Goal: Task Accomplishment & Management: Manage account settings

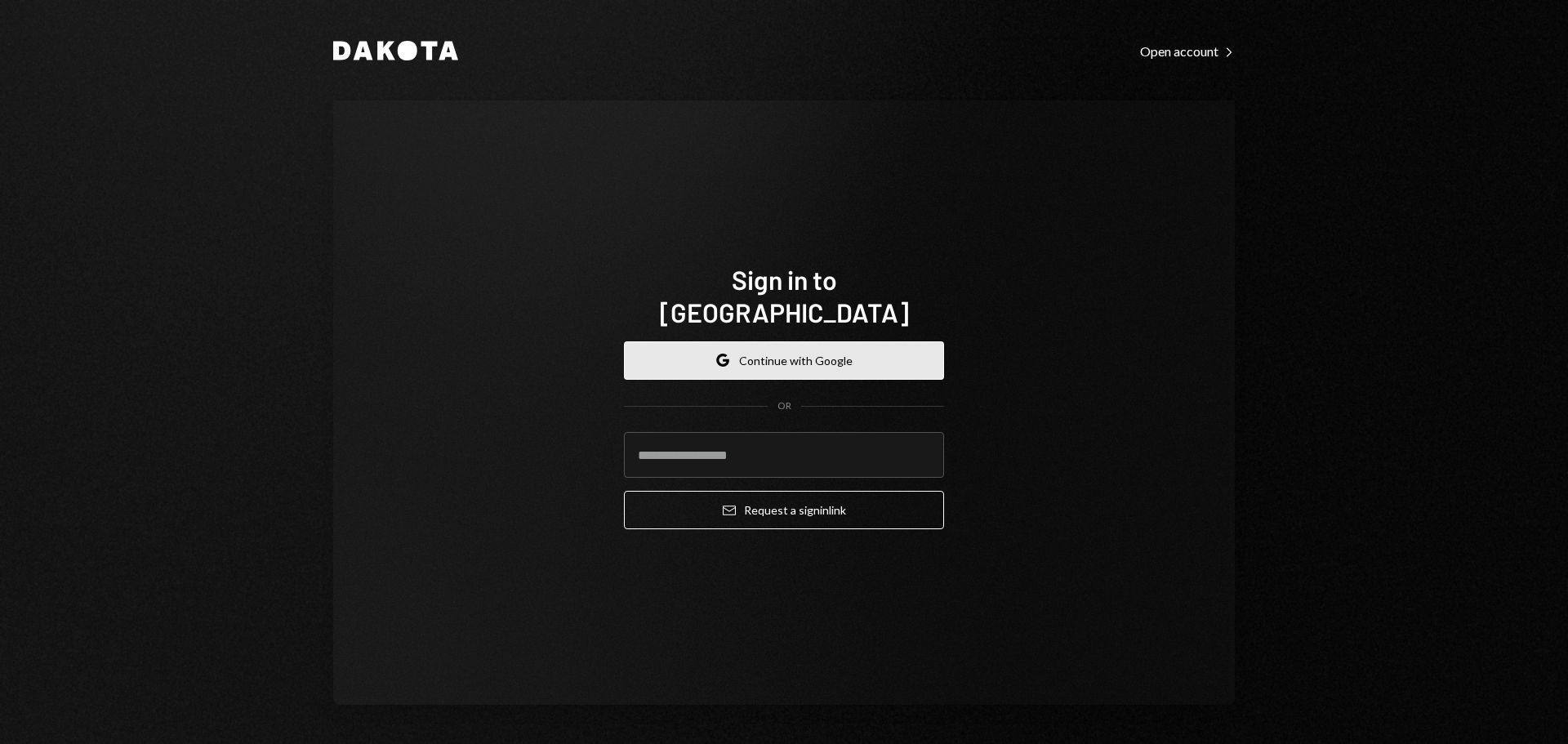
click at [814, 341] on button "Google Continue with Google" at bounding box center [783, 360] width 320 height 38
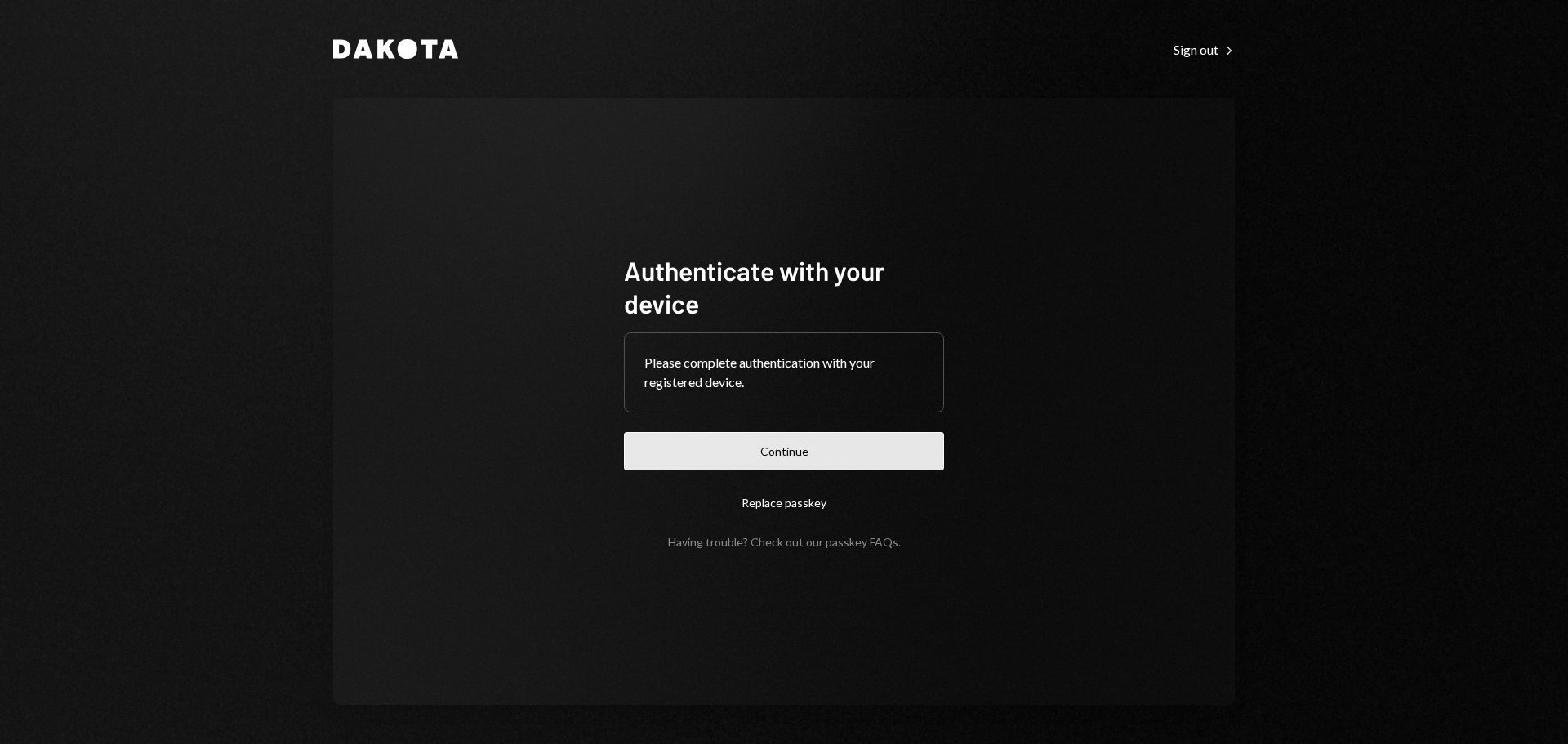
click at [803, 462] on button "Continue" at bounding box center [783, 450] width 320 height 38
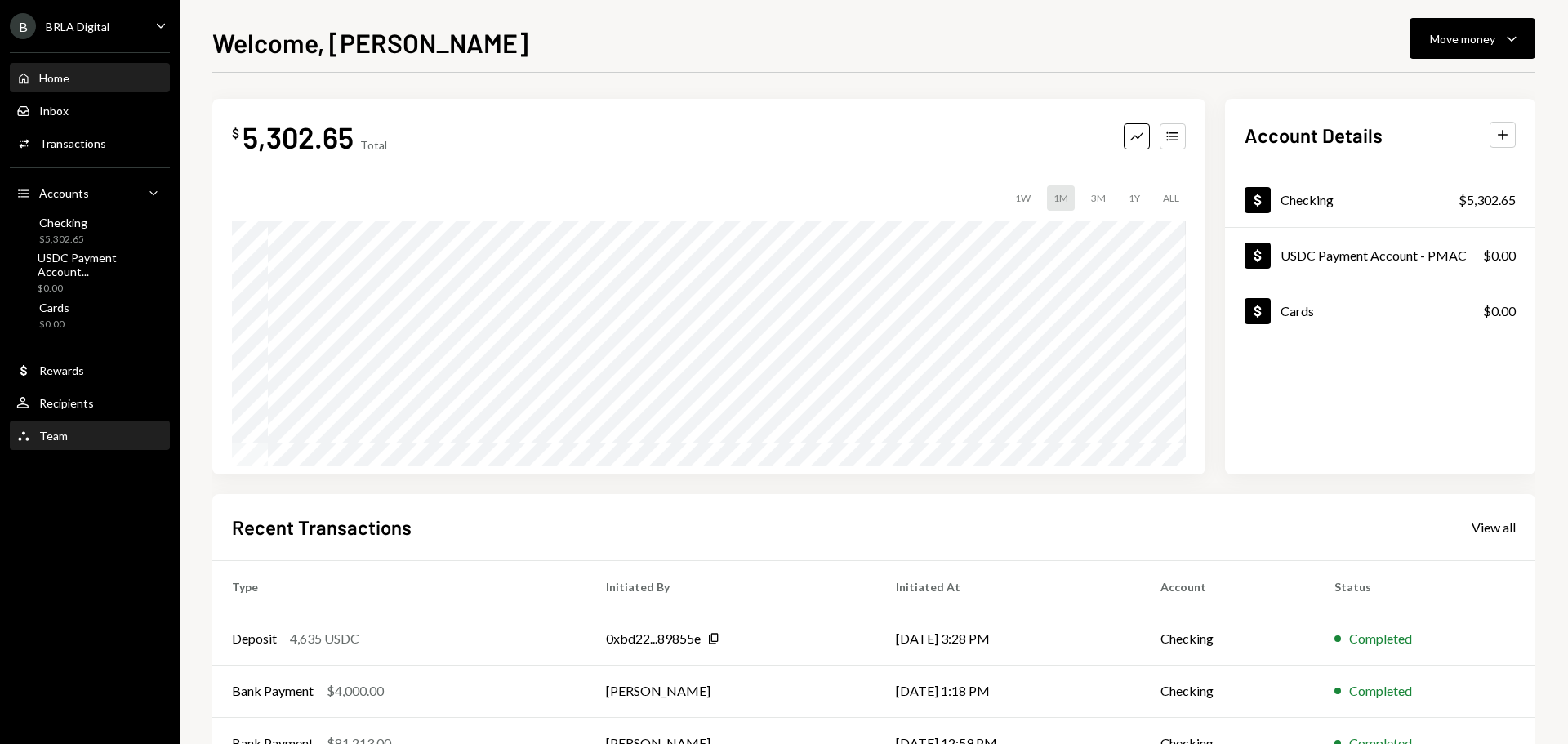
click at [51, 440] on div "Team" at bounding box center [53, 435] width 29 height 14
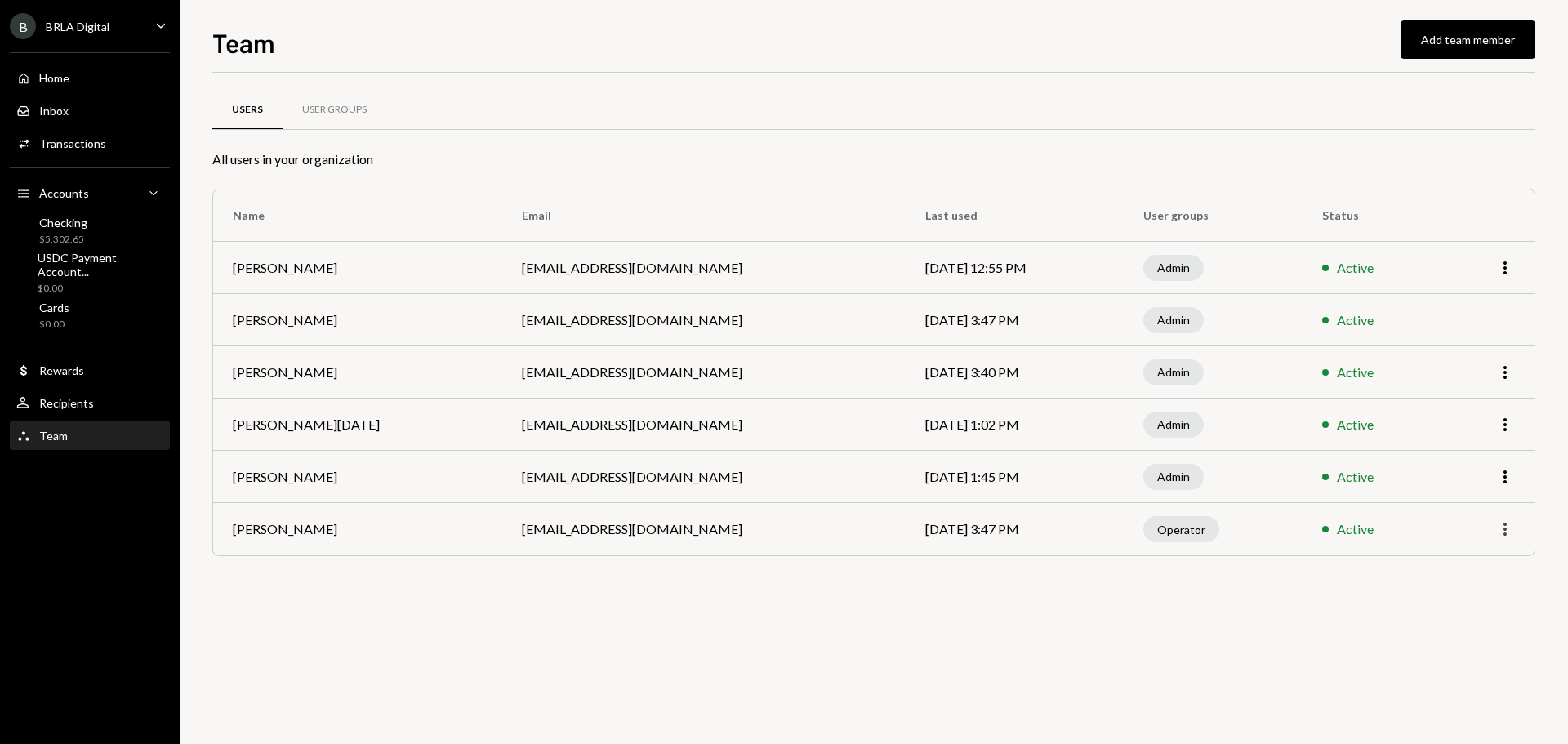
click at [1504, 533] on icon "button" at bounding box center [1504, 529] width 3 height 13
click at [1291, 578] on div "Users User Groups All users in your organization Name Email Last used User grou…" at bounding box center [873, 343] width 1323 height 489
click at [321, 101] on div "User Groups" at bounding box center [334, 109] width 104 height 39
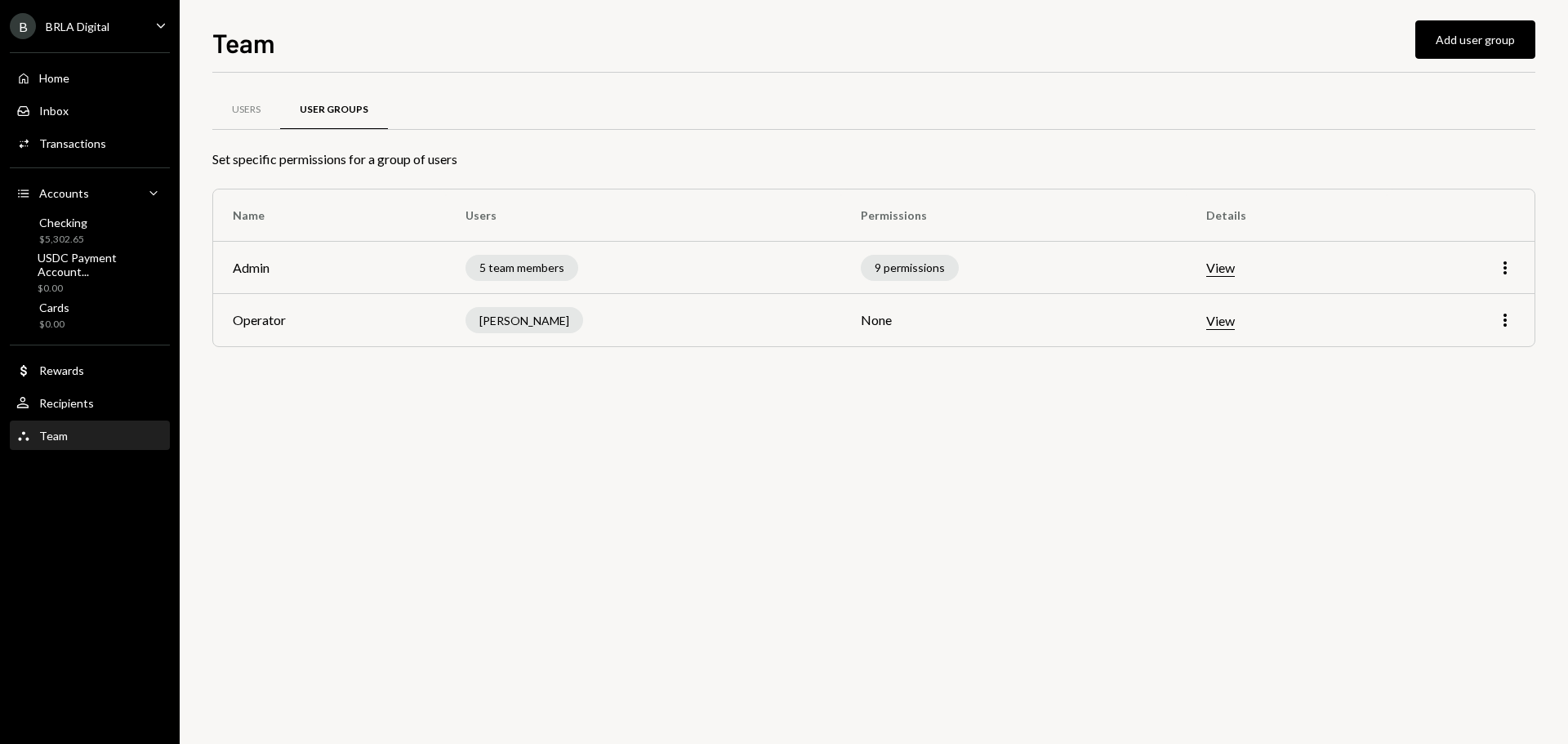
click at [1229, 323] on button "View" at bounding box center [1220, 321] width 29 height 17
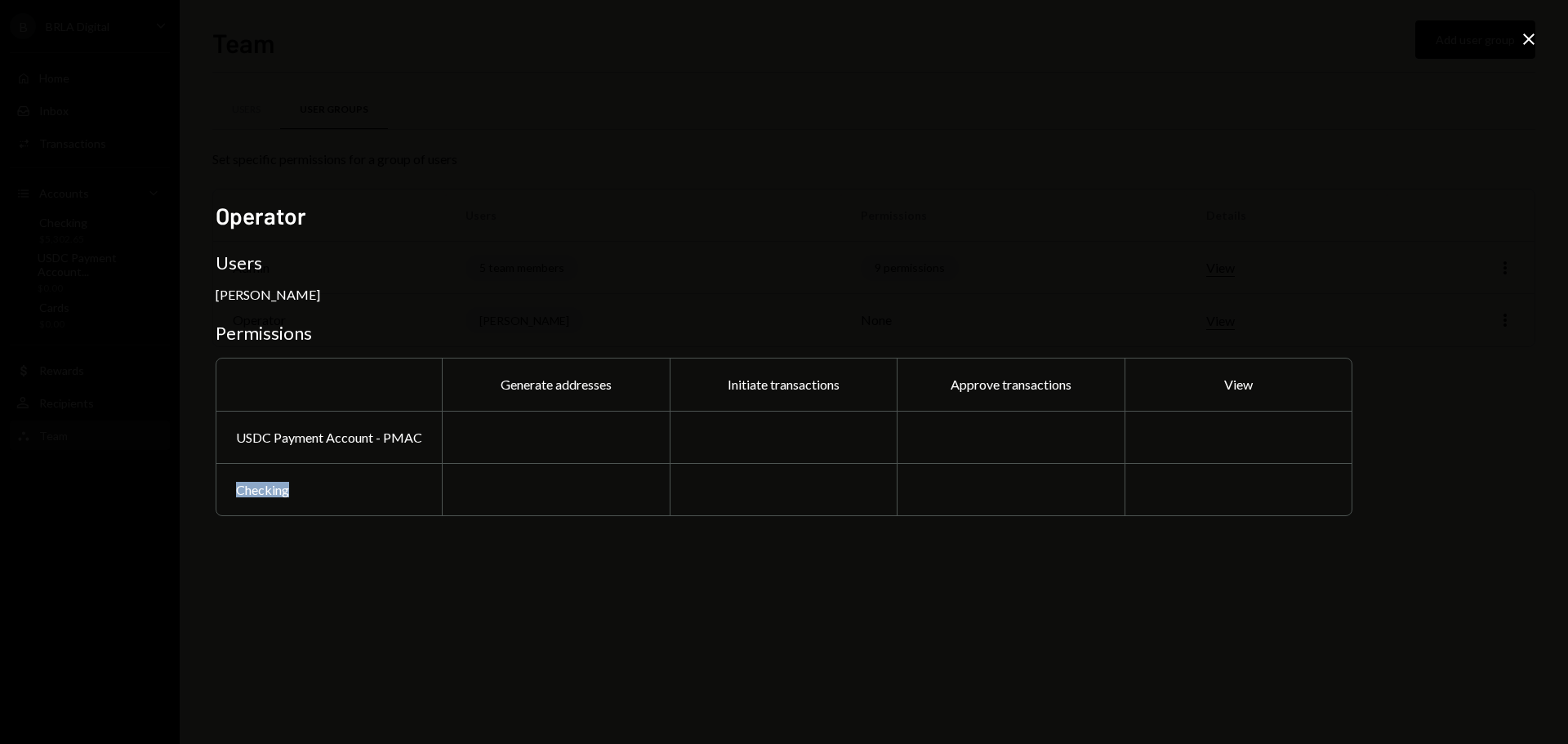
drag, startPoint x: 532, startPoint y: 447, endPoint x: 578, endPoint y: 470, distance: 51.4
click at [577, 470] on div "Generate addresses Initiate transactions Approve transactions View USDC Payment…" at bounding box center [784, 436] width 1137 height 159
click at [683, 447] on div at bounding box center [784, 436] width 228 height 52
drag, startPoint x: 719, startPoint y: 380, endPoint x: 851, endPoint y: 380, distance: 132.0
click at [851, 380] on div "Initiate transactions" at bounding box center [784, 384] width 228 height 52
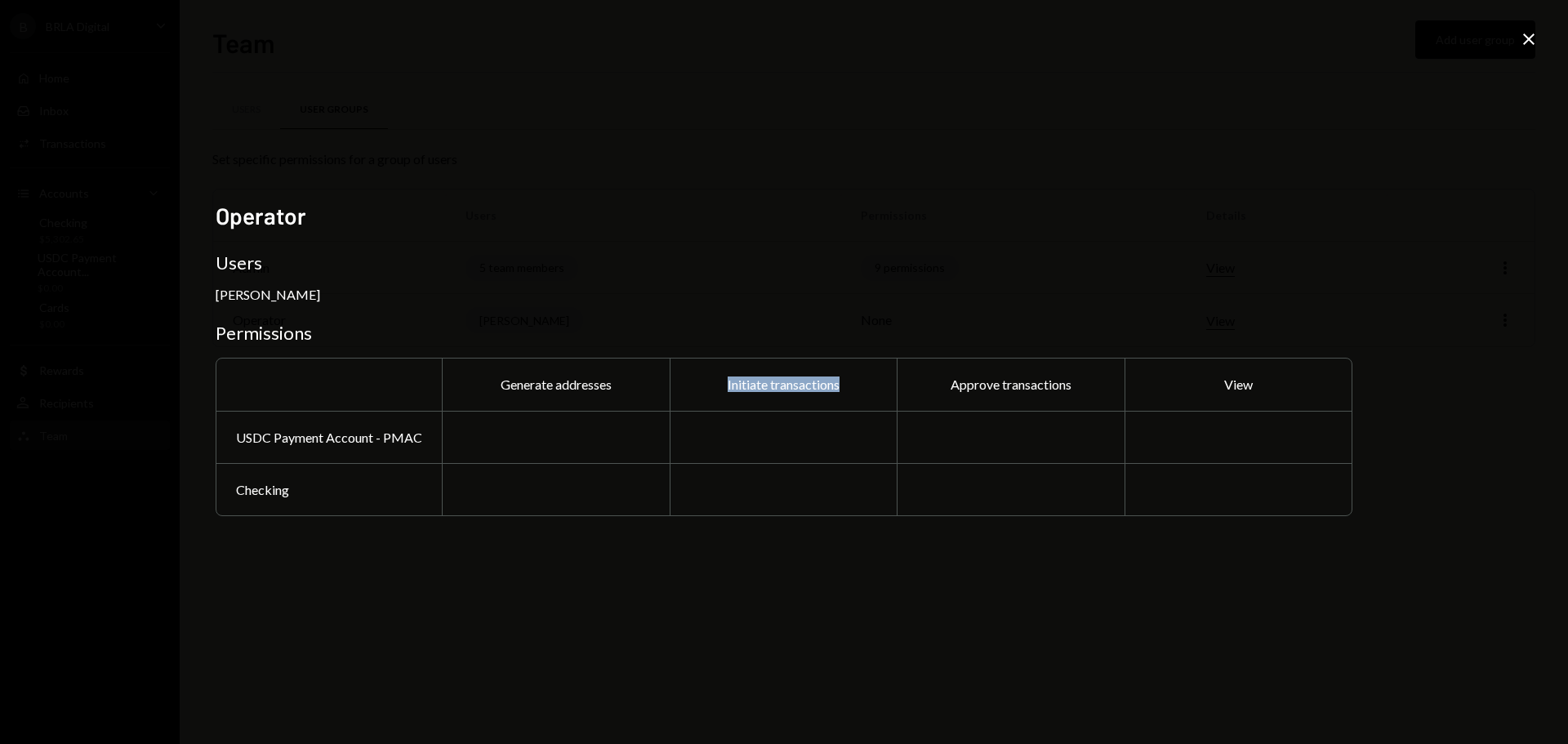
click at [851, 380] on div "Initiate transactions" at bounding box center [784, 384] width 228 height 52
drag, startPoint x: 491, startPoint y: 380, endPoint x: 847, endPoint y: 391, distance: 356.2
click at [847, 391] on div "Generate addresses Initiate transactions Approve transactions View USDC Payment…" at bounding box center [784, 436] width 1137 height 159
click at [1520, 33] on icon "Close" at bounding box center [1528, 39] width 20 height 20
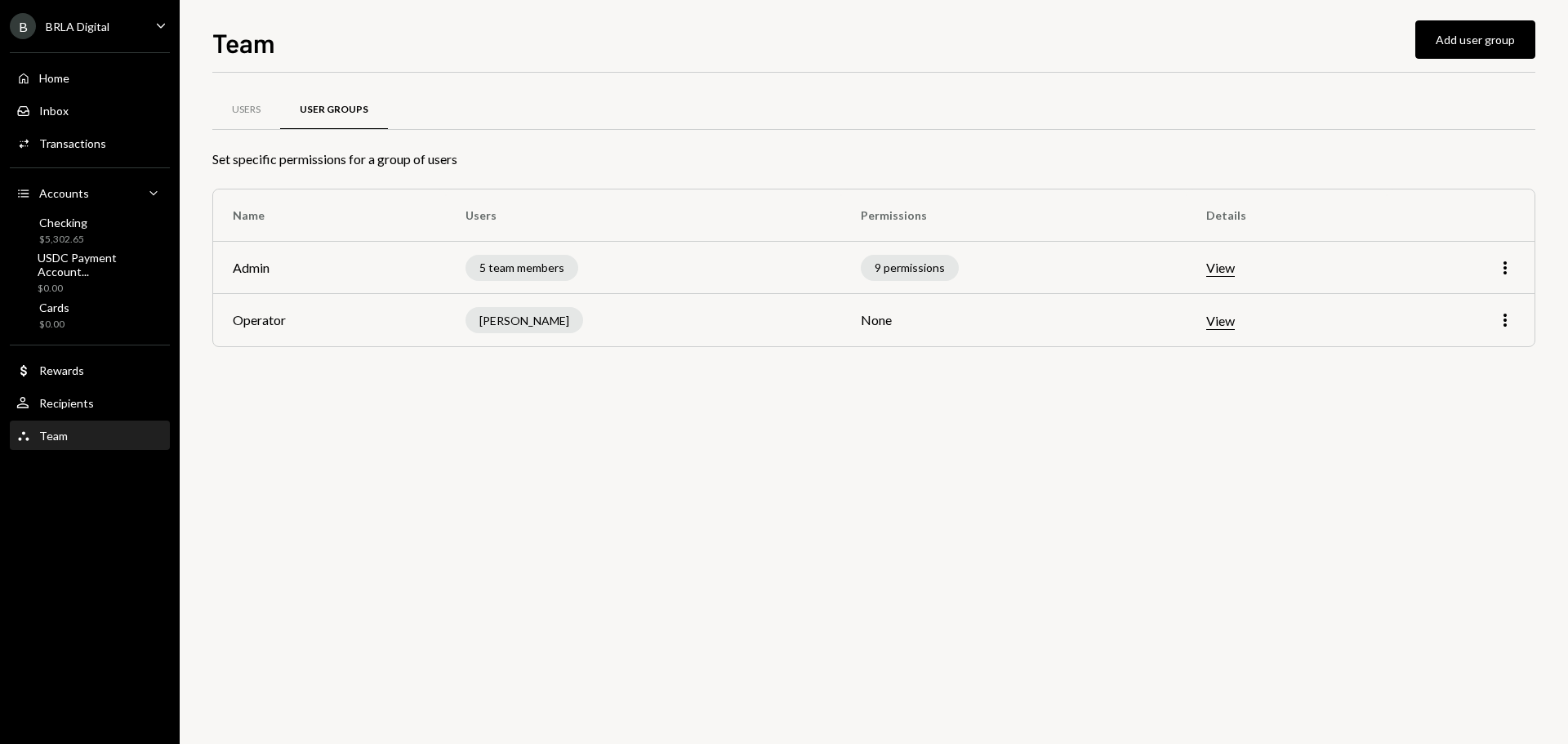
click at [1069, 465] on div "Users User Groups Set specific permissions for a group of users Name Users Perm…" at bounding box center [873, 408] width 1323 height 671
drag, startPoint x: 616, startPoint y: 403, endPoint x: 578, endPoint y: 371, distance: 49.7
click at [616, 403] on div "Users User Groups Set specific permissions for a group of users Name Users Perm…" at bounding box center [873, 408] width 1323 height 671
click at [917, 530] on div "Users User Groups Set specific permissions for a group of users Name Users Perm…" at bounding box center [873, 408] width 1323 height 671
click at [717, 458] on div "Users User Groups Set specific permissions for a group of users Name Users Perm…" at bounding box center [873, 408] width 1323 height 671
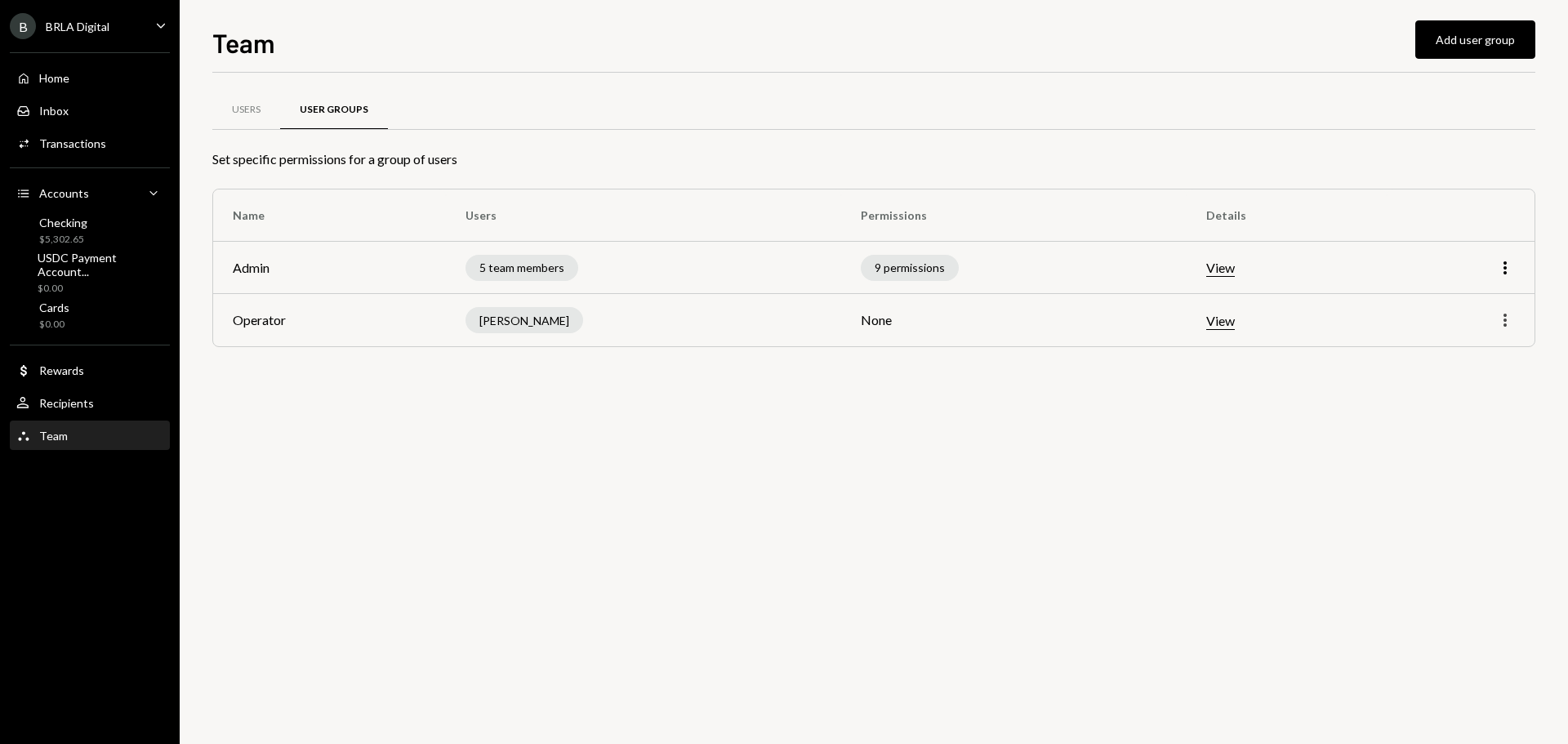
click at [1505, 318] on icon "More" at bounding box center [1504, 319] width 20 height 20
click at [1155, 382] on div "Users User Groups Set specific permissions for a group of users Name Users Perm…" at bounding box center [873, 408] width 1323 height 671
click at [67, 429] on div "Team Team" at bounding box center [89, 435] width 147 height 14
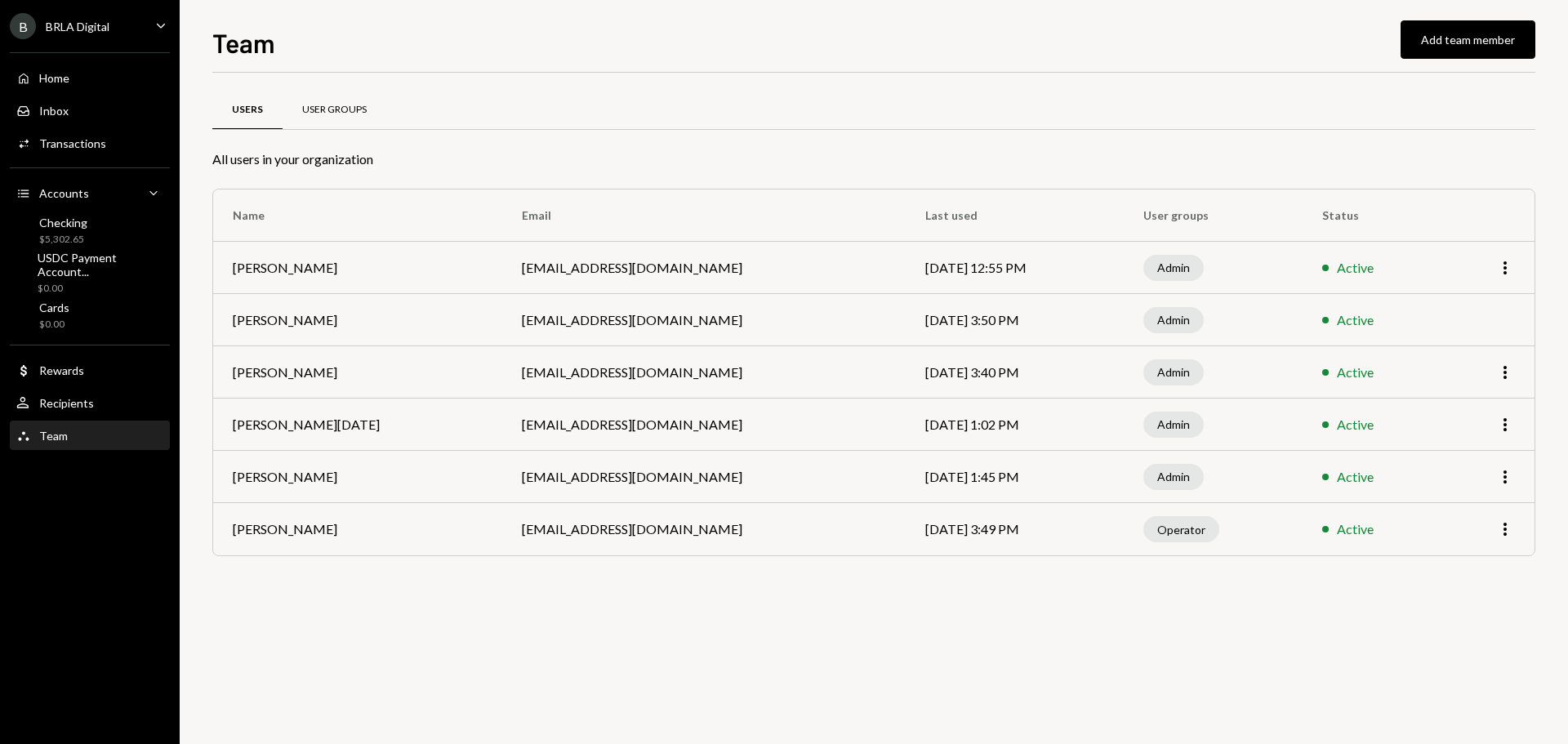
click at [311, 110] on div "User Groups" at bounding box center [335, 109] width 65 height 14
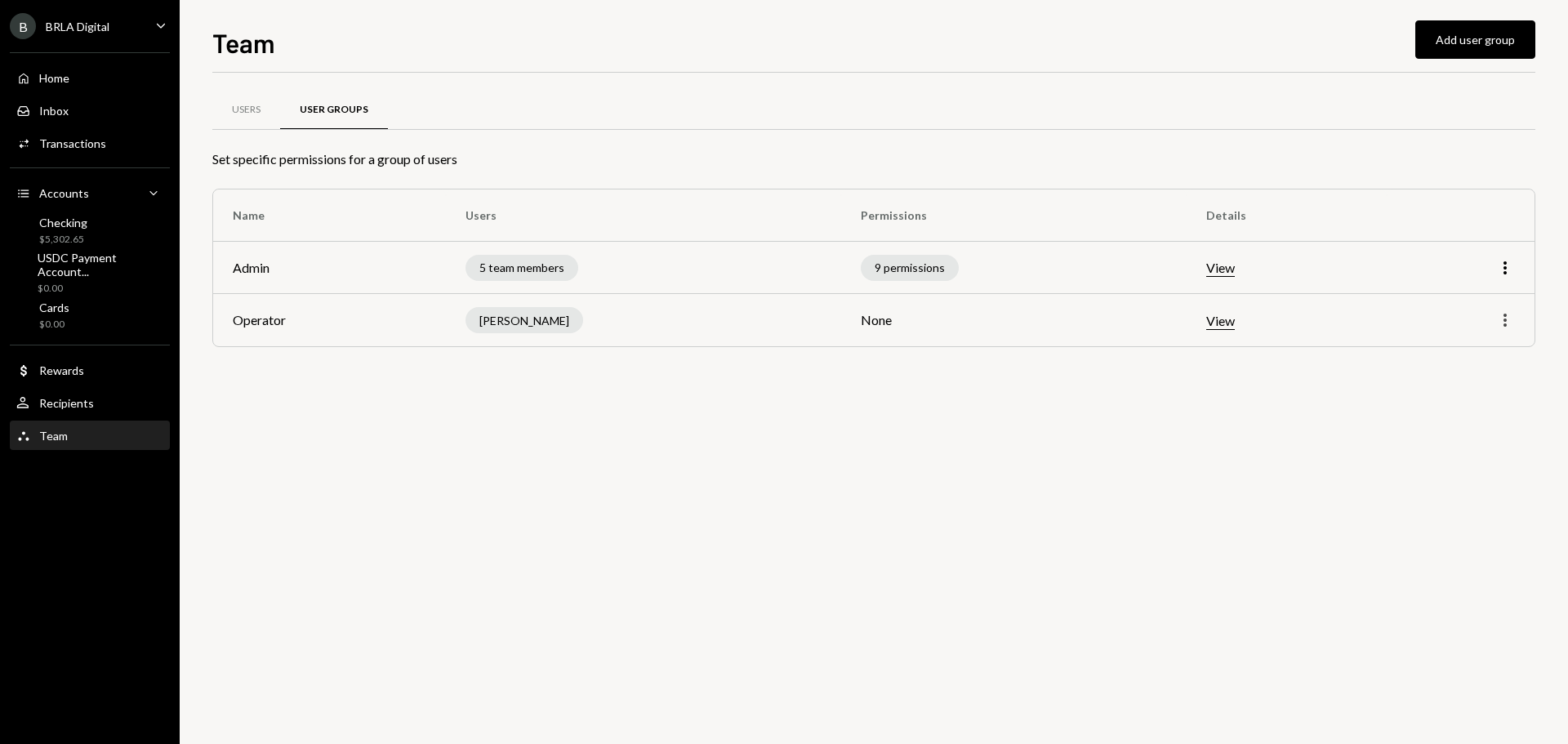
click at [1504, 322] on icon "More" at bounding box center [1504, 319] width 20 height 20
click at [1463, 356] on div "Edit" at bounding box center [1467, 354] width 82 height 29
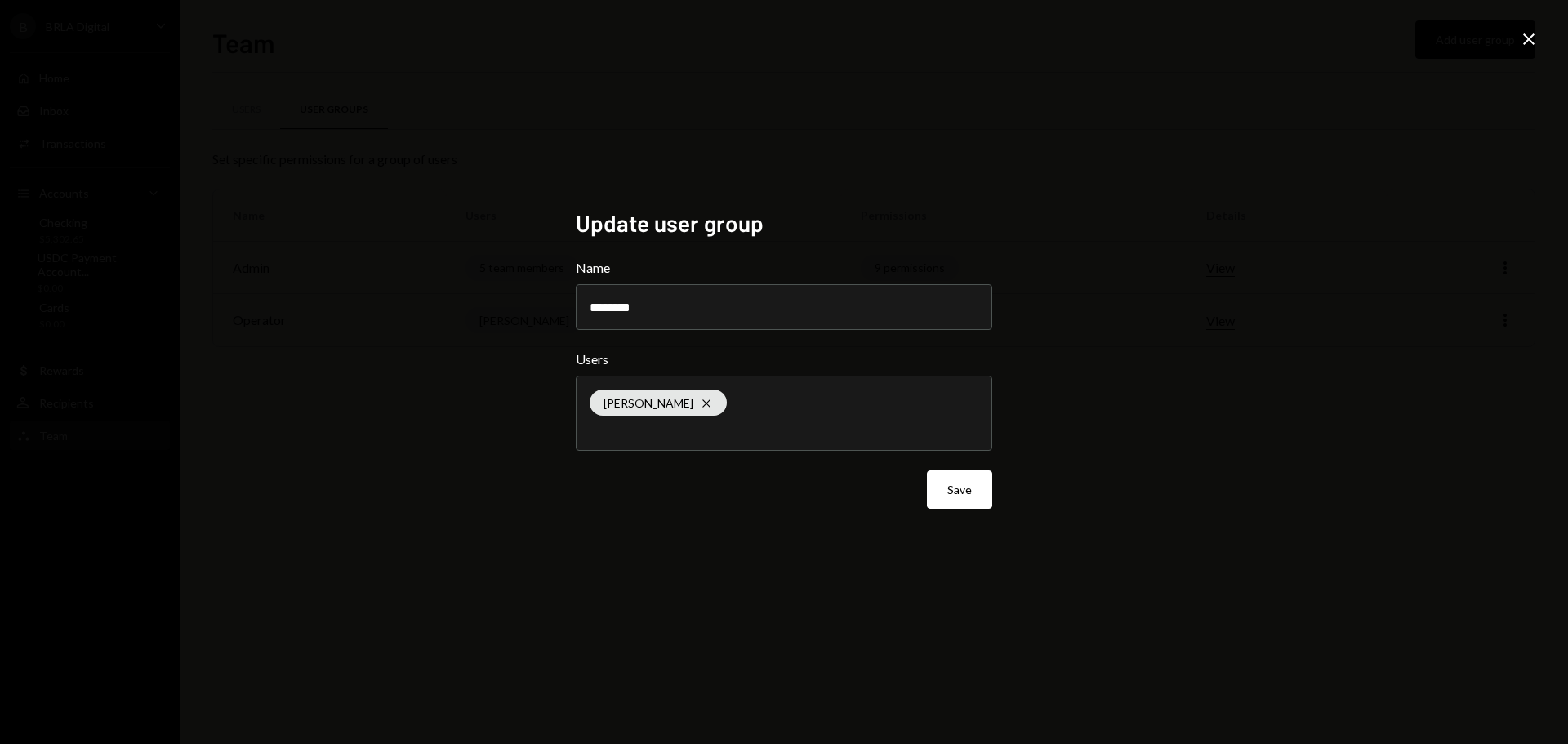
click at [775, 411] on div "[PERSON_NAME]" at bounding box center [783, 412] width 389 height 73
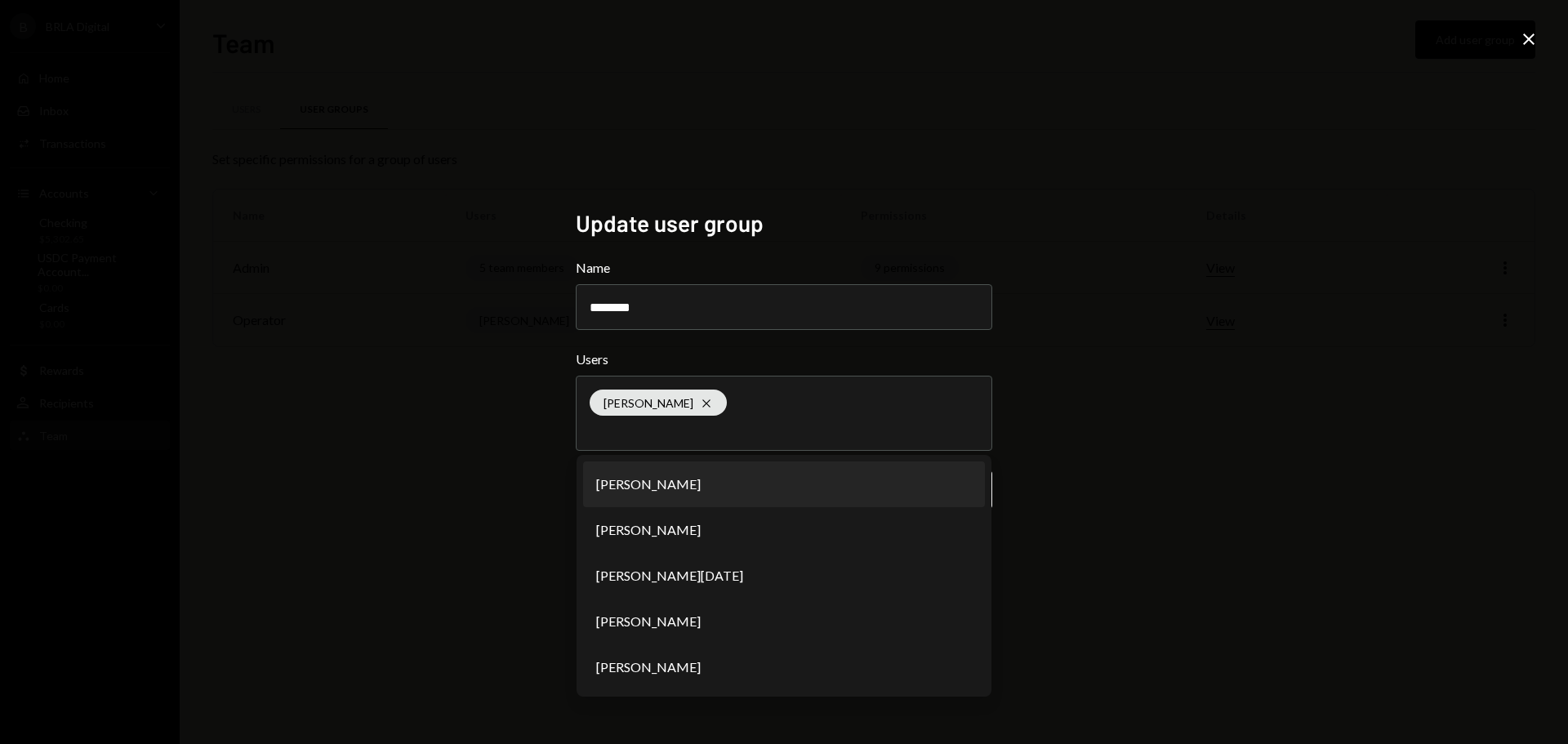
click at [1119, 415] on div "Update user group Name ******** Users Pedro Manzano Cross Lucas Rostworowski Lu…" at bounding box center [784, 372] width 1568 height 744
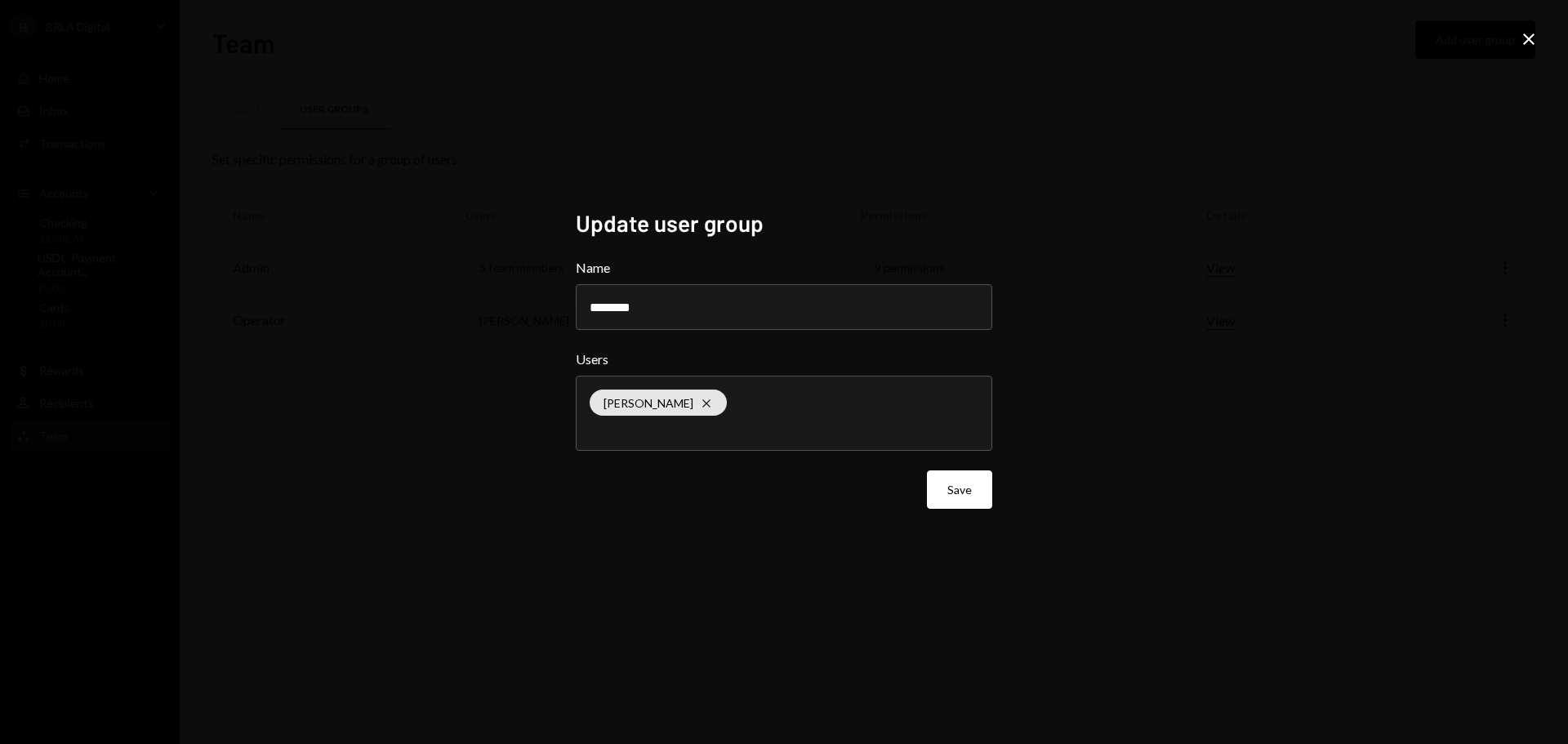
click at [718, 282] on div "Name ********" at bounding box center [784, 294] width 416 height 72
click at [718, 301] on input "********" at bounding box center [784, 307] width 416 height 46
click at [1133, 368] on div "Update user group Name ******** Users Pedro Manzano Cross Save Close" at bounding box center [784, 372] width 1568 height 744
click at [754, 431] on input "text" at bounding box center [783, 429] width 389 height 14
click at [1108, 367] on div "Update user group Name ******** Users Pedro Manzano Cross Save Close" at bounding box center [784, 372] width 1568 height 744
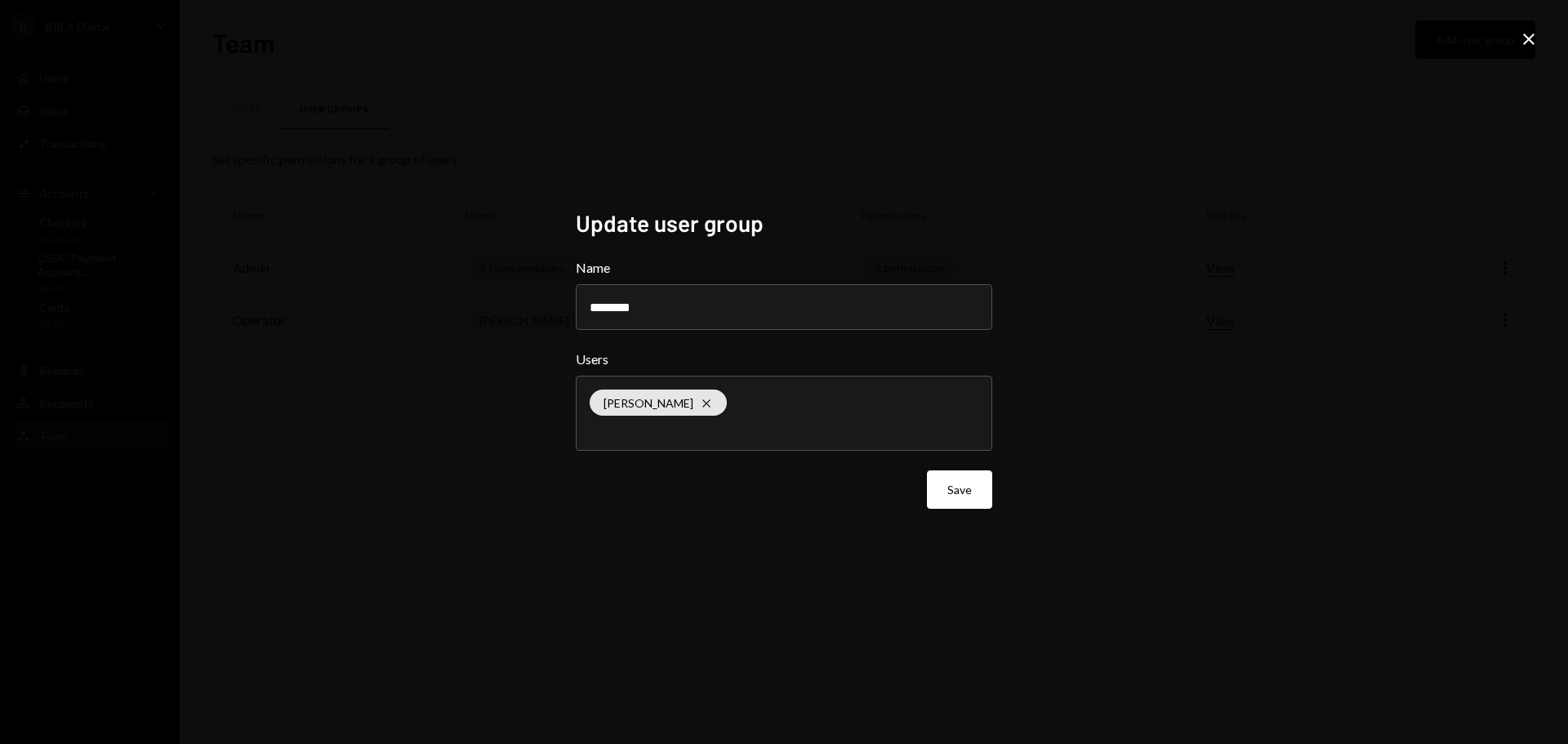
click at [1410, 264] on div "Update user group Name ******** Users Pedro Manzano Cross Save Close" at bounding box center [784, 372] width 1568 height 744
click at [1526, 36] on icon at bounding box center [1528, 39] width 11 height 11
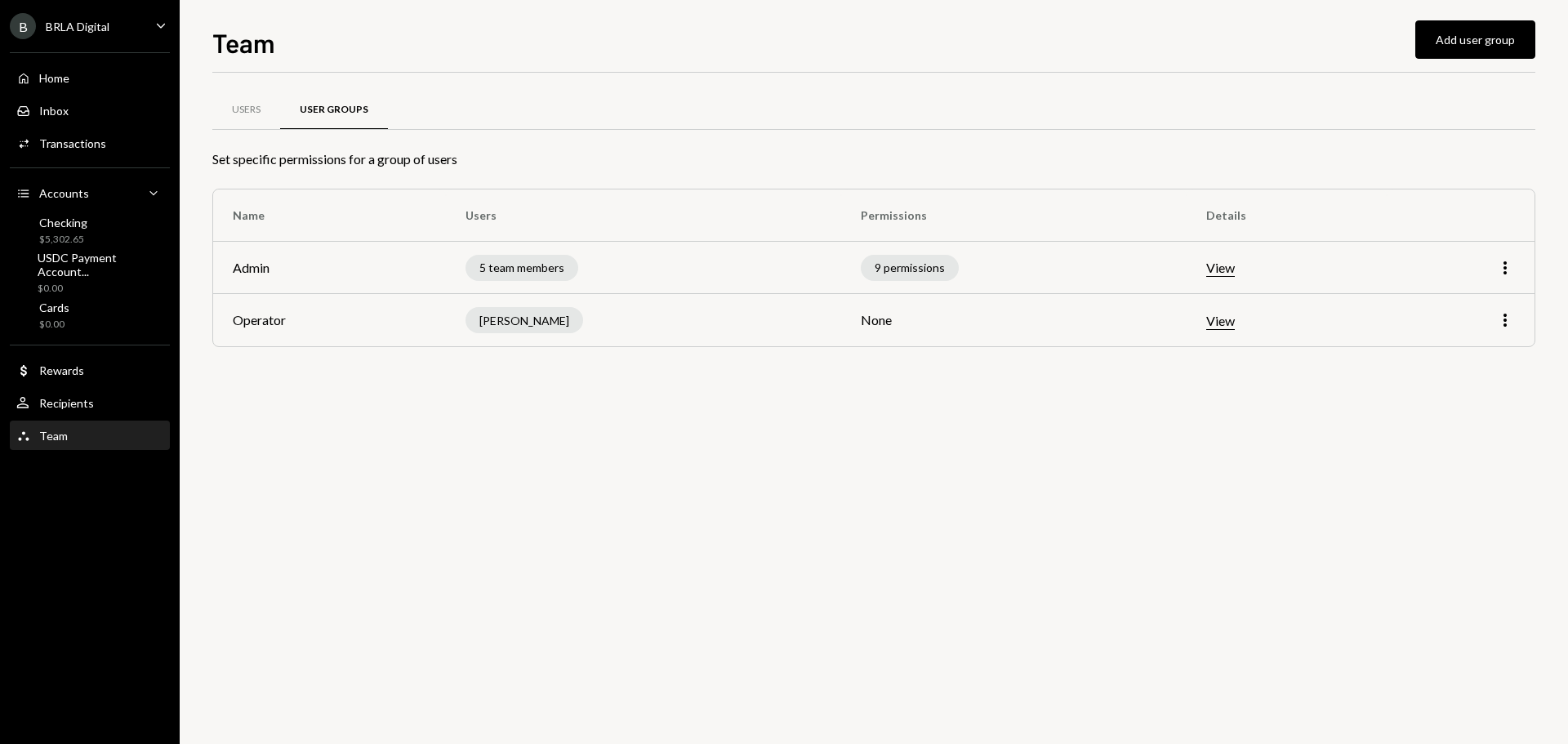
click at [902, 517] on div "Users User Groups Set specific permissions for a group of users Name Users Perm…" at bounding box center [873, 408] width 1323 height 671
click at [1508, 264] on icon "More" at bounding box center [1504, 267] width 20 height 20
click at [1475, 304] on div "Edit" at bounding box center [1467, 302] width 82 height 29
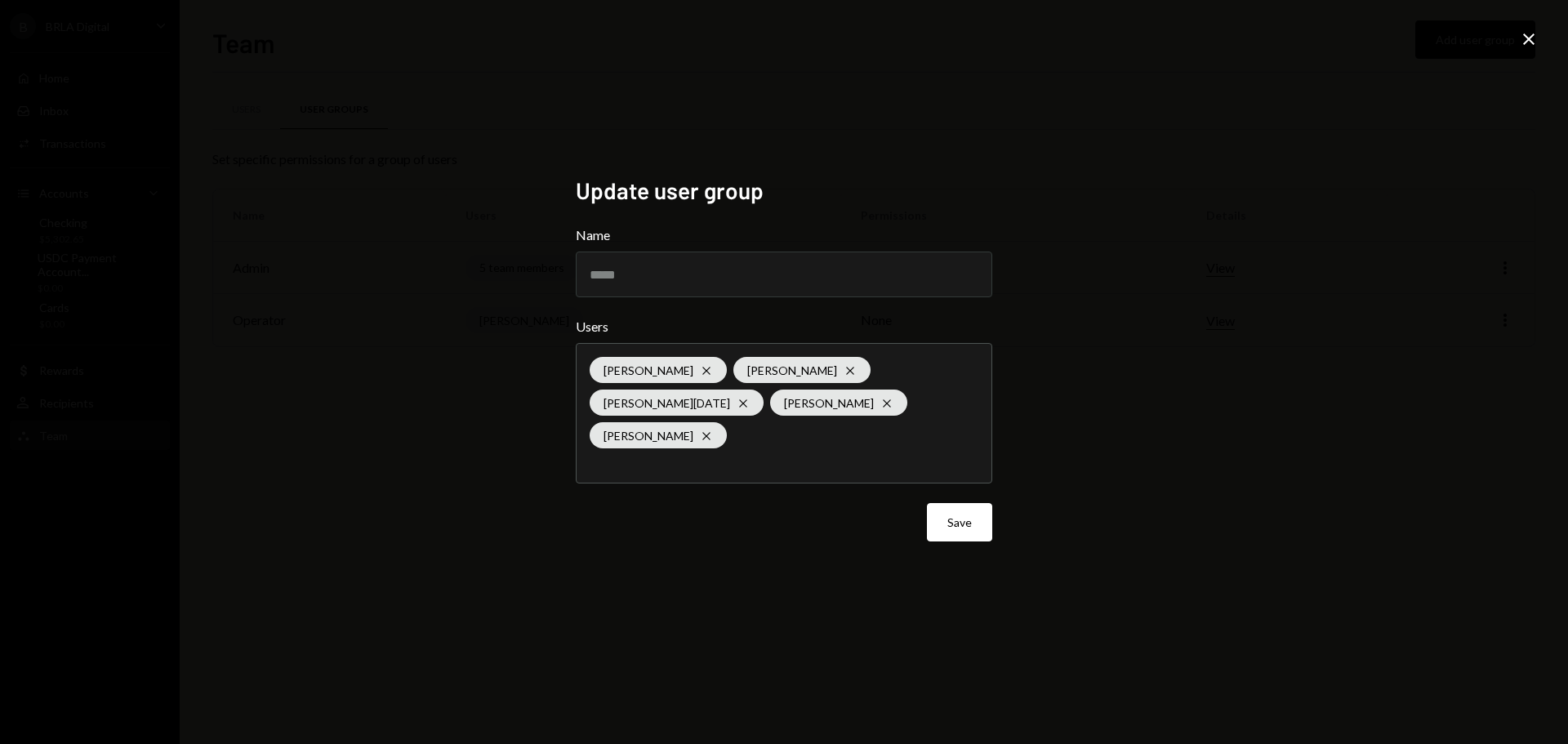
click at [1212, 391] on div "Update user group Name ***** Users Matheus Moura Cross Hector Fardin Cross Lean…" at bounding box center [784, 372] width 1568 height 744
click at [1525, 34] on icon "Close" at bounding box center [1528, 39] width 20 height 20
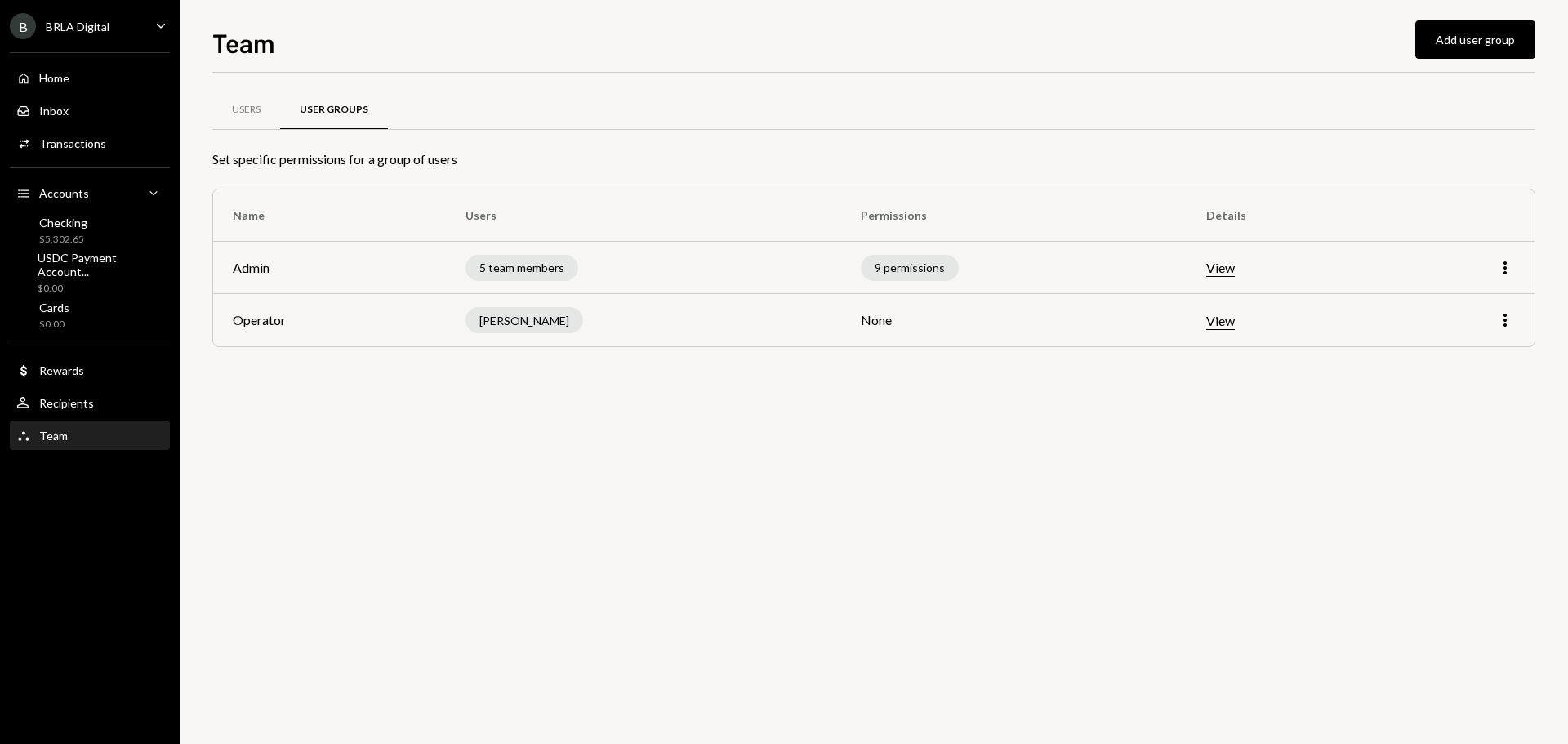
click at [1232, 265] on button "View" at bounding box center [1220, 268] width 29 height 17
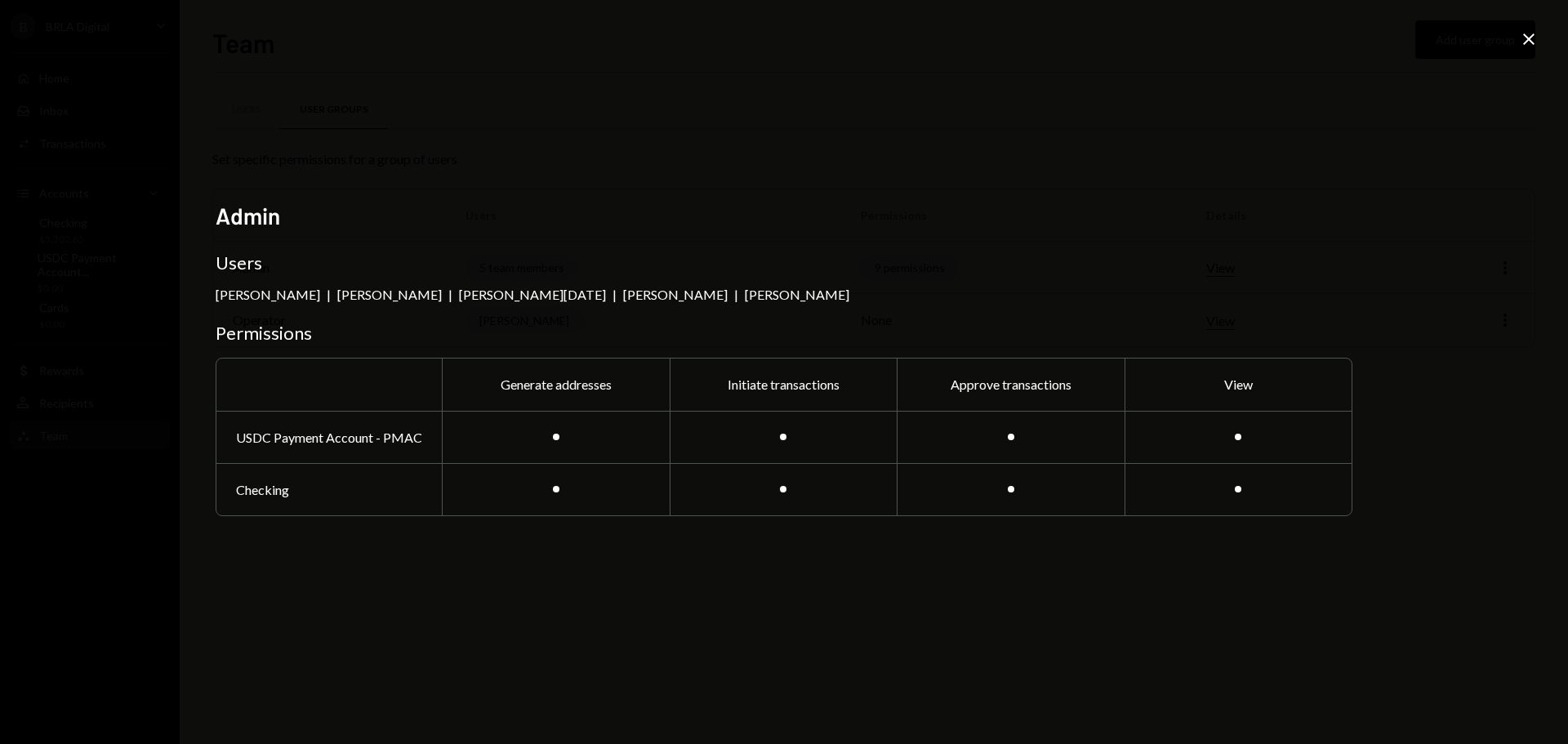
click at [1516, 48] on div "Admin Users Matheus Moura | Hector Fardin | Leandro Noel | Lucas Rostworowski |…" at bounding box center [784, 372] width 1568 height 744
click at [1050, 179] on div "Admin Users Matheus Moura | Hector Fardin | Leandro Noel | Lucas Rostworowski |…" at bounding box center [784, 372] width 1568 height 744
click at [1381, 170] on div "Admin Users Matheus Moura | Hector Fardin | Leandro Noel | Lucas Rostworowski |…" at bounding box center [784, 372] width 1568 height 744
click at [1518, 32] on div "Admin Users Matheus Moura | Hector Fardin | Leandro Noel | Lucas Rostworowski |…" at bounding box center [784, 372] width 1568 height 744
click at [1520, 38] on icon "Close" at bounding box center [1528, 39] width 20 height 20
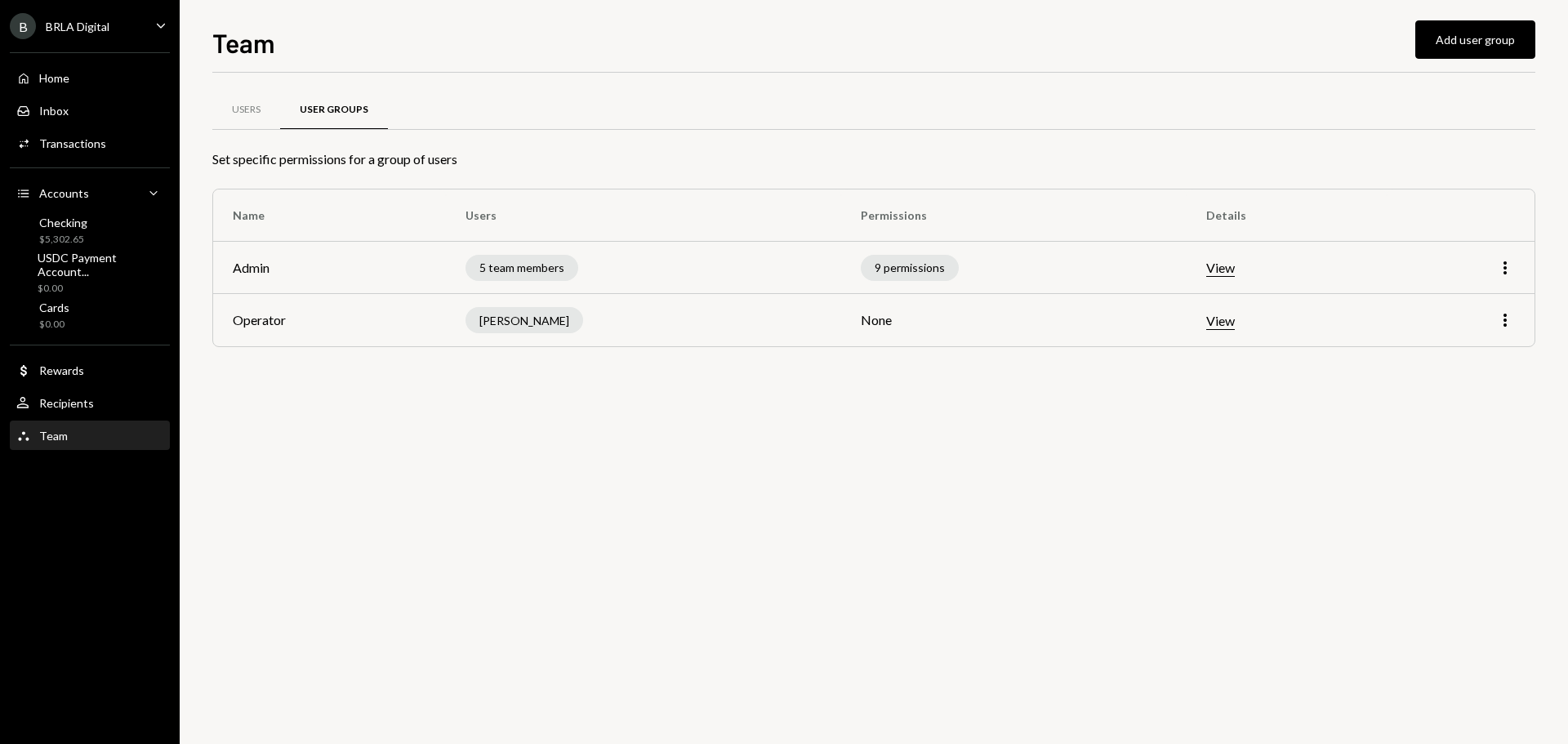
drag, startPoint x: 421, startPoint y: 466, endPoint x: 385, endPoint y: 431, distance: 50.2
click at [420, 465] on div "Users User Groups Set specific permissions for a group of users Name Users Perm…" at bounding box center [873, 408] width 1323 height 671
click at [53, 78] on div "Home" at bounding box center [54, 78] width 30 height 14
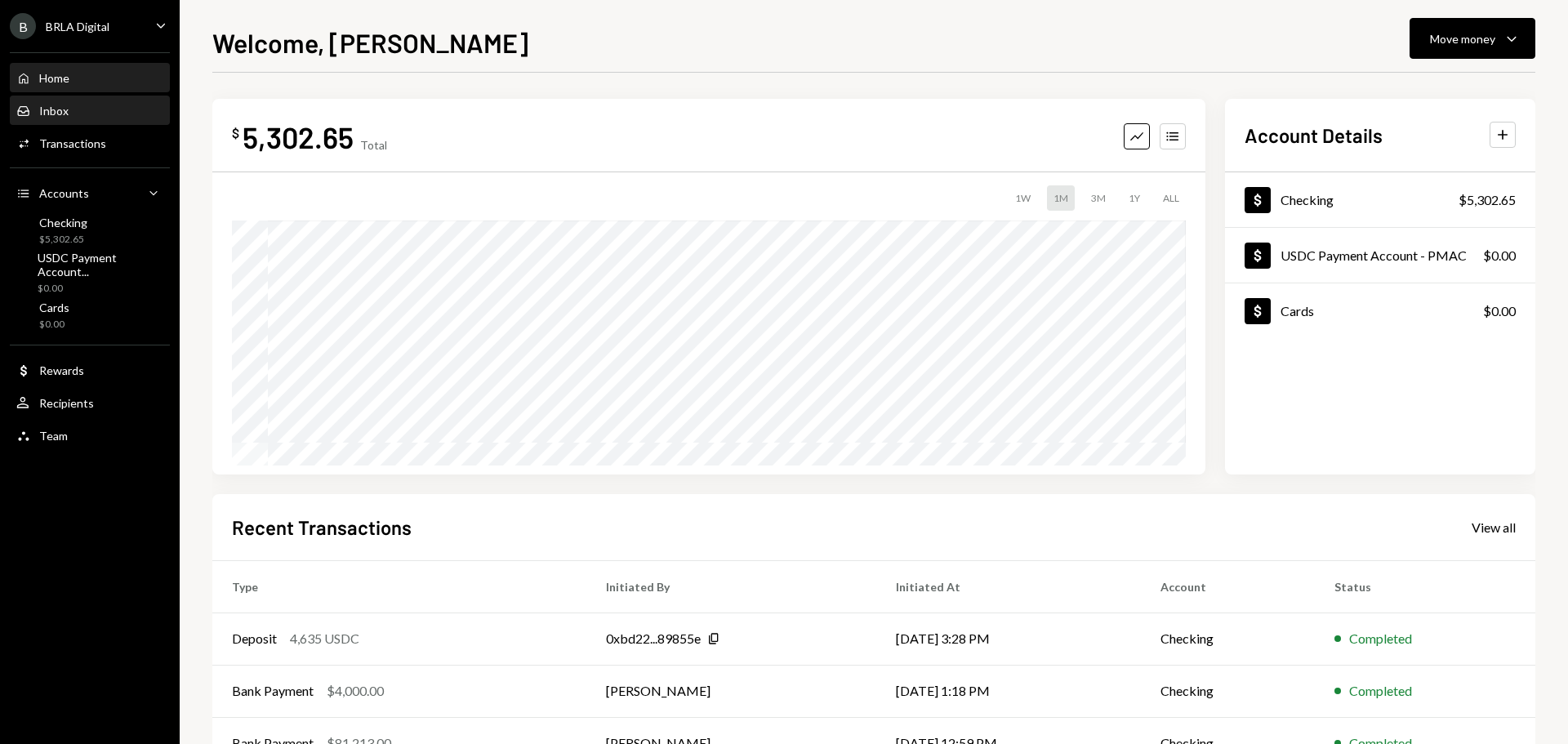
click at [62, 111] on div "Inbox" at bounding box center [53, 110] width 29 height 14
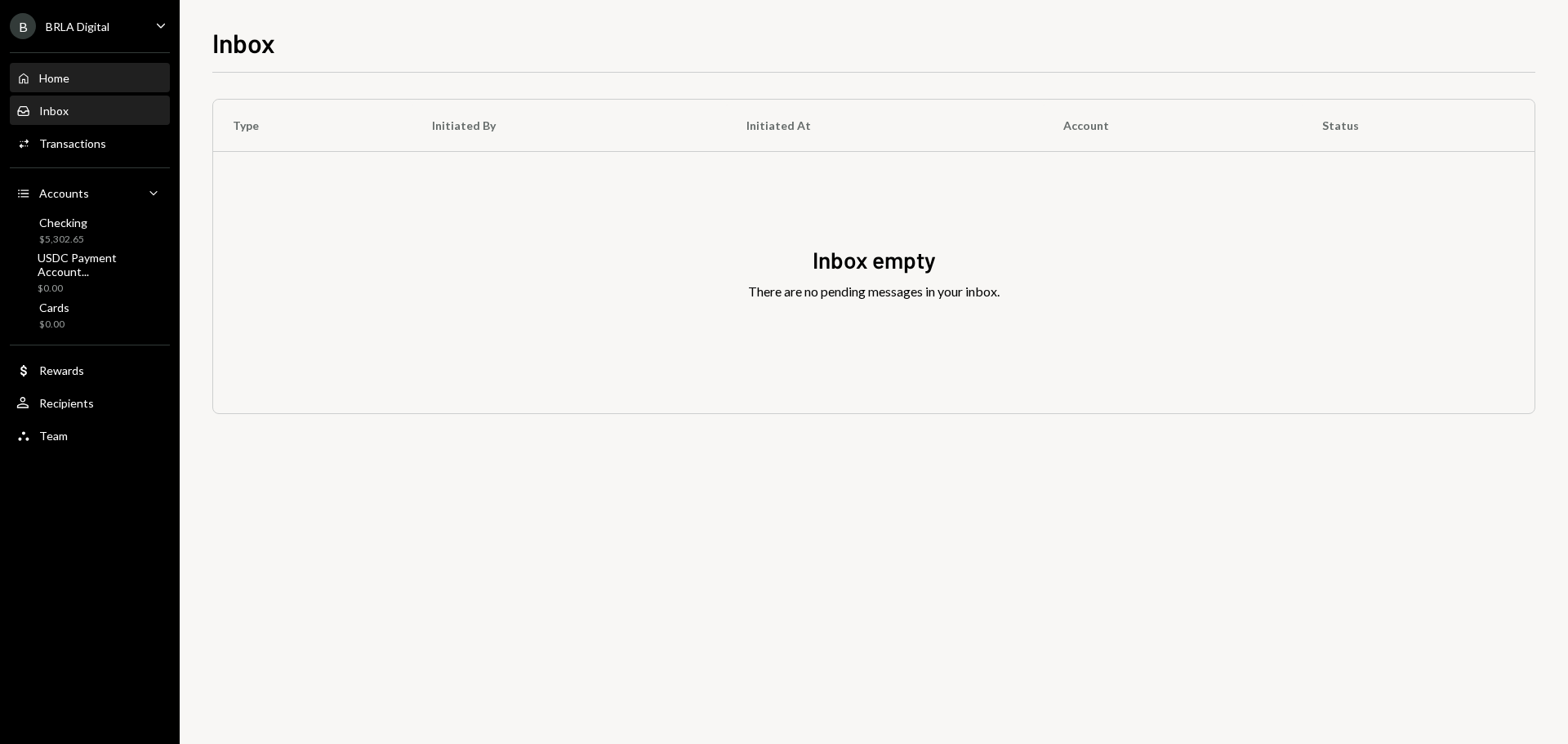
click at [72, 88] on div "Home Home" at bounding box center [89, 78] width 147 height 28
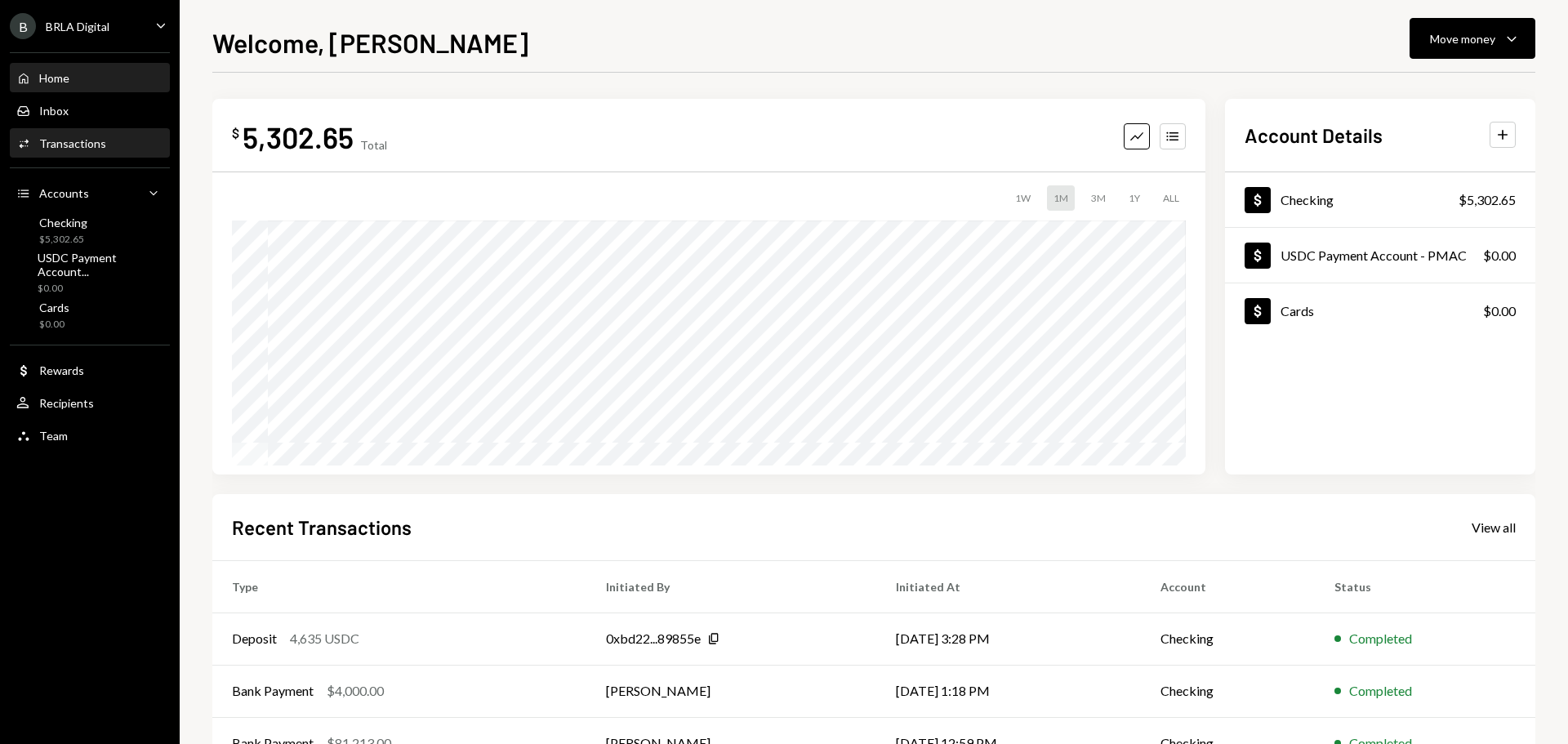
click at [66, 135] on div "Activities Transactions" at bounding box center [89, 143] width 147 height 28
click at [65, 444] on div "Team Team" at bounding box center [89, 435] width 147 height 28
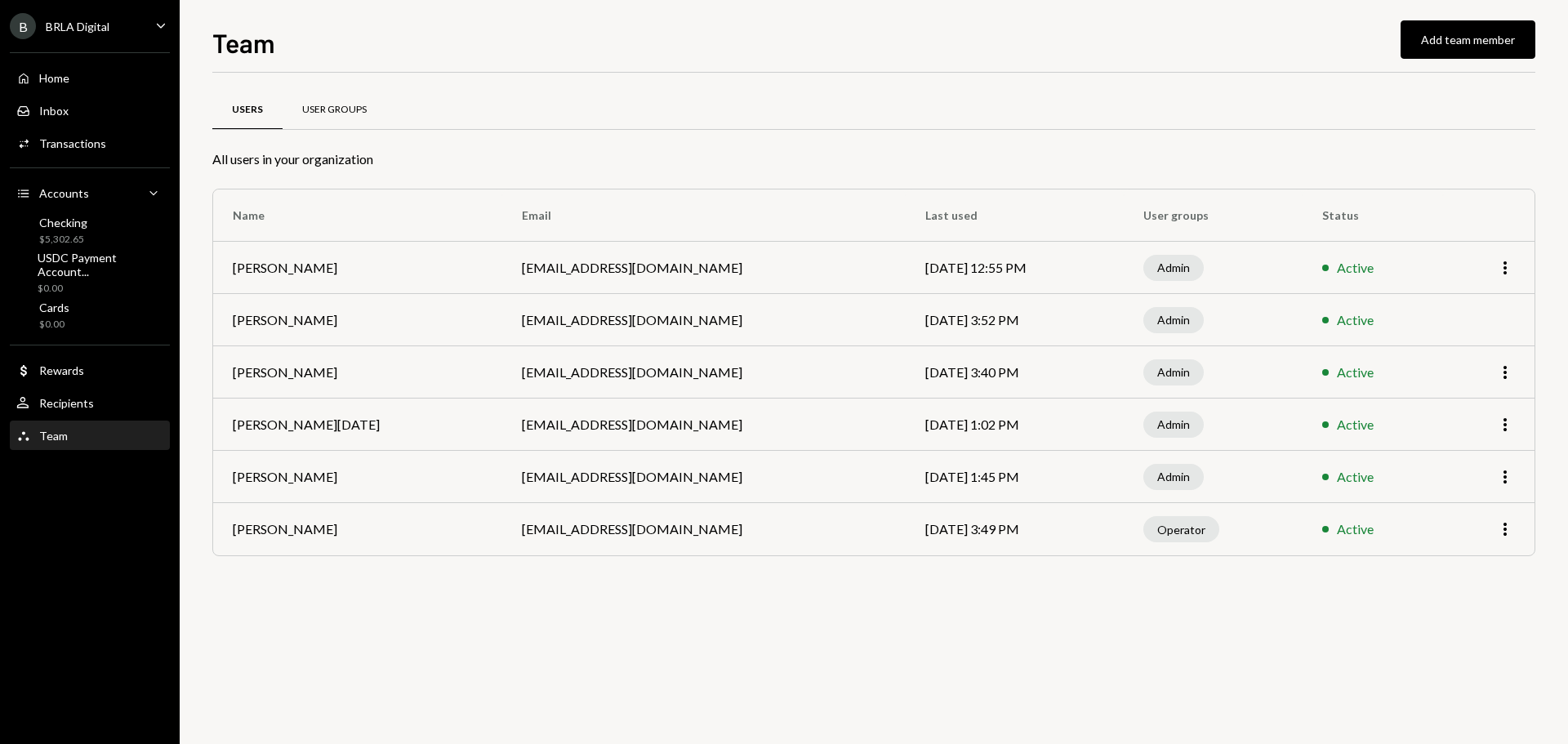
click at [329, 119] on div "User Groups" at bounding box center [334, 109] width 104 height 39
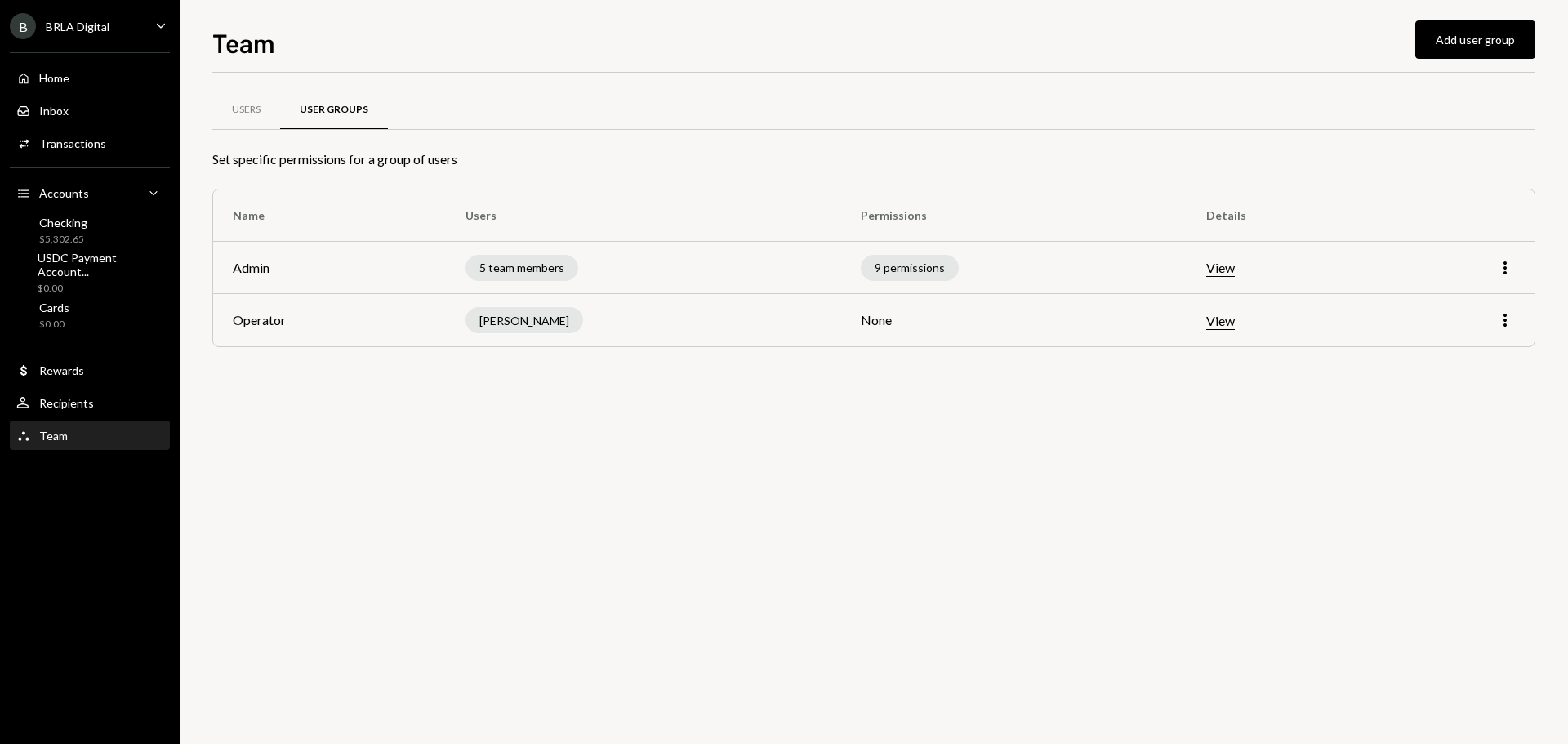
click at [523, 450] on div "Users User Groups Set specific permissions for a group of users Name Users Perm…" at bounding box center [873, 408] width 1323 height 671
click at [784, 322] on td "[PERSON_NAME]" at bounding box center [643, 319] width 395 height 52
click at [1217, 317] on button "View" at bounding box center [1220, 321] width 29 height 17
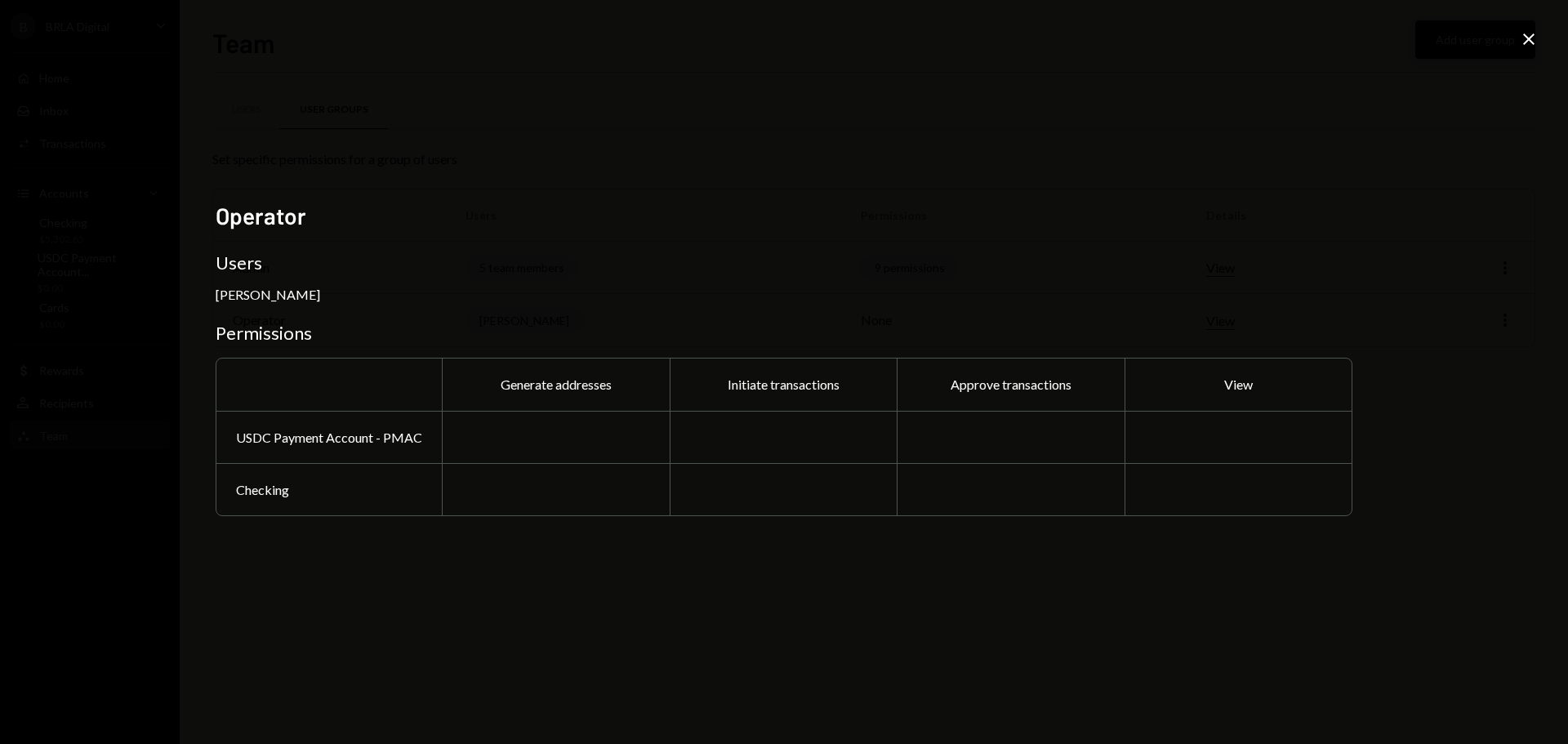
click at [1529, 40] on icon at bounding box center [1528, 39] width 11 height 11
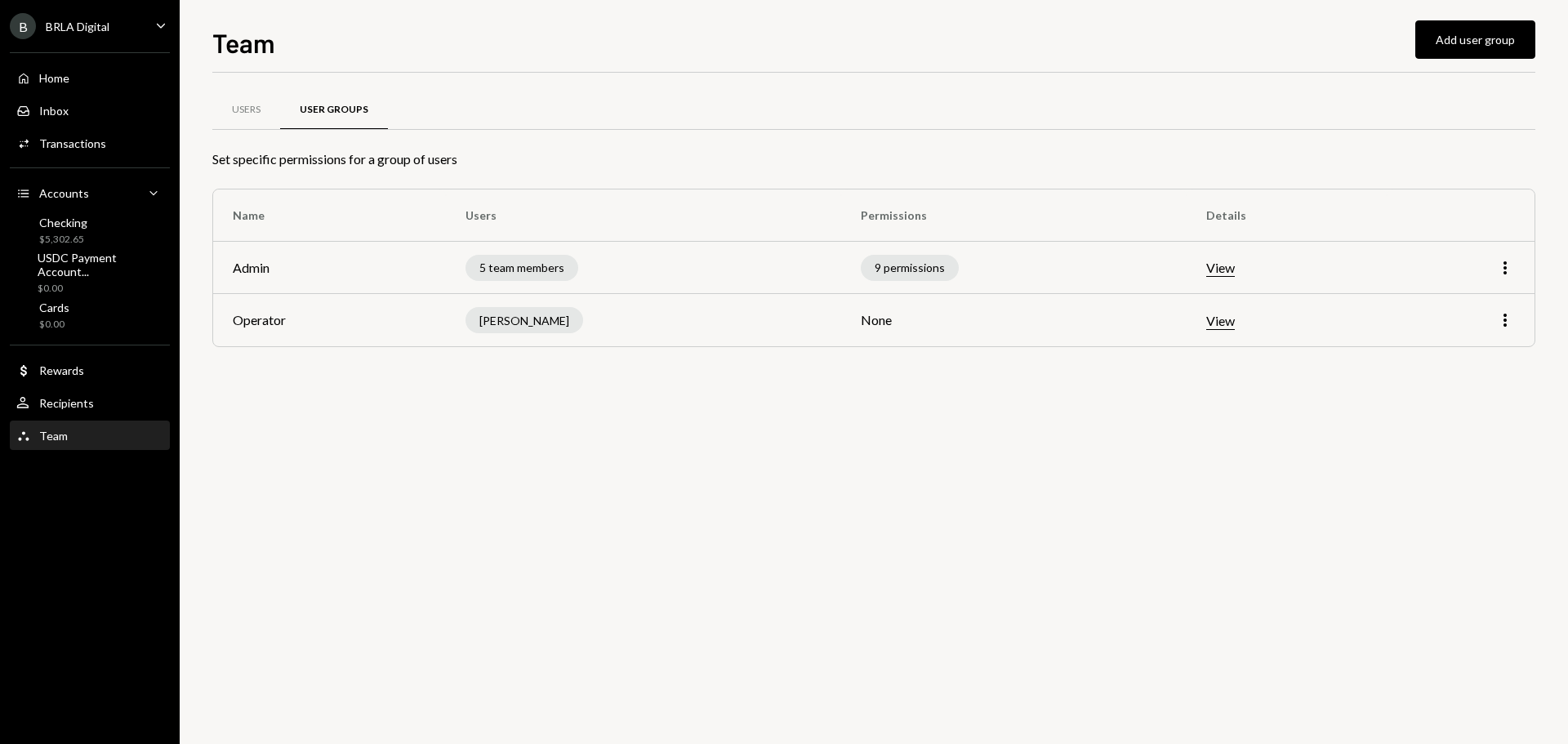
click at [1068, 509] on div "Users User Groups Set specific permissions for a group of users Name Users Perm…" at bounding box center [873, 408] width 1323 height 671
click at [1226, 263] on button "View" at bounding box center [1220, 268] width 29 height 17
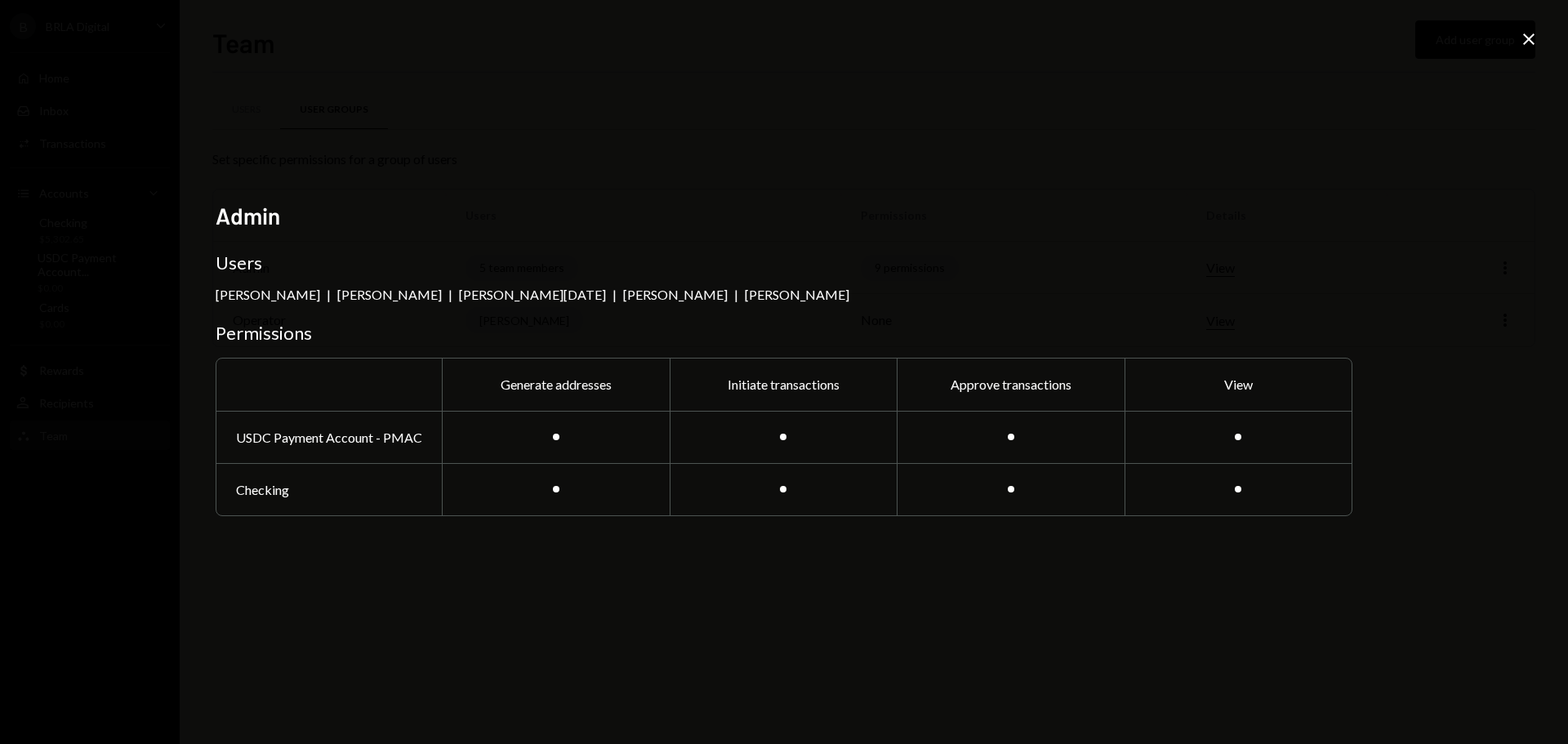
click at [1522, 41] on icon "Close" at bounding box center [1528, 39] width 20 height 20
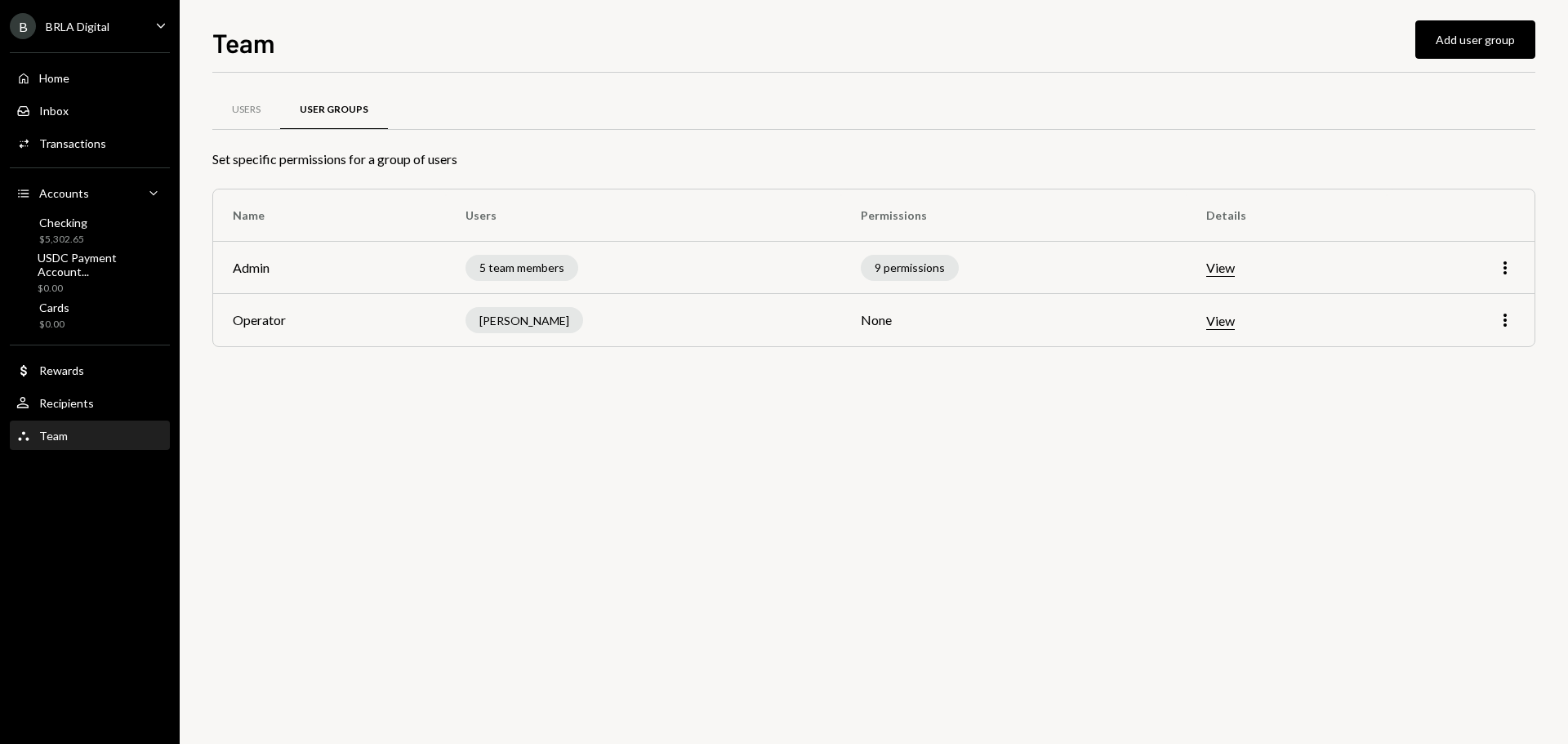
drag, startPoint x: 884, startPoint y: 472, endPoint x: 588, endPoint y: 368, distance: 313.7
click at [884, 468] on div "Users User Groups Set specific permissions for a group of users Name Users Perm…" at bounding box center [873, 408] width 1323 height 671
click at [68, 64] on link "Home Home" at bounding box center [89, 77] width 160 height 29
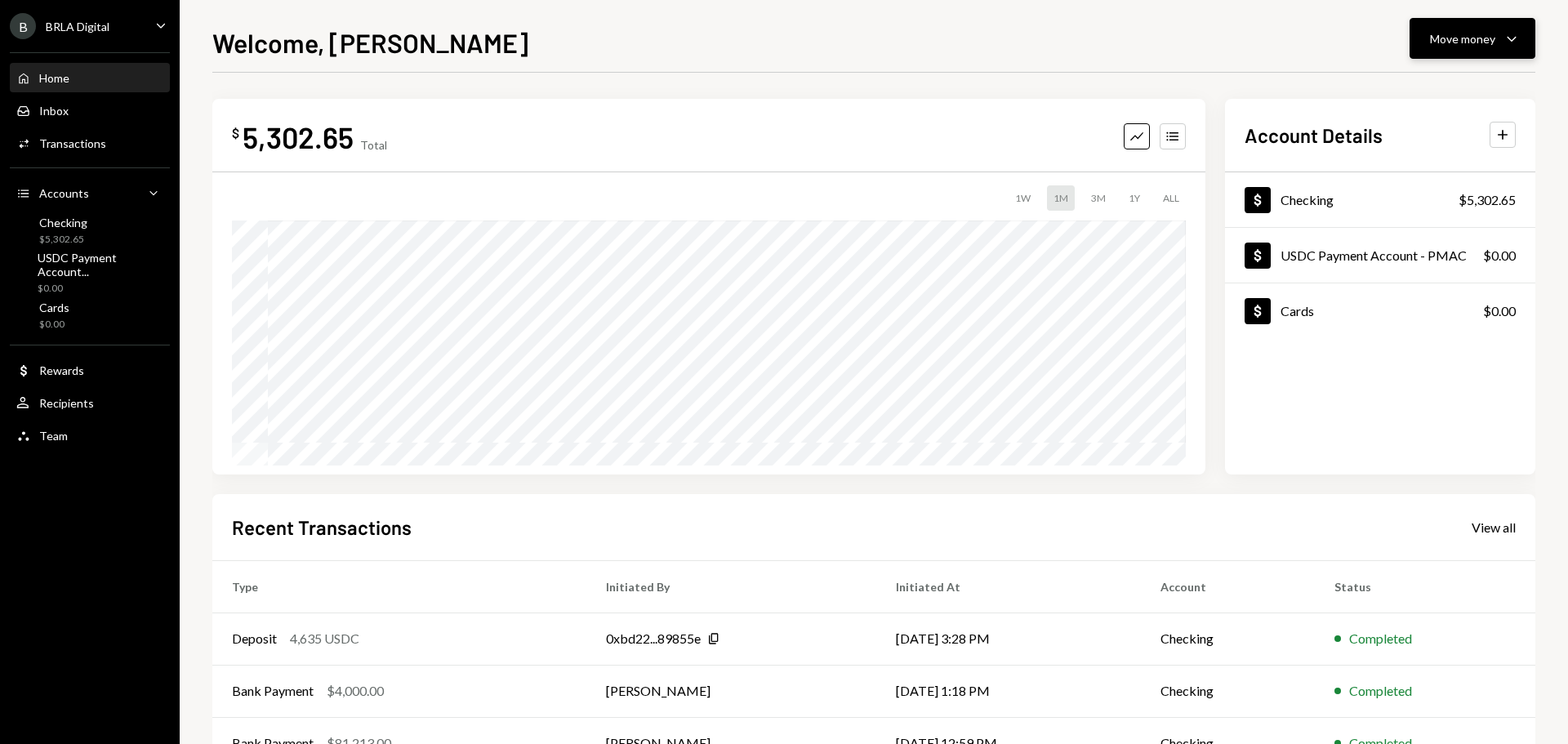
click at [1463, 38] on div "Move money" at bounding box center [1462, 39] width 66 height 17
click at [1427, 121] on div "Transfer" at bounding box center [1459, 124] width 119 height 17
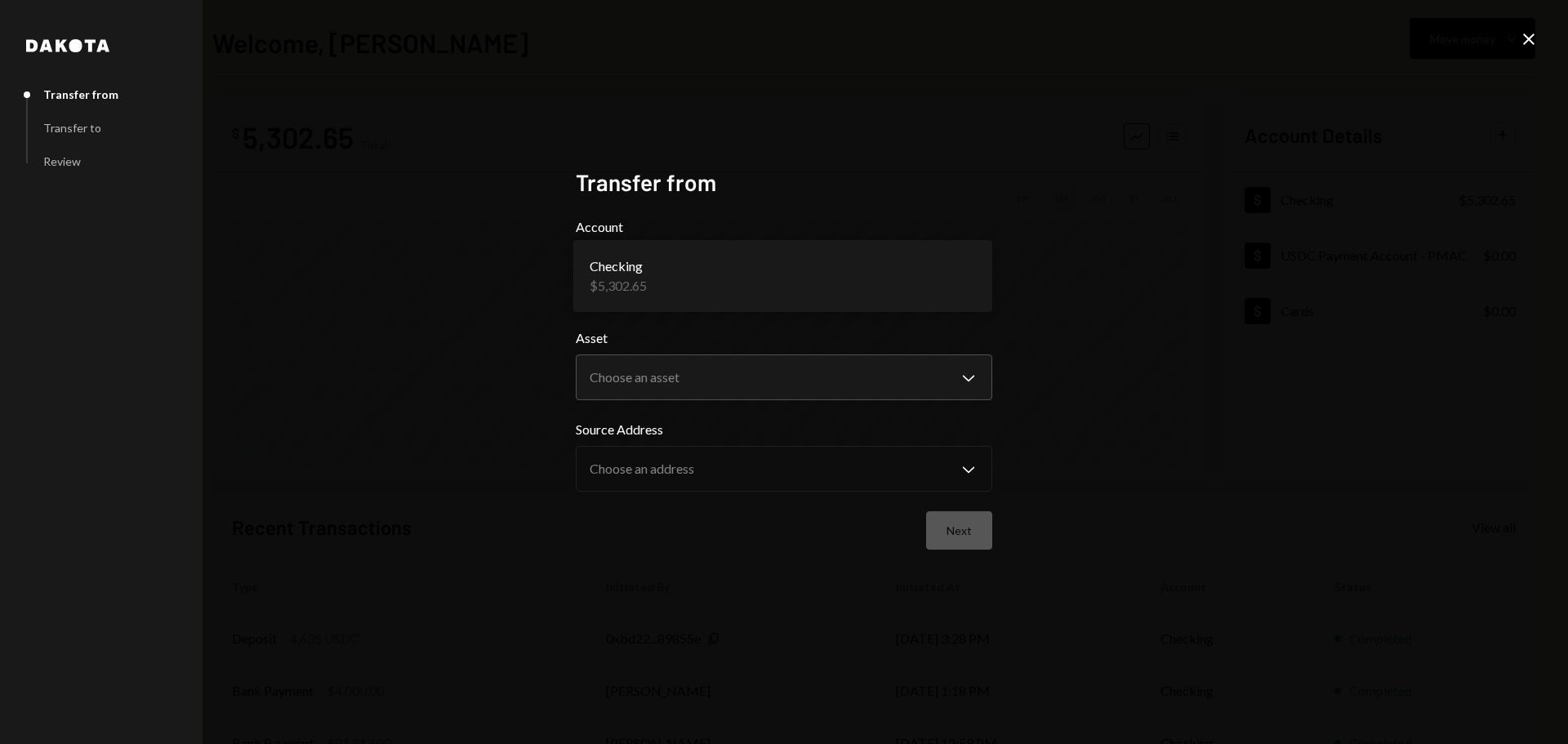
click at [728, 296] on body "**********" at bounding box center [784, 372] width 1568 height 744
click at [1038, 368] on div "**********" at bounding box center [784, 372] width 1568 height 744
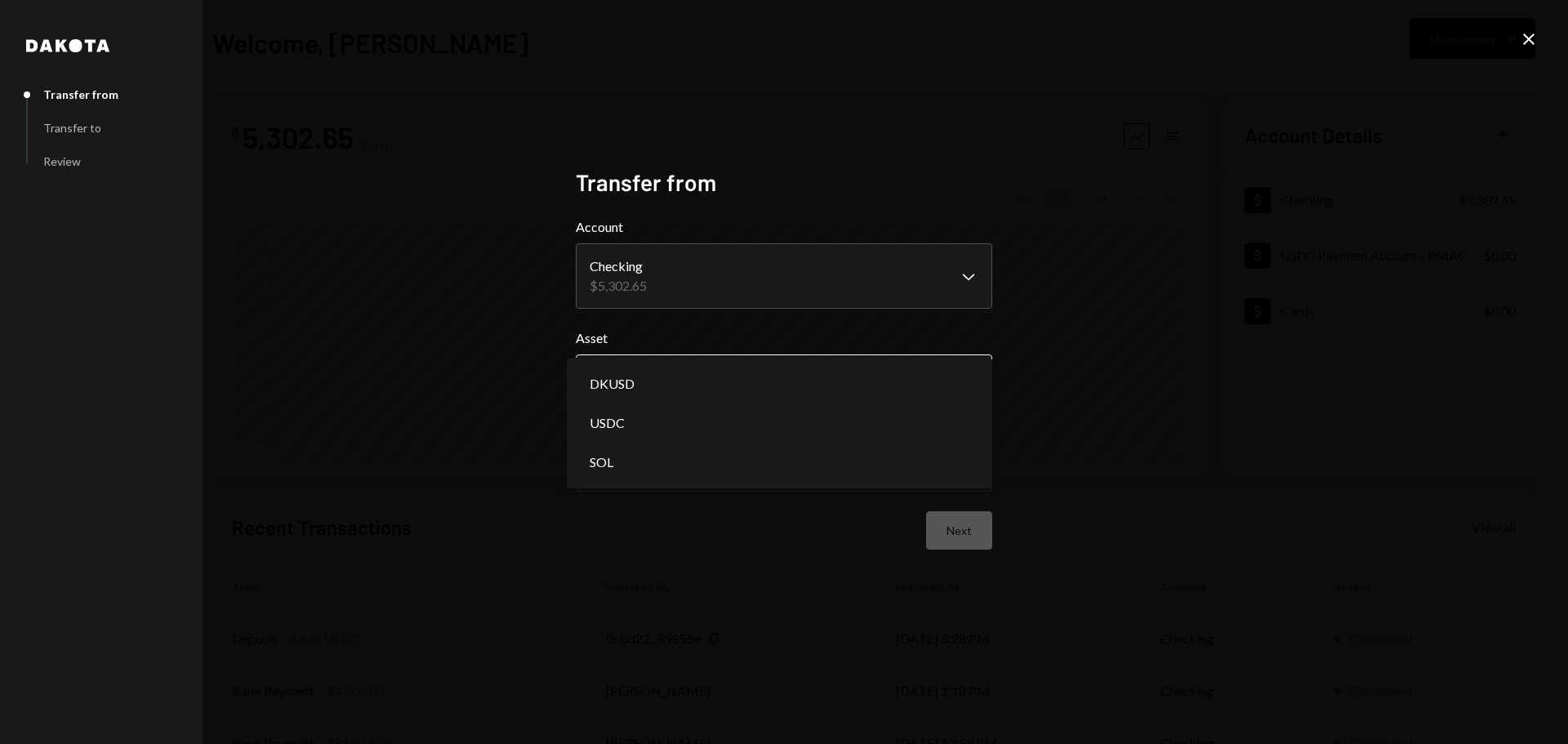
click at [762, 368] on body "**********" at bounding box center [784, 372] width 1568 height 744
select select "****"
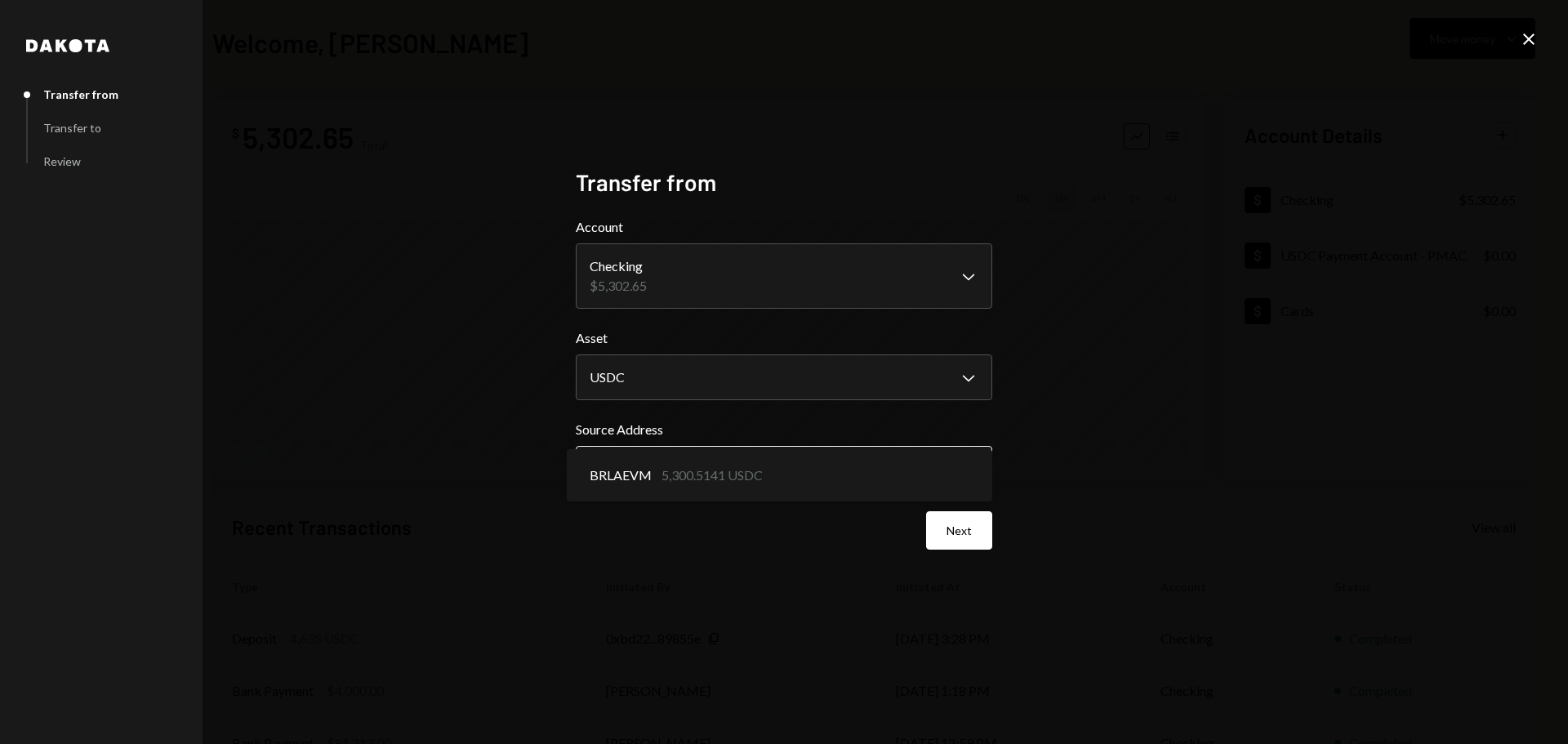
click at [668, 472] on body "**********" at bounding box center [784, 372] width 1568 height 744
drag, startPoint x: 761, startPoint y: 561, endPoint x: 779, endPoint y: 563, distance: 18.1
click at [762, 561] on div "**********" at bounding box center [784, 372] width 416 height 409
click at [949, 542] on button "Next" at bounding box center [959, 530] width 67 height 38
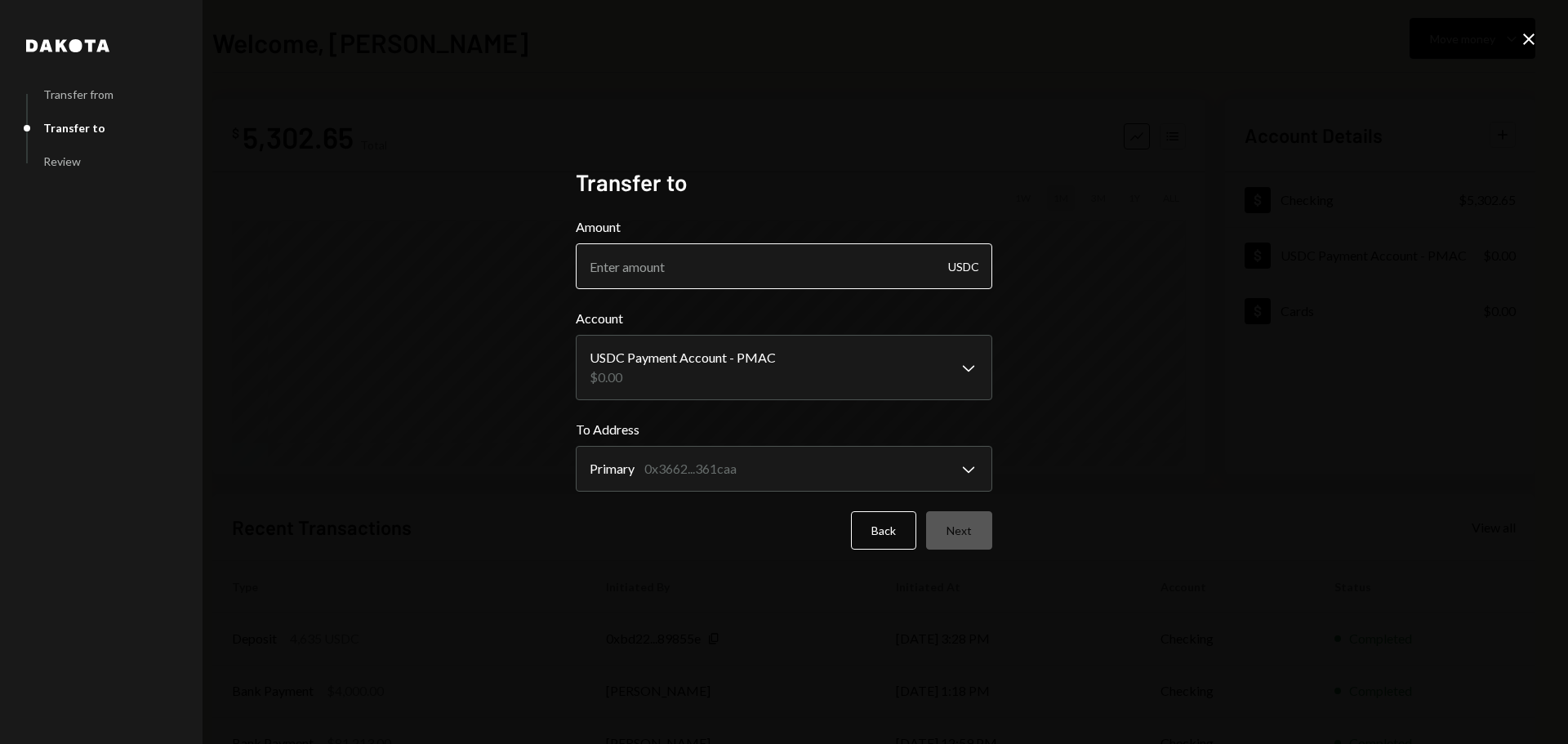
click at [651, 265] on input "Amount" at bounding box center [784, 266] width 416 height 46
click at [836, 272] on input "Amount" at bounding box center [784, 266] width 416 height 46
click at [774, 364] on div "**********" at bounding box center [784, 354] width 416 height 91
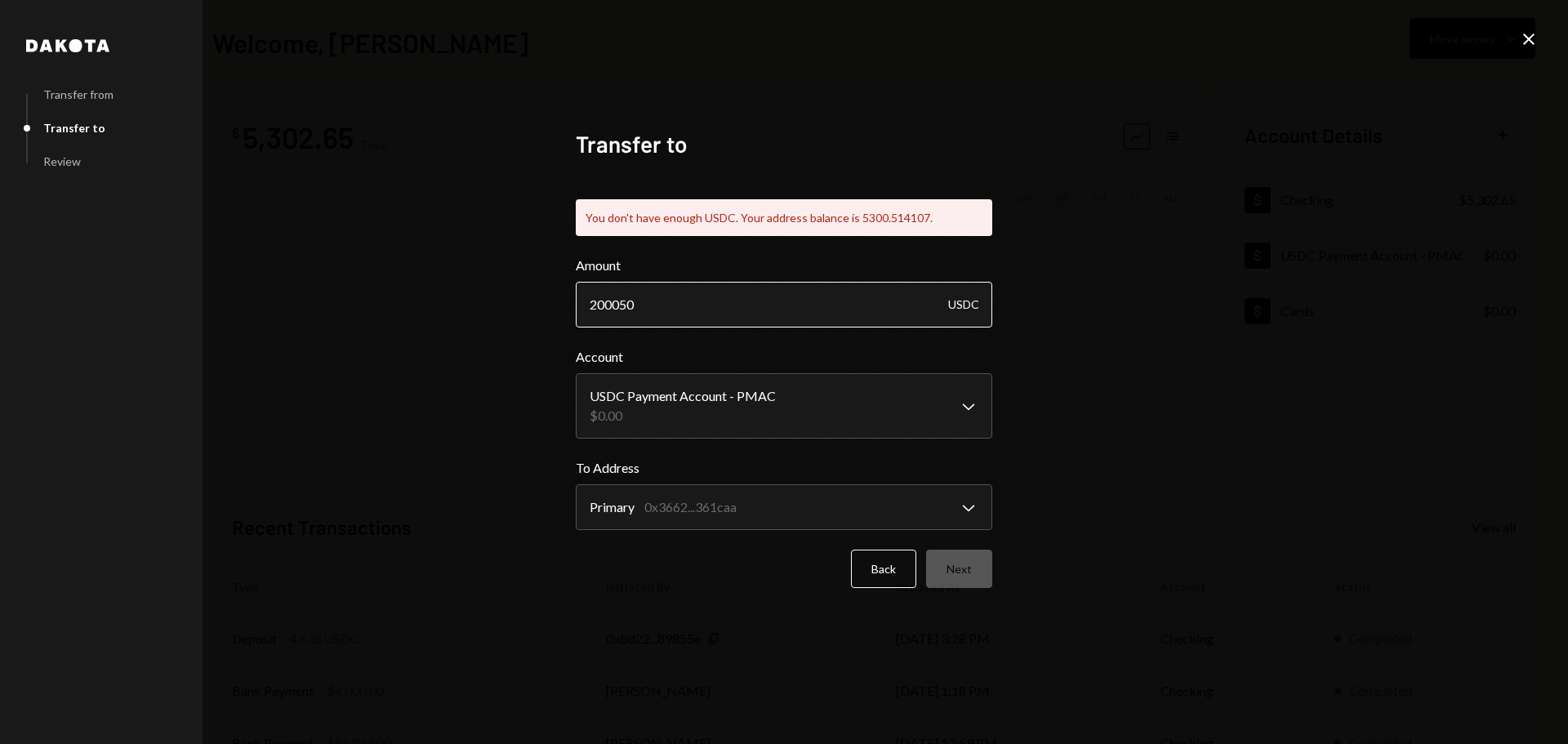
click at [621, 304] on input "200050" at bounding box center [784, 304] width 416 height 46
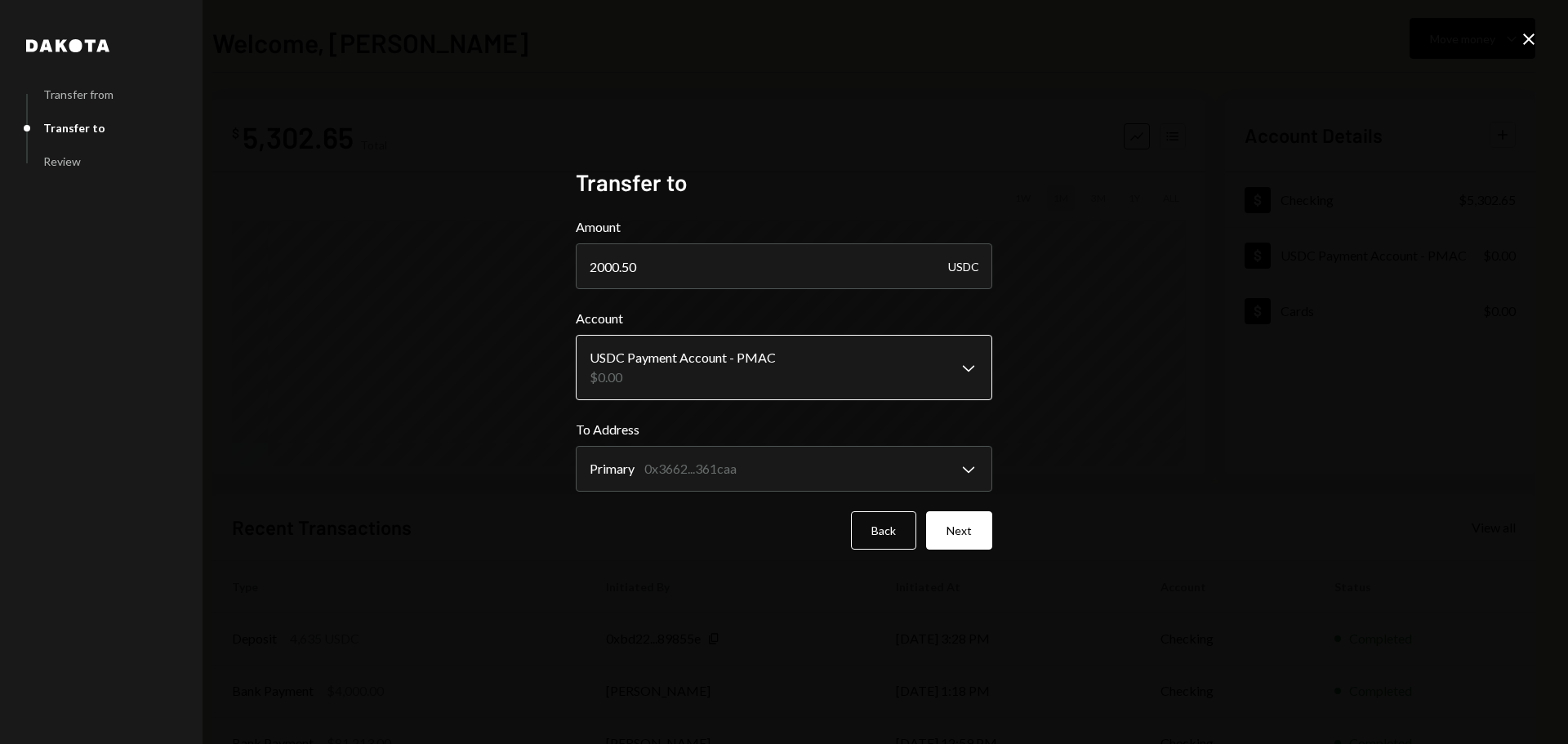
type input "2000.50"
click at [763, 351] on body "B BRLA Digital Caret Down Home Home Inbox Inbox Activities Transactions Account…" at bounding box center [784, 372] width 1568 height 744
click at [691, 378] on body "B BRLA Digital Caret Down Home Home Inbox Inbox Activities Transactions Account…" at bounding box center [784, 372] width 1568 height 744
click at [774, 463] on body "B BRLA Digital Caret Down Home Home Inbox Inbox Activities Transactions Account…" at bounding box center [784, 372] width 1568 height 744
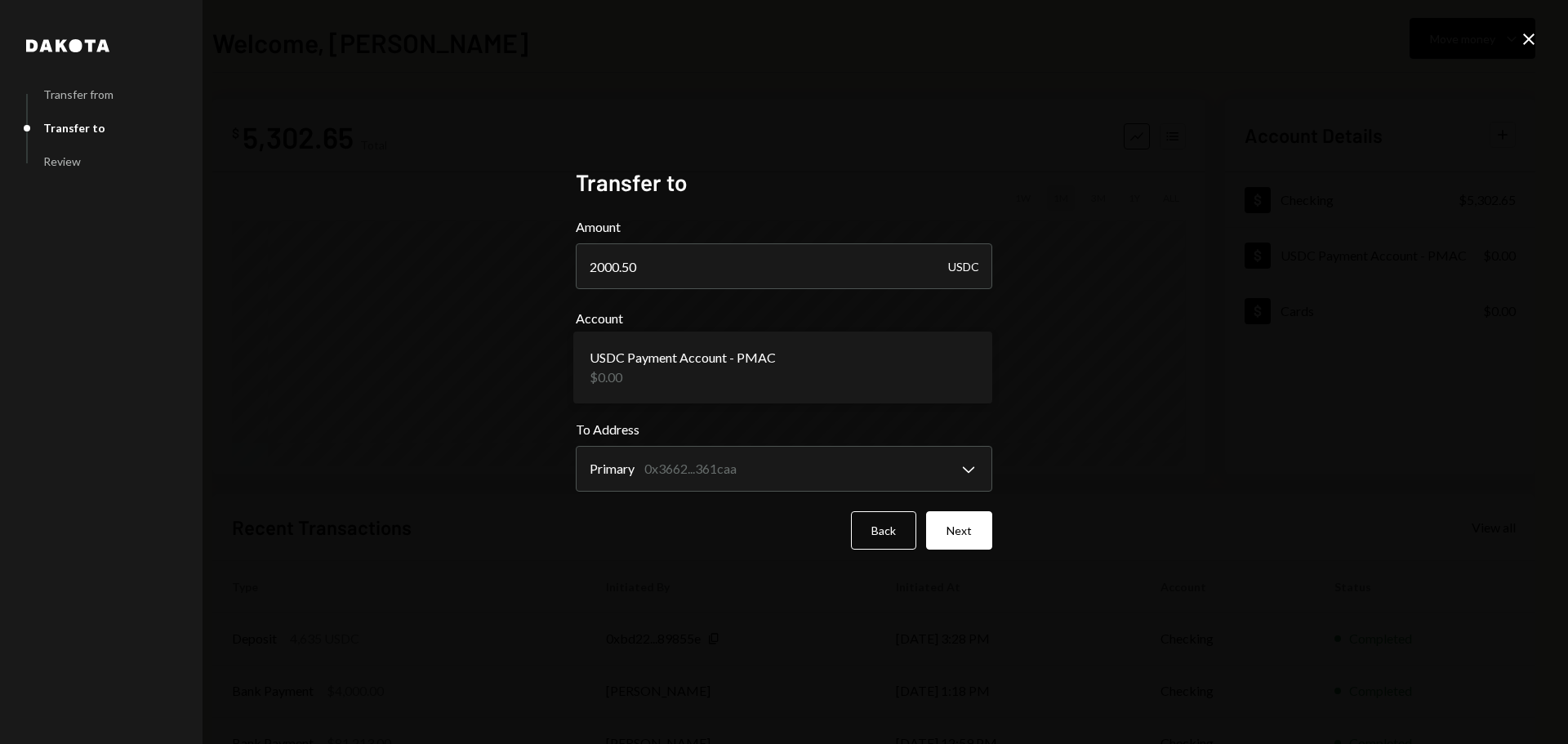
click at [704, 542] on div "Back Next" at bounding box center [784, 530] width 416 height 38
drag, startPoint x: 1219, startPoint y: 296, endPoint x: 1396, endPoint y: 92, distance: 270.1
click at [1219, 296] on div "**********" at bounding box center [784, 372] width 1568 height 744
click at [1073, 270] on div "**********" at bounding box center [784, 372] width 1568 height 744
click at [1232, 194] on div "**********" at bounding box center [784, 372] width 1568 height 744
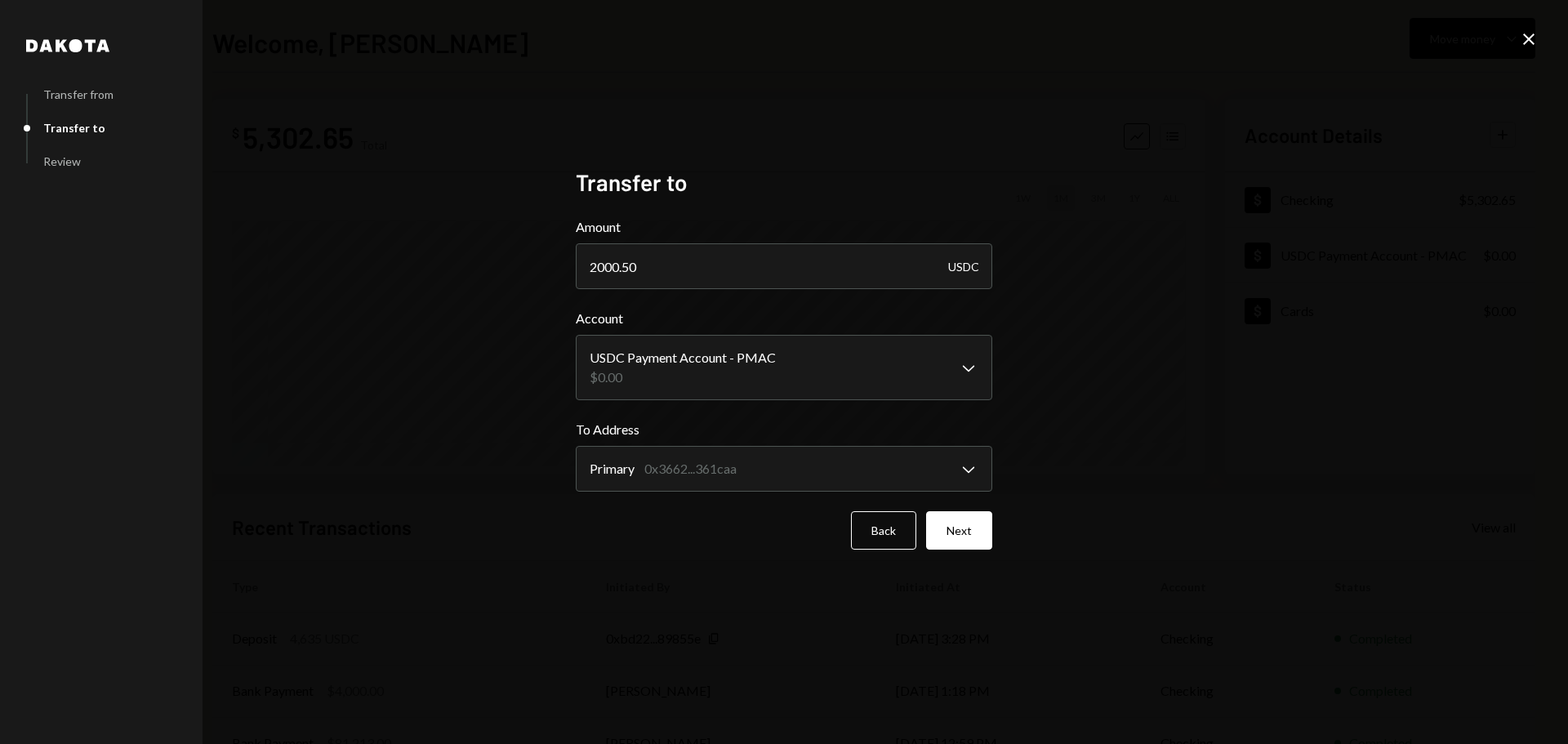
click at [1528, 42] on icon "Close" at bounding box center [1528, 39] width 20 height 20
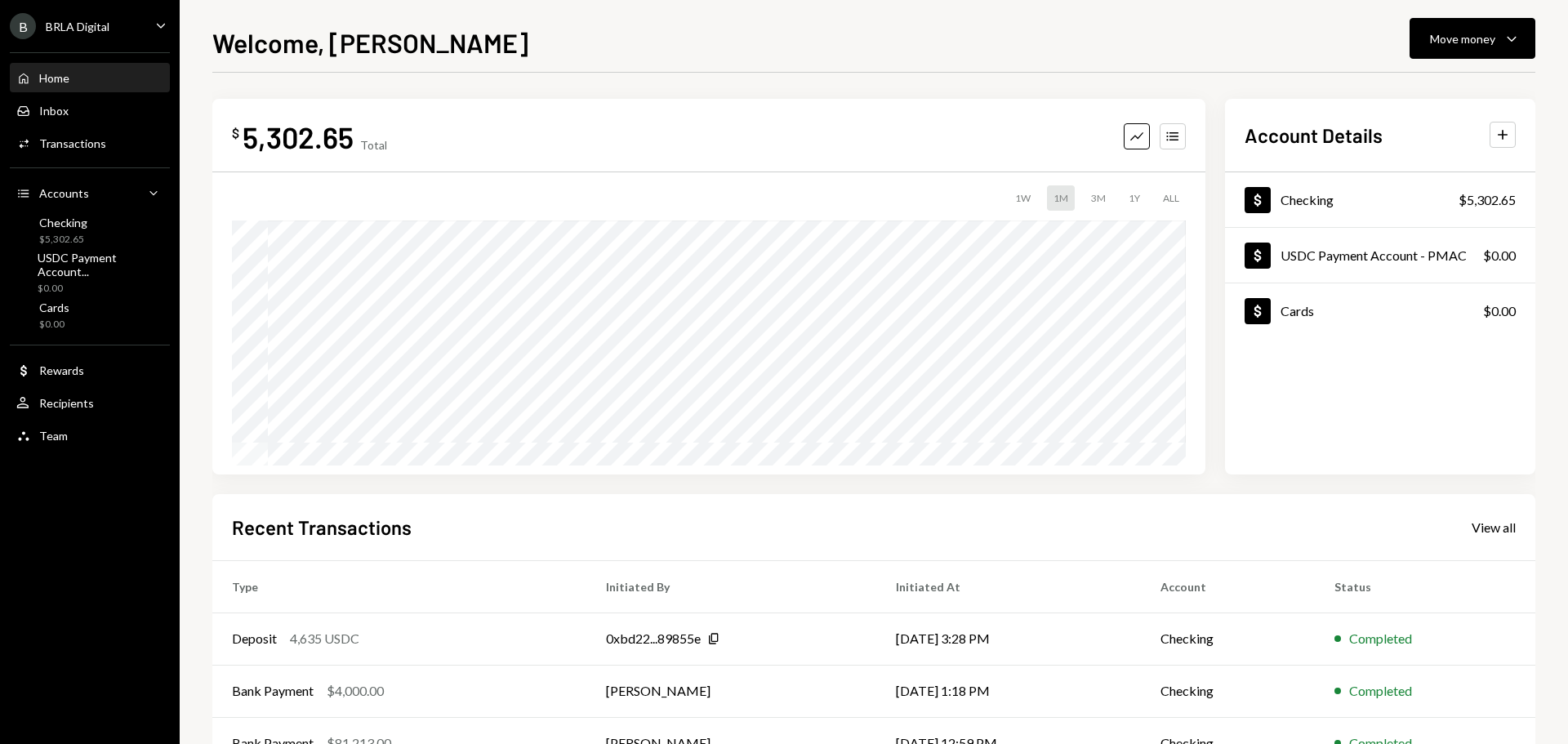
click at [1311, 43] on div "Welcome, Hector Move money Caret Down" at bounding box center [873, 41] width 1323 height 36
click at [1421, 42] on button "Move money Caret Down" at bounding box center [1472, 38] width 125 height 41
click at [1417, 85] on div "Send" at bounding box center [1459, 87] width 119 height 17
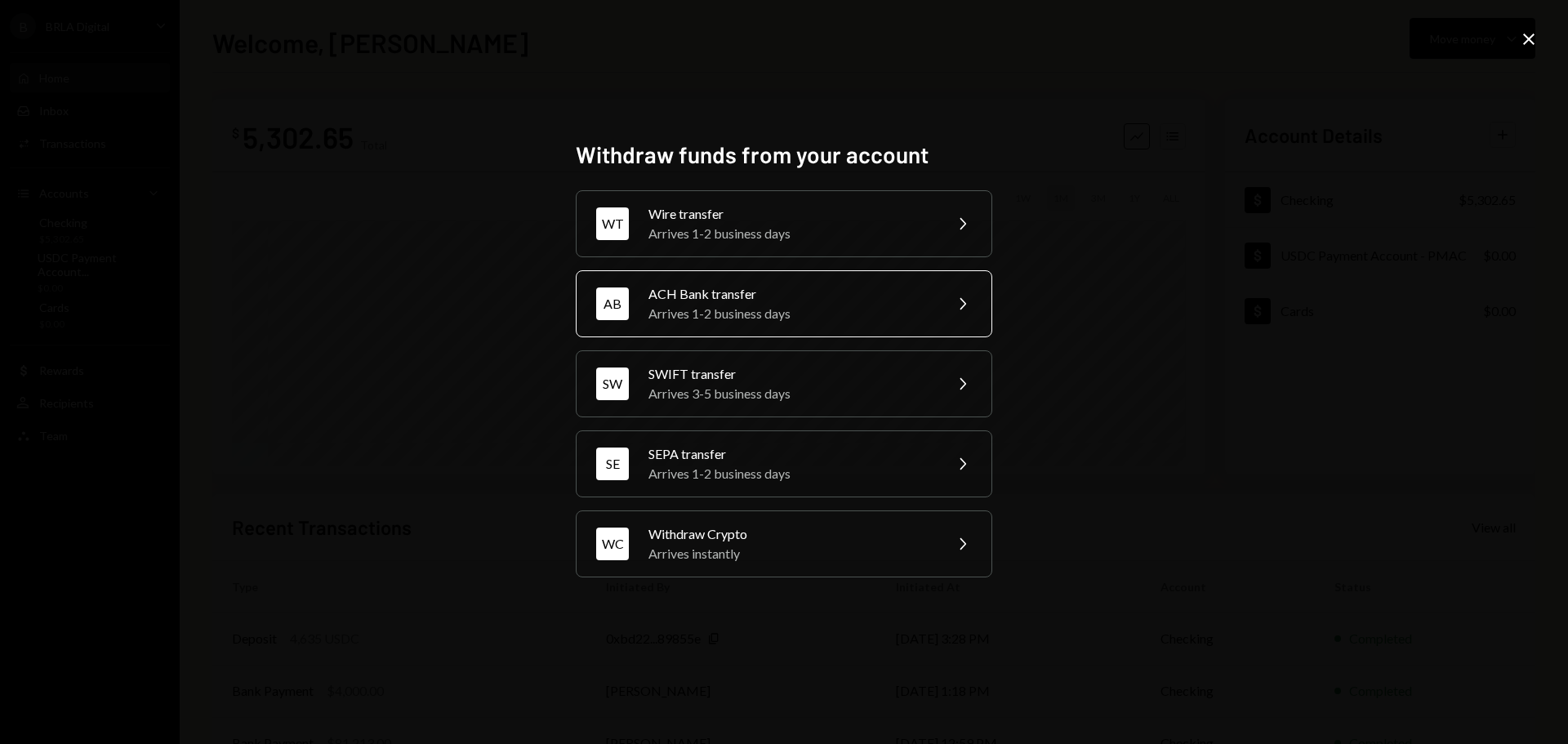
click at [760, 296] on div "ACH Bank transfer" at bounding box center [790, 294] width 284 height 20
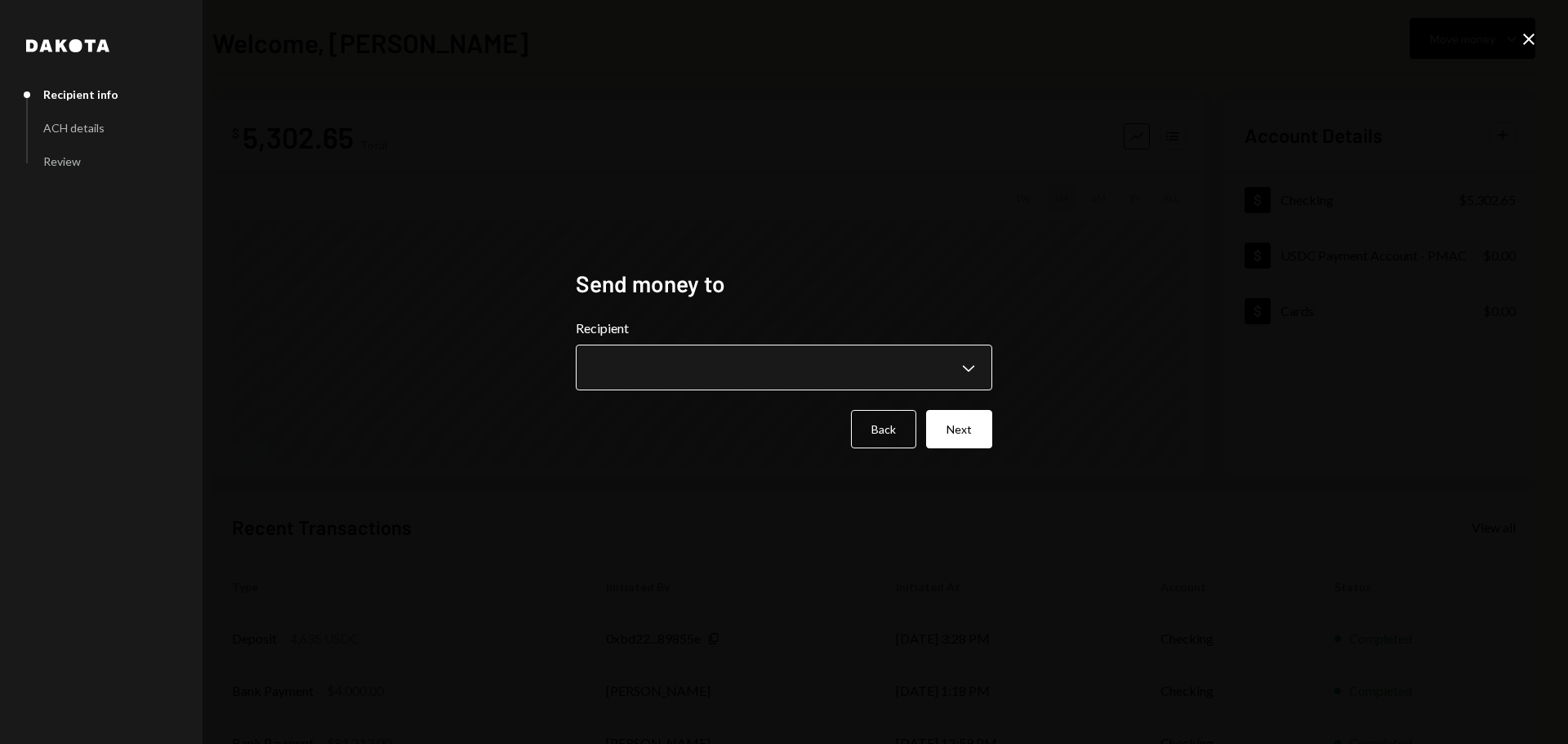
click at [746, 357] on body "**********" at bounding box center [784, 372] width 1568 height 744
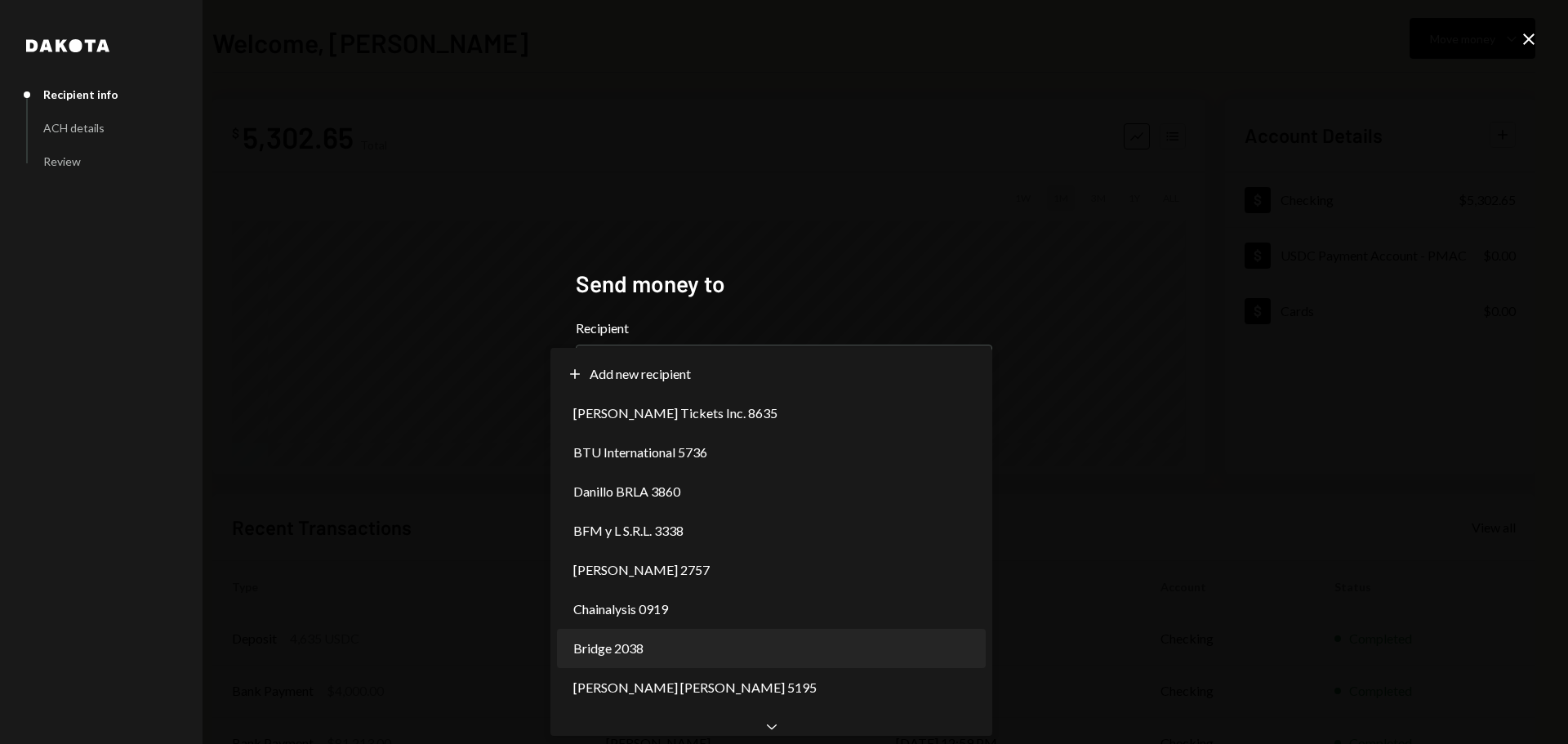
select select "**********"
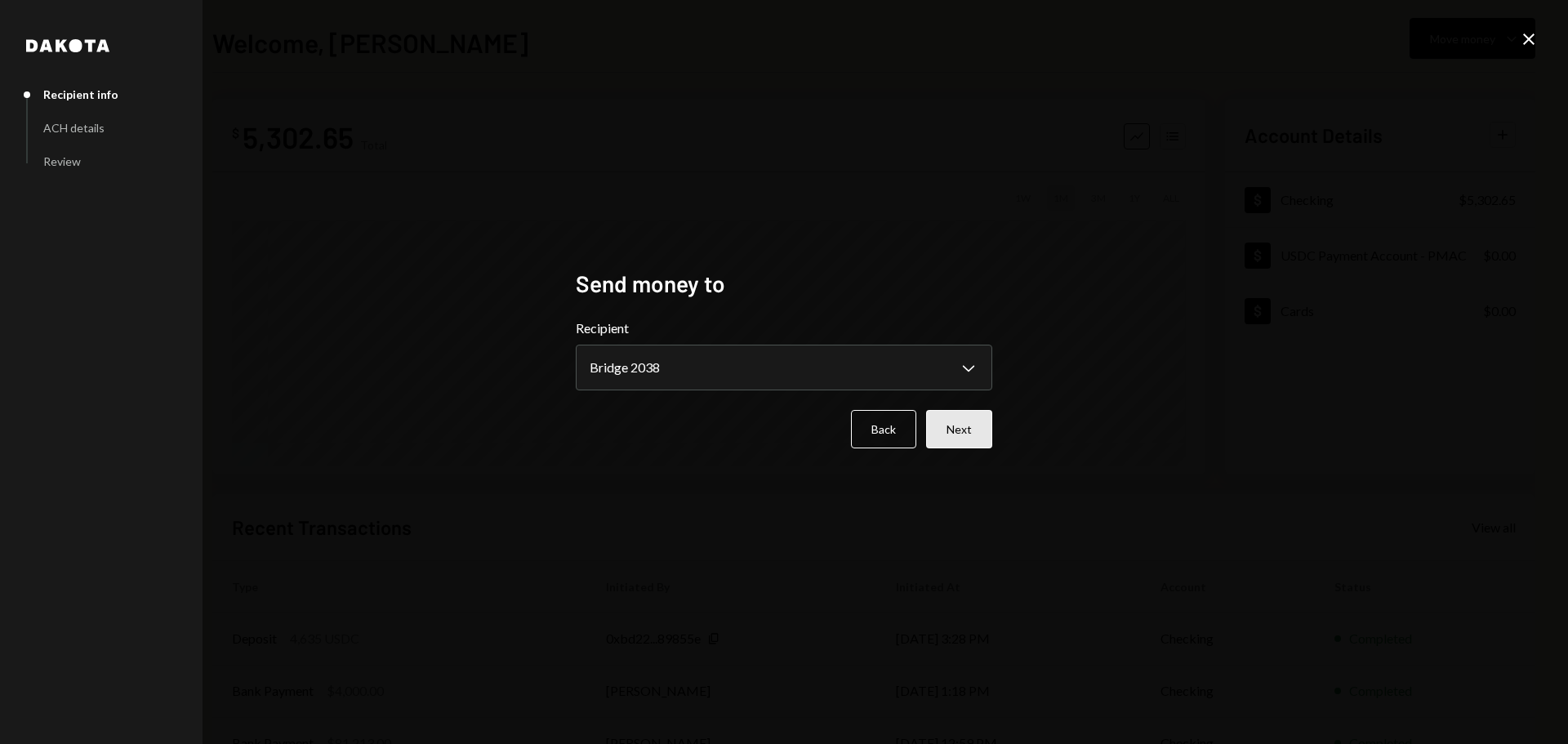
click at [945, 435] on button "Next" at bounding box center [959, 429] width 67 height 38
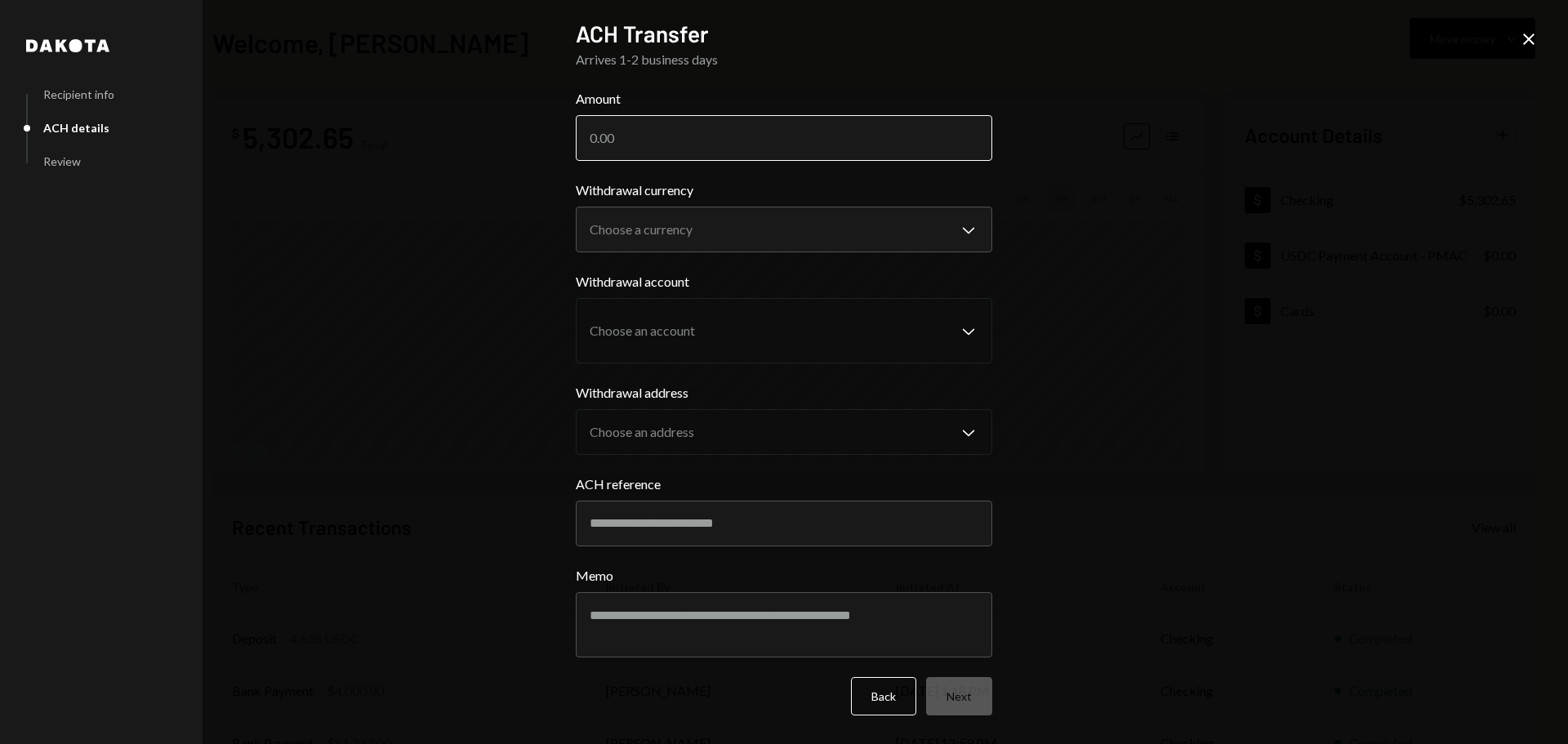
click at [652, 142] on input "Amount" at bounding box center [784, 138] width 416 height 46
type input "2000.50"
click at [737, 222] on body "B BRLA Digital Caret Down Home Home Inbox Inbox Activities Transactions Account…" at bounding box center [784, 372] width 1568 height 744
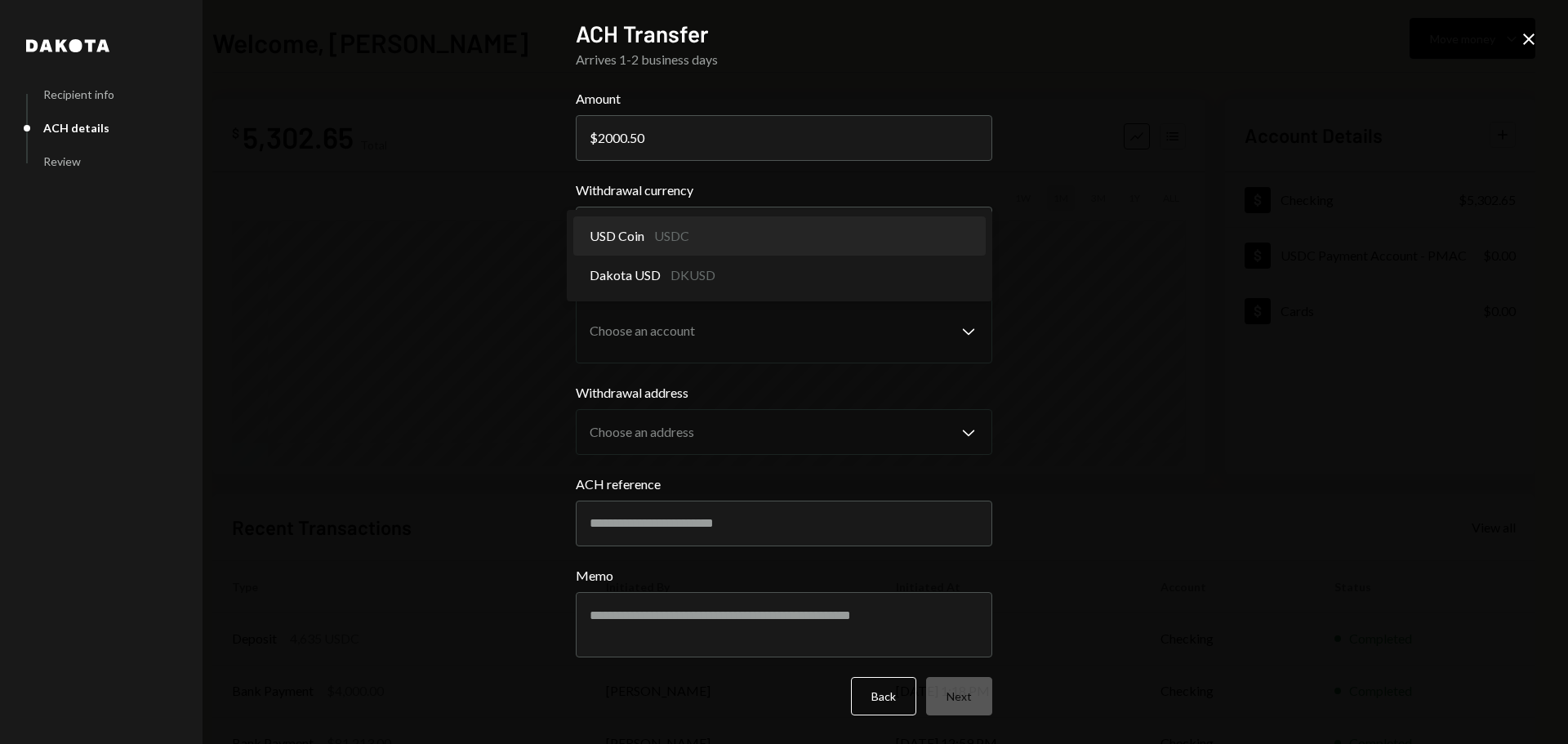
select select "****"
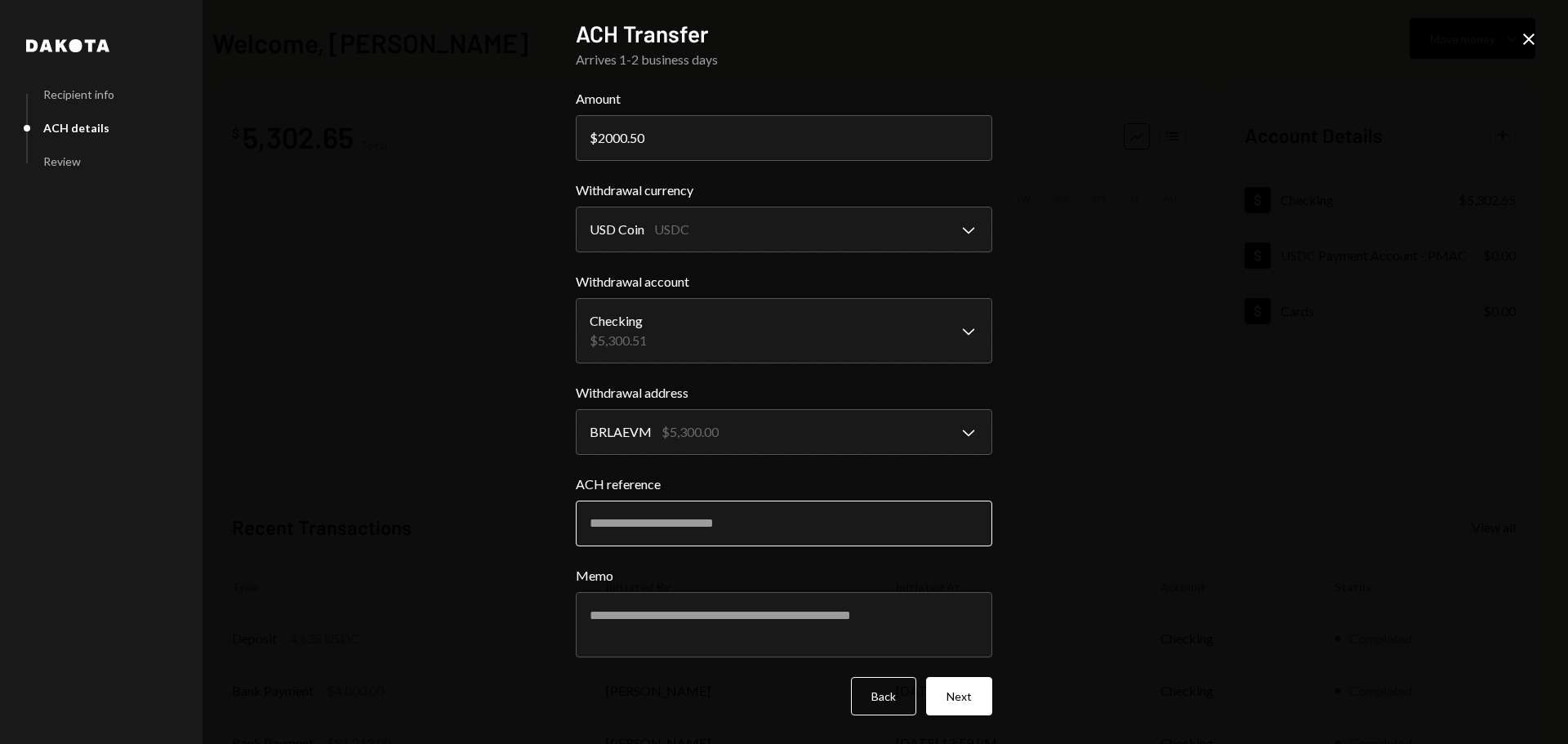
click at [736, 519] on input "ACH reference" at bounding box center [784, 524] width 416 height 46
click at [678, 529] on input "ACH reference" at bounding box center [784, 524] width 416 height 46
paste input "********"
type input "********"
click at [1330, 365] on div "**********" at bounding box center [784, 372] width 1568 height 744
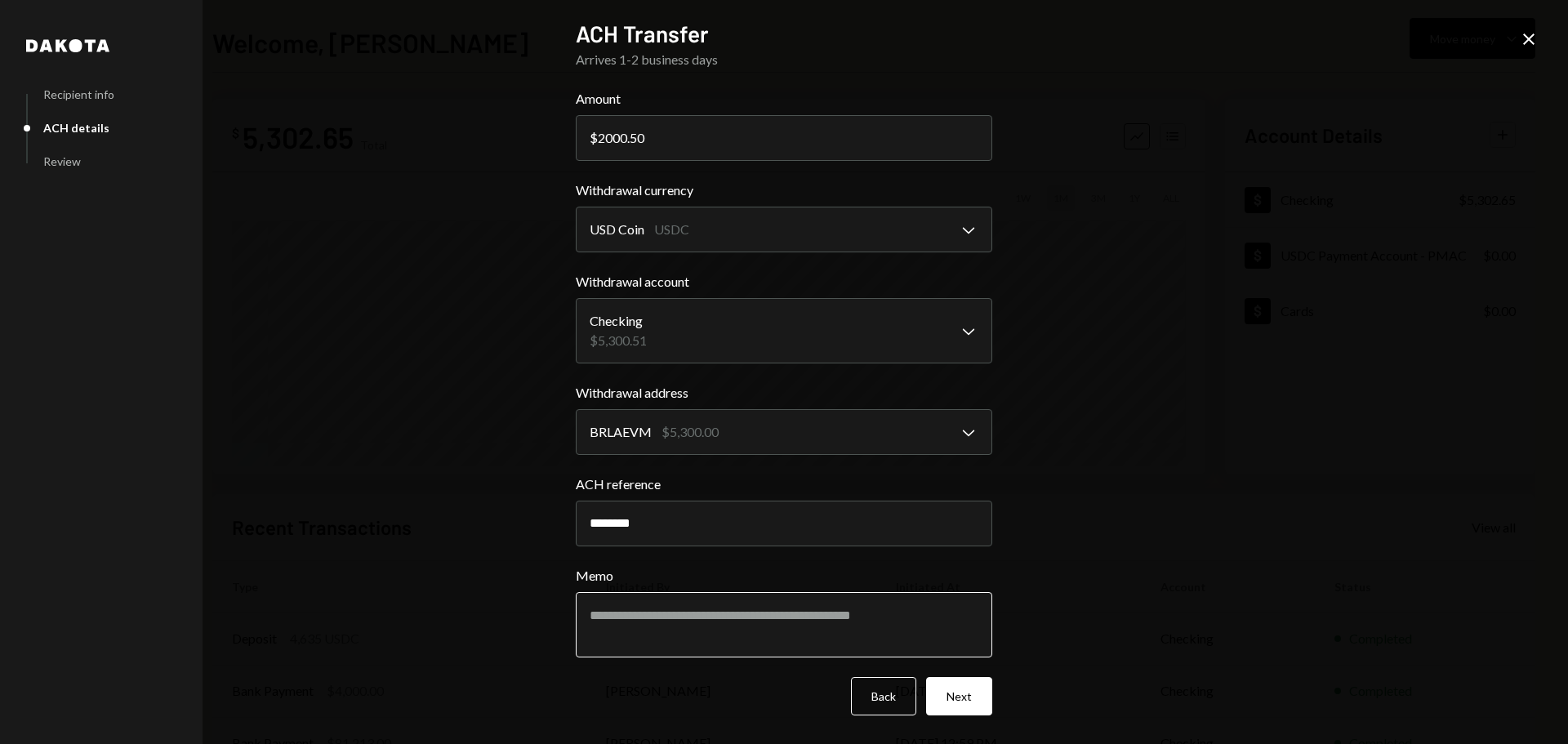
click at [721, 608] on textarea "Memo" at bounding box center [784, 624] width 416 height 66
paste textarea "********"
type textarea "********"
click at [954, 687] on button "Next" at bounding box center [959, 696] width 67 height 38
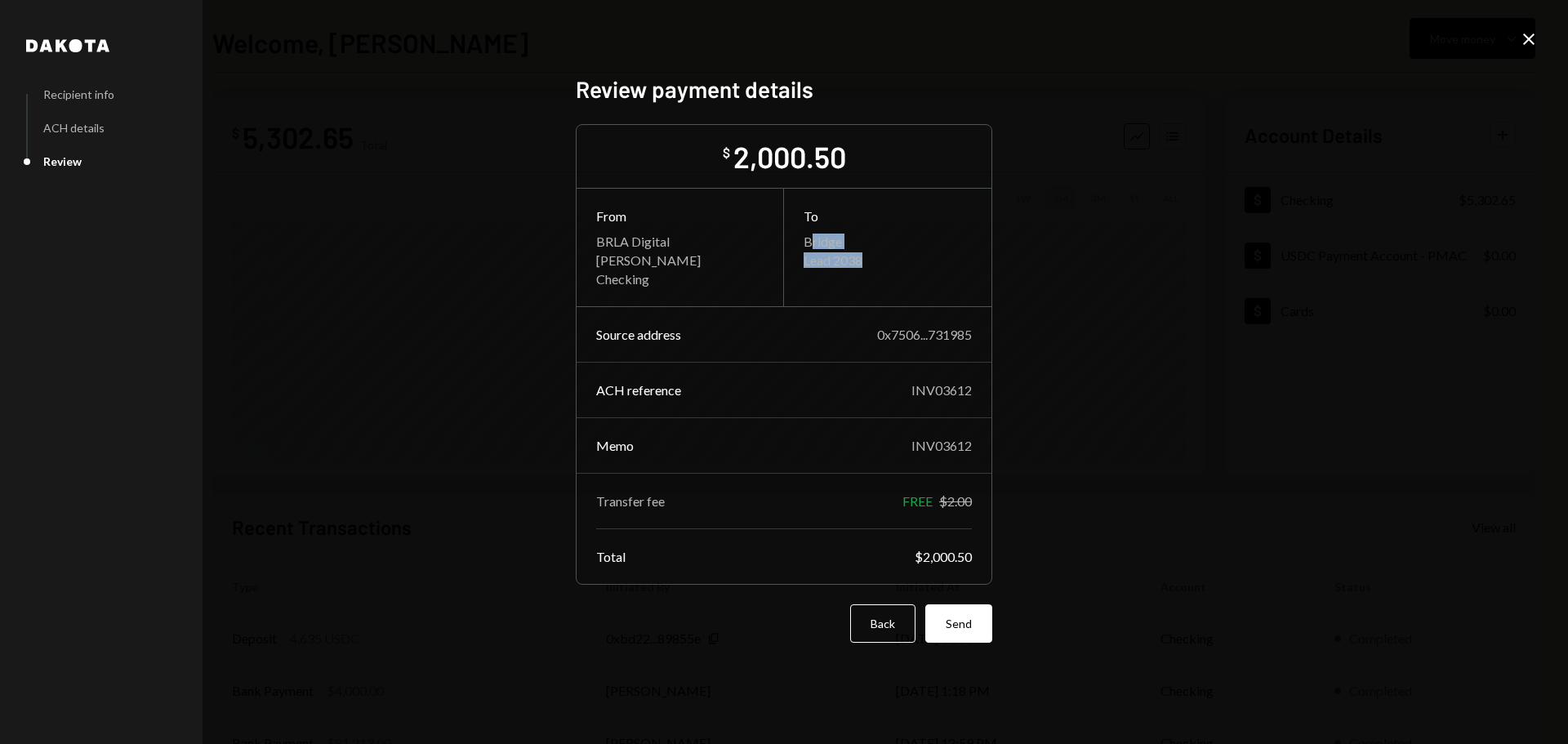
drag, startPoint x: 811, startPoint y: 240, endPoint x: 885, endPoint y: 271, distance: 80.2
click at [880, 273] on div "To Bridge Lead 2038" at bounding box center [888, 238] width 207 height 99
click at [886, 270] on div "To Bridge Lead 2038" at bounding box center [888, 238] width 207 height 99
click at [878, 619] on button "Back" at bounding box center [882, 623] width 66 height 38
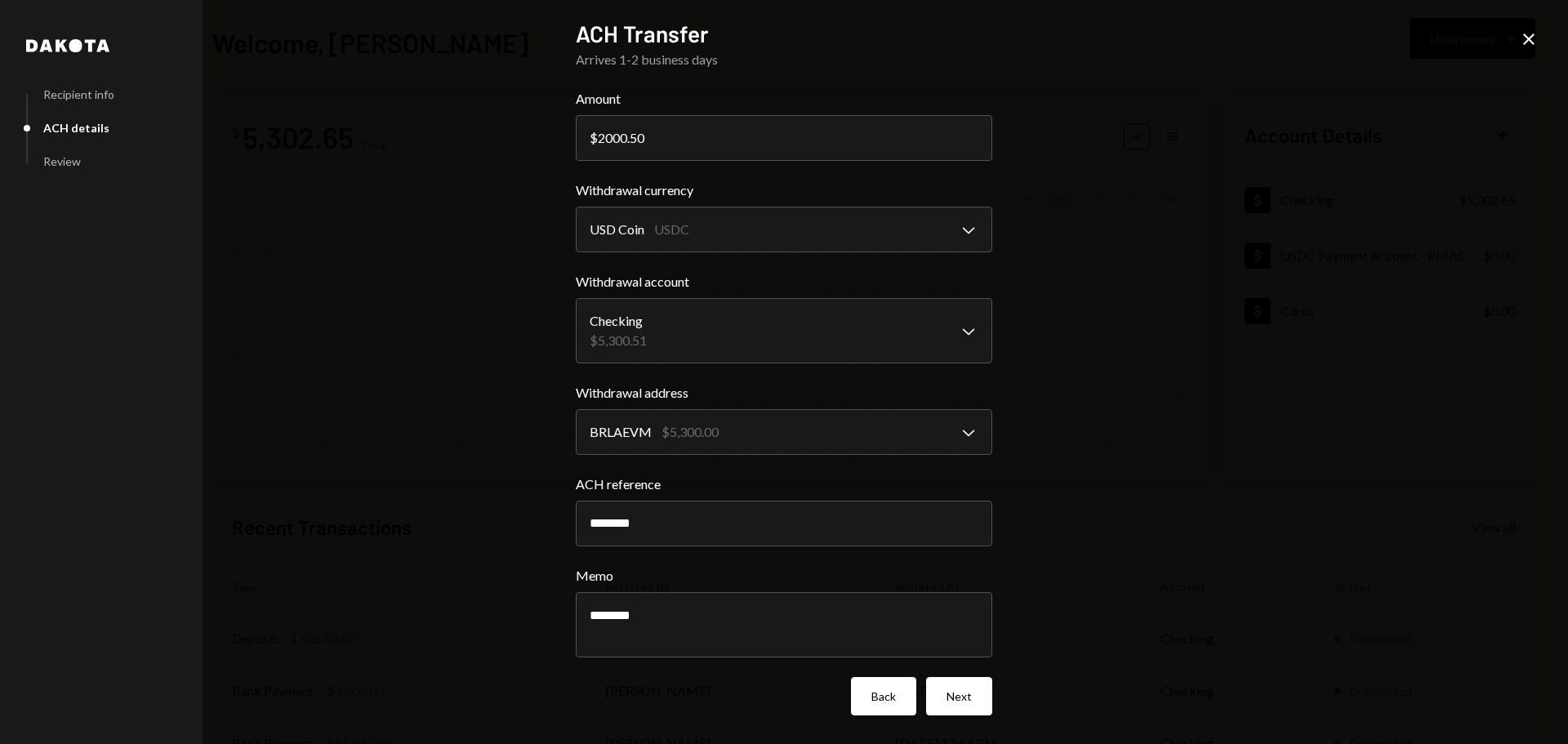
click at [882, 693] on button "Back" at bounding box center [883, 696] width 66 height 38
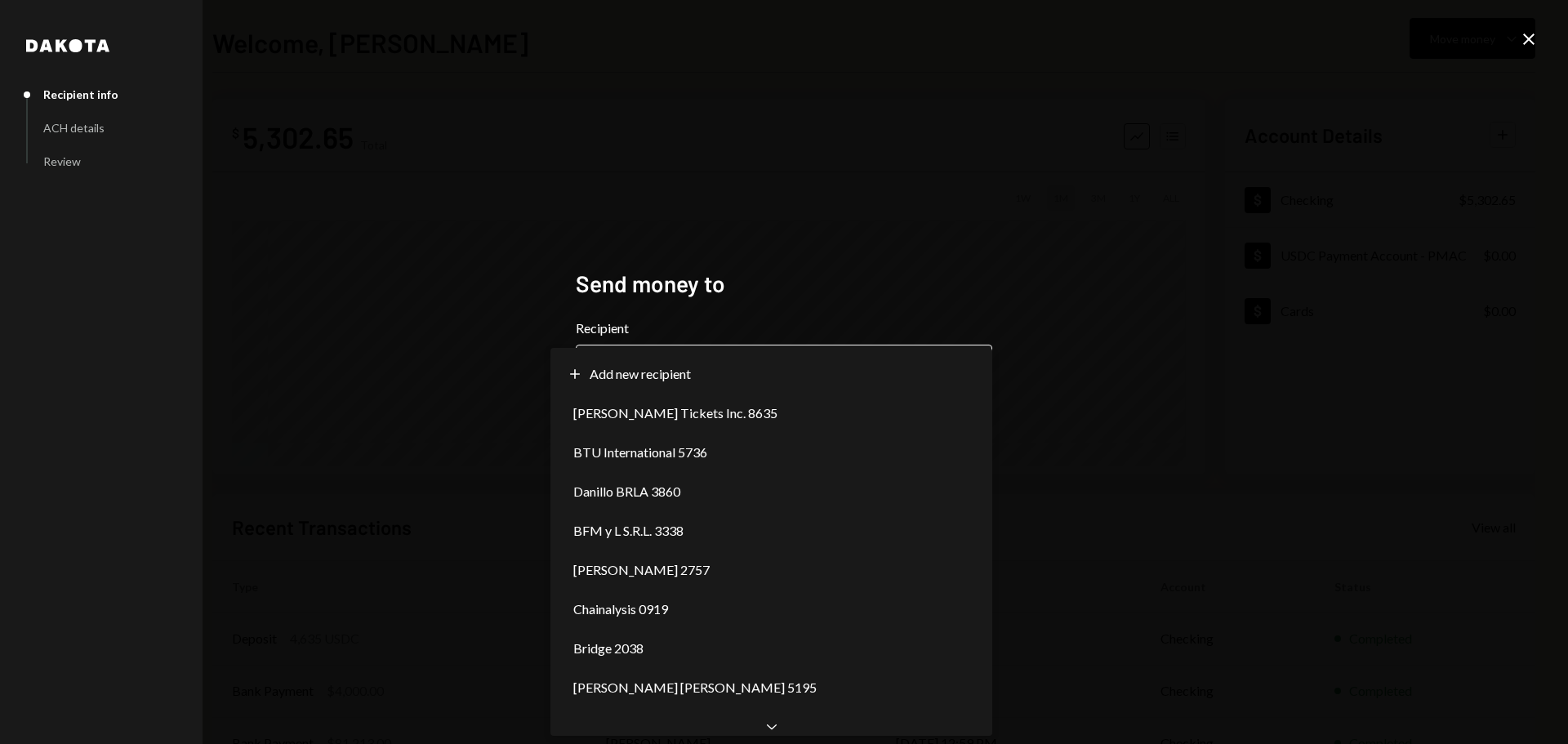
click at [867, 380] on body "**********" at bounding box center [784, 372] width 1568 height 744
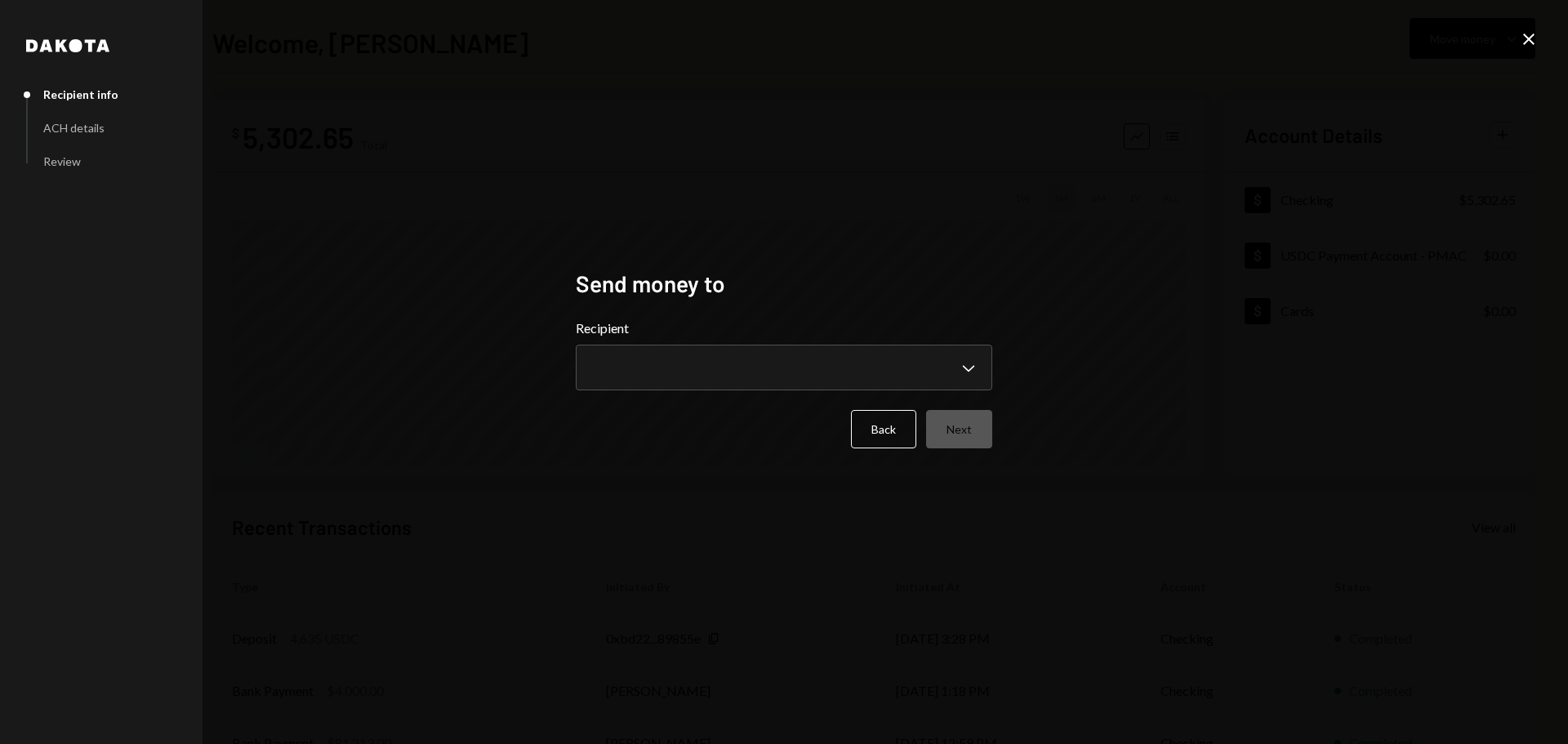
click at [331, 217] on div "**********" at bounding box center [784, 372] width 1568 height 744
click at [895, 435] on button "Back" at bounding box center [883, 429] width 66 height 38
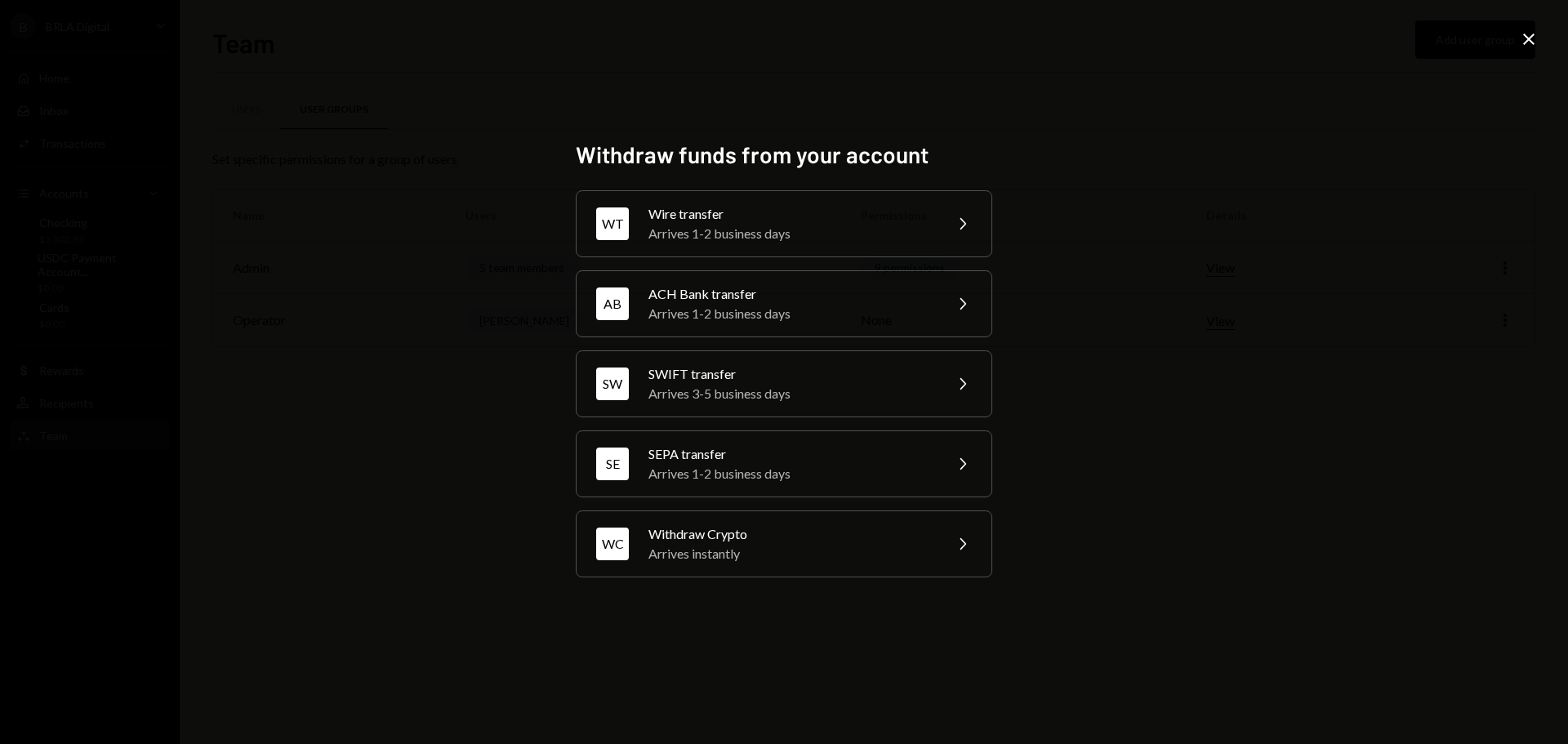
click at [456, 109] on div "Withdraw funds from your account WT Wire transfer Arrives 1-2 business days Che…" at bounding box center [784, 372] width 1568 height 744
click at [438, 137] on div "Withdraw funds from your account WT Wire transfer Arrives 1-2 business days Che…" at bounding box center [784, 372] width 1568 height 744
click at [1523, 44] on icon at bounding box center [1528, 39] width 11 height 11
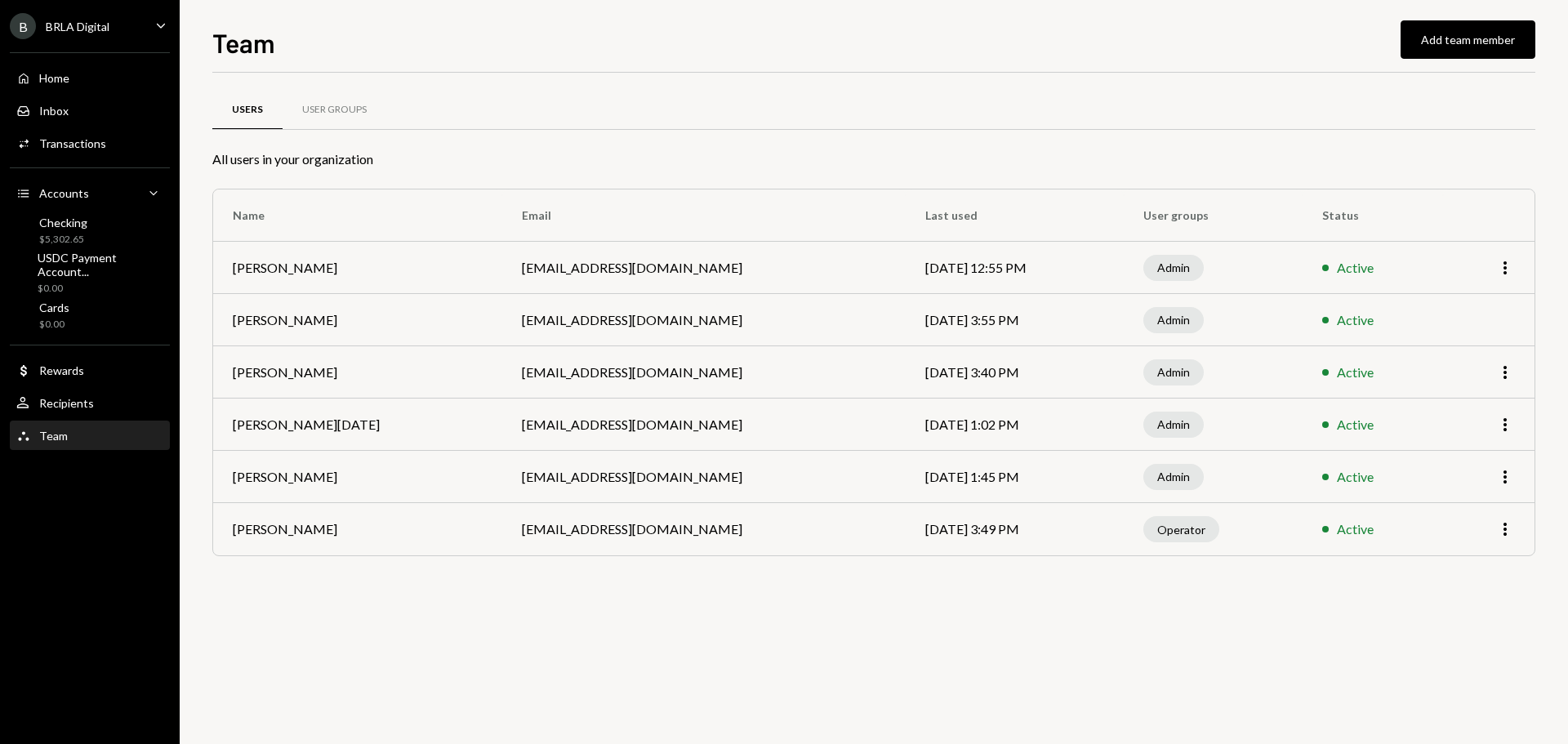
click at [753, 602] on div "Users User Groups All users in your organization Name Email Last used User grou…" at bounding box center [873, 408] width 1323 height 671
click at [748, 600] on div "Users User Groups All users in your organization Name Email Last used User grou…" at bounding box center [873, 408] width 1323 height 671
click at [61, 409] on div "Recipients" at bounding box center [67, 403] width 55 height 14
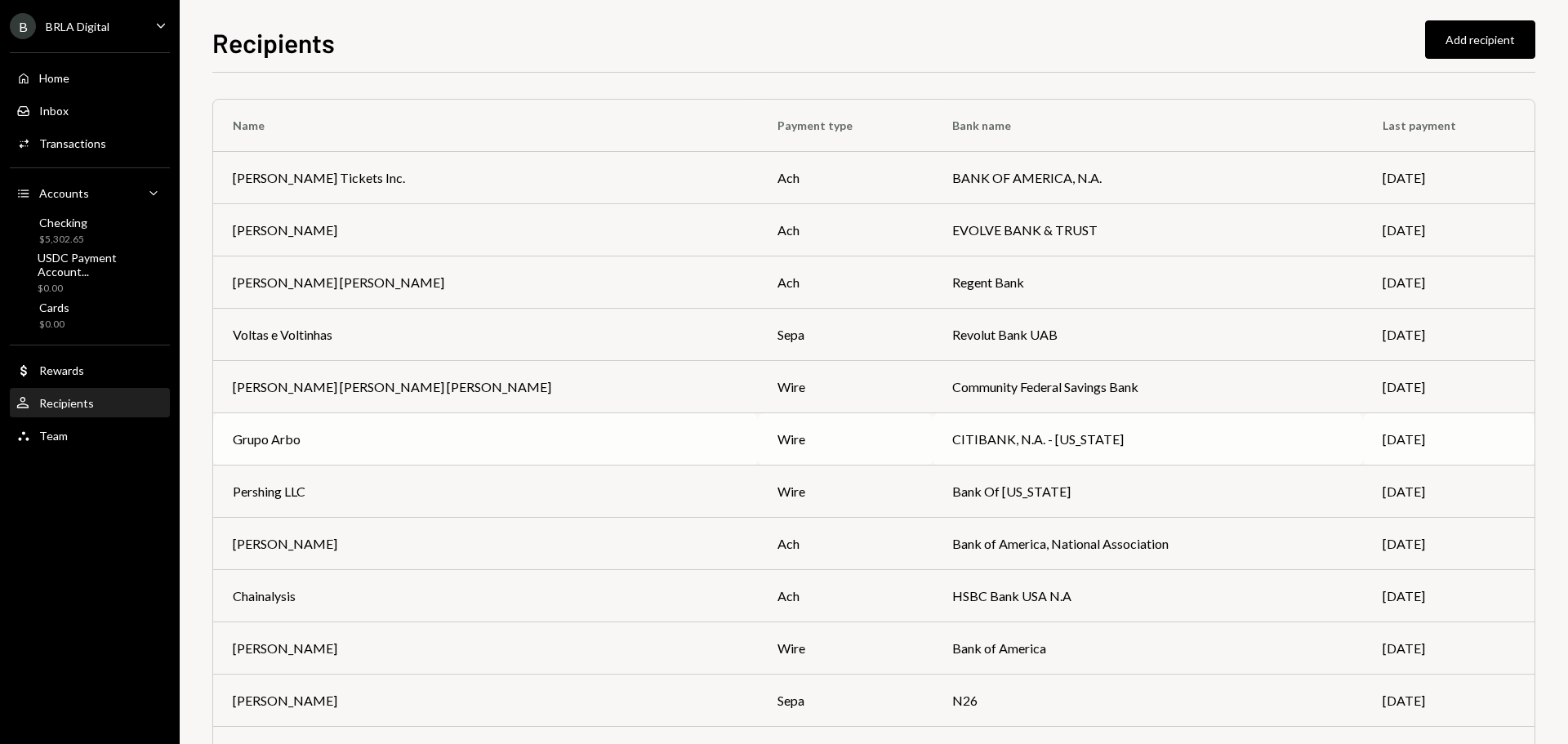
scroll to position [396, 0]
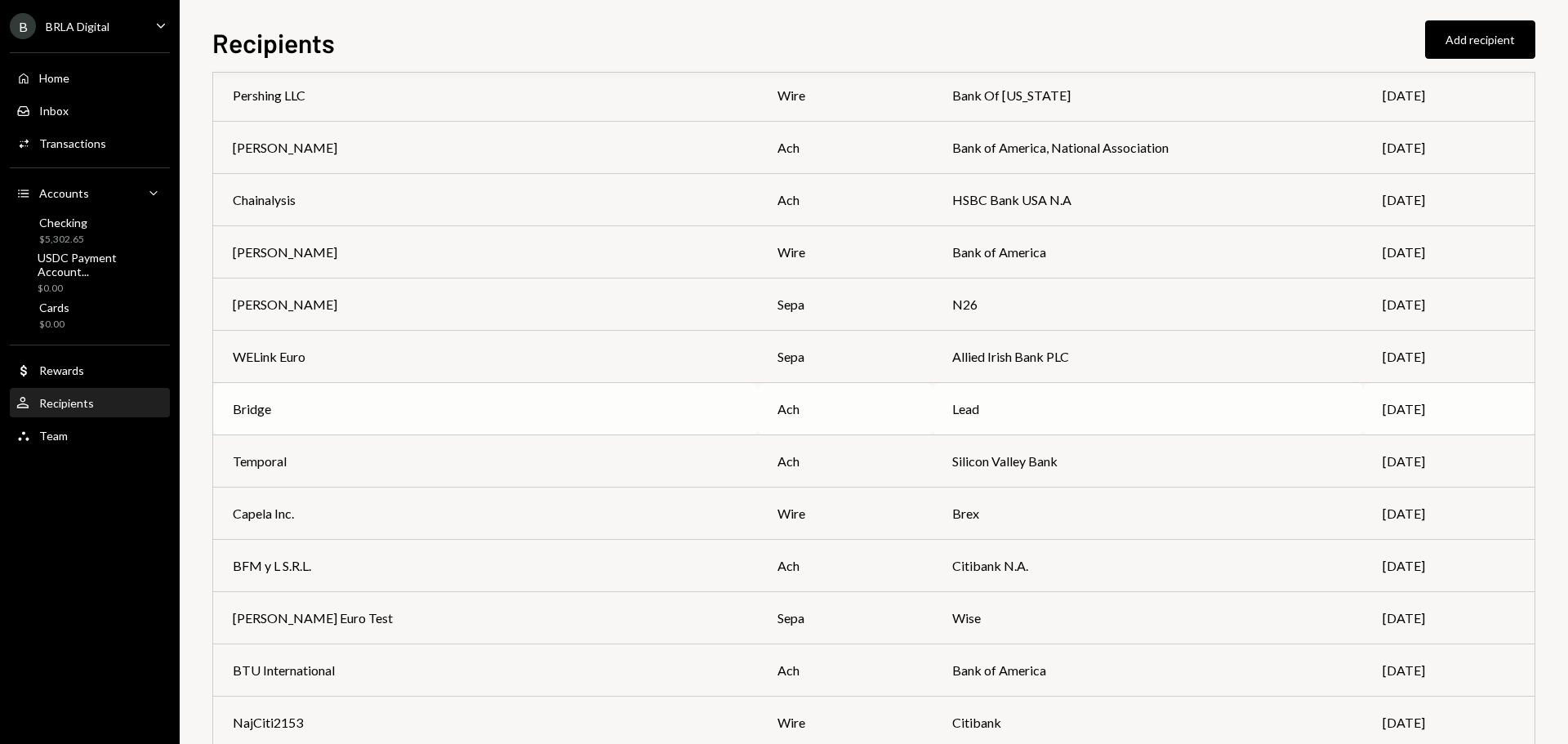
click at [757, 409] on td "ach" at bounding box center [844, 409] width 174 height 52
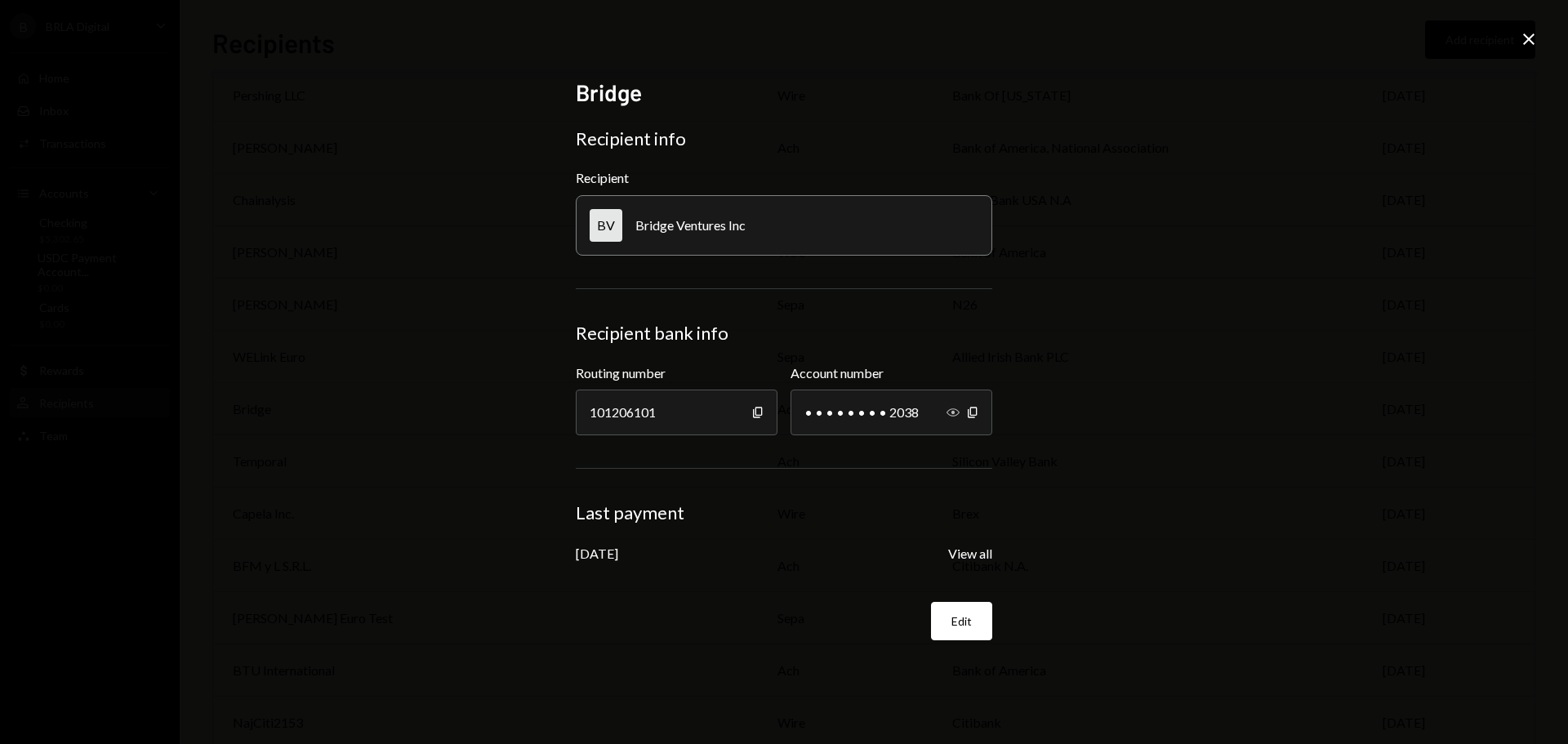
click at [950, 415] on icon "button" at bounding box center [953, 412] width 13 height 9
click at [951, 553] on button "View all" at bounding box center [969, 554] width 44 height 17
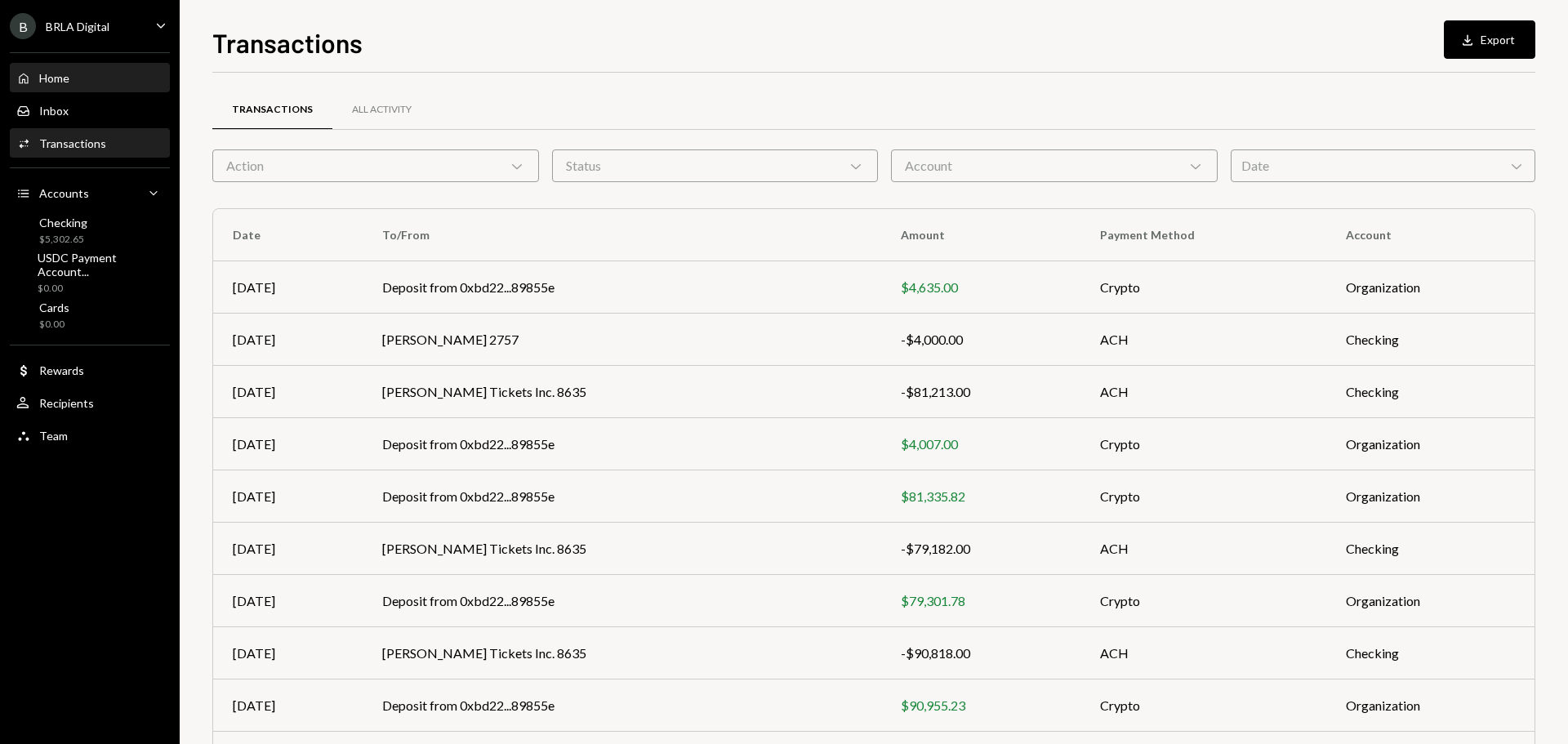
click at [64, 79] on div "Home" at bounding box center [54, 78] width 30 height 14
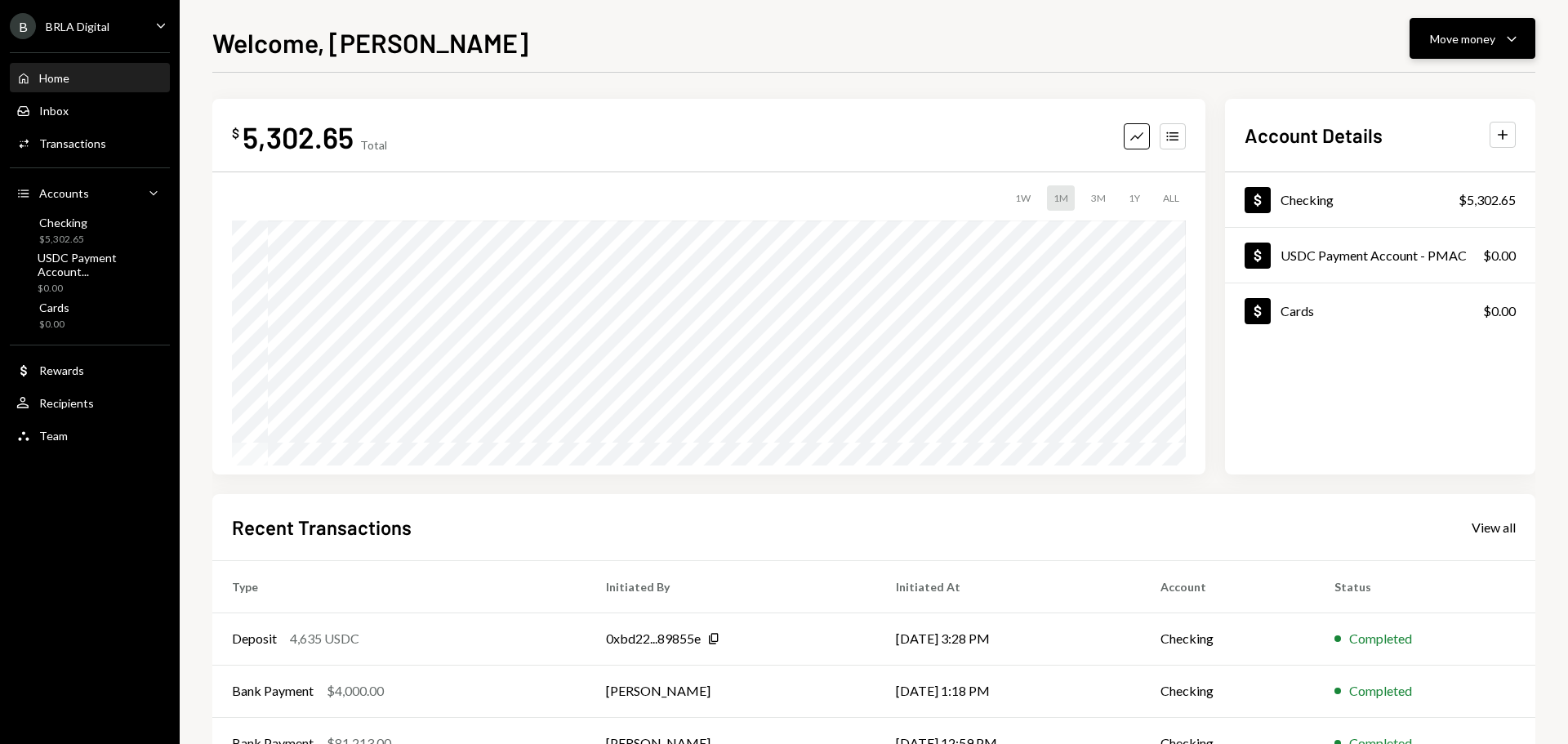
click at [1482, 43] on div "Move money" at bounding box center [1462, 39] width 66 height 17
click at [1431, 91] on div "Send" at bounding box center [1459, 87] width 119 height 17
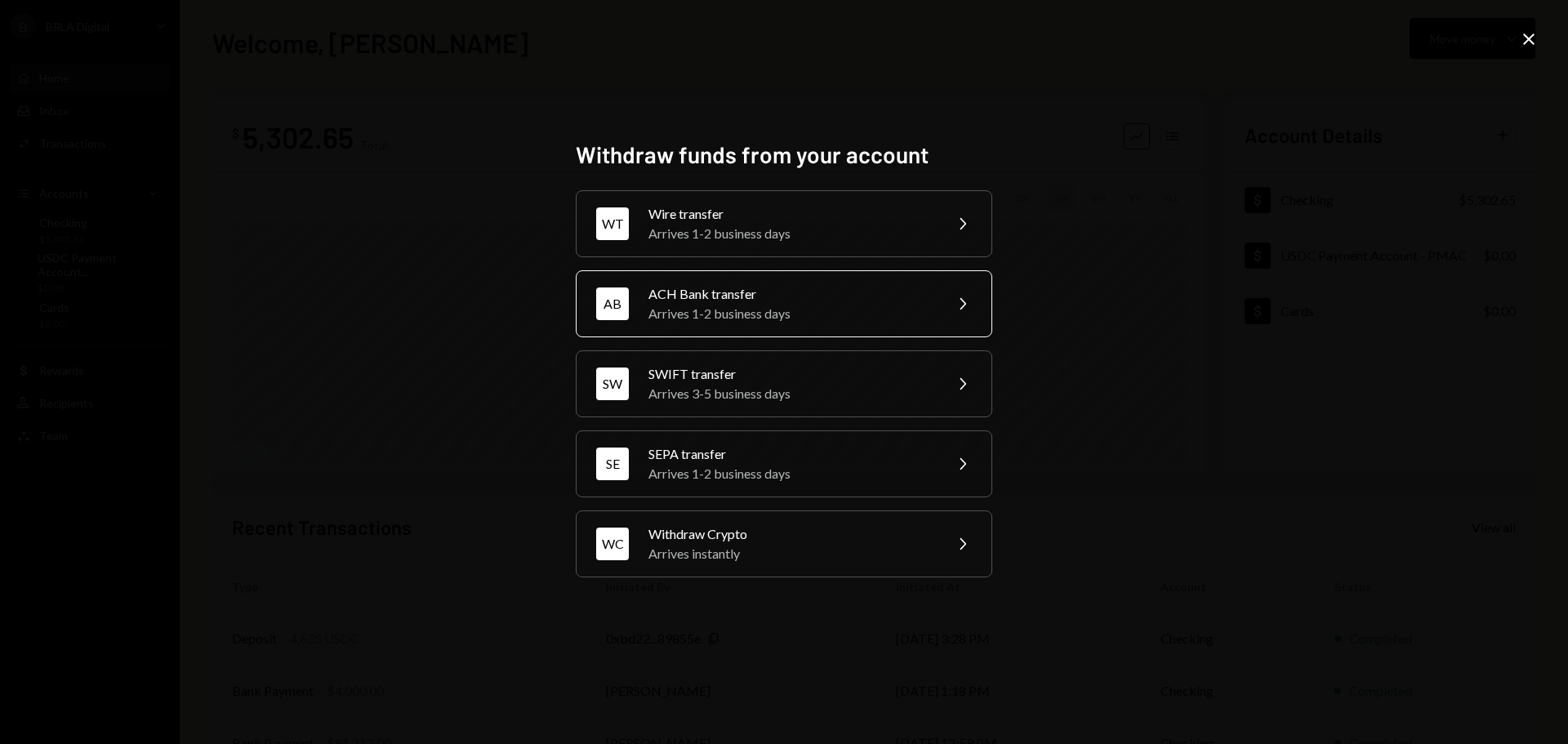
click at [735, 312] on div "Arrives 1-2 business days" at bounding box center [790, 314] width 284 height 20
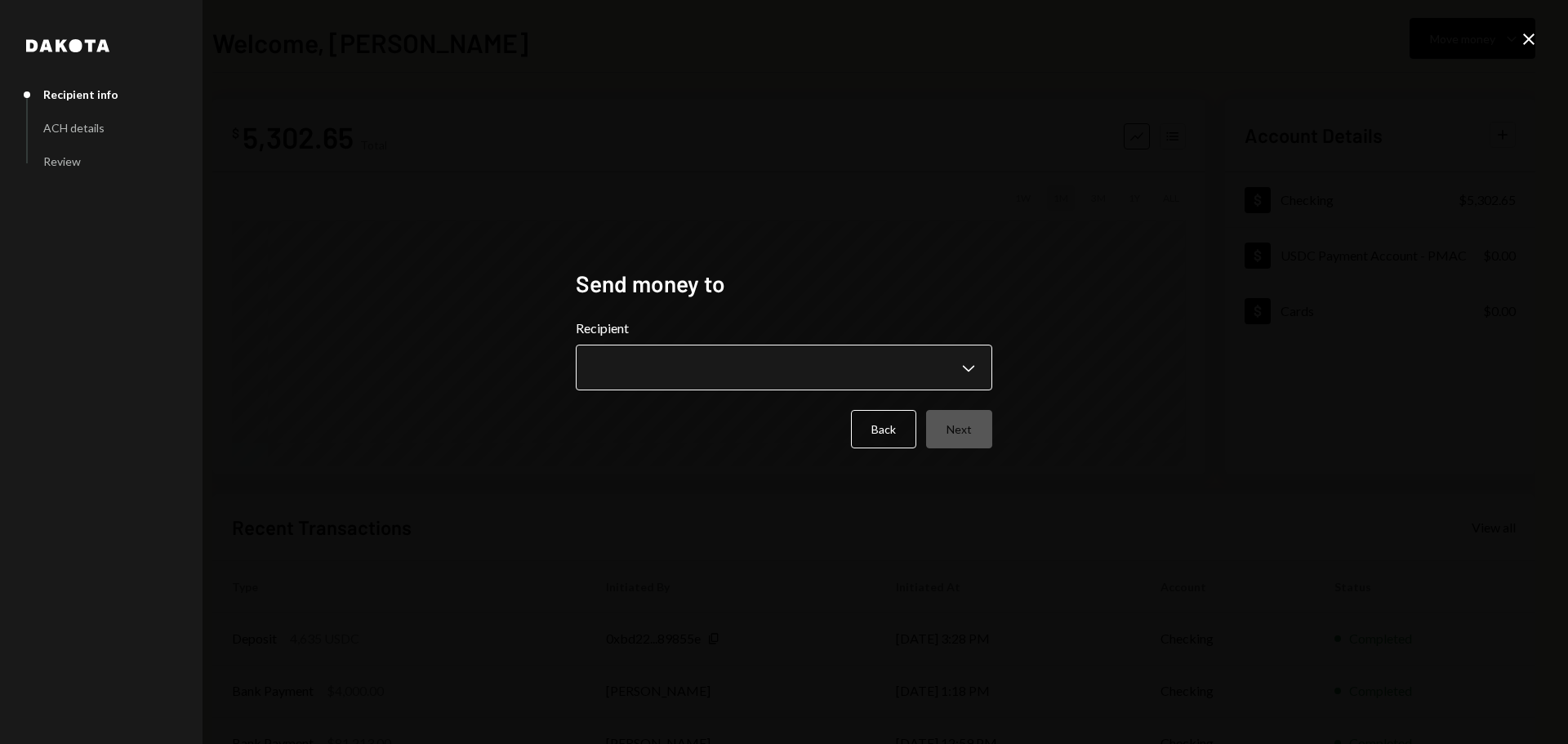
click at [767, 364] on body "**********" at bounding box center [784, 372] width 1568 height 744
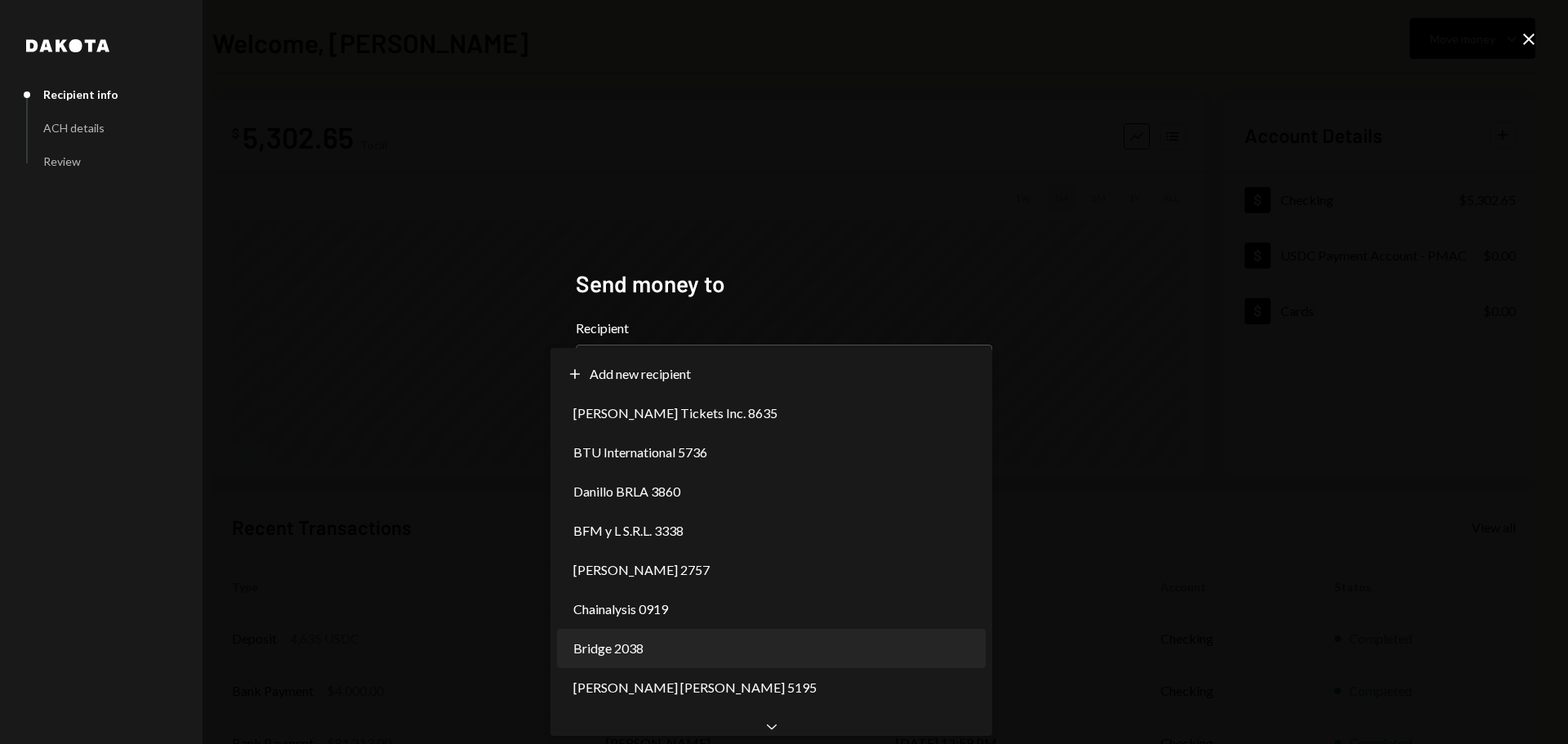
select select "**********"
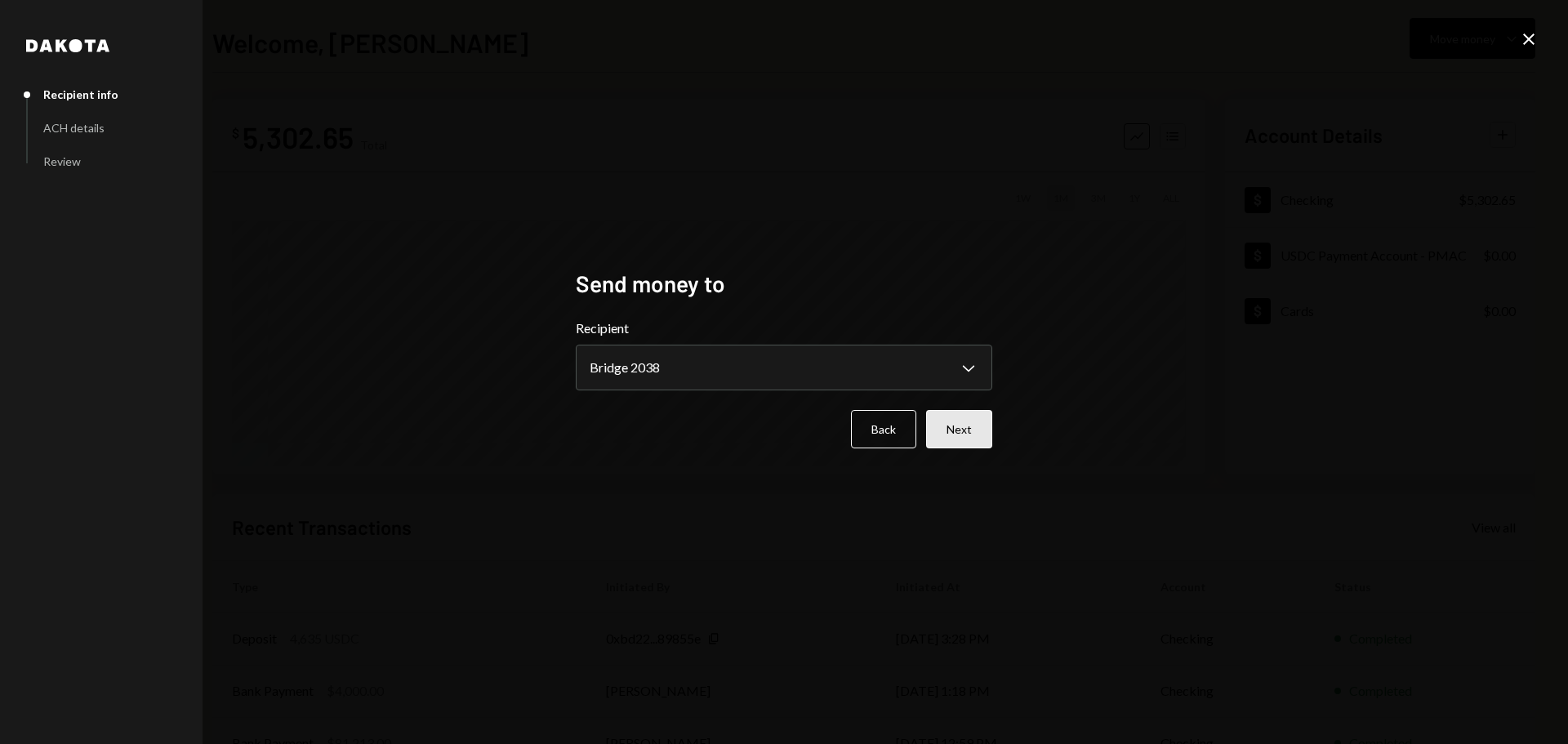
click at [966, 437] on button "Next" at bounding box center [959, 429] width 67 height 38
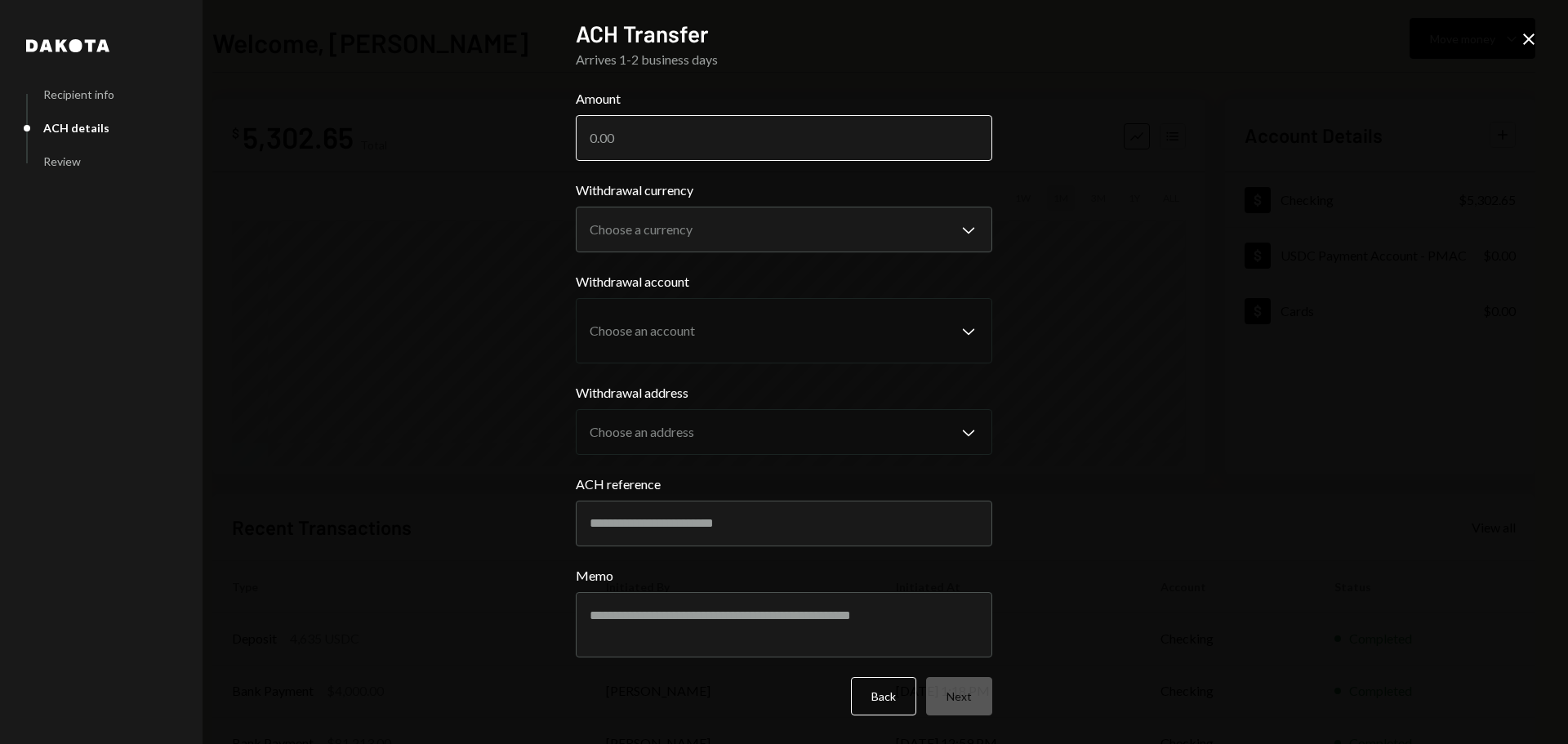
click at [699, 143] on input "Amount" at bounding box center [784, 138] width 416 height 46
type input "2000.50"
click at [670, 229] on body "B BRLA Digital Caret Down Home Home Inbox Inbox Activities Transactions Account…" at bounding box center [784, 372] width 1568 height 744
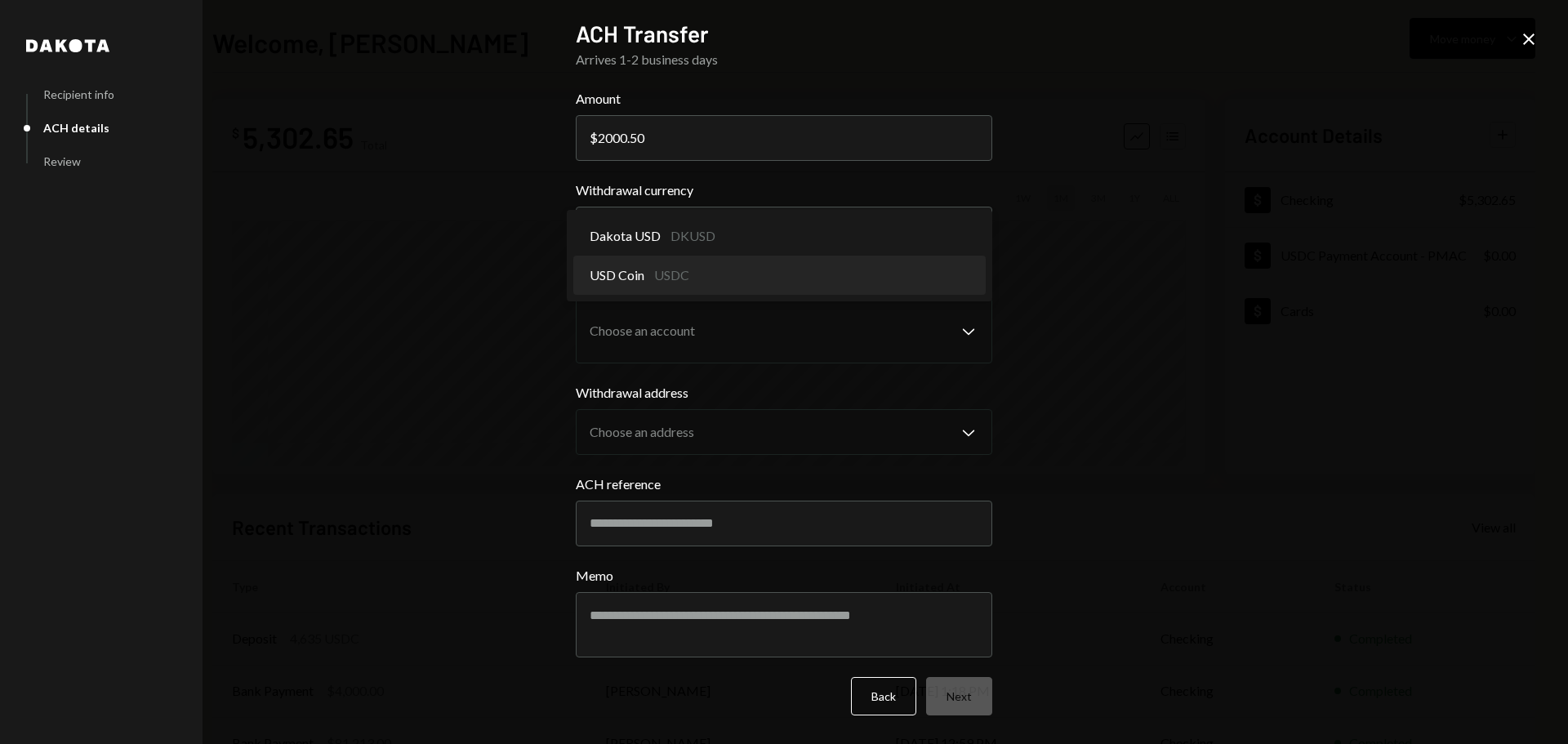
select select "****"
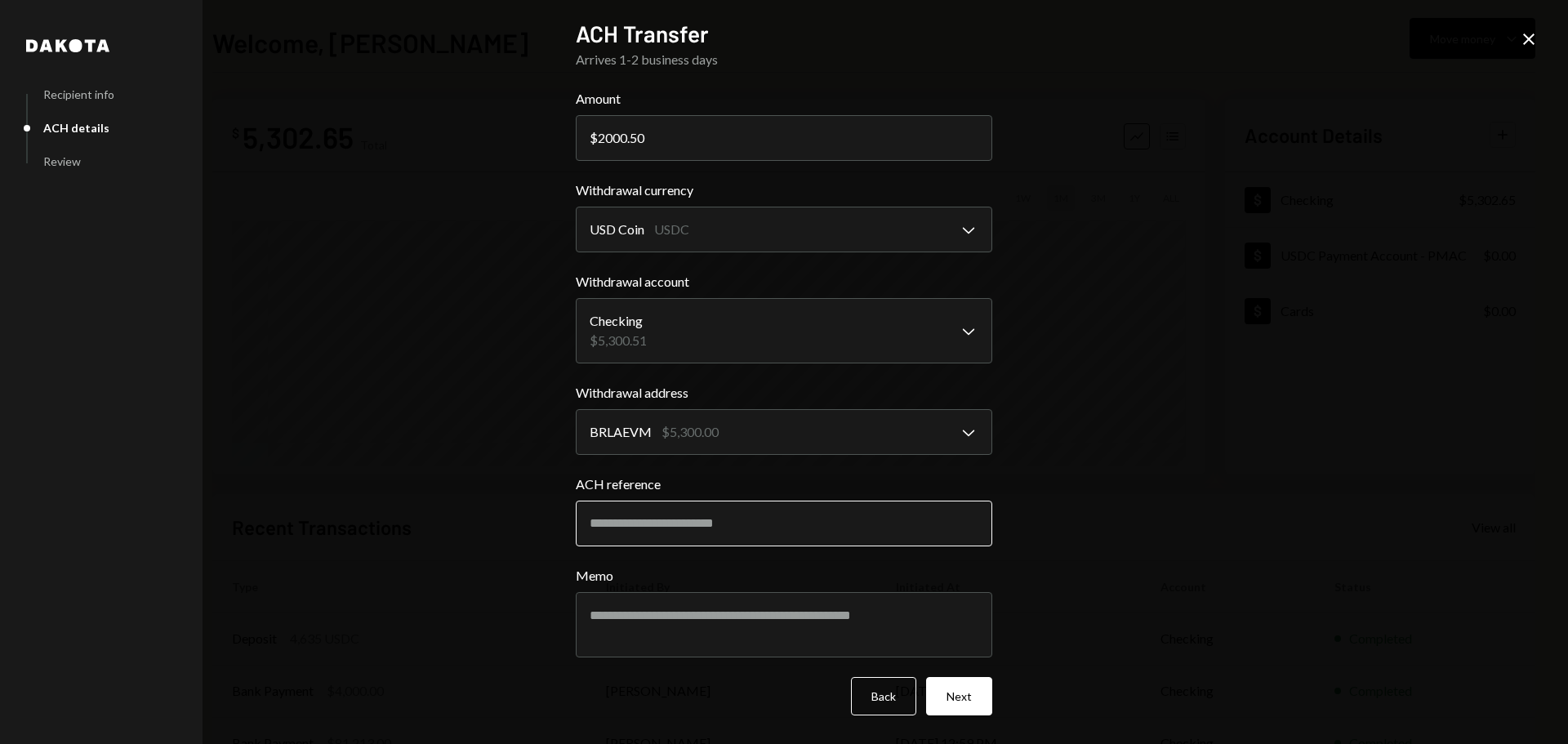
click at [693, 524] on input "ACH reference" at bounding box center [784, 524] width 416 height 46
drag, startPoint x: 680, startPoint y: 525, endPoint x: 710, endPoint y: 533, distance: 31.0
click at [680, 525] on input "ACH reference" at bounding box center [784, 524] width 416 height 46
paste input "********"
type input "********"
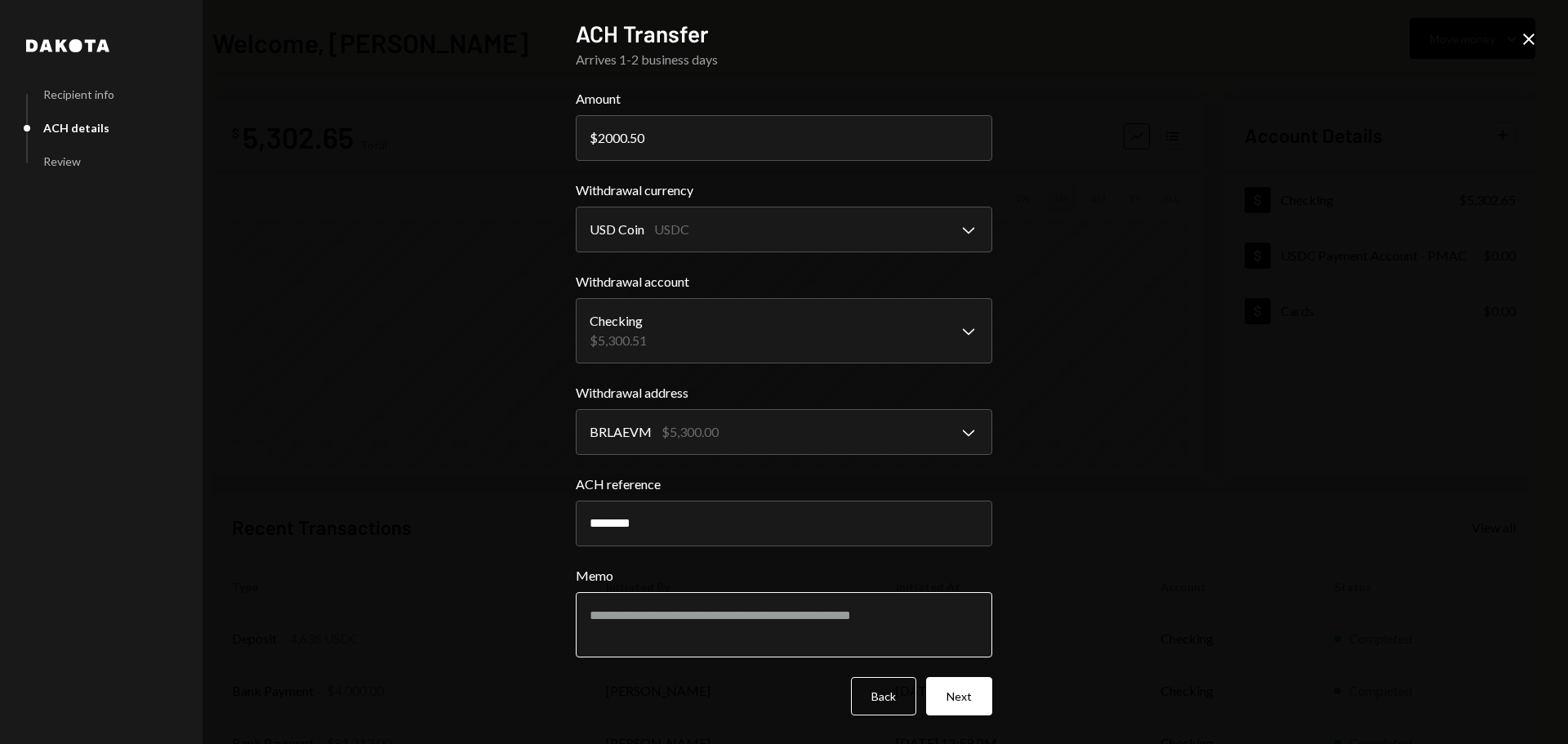
click at [736, 611] on textarea "Memo" at bounding box center [784, 624] width 416 height 66
paste textarea "********"
type textarea "********"
click at [977, 699] on button "Next" at bounding box center [959, 696] width 67 height 38
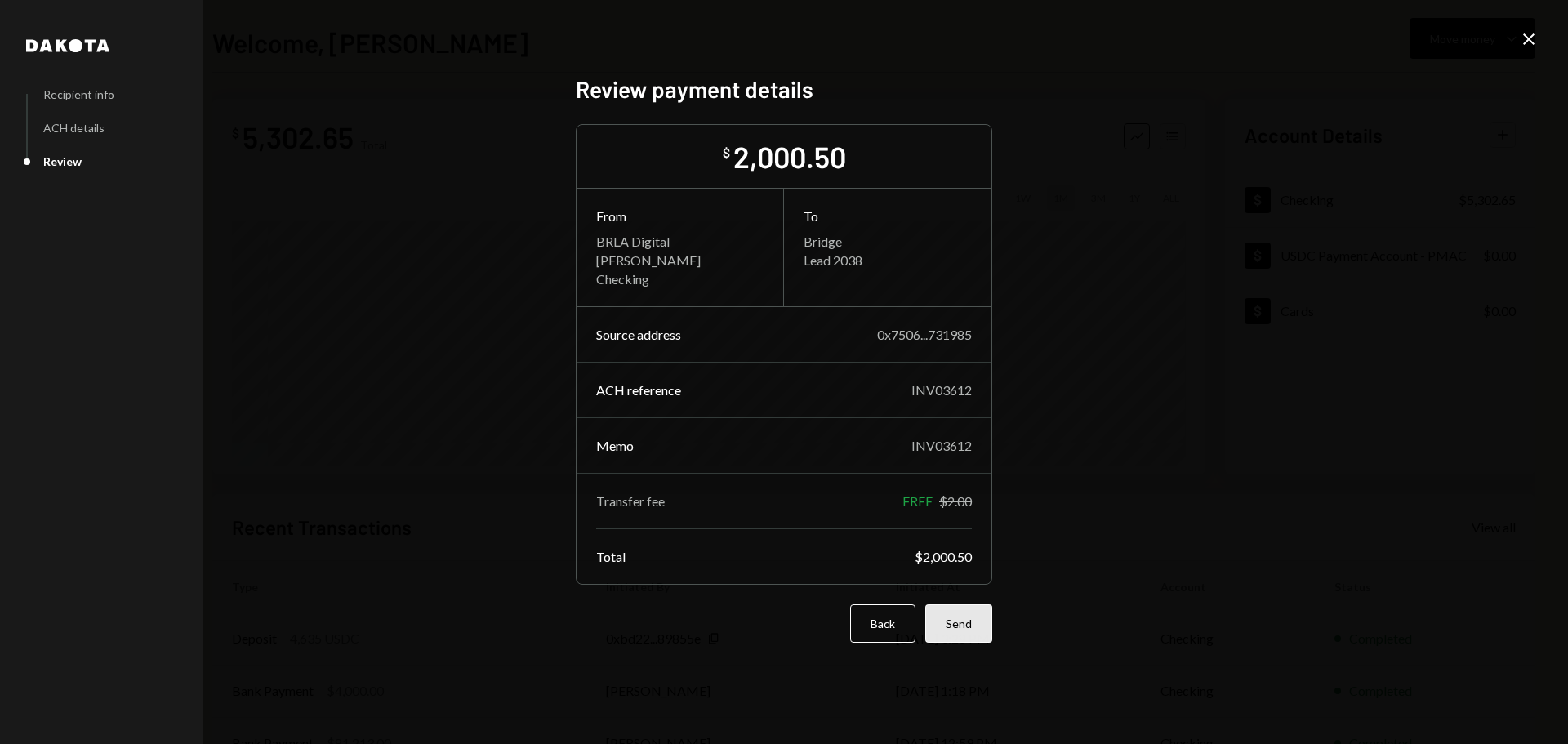
click at [969, 625] on button "Send" at bounding box center [958, 623] width 67 height 38
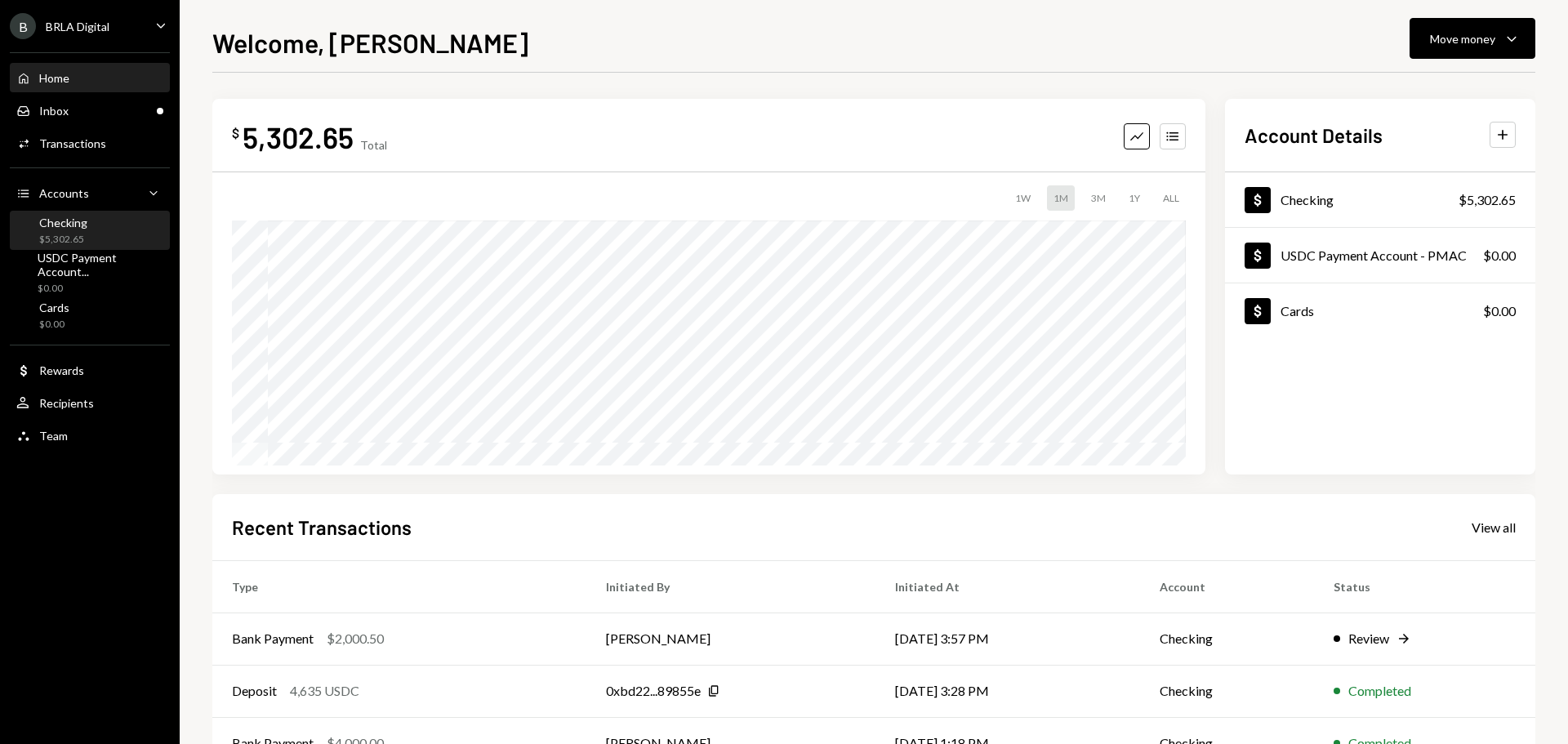
click at [75, 220] on div "Checking" at bounding box center [63, 222] width 48 height 14
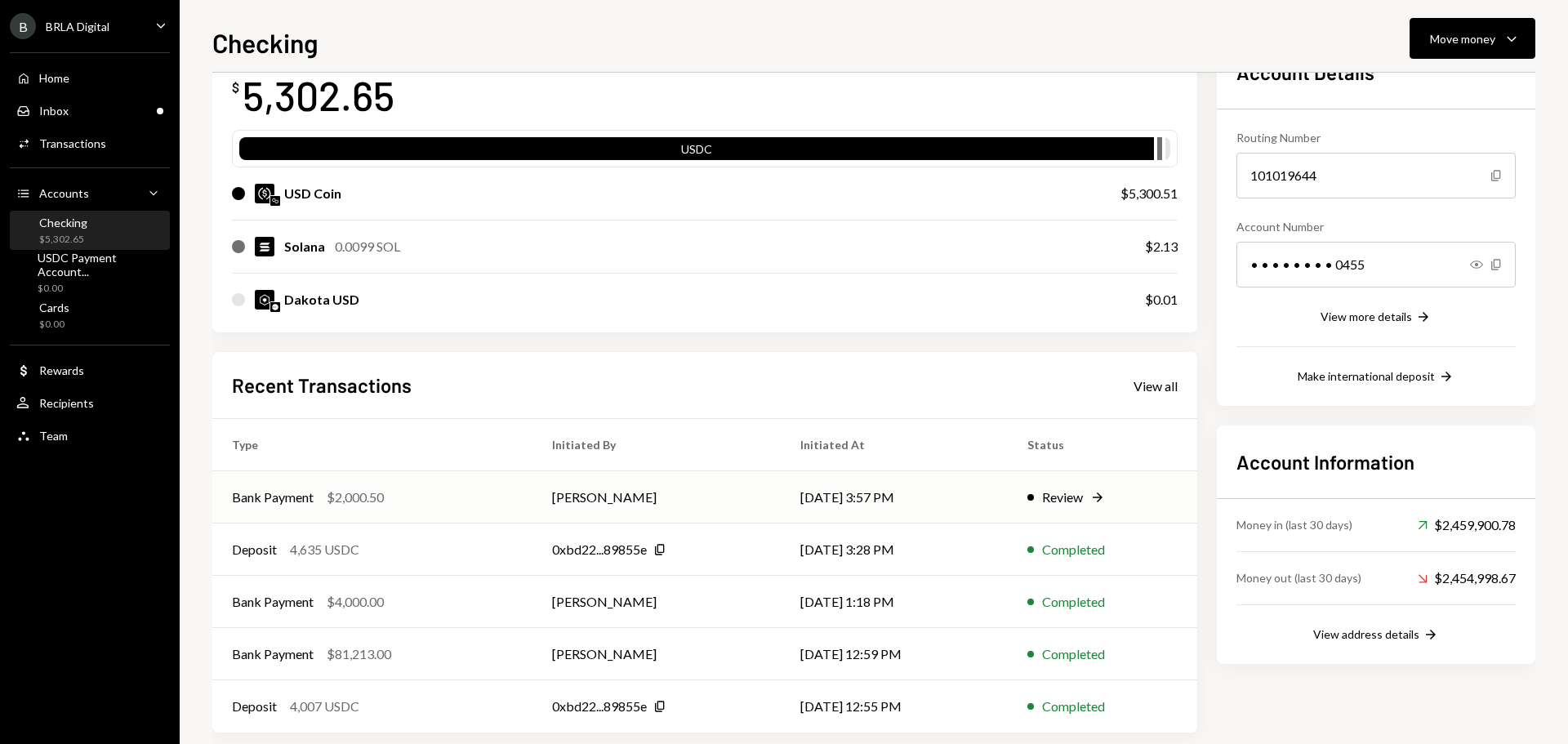
scroll to position [135, 0]
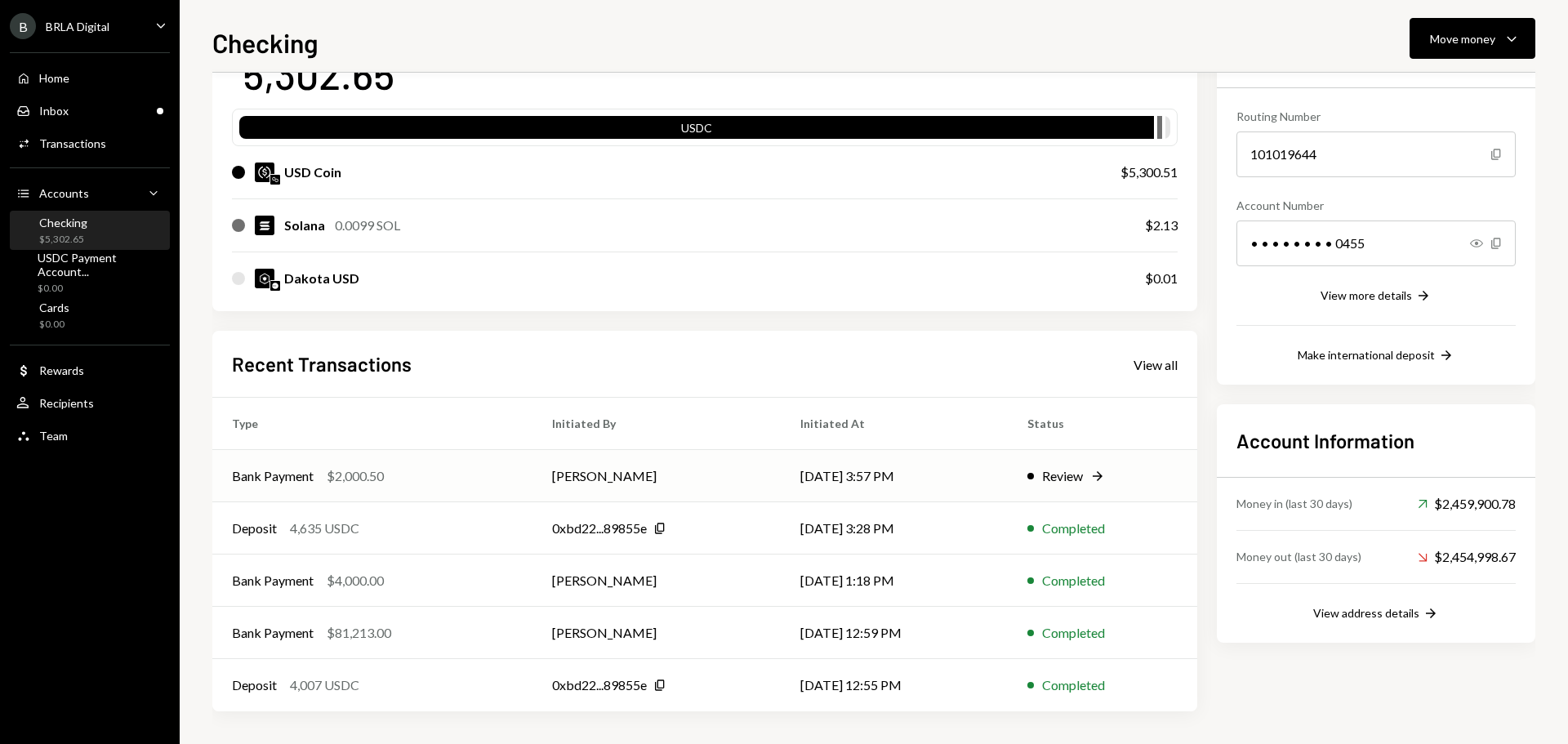
click at [468, 472] on div "Bank Payment $2,000.50" at bounding box center [373, 476] width 281 height 20
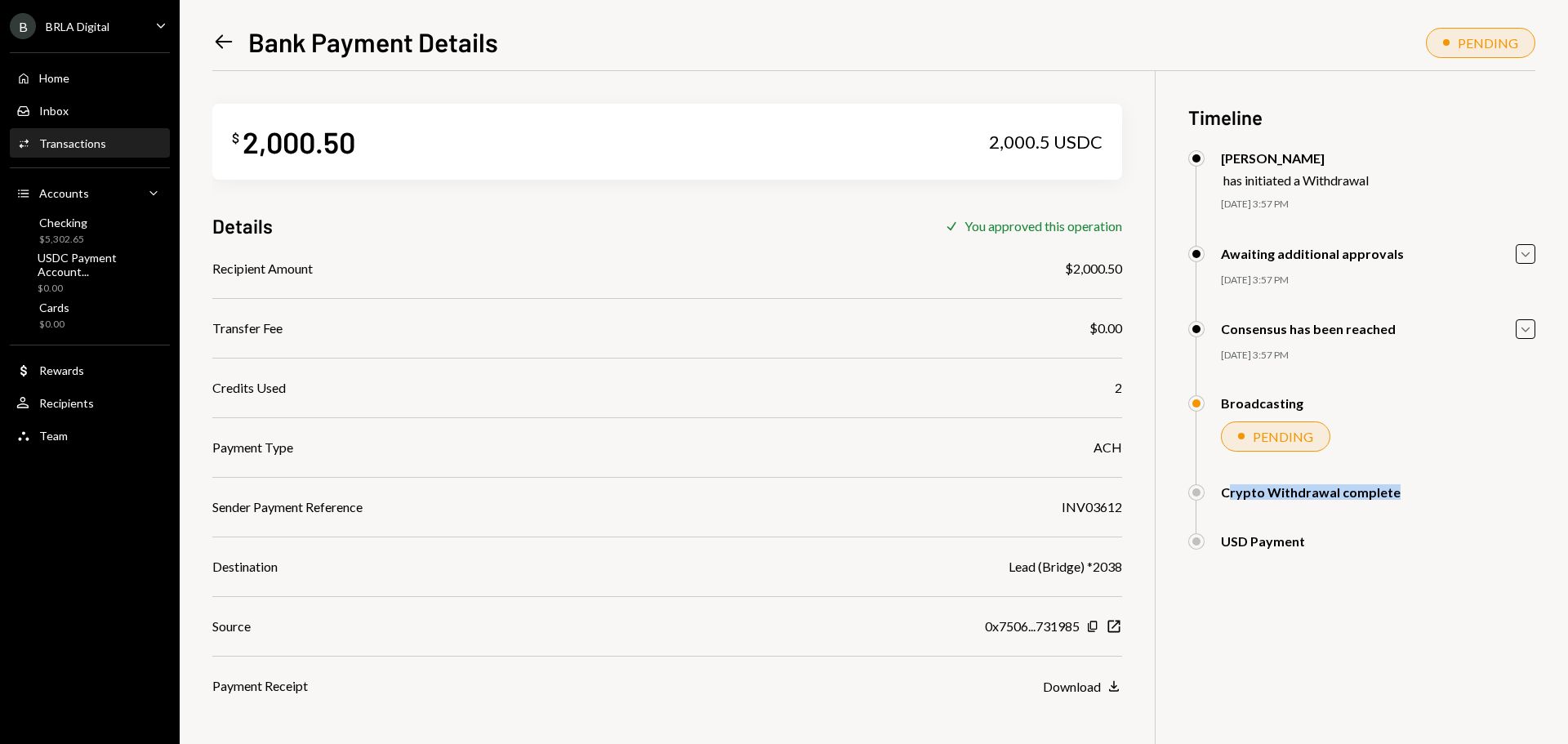
drag, startPoint x: 1226, startPoint y: 491, endPoint x: 1414, endPoint y: 525, distance: 191.0
click at [1417, 502] on div "Crypto Withdrawal complete Hector Fardin Approved Matheus Moura Awaiting Review…" at bounding box center [1361, 508] width 347 height 49
click at [1402, 543] on div "USD Payment" at bounding box center [1361, 541] width 347 height 16
drag, startPoint x: 1226, startPoint y: 536, endPoint x: 1314, endPoint y: 532, distance: 88.1
click at [1314, 533] on div "USD Payment" at bounding box center [1361, 541] width 347 height 16
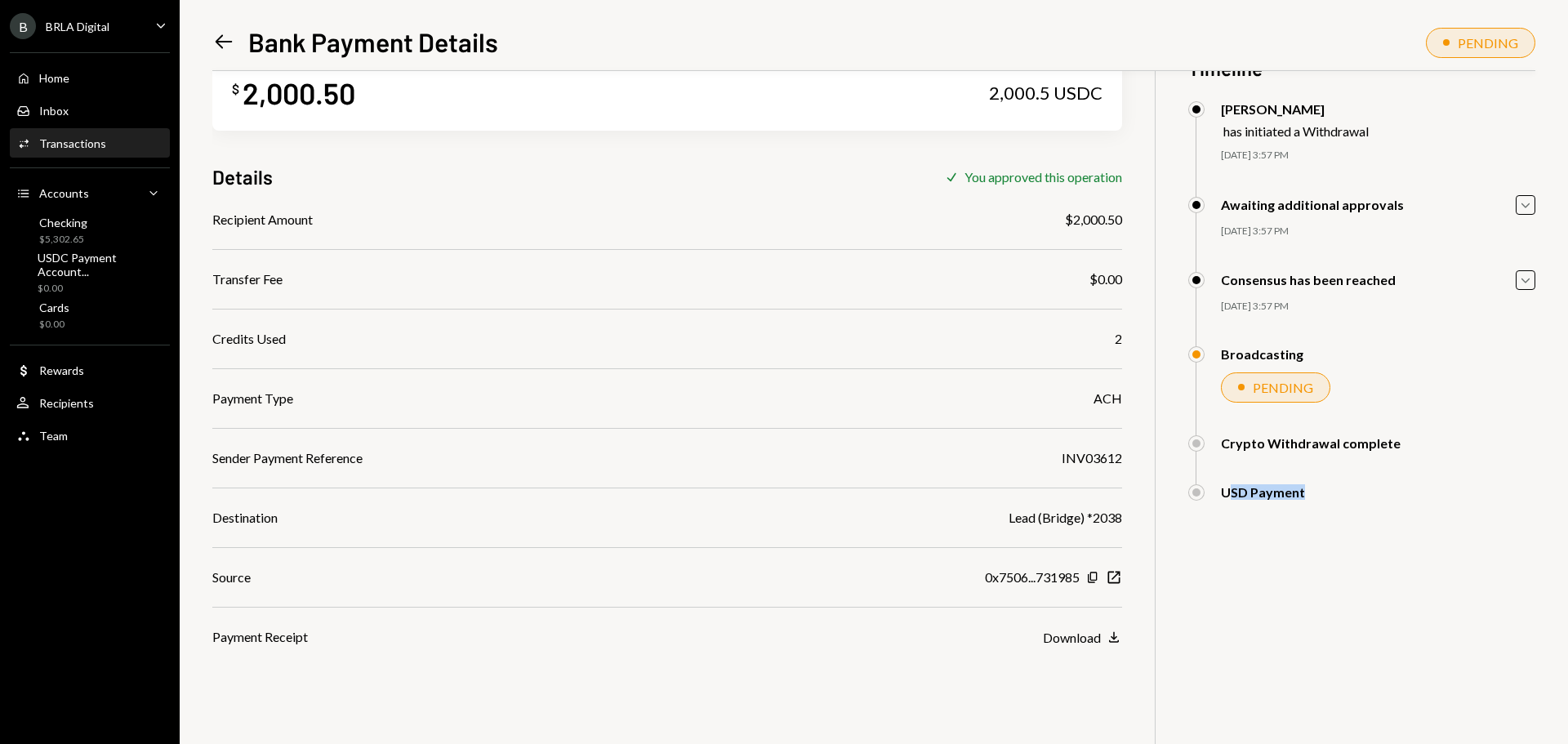
scroll to position [71, 0]
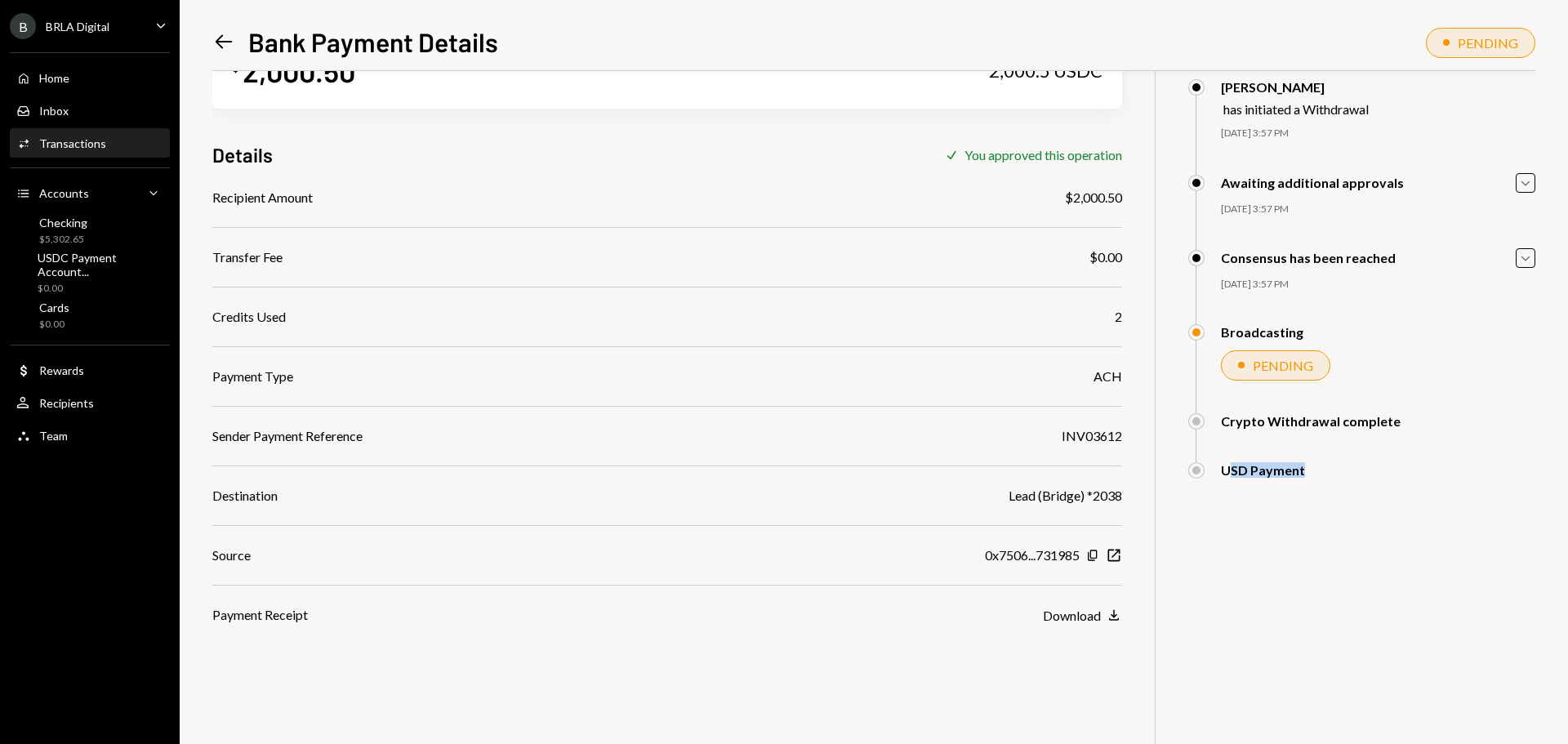
click at [1245, 592] on div "$ 2,000.50 2,000.5 USDC Details Check You approved this operation Recipient Amo…" at bounding box center [873, 372] width 1323 height 744
drag, startPoint x: 271, startPoint y: 617, endPoint x: 255, endPoint y: 618, distance: 16.0
click at [261, 618] on div "Payment Receipt" at bounding box center [259, 615] width 96 height 20
click at [317, 608] on div "Payment Receipt Download Download" at bounding box center [666, 615] width 909 height 20
click at [1070, 623] on button "Download Download" at bounding box center [1081, 615] width 79 height 18
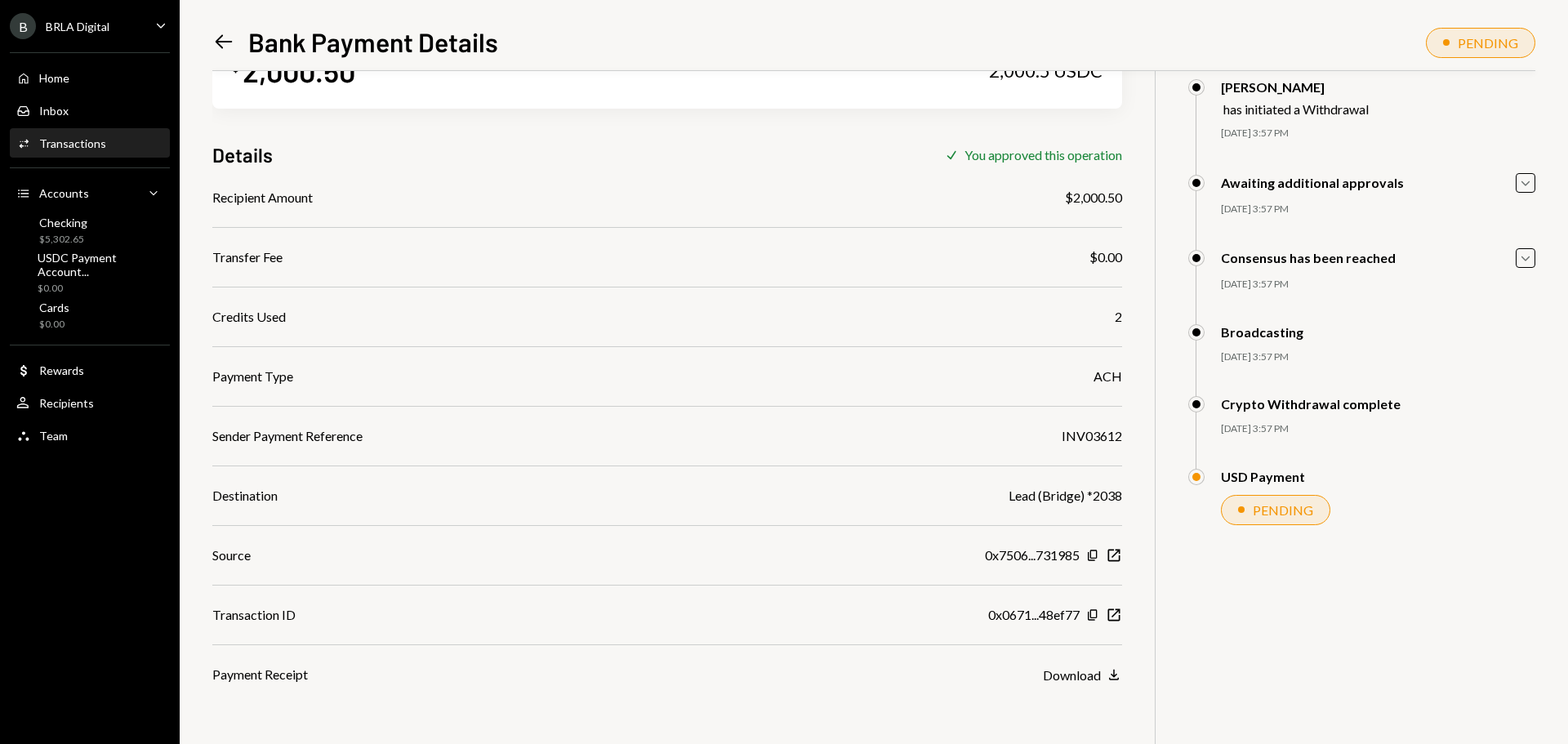
click at [1358, 630] on div "$ 2,000.50 2,000.5 USDC Details Check You approved this operation Recipient Amo…" at bounding box center [873, 372] width 1323 height 744
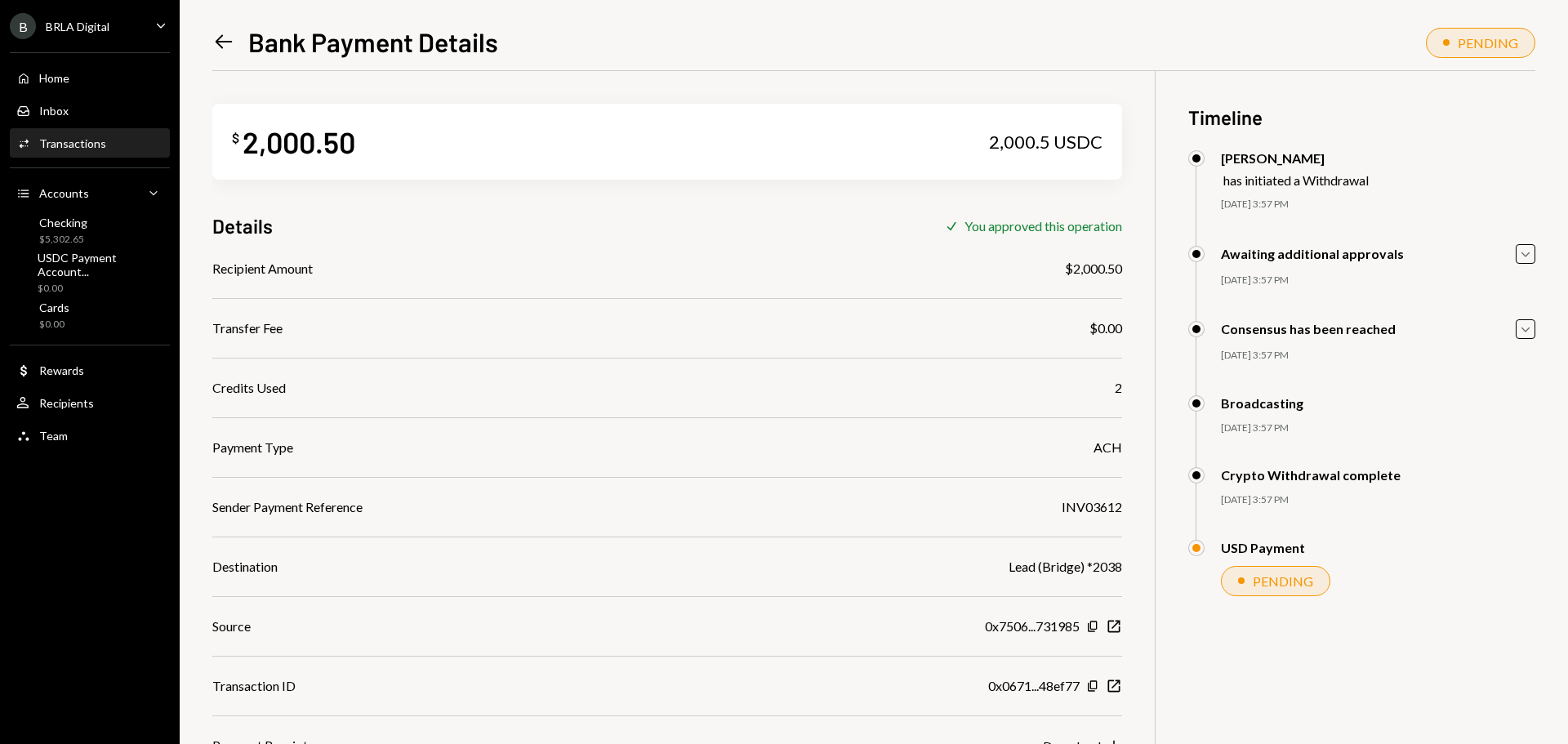
click at [473, 206] on div "$ 2,000.50 2,000.5 USDC Details Check You approved this operation Recipient Amo…" at bounding box center [666, 413] width 909 height 684
click at [47, 72] on div "Home" at bounding box center [54, 78] width 30 height 14
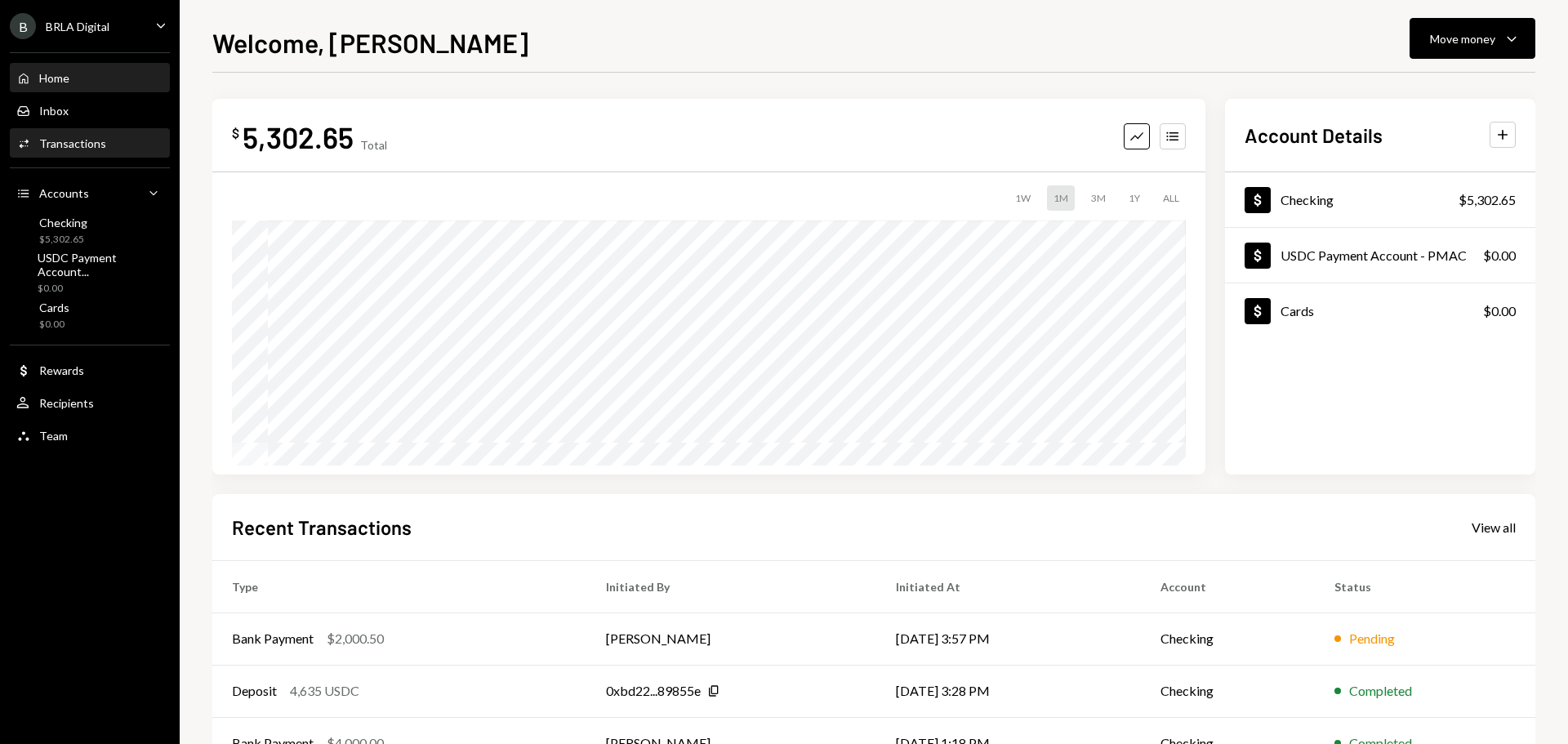
click at [97, 142] on div "Transactions" at bounding box center [72, 143] width 67 height 14
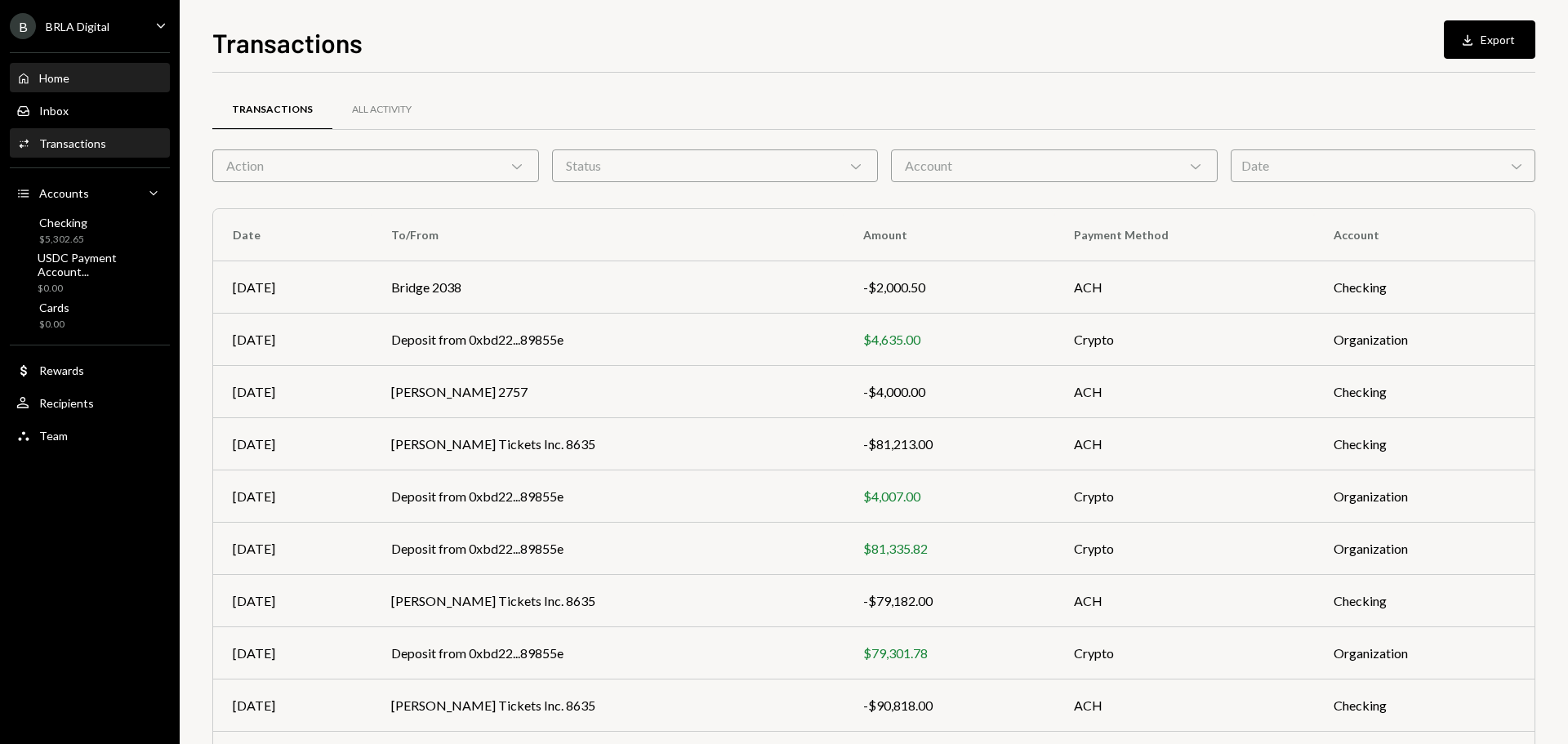
click at [74, 71] on div "Home Home" at bounding box center [89, 78] width 147 height 14
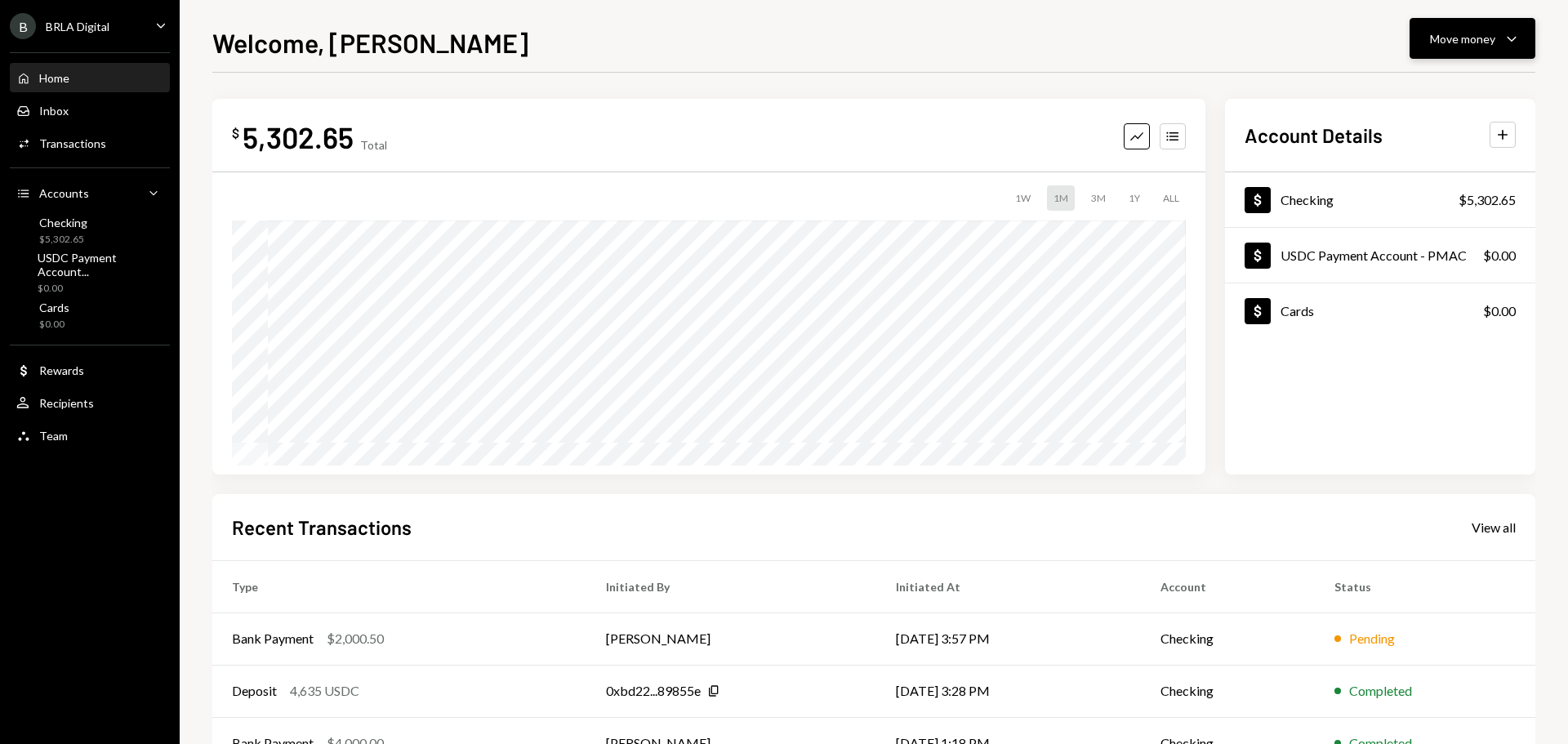
click at [1468, 33] on div "Move money" at bounding box center [1462, 39] width 66 height 17
click at [1429, 87] on div "Send" at bounding box center [1459, 87] width 119 height 17
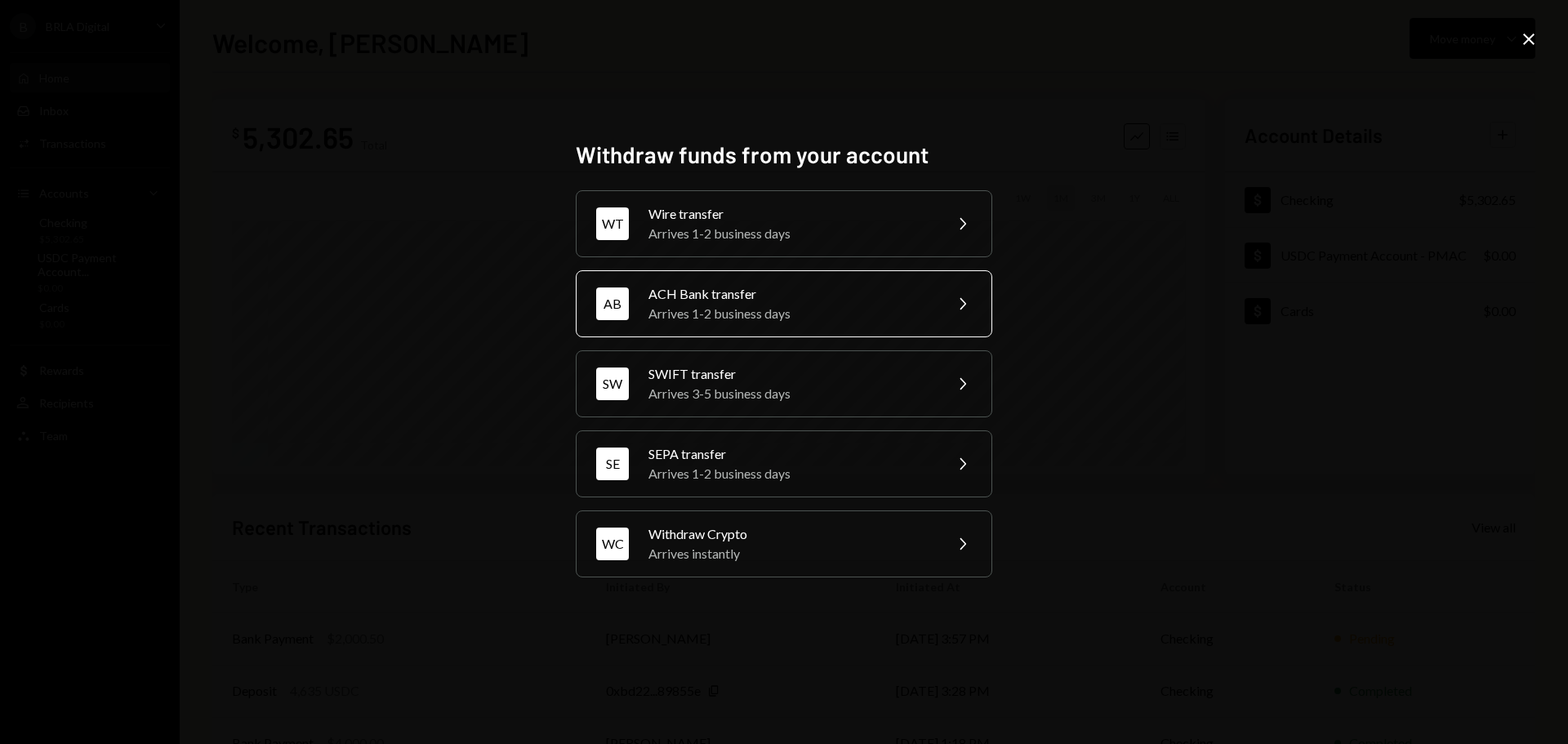
click at [748, 325] on div "AB ACH Bank transfer Arrives 1-2 business days Chevron Right" at bounding box center [784, 303] width 416 height 67
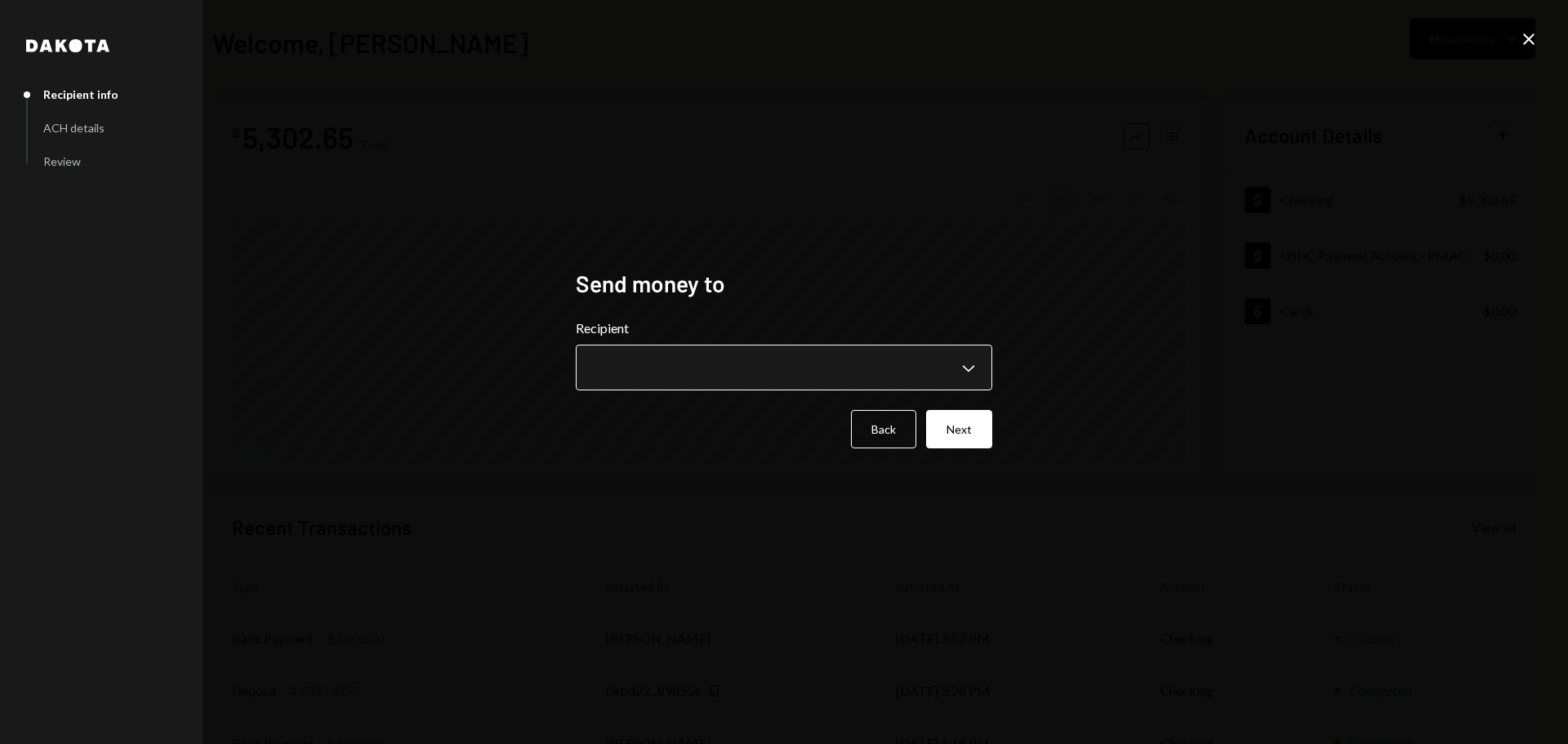
click at [640, 362] on body "**********" at bounding box center [784, 372] width 1568 height 744
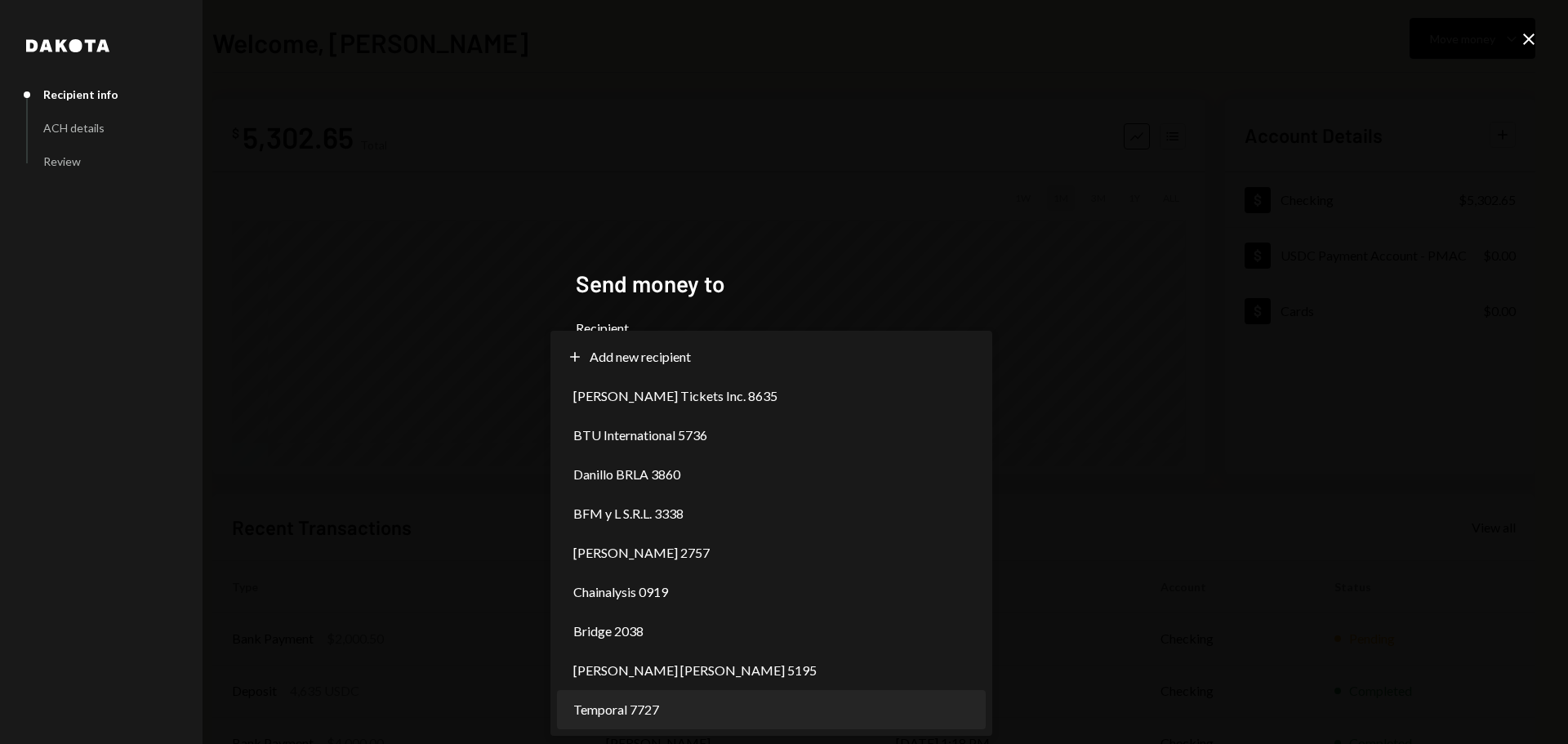
select select "**********"
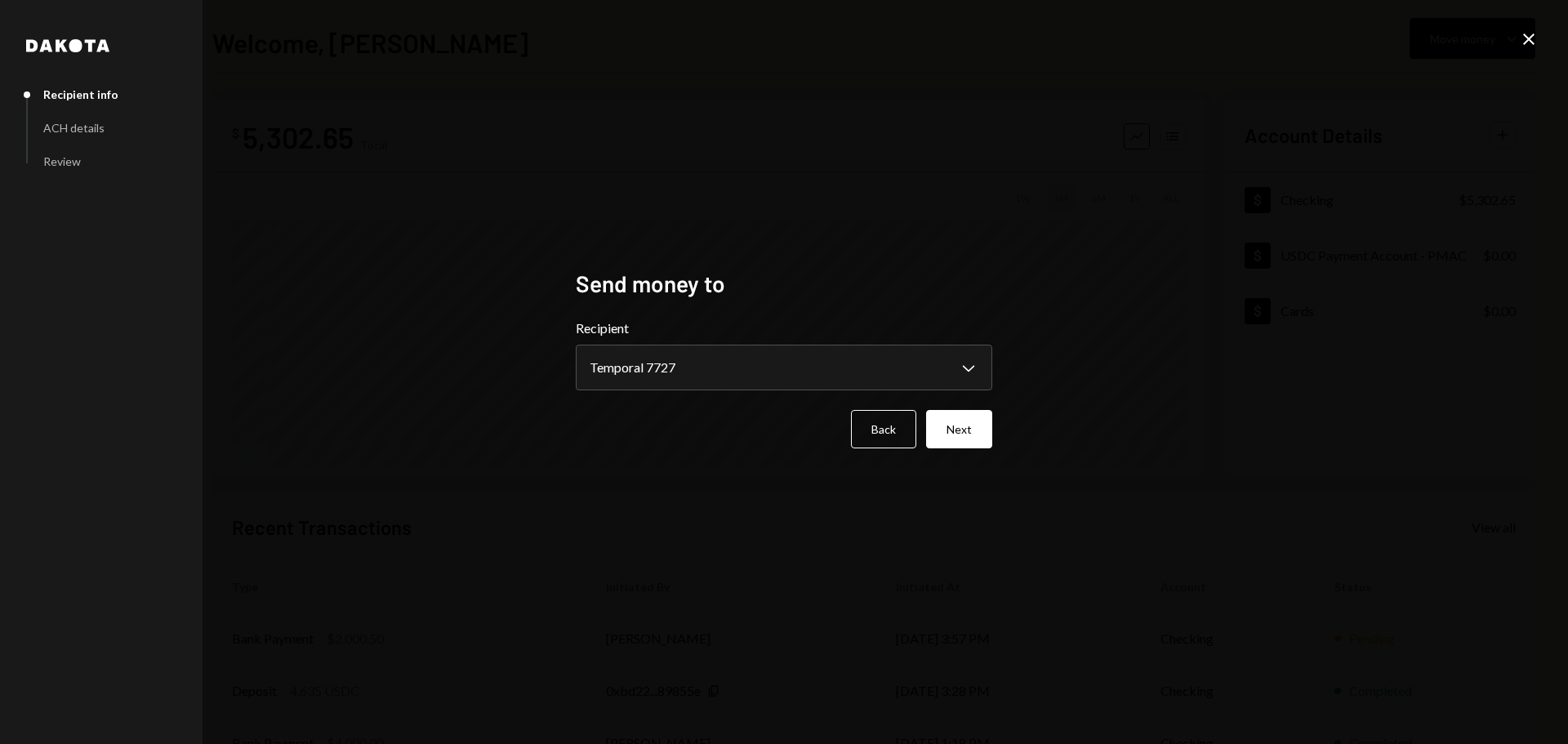
click at [861, 570] on div "**********" at bounding box center [784, 372] width 1568 height 744
drag, startPoint x: 1373, startPoint y: 422, endPoint x: 743, endPoint y: 415, distance: 630.0
click at [1371, 422] on div "**********" at bounding box center [784, 372] width 1568 height 744
click at [869, 423] on button "Back" at bounding box center [883, 429] width 66 height 38
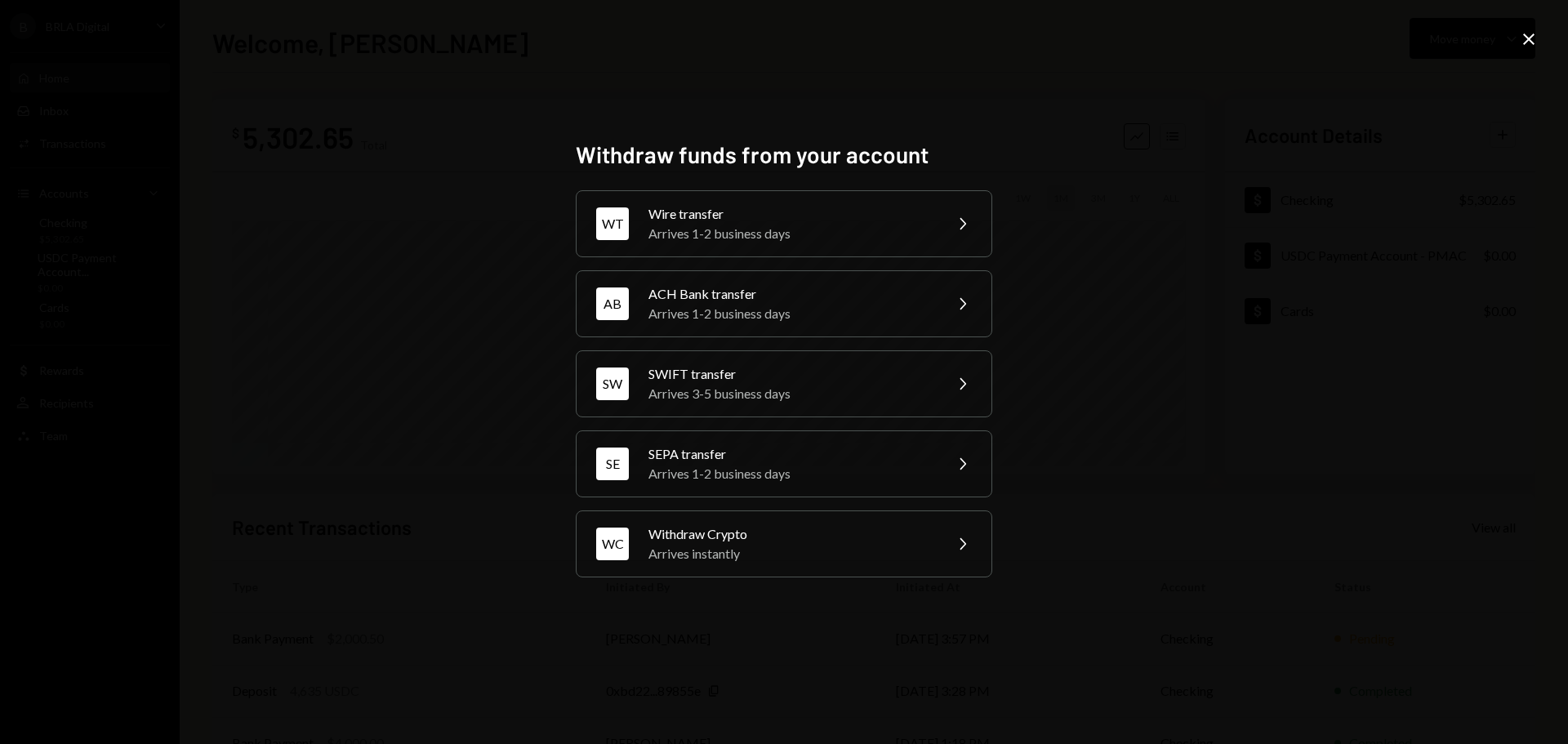
click at [1520, 35] on icon "Close" at bounding box center [1528, 39] width 20 height 20
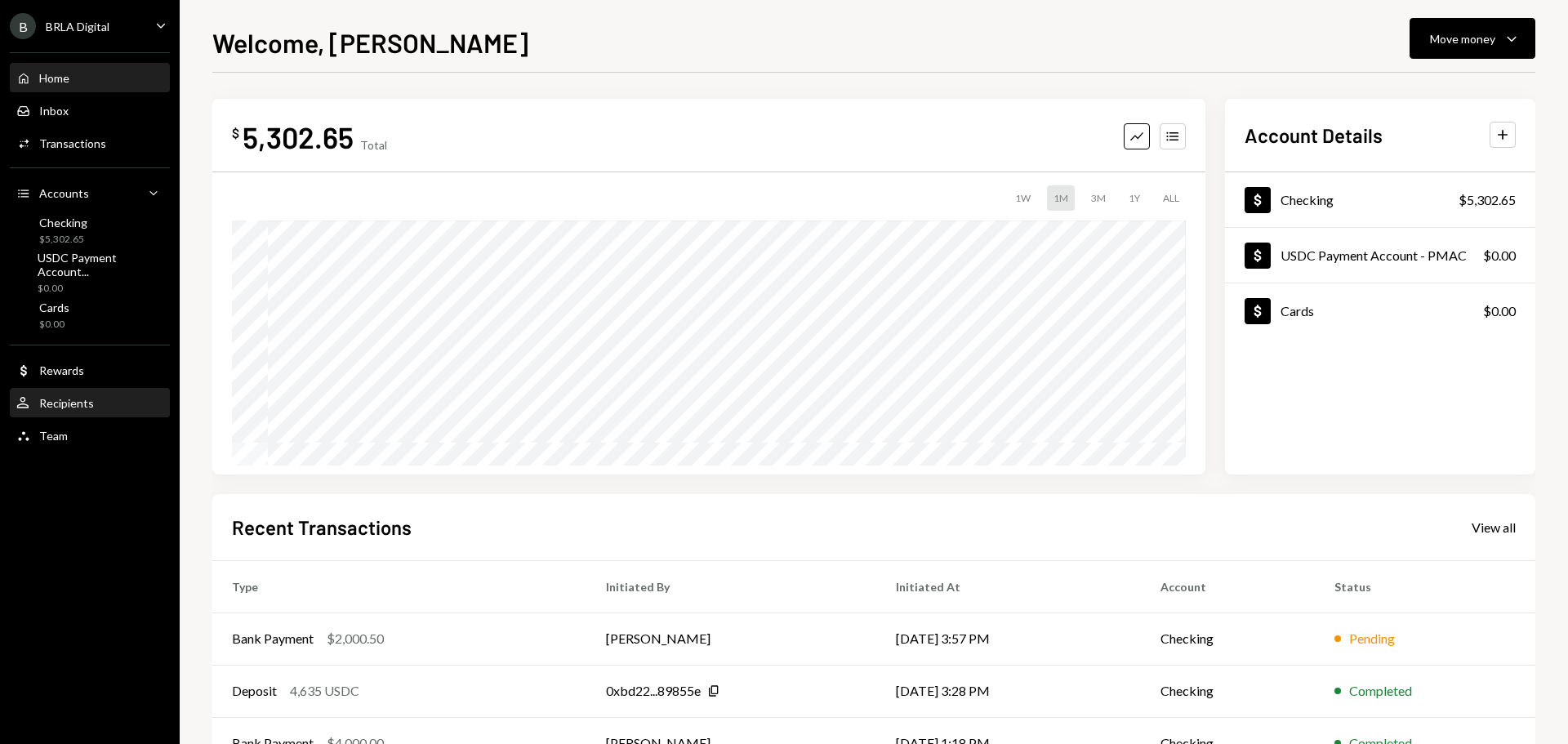
click at [50, 397] on div "Recipients" at bounding box center [67, 403] width 55 height 14
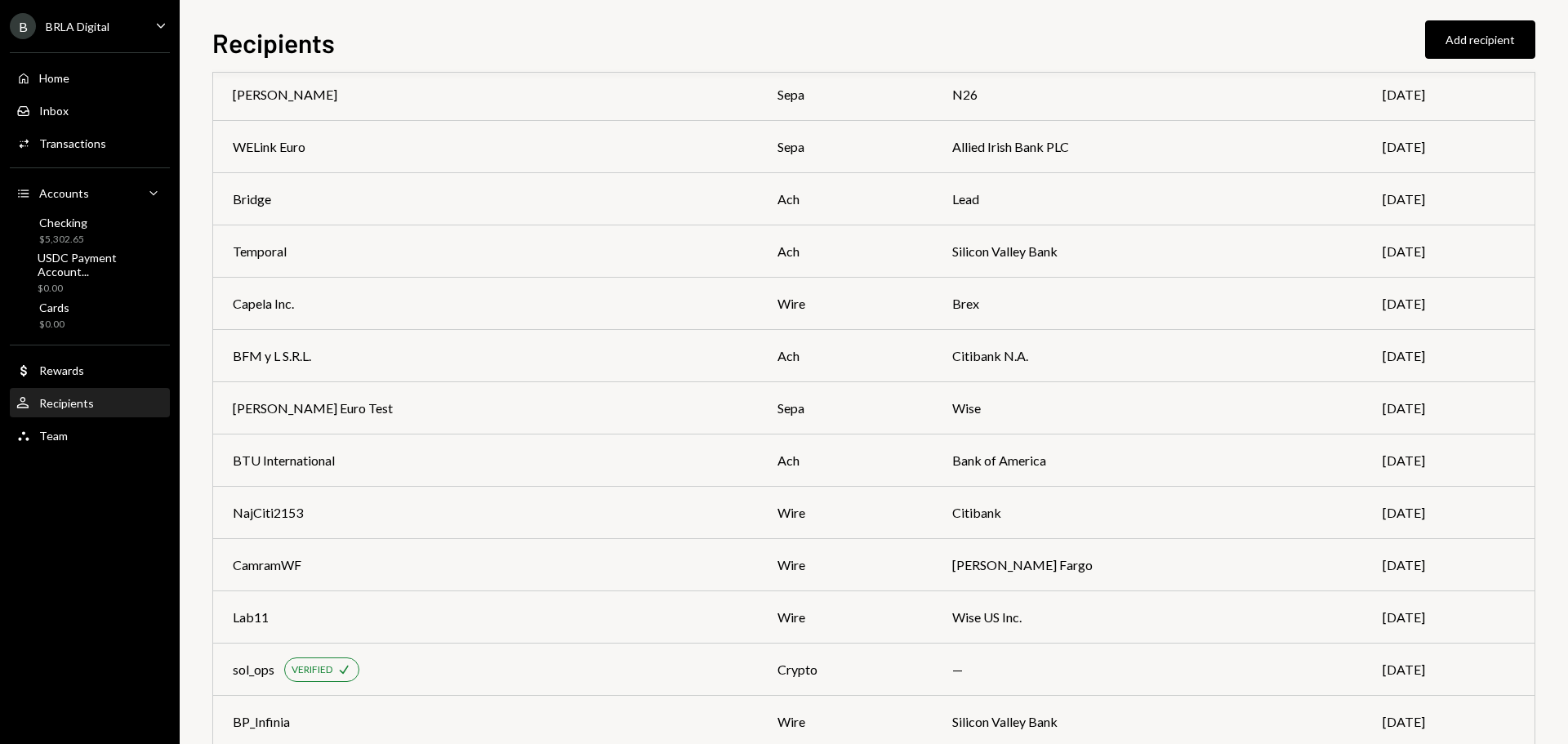
scroll to position [238, 0]
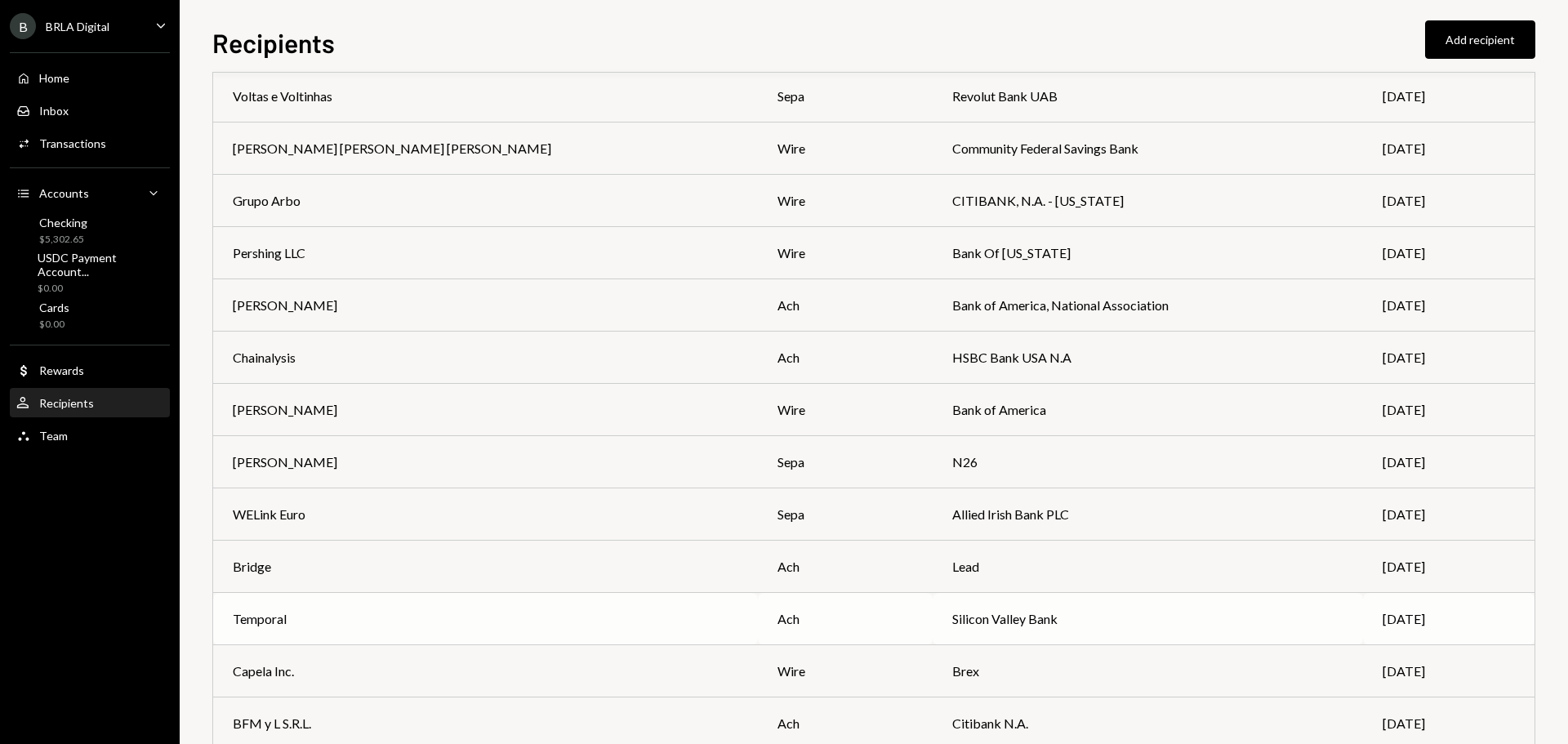
click at [529, 631] on td "Temporal" at bounding box center [485, 619] width 545 height 52
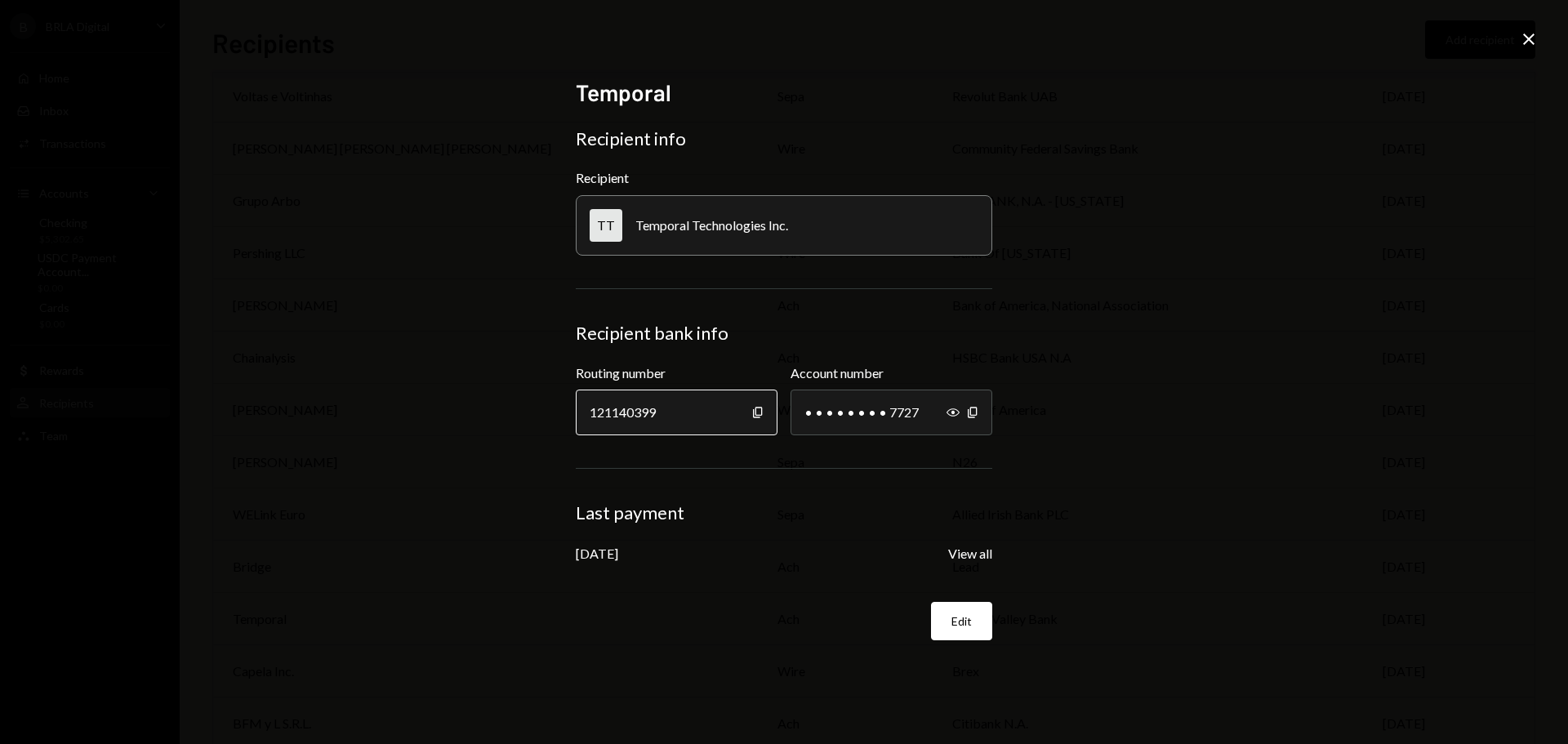
drag, startPoint x: 700, startPoint y: 411, endPoint x: 681, endPoint y: 411, distance: 19.0
click at [681, 411] on div "121140399" at bounding box center [677, 412] width 201 height 46
drag, startPoint x: 663, startPoint y: 407, endPoint x: 564, endPoint y: 405, distance: 99.0
click at [564, 405] on div "Temporal Recipient info Recipient TT Temporal Technologies Inc. Recipient bank …" at bounding box center [783, 372] width 455 height 627
click at [973, 618] on button "Edit" at bounding box center [961, 620] width 61 height 38
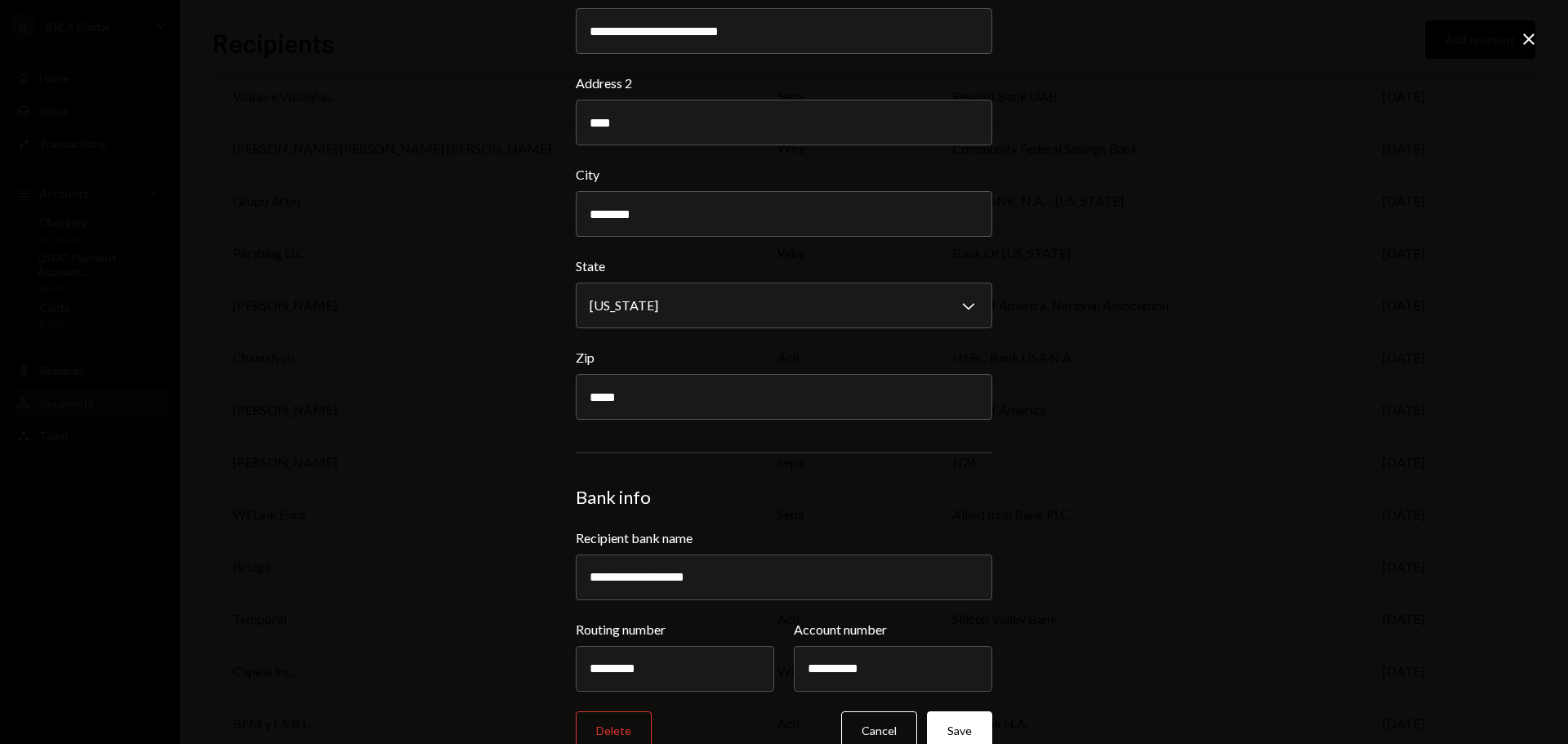
scroll to position [435, 0]
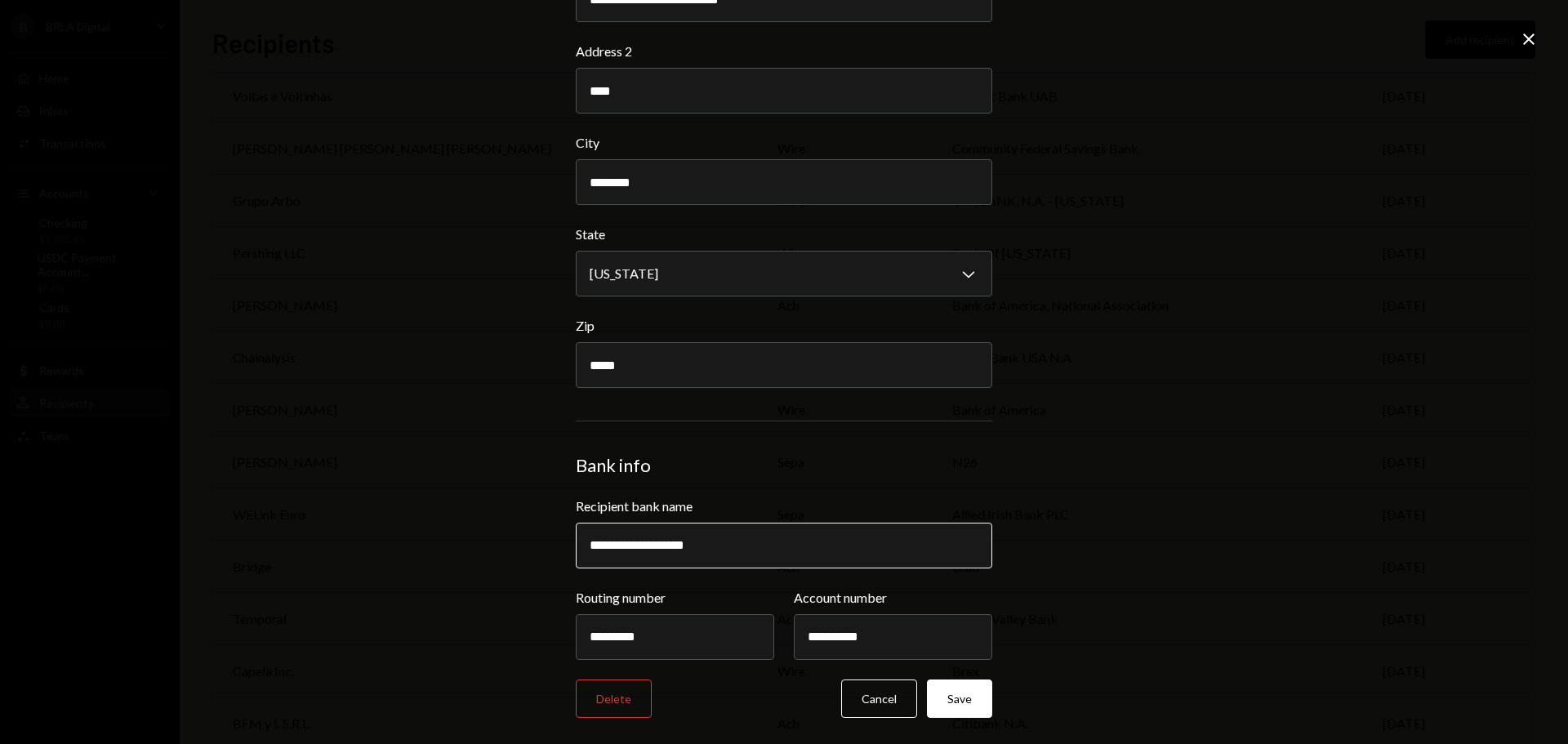
click at [728, 527] on input "**********" at bounding box center [784, 545] width 416 height 46
drag, startPoint x: 730, startPoint y: 543, endPoint x: 214, endPoint y: 524, distance: 516.3
click at [214, 524] on div "**********" at bounding box center [784, 372] width 1568 height 744
paste input "text"
type input "**********"
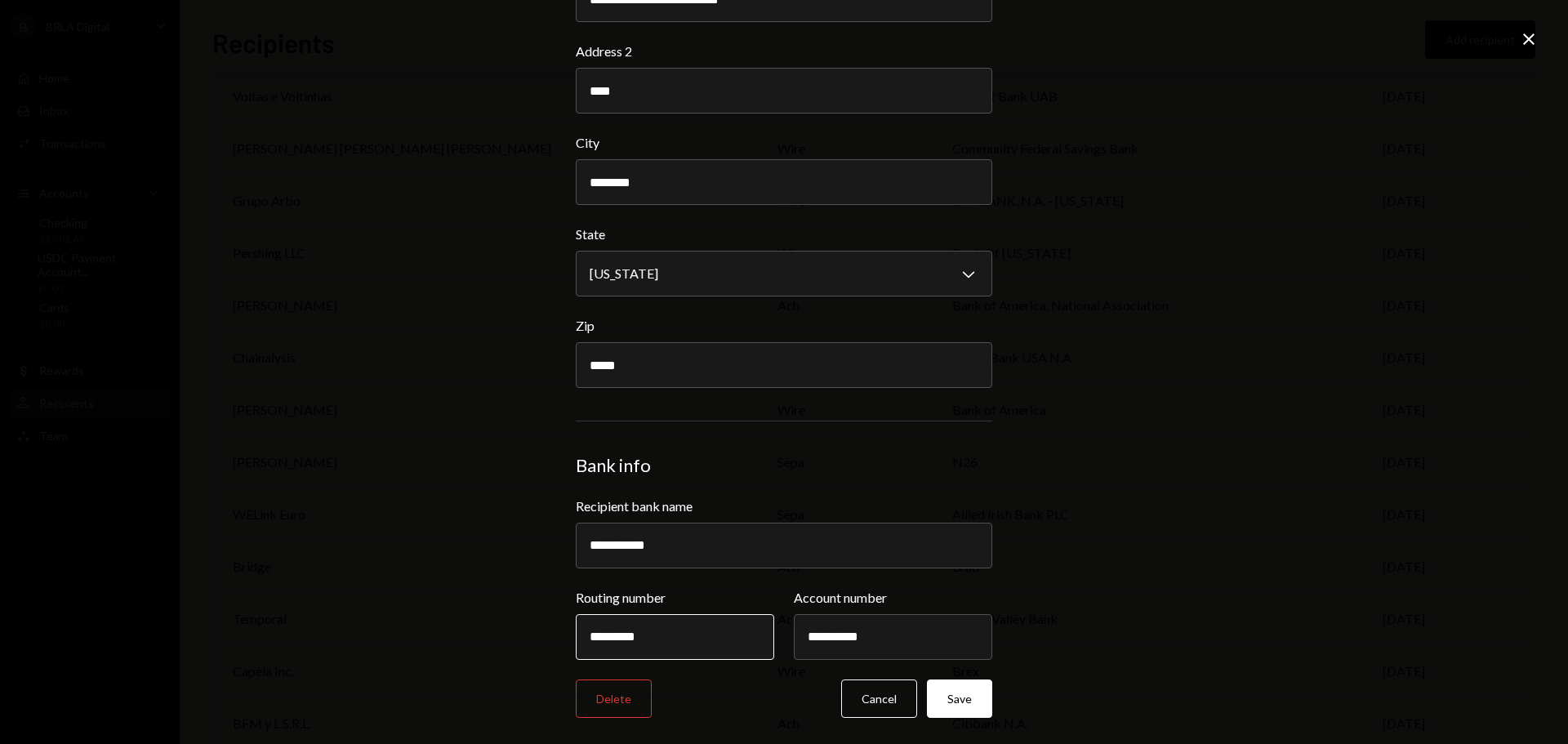
click at [681, 625] on input "*********" at bounding box center [675, 637] width 199 height 46
drag, startPoint x: 684, startPoint y: 639, endPoint x: 245, endPoint y: 635, distance: 439.0
click at [245, 635] on div "**********" at bounding box center [784, 372] width 1568 height 744
paste input "text"
type input "*********"
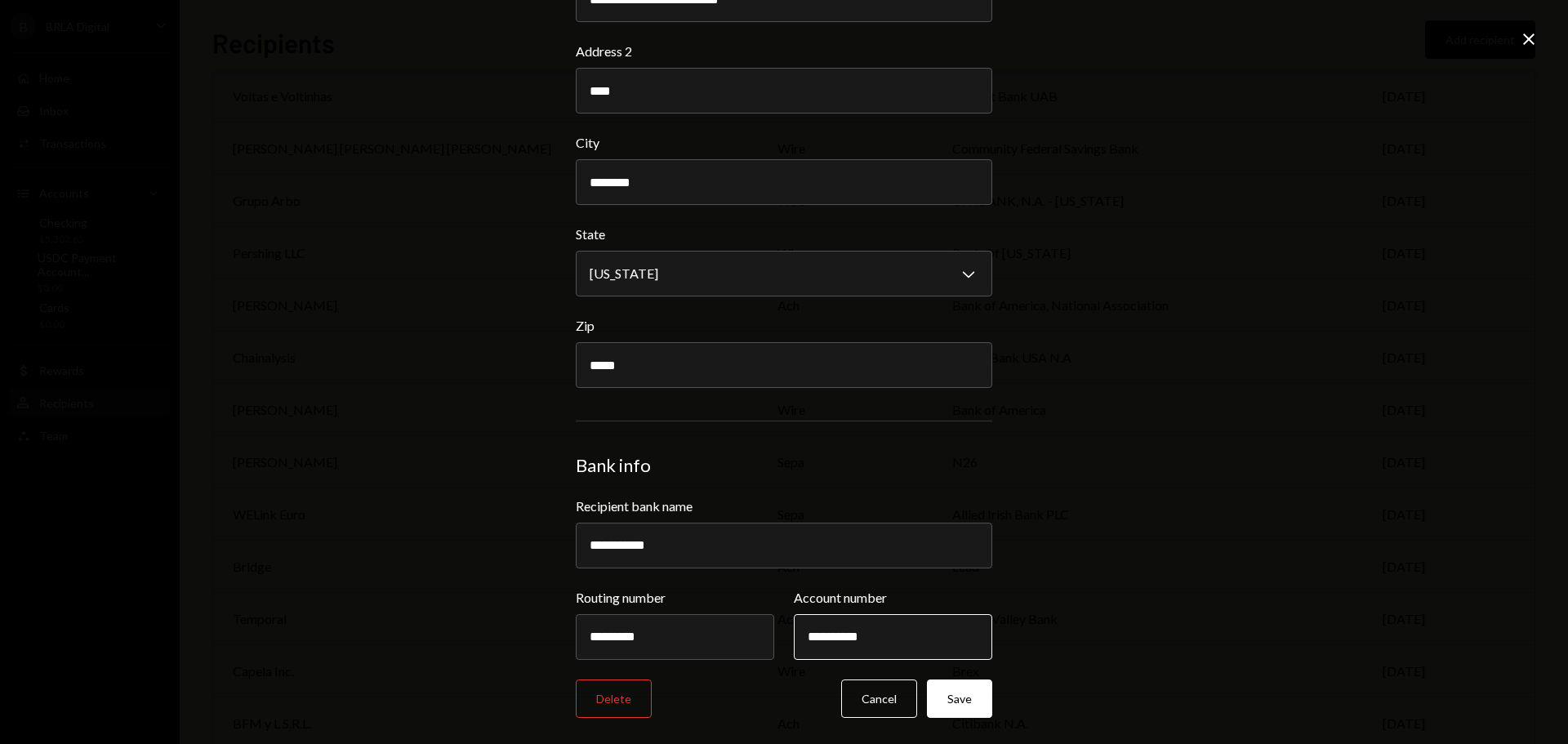
click at [902, 635] on input "**********" at bounding box center [892, 637] width 199 height 46
drag, startPoint x: 910, startPoint y: 633, endPoint x: 597, endPoint y: 640, distance: 313.1
click at [597, 640] on div "**********" at bounding box center [784, 624] width 416 height 72
paste input "*******"
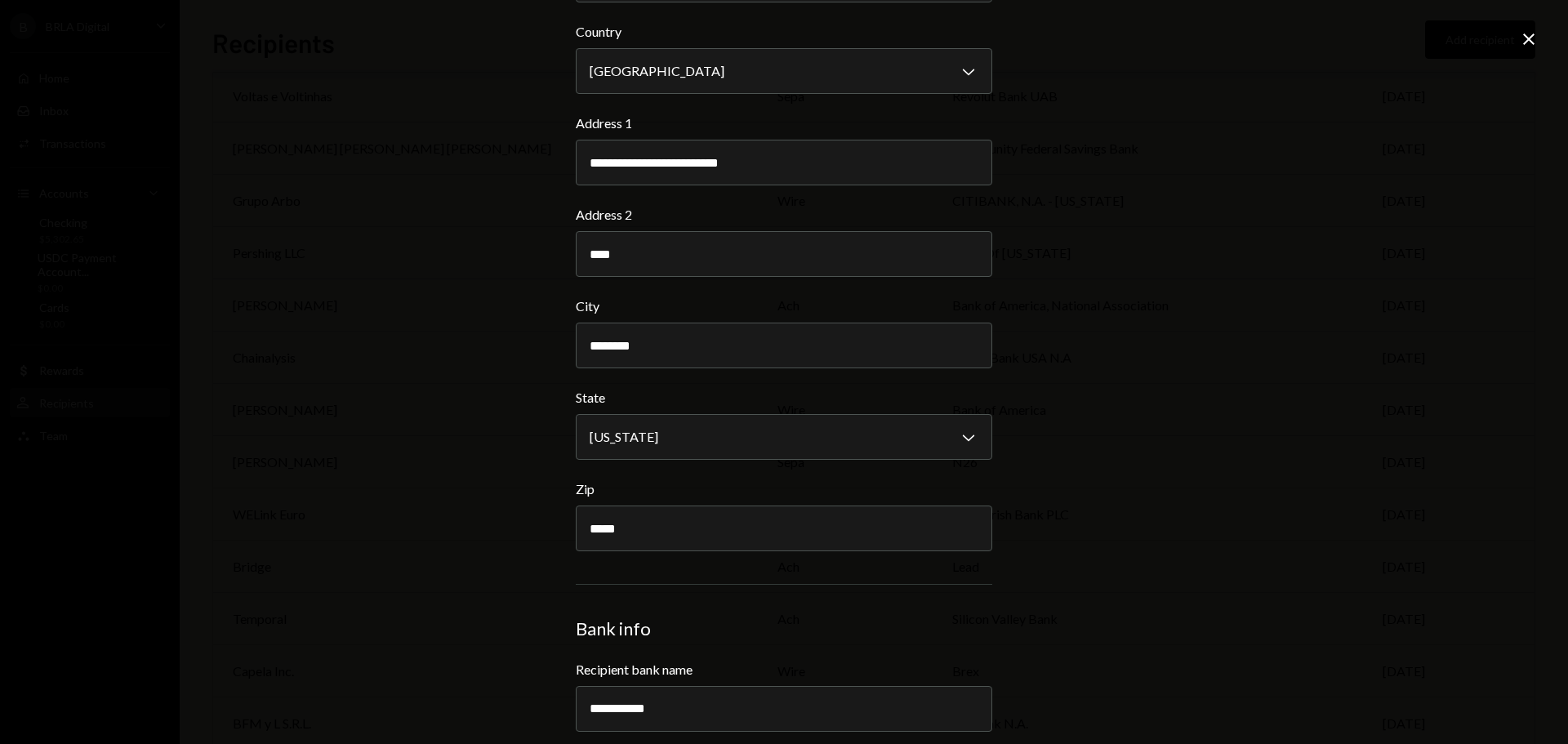
type input "**********"
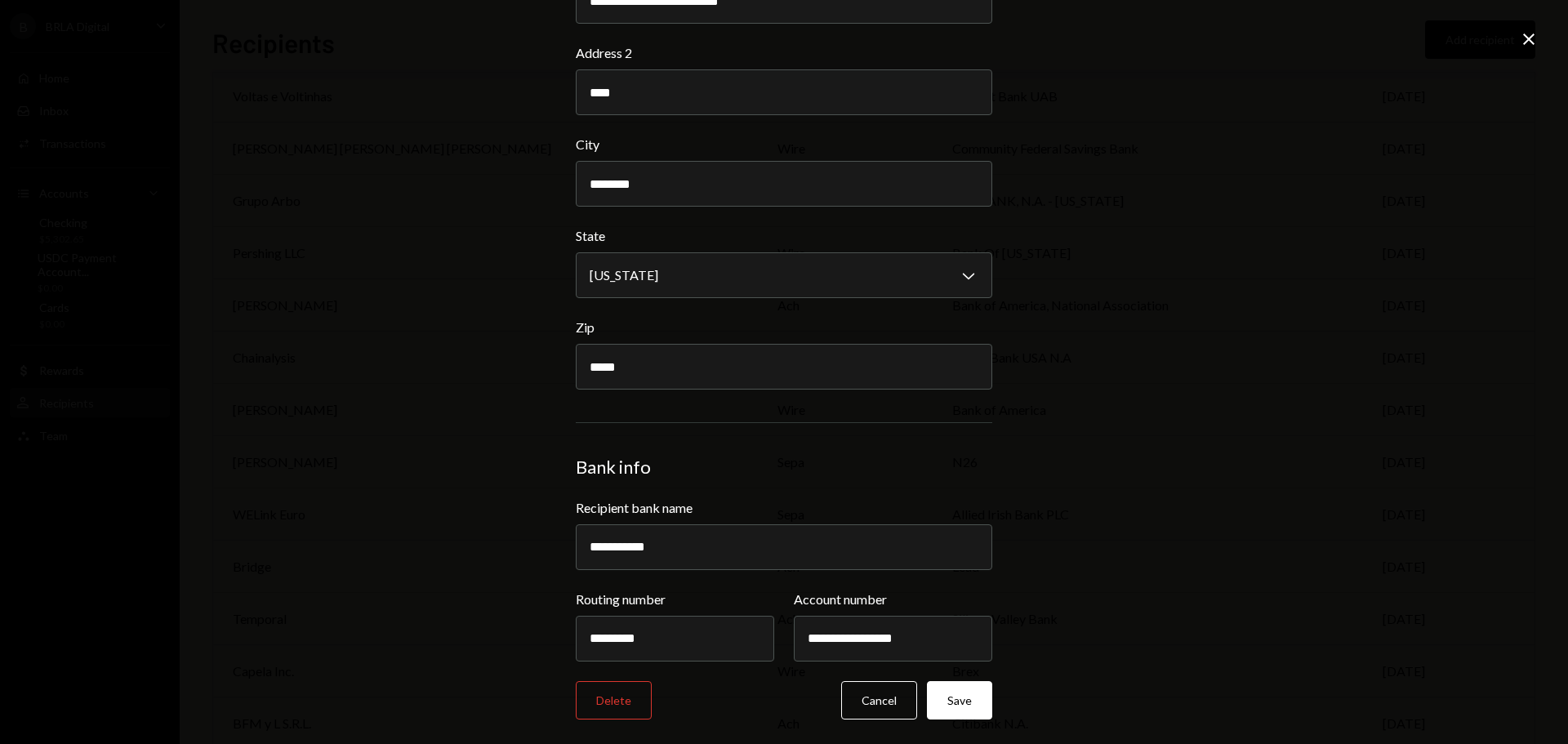
scroll to position [435, 0]
click at [870, 701] on button "Cancel" at bounding box center [879, 698] width 76 height 38
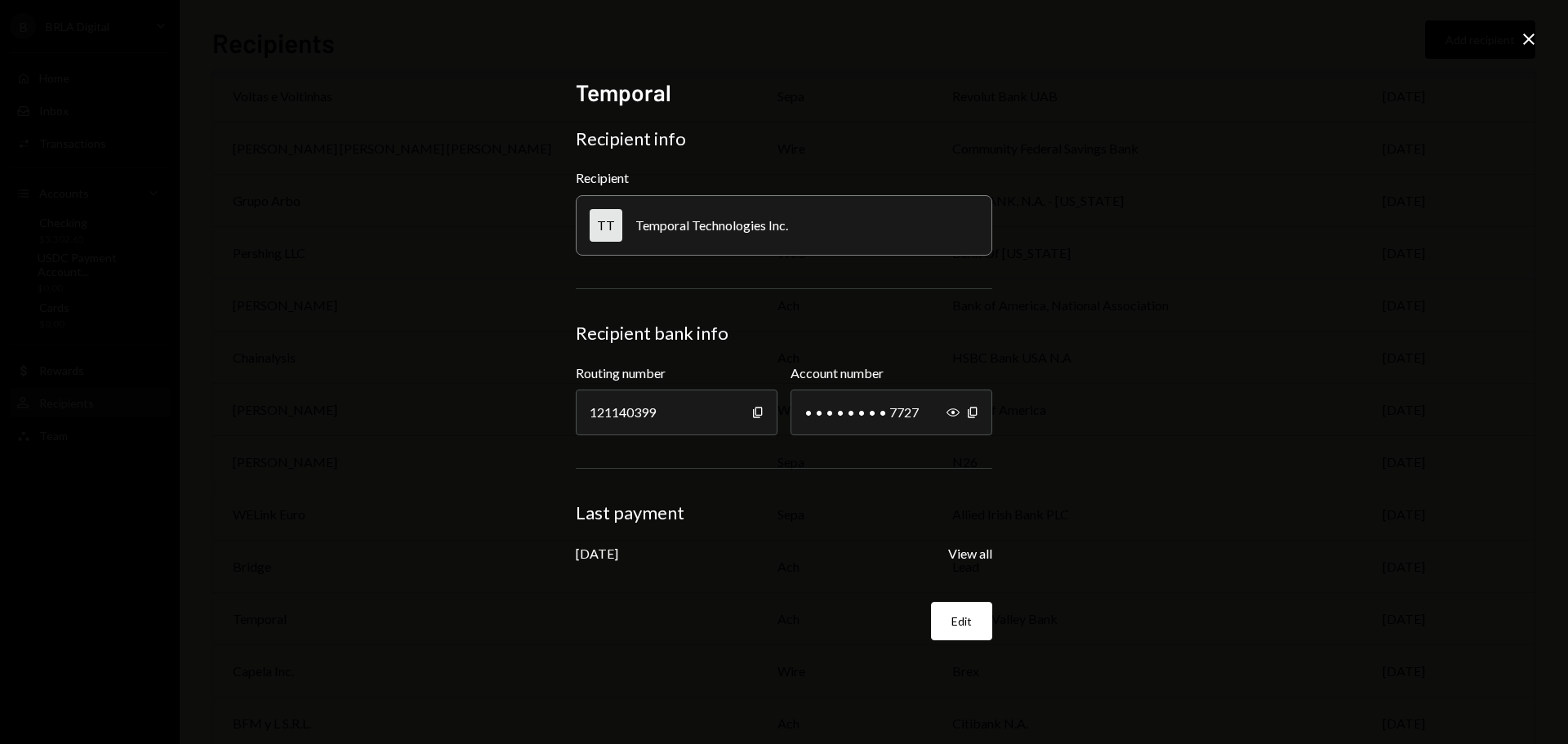
scroll to position [0, 0]
click at [1523, 41] on icon "Close" at bounding box center [1528, 39] width 20 height 20
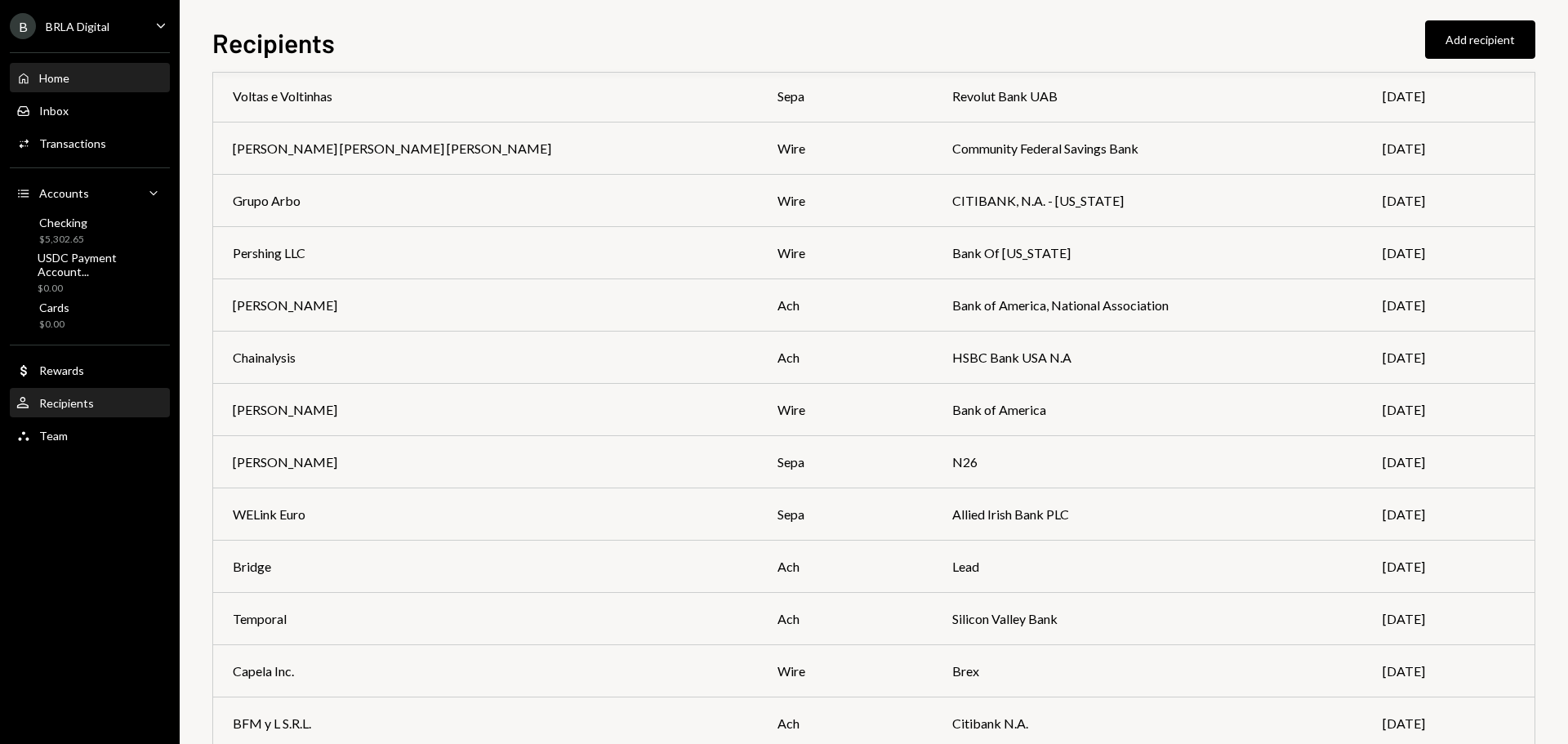
click at [72, 81] on div "Home Home" at bounding box center [89, 78] width 147 height 14
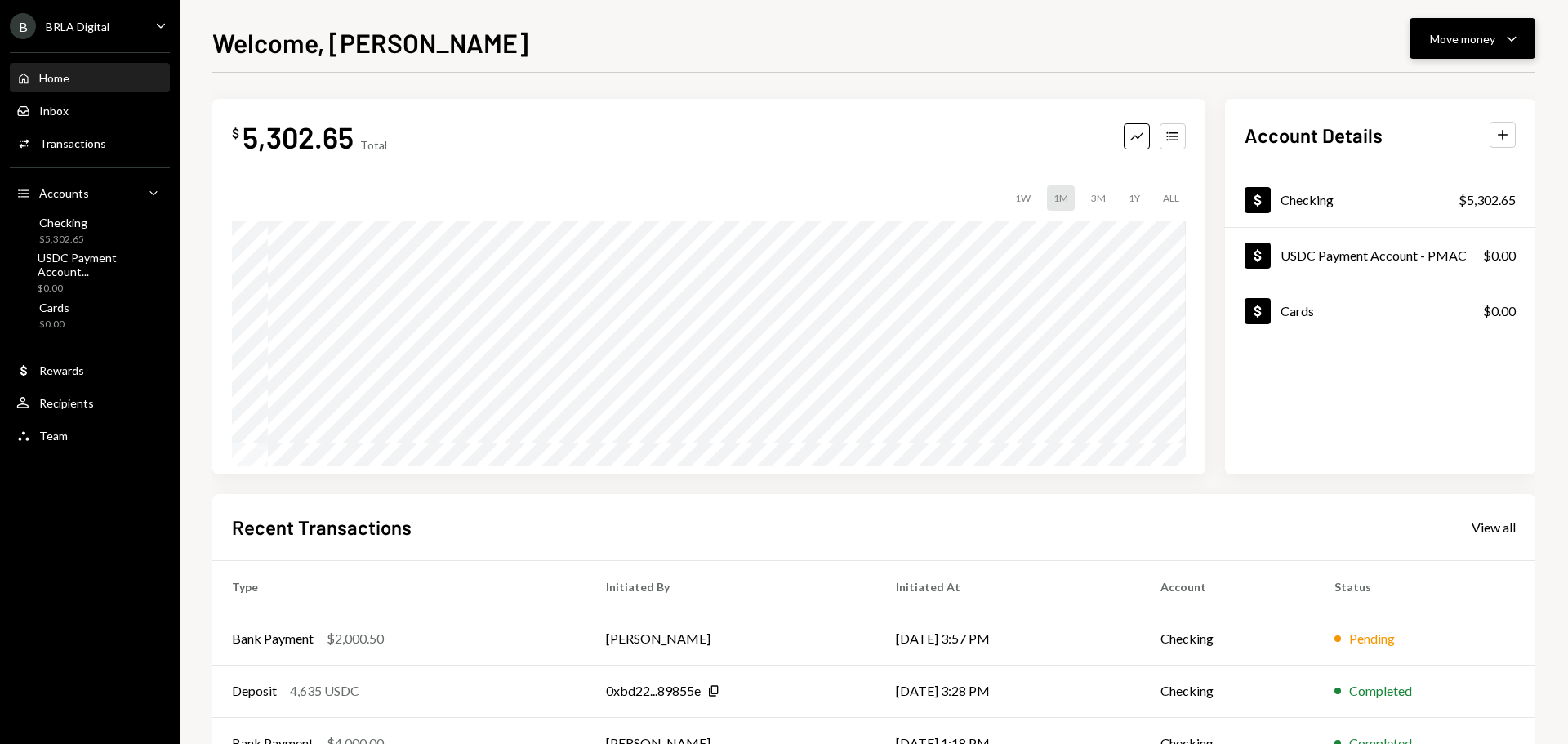
click at [1465, 52] on button "Move money Caret Down" at bounding box center [1472, 38] width 125 height 41
click at [1430, 88] on div "Send" at bounding box center [1459, 87] width 119 height 17
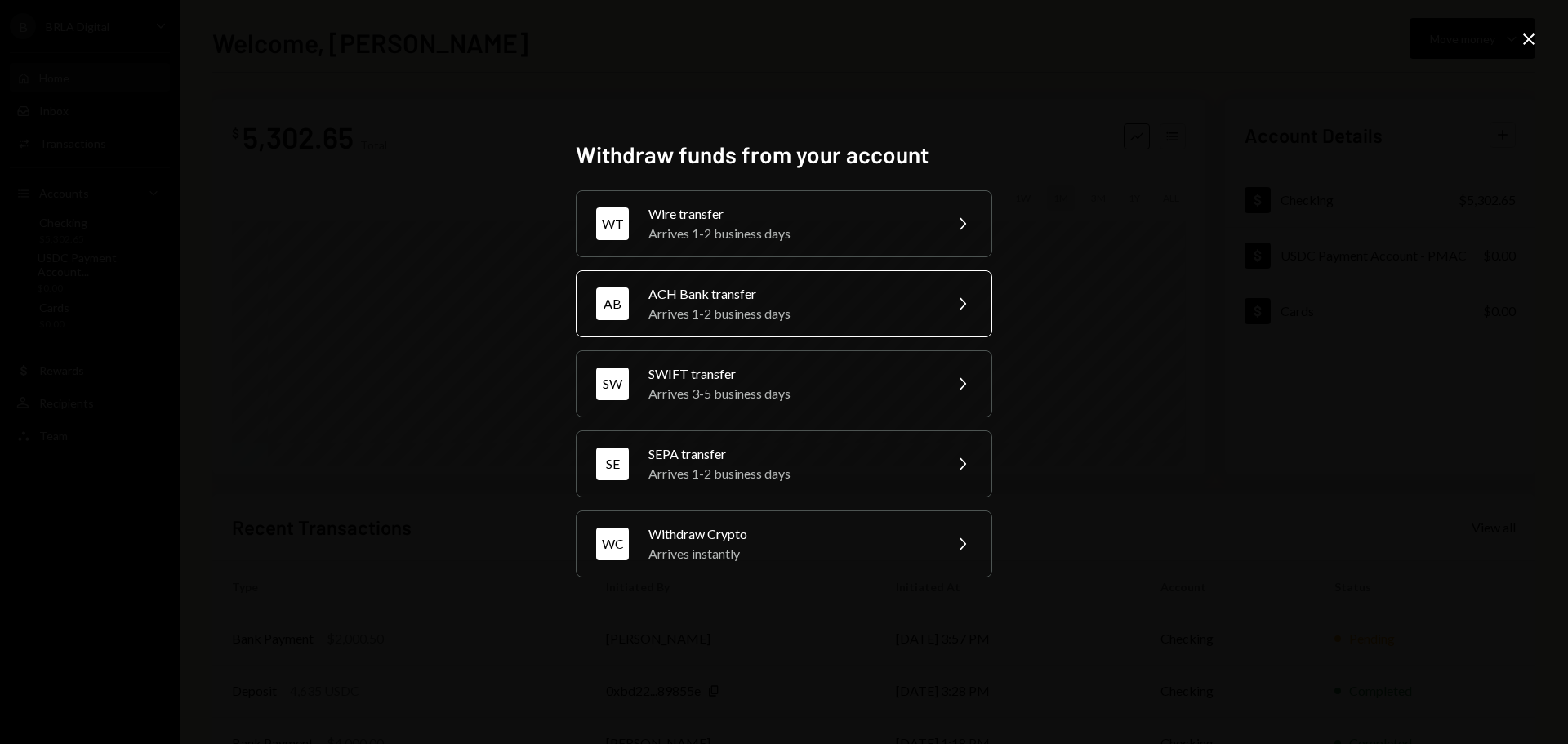
click at [724, 315] on div "Arrives 1-2 business days" at bounding box center [790, 314] width 284 height 20
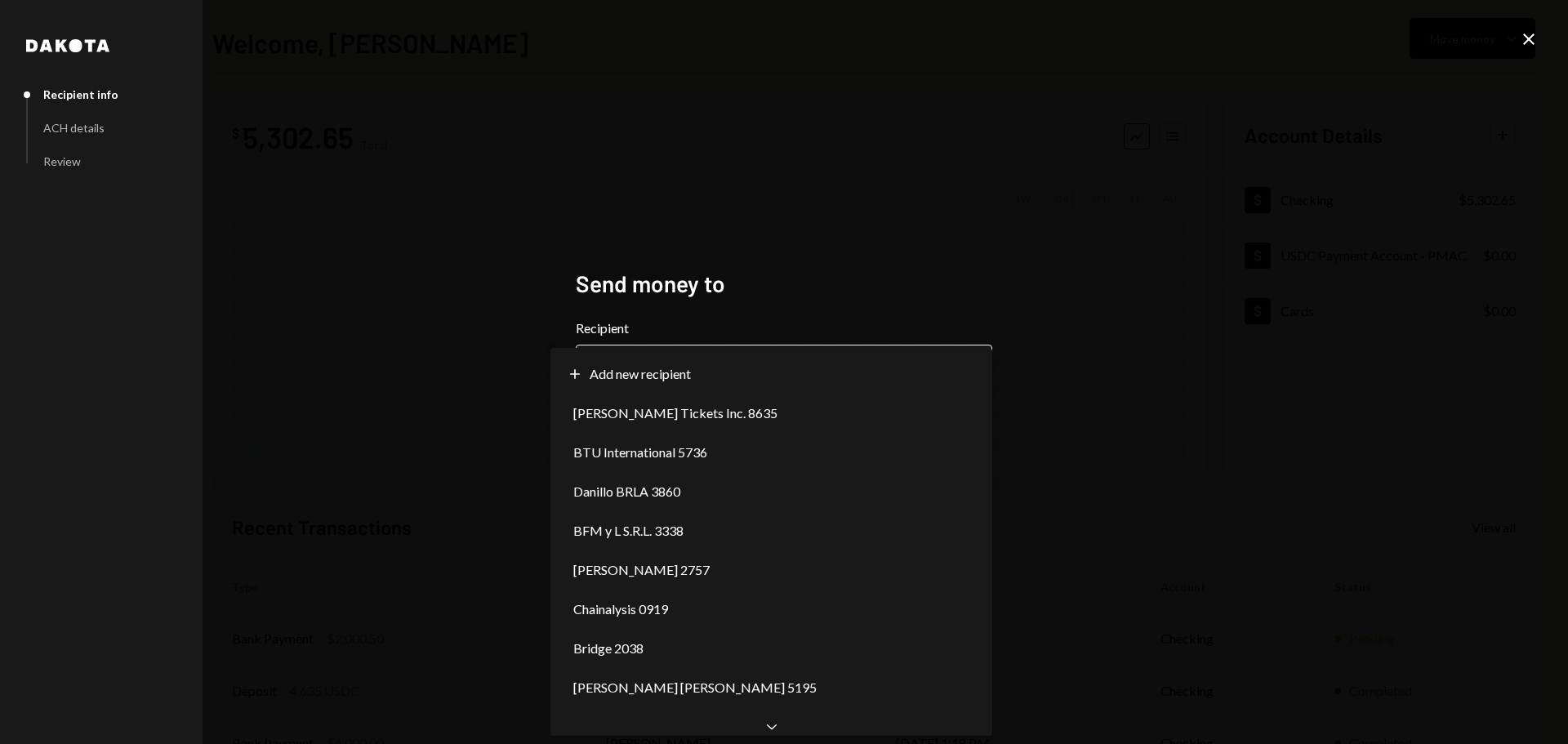
click at [707, 385] on body "**********" at bounding box center [784, 372] width 1568 height 744
select select "**********"
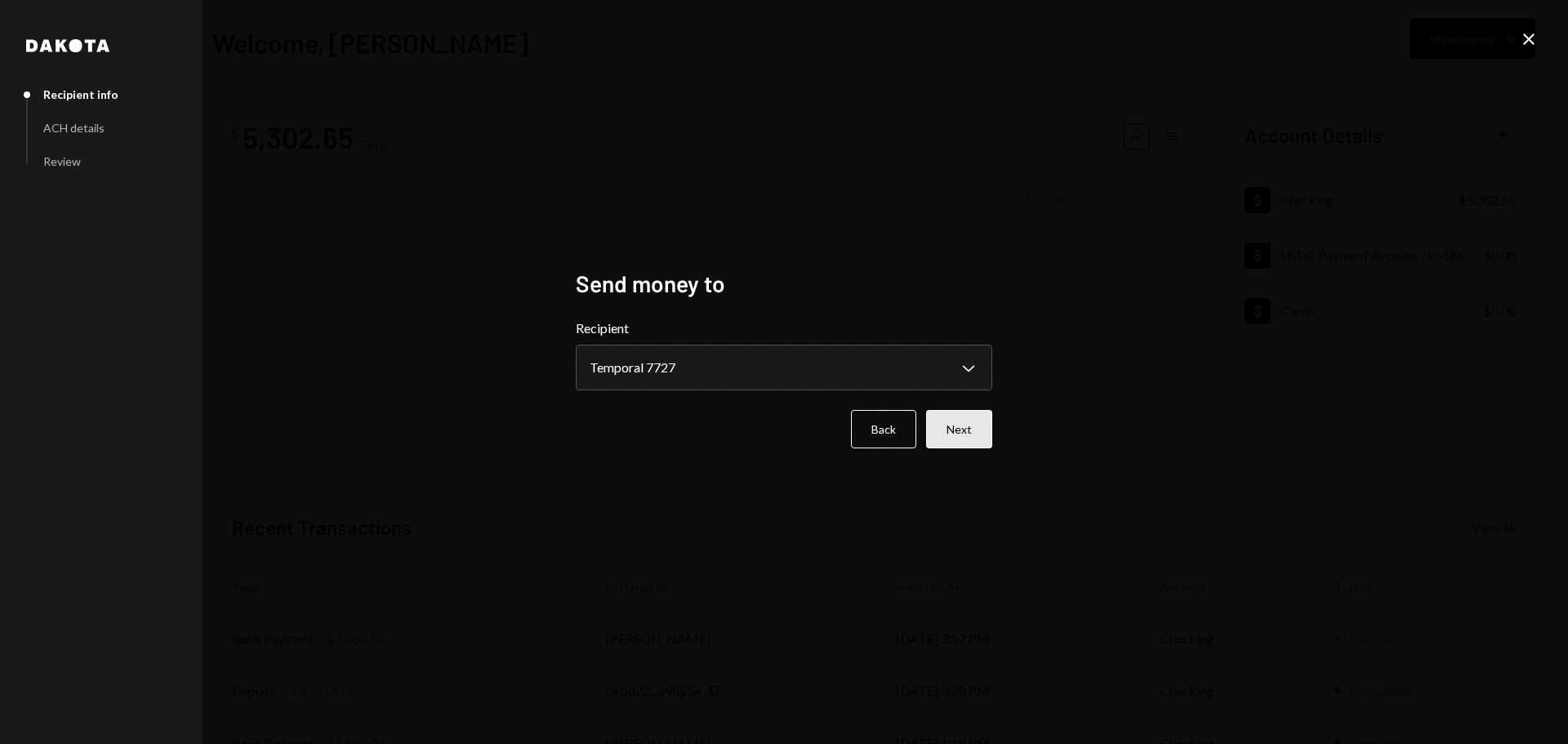
click at [988, 420] on button "Next" at bounding box center [959, 429] width 67 height 38
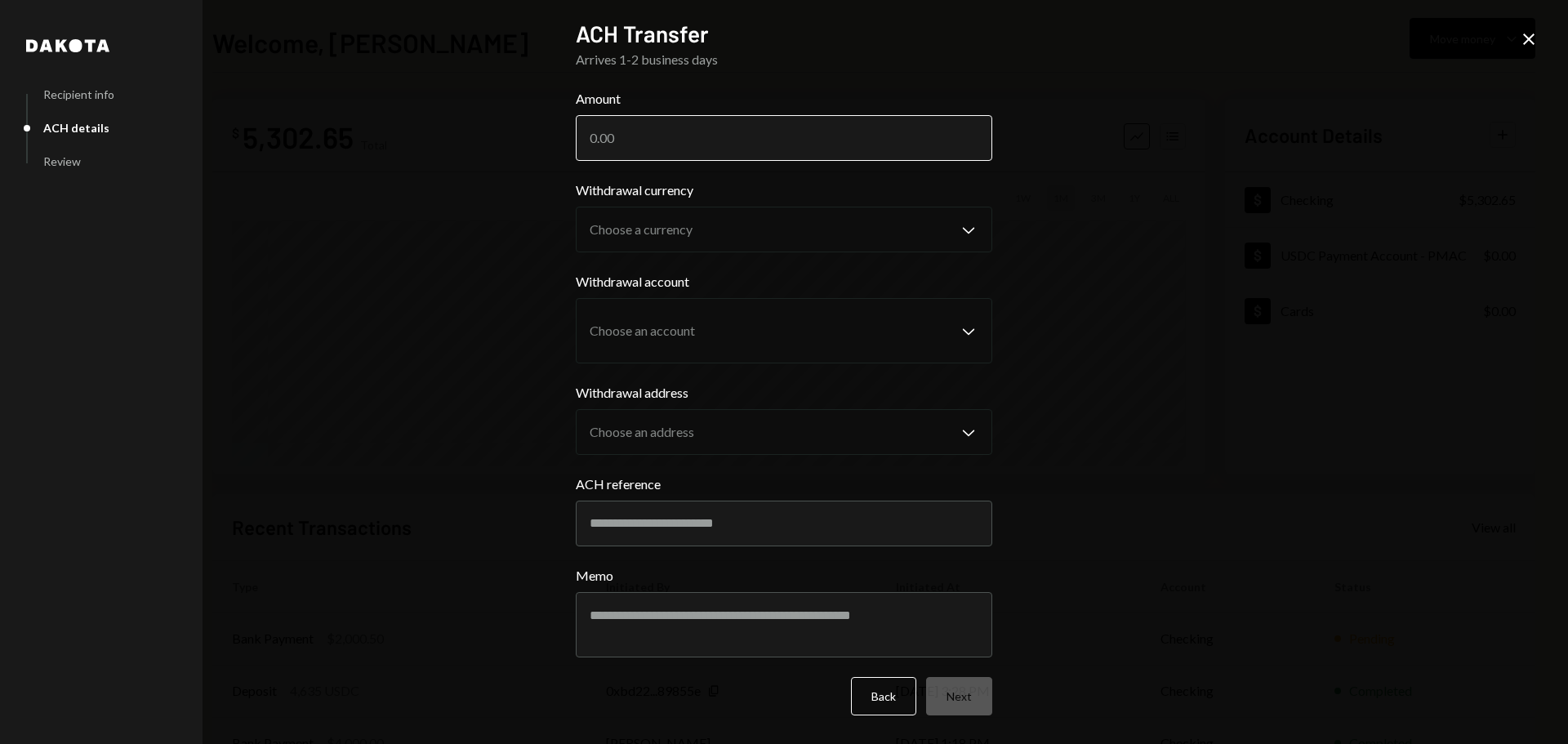
click at [634, 143] on input "Amount" at bounding box center [784, 138] width 416 height 46
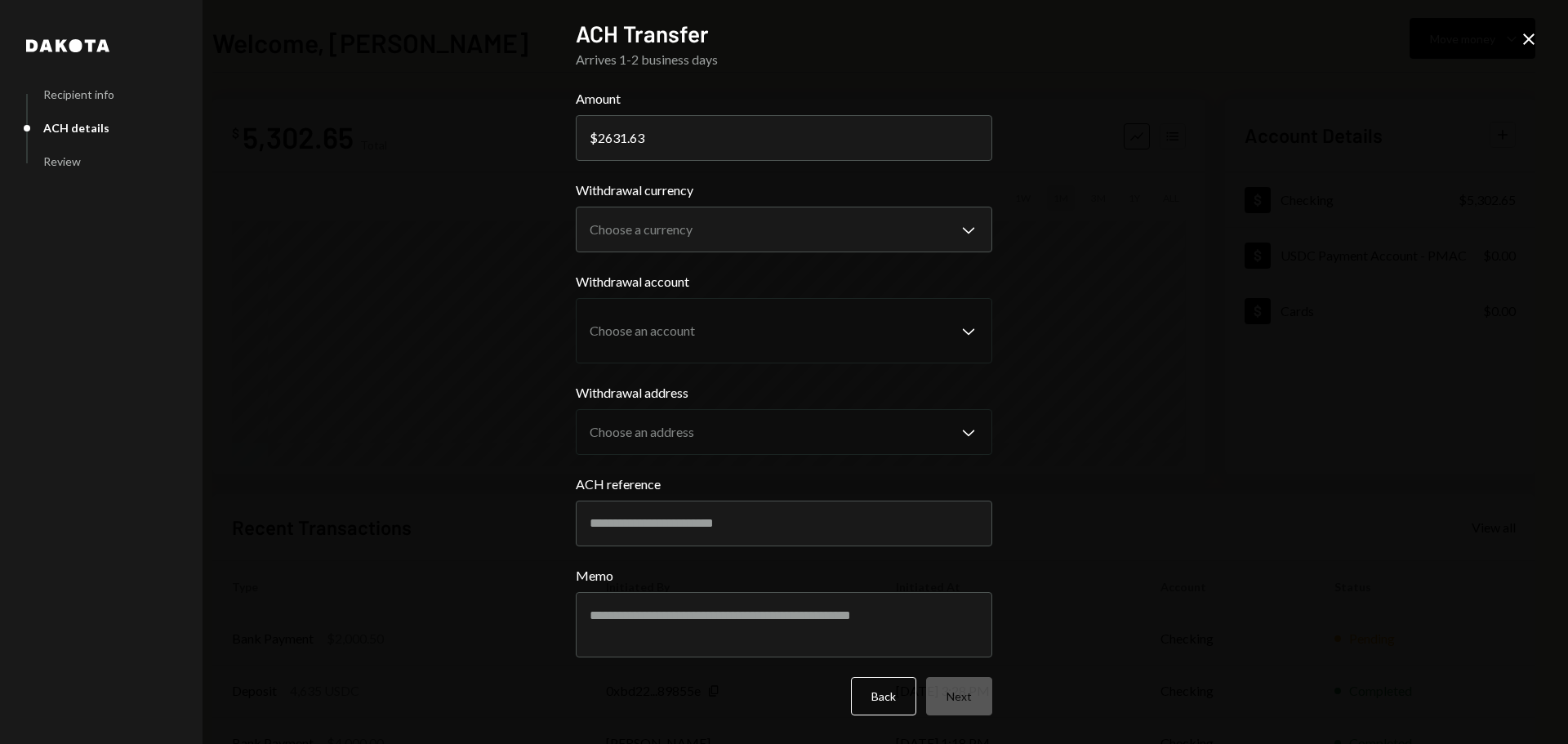
type input "2631.63"
click at [1215, 291] on div "**********" at bounding box center [784, 372] width 1568 height 744
click at [767, 222] on body "B BRLA Digital Caret Down Home Home Inbox Inbox Activities Transactions Account…" at bounding box center [784, 372] width 1568 height 744
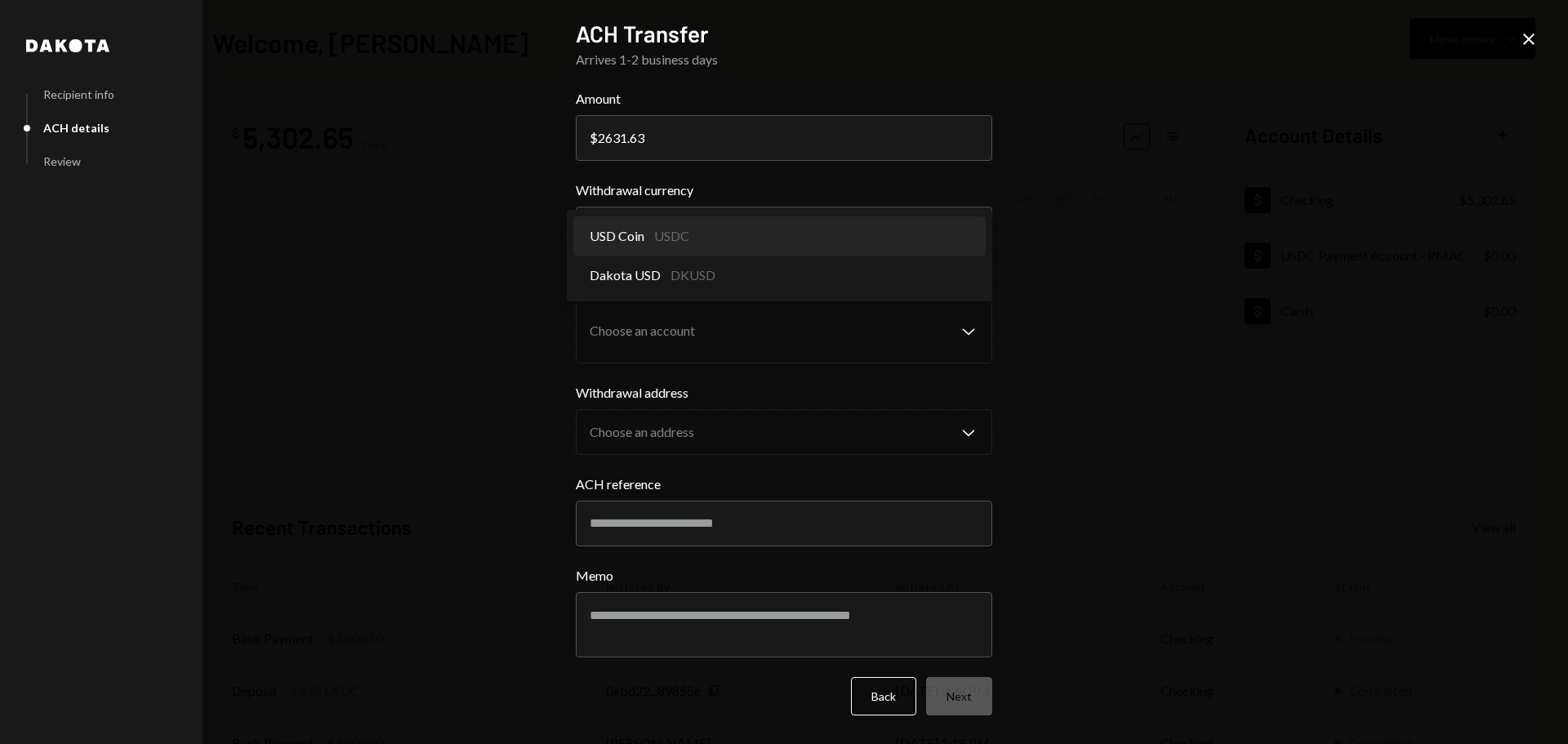
select select "****"
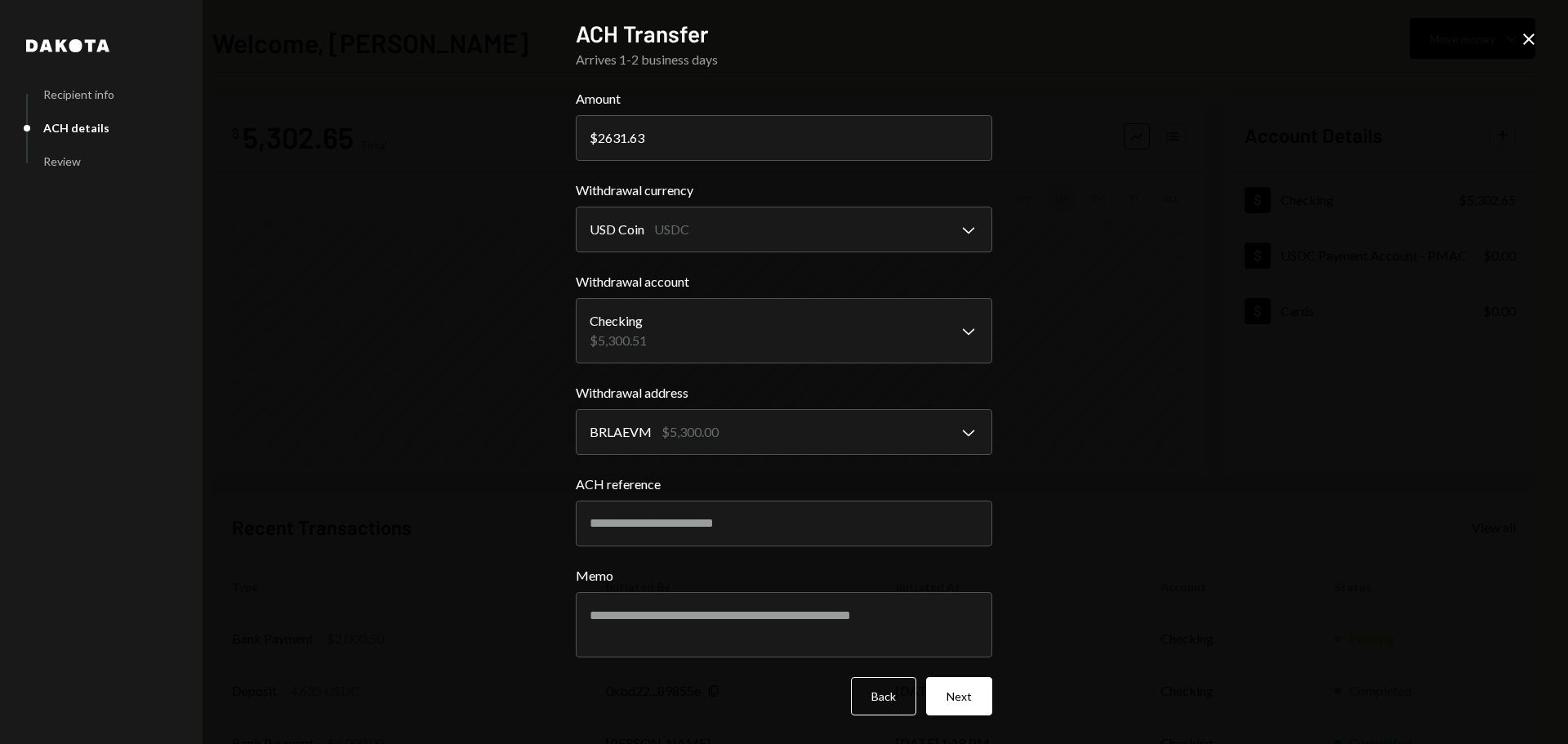
click at [1157, 334] on div "**********" at bounding box center [784, 372] width 1568 height 744
click at [678, 512] on input "ACH reference" at bounding box center [784, 524] width 416 height 46
click at [779, 525] on input "ACH reference" at bounding box center [784, 524] width 416 height 46
paste input "**********"
type input "********"
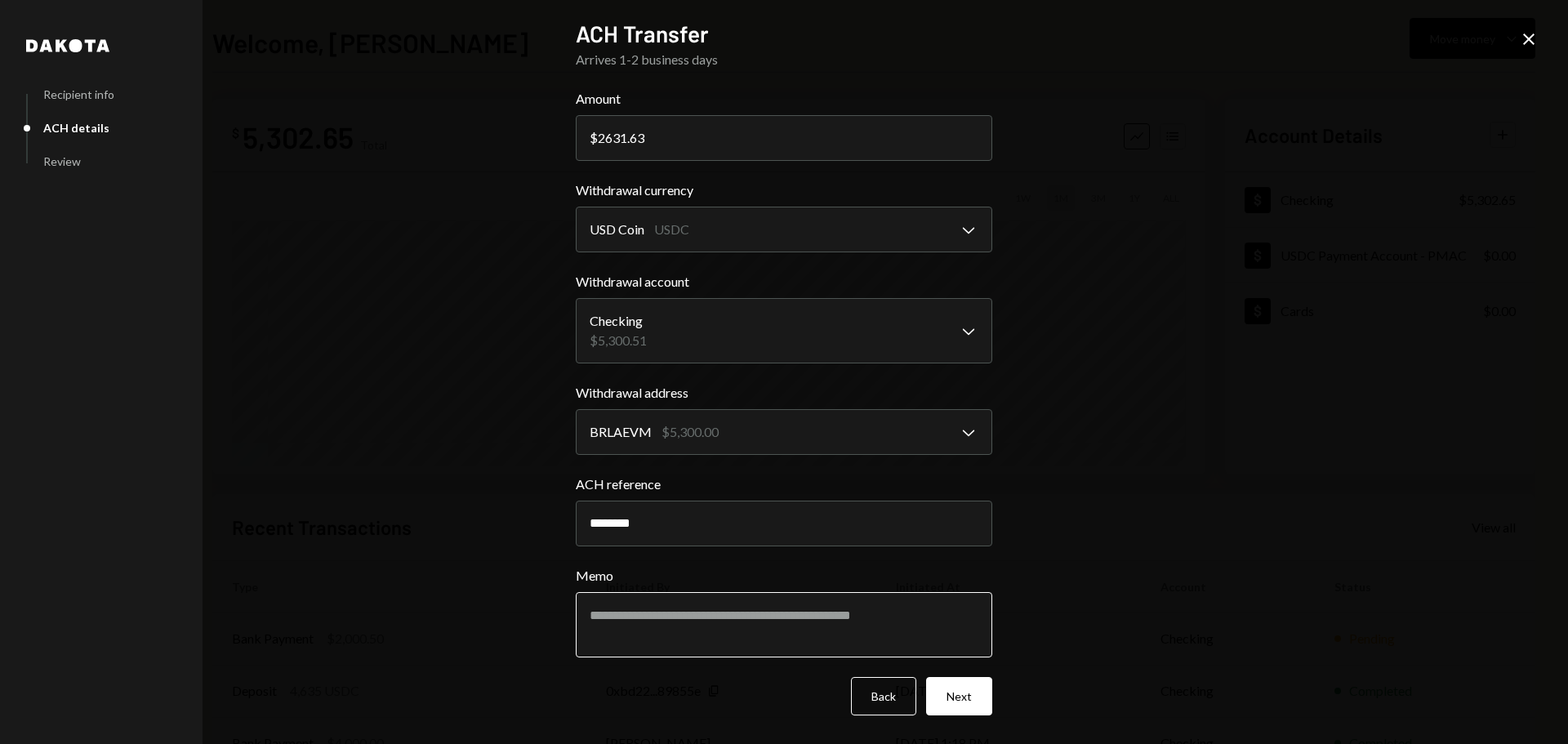
click at [751, 607] on textarea "Memo" at bounding box center [784, 624] width 416 height 66
paste textarea "**********"
click at [768, 625] on textarea "**********" at bounding box center [784, 624] width 416 height 66
type textarea "**********"
click at [977, 703] on button "Next" at bounding box center [959, 696] width 67 height 38
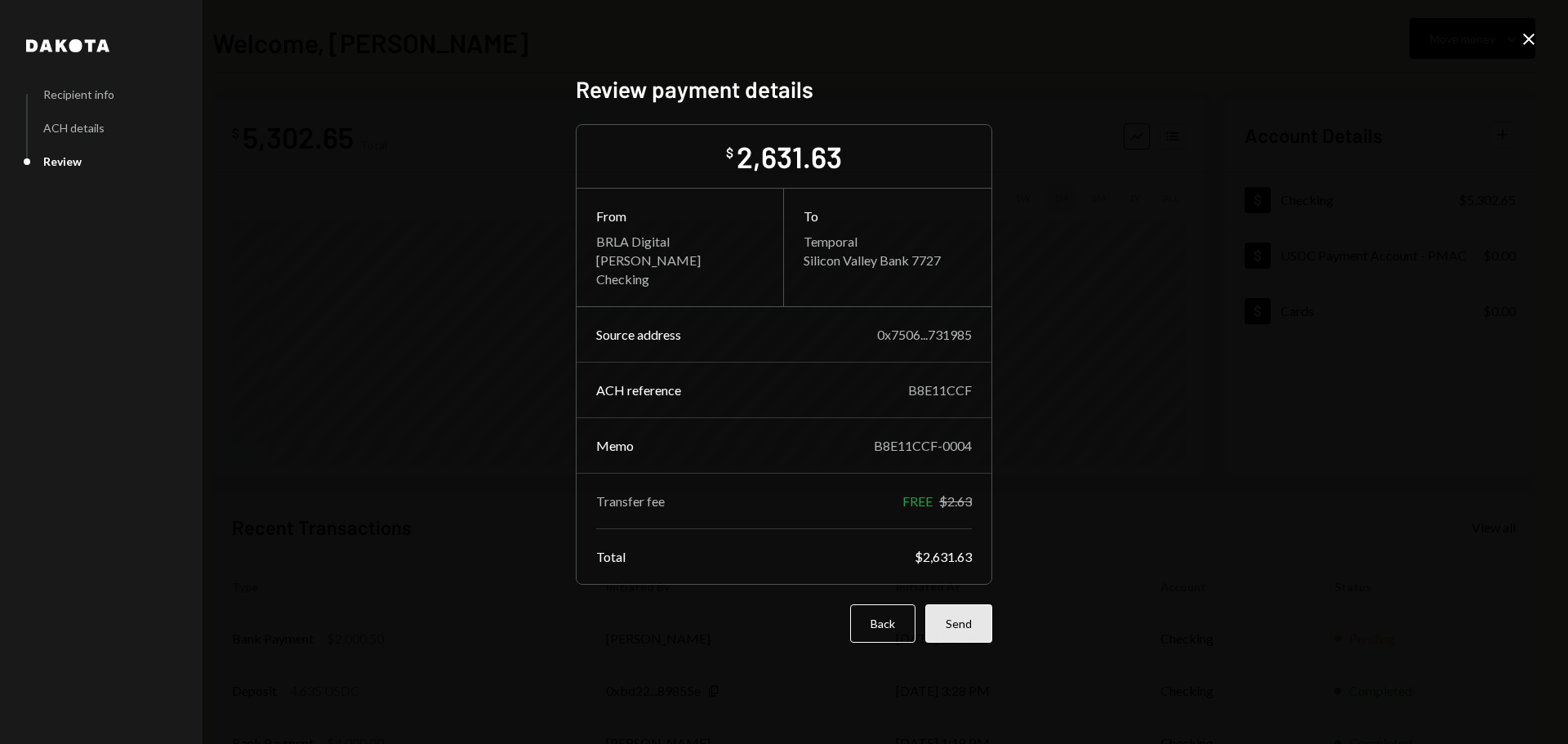
click at [971, 630] on button "Send" at bounding box center [958, 623] width 67 height 38
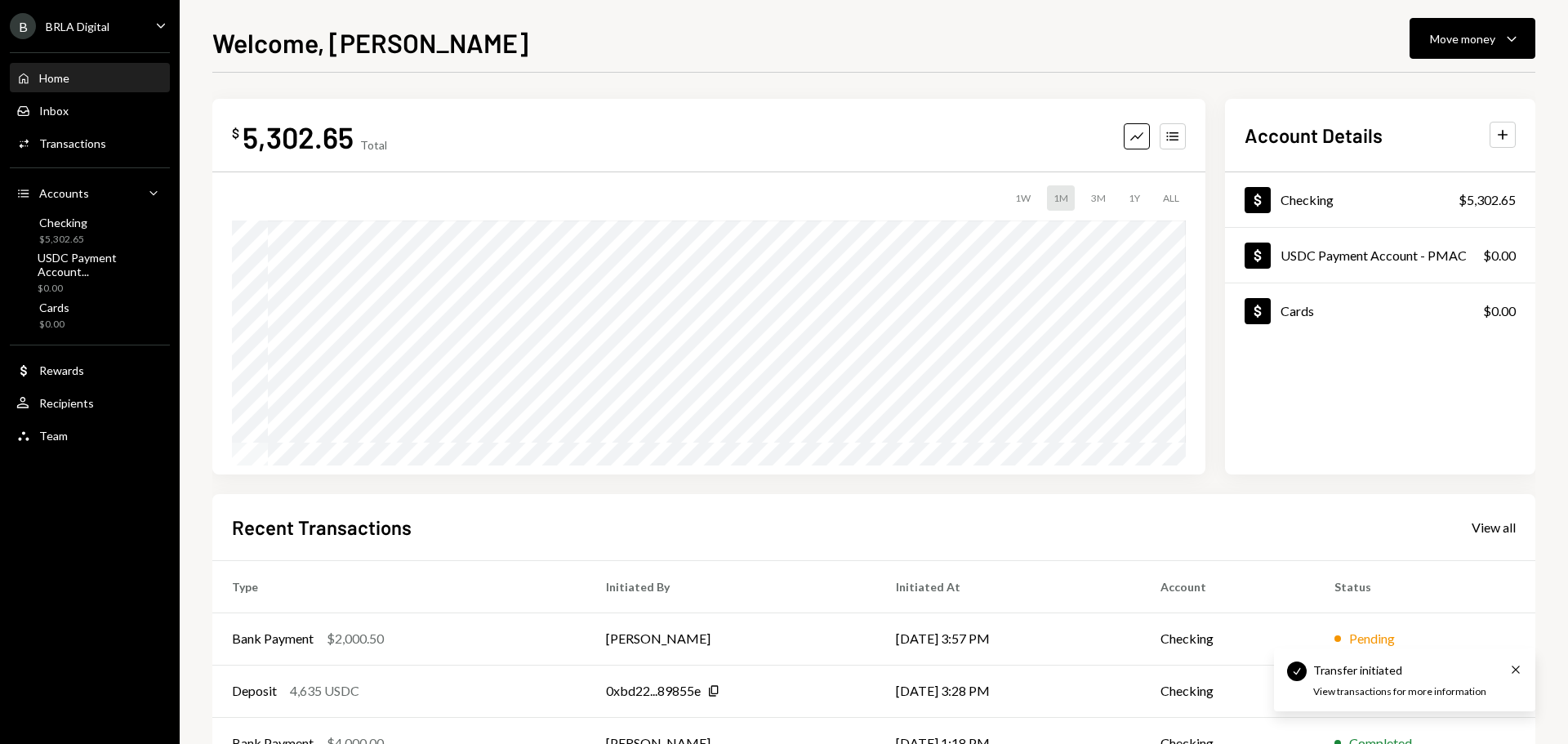
click at [61, 76] on div "Home" at bounding box center [54, 78] width 30 height 14
click at [61, 141] on div "Transactions" at bounding box center [72, 143] width 67 height 14
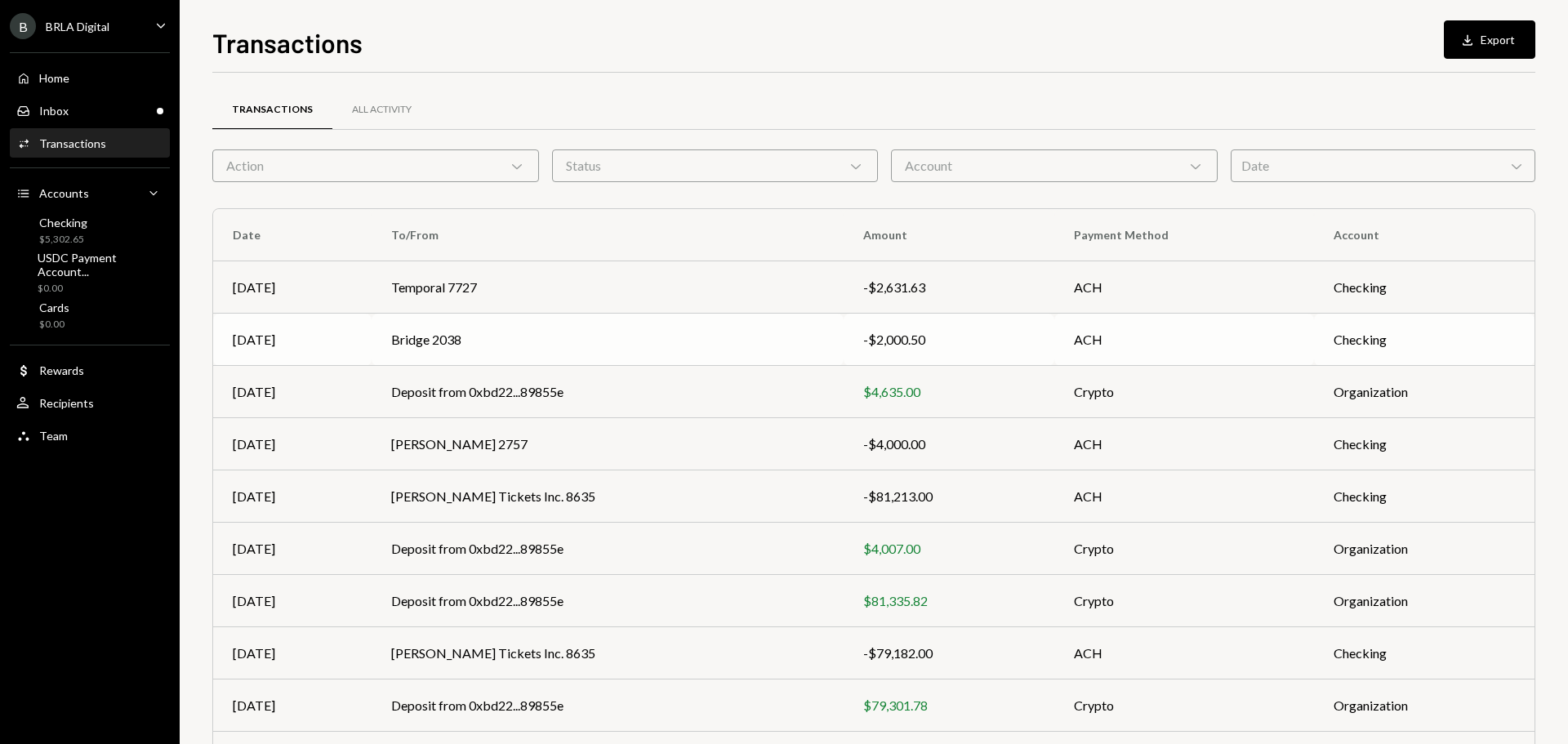
click at [1054, 347] on td "ACH" at bounding box center [1183, 339] width 259 height 52
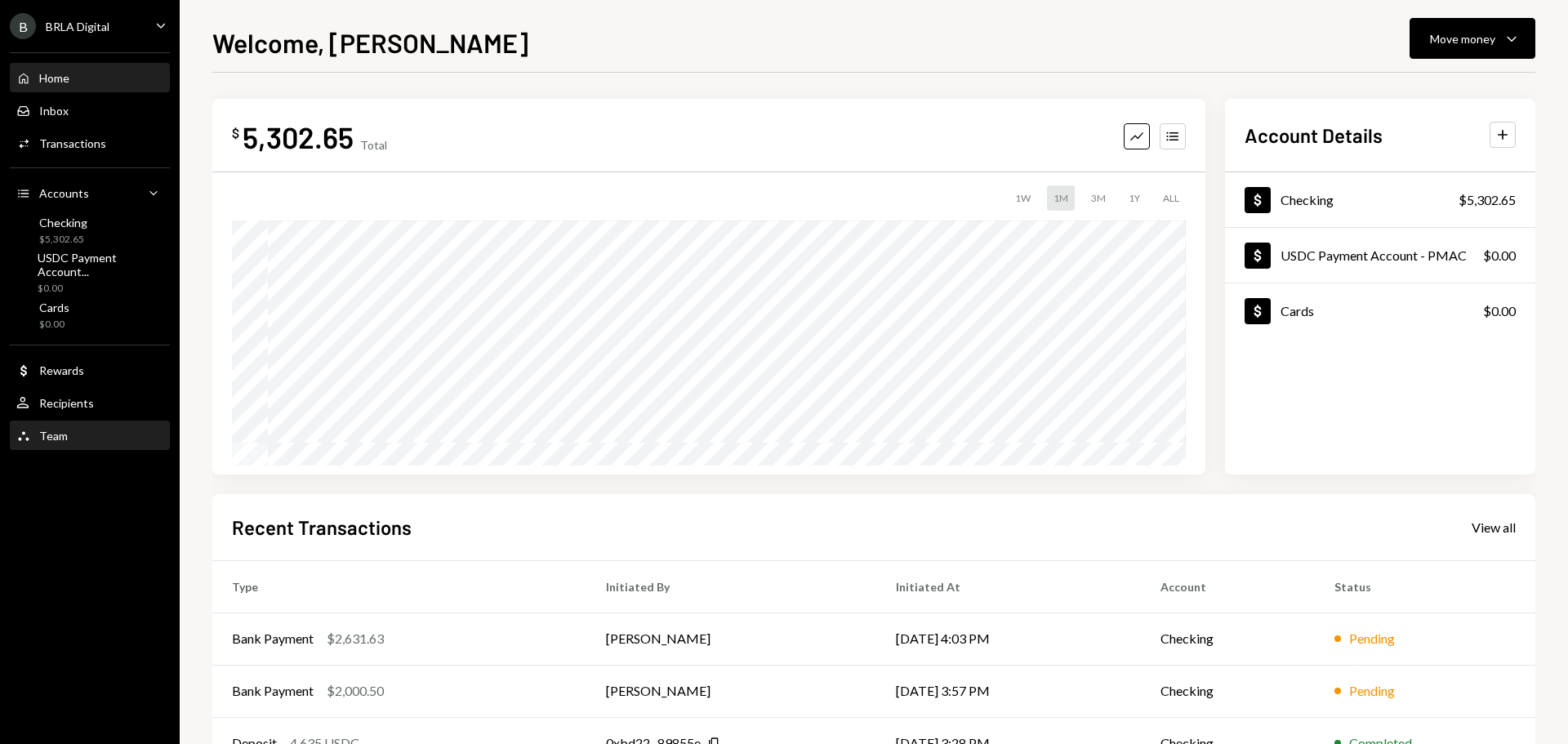
click at [55, 432] on div "Team" at bounding box center [53, 435] width 29 height 14
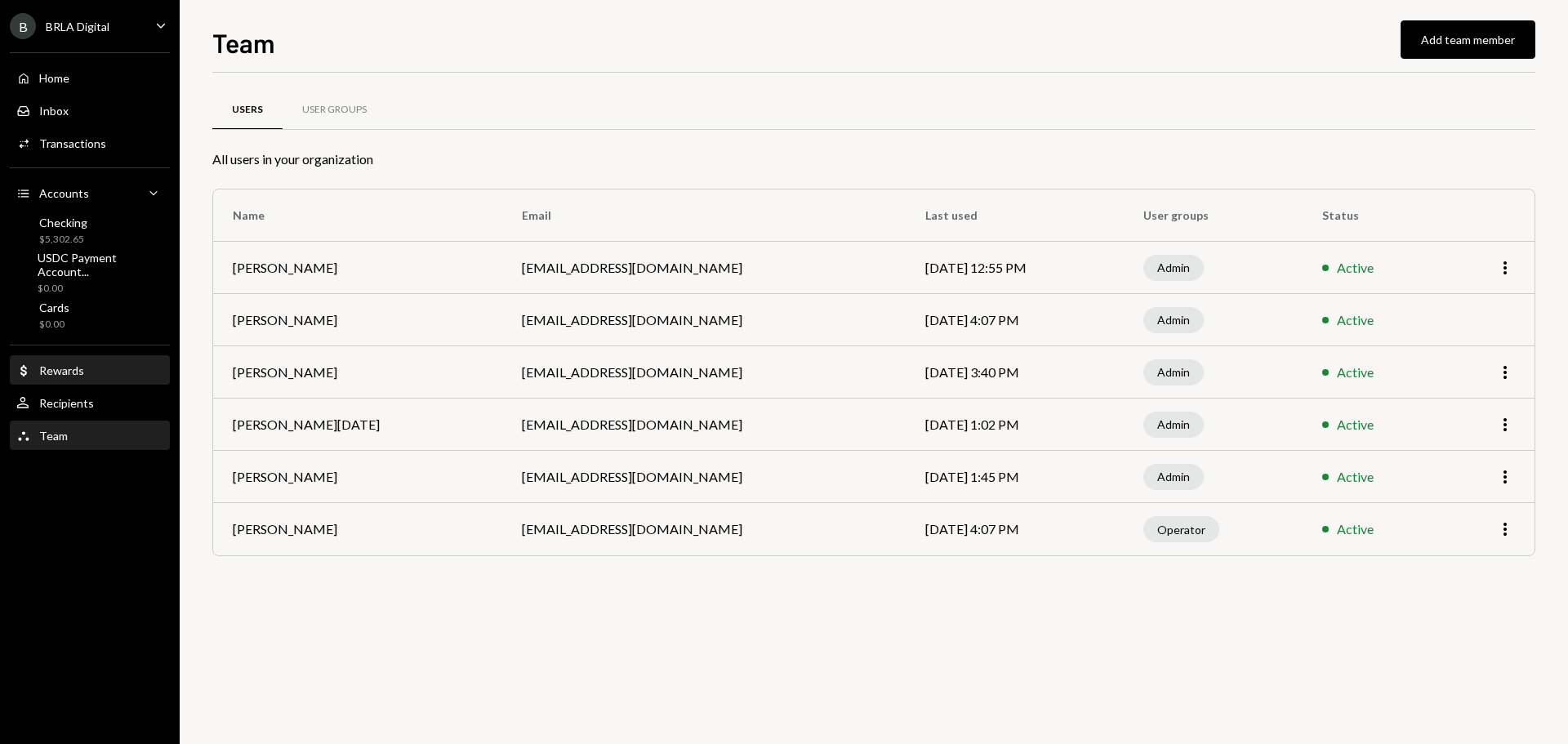
click at [69, 378] on div "Dollar Rewards" at bounding box center [89, 370] width 147 height 28
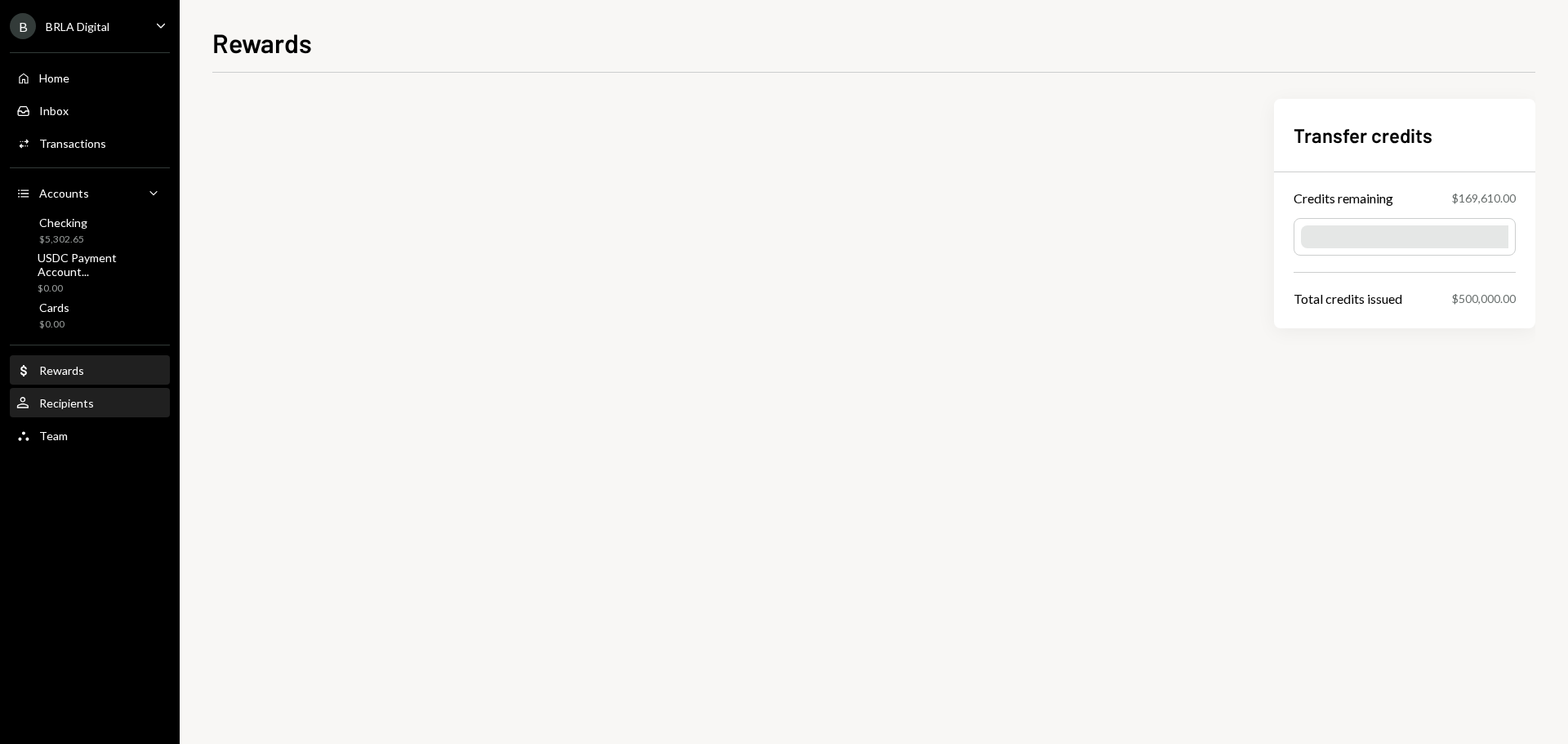
click at [61, 401] on div "Recipients" at bounding box center [67, 403] width 55 height 14
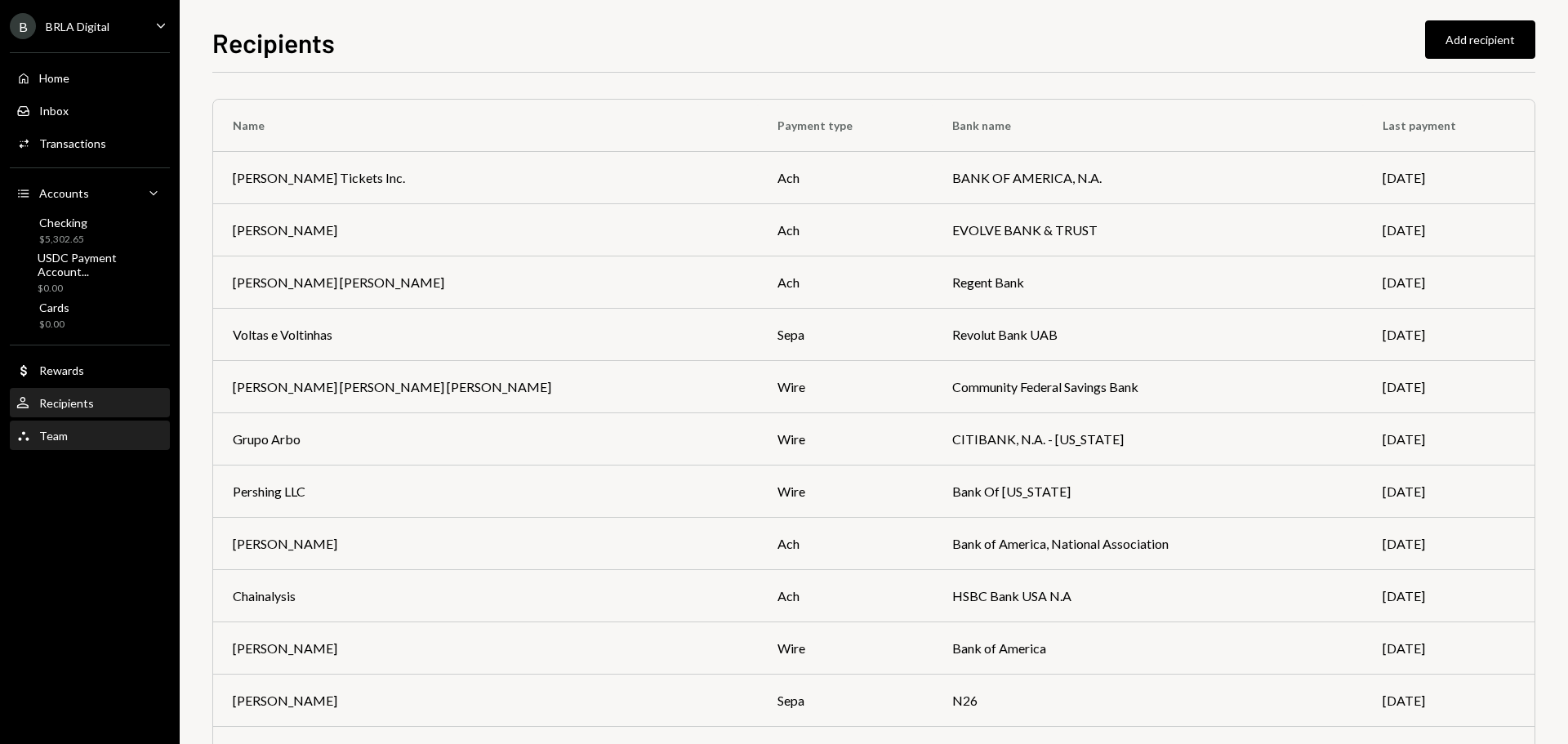
click at [72, 425] on div "Team Team" at bounding box center [89, 435] width 147 height 28
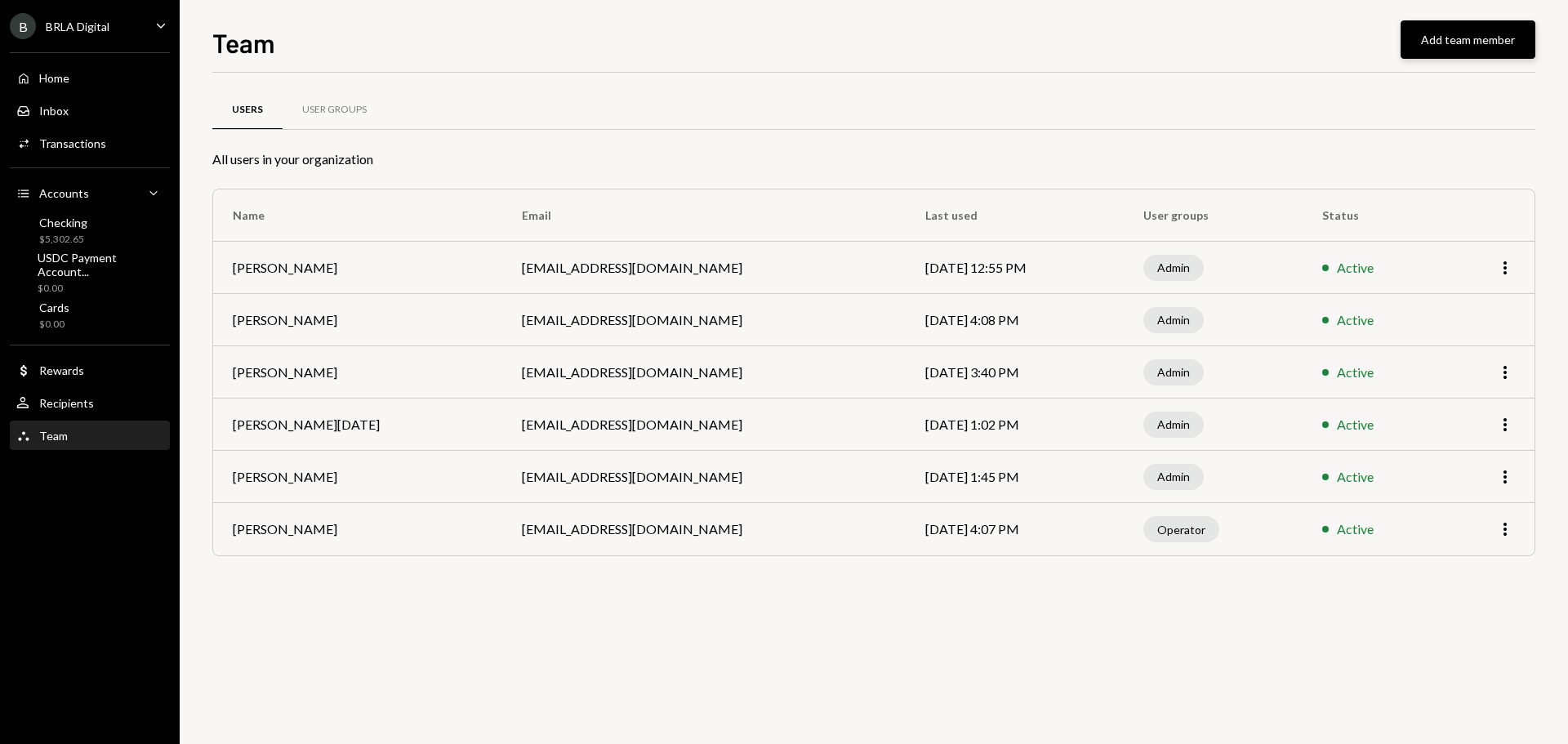
click at [1446, 45] on button "Add team member" at bounding box center [1467, 39] width 135 height 38
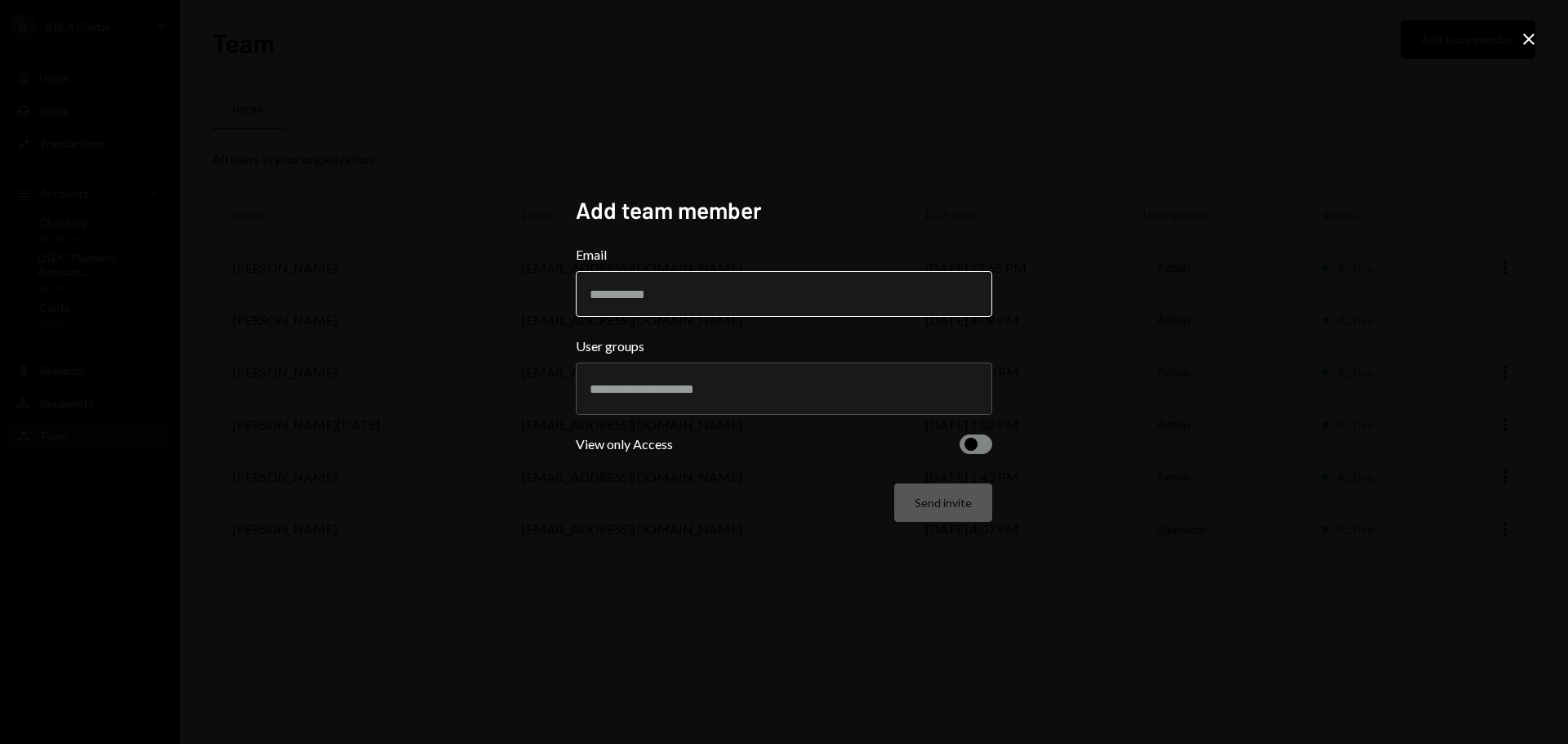
click at [751, 282] on input "Email" at bounding box center [784, 294] width 416 height 46
drag, startPoint x: 1279, startPoint y: 287, endPoint x: 1451, endPoint y: 110, distance: 246.8
click at [1280, 285] on div "Add team member Email User groups View only Access Send invite Close" at bounding box center [784, 372] width 1568 height 744
click at [1527, 40] on icon at bounding box center [1528, 39] width 11 height 11
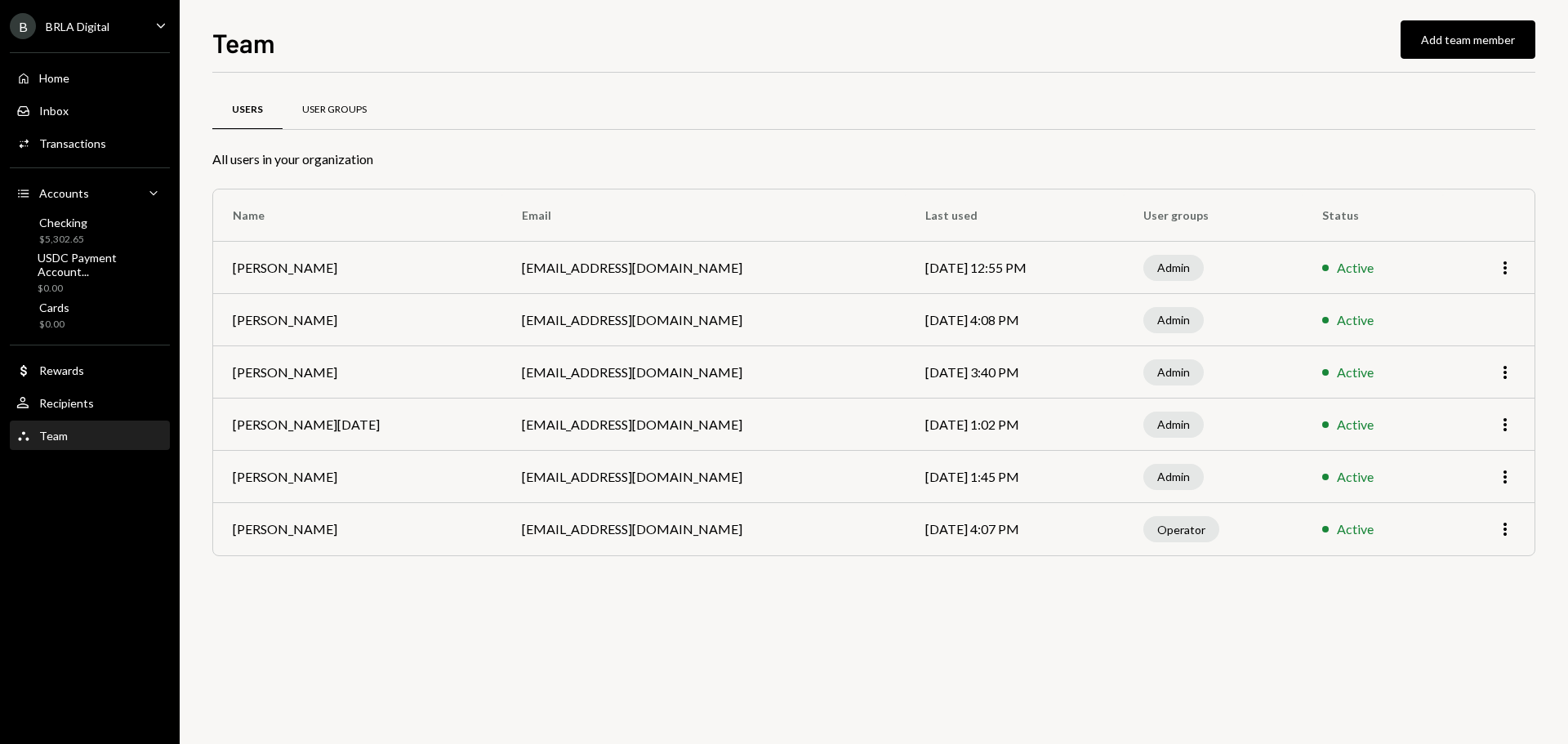
click at [317, 111] on div "User Groups" at bounding box center [335, 109] width 65 height 14
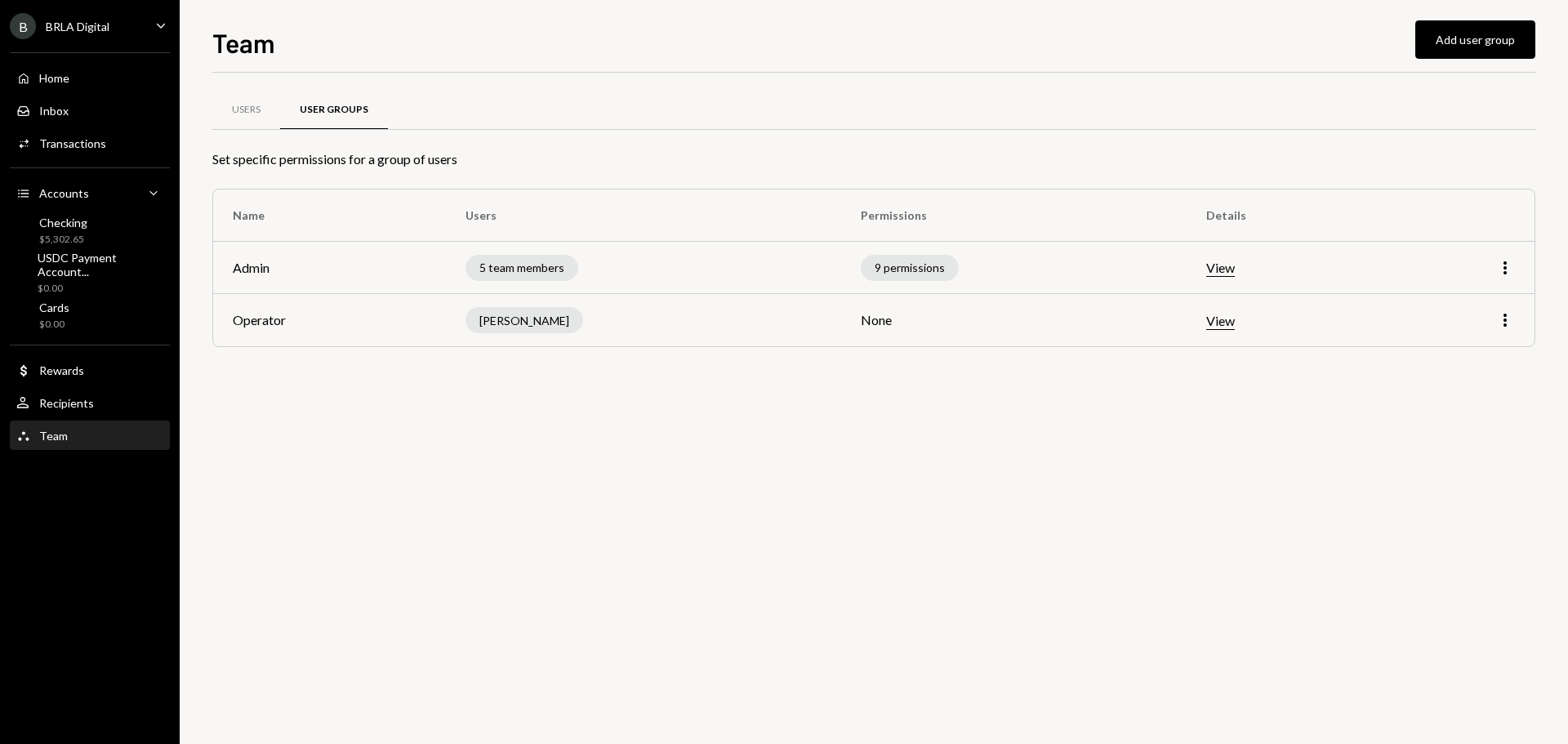
drag, startPoint x: 908, startPoint y: 429, endPoint x: 1174, endPoint y: 324, distance: 286.0
click at [908, 429] on div "Users User Groups Set specific permissions for a group of users Name Users Perm…" at bounding box center [873, 408] width 1323 height 671
click at [1458, 49] on button "Add user group" at bounding box center [1475, 39] width 120 height 38
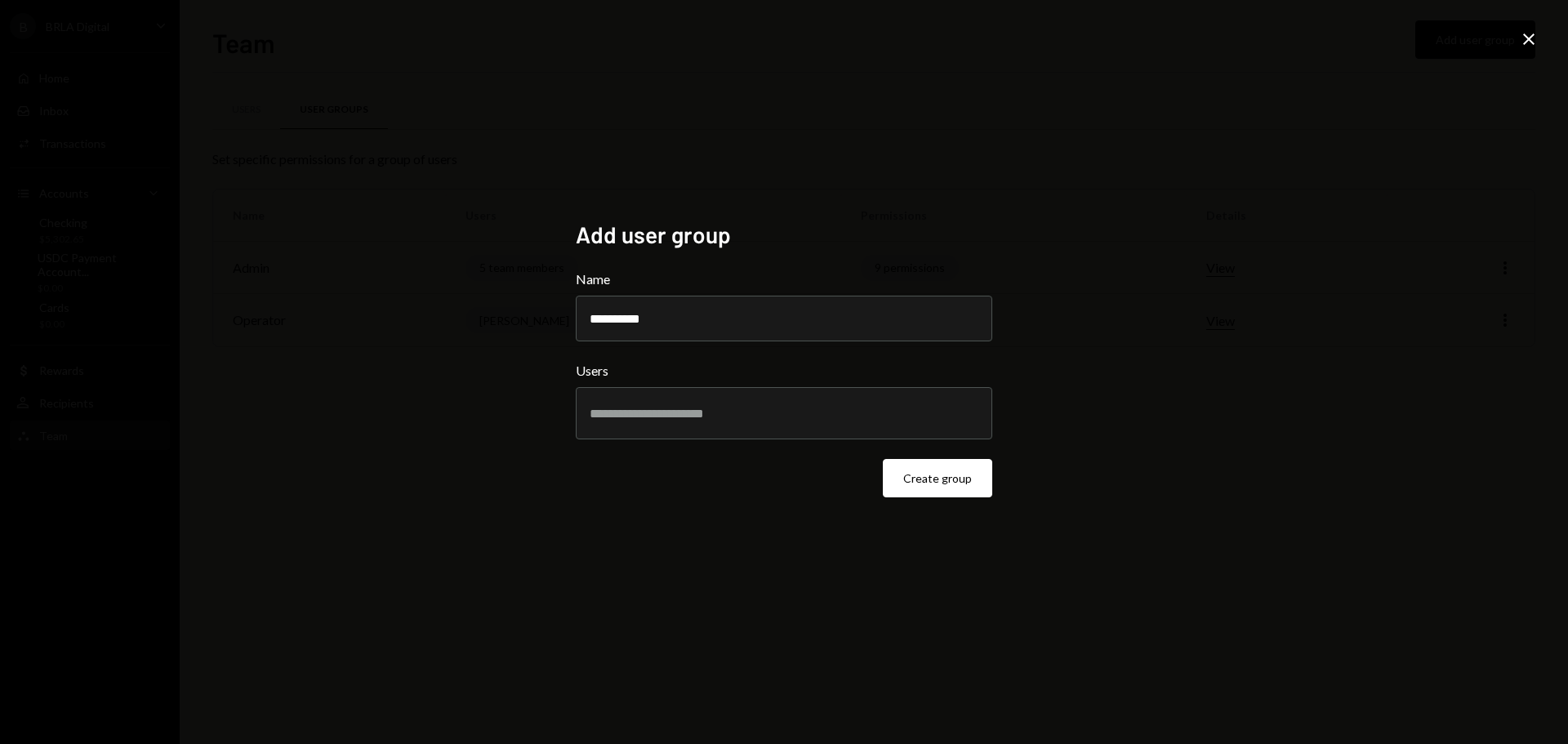
type input "**********"
click at [762, 403] on div at bounding box center [783, 412] width 389 height 41
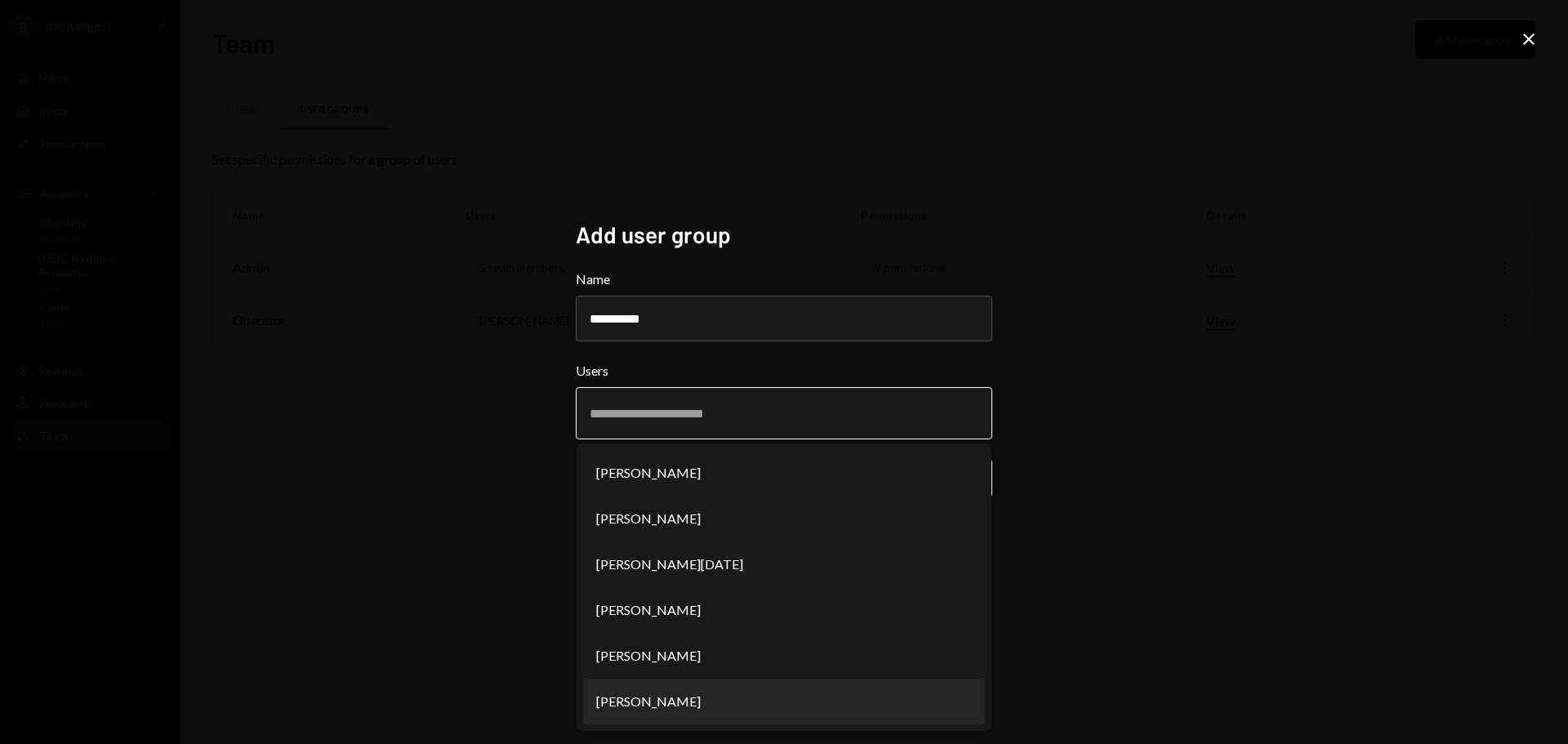
click at [687, 696] on li "[PERSON_NAME]" at bounding box center [783, 701] width 402 height 46
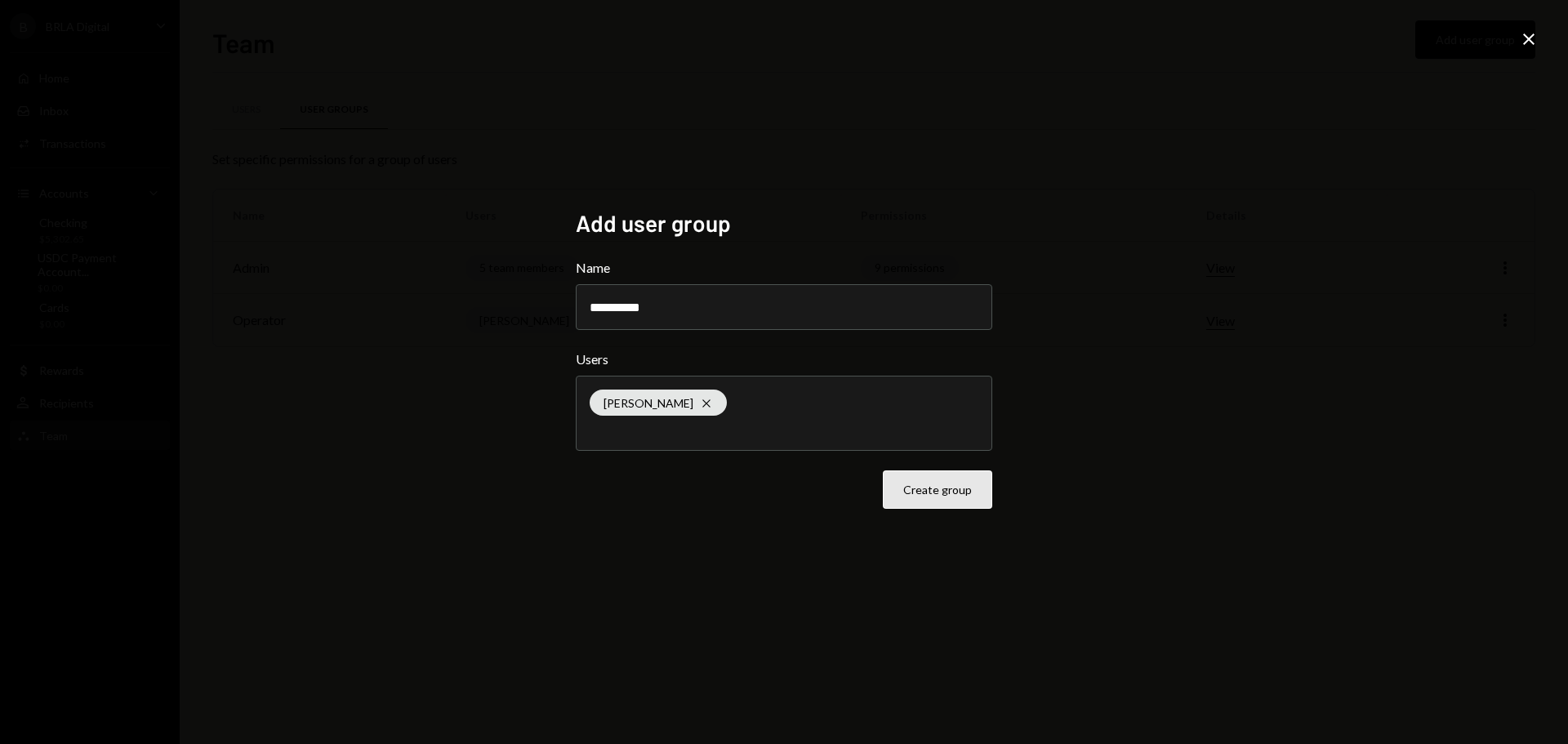
click at [939, 486] on button "Create group" at bounding box center [937, 489] width 109 height 38
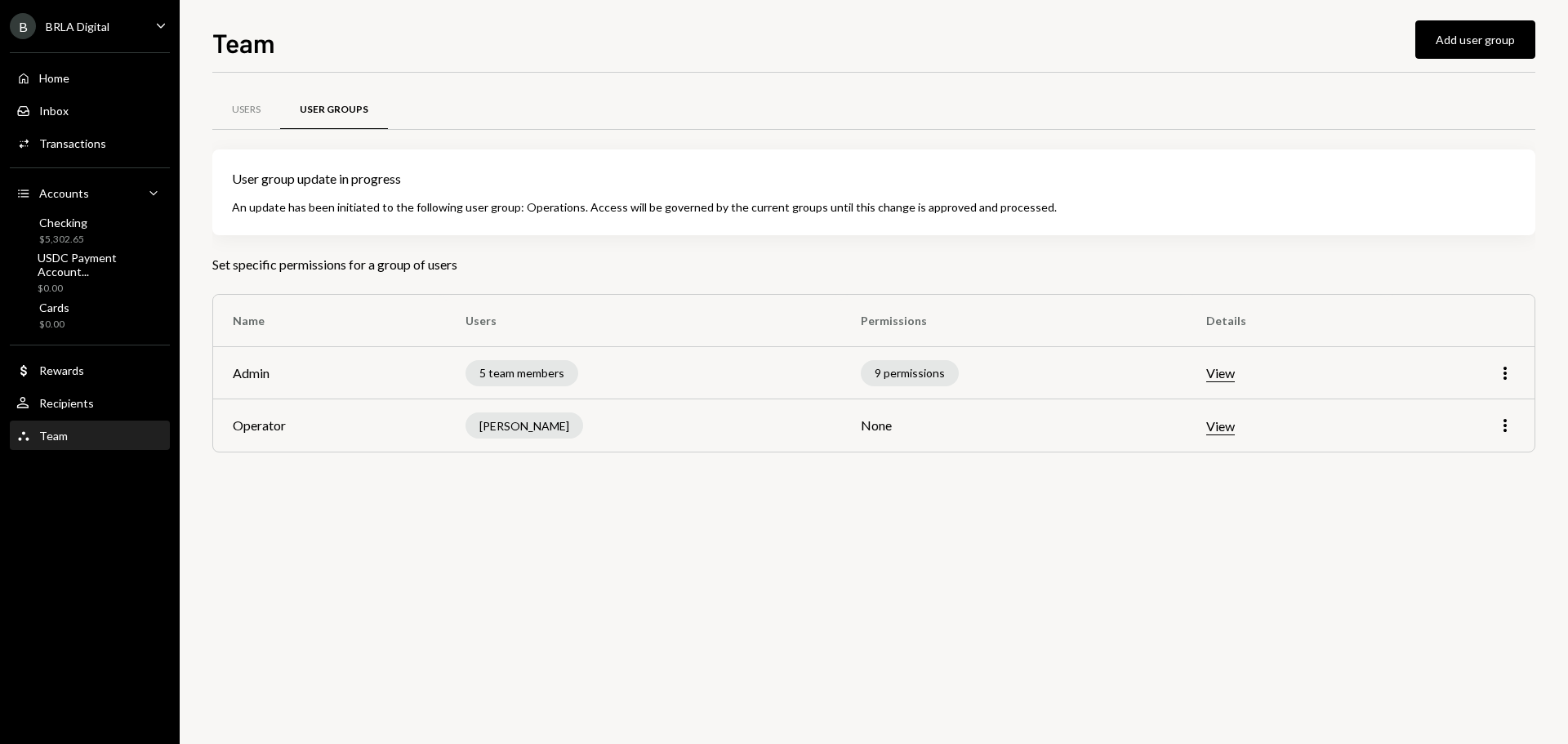
click at [1224, 506] on div "Users User Groups User group update in progress An update has been initiated to…" at bounding box center [873, 408] width 1323 height 671
click at [254, 112] on div "Users" at bounding box center [246, 109] width 29 height 14
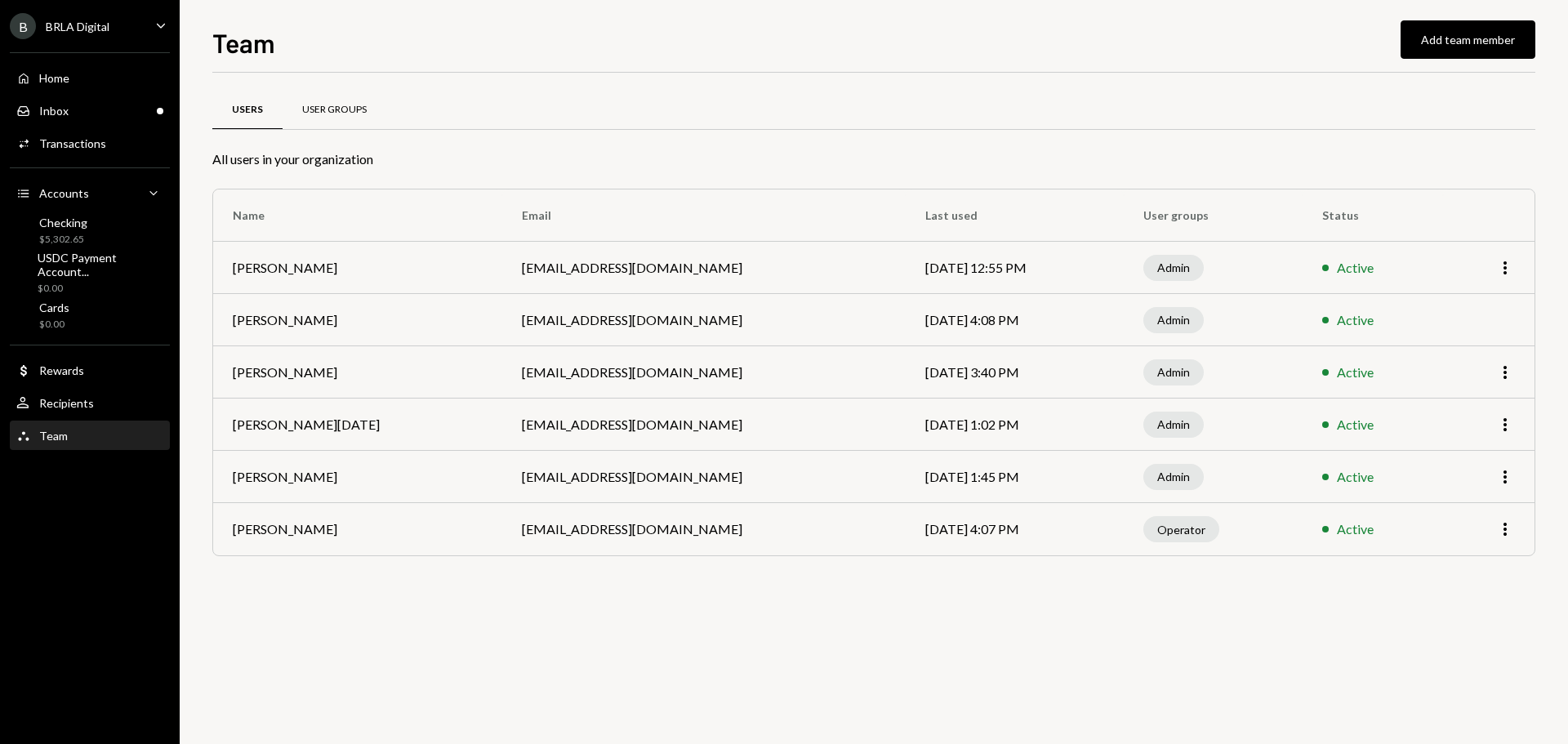
click at [310, 109] on div "User Groups" at bounding box center [335, 109] width 65 height 14
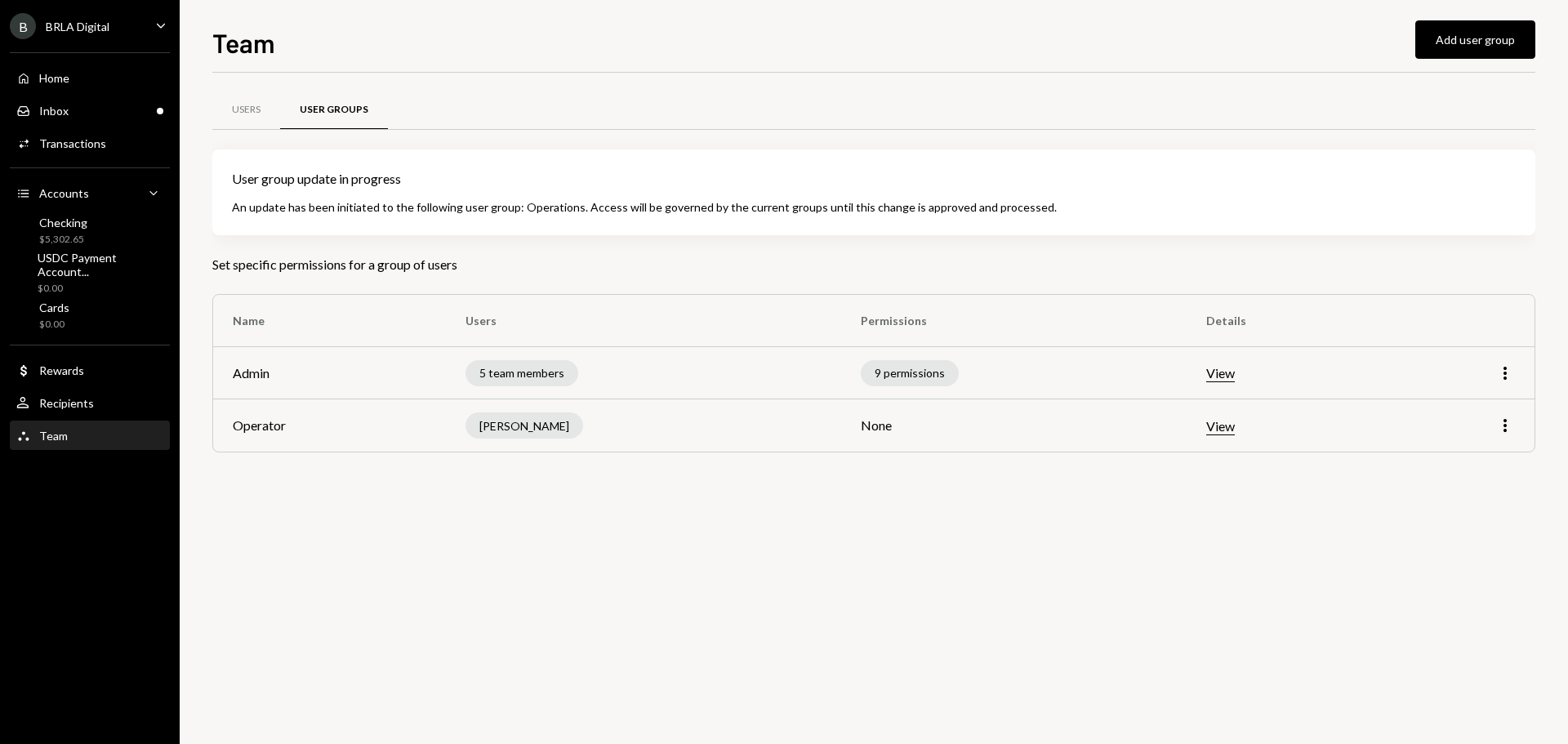
drag, startPoint x: 650, startPoint y: 529, endPoint x: 481, endPoint y: 240, distance: 334.8
click at [650, 529] on div "Users User Groups User group update in progress An update has been initiated to…" at bounding box center [873, 408] width 1323 height 671
click at [649, 539] on div "Users User Groups User group update in progress An update has been initiated to…" at bounding box center [873, 408] width 1323 height 671
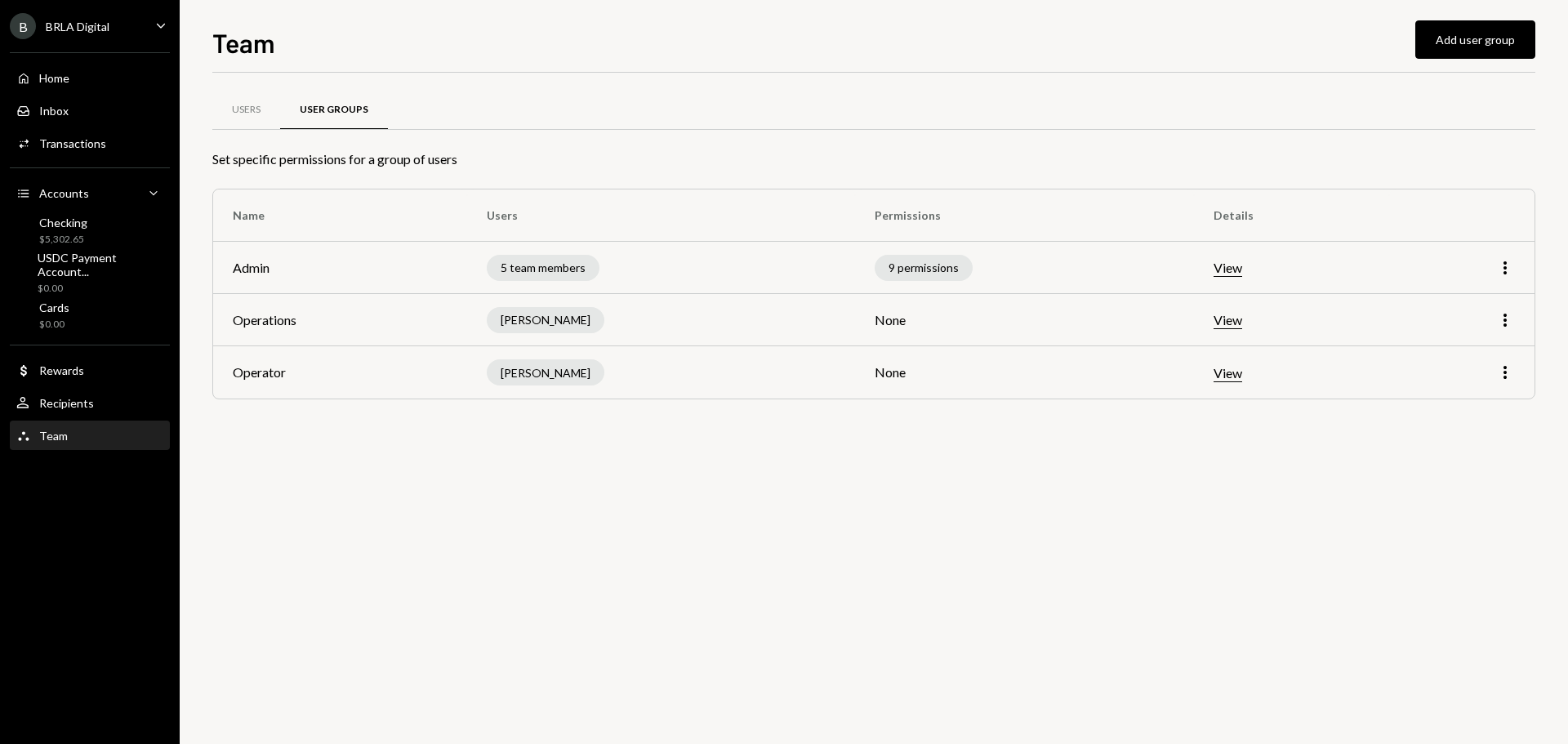
click at [641, 476] on div "Users User Groups Set specific permissions for a group of users Name Users Perm…" at bounding box center [873, 408] width 1323 height 671
click at [1503, 319] on icon "More" at bounding box center [1504, 319] width 20 height 20
click at [1458, 359] on div "Edit" at bounding box center [1467, 354] width 82 height 29
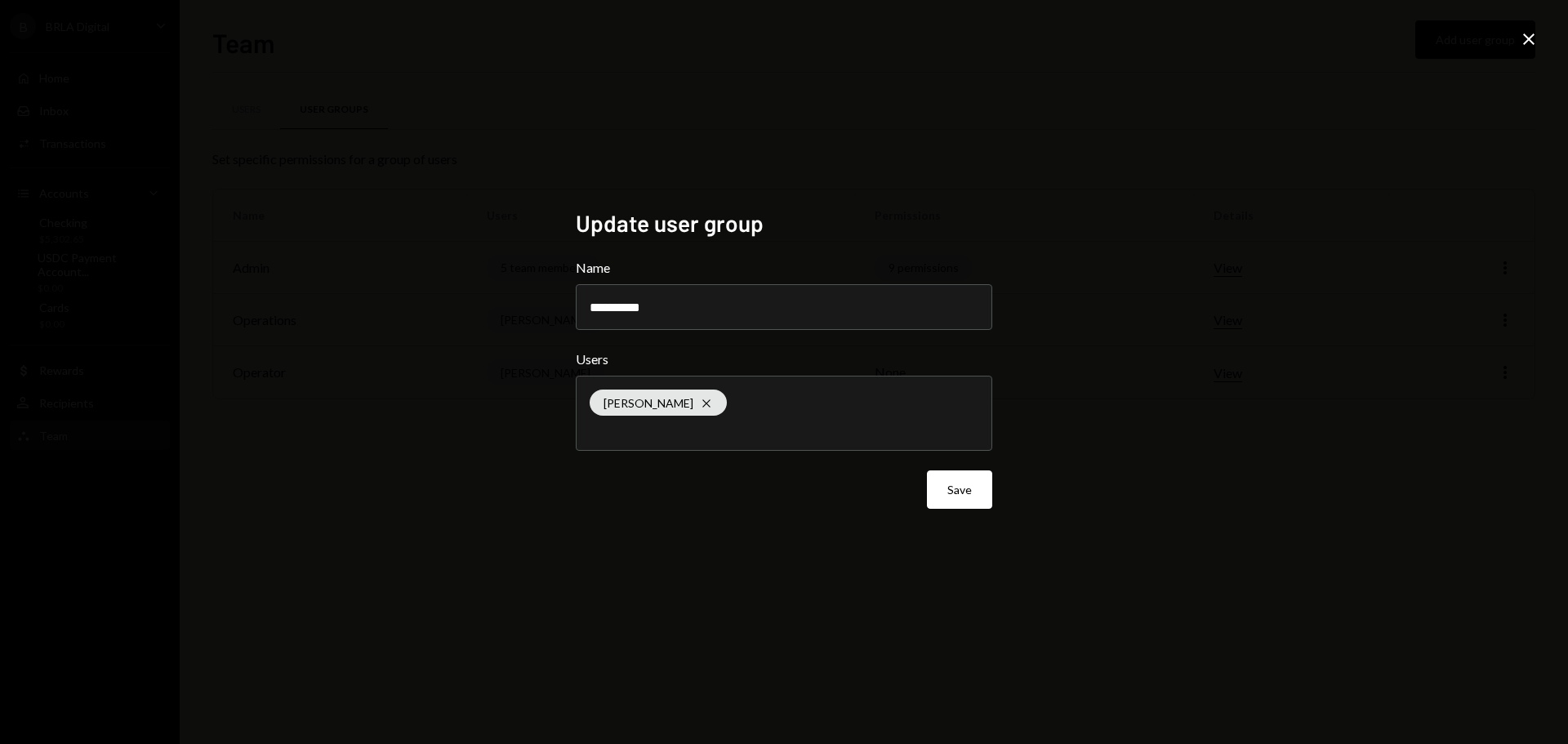
click at [777, 411] on div "[PERSON_NAME]" at bounding box center [783, 412] width 389 height 73
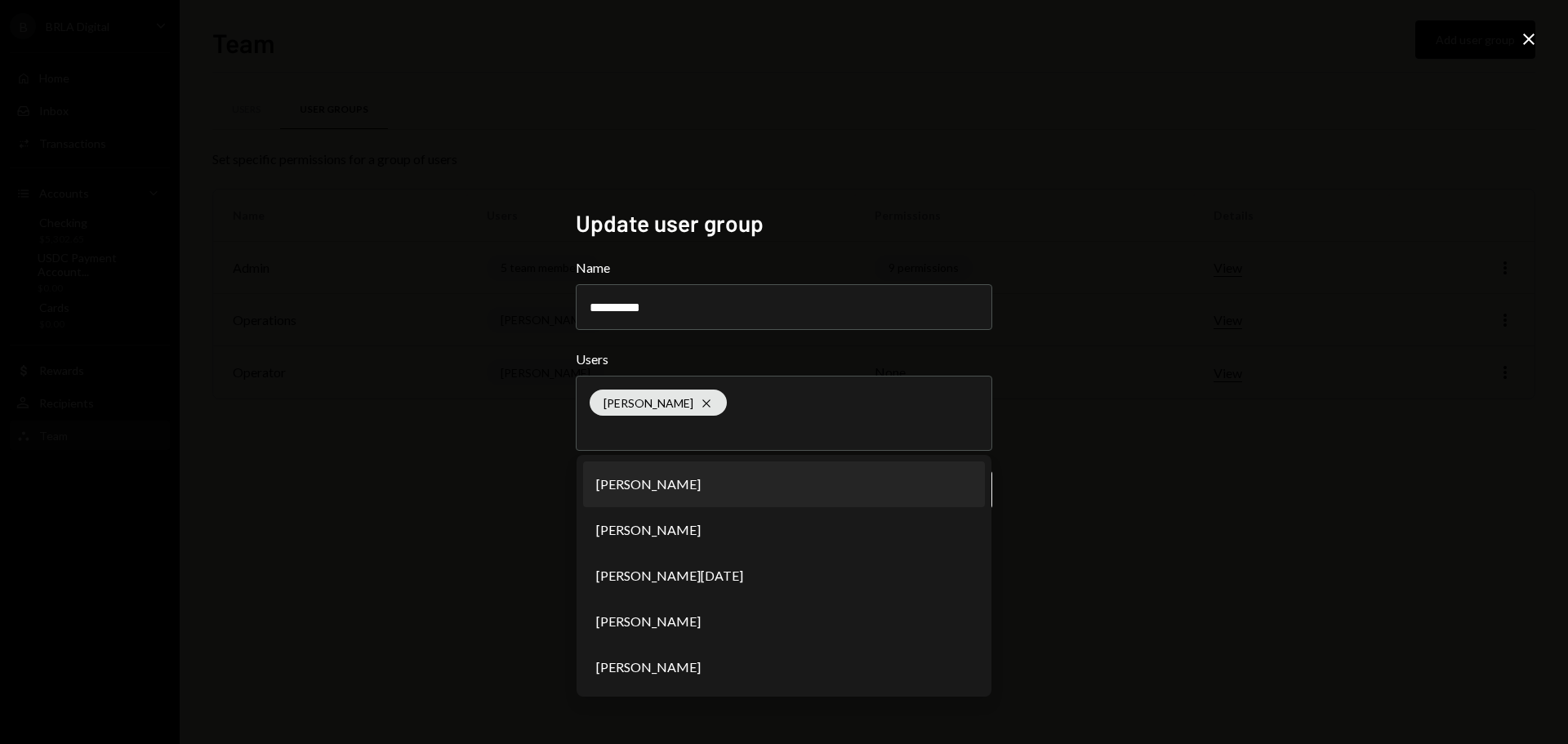
click at [1162, 368] on div "**********" at bounding box center [784, 372] width 1568 height 744
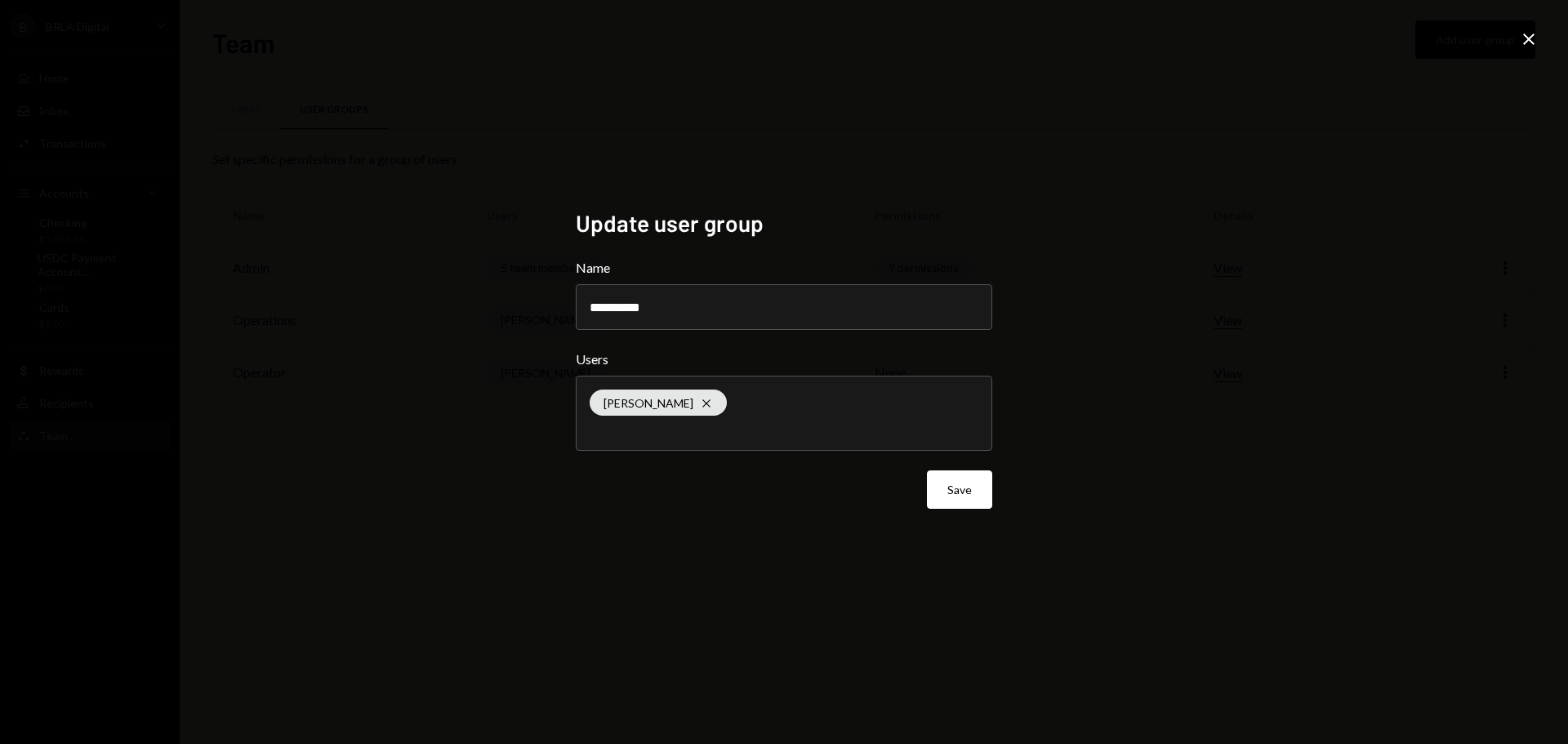
click at [1529, 39] on icon at bounding box center [1528, 39] width 11 height 11
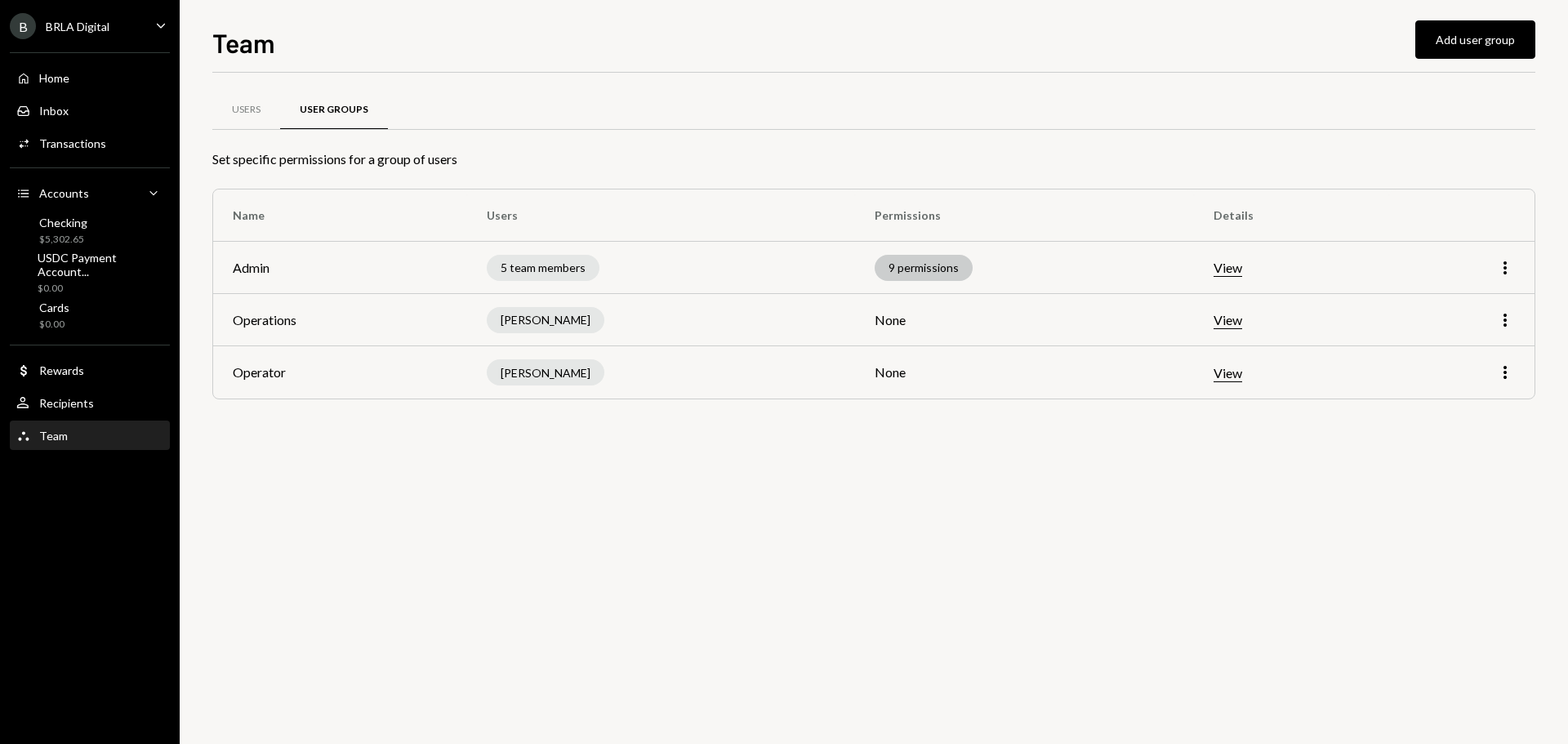
click at [925, 270] on div "9 permissions" at bounding box center [923, 267] width 98 height 26
click at [913, 269] on div "9 permissions" at bounding box center [923, 267] width 98 height 26
drag, startPoint x: 881, startPoint y: 316, endPoint x: 902, endPoint y: 320, distance: 21.4
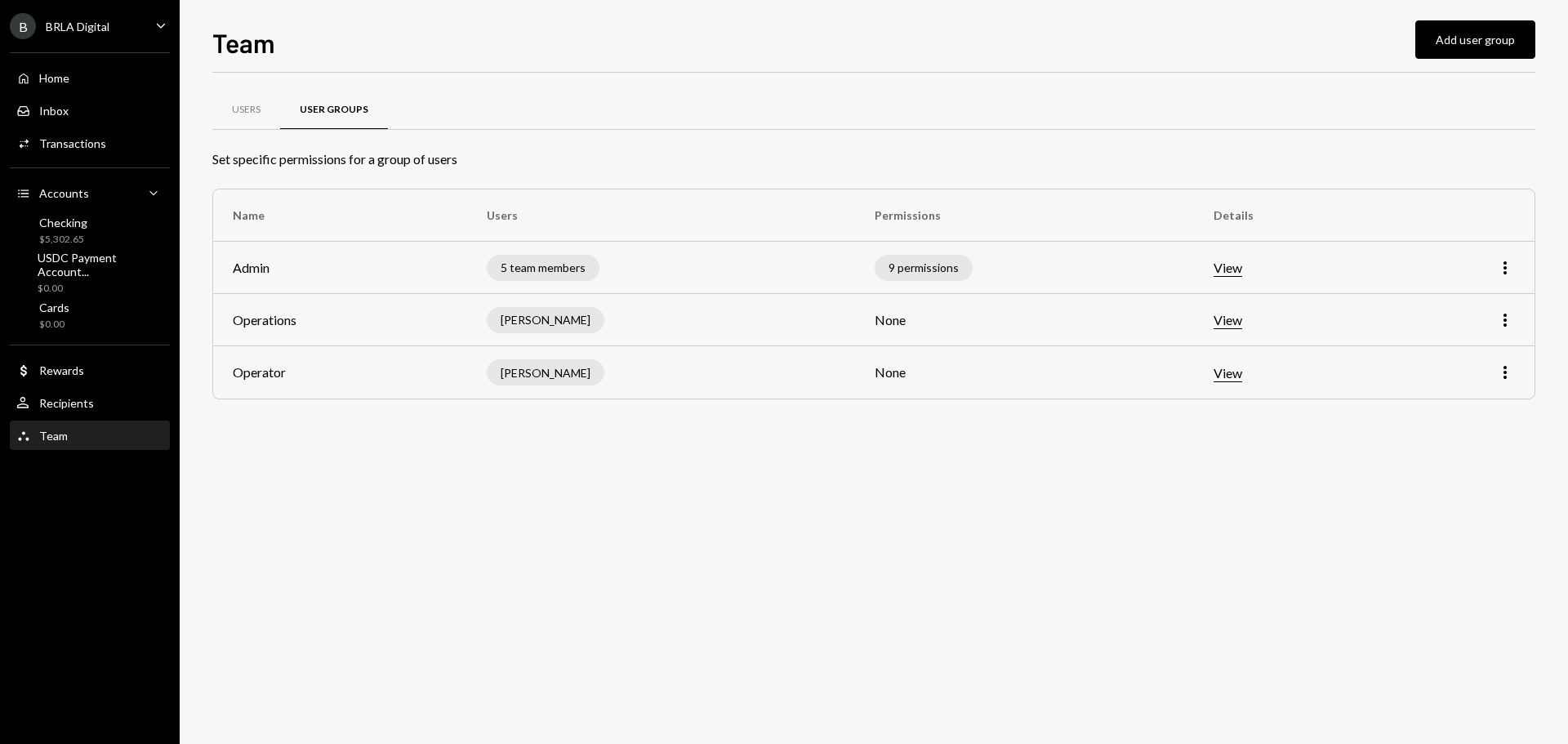
click at [893, 319] on td "None" at bounding box center [1024, 319] width 339 height 52
click at [902, 320] on td "None" at bounding box center [1024, 319] width 339 height 52
click at [1502, 314] on icon "More" at bounding box center [1504, 319] width 20 height 20
click at [1450, 379] on div "Remove" at bounding box center [1467, 383] width 82 height 29
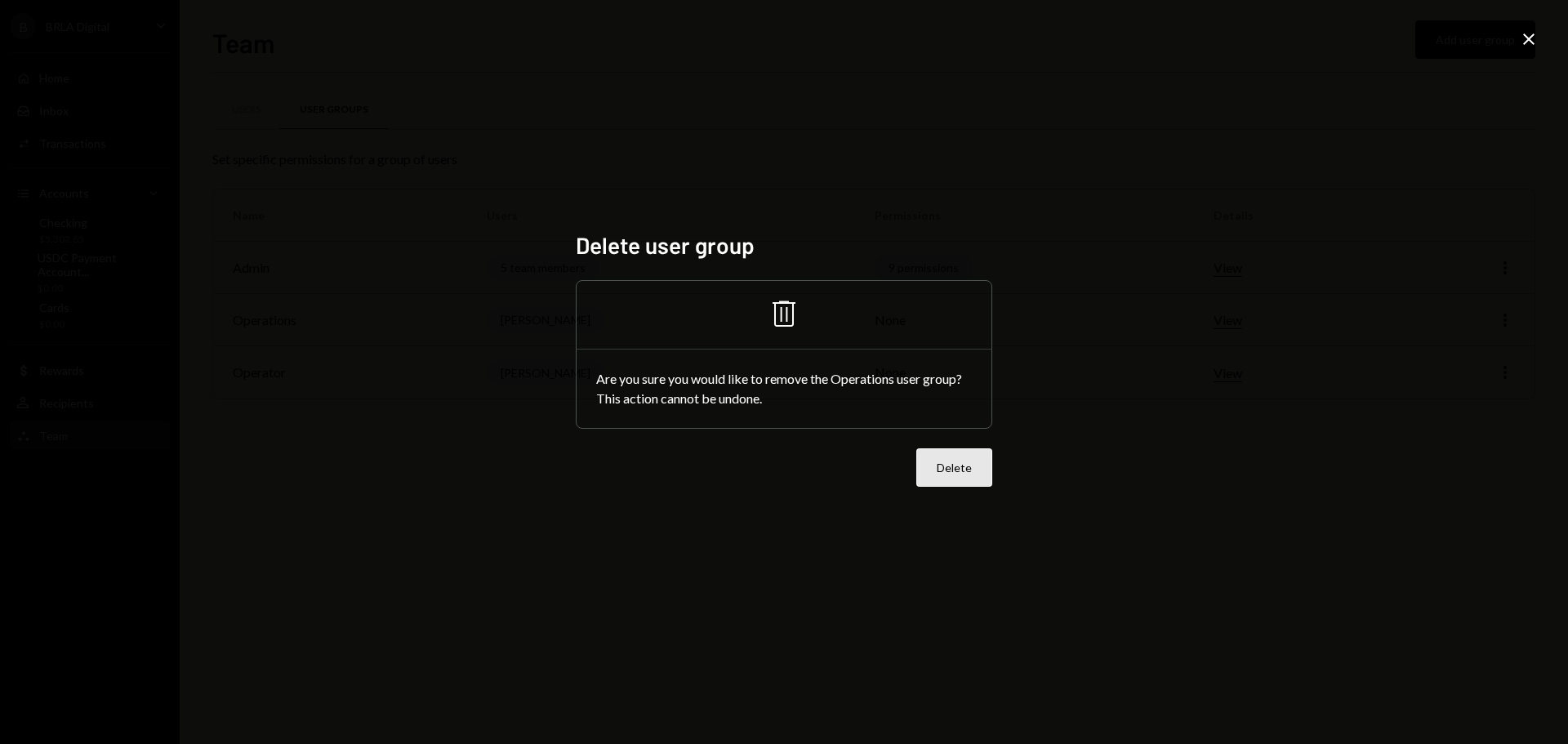
click at [946, 461] on button "Delete" at bounding box center [954, 467] width 76 height 38
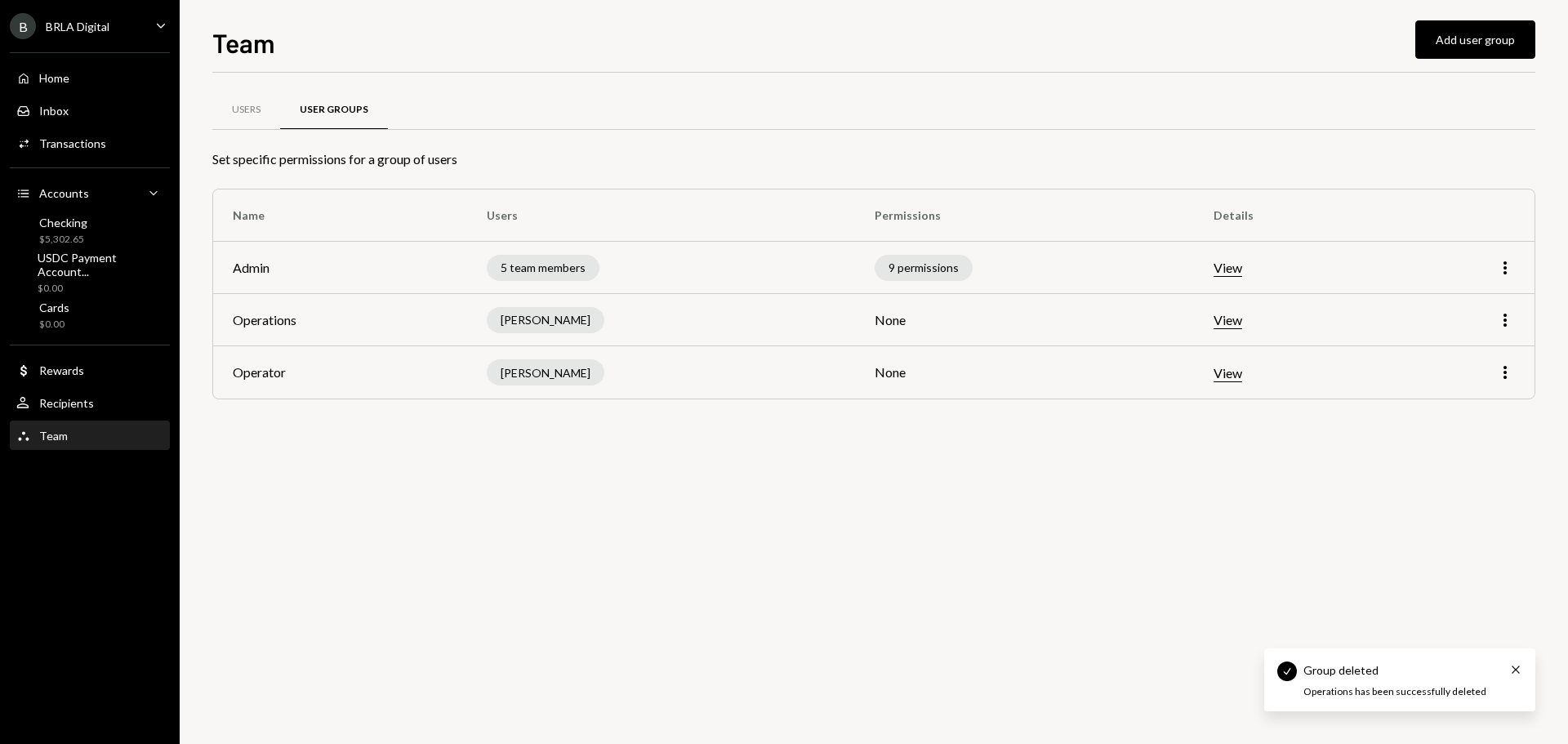
click at [965, 474] on div "Users User Groups Set specific permissions for a group of users Name Users Perm…" at bounding box center [873, 408] width 1323 height 671
click at [1456, 33] on button "Add user group" at bounding box center [1475, 39] width 120 height 38
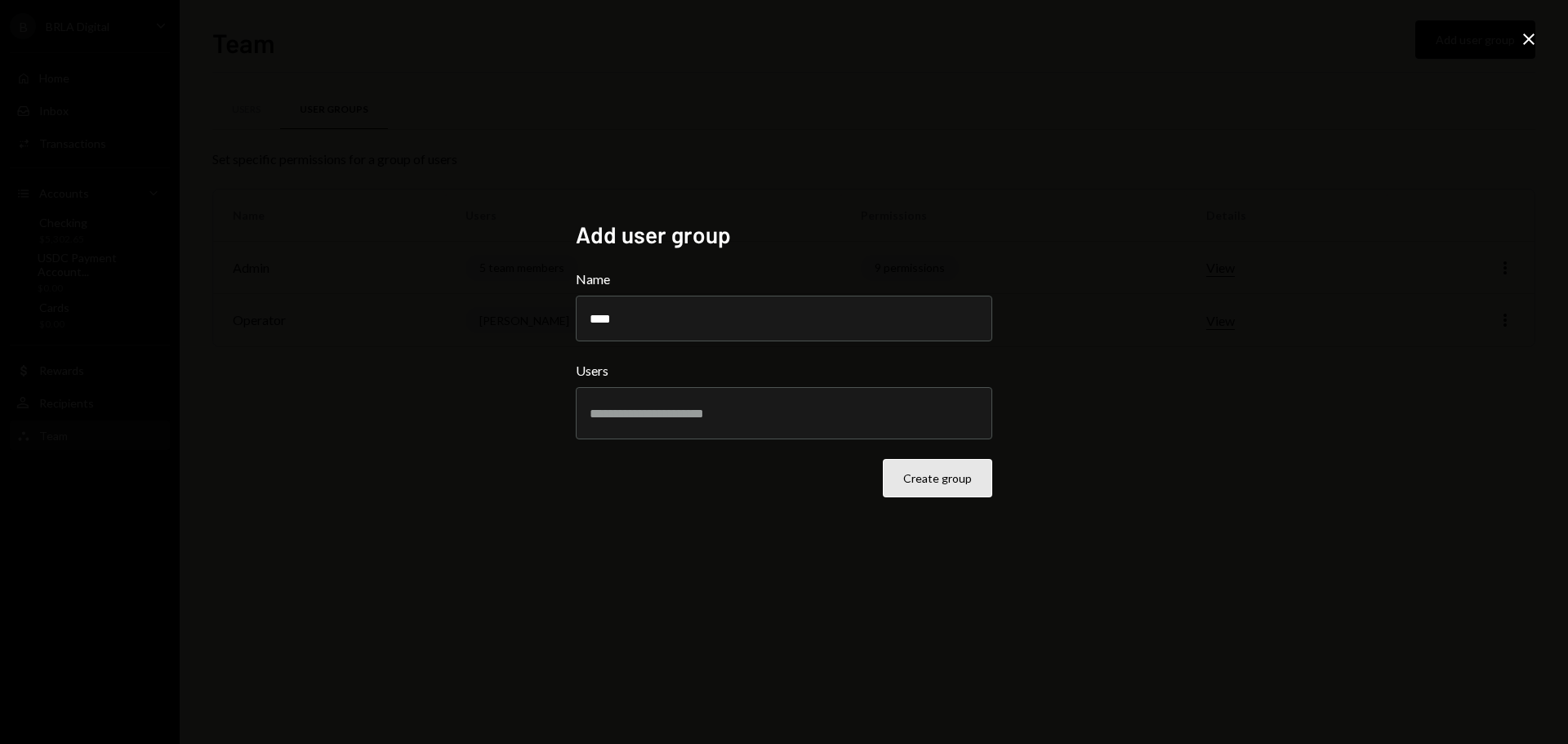
type input "****"
click at [929, 482] on button "Create group" at bounding box center [937, 478] width 109 height 38
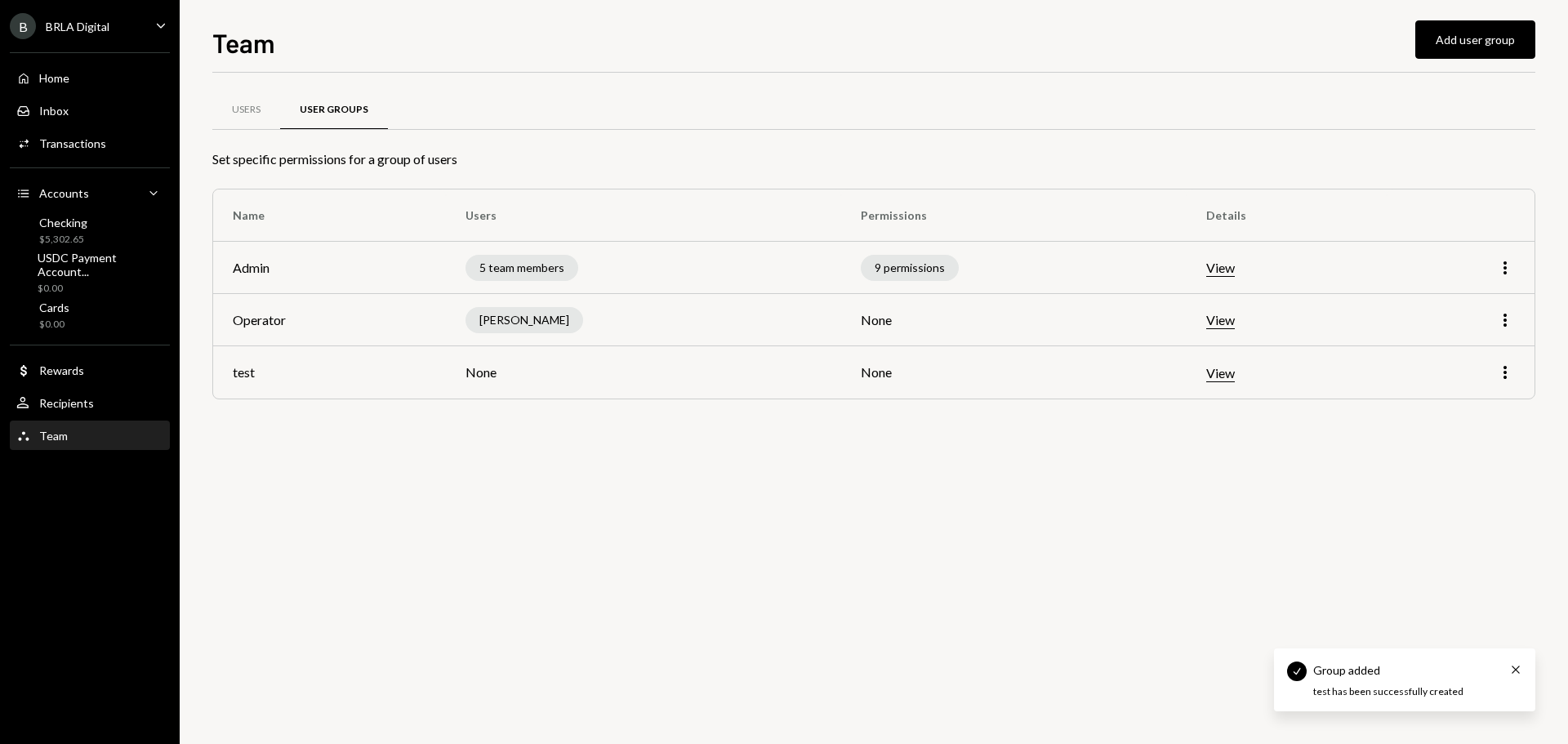
click at [796, 473] on div "Users User Groups Set specific permissions for a group of users Name Users Perm…" at bounding box center [873, 408] width 1323 height 671
click at [1499, 374] on icon "More" at bounding box center [1504, 372] width 20 height 20
click at [1471, 403] on div "Edit" at bounding box center [1467, 407] width 82 height 29
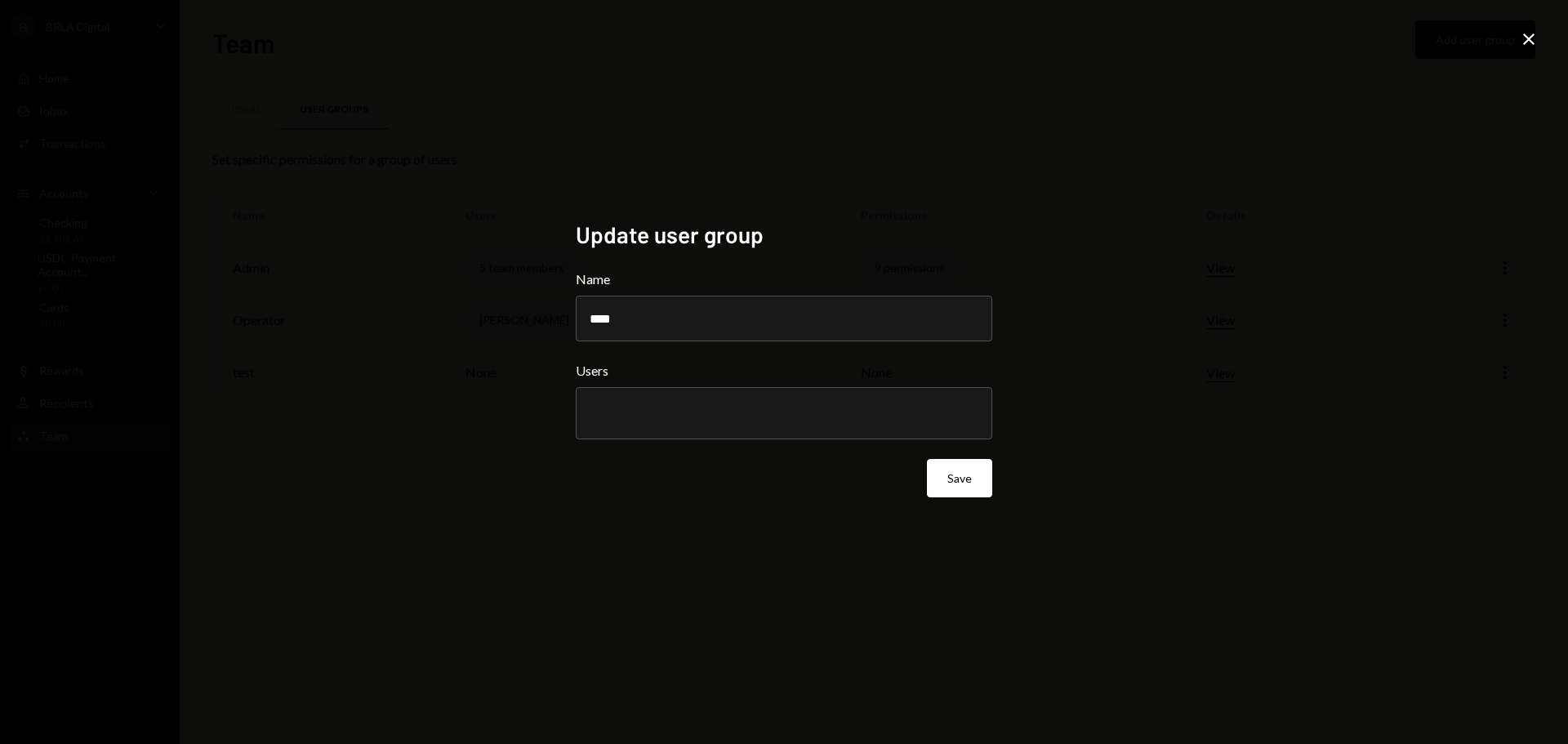
drag, startPoint x: 1214, startPoint y: 431, endPoint x: 1394, endPoint y: 249, distance: 256.0
click at [1217, 430] on div "Update user group Name **** Users Save Close" at bounding box center [784, 372] width 1568 height 744
click at [1537, 31] on icon "Close" at bounding box center [1528, 39] width 20 height 20
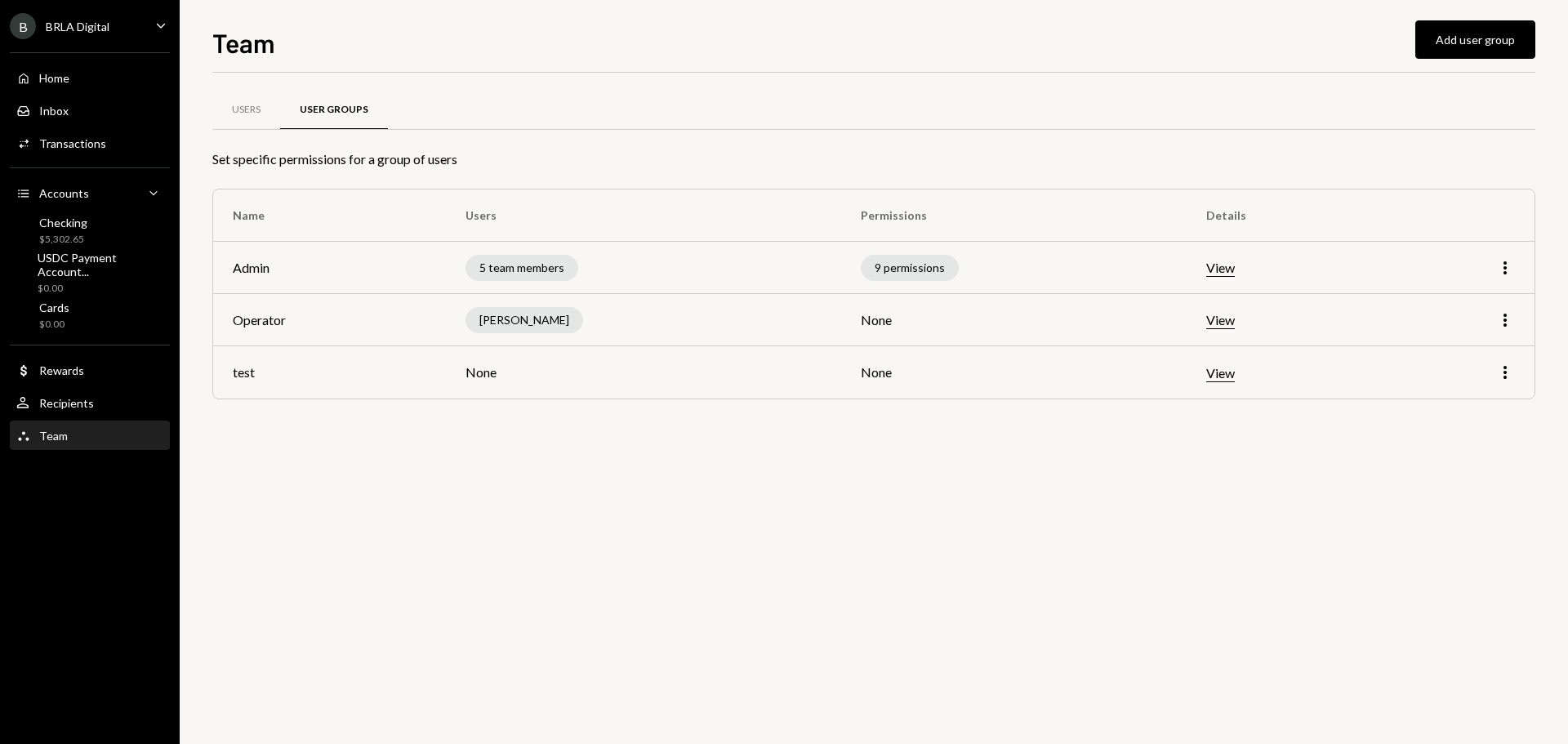
drag, startPoint x: 1167, startPoint y: 495, endPoint x: 1194, endPoint y: 414, distance: 85.4
click at [1167, 494] on div "Users User Groups Set specific permissions for a group of users Name Users Perm…" at bounding box center [873, 408] width 1323 height 671
click at [1233, 376] on button "View" at bounding box center [1220, 373] width 29 height 17
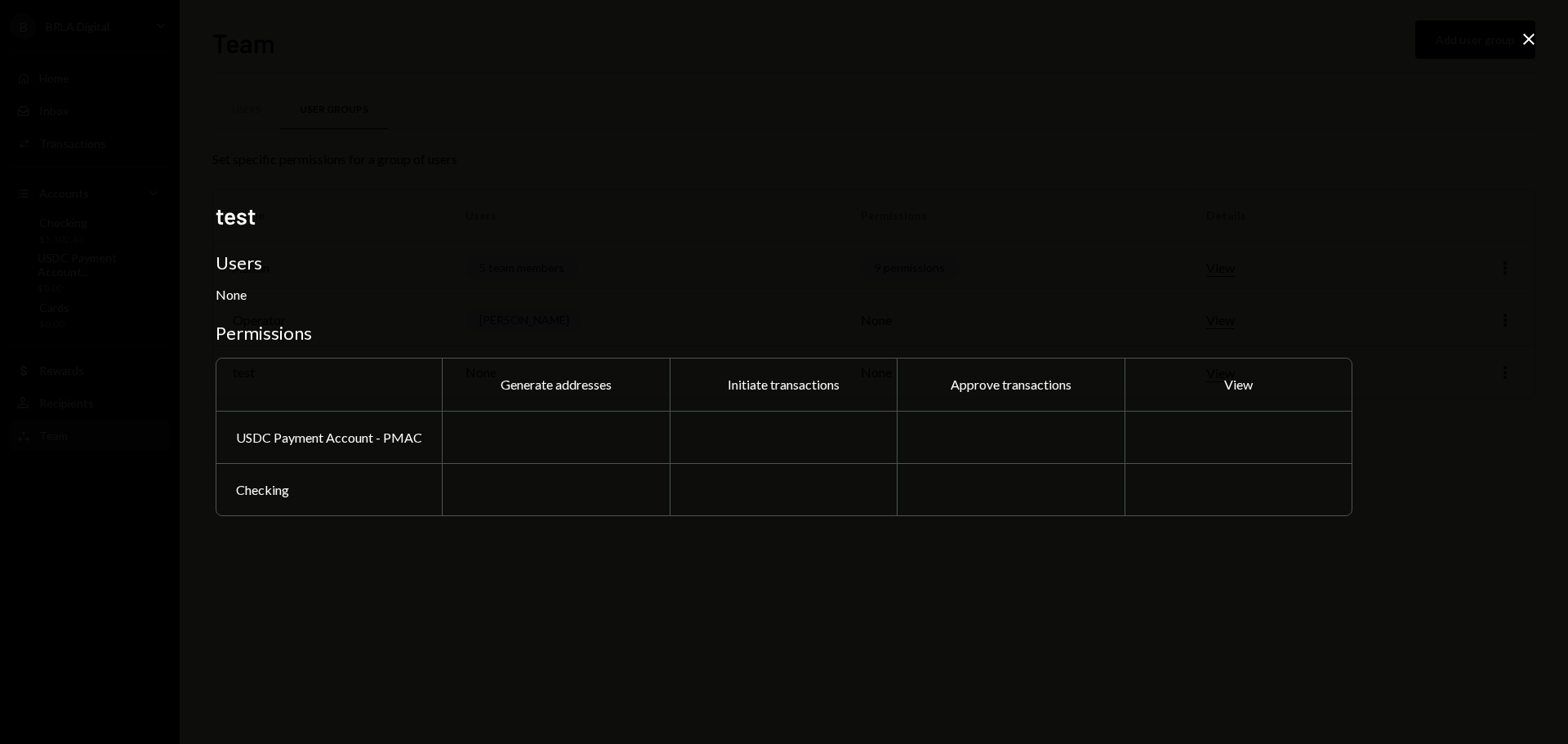
drag, startPoint x: 669, startPoint y: 426, endPoint x: 613, endPoint y: 428, distance: 56.0
click at [662, 426] on div "Generate addresses Initiate transactions Approve transactions View USDC Payment…" at bounding box center [784, 436] width 1137 height 159
click at [592, 431] on div at bounding box center [556, 436] width 228 height 52
click at [542, 473] on div at bounding box center [556, 488] width 228 height 52
click at [551, 479] on div at bounding box center [556, 488] width 228 height 52
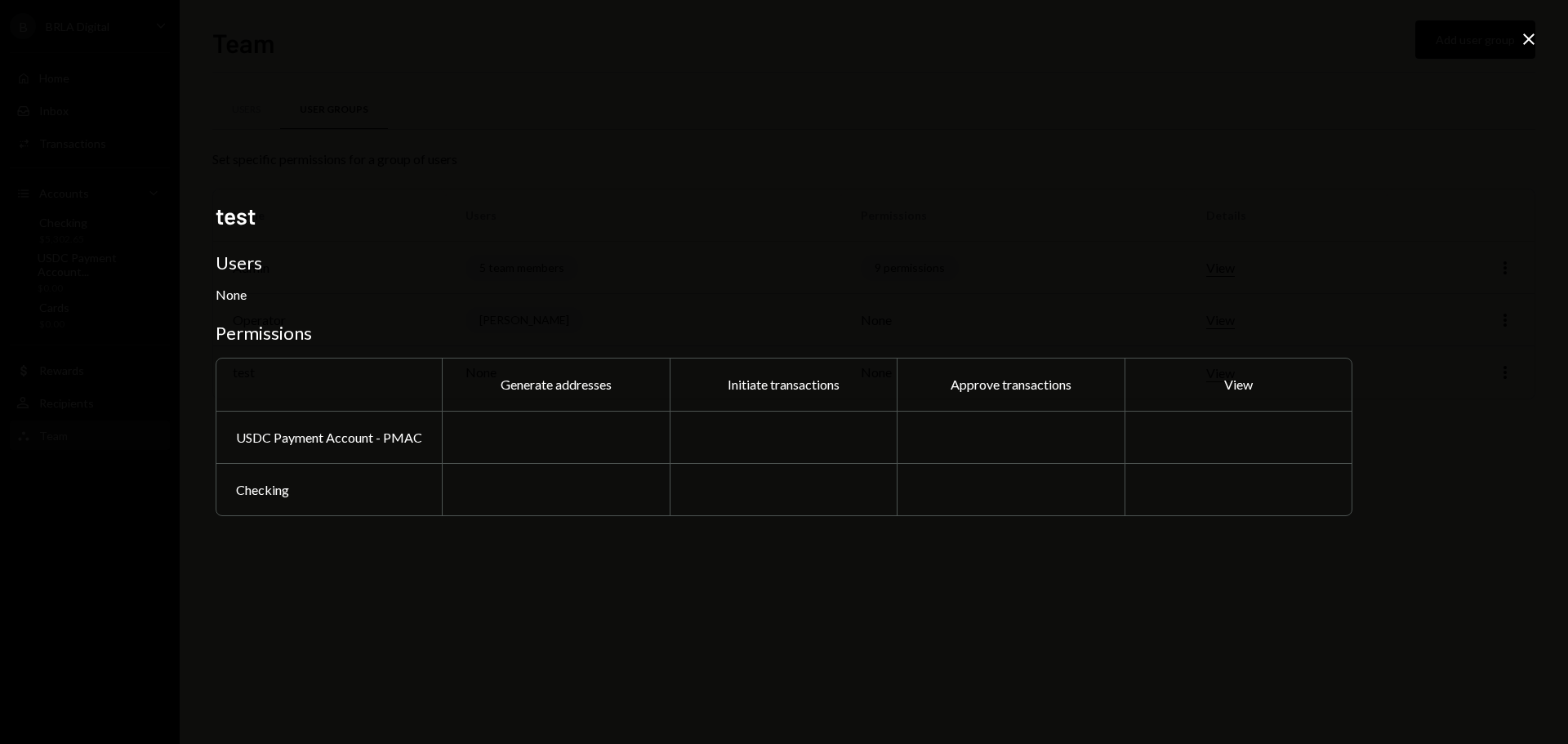
click at [543, 427] on div at bounding box center [556, 436] width 228 height 52
drag, startPoint x: 264, startPoint y: 269, endPoint x: 235, endPoint y: 291, distance: 36.4
click at [250, 280] on div "test Users None Permissions Generate addresses Initiate transactions Approve tr…" at bounding box center [784, 372] width 1137 height 340
click at [227, 300] on div "None" at bounding box center [784, 295] width 1137 height 15
click at [228, 200] on div "test Users None Permissions Generate addresses Initiate transactions Approve tr…" at bounding box center [783, 372] width 1176 height 380
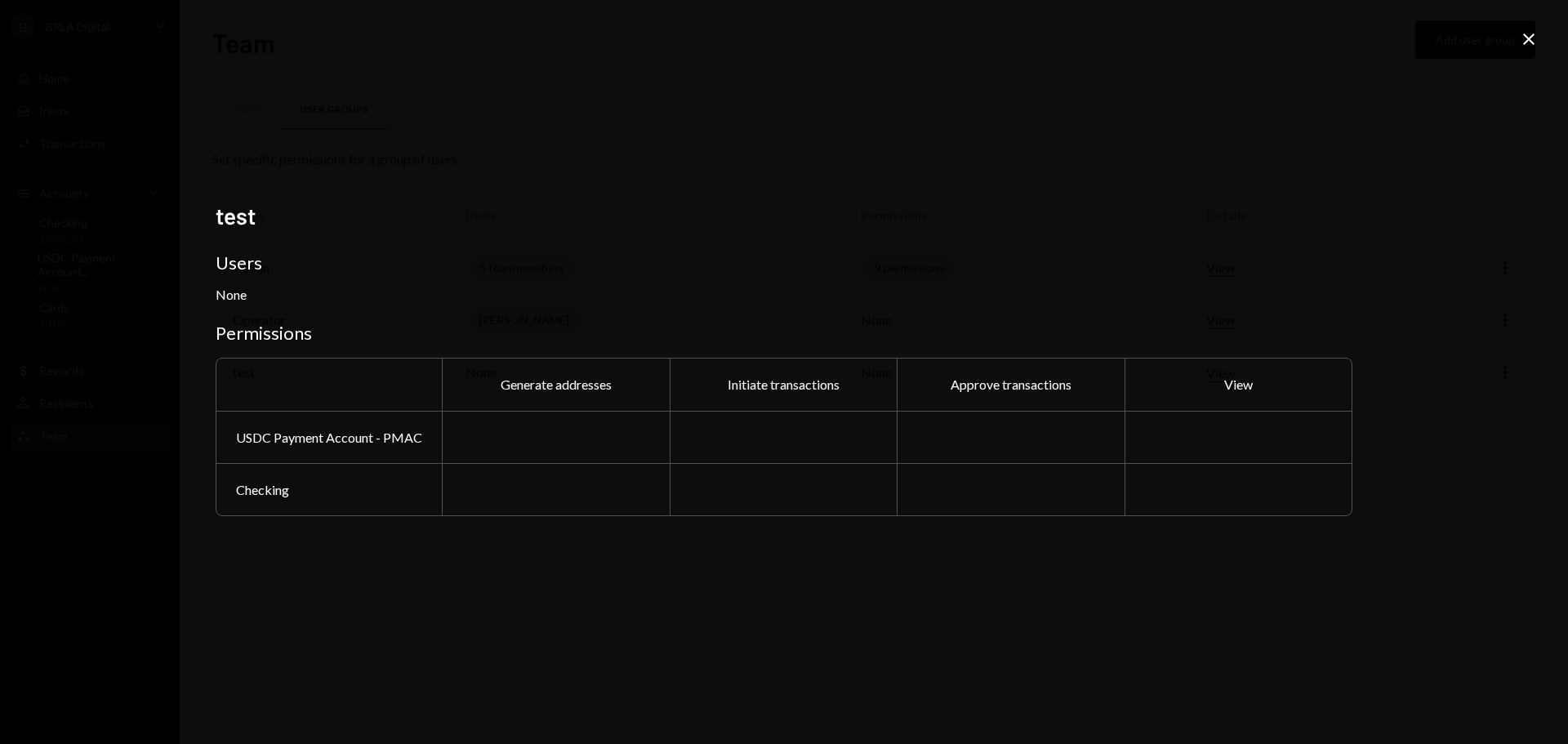
click at [234, 311] on div "test Users None Permissions Generate addresses Initiate transactions Approve tr…" at bounding box center [784, 372] width 1137 height 340
drag, startPoint x: 240, startPoint y: 337, endPoint x: 259, endPoint y: 358, distance: 28.3
click at [249, 351] on div "test Users None Permissions Generate addresses Initiate transactions Approve tr…" at bounding box center [784, 372] width 1137 height 340
click at [462, 489] on div "Generate addresses Initiate transactions Approve transactions View USDC Payment…" at bounding box center [784, 436] width 1137 height 159
drag, startPoint x: 717, startPoint y: 434, endPoint x: 727, endPoint y: 440, distance: 11.7
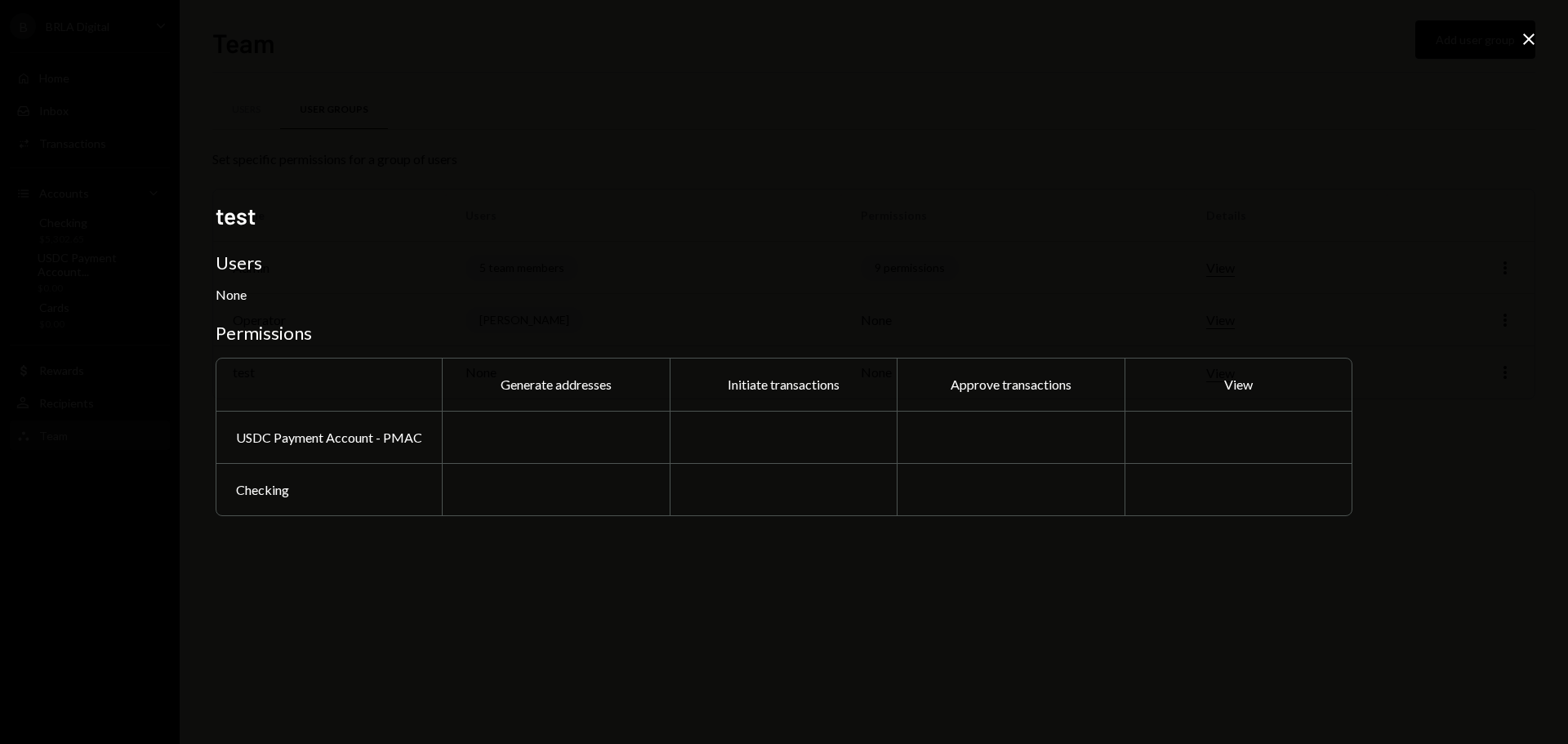
click at [719, 434] on div at bounding box center [784, 436] width 228 height 52
drag, startPoint x: 821, startPoint y: 467, endPoint x: 930, endPoint y: 448, distance: 110.6
click at [833, 467] on div at bounding box center [784, 488] width 228 height 52
drag, startPoint x: 990, startPoint y: 451, endPoint x: 1069, endPoint y: 472, distance: 81.7
click at [1009, 477] on div "Generate addresses Initiate transactions Approve transactions View USDC Payment…" at bounding box center [784, 436] width 1137 height 159
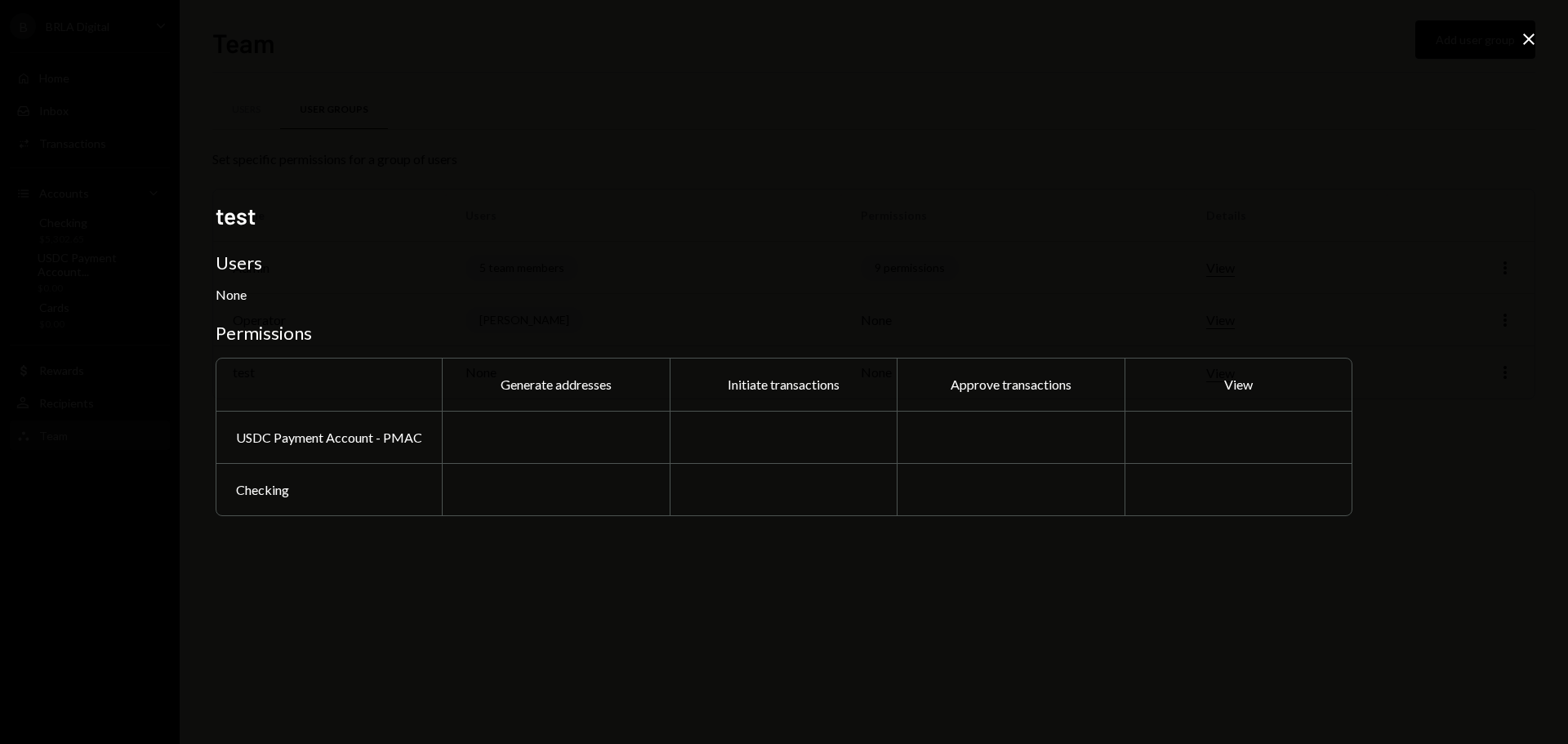
drag, startPoint x: 1000, startPoint y: 385, endPoint x: 983, endPoint y: 386, distance: 17.0
click at [989, 385] on div "Approve transactions" at bounding box center [1010, 384] width 228 height 52
drag, startPoint x: 653, startPoint y: 386, endPoint x: 484, endPoint y: 379, distance: 169.1
click at [649, 386] on div "Generate addresses" at bounding box center [556, 384] width 228 height 52
drag, startPoint x: 484, startPoint y: 379, endPoint x: 334, endPoint y: 398, distance: 151.2
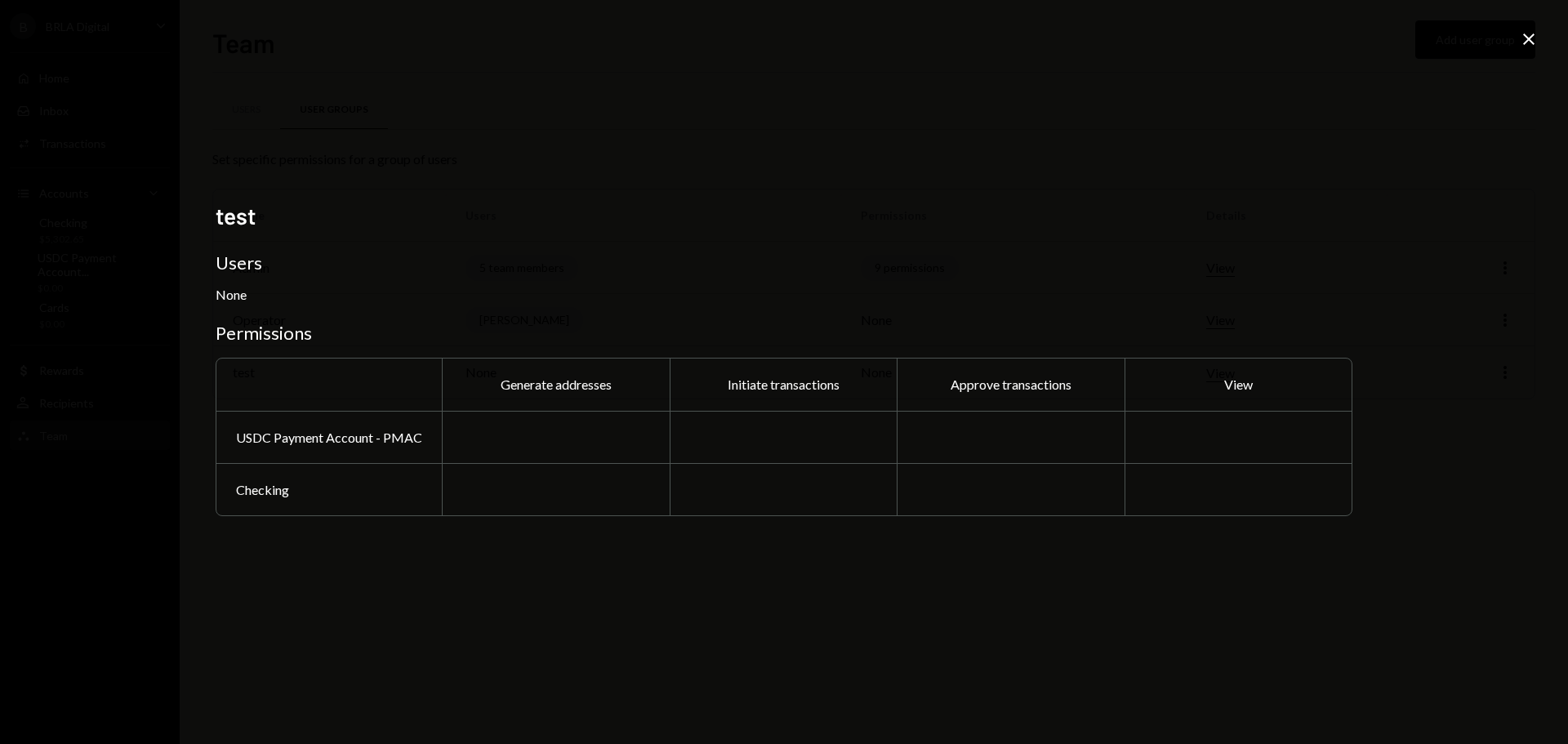
click at [352, 387] on div "Generate addresses Initiate transactions Approve transactions View USDC Payment…" at bounding box center [784, 436] width 1137 height 159
click at [328, 444] on div "USDC Payment Account - PMAC" at bounding box center [329, 436] width 225 height 52
drag, startPoint x: 257, startPoint y: 498, endPoint x: 258, endPoint y: 480, distance: 18.0
click at [252, 489] on div "Checking" at bounding box center [329, 488] width 225 height 52
drag, startPoint x: 570, startPoint y: 446, endPoint x: 775, endPoint y: 486, distance: 208.9
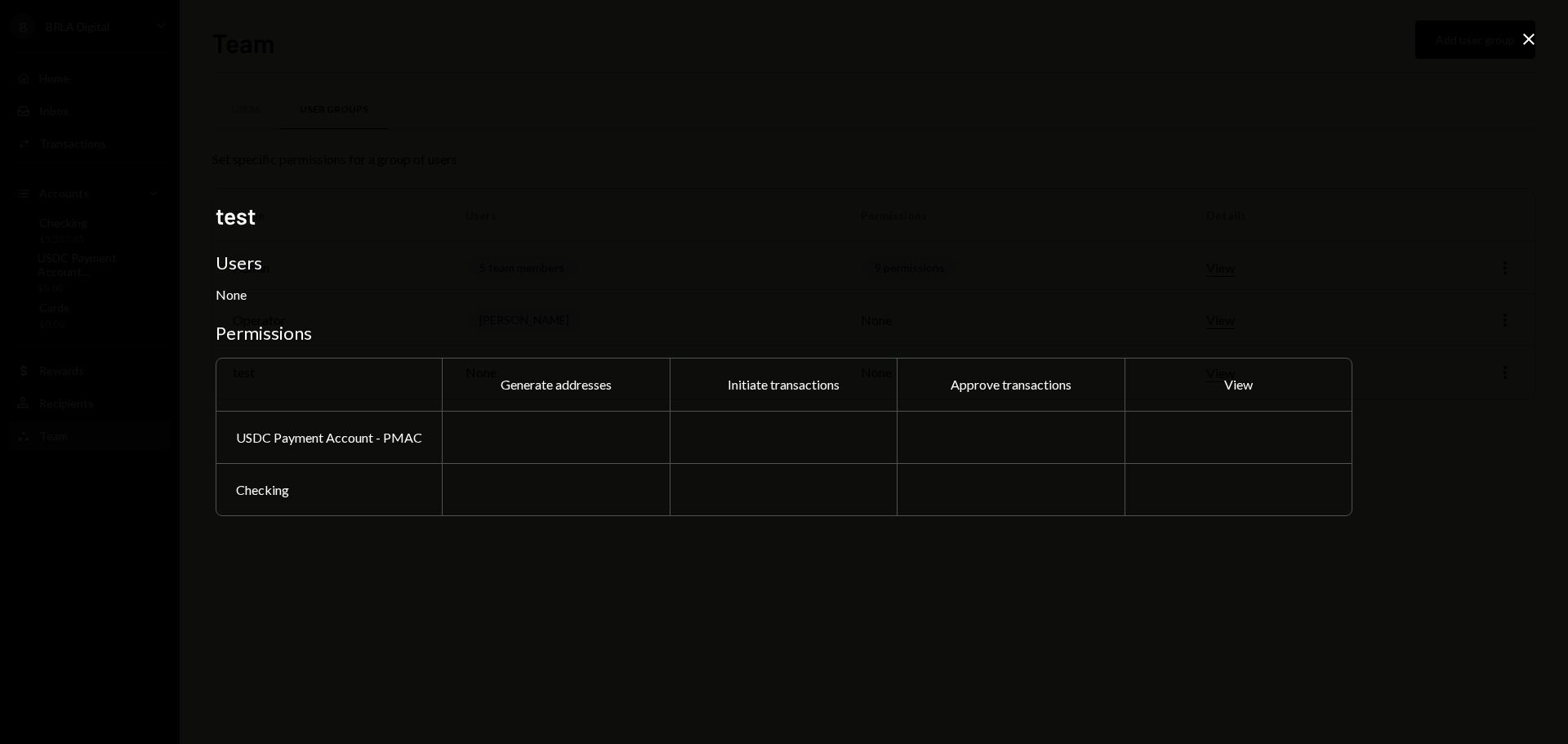
click at [600, 445] on div at bounding box center [556, 436] width 228 height 52
drag, startPoint x: 1084, startPoint y: 591, endPoint x: 1118, endPoint y: 639, distance: 58.8
click at [1111, 637] on div "test Users None Permissions Generate addresses Initiate transactions Approve tr…" at bounding box center [784, 372] width 1568 height 744
drag, startPoint x: 1305, startPoint y: 465, endPoint x: 1376, endPoint y: 307, distance: 173.2
click at [1320, 424] on div "Generate addresses Initiate transactions Approve transactions View USDC Payment…" at bounding box center [784, 436] width 1137 height 159
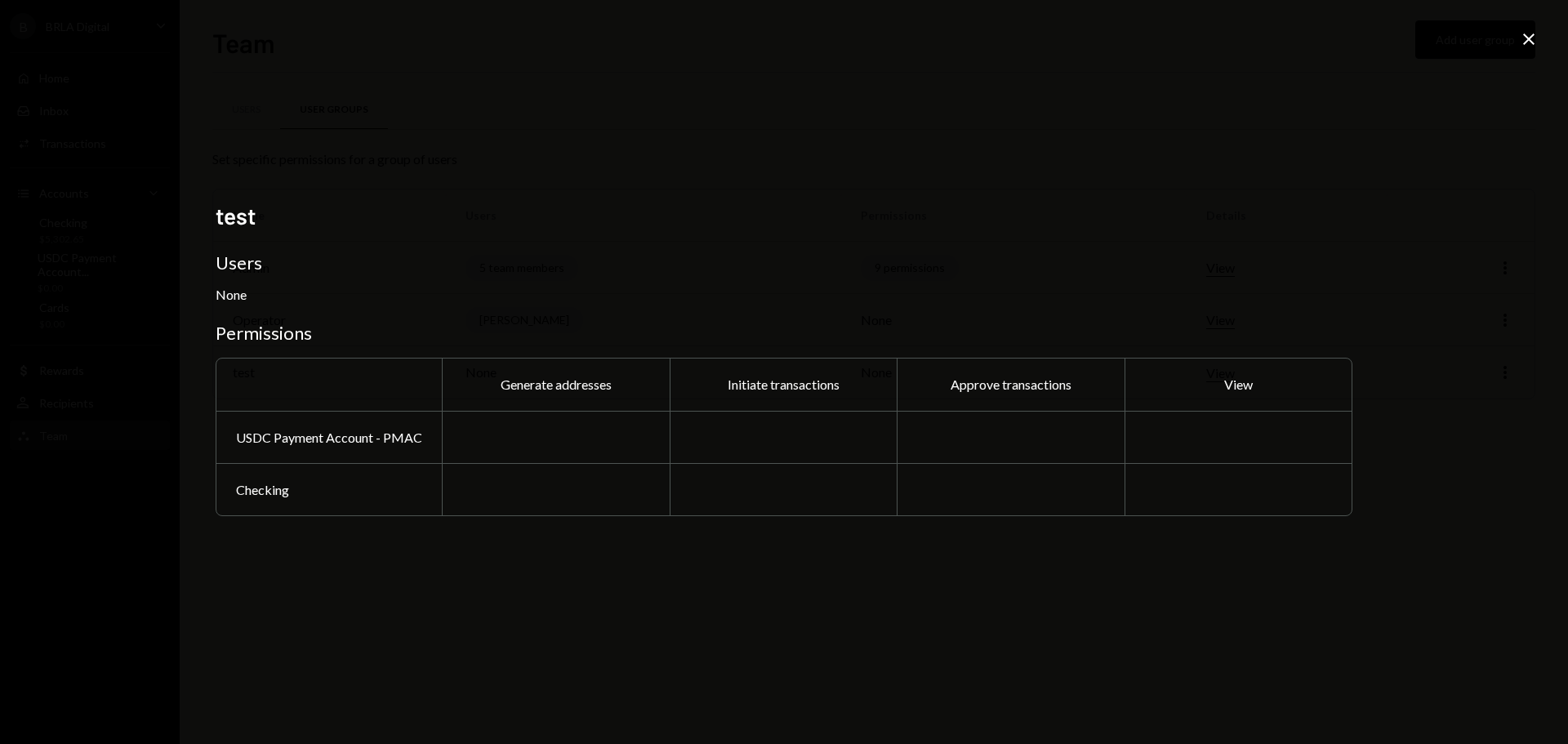
click at [1522, 40] on icon "Close" at bounding box center [1528, 39] width 20 height 20
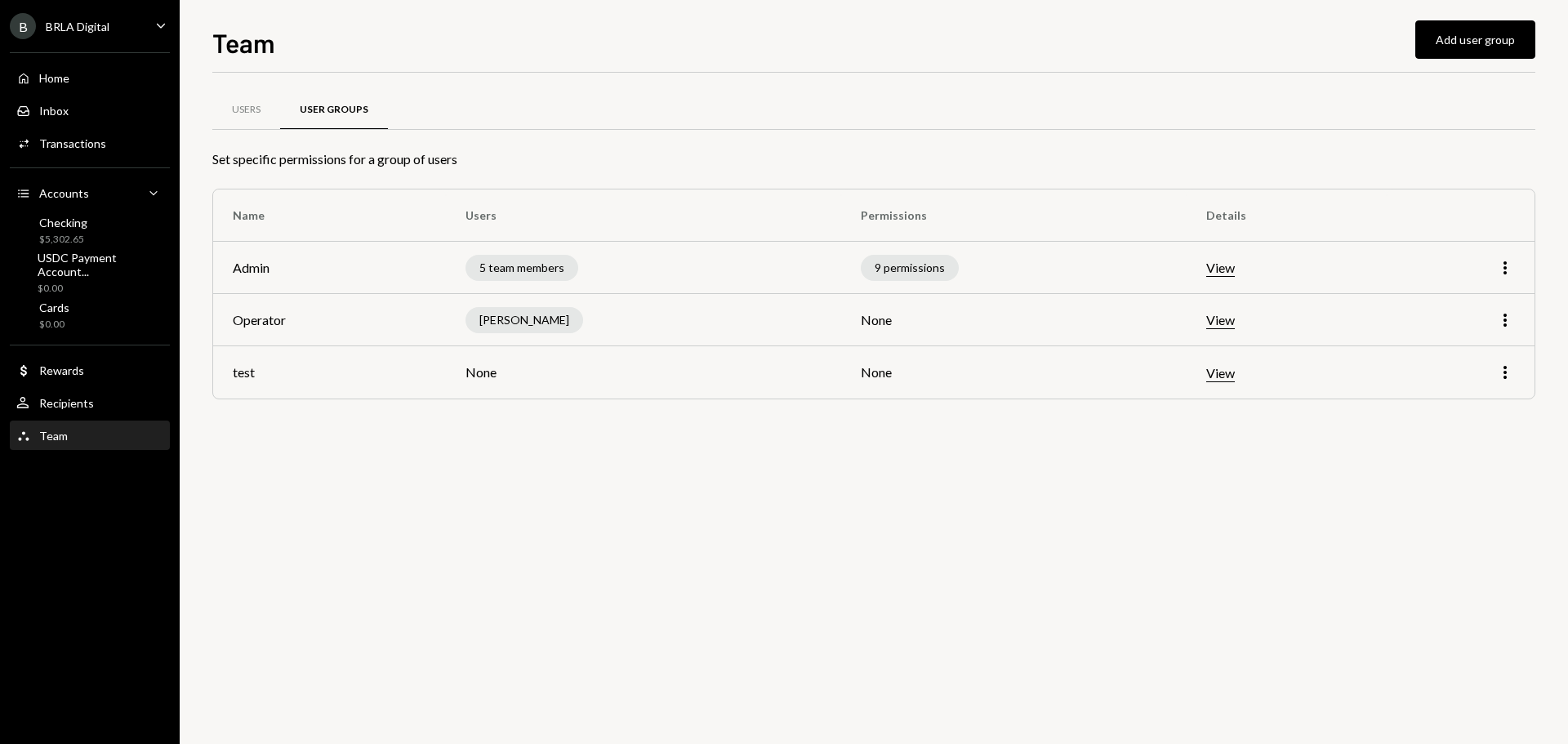
click at [996, 565] on div "Users User Groups Set specific permissions for a group of users Name Users Perm…" at bounding box center [873, 408] width 1323 height 671
click at [61, 20] on div "BRLA Digital" at bounding box center [77, 27] width 64 height 14
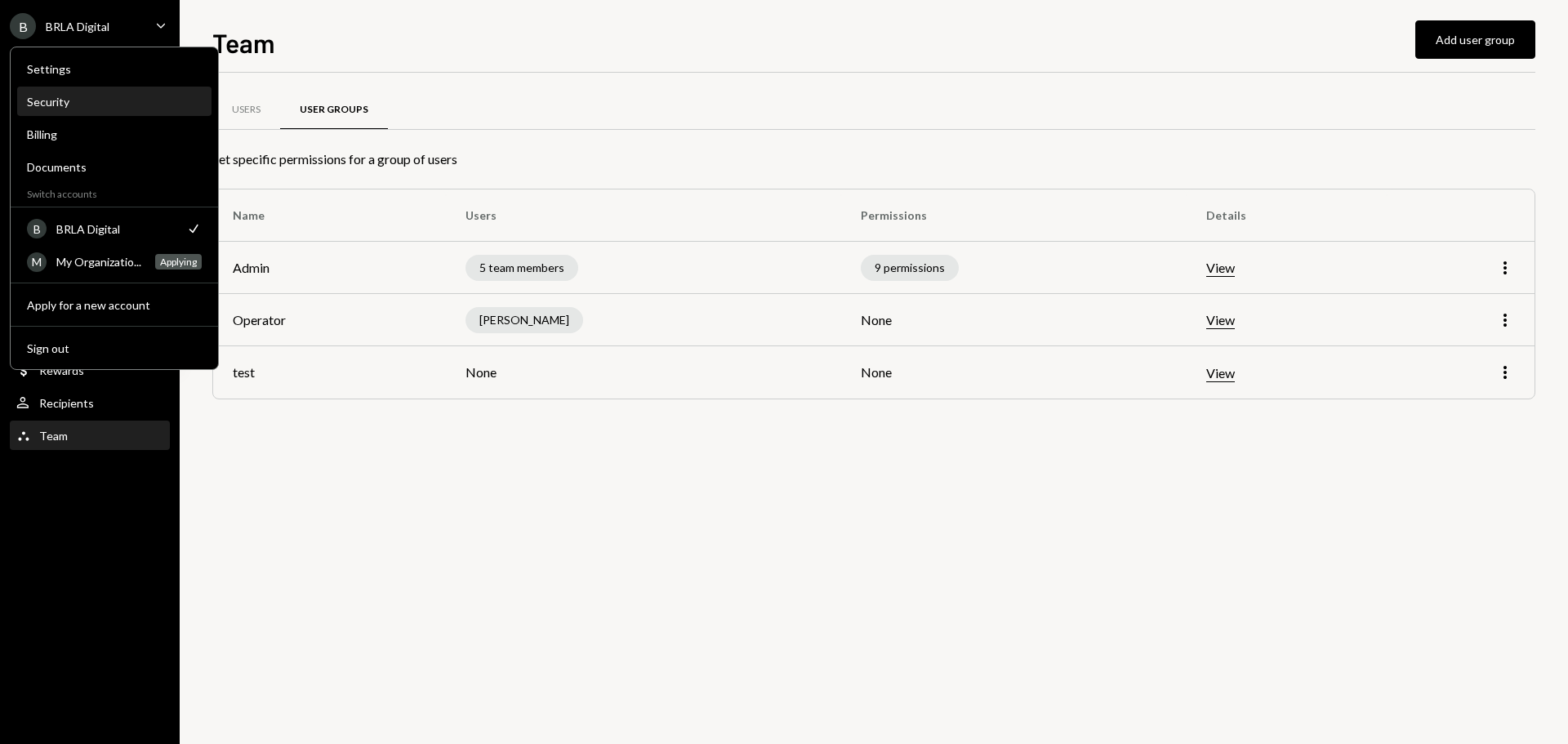
click at [81, 100] on div "Security" at bounding box center [114, 102] width 175 height 14
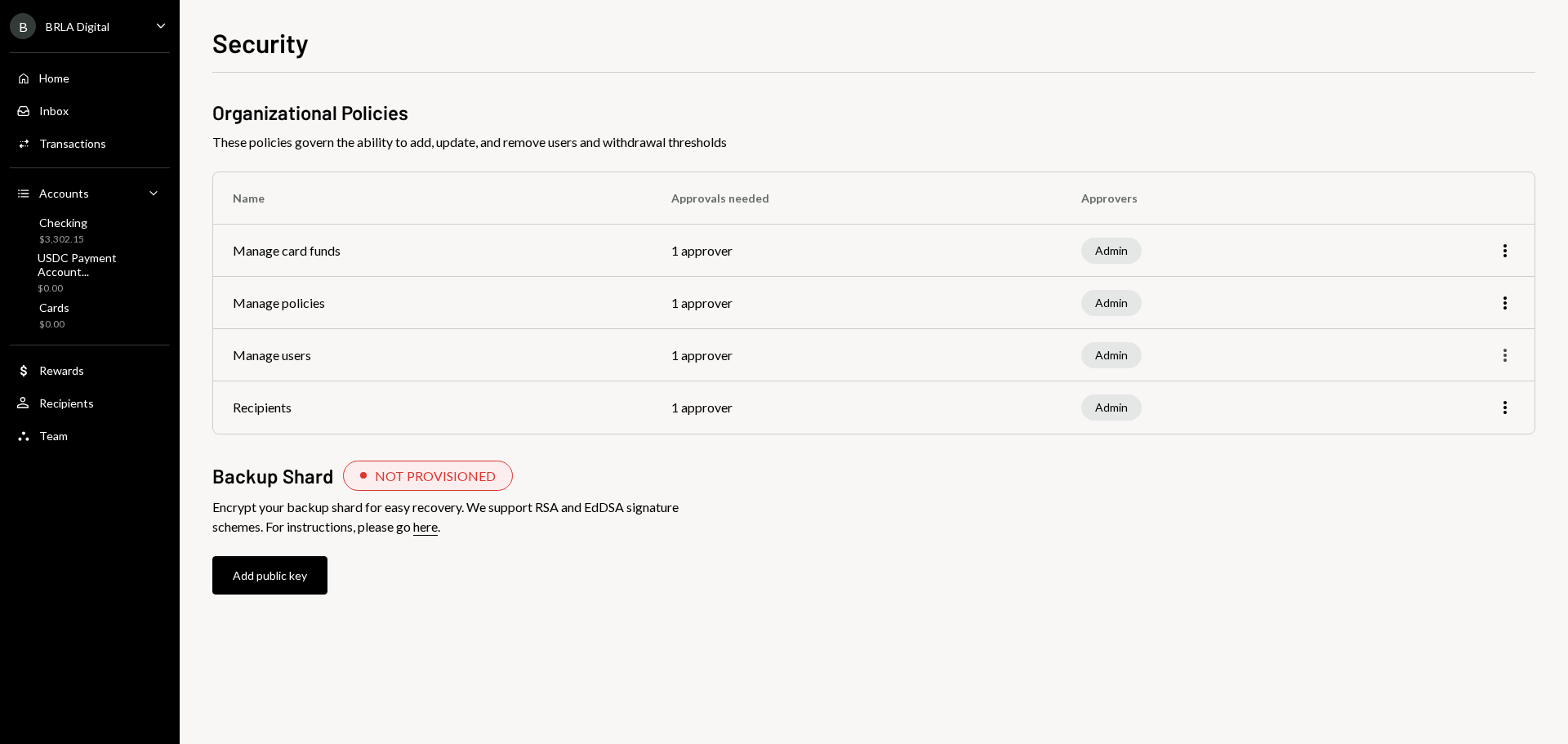
click at [1509, 352] on icon "More" at bounding box center [1504, 354] width 20 height 20
click at [1477, 383] on div "Edit" at bounding box center [1467, 390] width 82 height 29
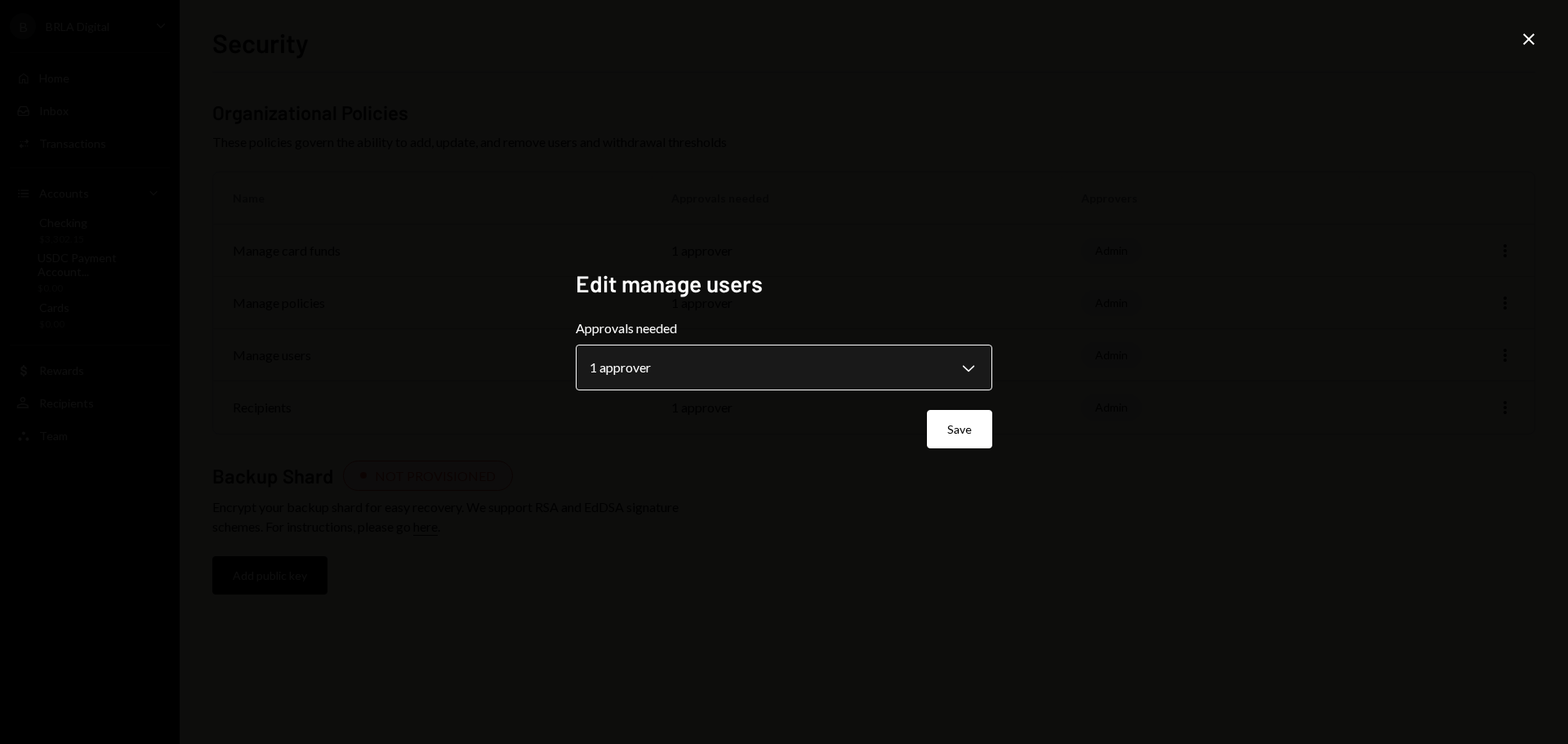
click at [846, 362] on body "**********" at bounding box center [784, 372] width 1568 height 744
click at [1101, 358] on div "**********" at bounding box center [784, 372] width 1568 height 744
click at [1534, 40] on icon "Close" at bounding box center [1528, 39] width 20 height 20
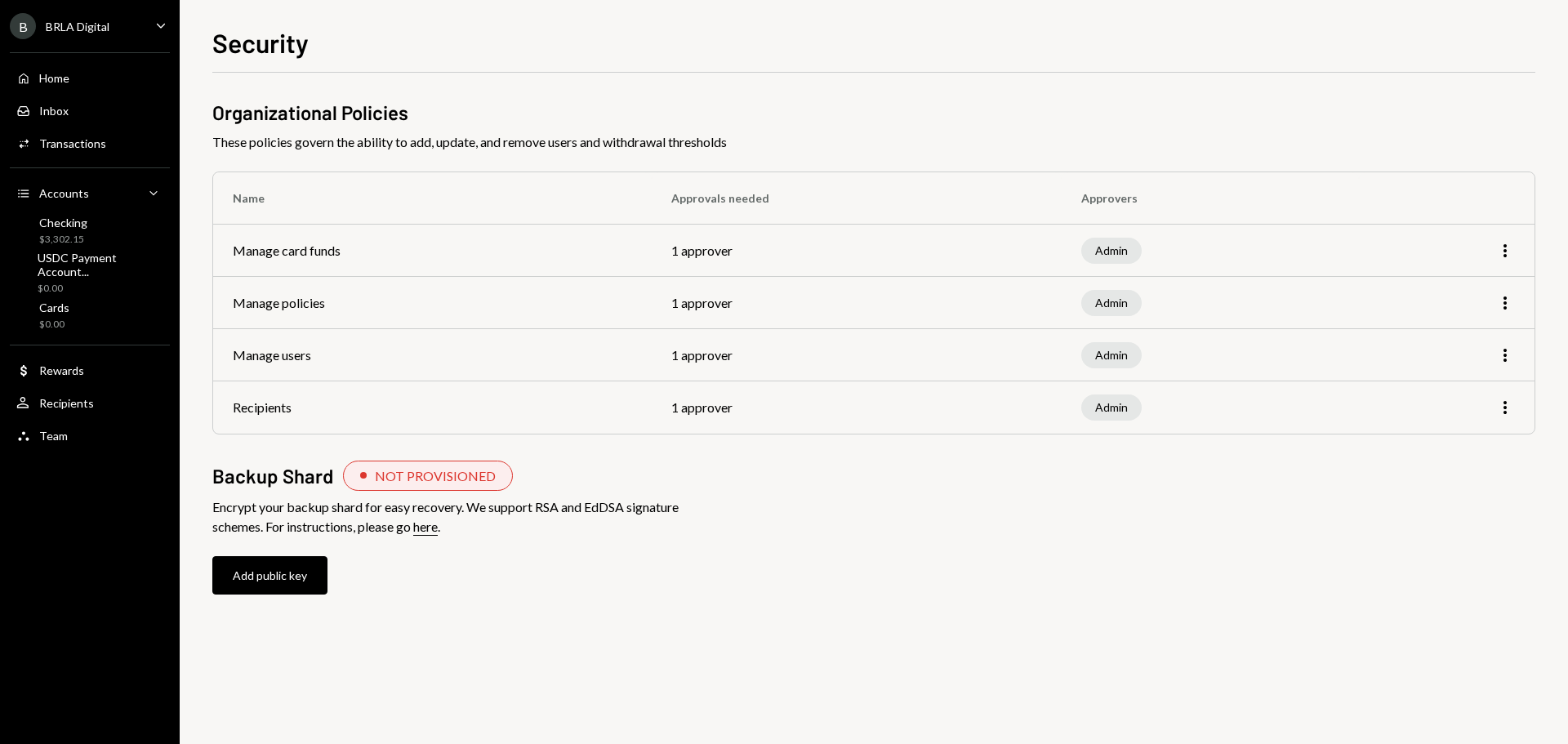
click at [85, 20] on div "BRLA Digital" at bounding box center [77, 27] width 64 height 14
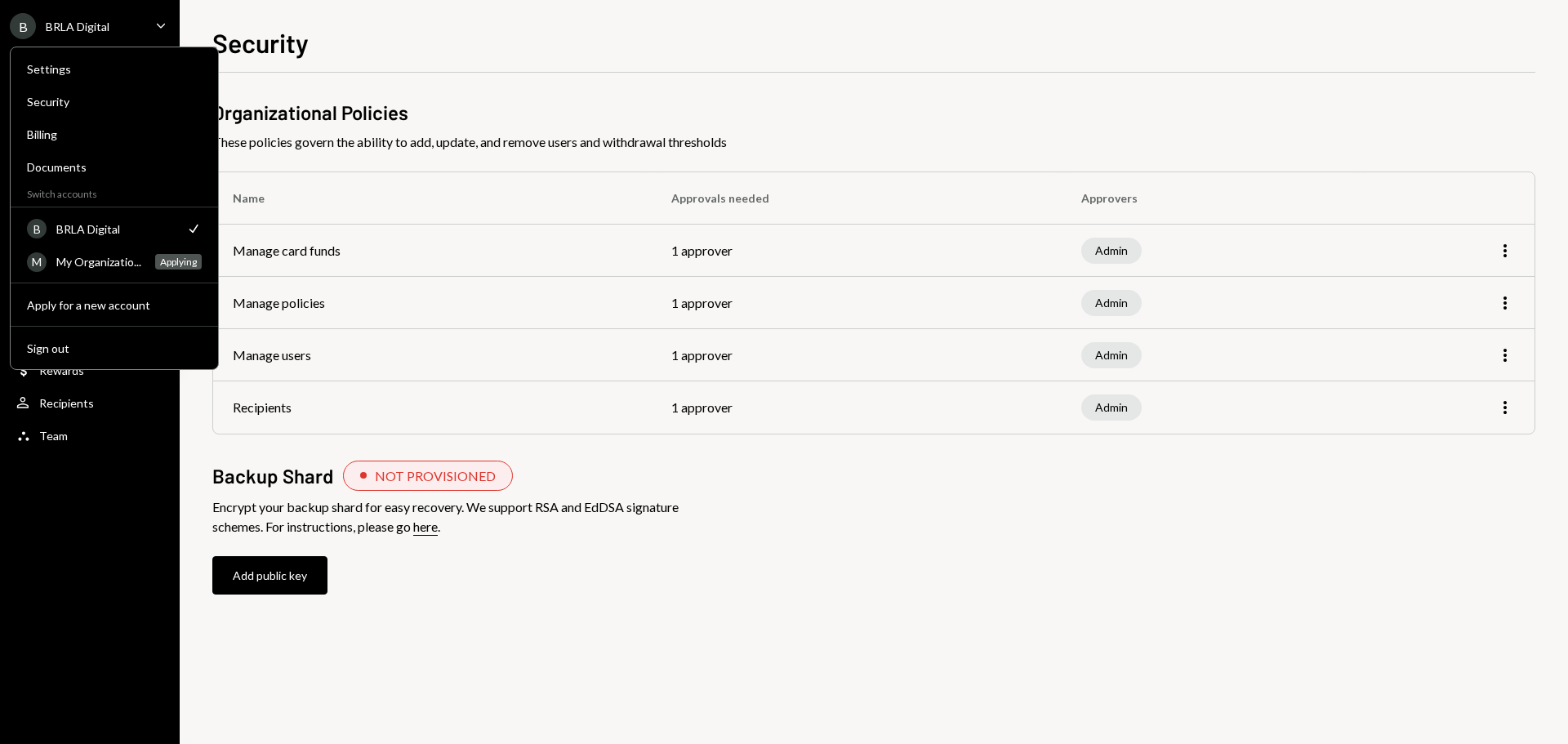
click at [84, 239] on div "B BRLA Digital Check" at bounding box center [114, 228] width 194 height 29
click at [84, 234] on div "BRLA Digital" at bounding box center [115, 229] width 119 height 14
click at [58, 103] on div "Security" at bounding box center [114, 102] width 175 height 14
click at [365, 78] on div "Organizational Policies These policies govern the ability to add, update, and r…" at bounding box center [873, 349] width 1323 height 554
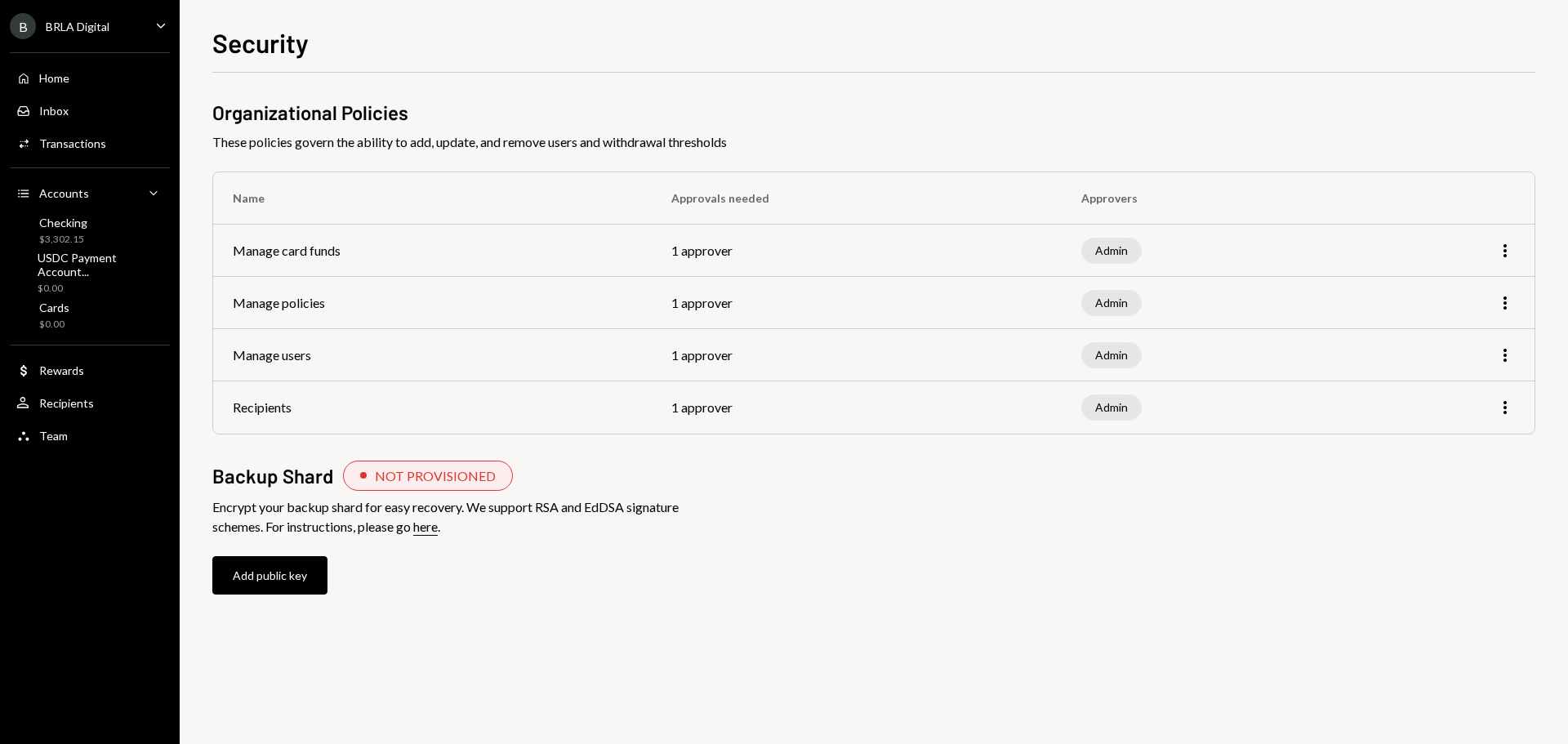
click at [83, 23] on div "BRLA Digital" at bounding box center [77, 27] width 64 height 14
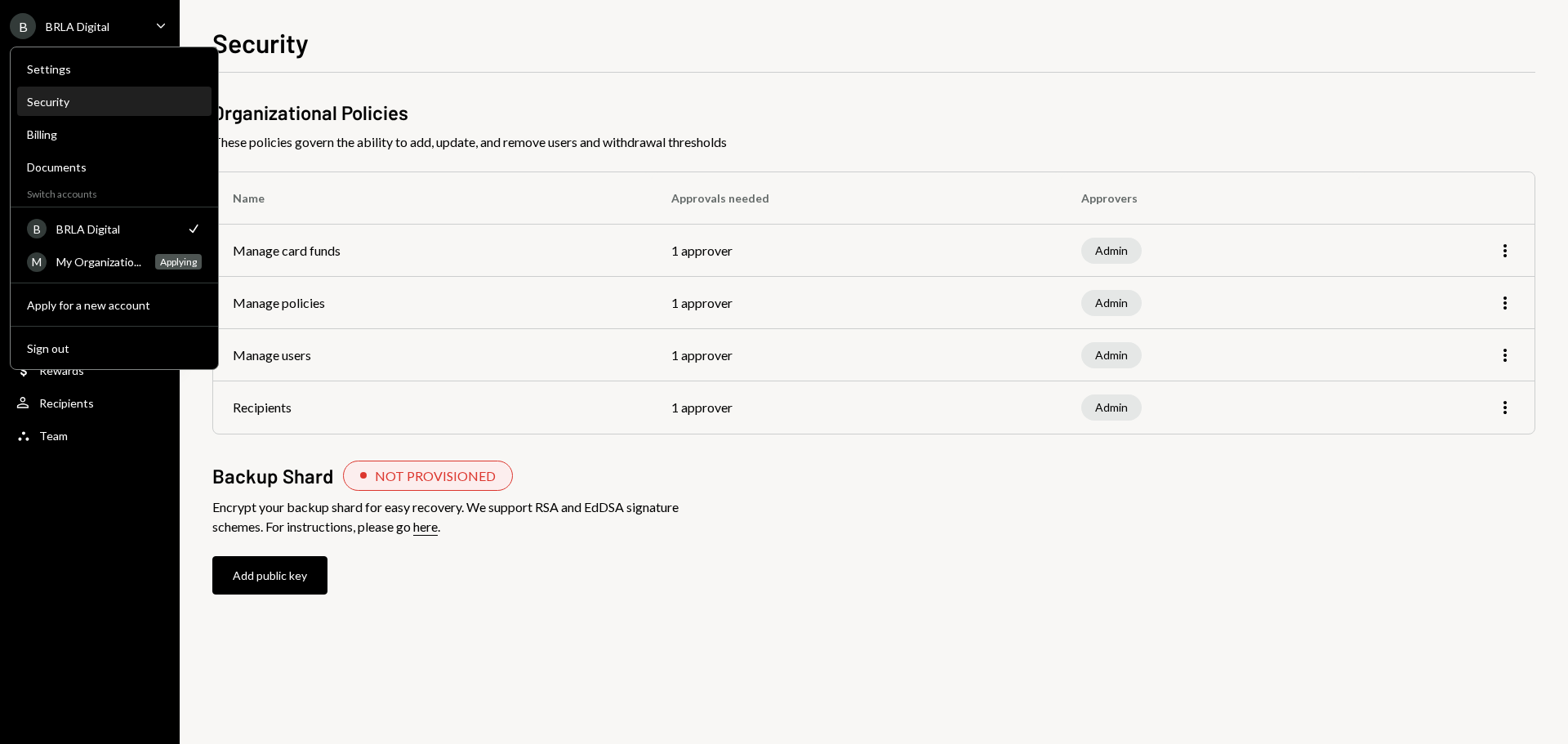
click at [45, 97] on div "Security" at bounding box center [114, 102] width 175 height 14
click at [72, 90] on div "Security" at bounding box center [114, 102] width 175 height 28
click at [72, 71] on div "Settings" at bounding box center [114, 68] width 175 height 14
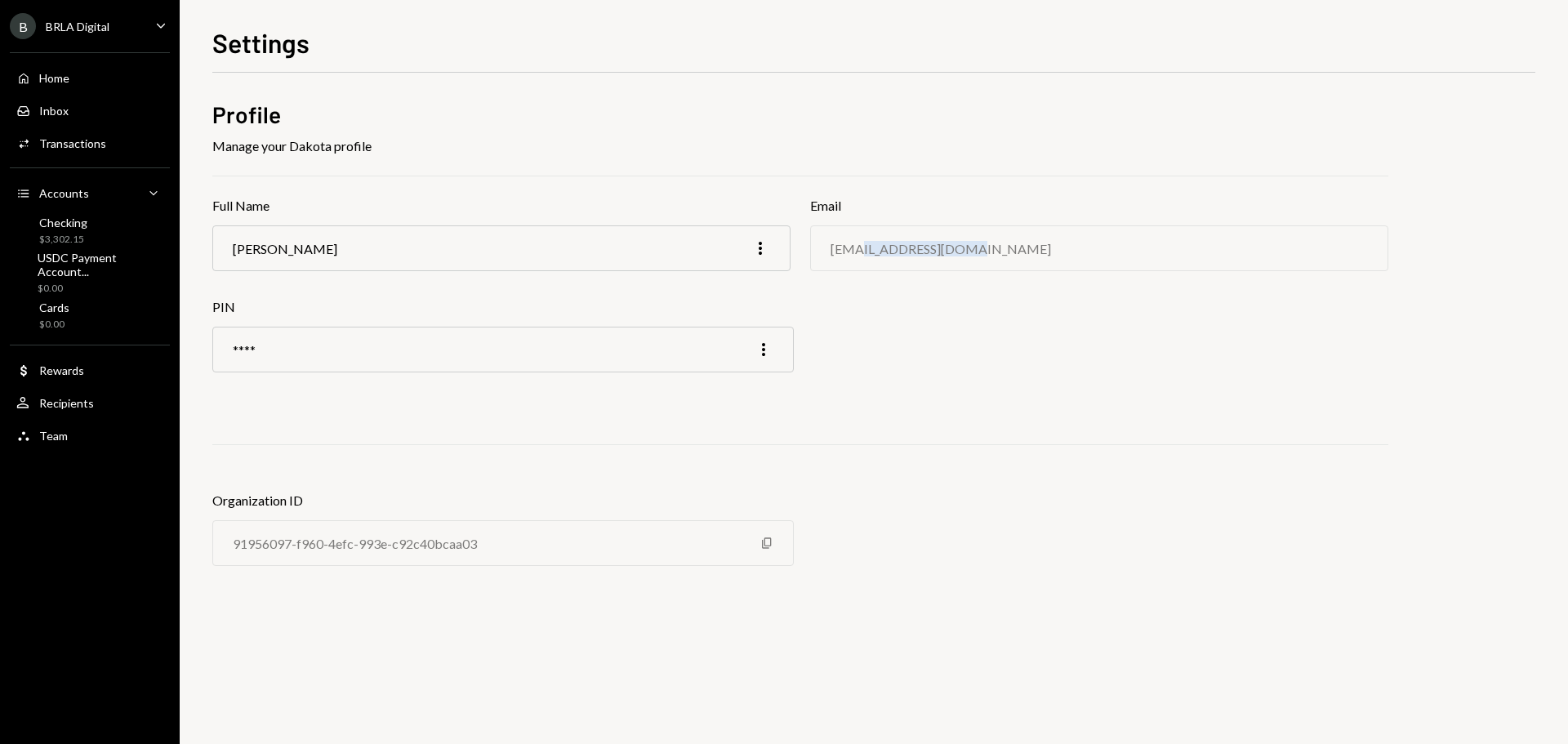
drag, startPoint x: 947, startPoint y: 238, endPoint x: 851, endPoint y: 240, distance: 96.0
click at [851, 240] on div "[EMAIL_ADDRESS][DOMAIN_NAME]" at bounding box center [1099, 248] width 578 height 46
click at [850, 243] on div "[EMAIL_ADDRESS][DOMAIN_NAME]" at bounding box center [941, 248] width 220 height 15
drag, startPoint x: 687, startPoint y: 190, endPoint x: 628, endPoint y: 190, distance: 59.0
click at [685, 190] on div "Profile Manage your Dakota profile Full Name [PERSON_NAME] More Email [EMAIL_AD…" at bounding box center [799, 346] width 1176 height 494
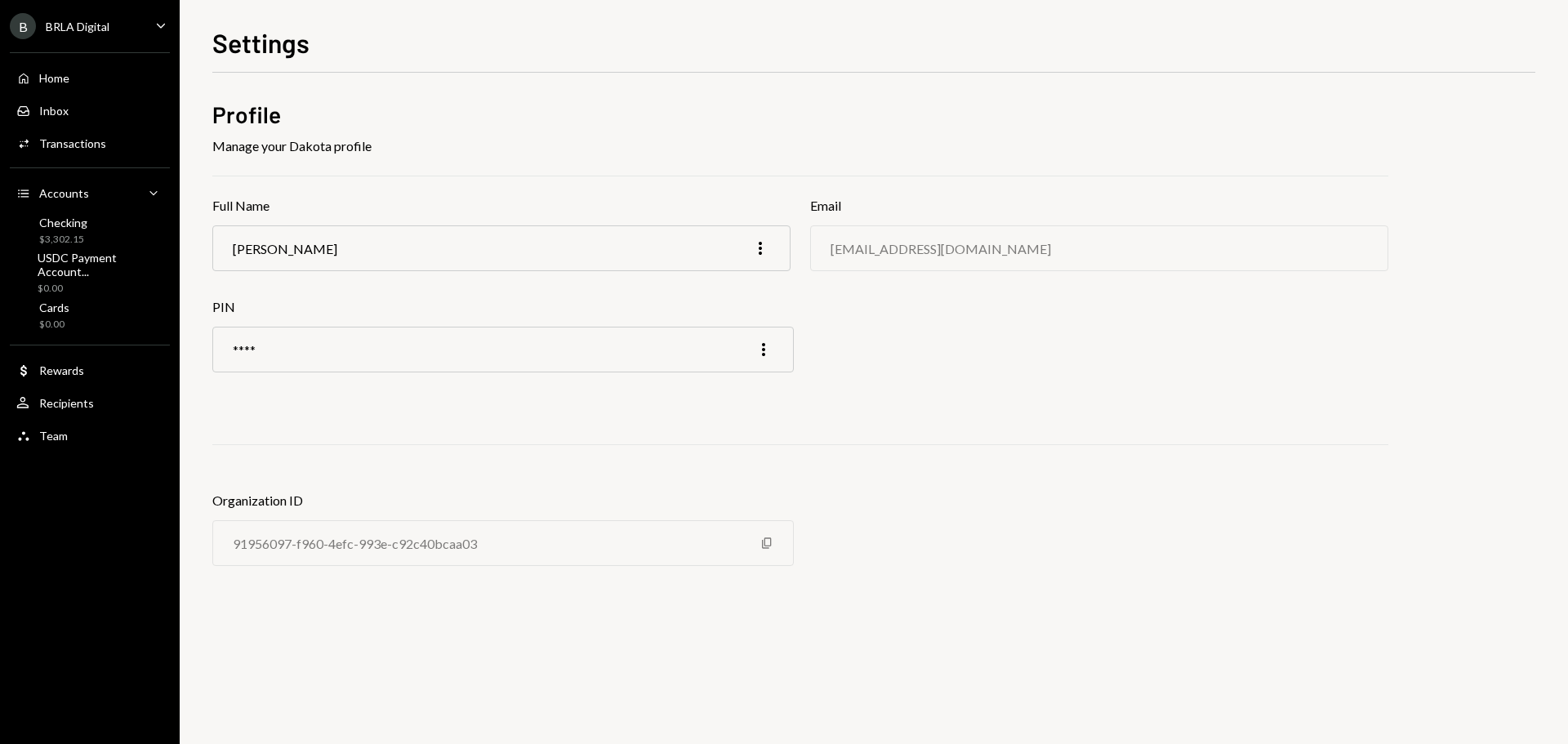
click at [362, 127] on h2 "Profile" at bounding box center [799, 115] width 1176 height 32
click at [94, 46] on div "Home Home Inbox Inbox Activities Transactions Accounts Accounts Caret Down Chec…" at bounding box center [89, 248] width 180 height 410
click at [98, 31] on div "BRLA Digital" at bounding box center [77, 27] width 64 height 14
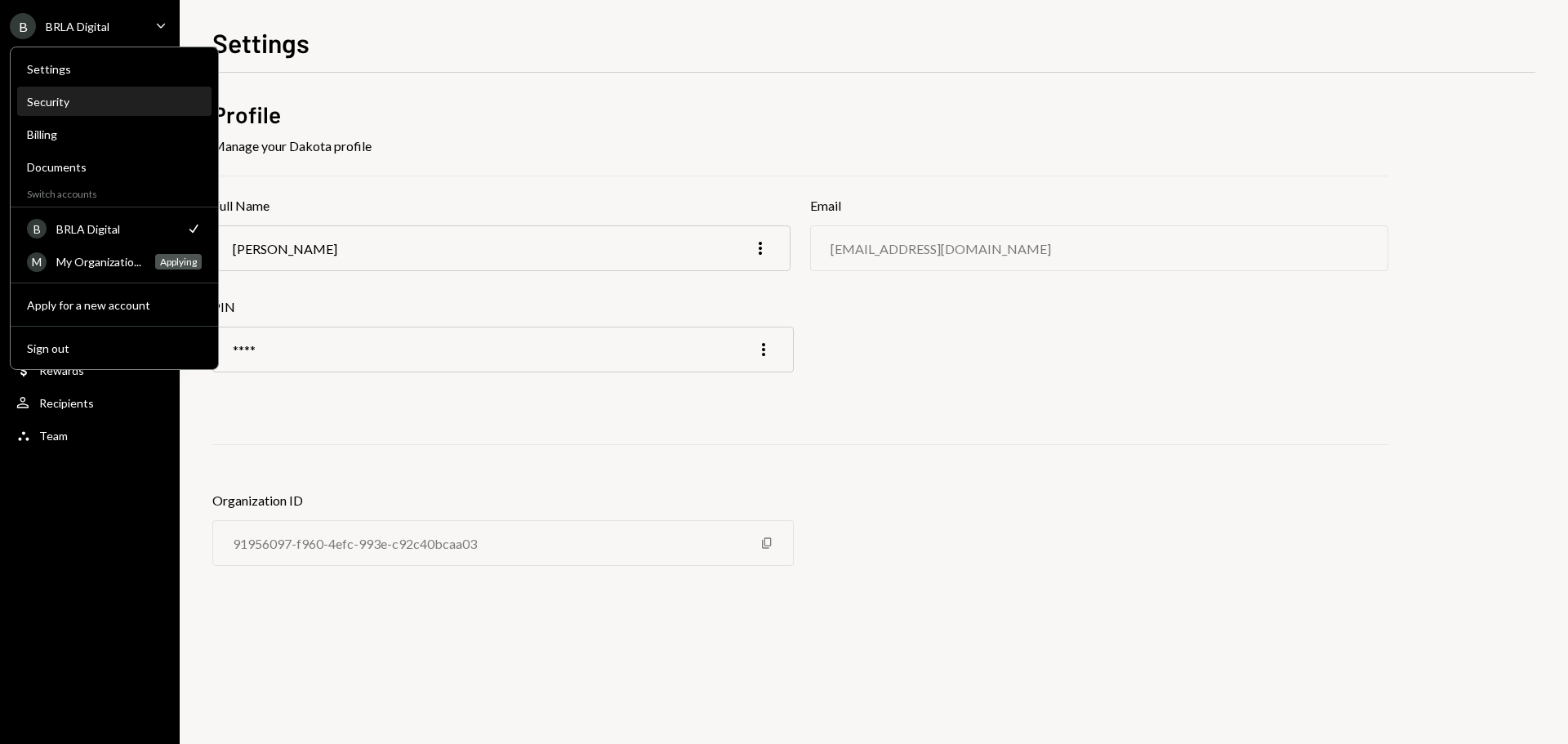
click at [110, 102] on div "Security" at bounding box center [114, 102] width 175 height 14
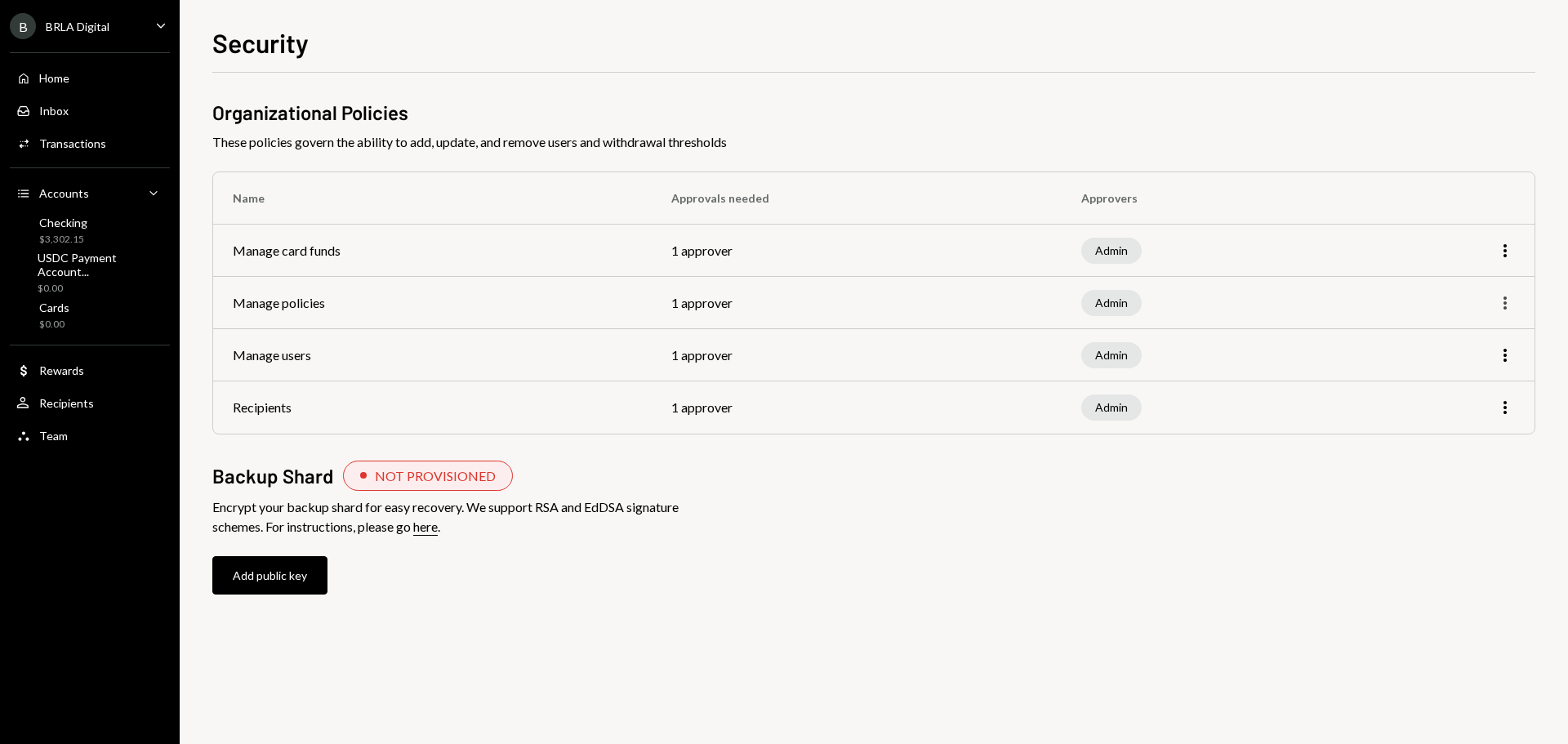
click at [1503, 304] on icon "More" at bounding box center [1504, 302] width 20 height 20
click at [1468, 331] on div "Edit" at bounding box center [1467, 337] width 82 height 29
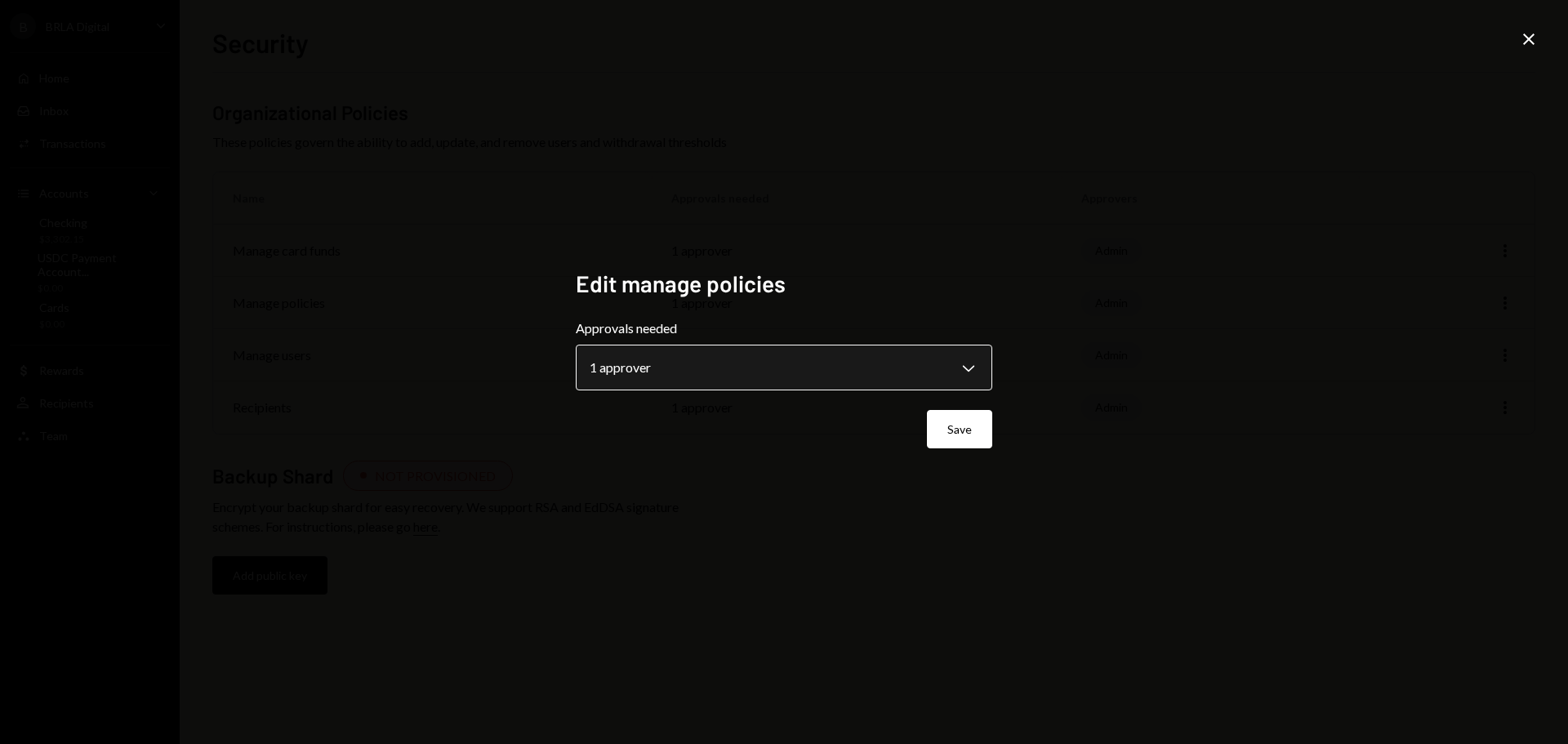
click at [818, 365] on body "**********" at bounding box center [784, 372] width 1568 height 744
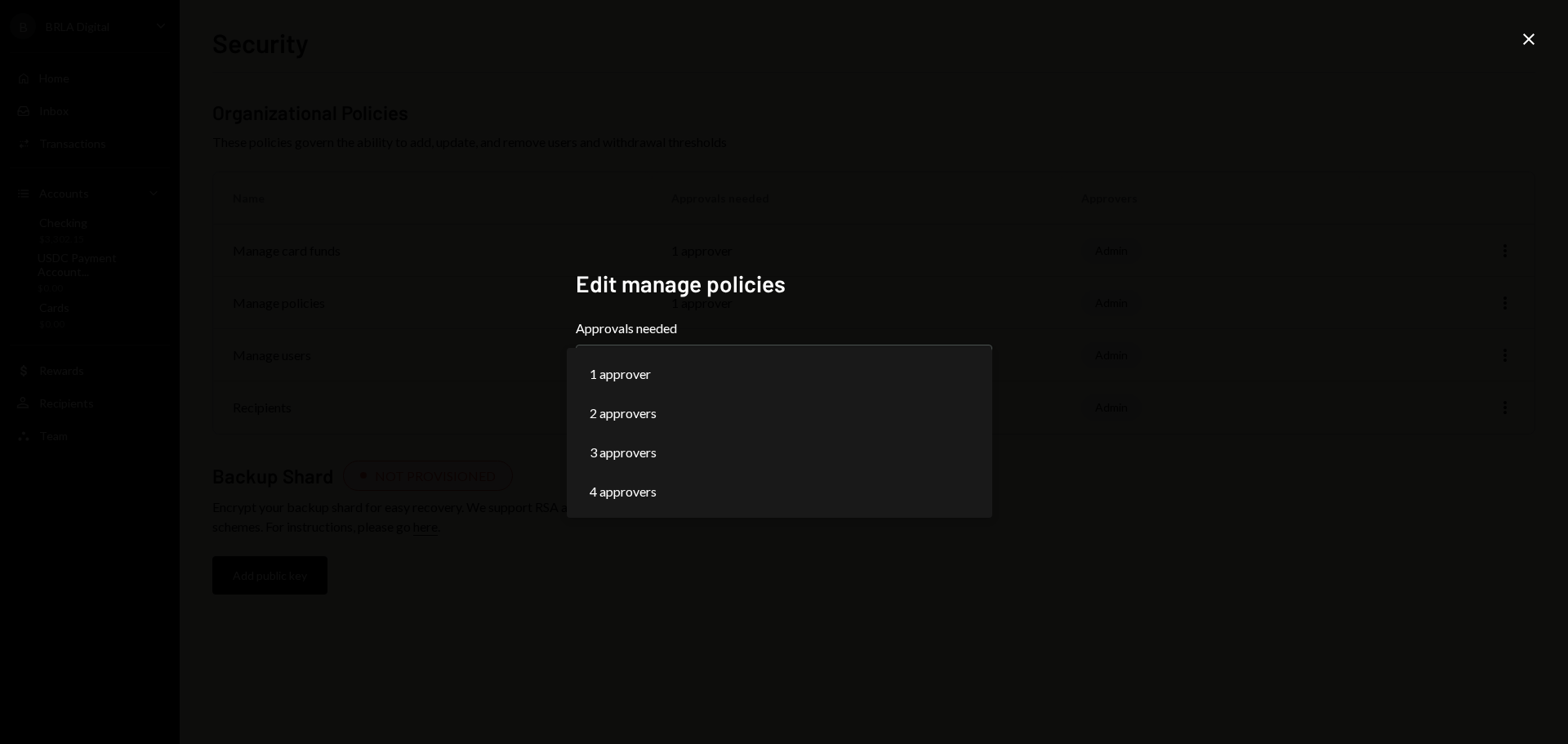
click at [883, 270] on h2 "Edit manage policies" at bounding box center [784, 284] width 416 height 32
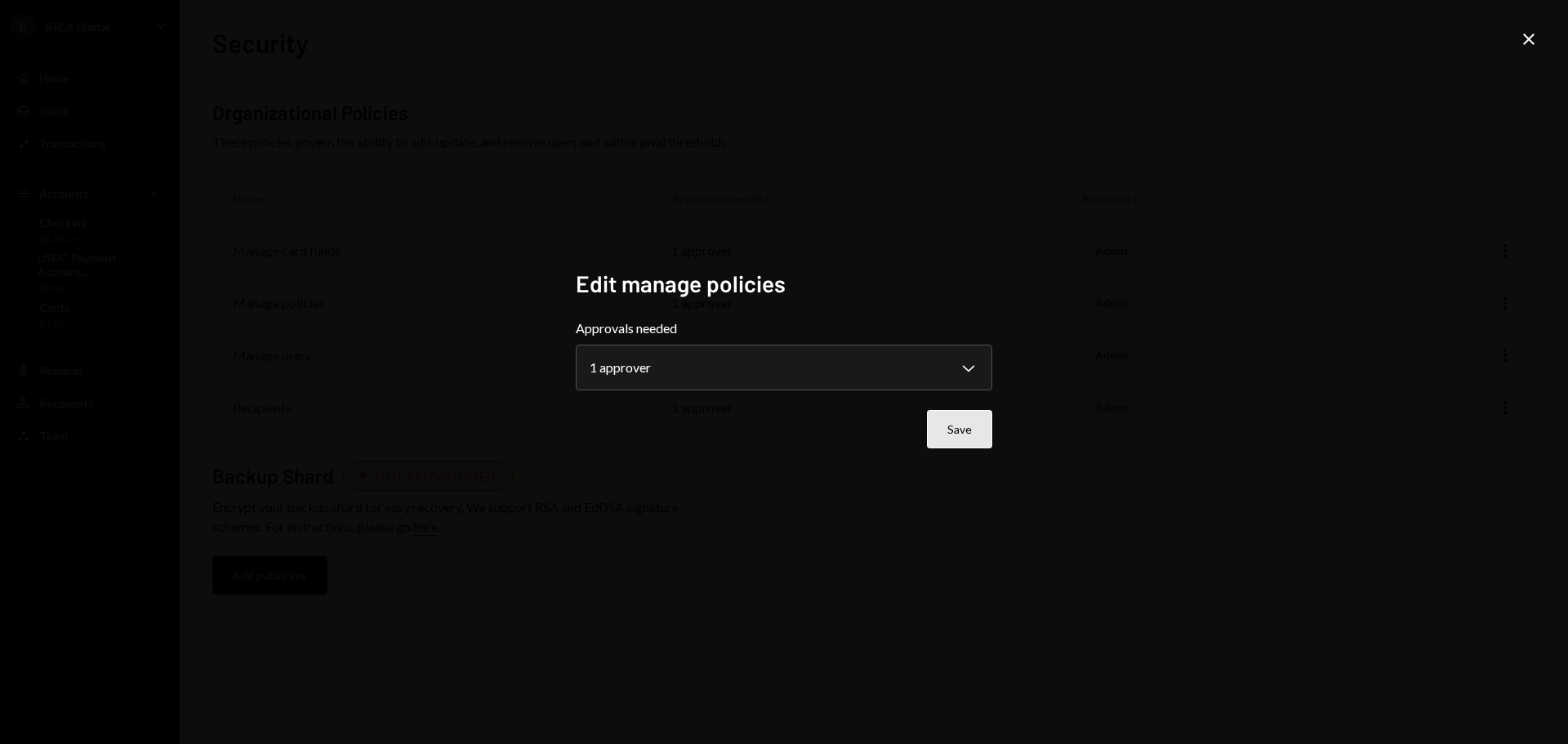
click at [959, 420] on button "Save" at bounding box center [959, 429] width 66 height 38
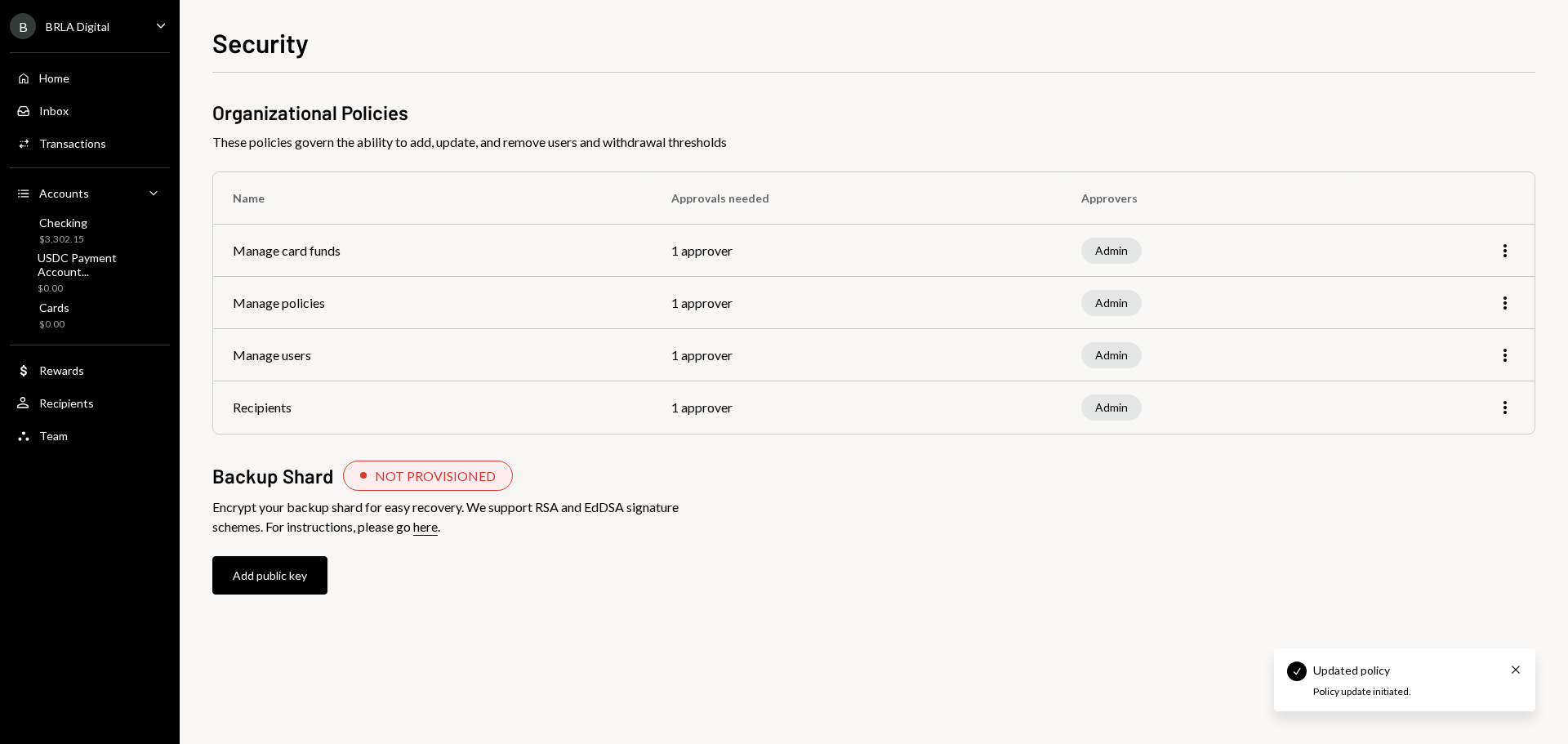
click at [913, 526] on div "Organizational Policies These policies govern the ability to add, update, and r…" at bounding box center [873, 363] width 1323 height 528
drag, startPoint x: 277, startPoint y: 393, endPoint x: 495, endPoint y: 391, distance: 218.0
click at [283, 393] on td "Recipients" at bounding box center [431, 407] width 438 height 52
drag, startPoint x: 1335, startPoint y: 407, endPoint x: 1356, endPoint y: 410, distance: 21.2
click at [1336, 407] on td "Admin" at bounding box center [1210, 407] width 297 height 52
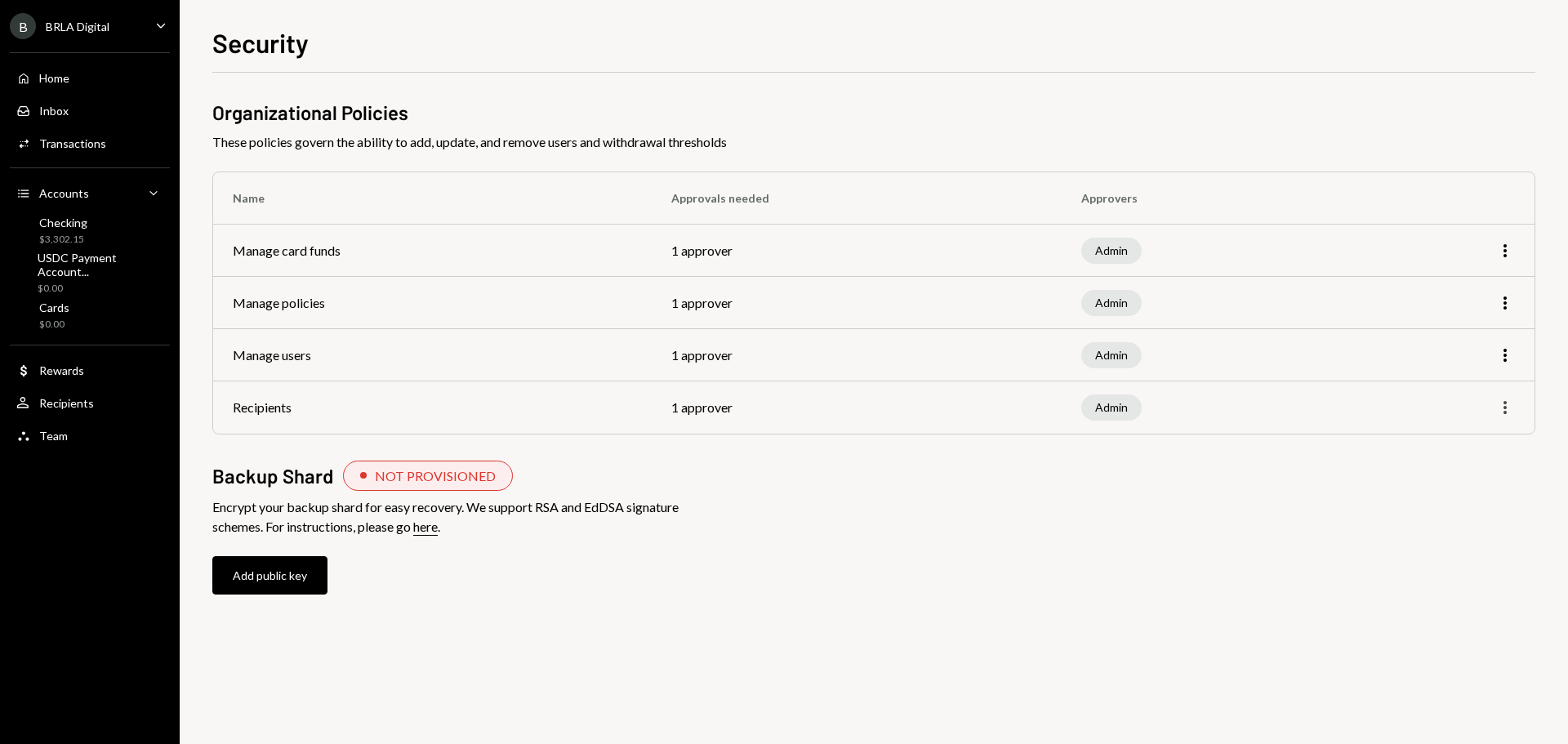
click at [1510, 408] on icon "More" at bounding box center [1504, 407] width 20 height 20
drag, startPoint x: 1312, startPoint y: 476, endPoint x: 1303, endPoint y: 478, distance: 9.2
click at [1307, 478] on div "Backup Shard NOT PROVISIONED" at bounding box center [873, 476] width 1323 height 30
click at [61, 429] on div "Team" at bounding box center [53, 435] width 29 height 14
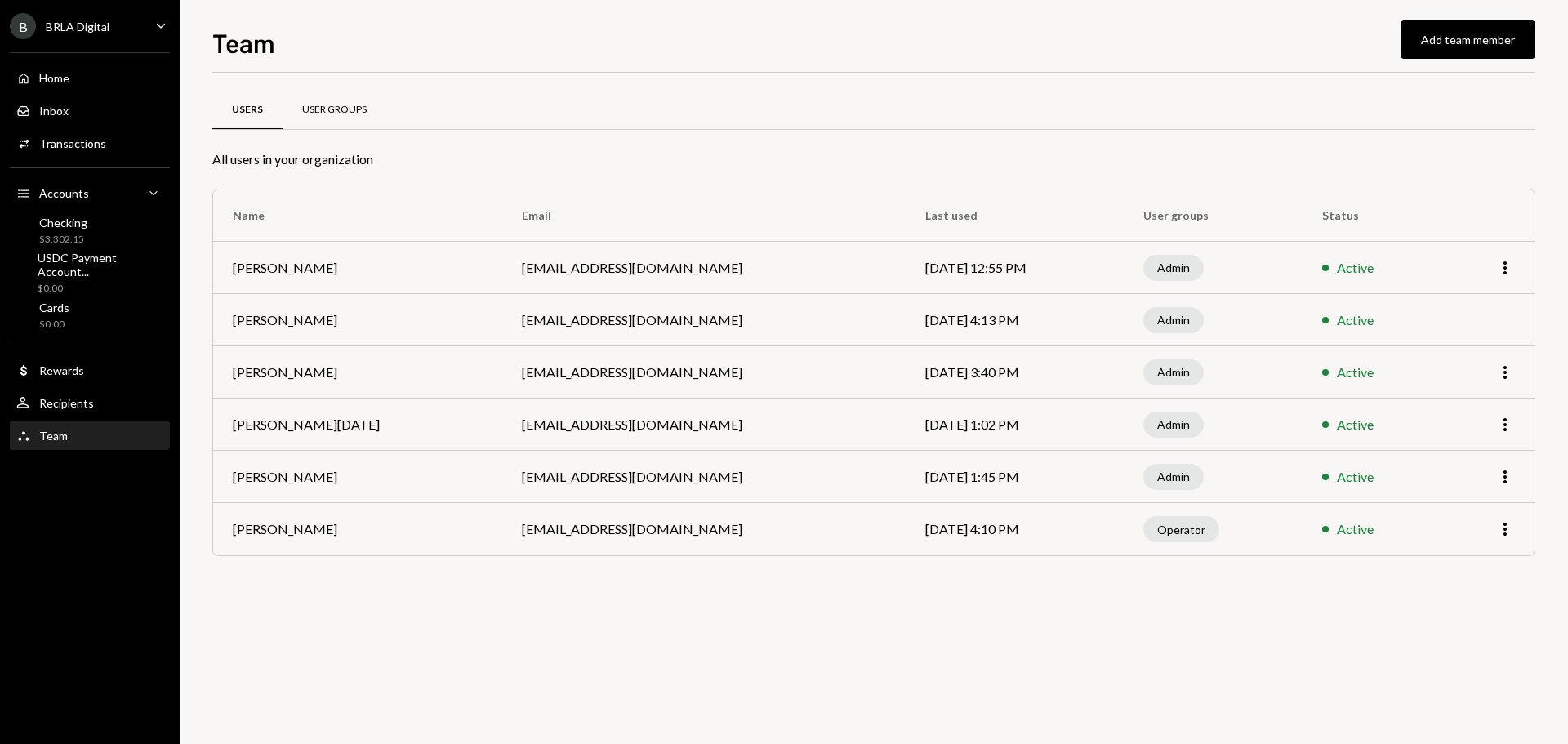
click at [341, 114] on div "User Groups" at bounding box center [335, 109] width 65 height 14
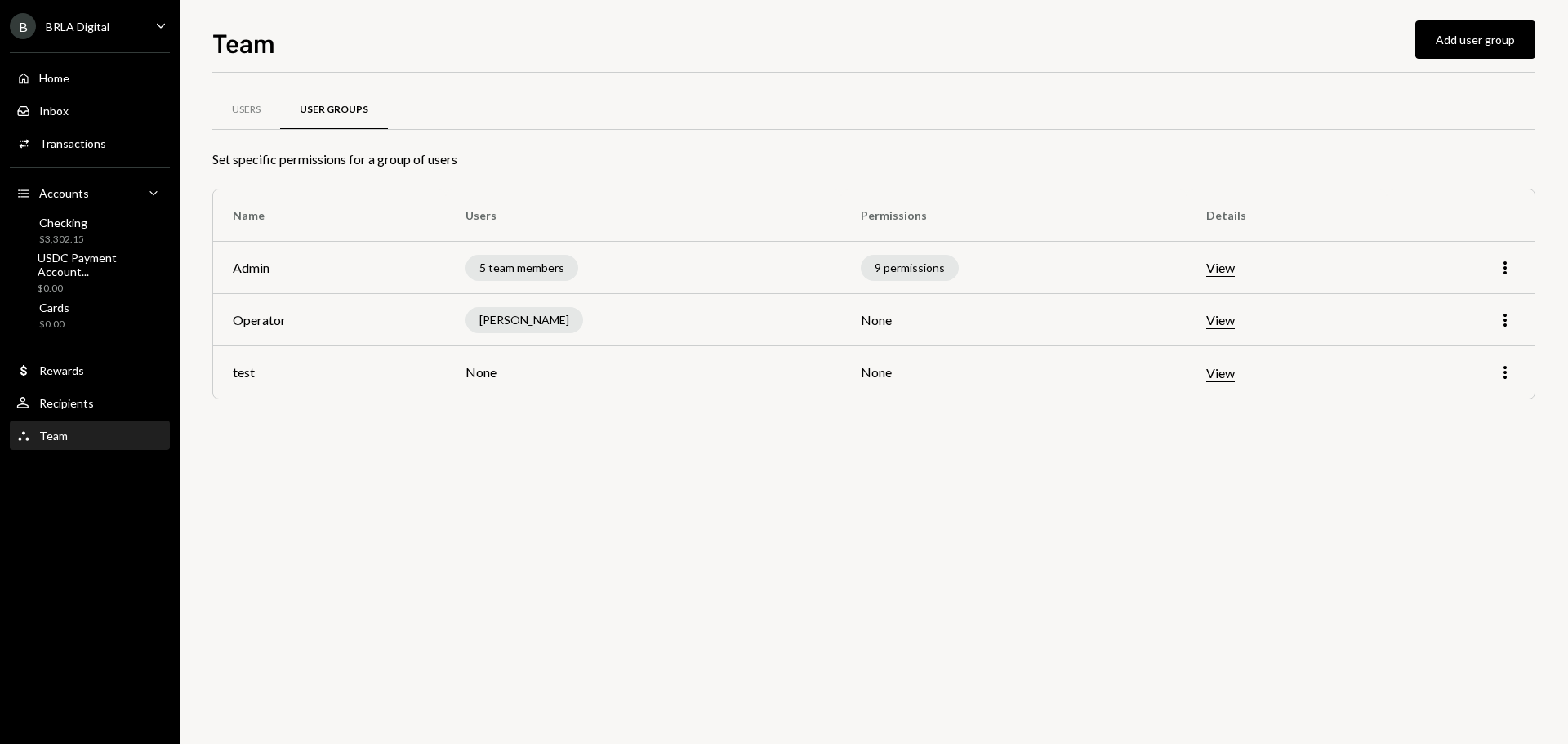
click at [81, 21] on div "BRLA Digital" at bounding box center [77, 27] width 64 height 14
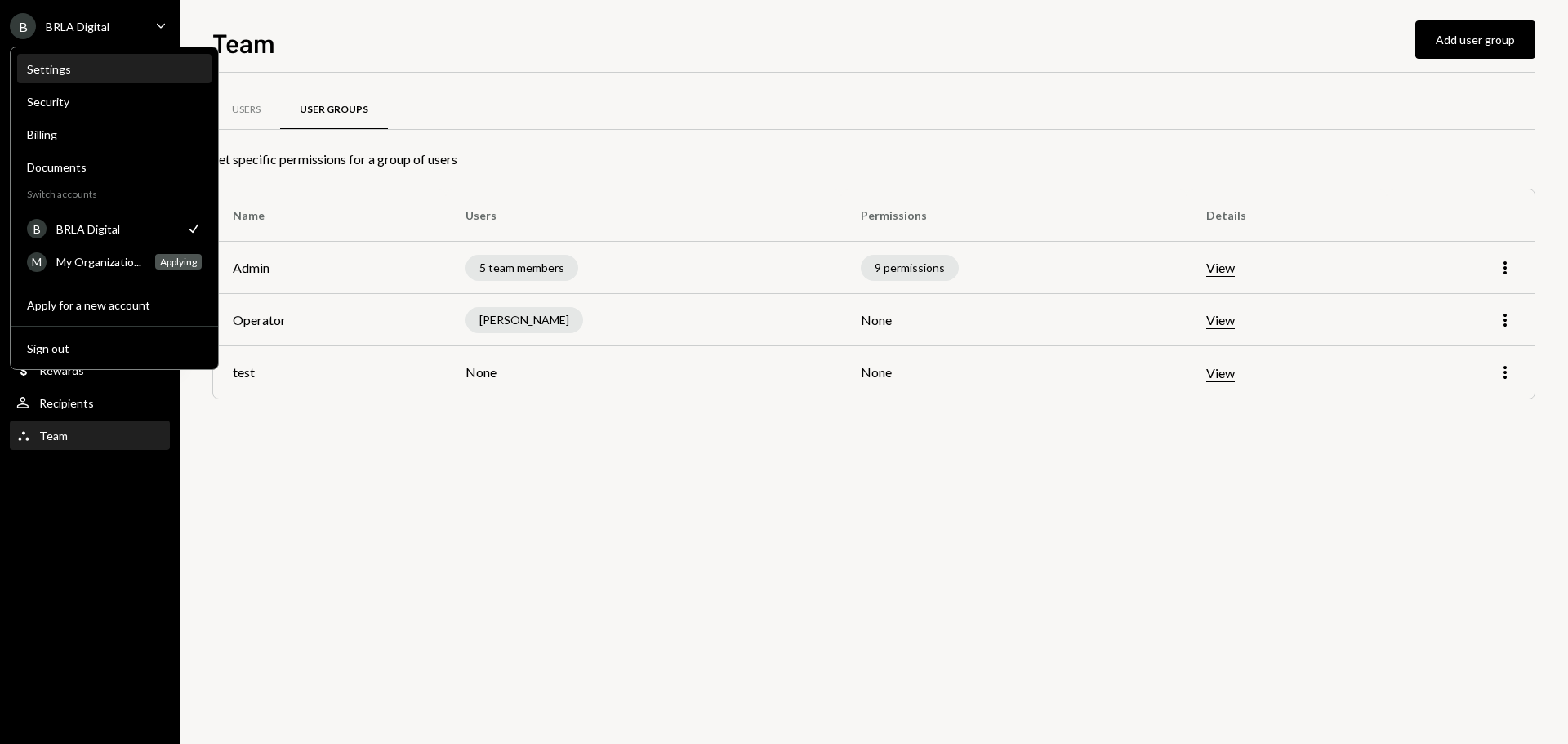
click at [82, 77] on div "Settings" at bounding box center [114, 68] width 175 height 28
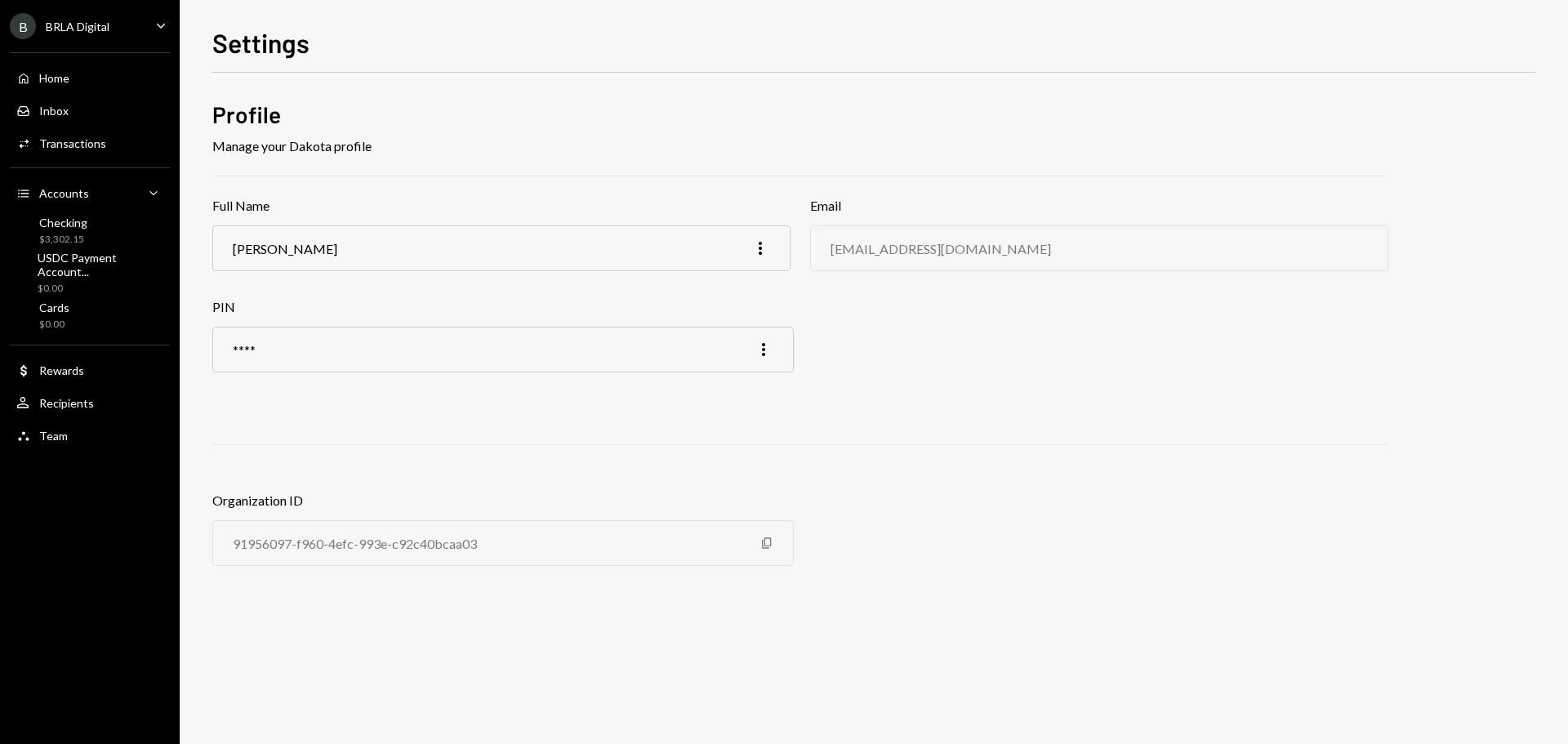
click at [945, 433] on div "Profile Manage your Dakota profile Full Name [PERSON_NAME] More Email [EMAIL_AD…" at bounding box center [799, 346] width 1176 height 494
click at [945, 417] on div "Profile Manage your Dakota profile Full Name [PERSON_NAME] More Email [EMAIL_AD…" at bounding box center [799, 346] width 1176 height 494
click at [78, 26] on div "BRLA Digital" at bounding box center [77, 27] width 64 height 14
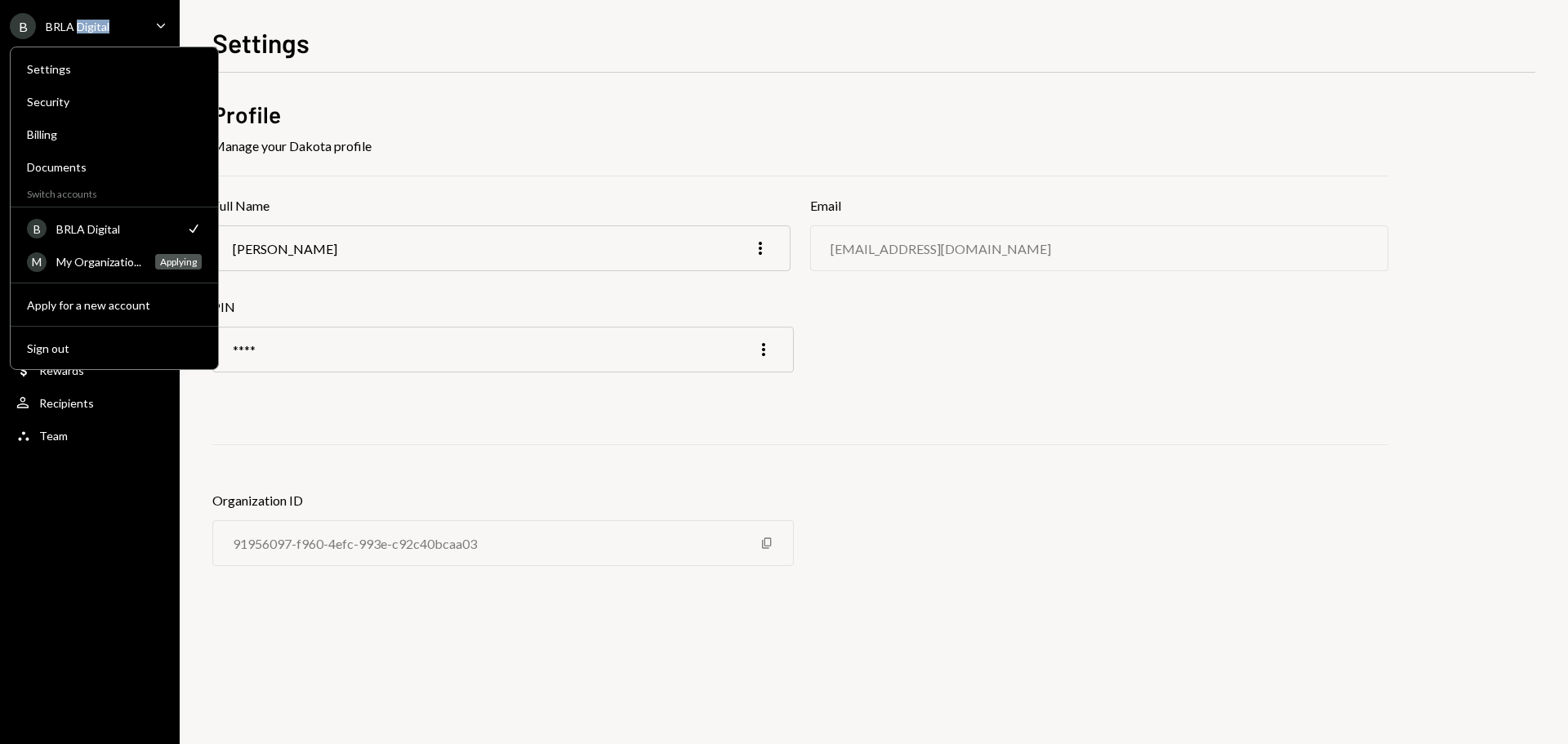
click at [79, 26] on div "BRLA Digital" at bounding box center [77, 27] width 64 height 14
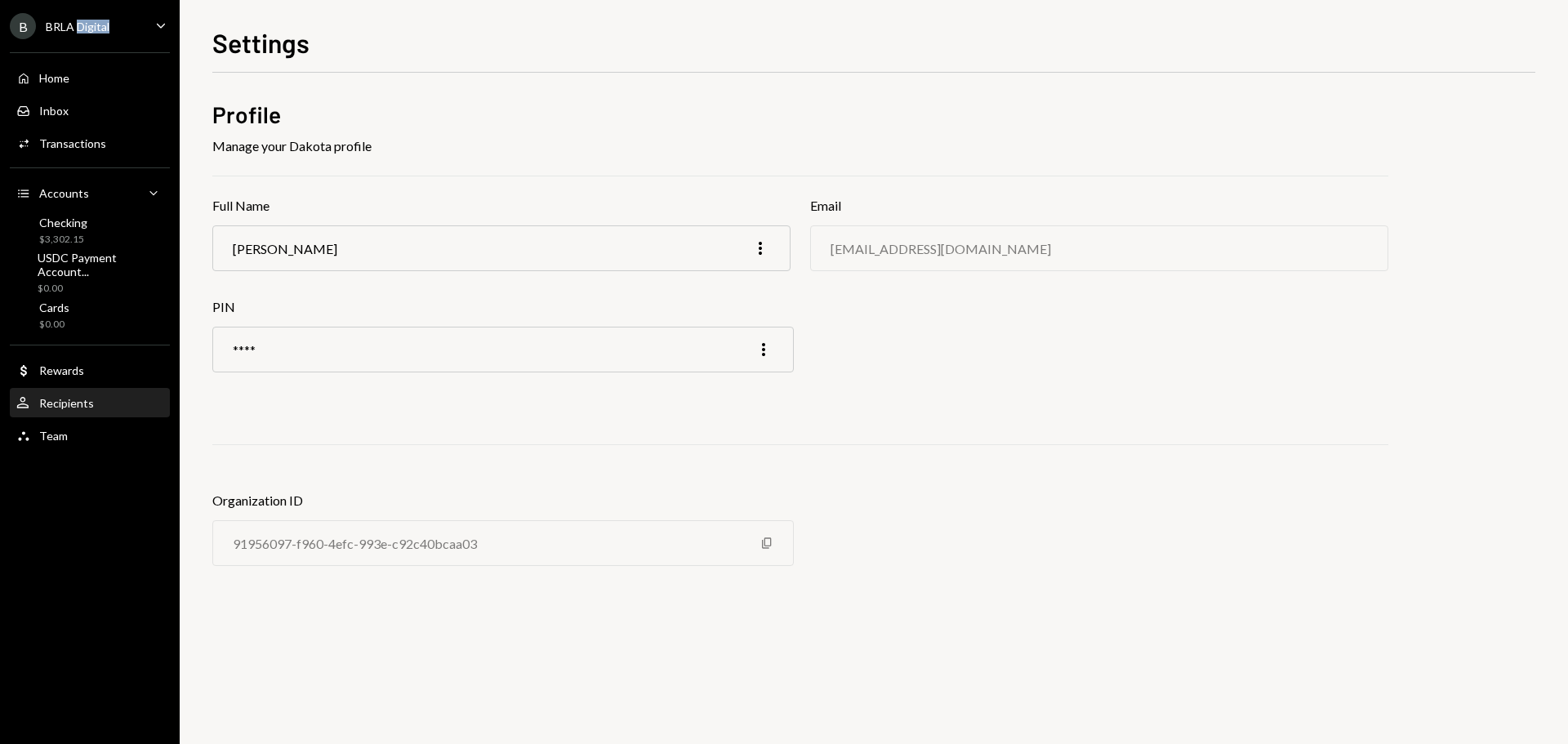
click at [67, 409] on div "Recipients" at bounding box center [67, 403] width 55 height 14
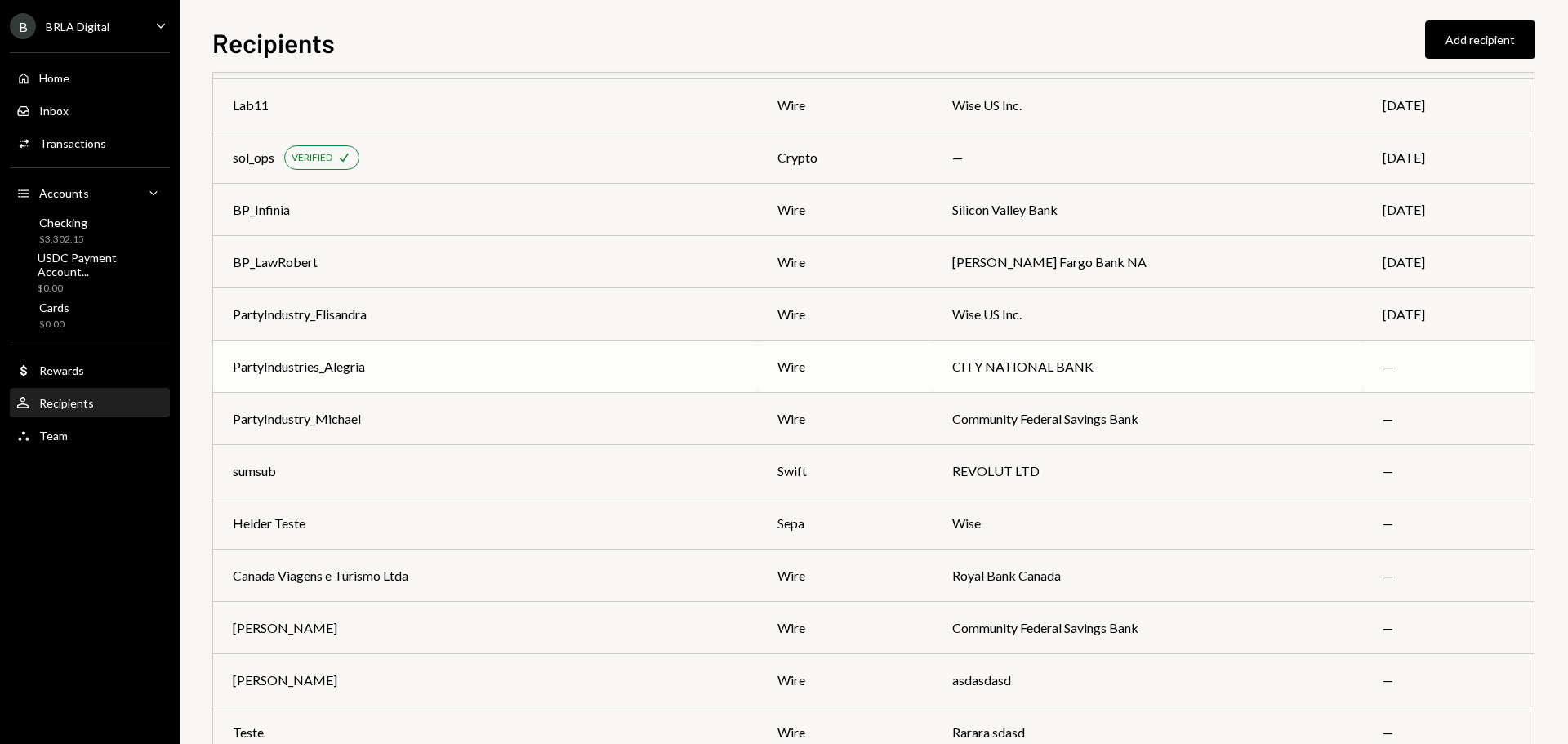
scroll to position [1218, 0]
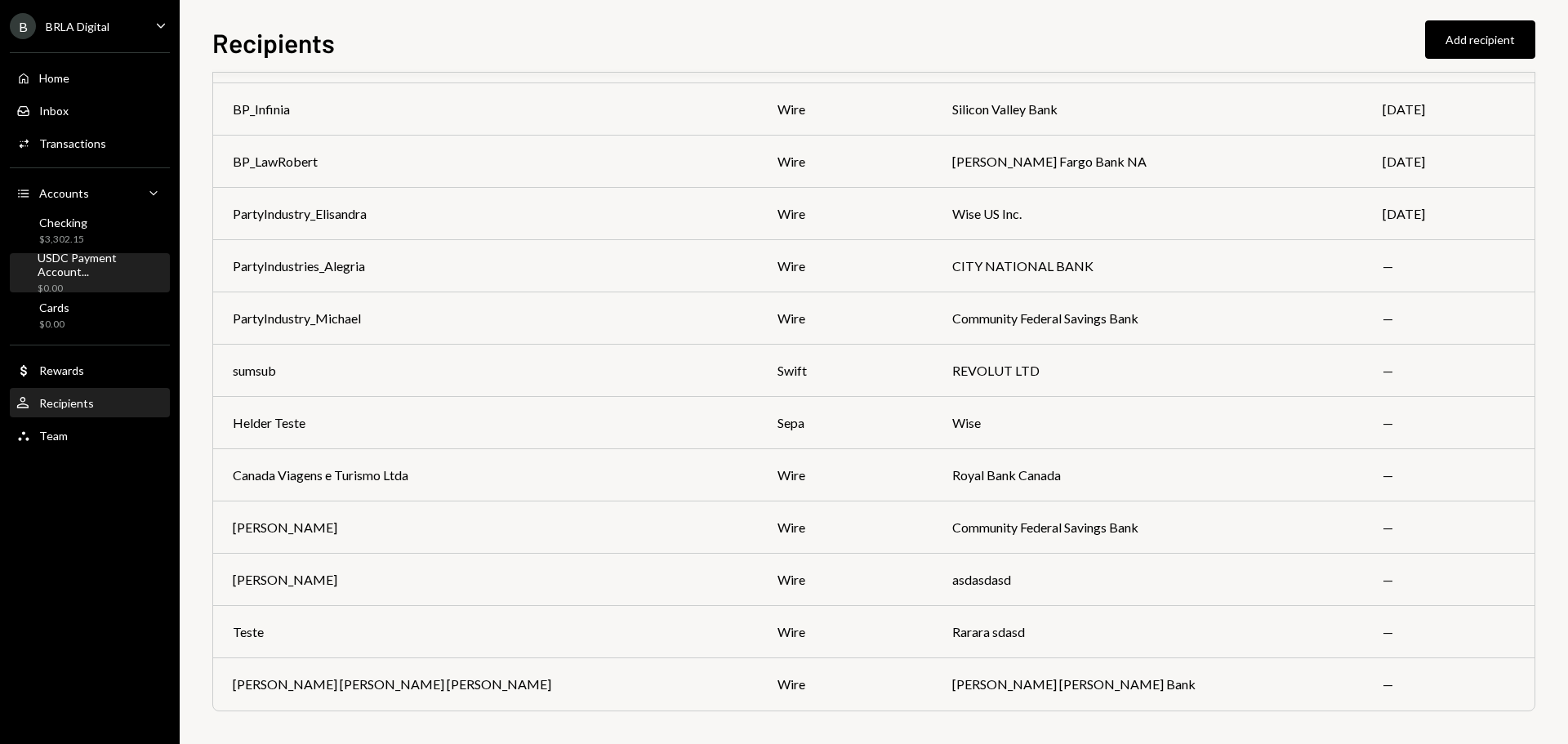
click at [95, 278] on div "USDC Payment Account..." at bounding box center [101, 264] width 125 height 28
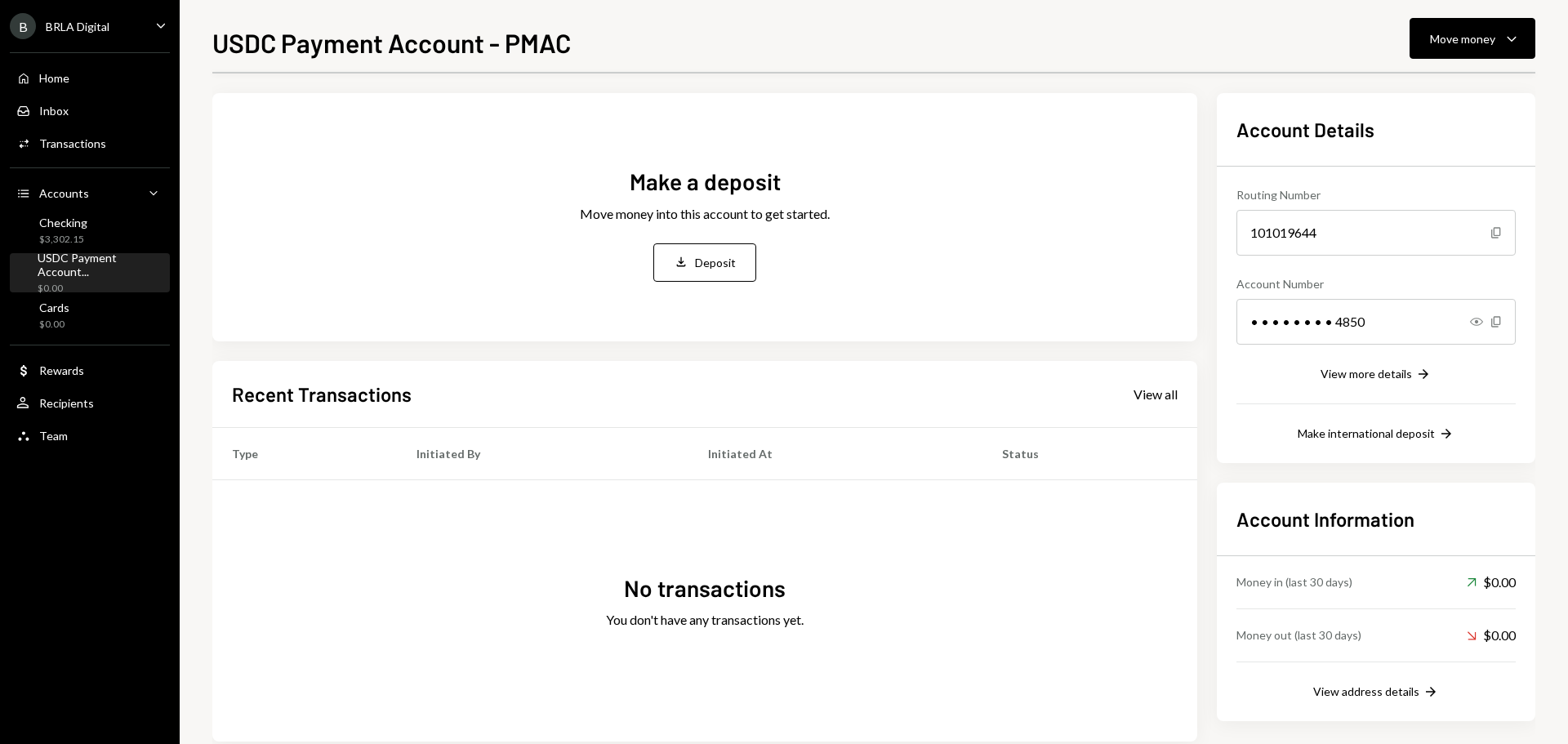
scroll to position [86, 0]
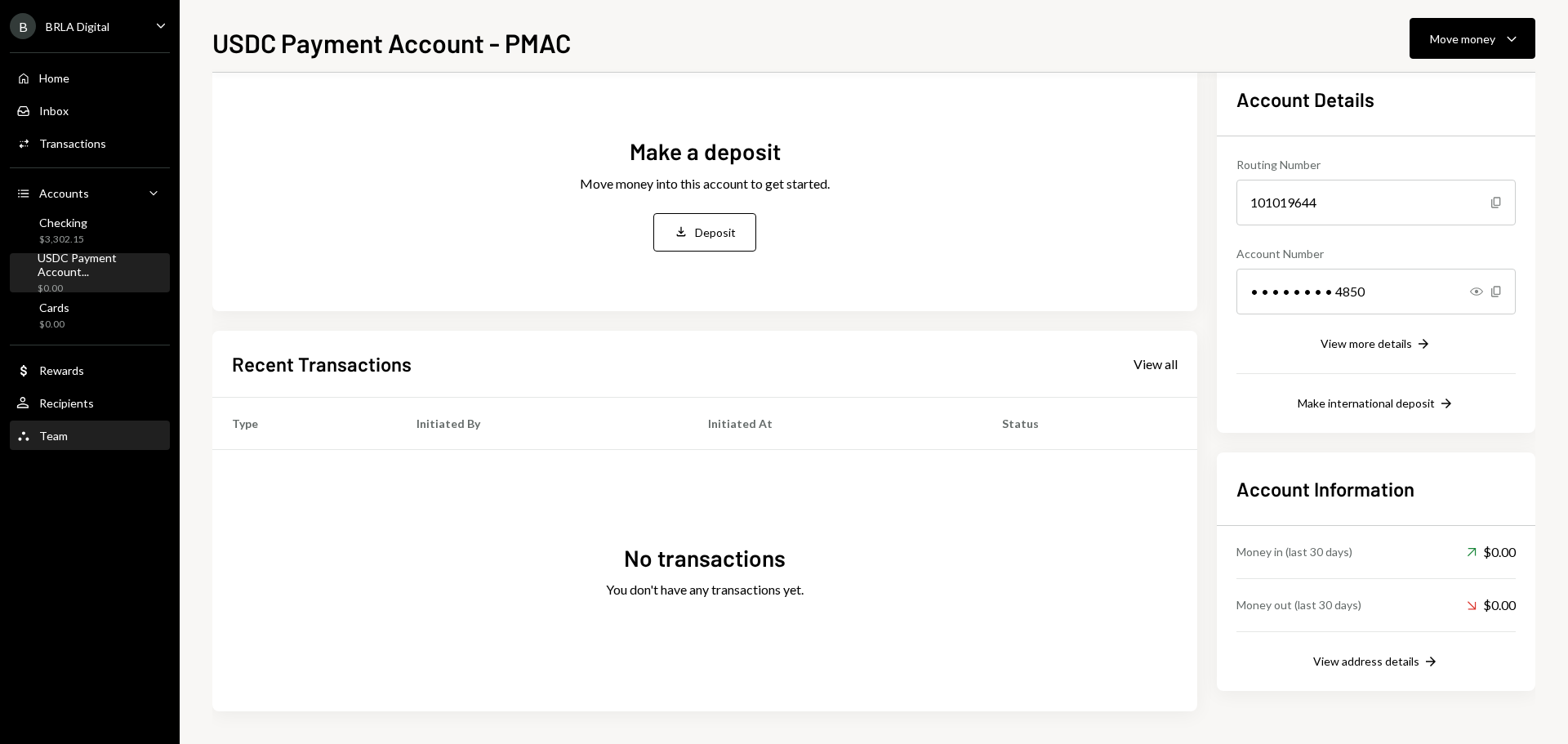
click at [63, 429] on div "Team" at bounding box center [53, 435] width 29 height 14
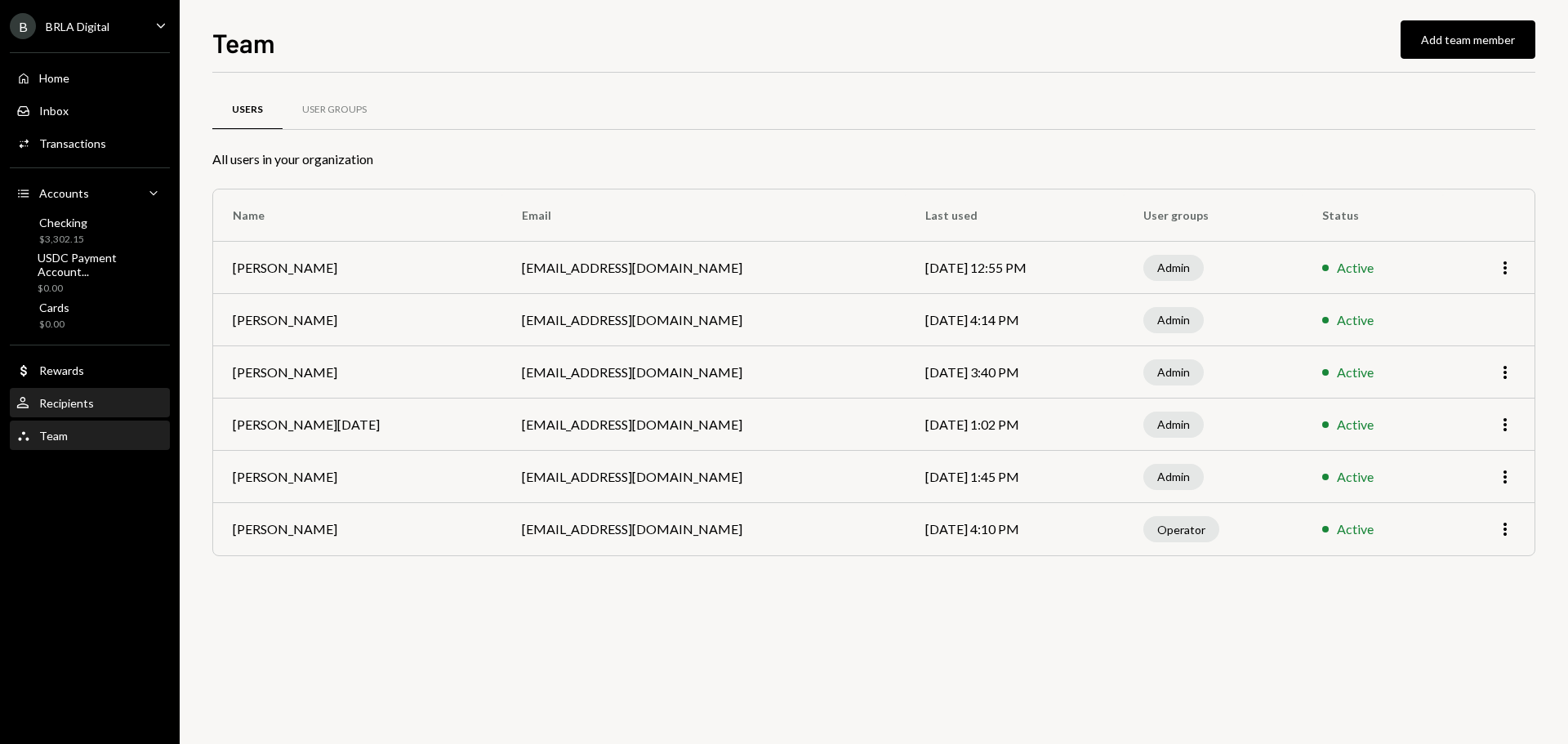
click at [66, 405] on div "Recipients" at bounding box center [67, 403] width 55 height 14
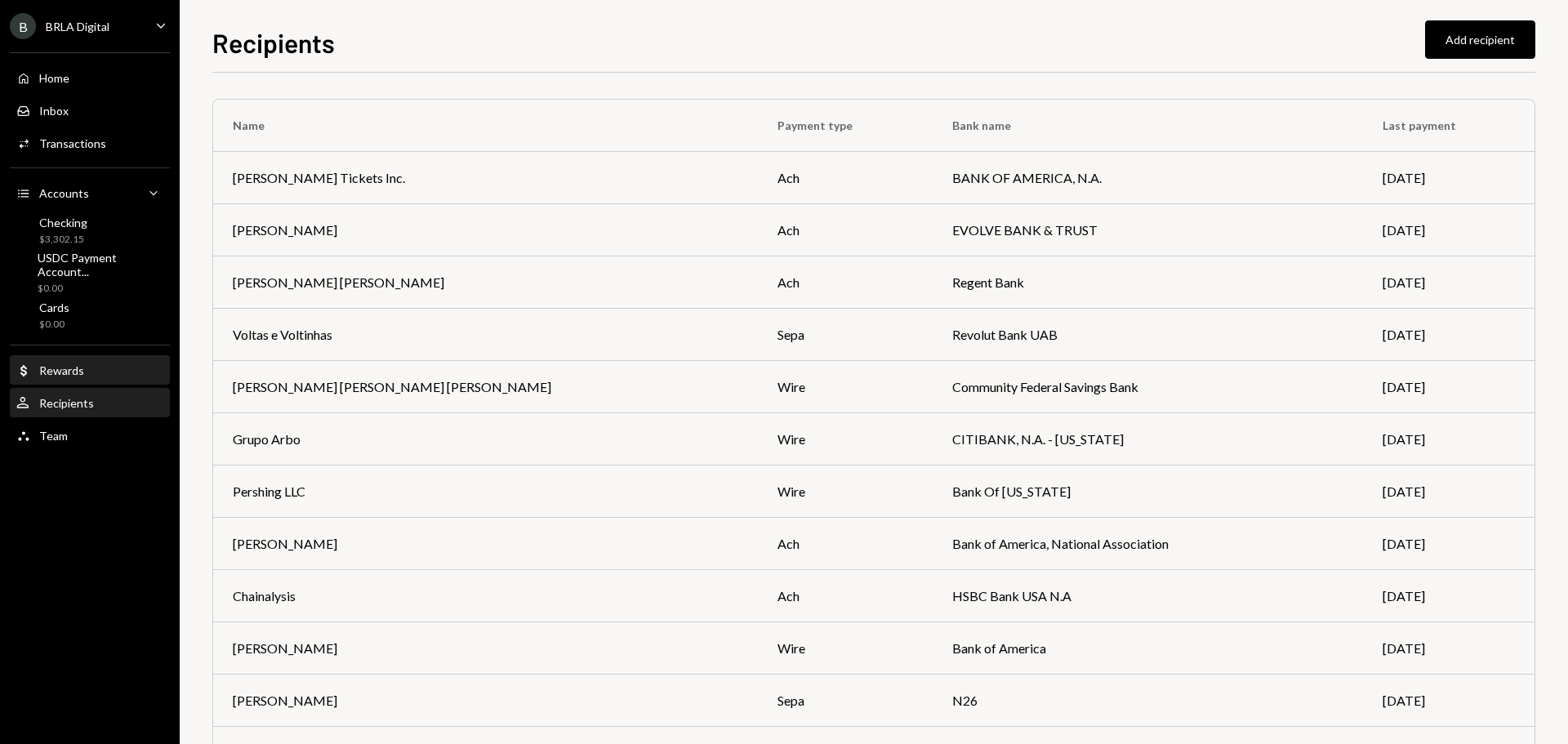
click at [67, 375] on div "Rewards" at bounding box center [61, 370] width 45 height 14
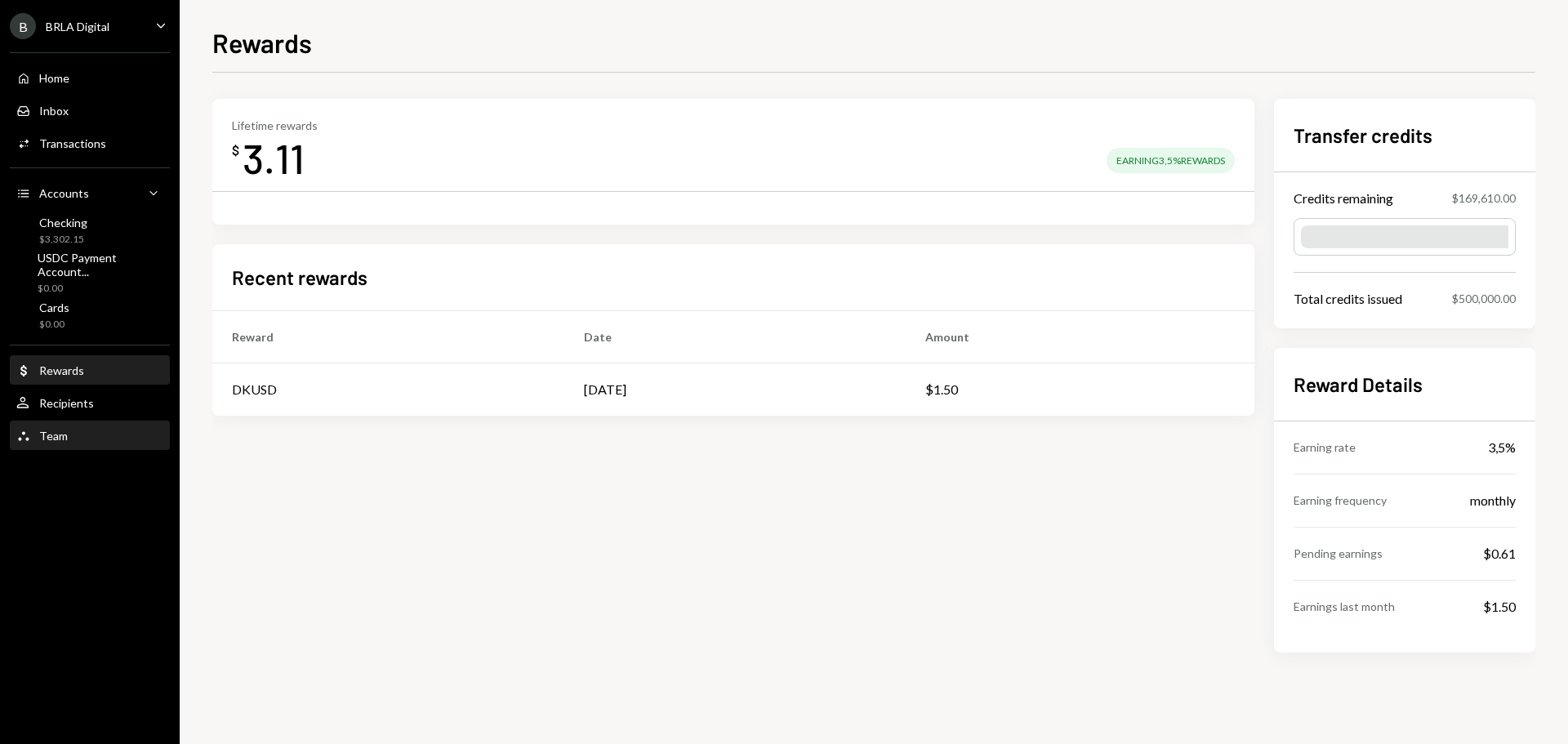
click at [61, 435] on div "Team" at bounding box center [53, 435] width 29 height 14
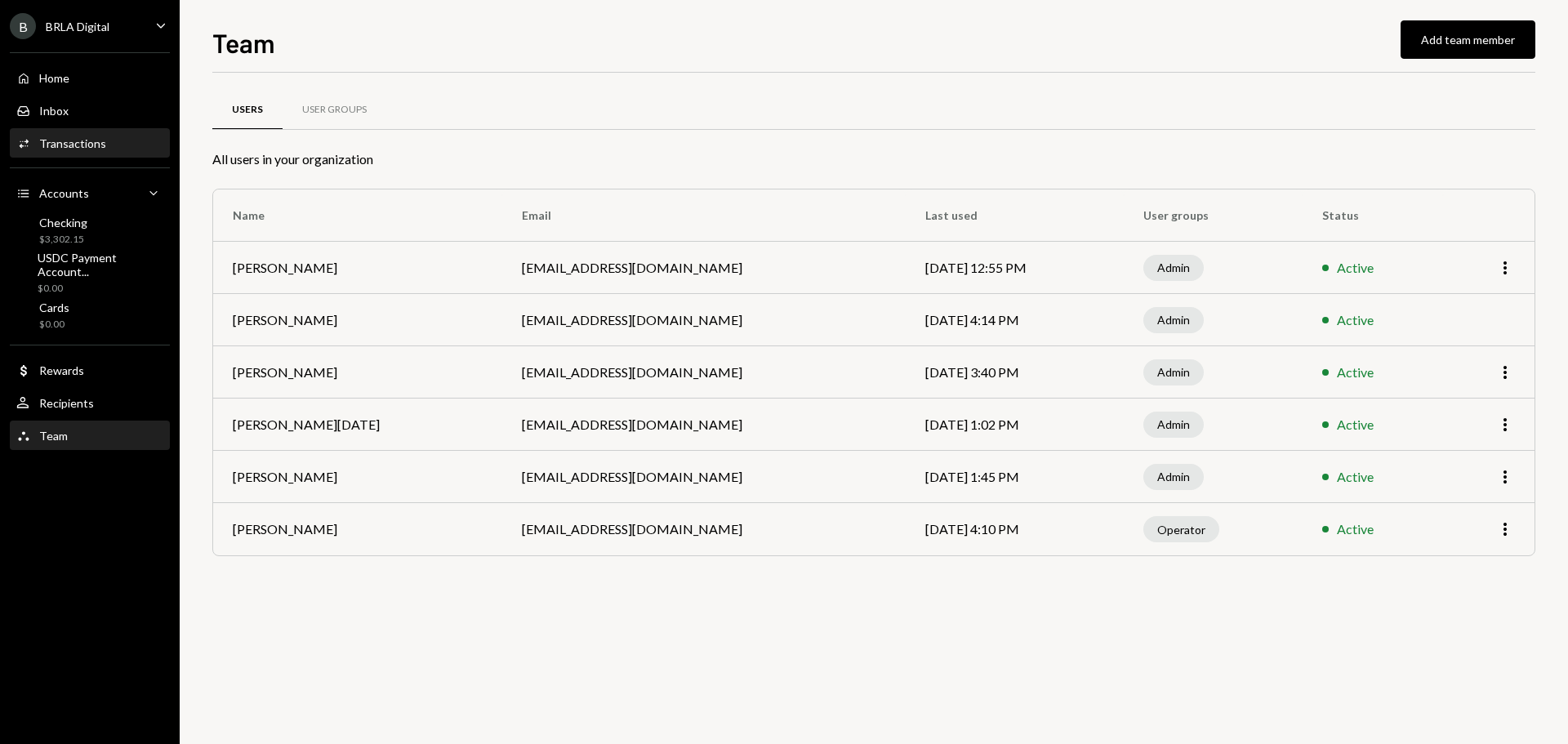
click at [76, 145] on div "Transactions" at bounding box center [72, 143] width 67 height 14
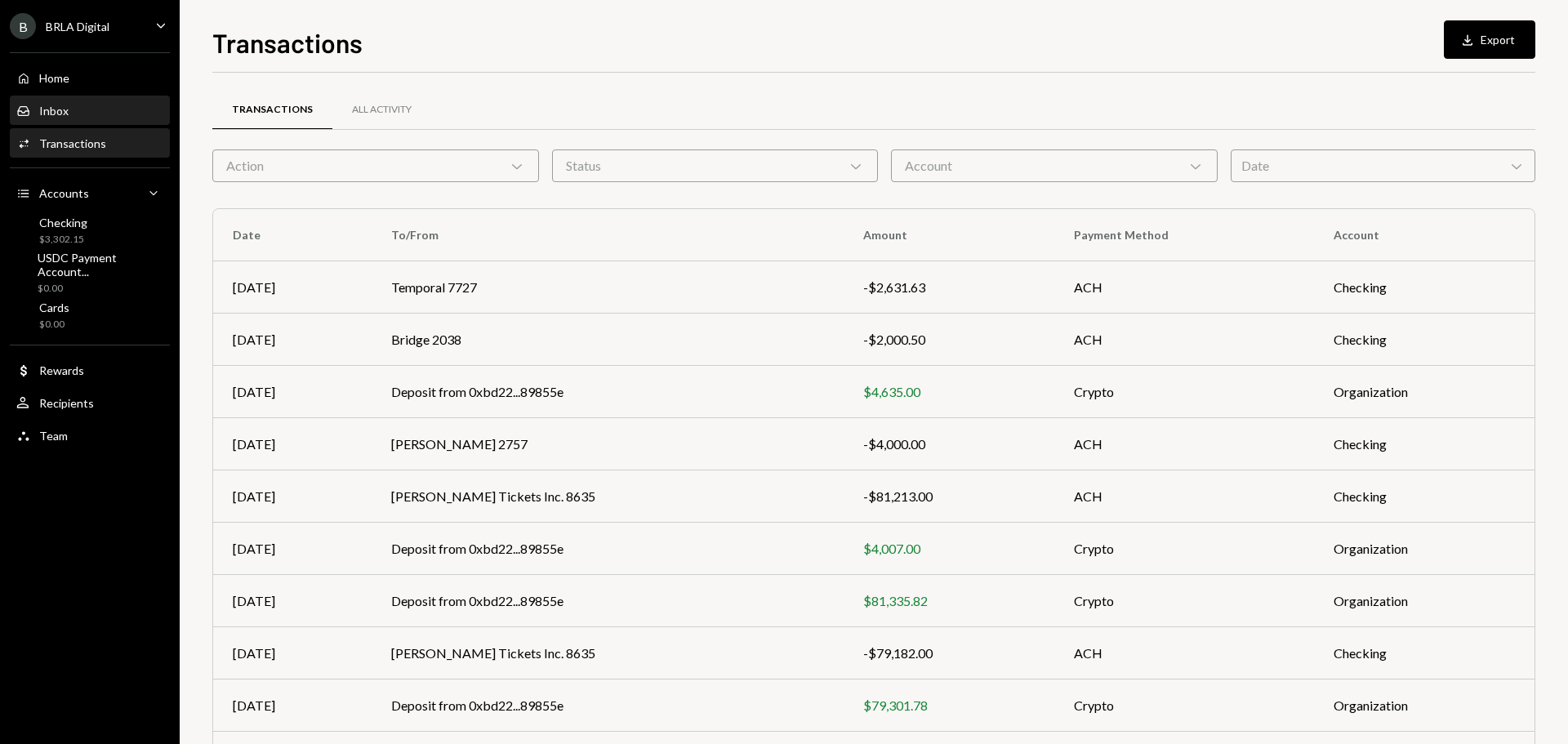
click at [73, 105] on div "Inbox Inbox" at bounding box center [89, 110] width 147 height 14
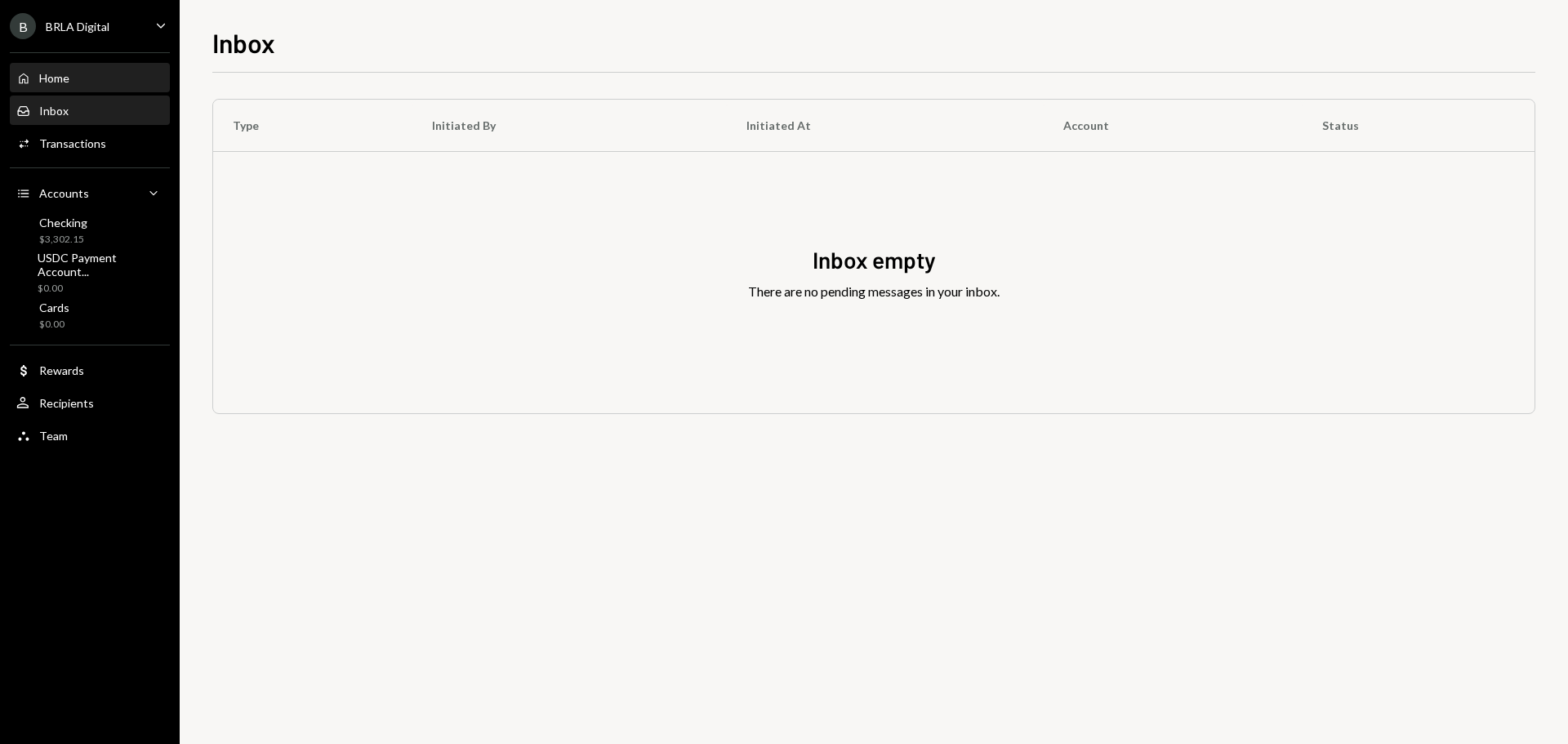
click at [78, 79] on div "Home Home" at bounding box center [89, 78] width 147 height 14
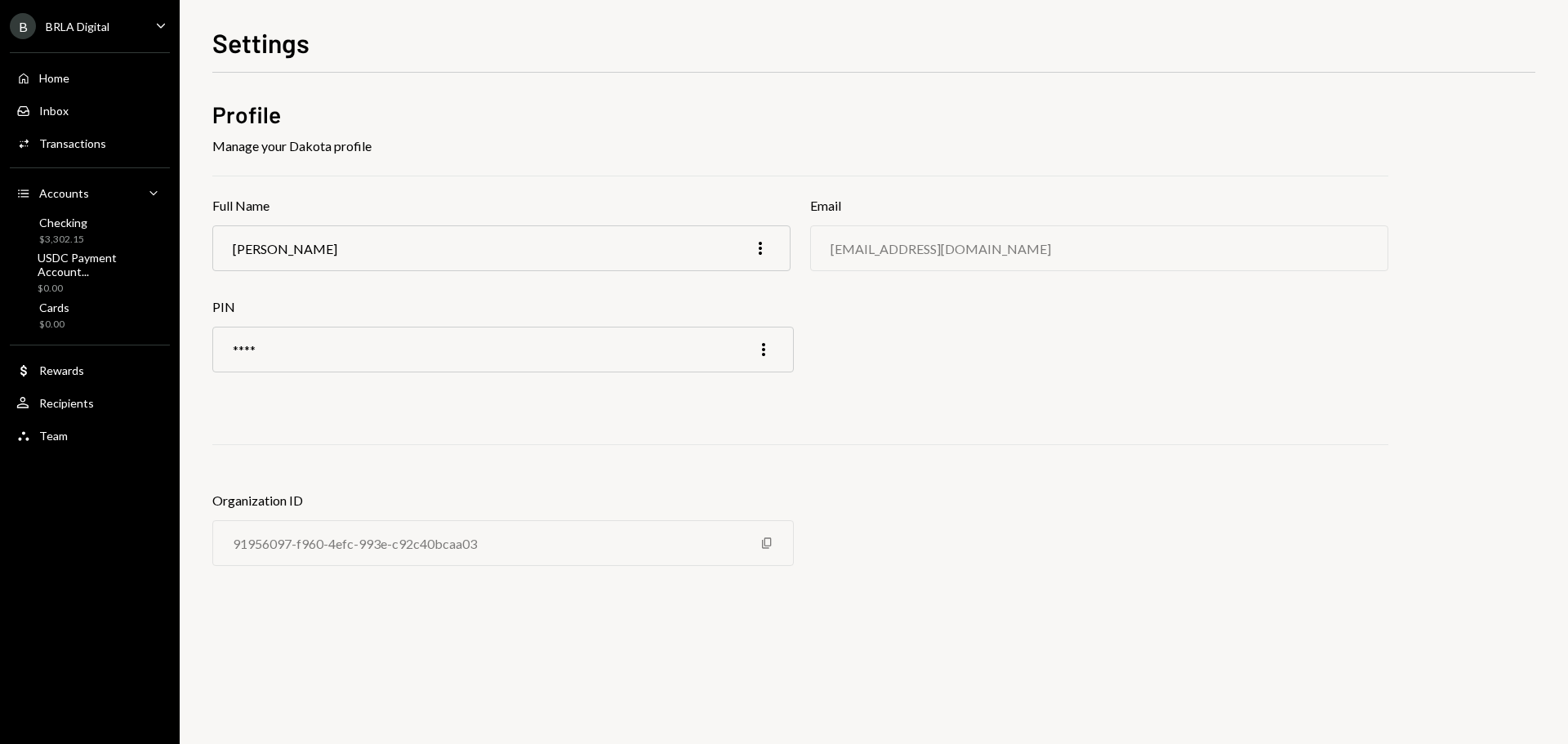
click at [849, 422] on div "Profile Manage your Dakota profile Full Name [PERSON_NAME] More Email [EMAIL_AD…" at bounding box center [799, 346] width 1176 height 494
click at [80, 86] on div "Home Home" at bounding box center [89, 78] width 147 height 28
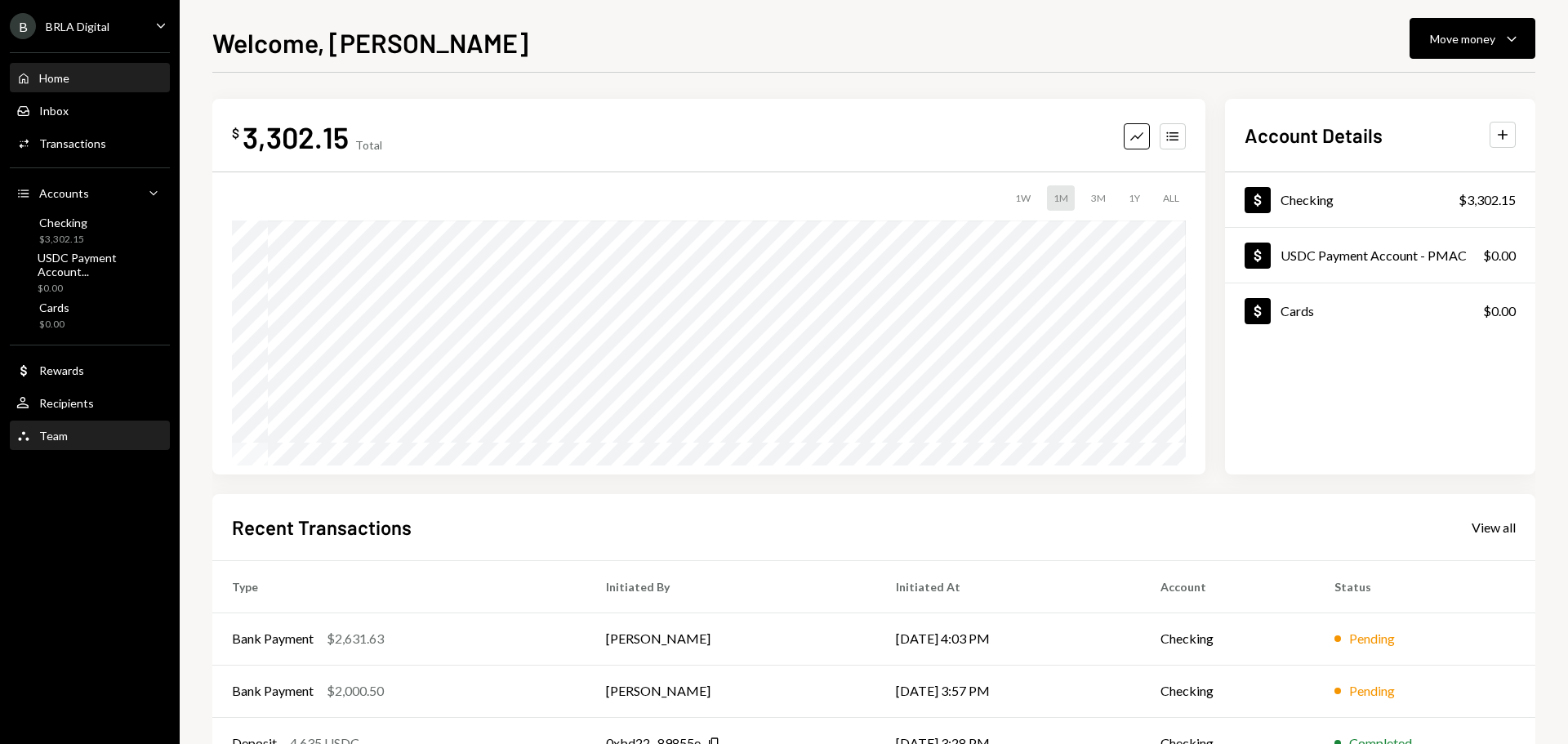
click at [67, 436] on div "Team Team" at bounding box center [89, 435] width 147 height 14
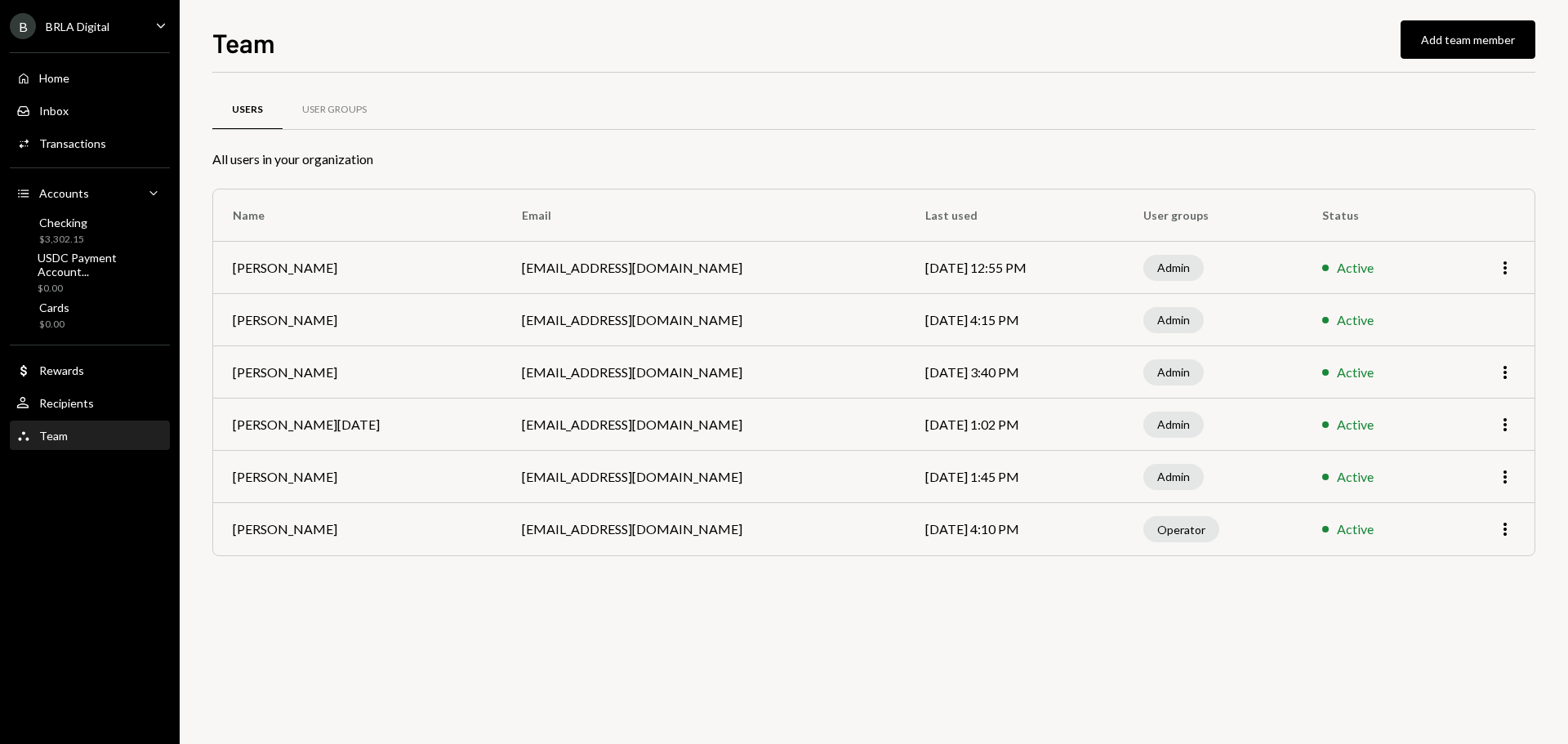
click at [1157, 530] on div "Operator" at bounding box center [1181, 528] width 76 height 26
click at [1506, 528] on icon "More" at bounding box center [1504, 528] width 20 height 20
click at [1469, 593] on div "Remove" at bounding box center [1467, 592] width 82 height 29
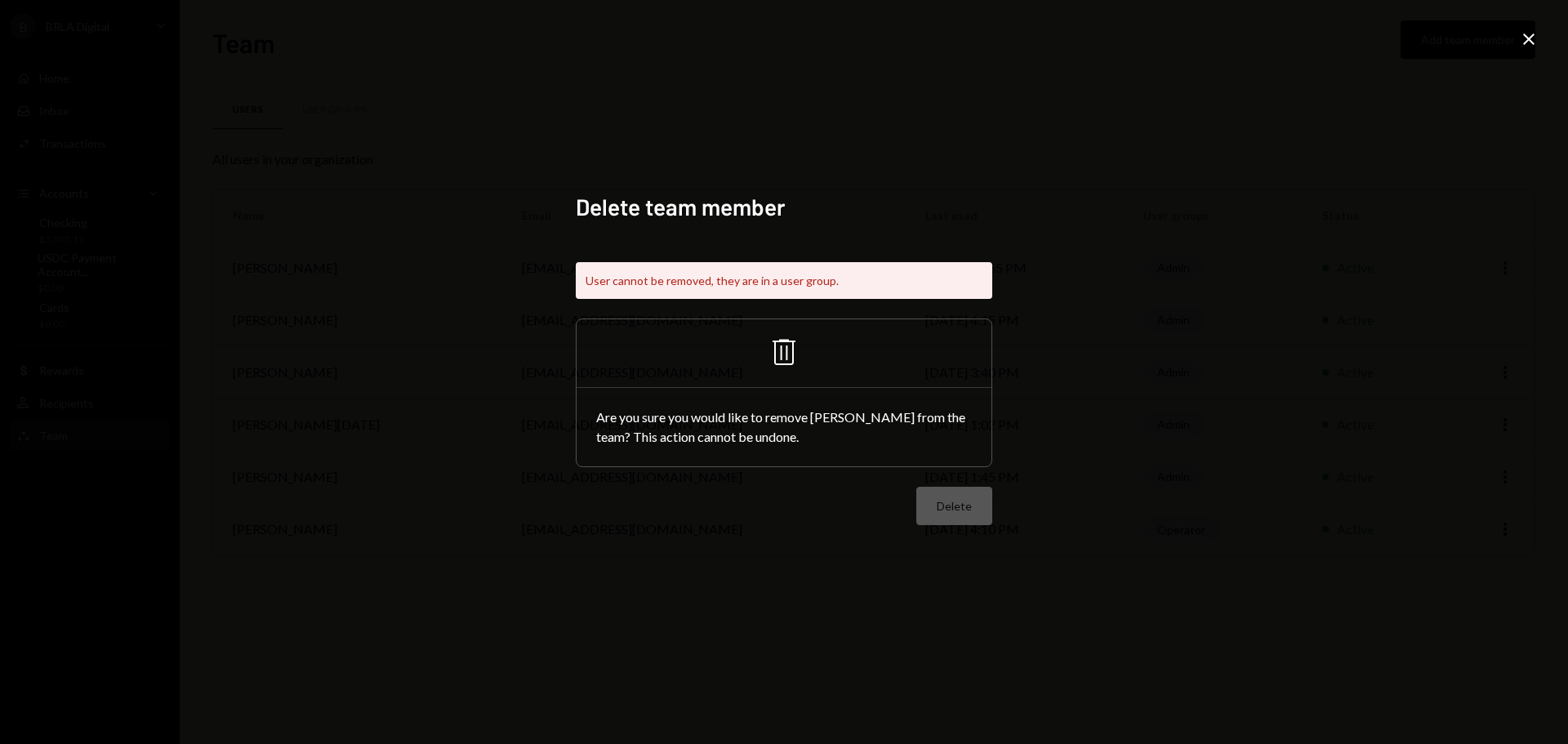
click at [1093, 310] on div "Delete team member User cannot be removed, they are in a user group. Trash Are …" at bounding box center [784, 372] width 1568 height 744
click at [1529, 34] on icon "Close" at bounding box center [1528, 39] width 20 height 20
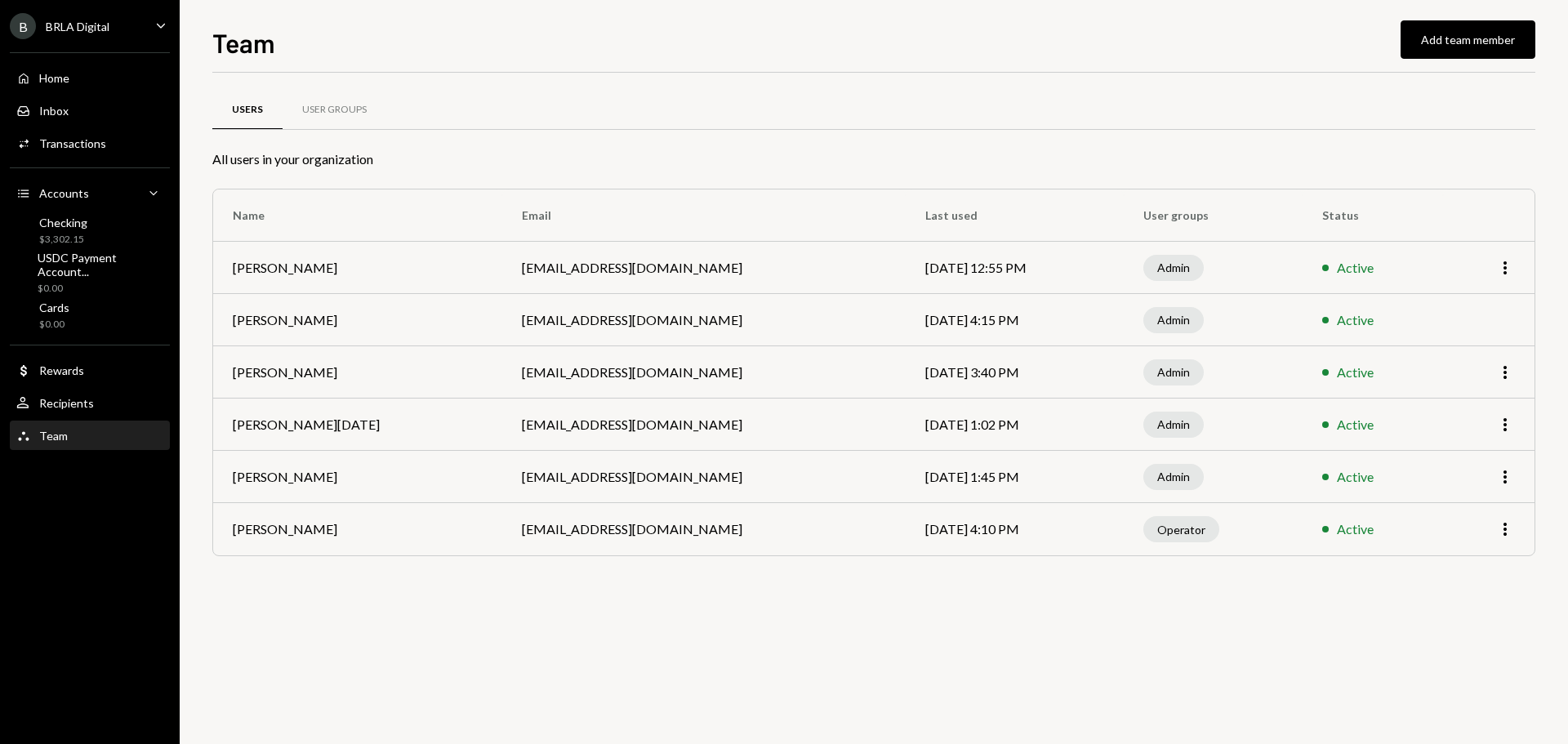
drag, startPoint x: 947, startPoint y: 627, endPoint x: 1263, endPoint y: 265, distance: 480.5
click at [948, 626] on div "Users User Groups All users in your organization Name Email Last used User grou…" at bounding box center [873, 408] width 1323 height 671
click at [1436, 40] on button "Add team member" at bounding box center [1467, 39] width 135 height 38
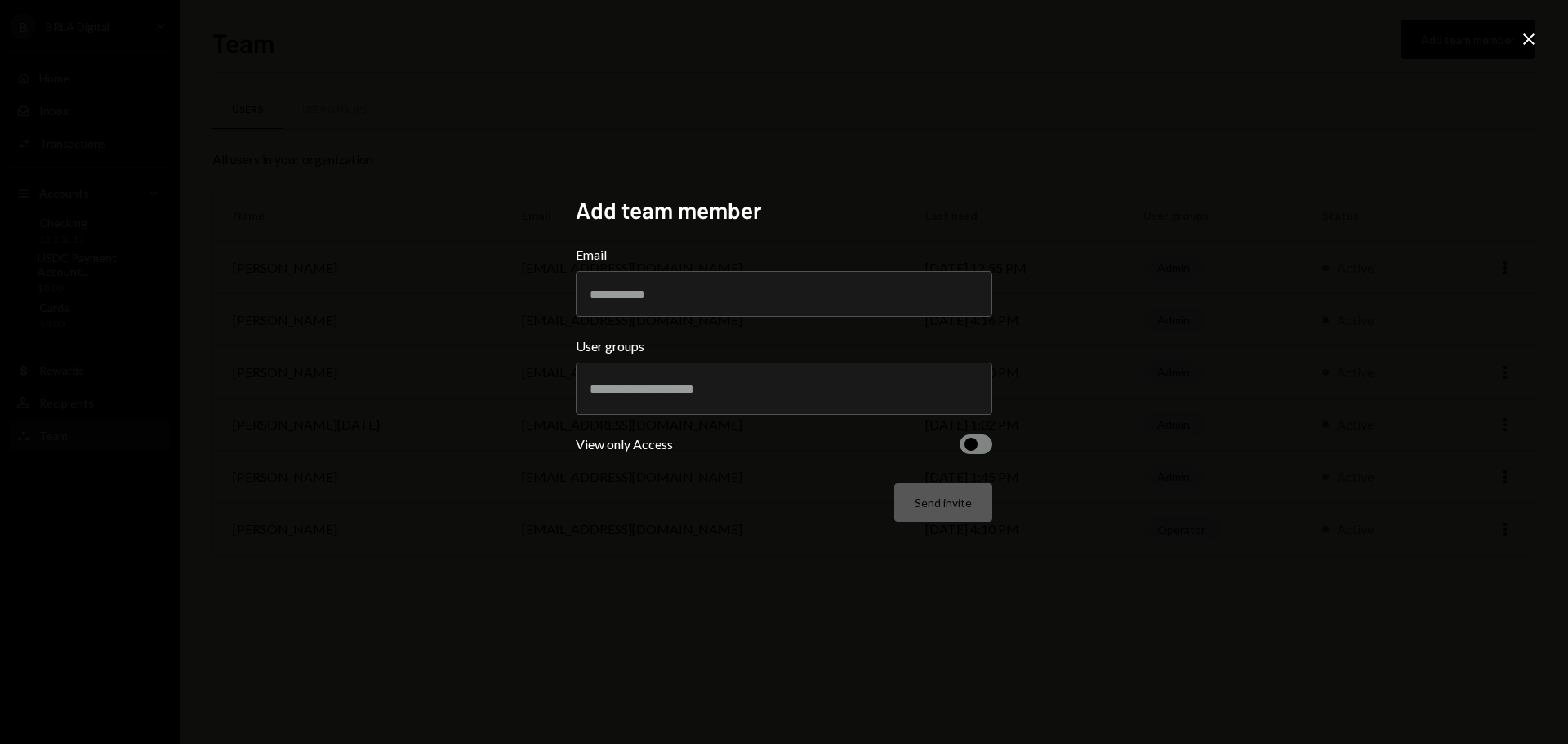
click at [693, 399] on div at bounding box center [783, 388] width 389 height 41
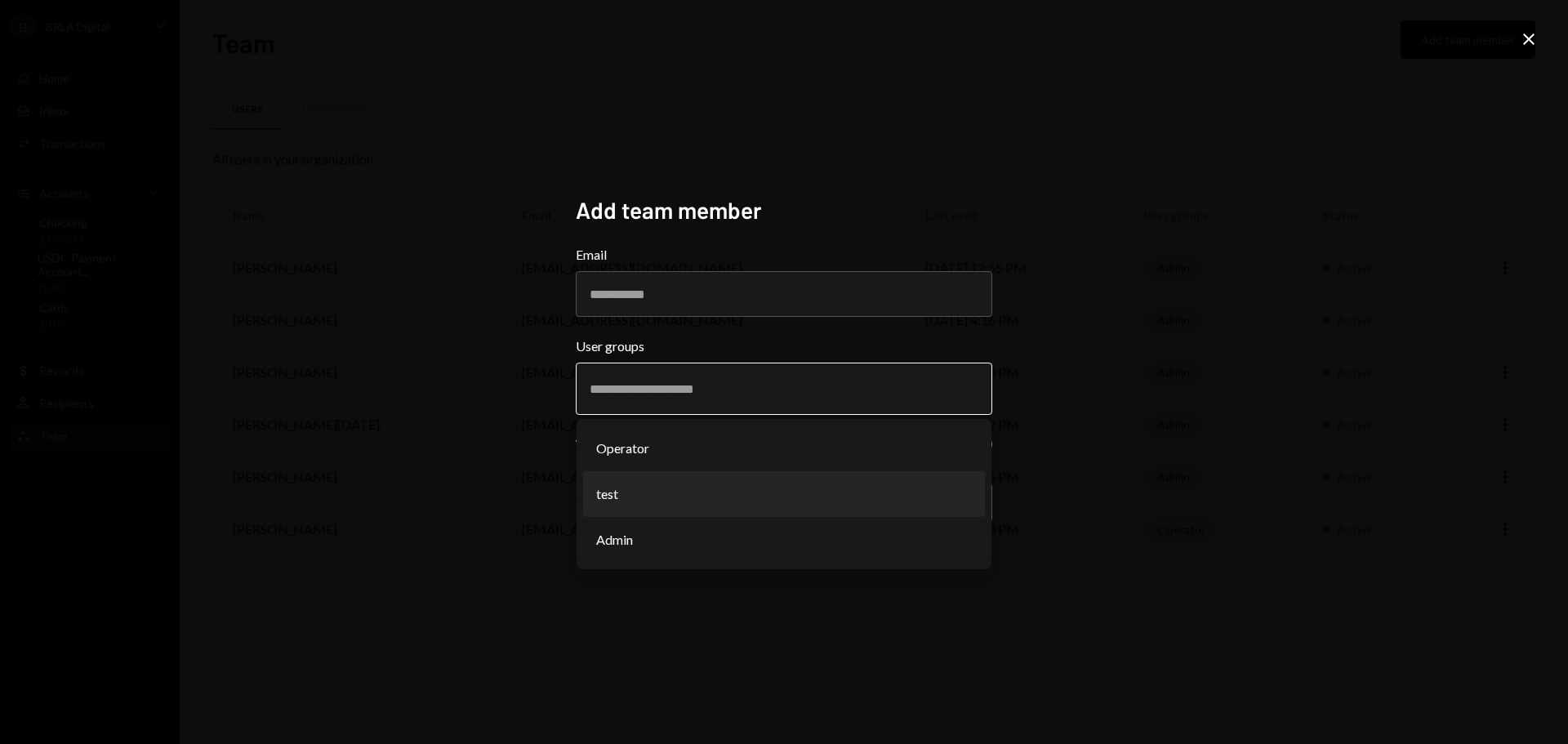
click at [663, 488] on li "test" at bounding box center [783, 494] width 402 height 46
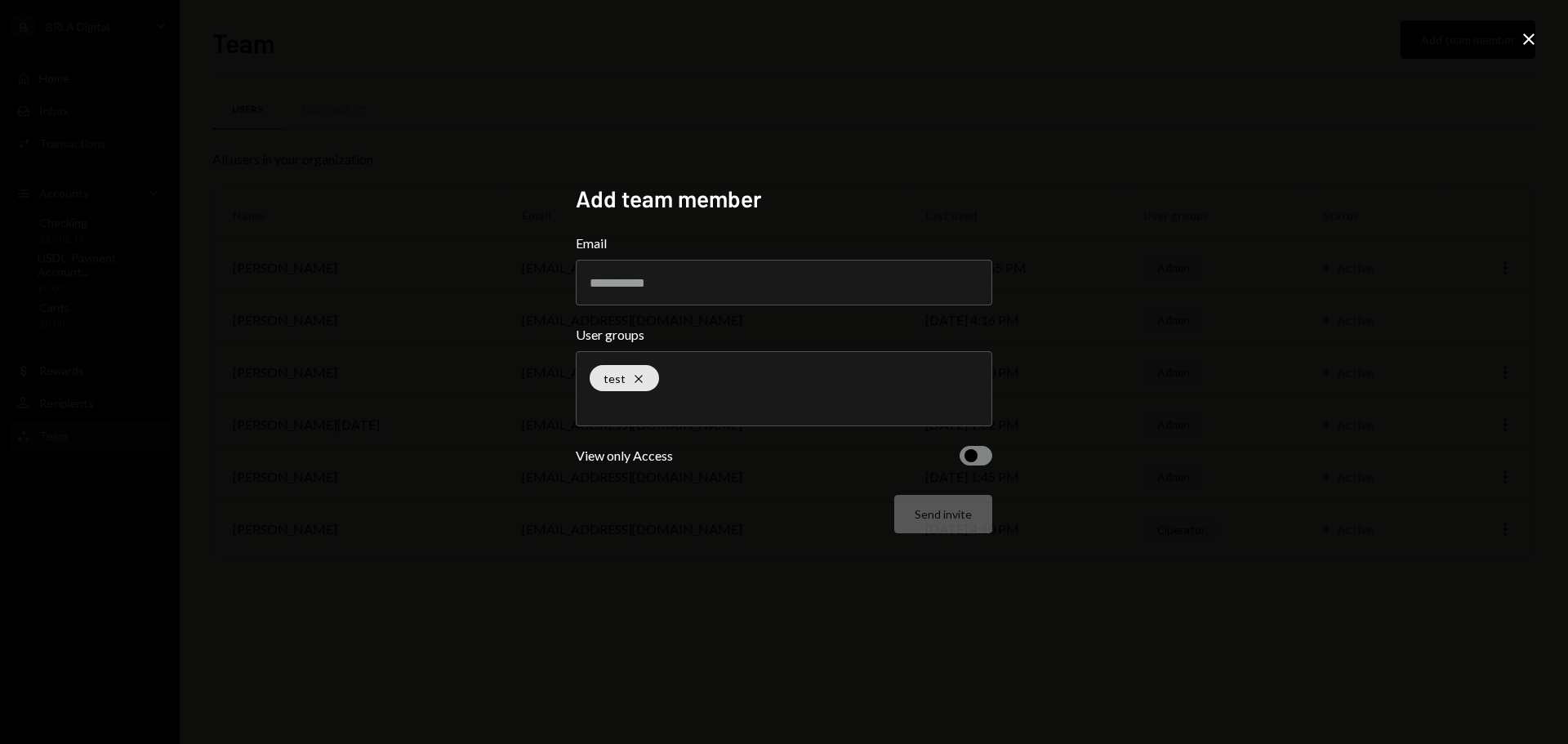
click at [977, 451] on button "button" at bounding box center [976, 455] width 32 height 20
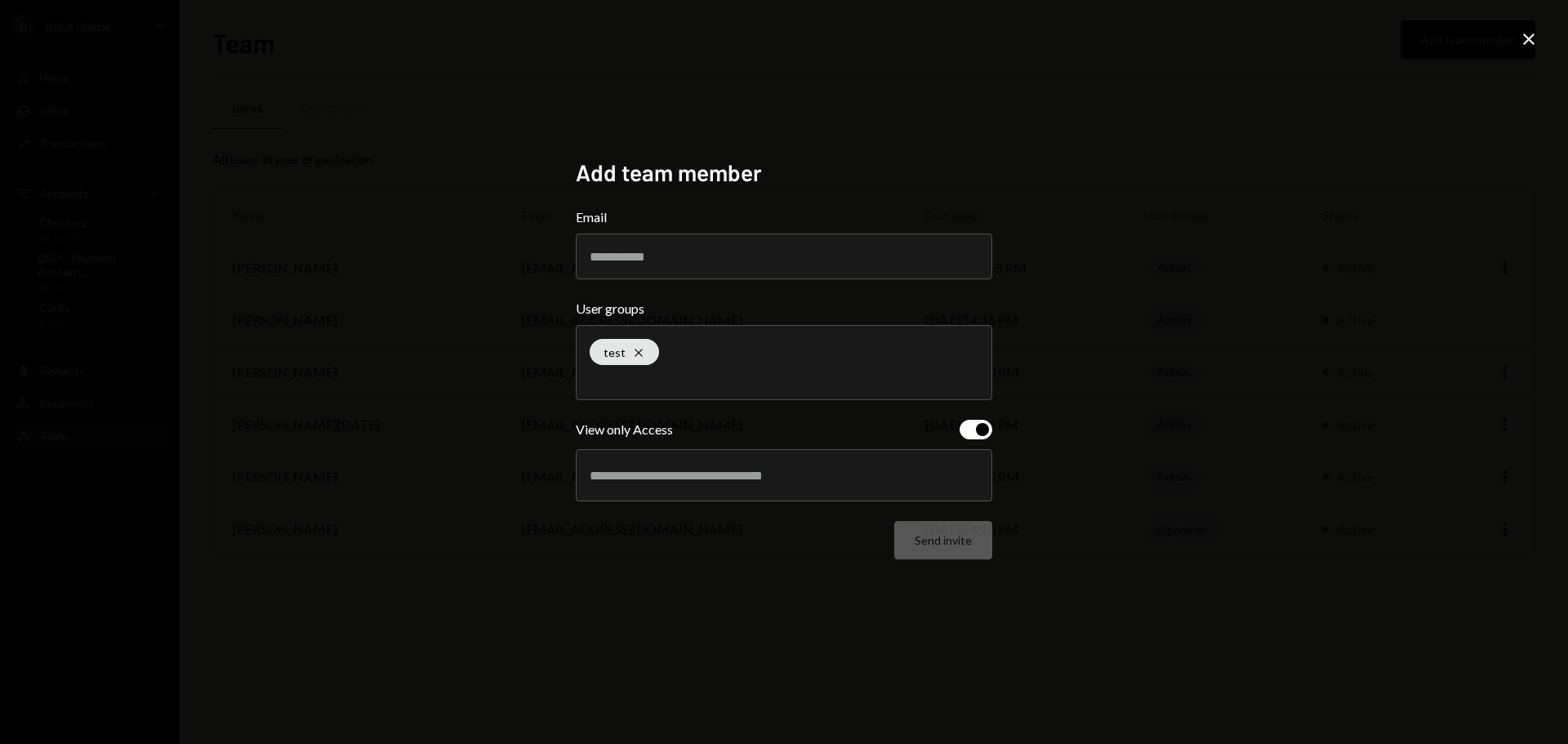
click at [983, 430] on span "button" at bounding box center [983, 429] width 13 height 13
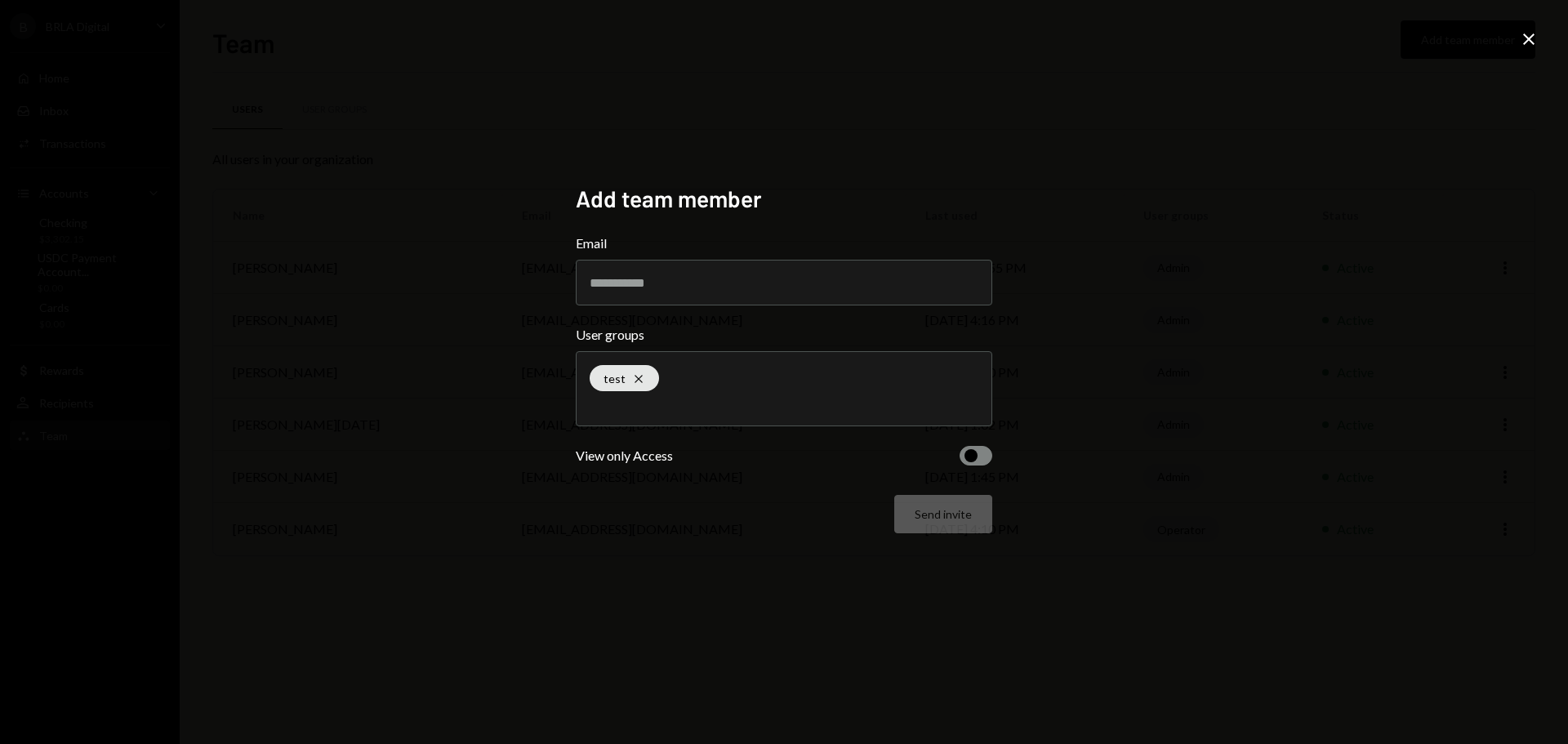
click at [823, 377] on div "test Cross" at bounding box center [783, 388] width 389 height 73
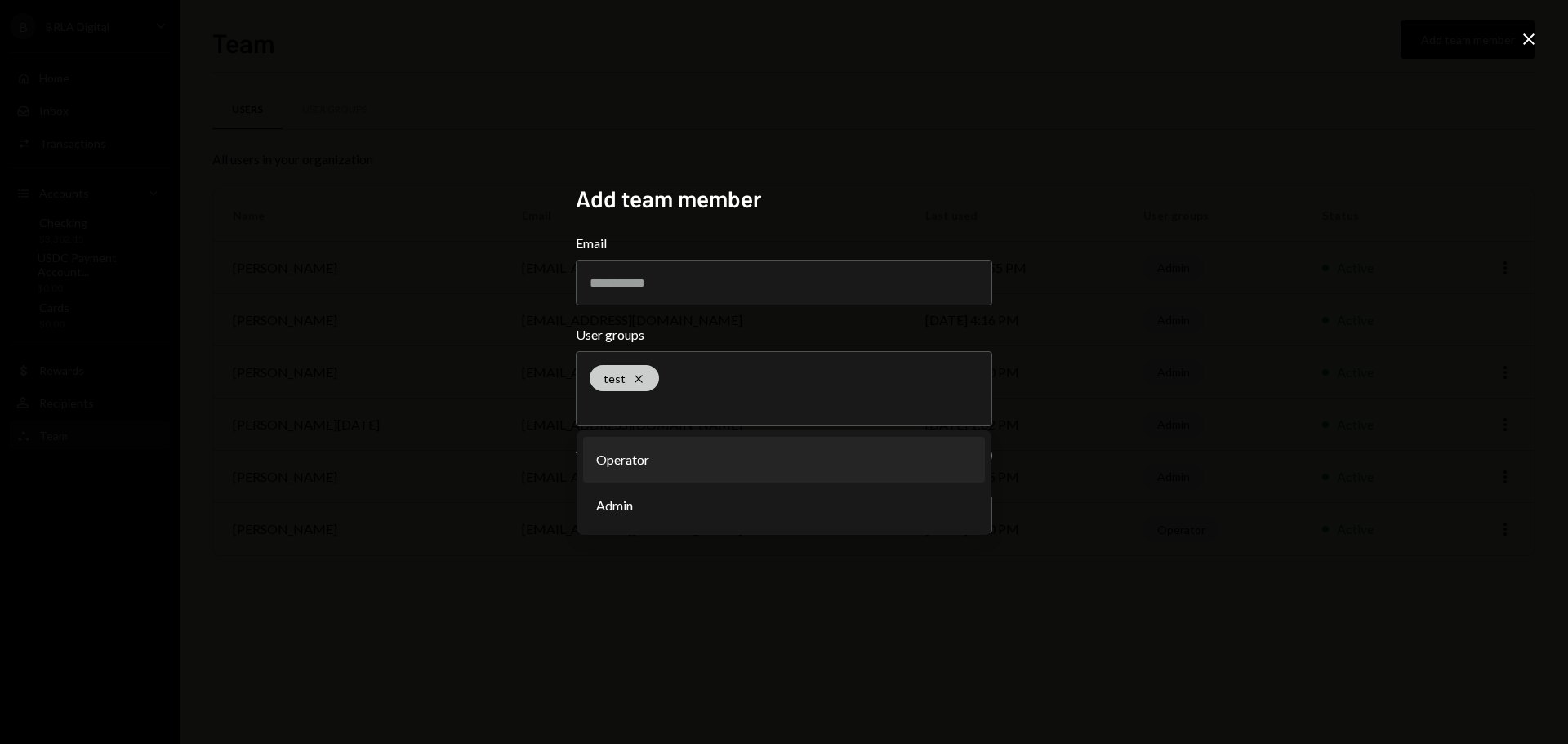
click at [641, 378] on icon "Cross" at bounding box center [639, 379] width 13 height 13
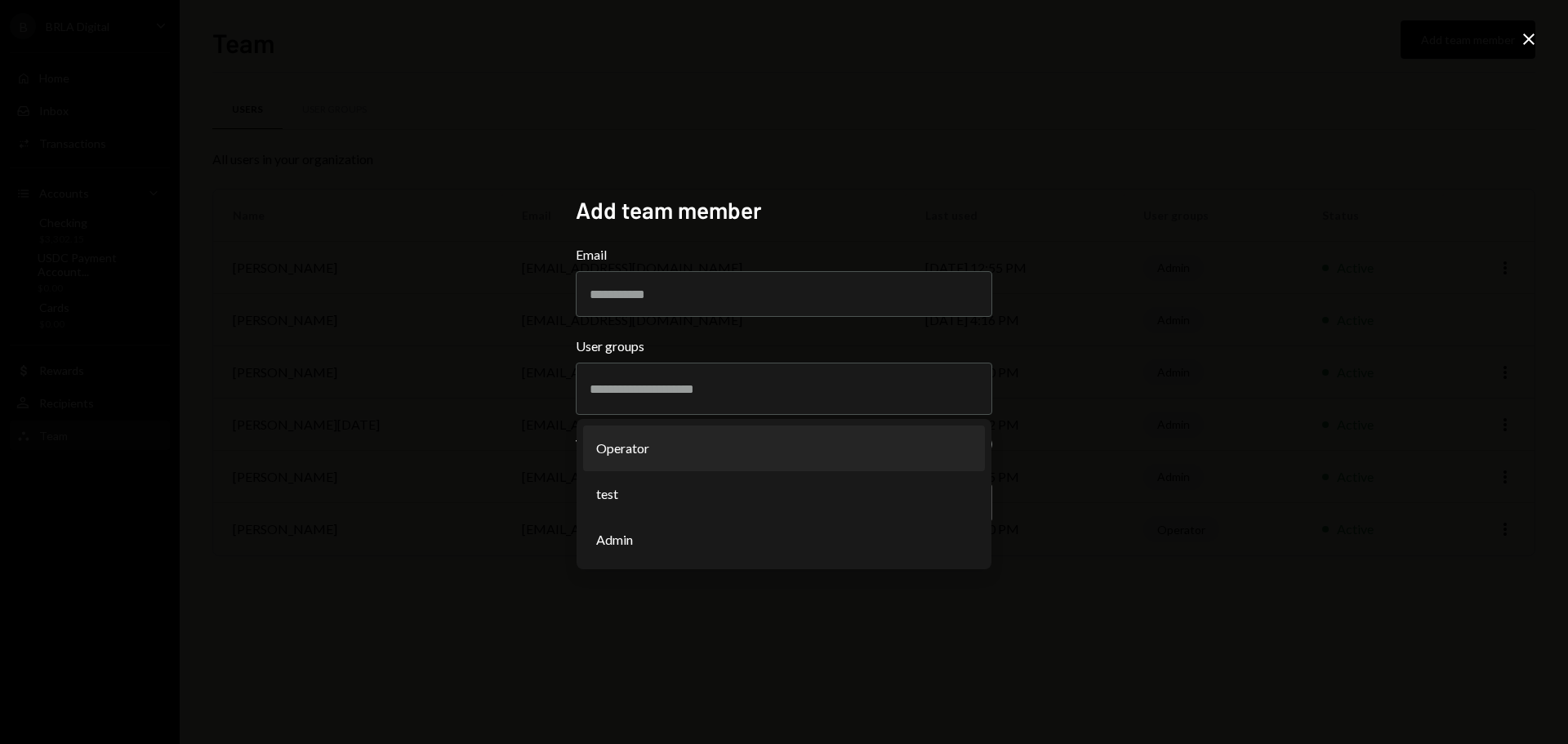
click at [461, 345] on div "Add team member Email User groups Operator test Admin View only Access Send inv…" at bounding box center [784, 372] width 1568 height 744
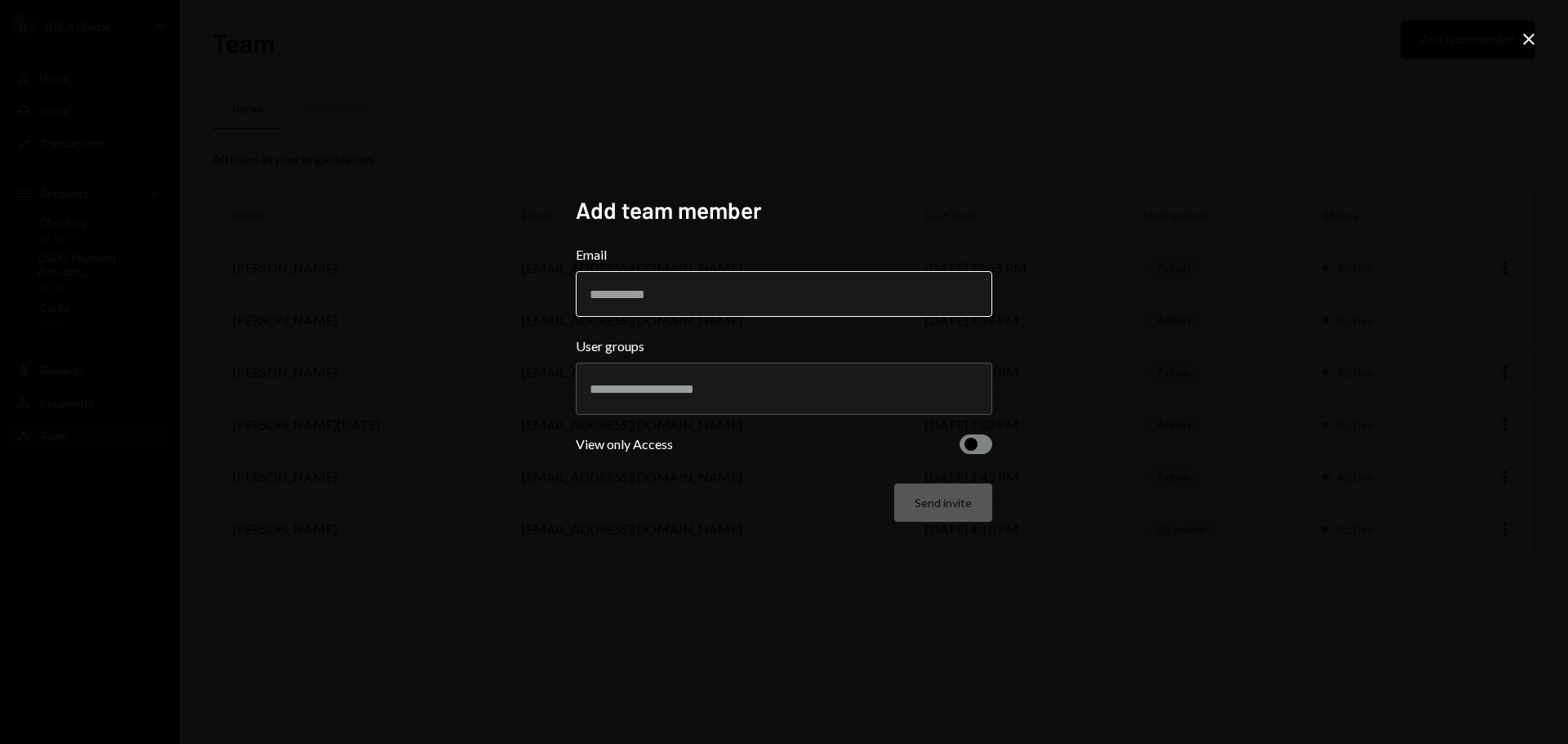
click at [636, 294] on input "Email" at bounding box center [784, 294] width 416 height 46
click at [489, 293] on div "Add team member Email User groups View only Access Send invite Close" at bounding box center [784, 372] width 1568 height 744
click at [1204, 220] on div "Add team member Email User groups View only Access Send invite Close" at bounding box center [784, 372] width 1568 height 744
click at [1523, 38] on icon "Close" at bounding box center [1528, 39] width 20 height 20
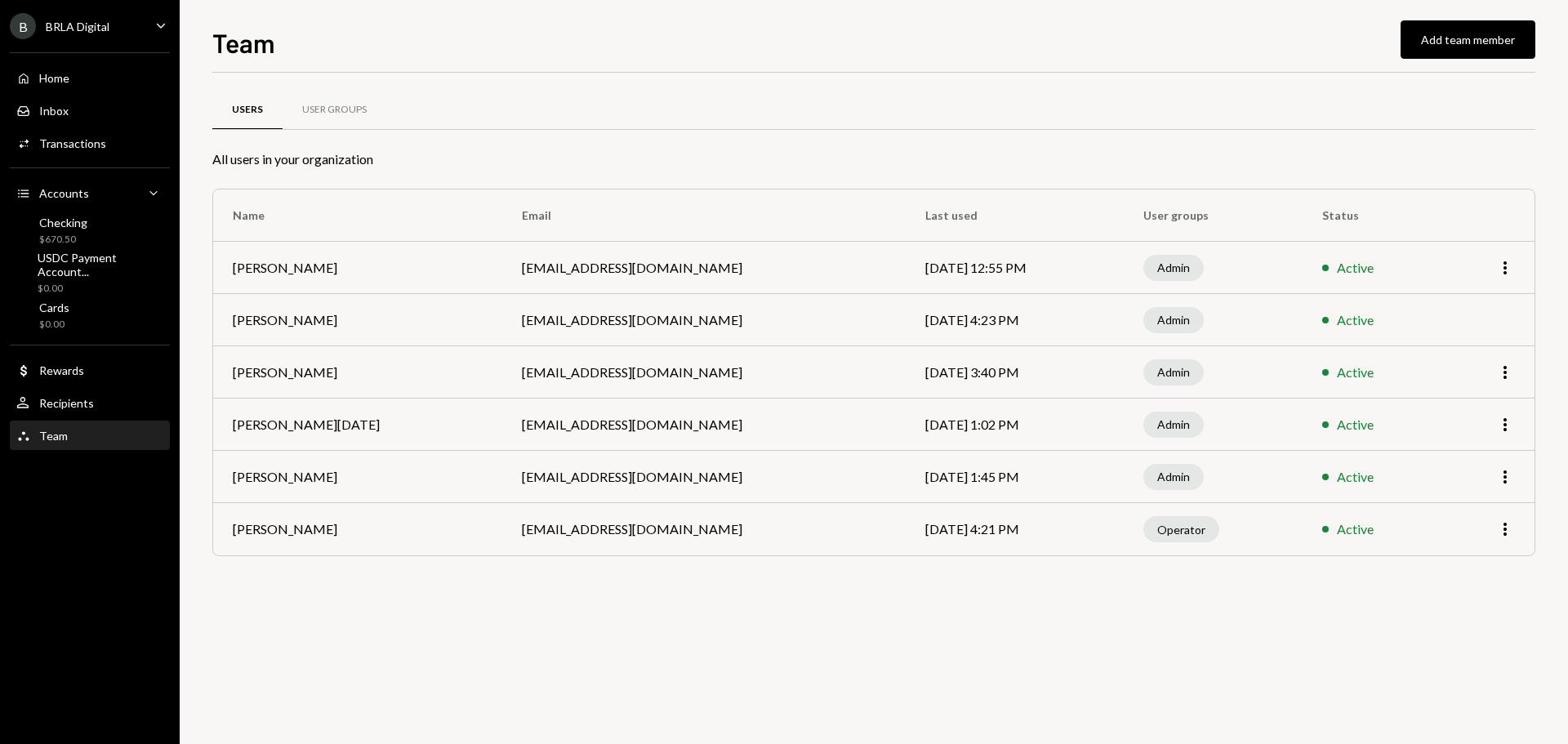
click at [914, 593] on div "Users User Groups All users in your organization Name Email Last used User grou…" at bounding box center [873, 408] width 1323 height 671
click at [1000, 565] on div "Users User Groups All users in your organization Name Email Last used User grou…" at bounding box center [873, 343] width 1323 height 489
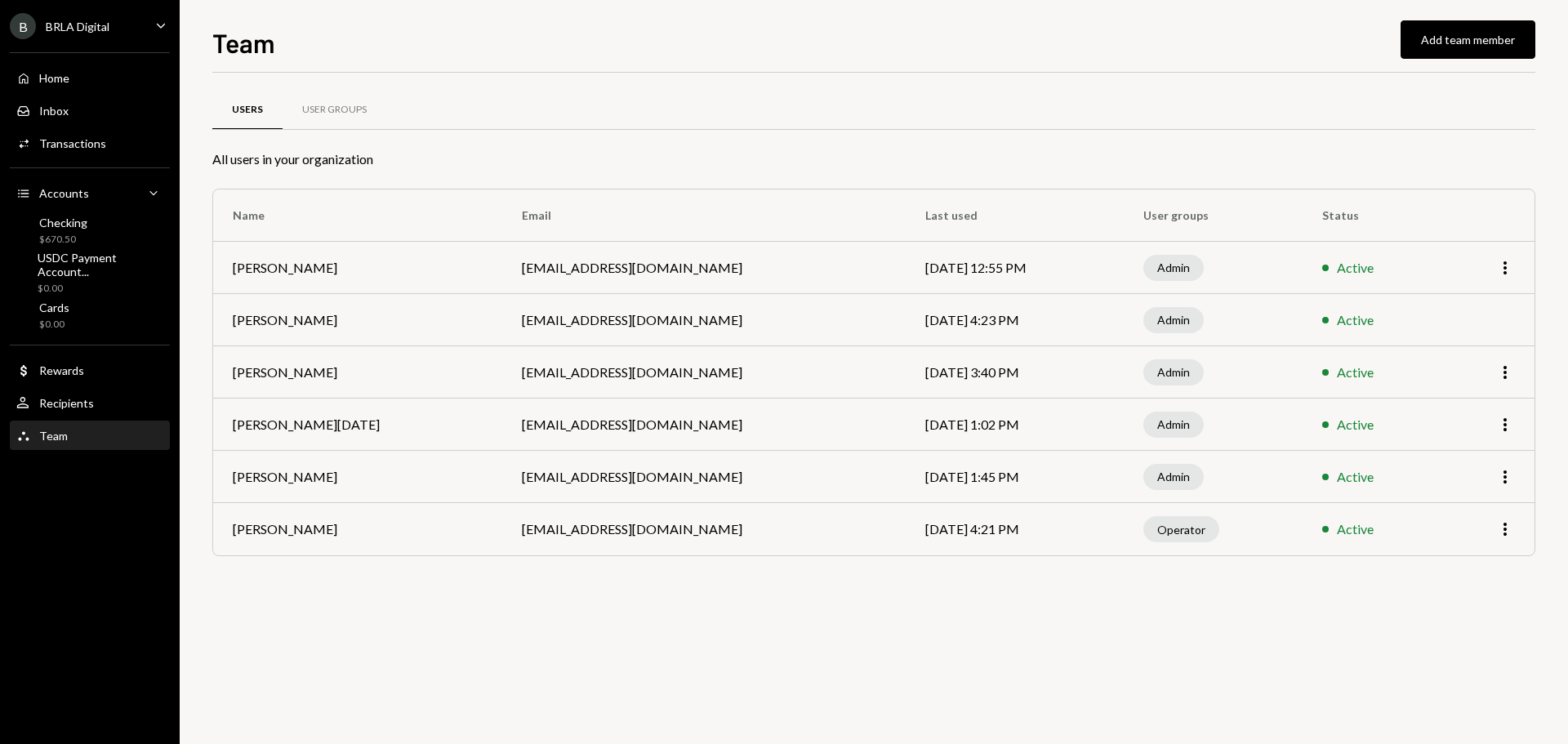
drag, startPoint x: 48, startPoint y: 74, endPoint x: 58, endPoint y: 74, distance: 10.0
click at [48, 74] on div "Home" at bounding box center [54, 78] width 30 height 14
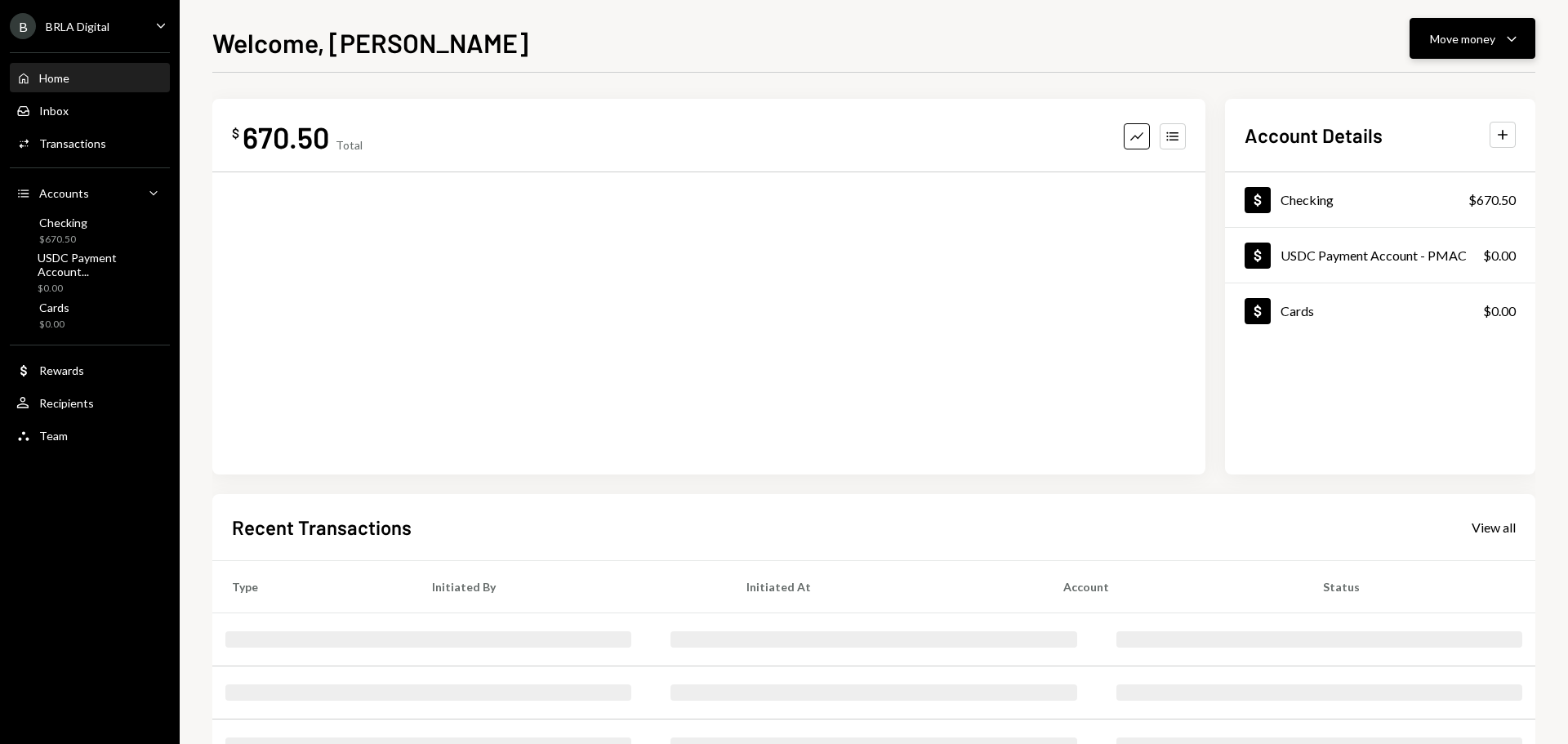
click at [1452, 38] on div "Move money" at bounding box center [1462, 39] width 66 height 17
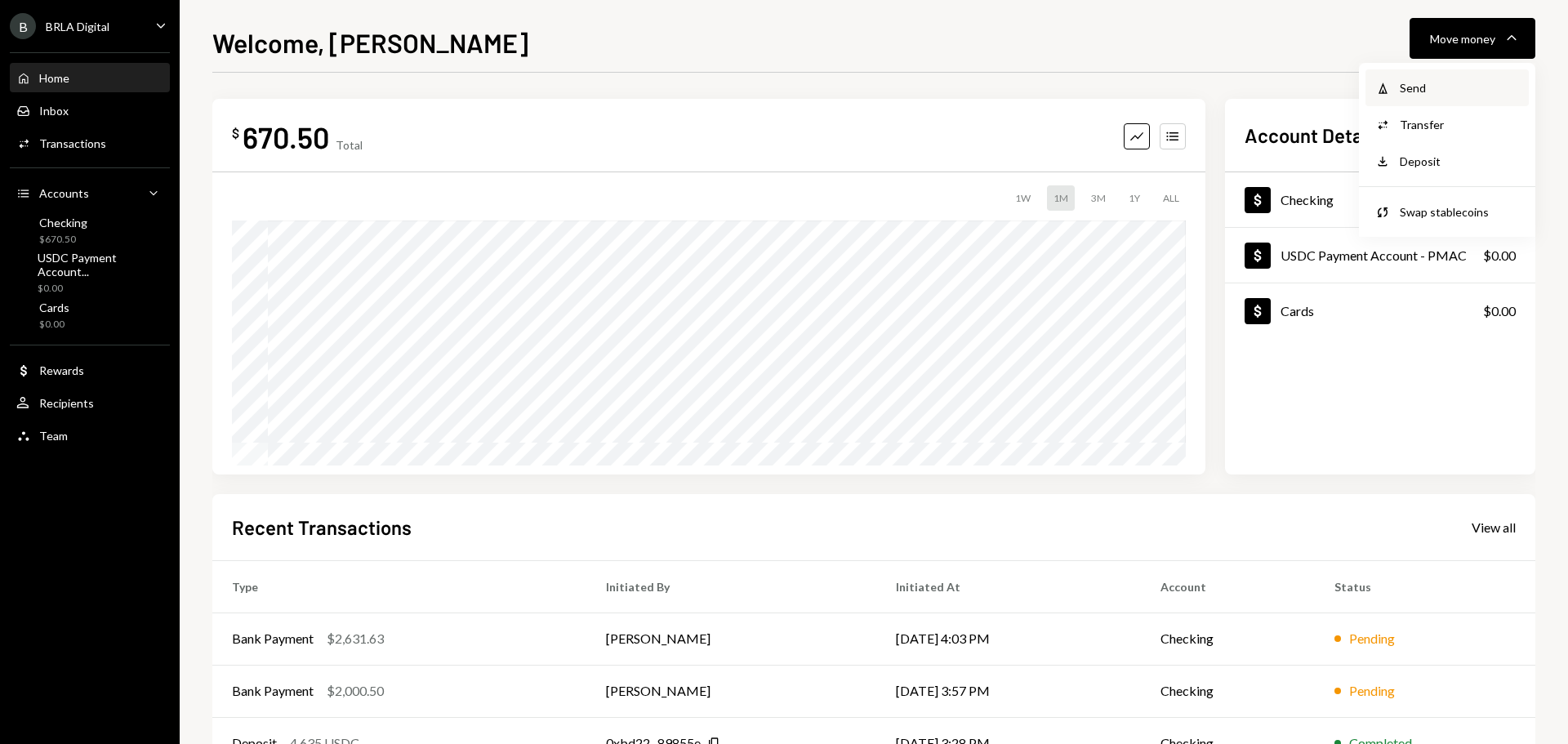
click at [1410, 96] on div "Send" at bounding box center [1459, 87] width 119 height 17
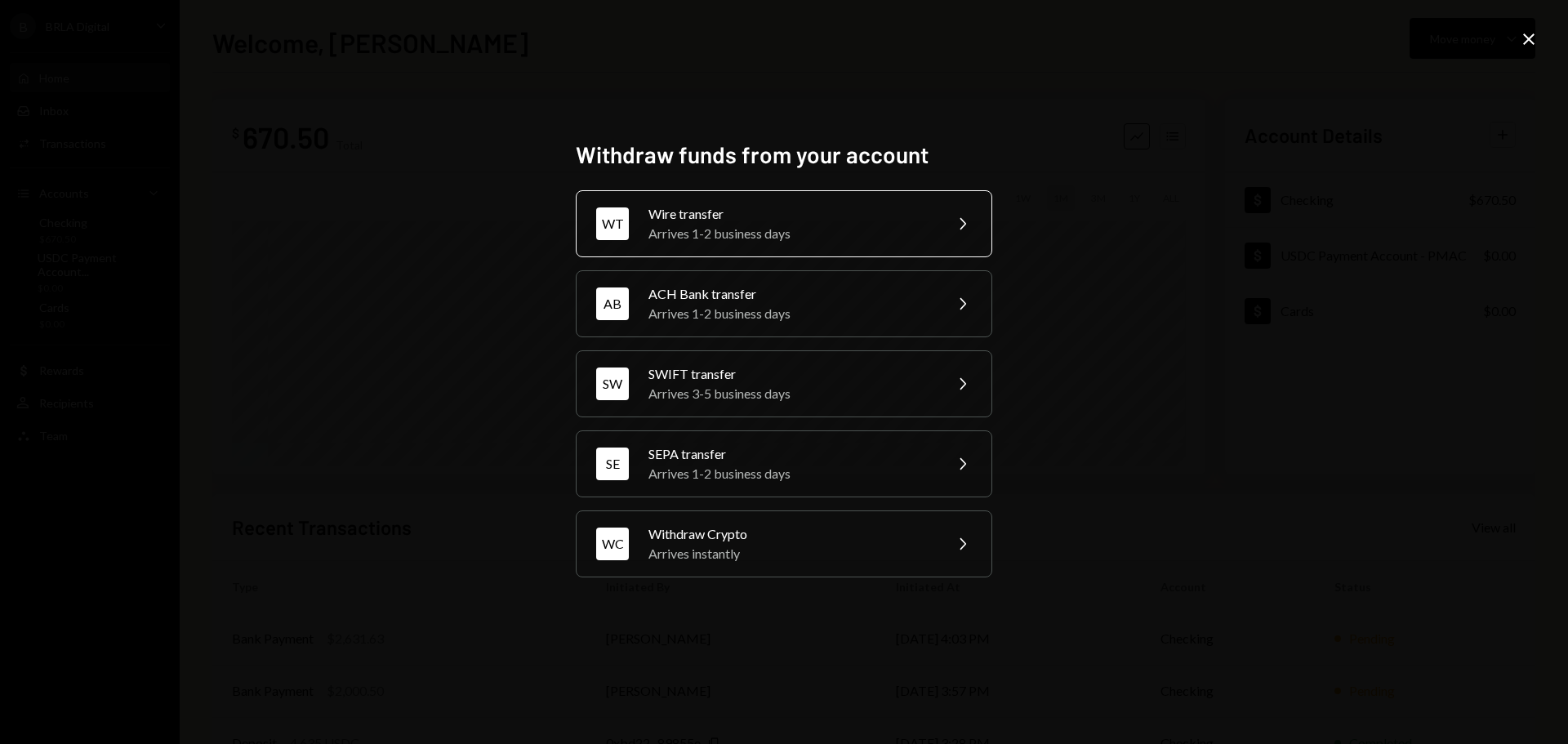
click at [847, 237] on div "Arrives 1-2 business days" at bounding box center [790, 233] width 284 height 20
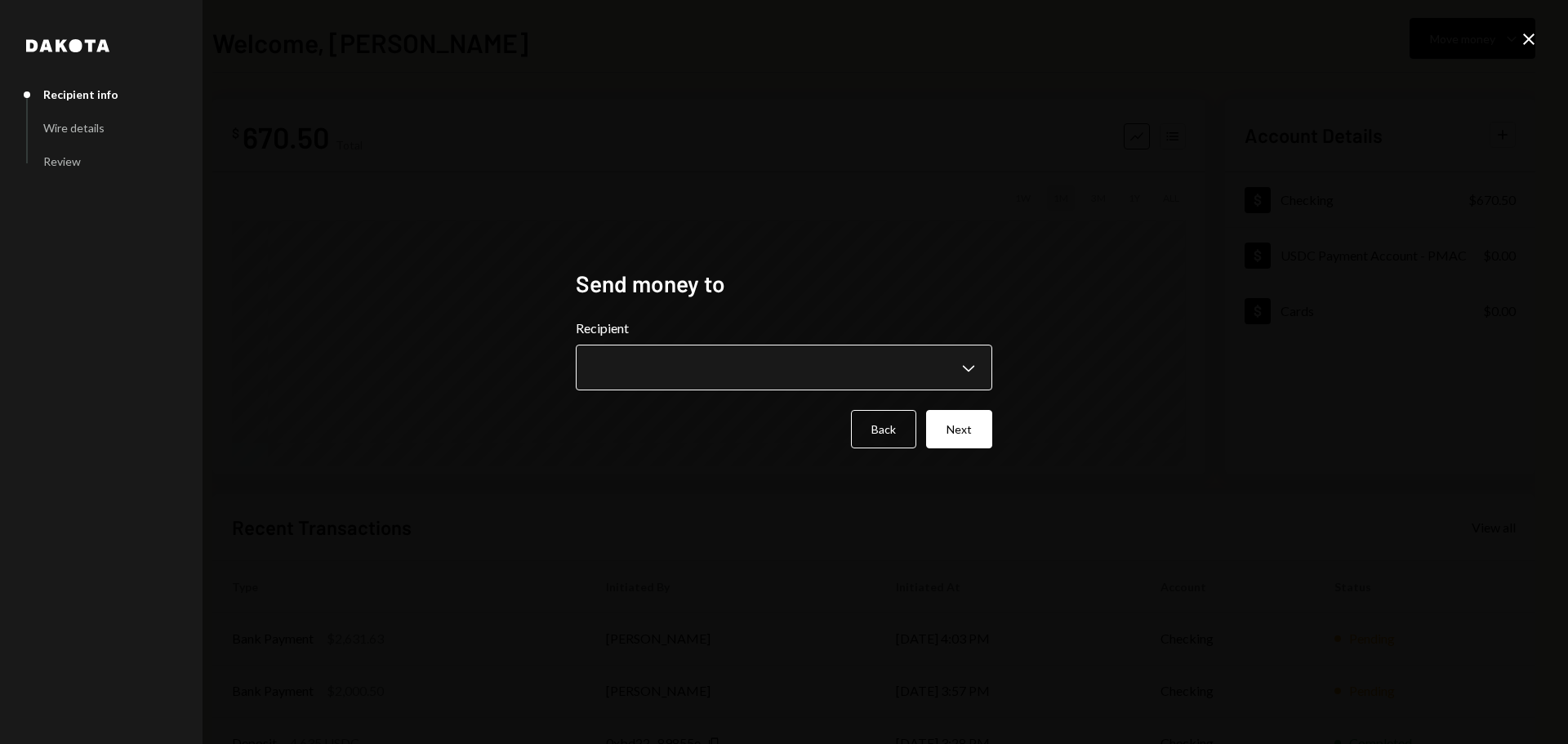
click at [762, 372] on body "**********" at bounding box center [784, 372] width 1568 height 744
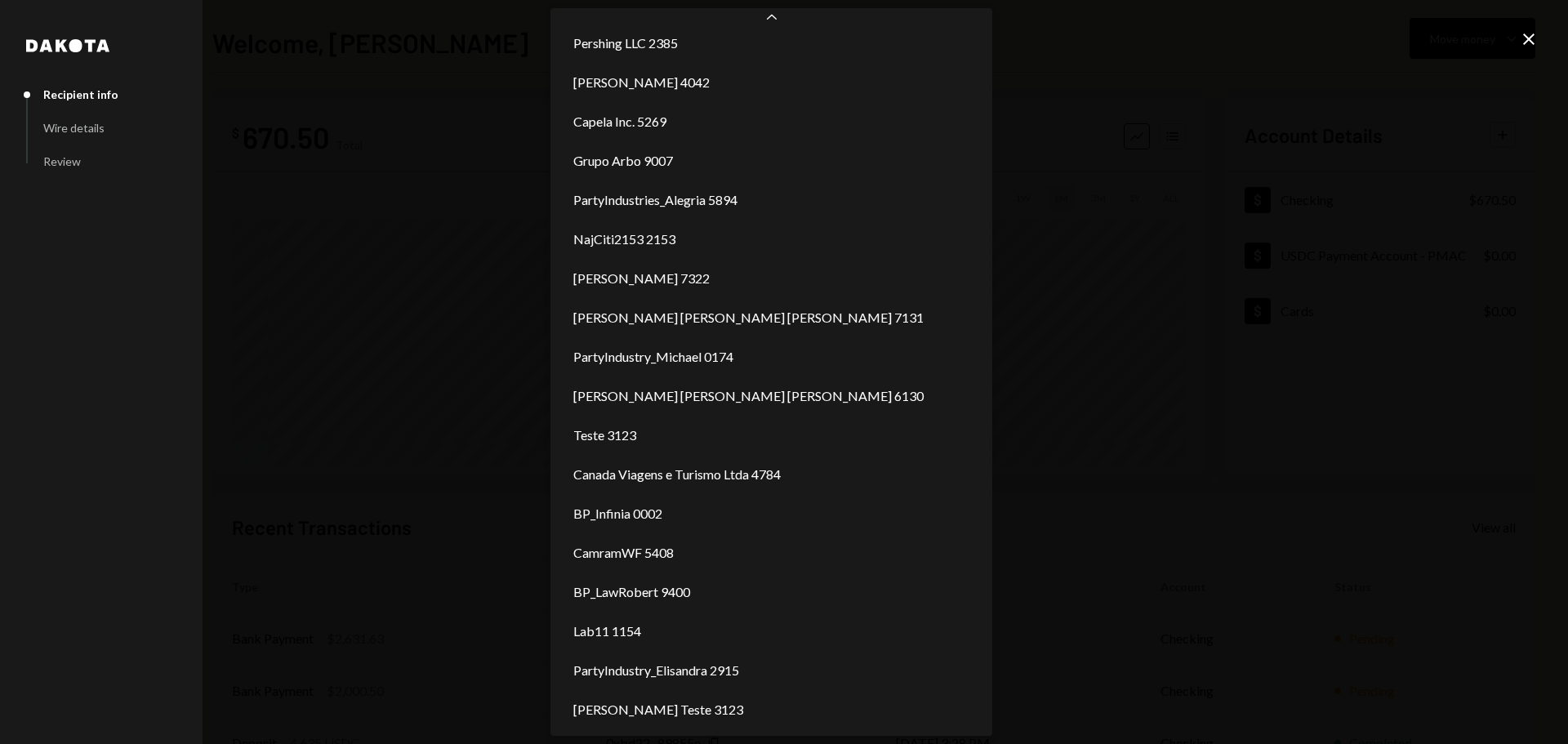
scroll to position [49, 0]
click at [1177, 197] on div "**********" at bounding box center [784, 372] width 1568 height 744
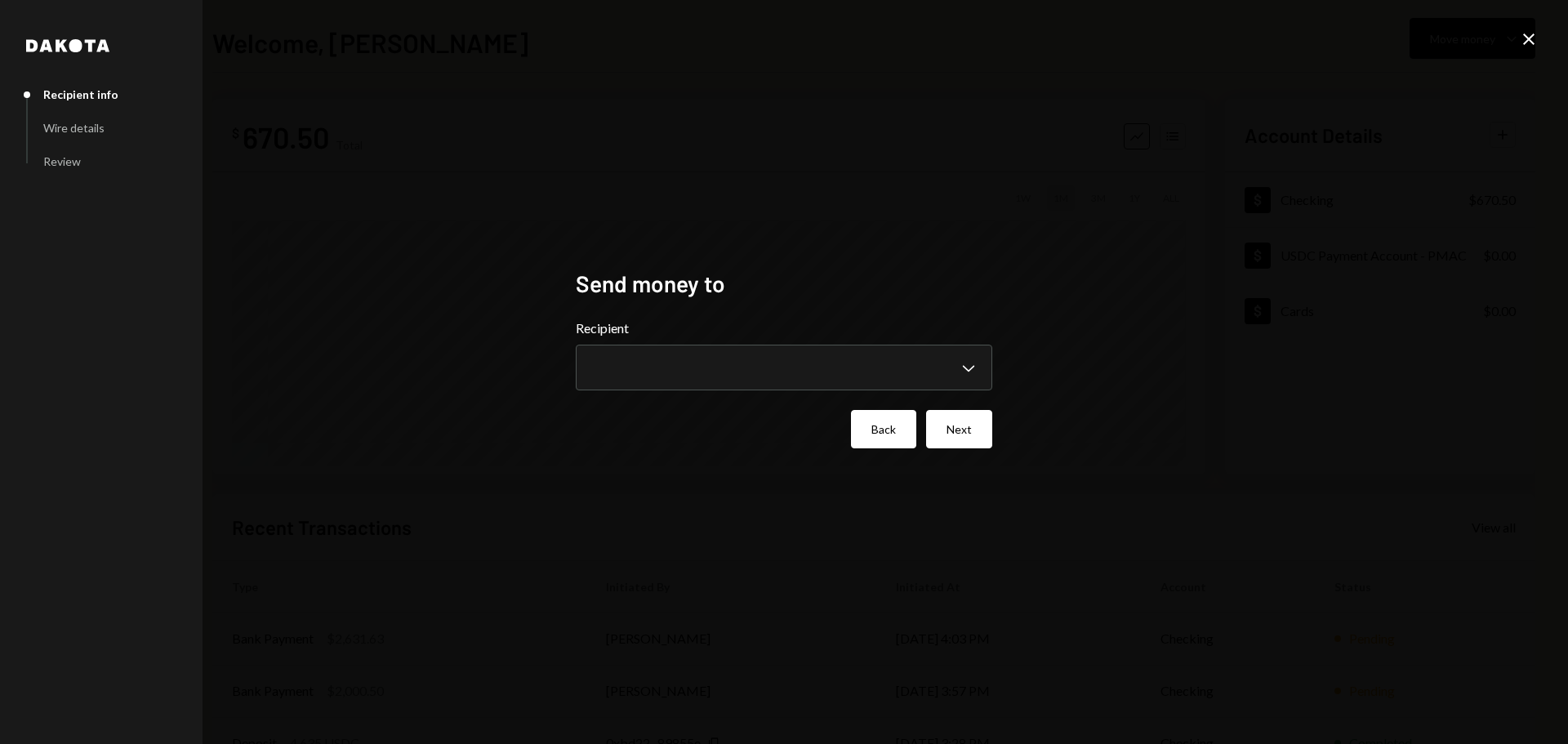
click at [873, 436] on button "Back" at bounding box center [883, 429] width 66 height 38
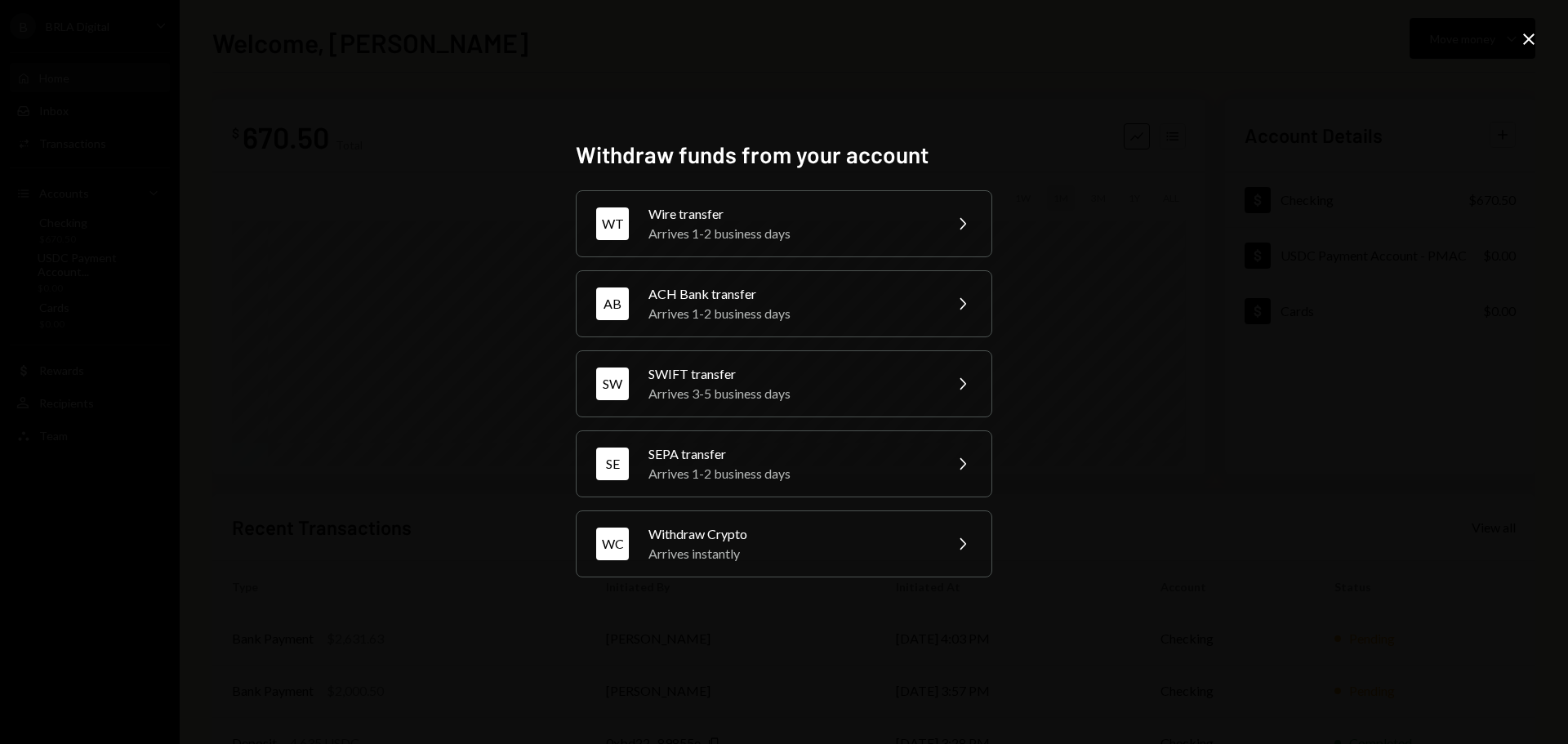
click at [1203, 272] on div "Withdraw funds from your account WT Wire transfer Arrives 1-2 business days Che…" at bounding box center [784, 372] width 1568 height 744
click at [1527, 35] on icon "Close" at bounding box center [1528, 39] width 20 height 20
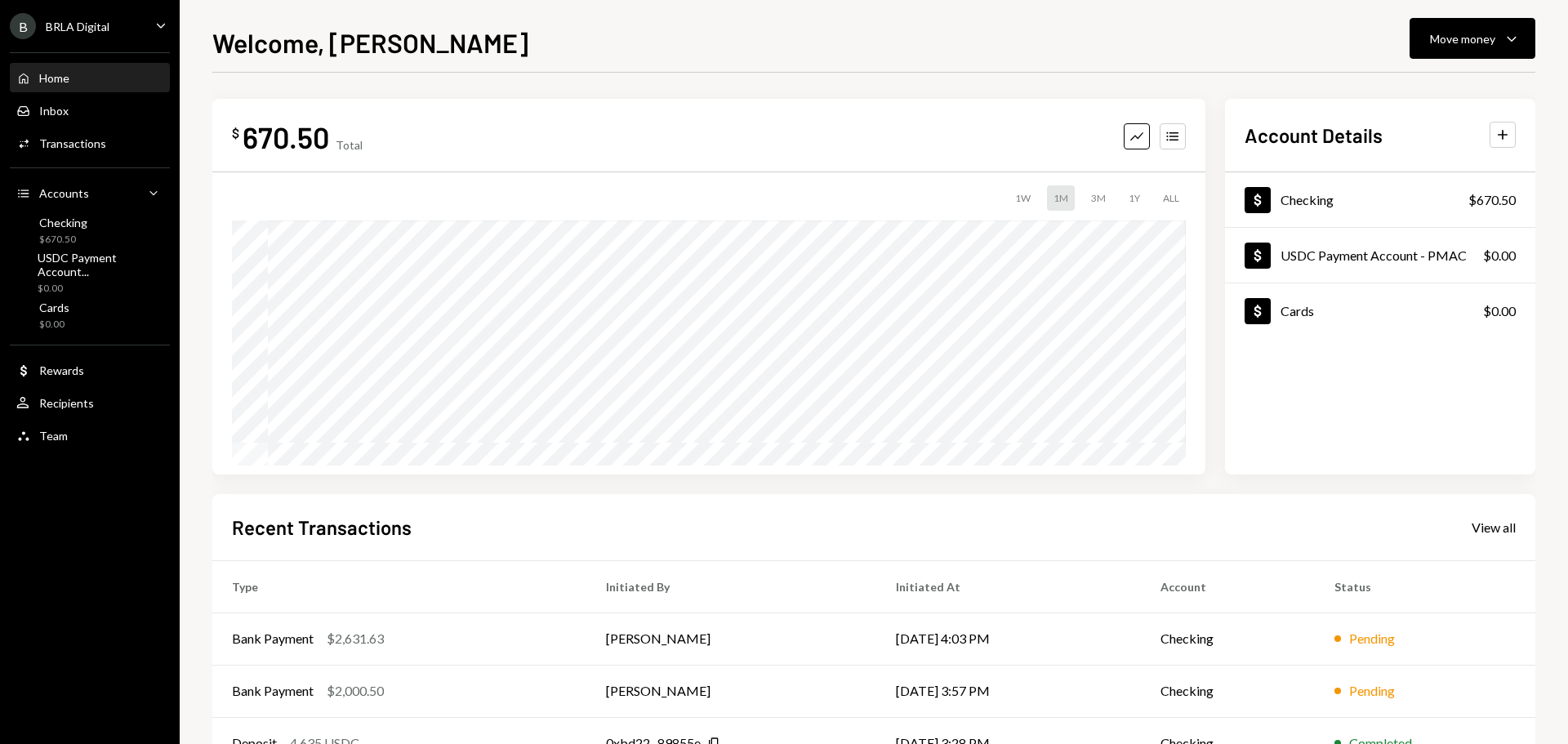
click at [1134, 51] on div "Welcome, Hector Move money Caret Down" at bounding box center [873, 41] width 1323 height 36
click at [1142, 45] on div "Welcome, Hector Move money Caret Down" at bounding box center [873, 41] width 1323 height 36
click at [914, 63] on div "Welcome, Hector Move money Caret Down $ 670.50 Total Graph Accounts 1W 1M 3M 1Y…" at bounding box center [873, 383] width 1323 height 721
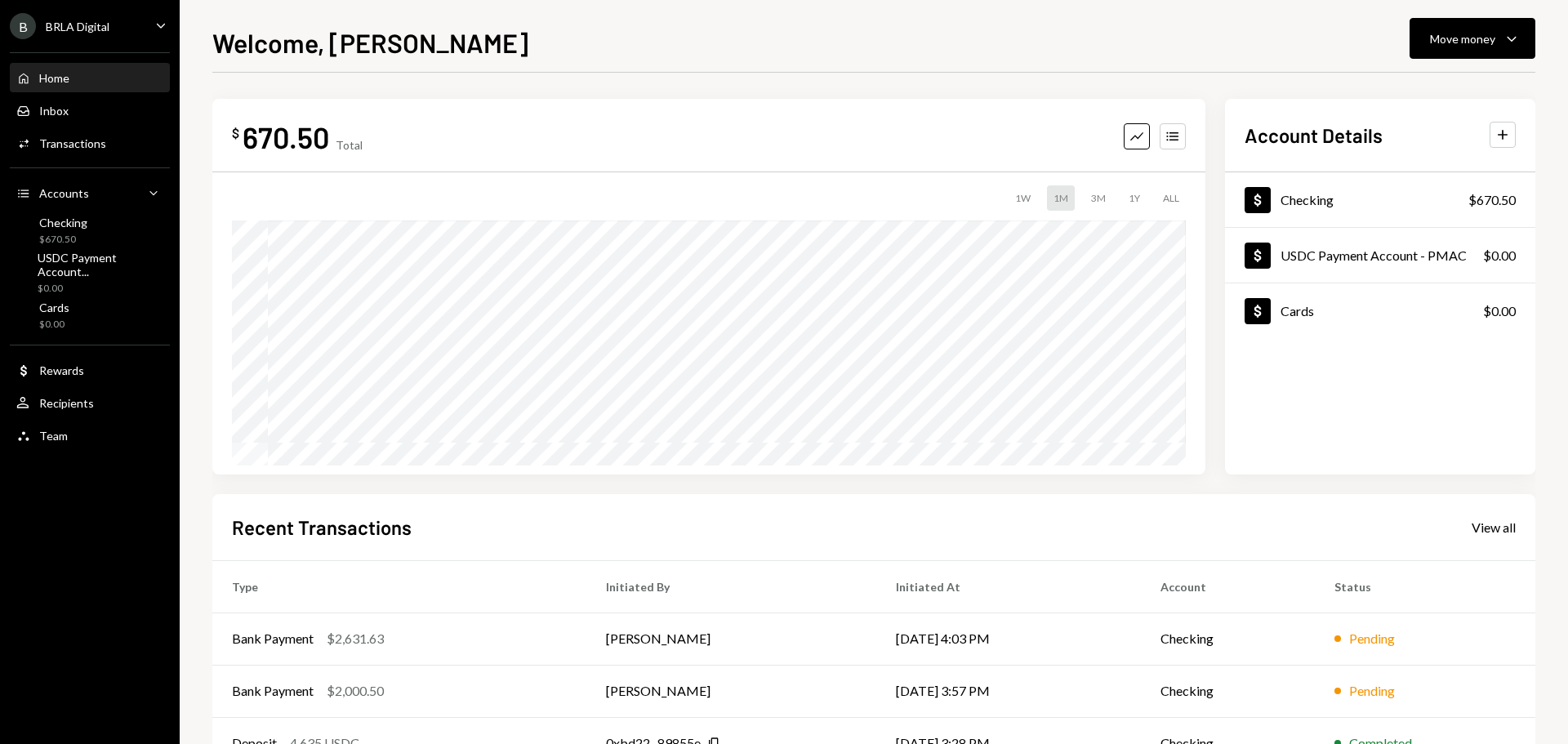
click at [675, 44] on div "Welcome, Hector Move money Caret Down" at bounding box center [873, 41] width 1323 height 36
click at [675, 48] on div "Welcome, Hector Move money Caret Down" at bounding box center [873, 41] width 1323 height 36
click at [67, 423] on div "Team Team" at bounding box center [89, 435] width 147 height 28
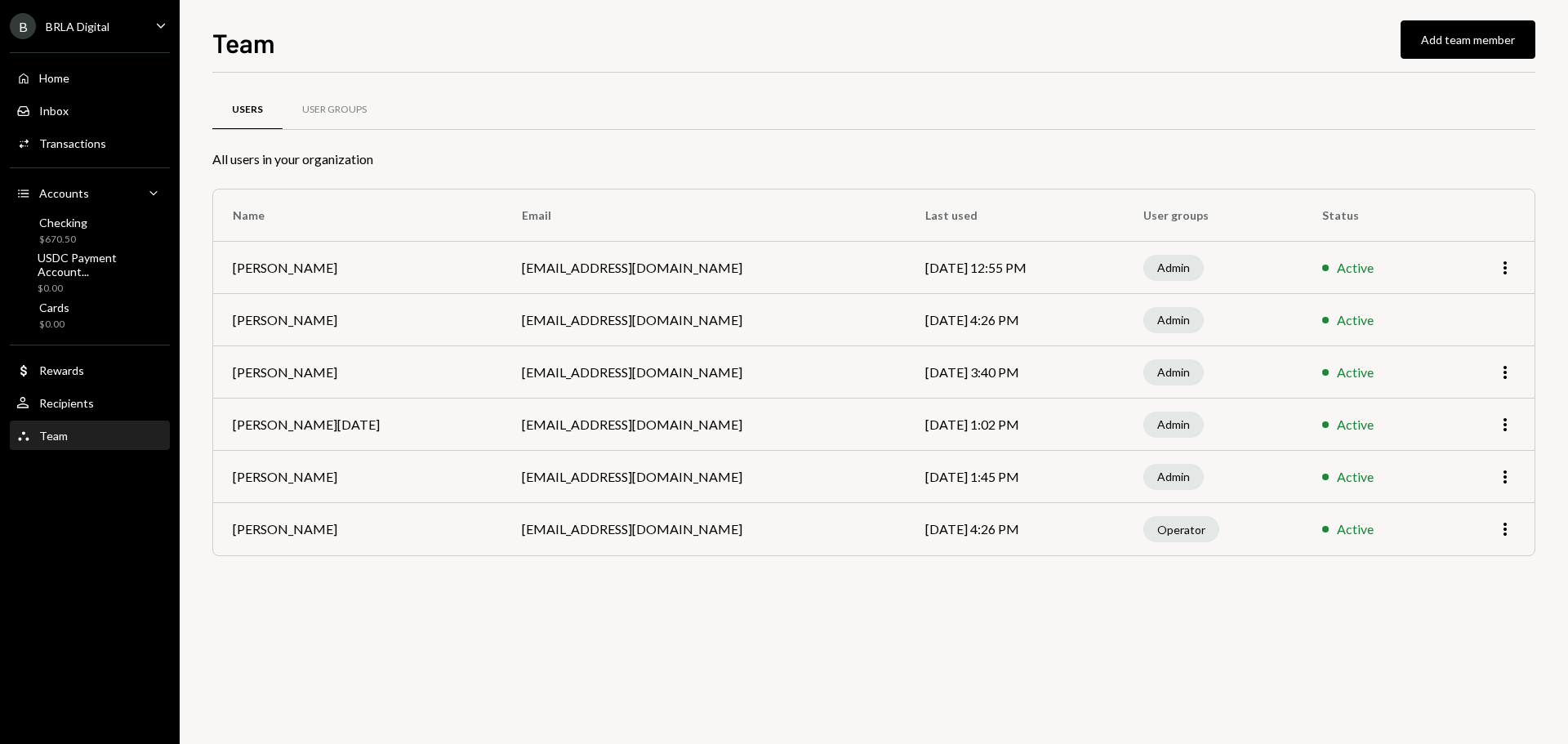
click at [691, 657] on div "Users User Groups All users in your organization Name Email Last used User grou…" at bounding box center [873, 408] width 1323 height 671
drag, startPoint x: 498, startPoint y: 270, endPoint x: 647, endPoint y: 268, distance: 149.0
click at [641, 268] on td "[EMAIL_ADDRESS][DOMAIN_NAME]" at bounding box center [703, 267] width 403 height 52
click at [662, 268] on td "[EMAIL_ADDRESS][DOMAIN_NAME]" at bounding box center [703, 267] width 403 height 52
click at [328, 102] on div "User Groups" at bounding box center [334, 109] width 104 height 39
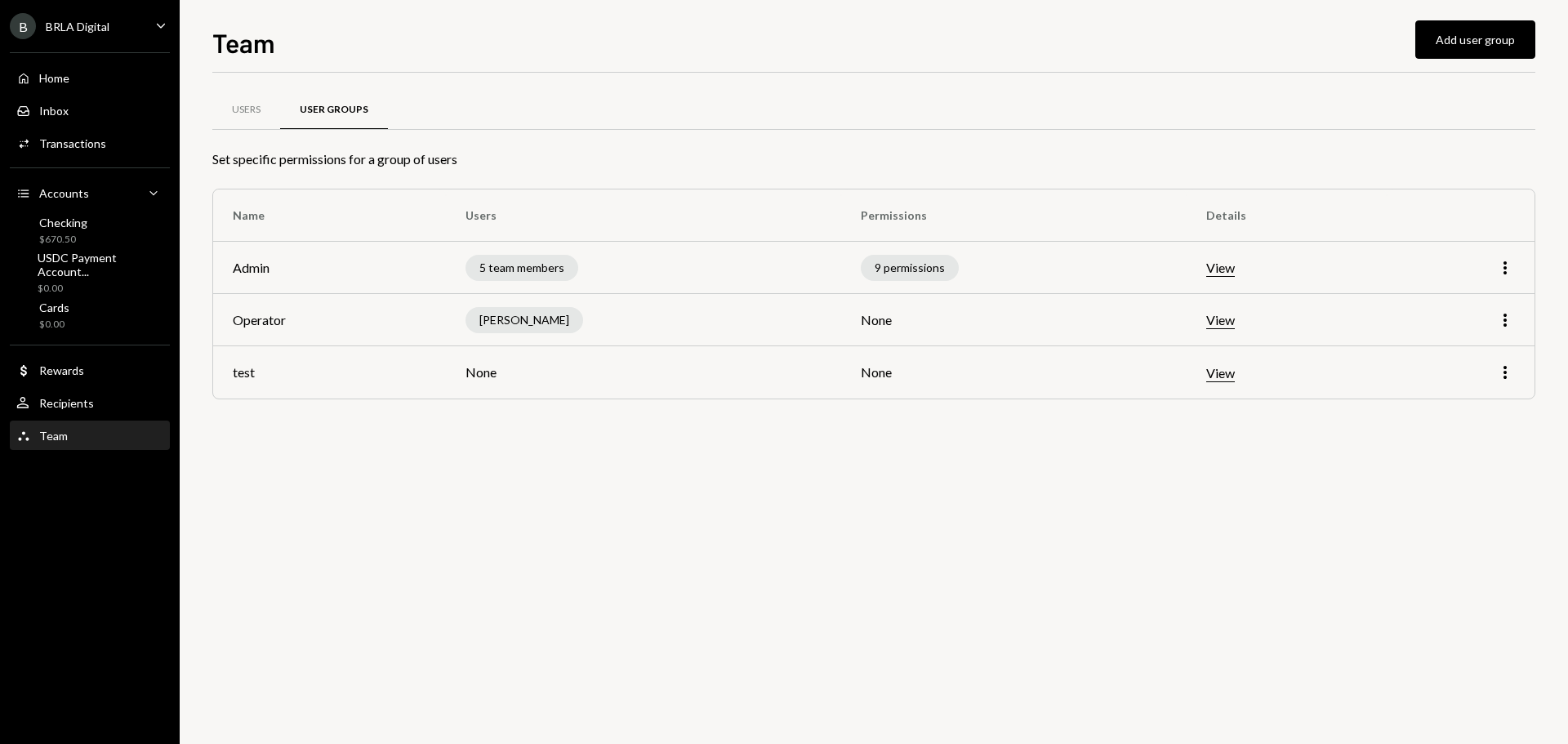
click at [661, 452] on div "Users User Groups Set specific permissions for a group of users Name Users Perm…" at bounding box center [873, 408] width 1323 height 671
click at [1507, 374] on icon "More" at bounding box center [1504, 372] width 20 height 20
click at [1480, 436] on div "Remove" at bounding box center [1467, 435] width 82 height 29
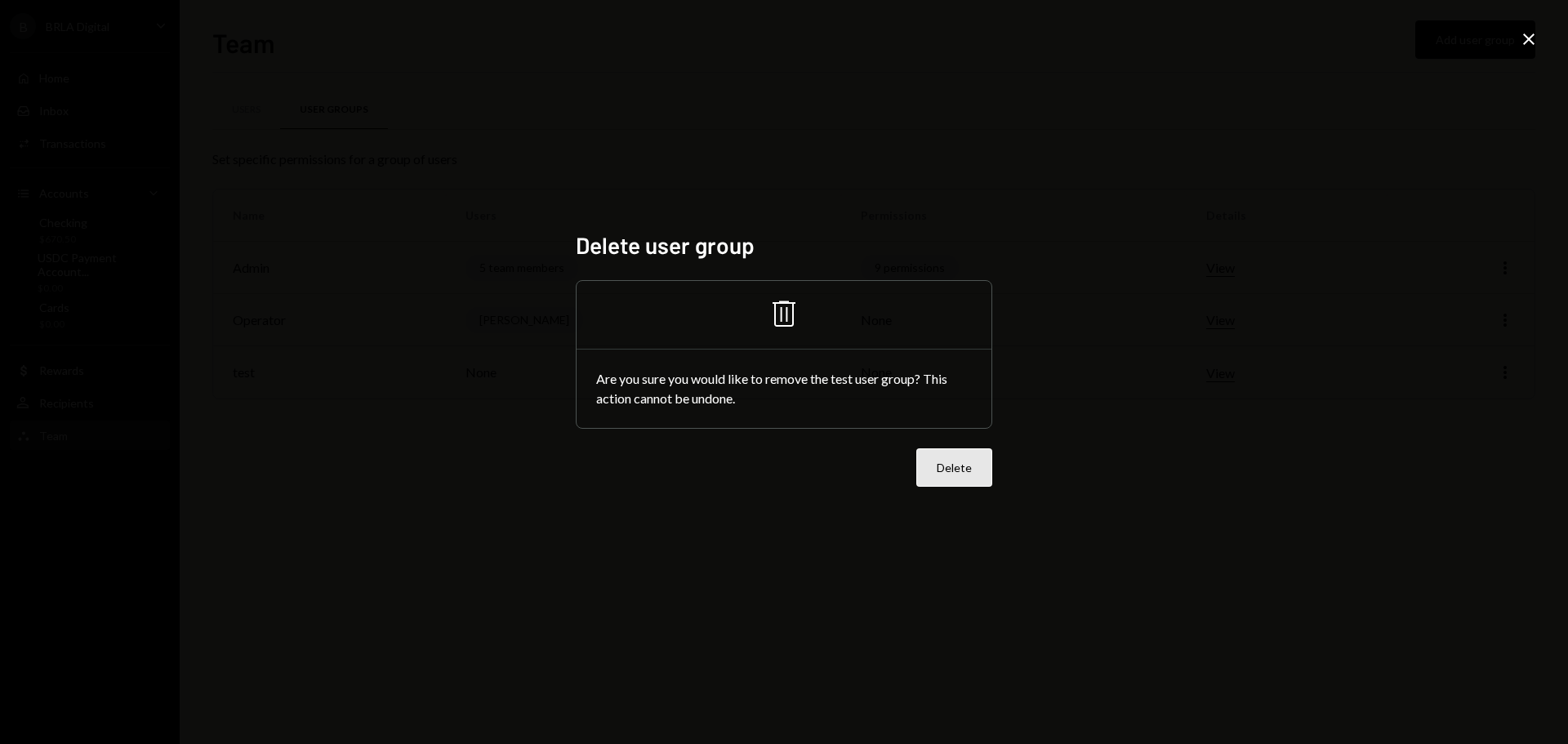
click at [961, 467] on button "Delete" at bounding box center [954, 467] width 76 height 38
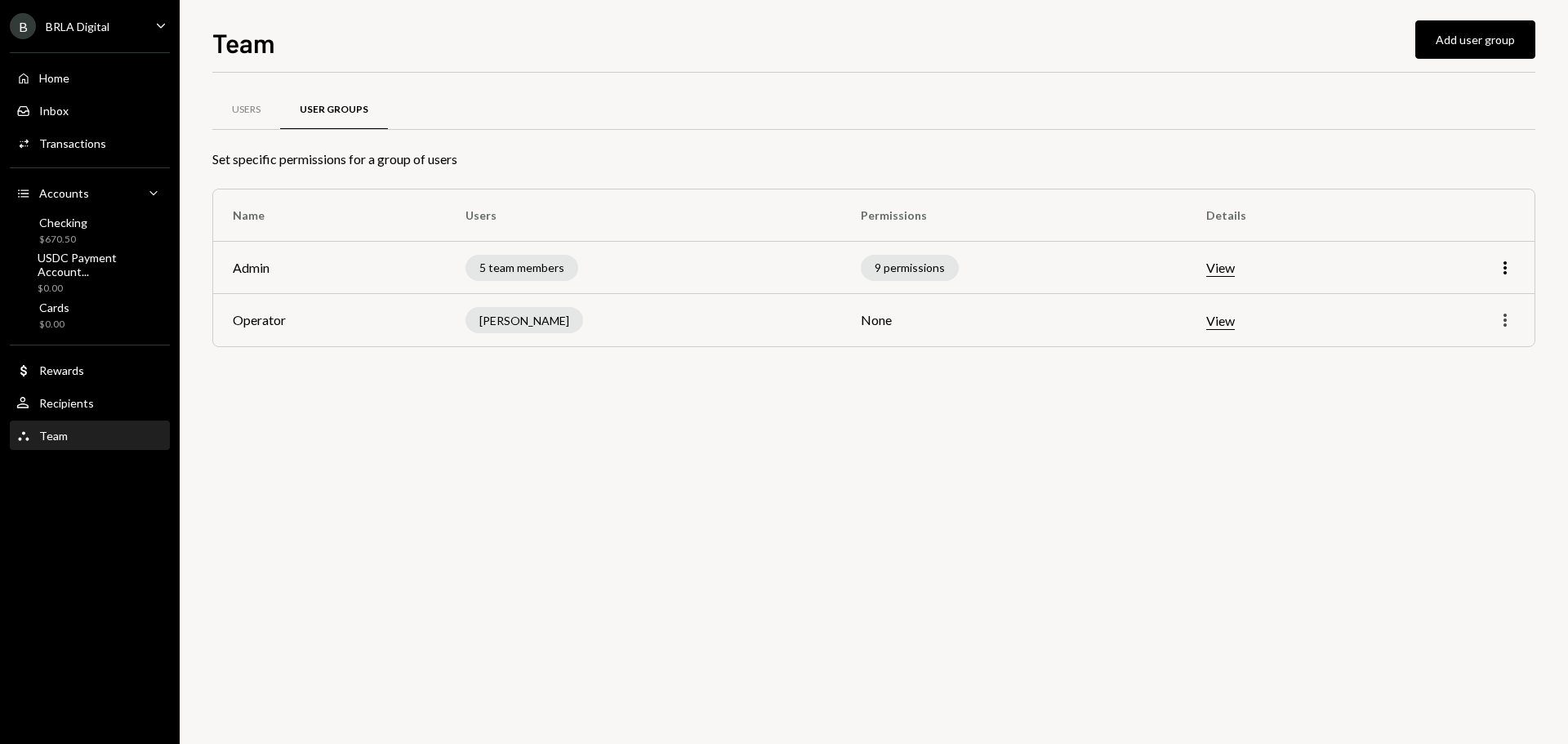
click at [1506, 322] on icon "More" at bounding box center [1504, 319] width 20 height 20
click at [1452, 389] on div "Remove" at bounding box center [1467, 383] width 82 height 29
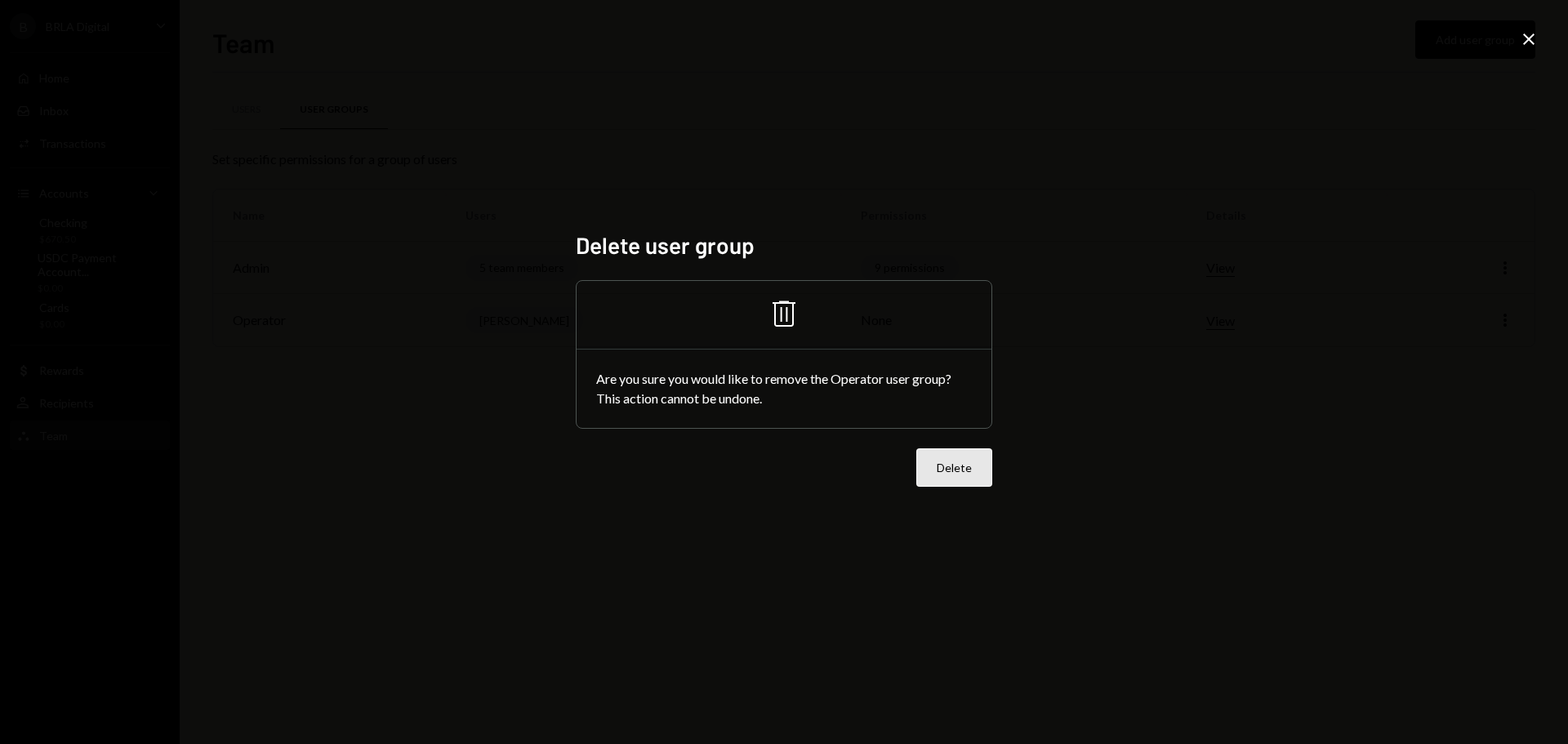
click at [966, 471] on button "Delete" at bounding box center [954, 467] width 76 height 38
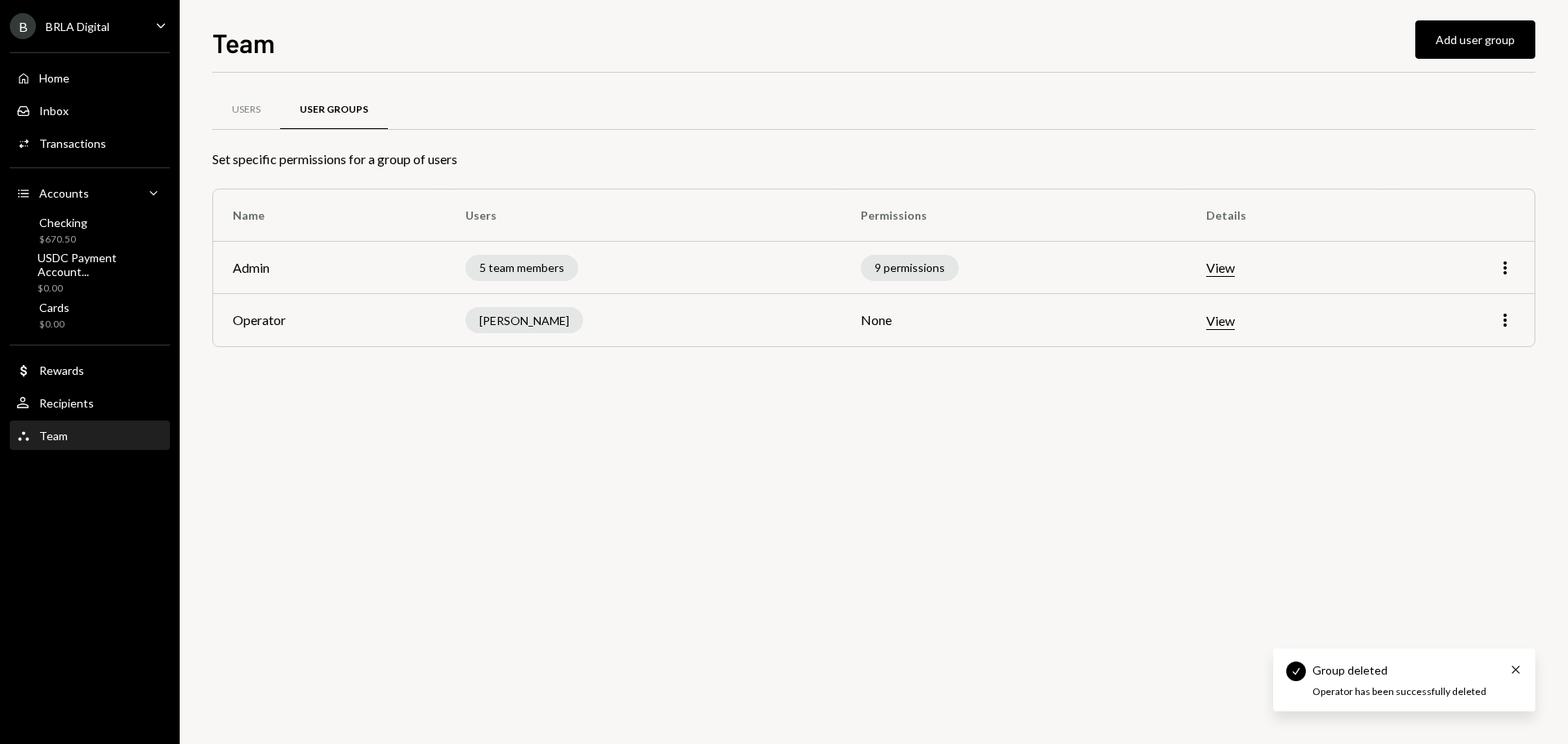
click at [814, 445] on div "Users User Groups Set specific permissions for a group of users Name Users Perm…" at bounding box center [873, 408] width 1323 height 671
click at [235, 106] on div "Users" at bounding box center [246, 109] width 29 height 14
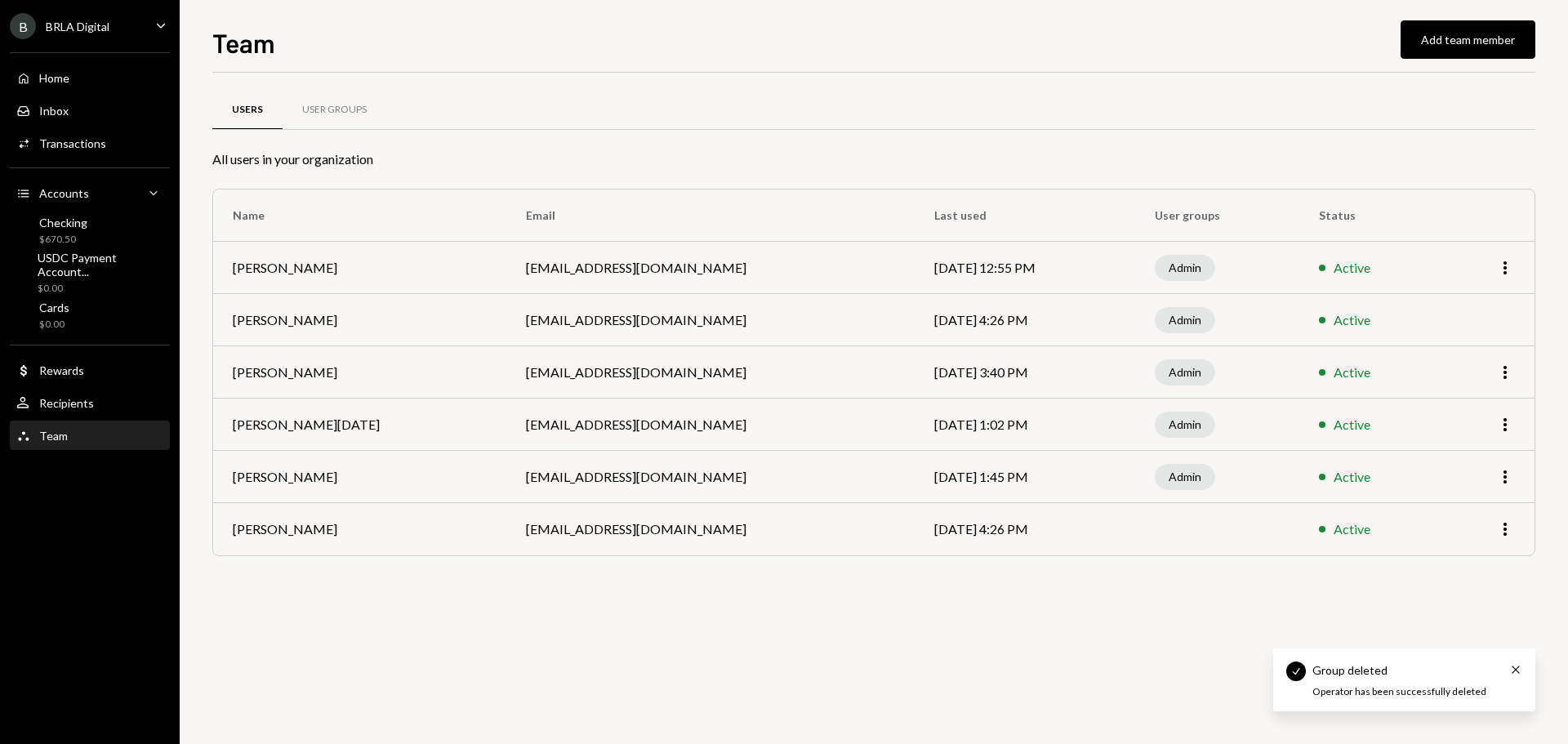
click at [670, 626] on div "Users User Groups All users in your organization Name Email Last used User grou…" at bounding box center [873, 408] width 1323 height 671
click at [1506, 536] on icon "More" at bounding box center [1504, 528] width 20 height 20
click at [1462, 596] on div "Remove" at bounding box center [1467, 592] width 82 height 29
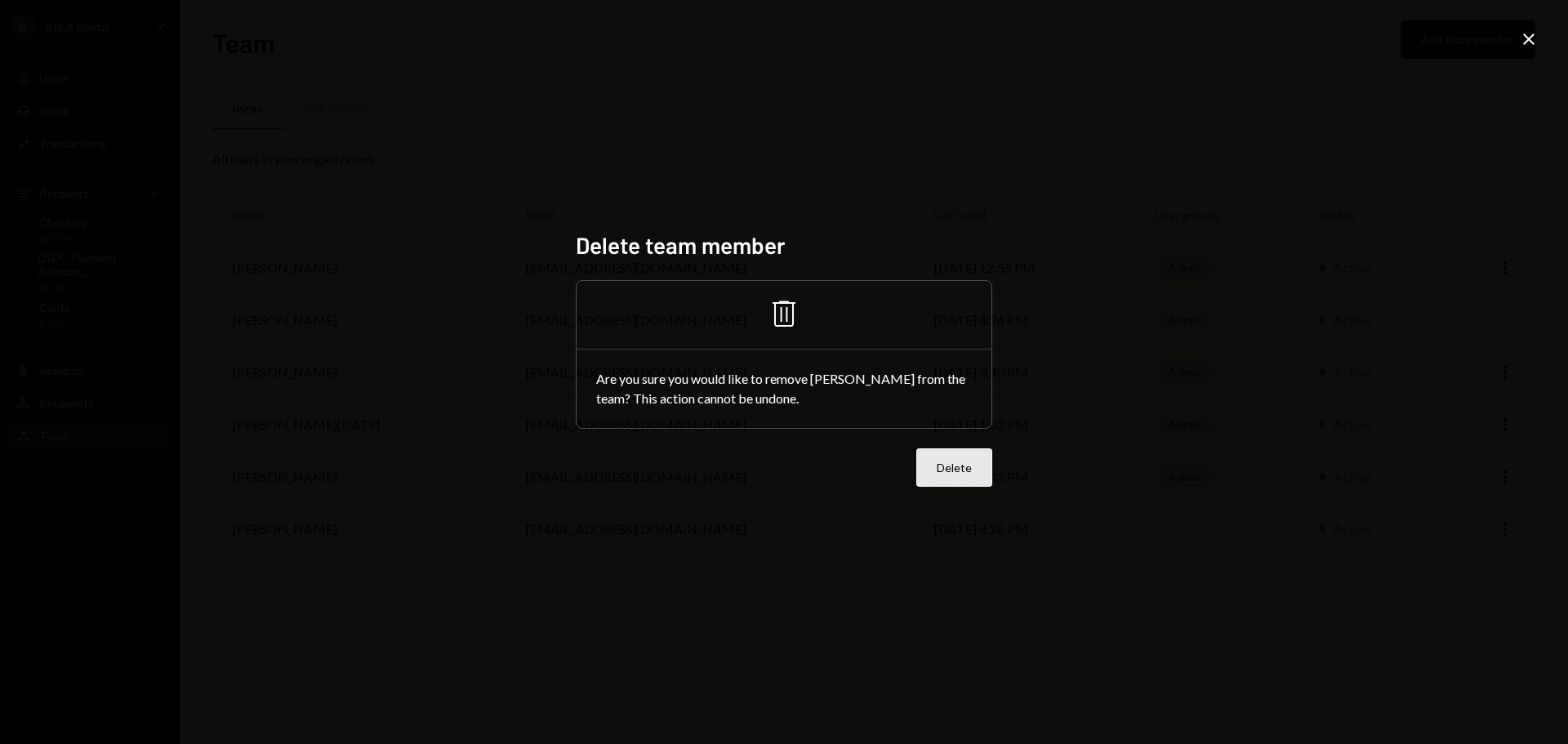
click at [953, 473] on button "Delete" at bounding box center [954, 467] width 76 height 38
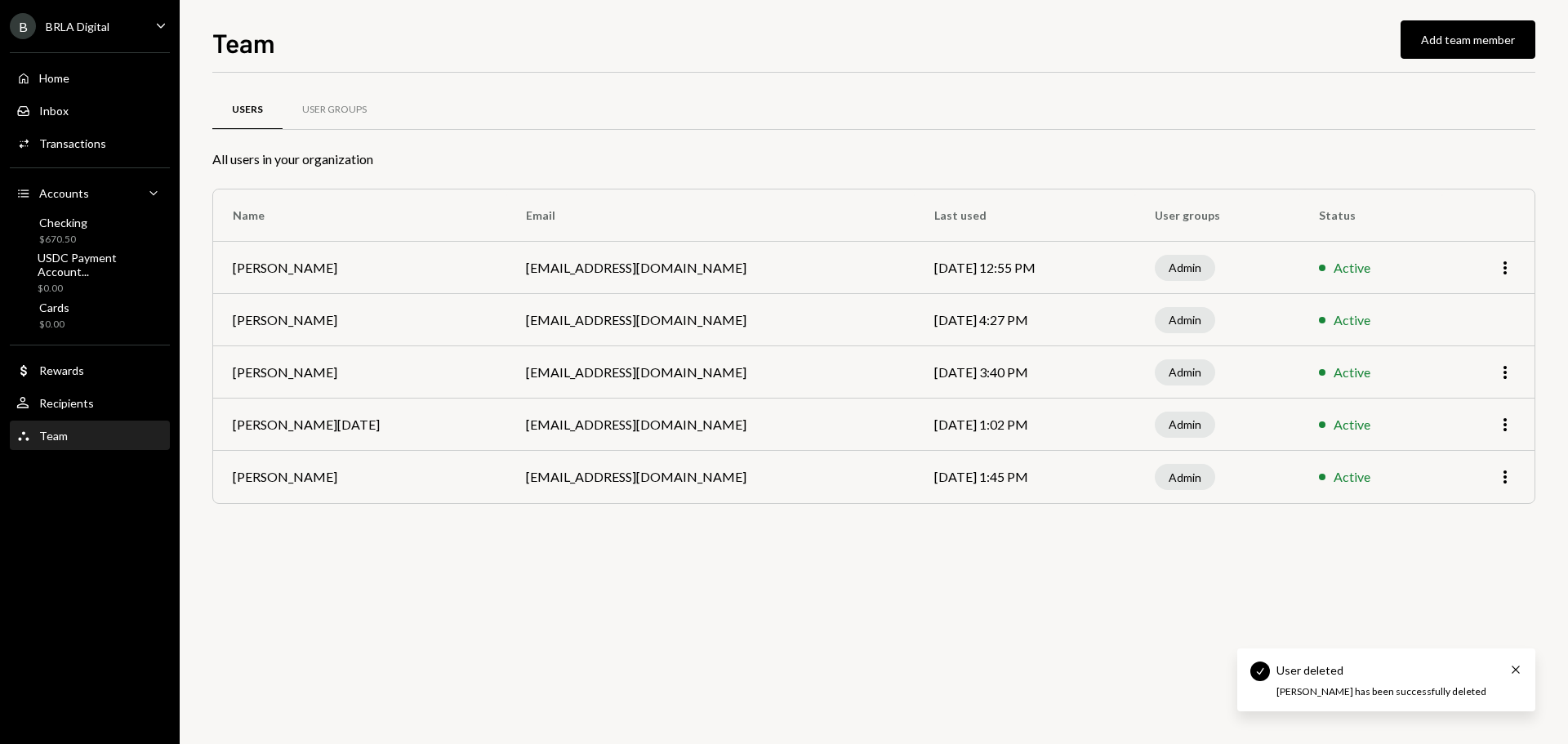
click at [971, 585] on div "Users User Groups All users in your organization Name Email Last used User grou…" at bounding box center [873, 408] width 1323 height 671
click at [1445, 39] on button "Add team member" at bounding box center [1467, 39] width 135 height 38
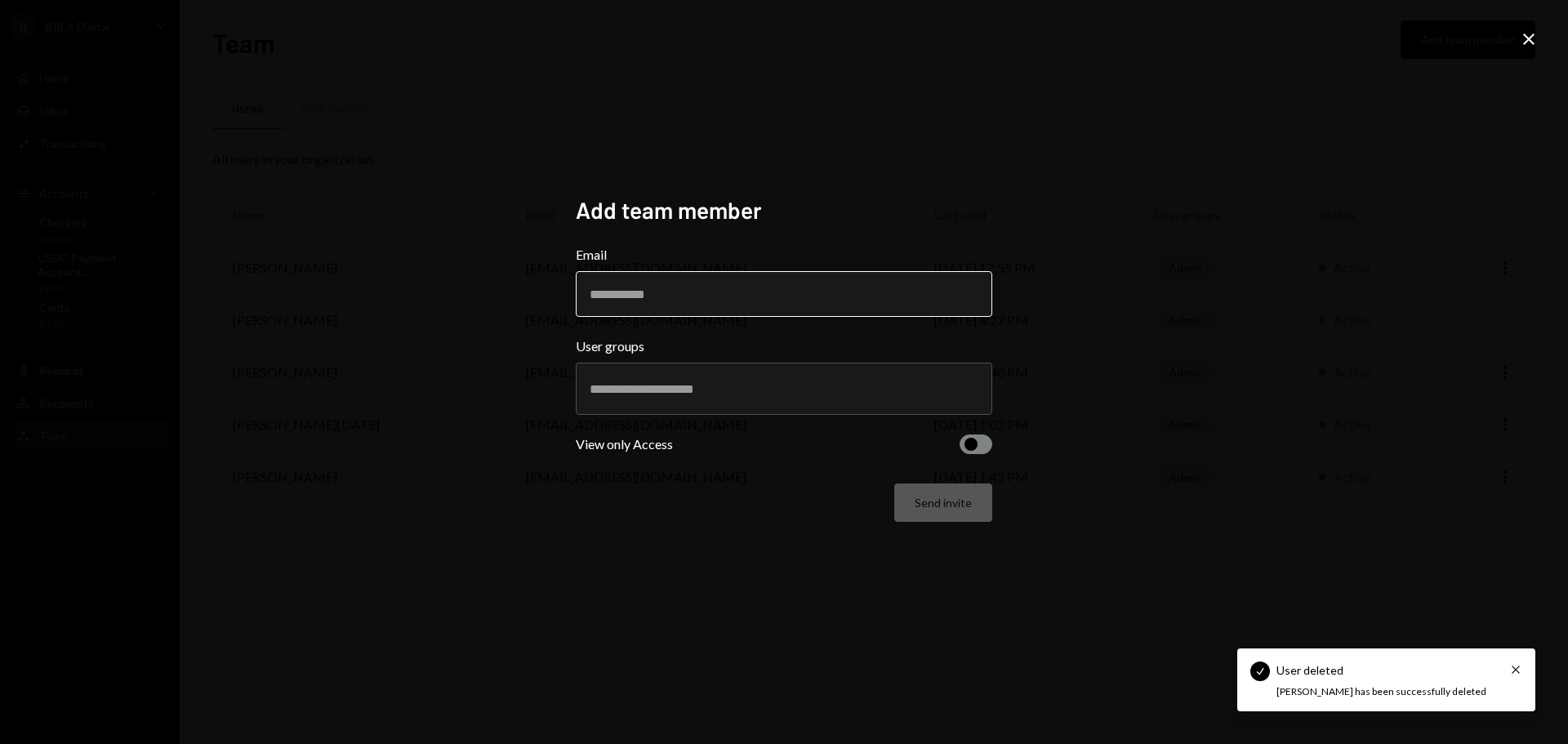
click at [675, 289] on input "Email" at bounding box center [784, 294] width 416 height 46
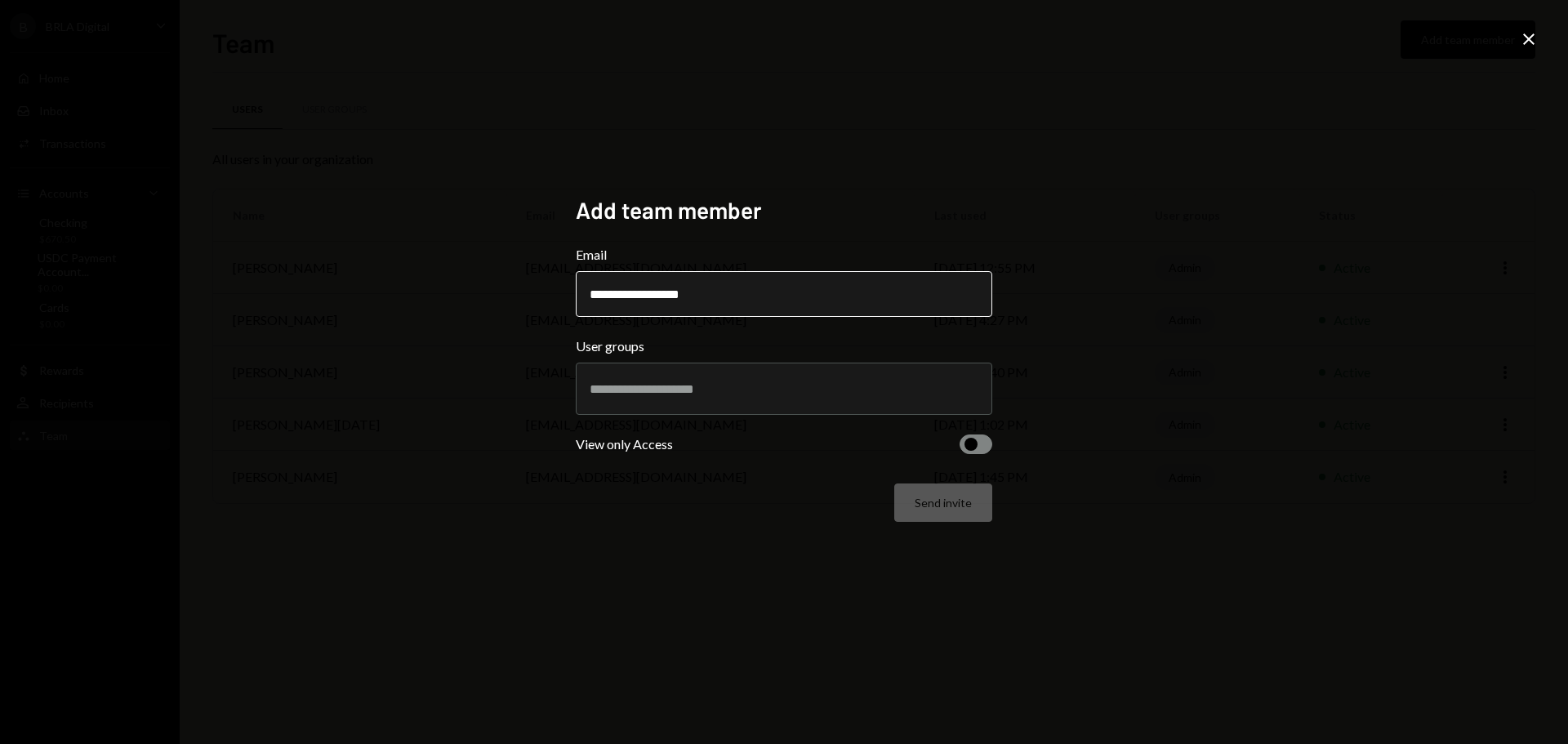
type input "**********"
click at [662, 382] on input "text" at bounding box center [783, 388] width 389 height 14
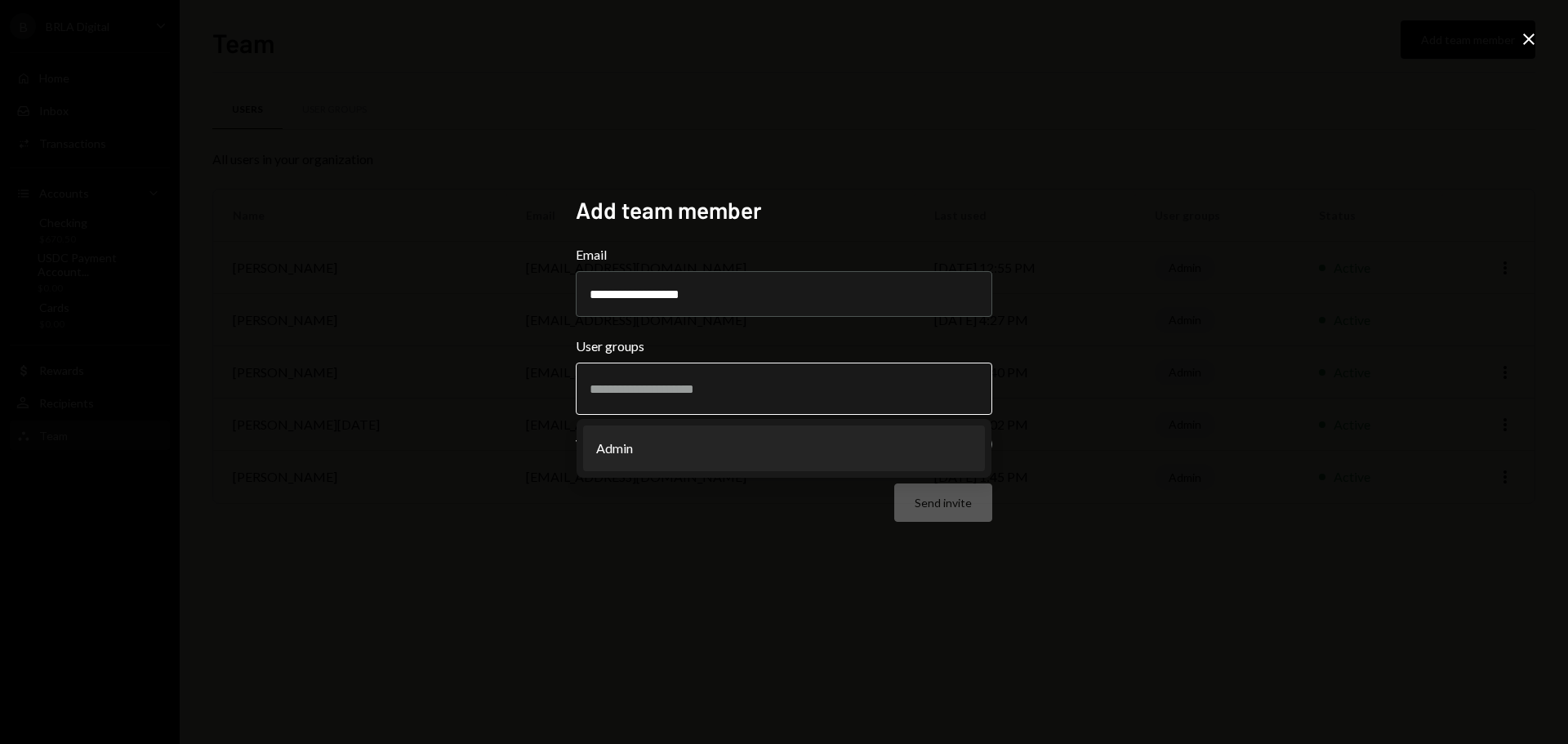
click at [662, 382] on input "text" at bounding box center [783, 388] width 389 height 14
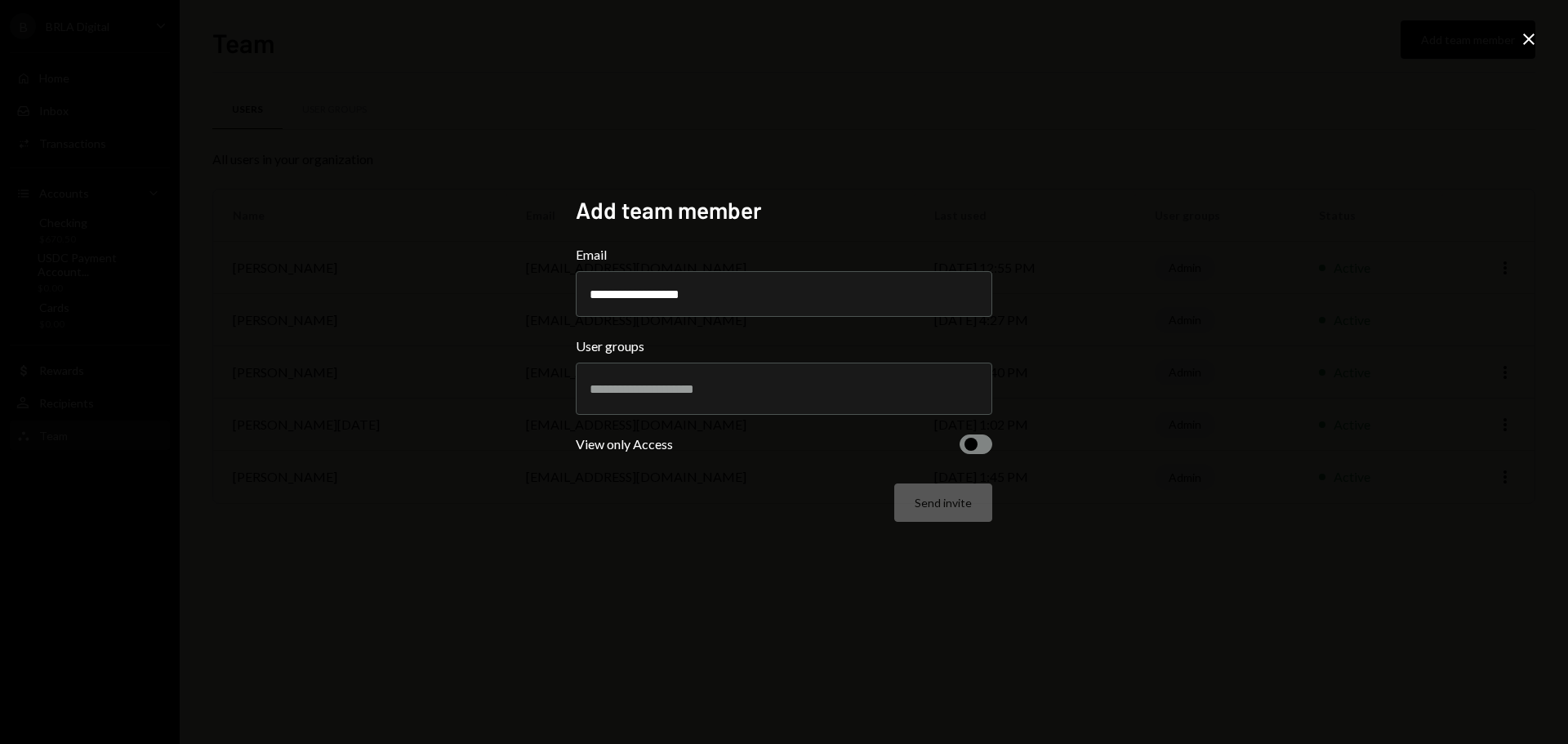
click at [640, 544] on div "**********" at bounding box center [784, 372] width 416 height 353
click at [971, 447] on span "button" at bounding box center [971, 445] width 13 height 13
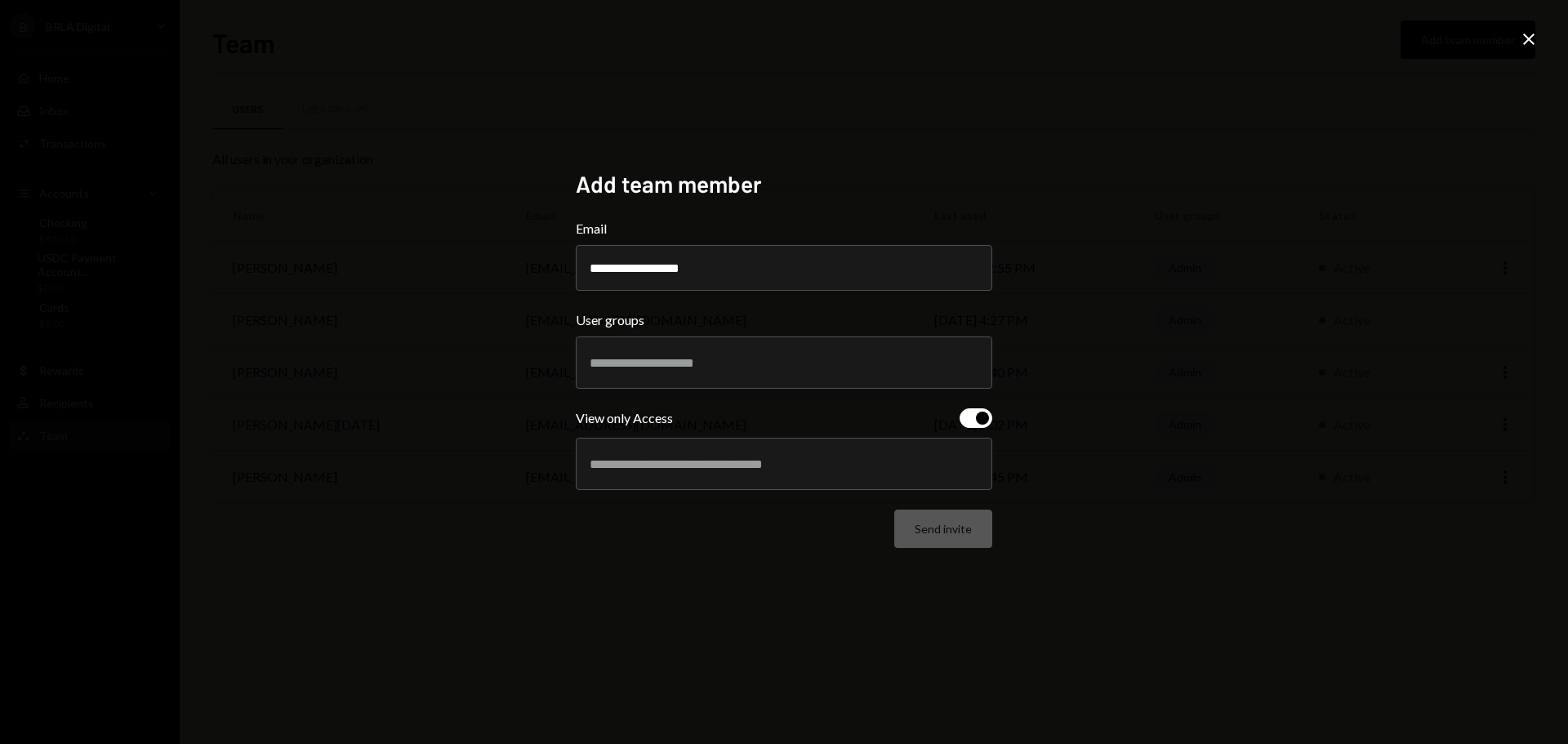
click at [979, 420] on span "button" at bounding box center [983, 418] width 13 height 13
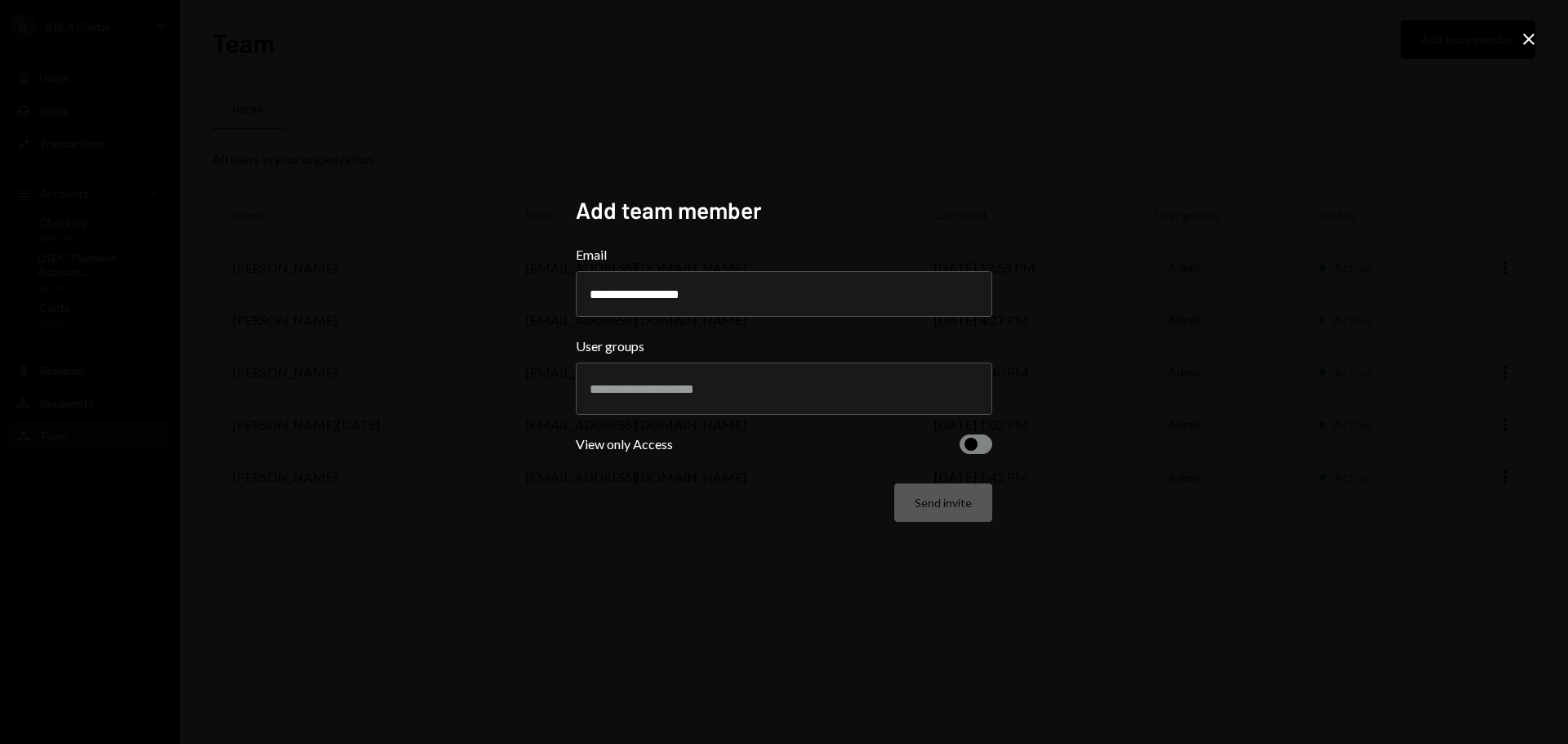
click at [933, 507] on div "Send invite" at bounding box center [784, 503] width 416 height 38
click at [833, 509] on div "Send invite" at bounding box center [784, 503] width 416 height 38
click at [766, 375] on div at bounding box center [783, 388] width 389 height 41
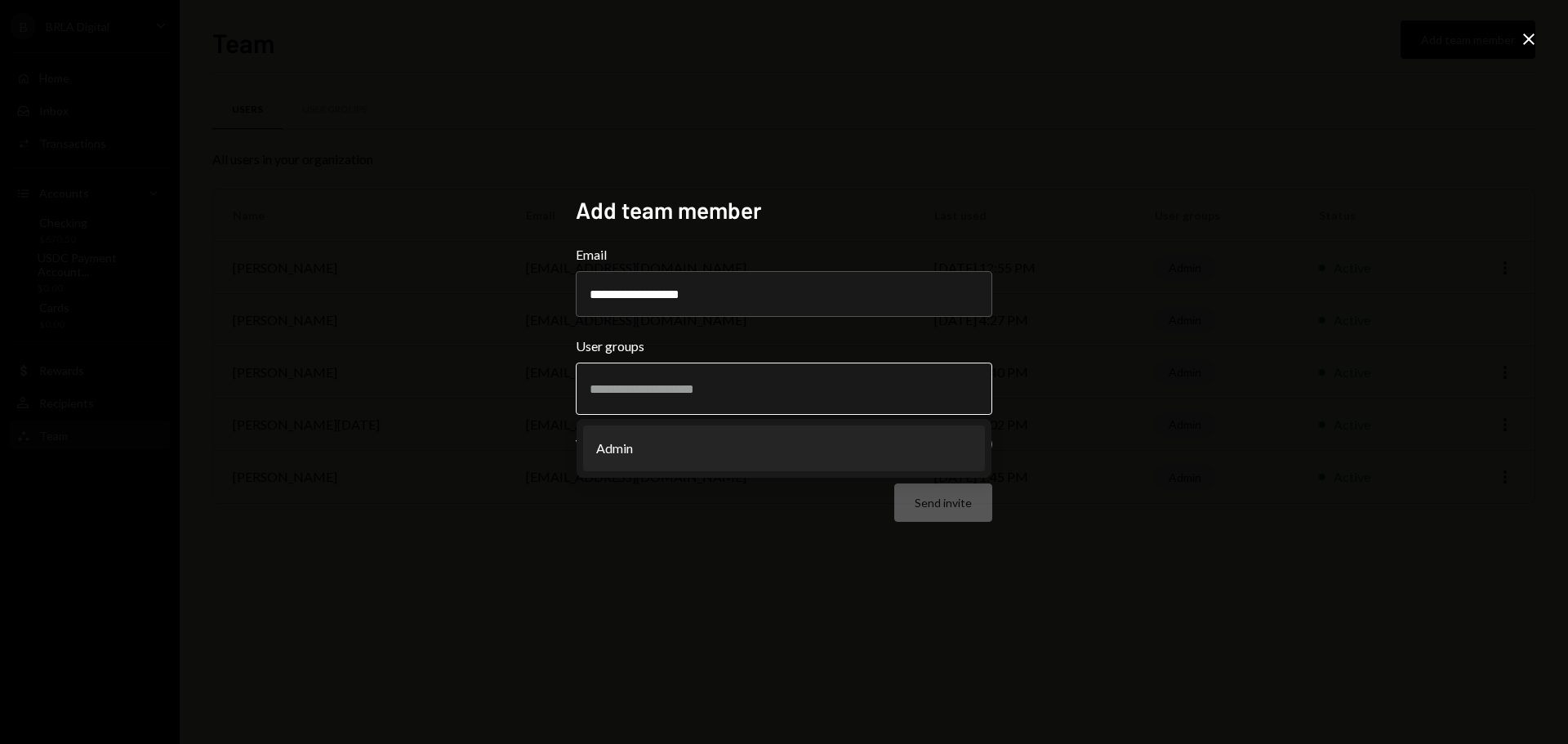
click at [698, 461] on li "Admin" at bounding box center [783, 448] width 402 height 46
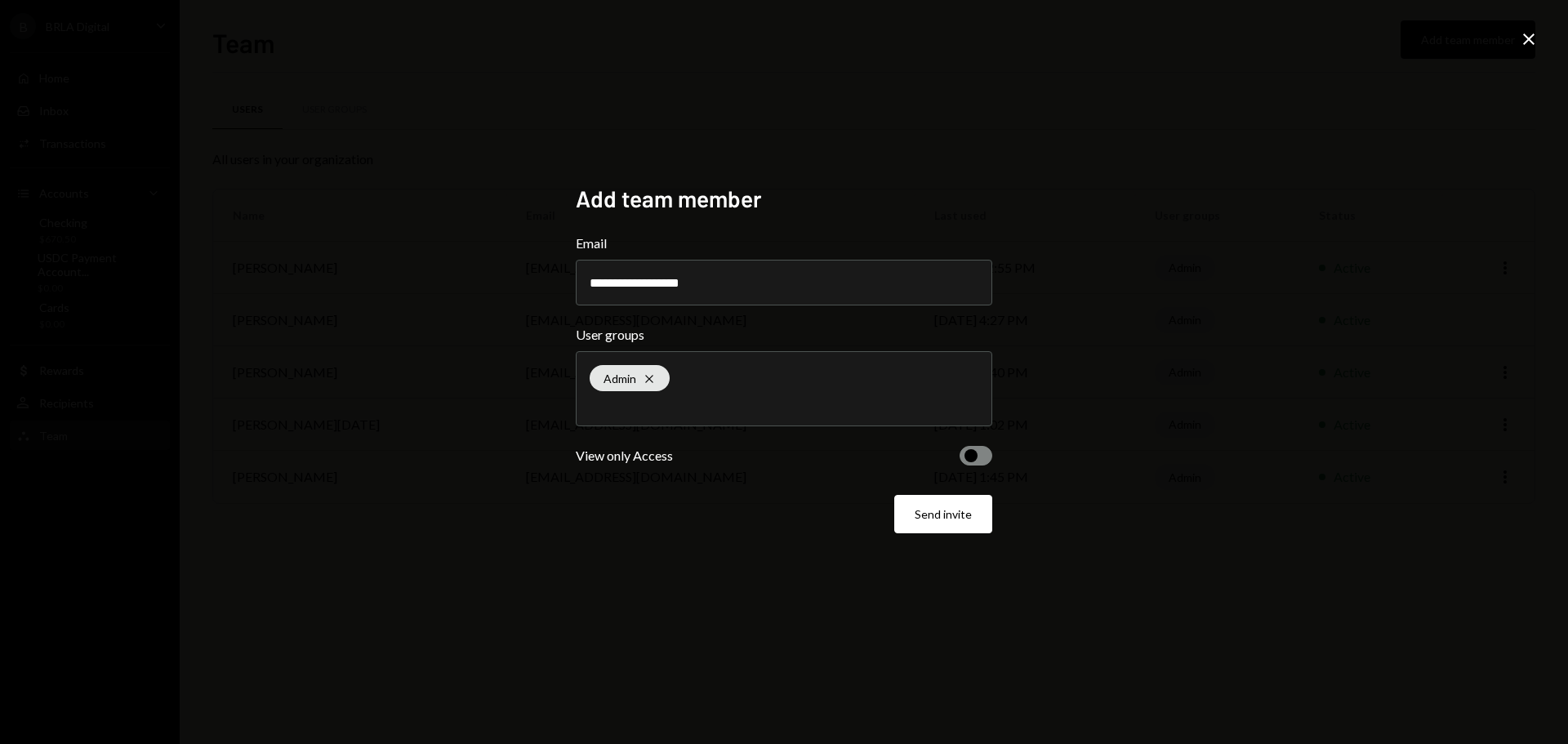
click at [704, 530] on div "Send invite" at bounding box center [784, 514] width 416 height 38
click at [695, 410] on input "text" at bounding box center [783, 404] width 389 height 14
drag, startPoint x: 1164, startPoint y: 176, endPoint x: 1531, endPoint y: 55, distance: 386.4
click at [1165, 176] on div "**********" at bounding box center [784, 372] width 1568 height 744
click at [1534, 38] on icon "Close" at bounding box center [1528, 39] width 20 height 20
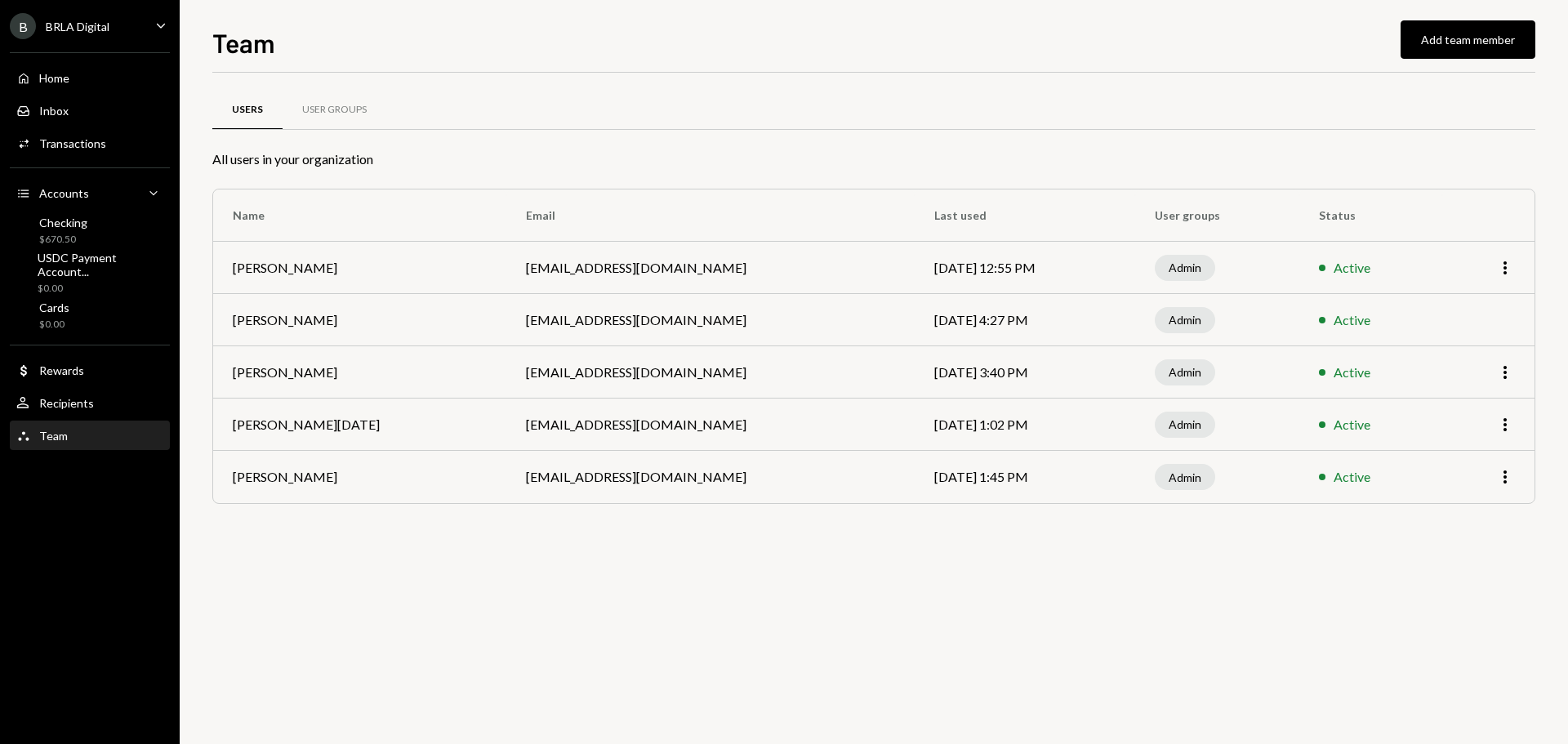
click at [641, 599] on div "Users User Groups All users in your organization Name Email Last used User grou…" at bounding box center [873, 408] width 1323 height 671
click at [336, 105] on div "User Groups" at bounding box center [335, 109] width 65 height 14
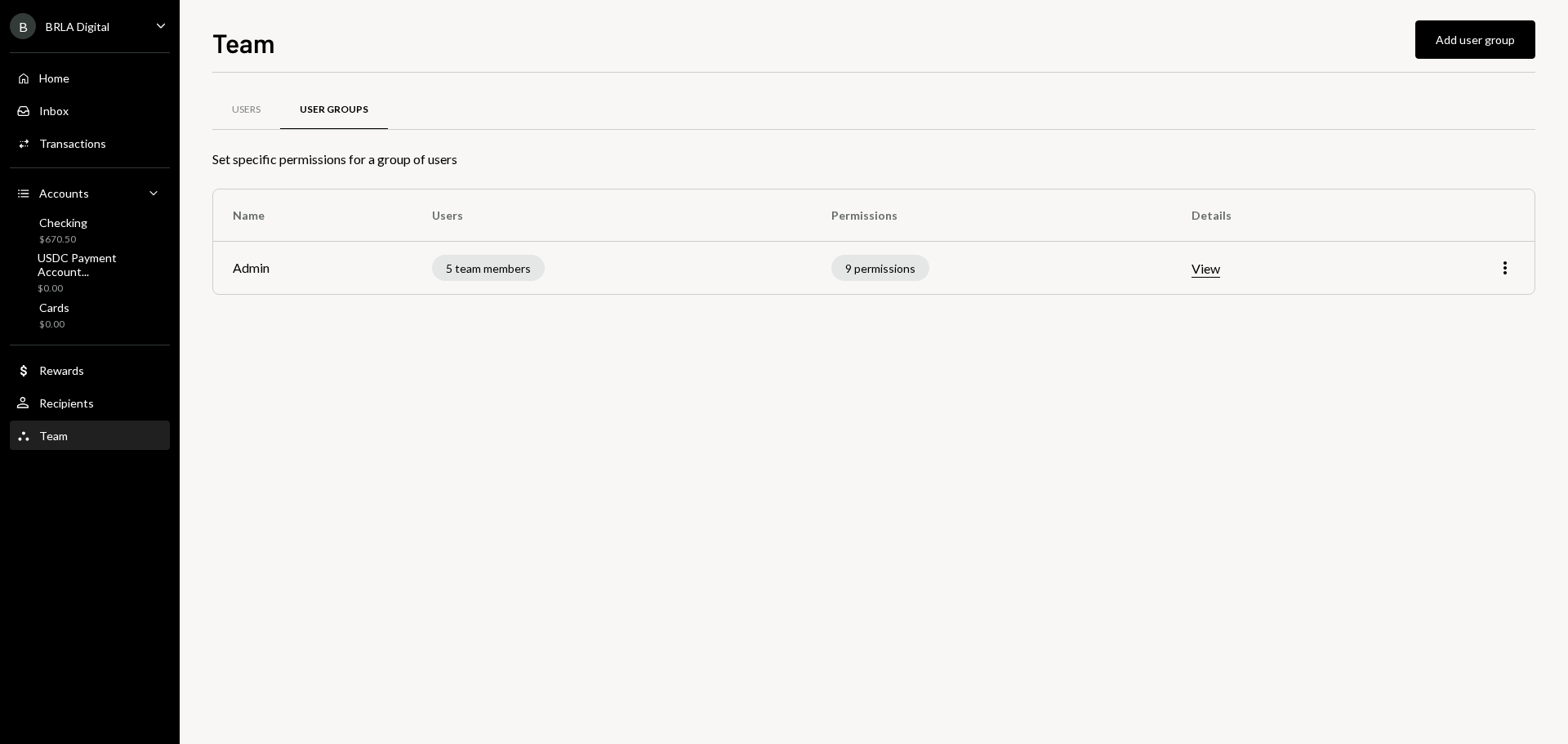
click at [982, 386] on div "Users User Groups Set specific permissions for a group of users Name Users Perm…" at bounding box center [873, 408] width 1323 height 671
click at [1452, 43] on button "Add user group" at bounding box center [1475, 39] width 120 height 38
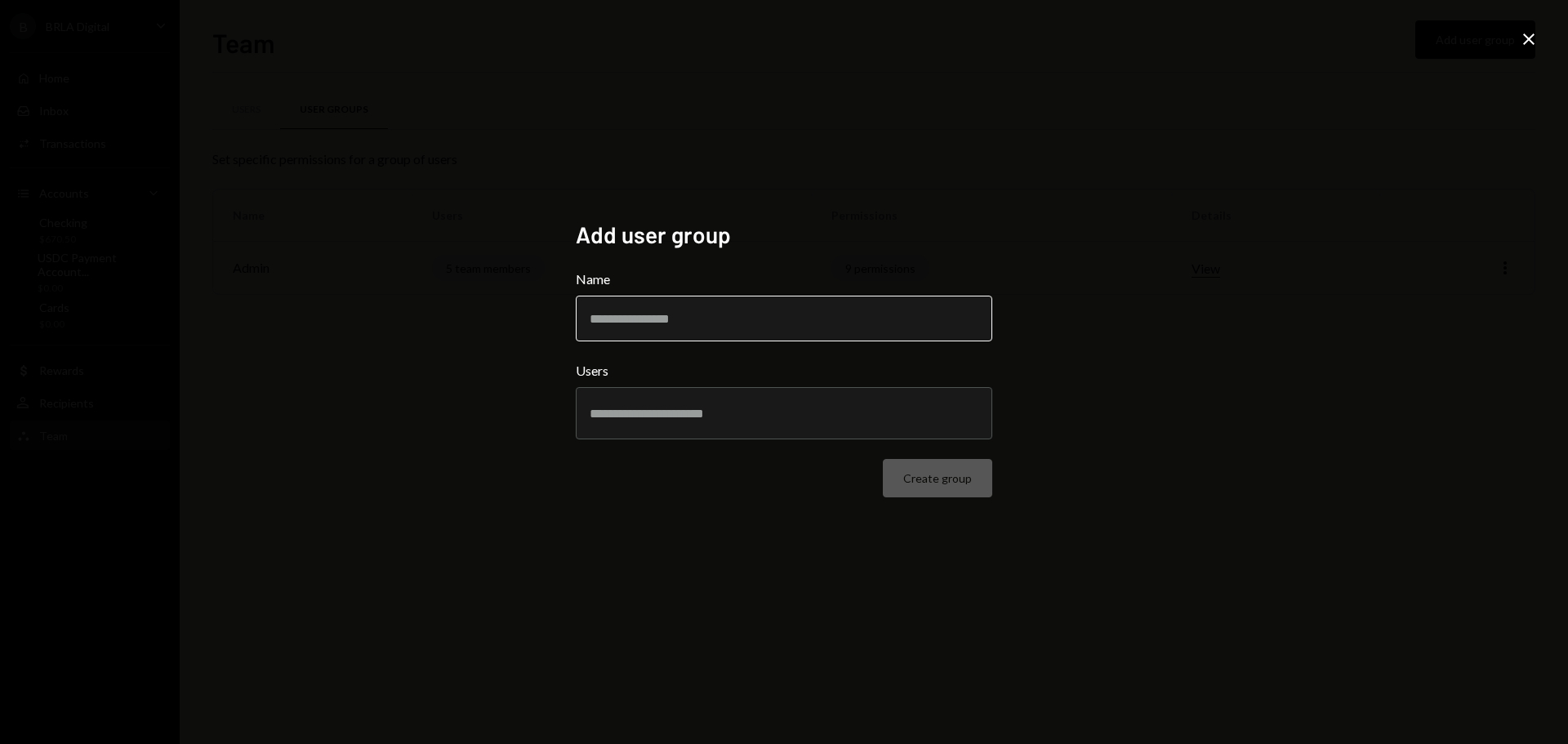
click at [700, 317] on input "Name" at bounding box center [784, 318] width 416 height 46
type input "********"
click at [646, 403] on div at bounding box center [783, 412] width 389 height 41
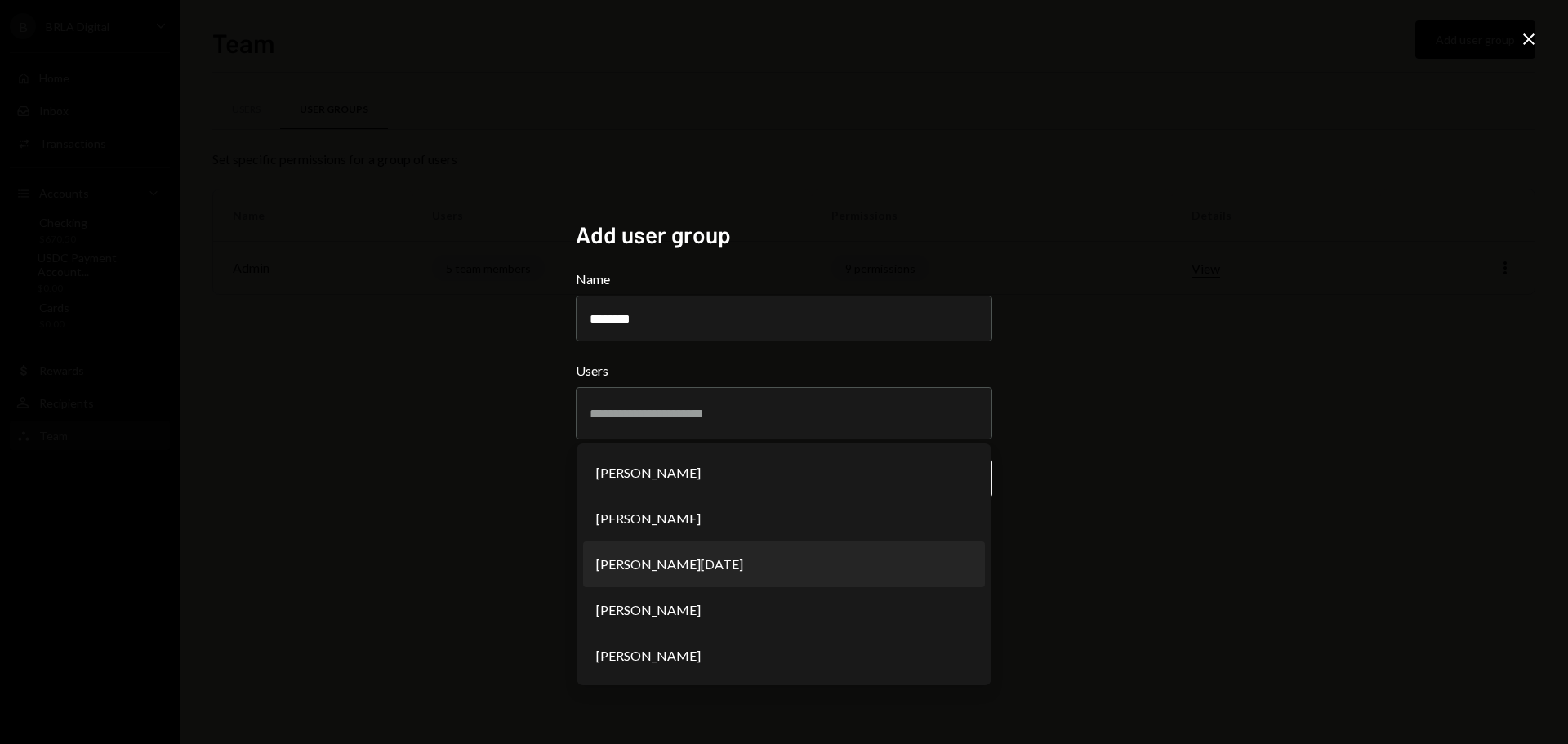
click at [1103, 463] on div "Add user group Name ******** Users Lucas Rostworowski Luiz Castelo Branco Leand…" at bounding box center [784, 372] width 1568 height 744
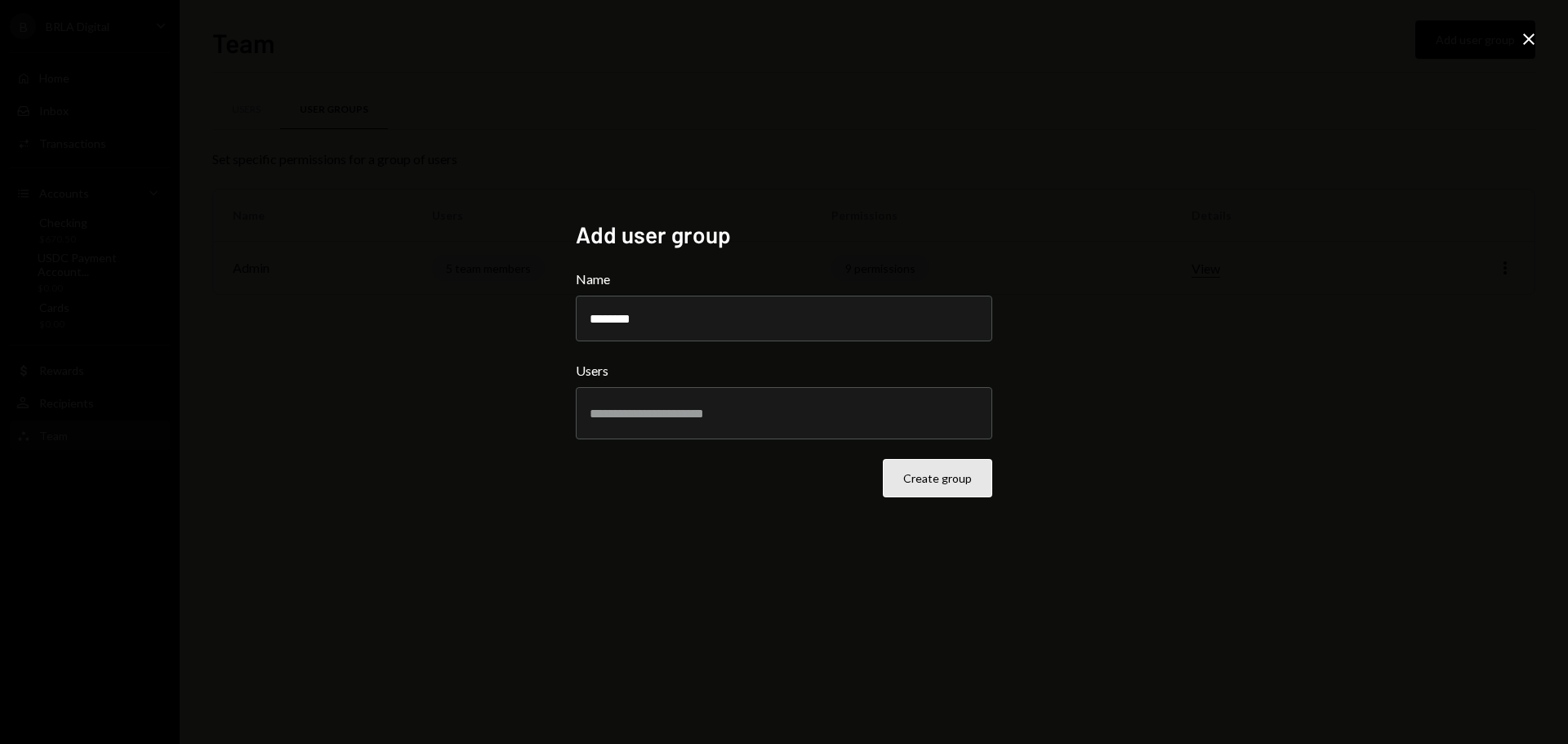
click at [942, 472] on button "Create group" at bounding box center [937, 478] width 109 height 38
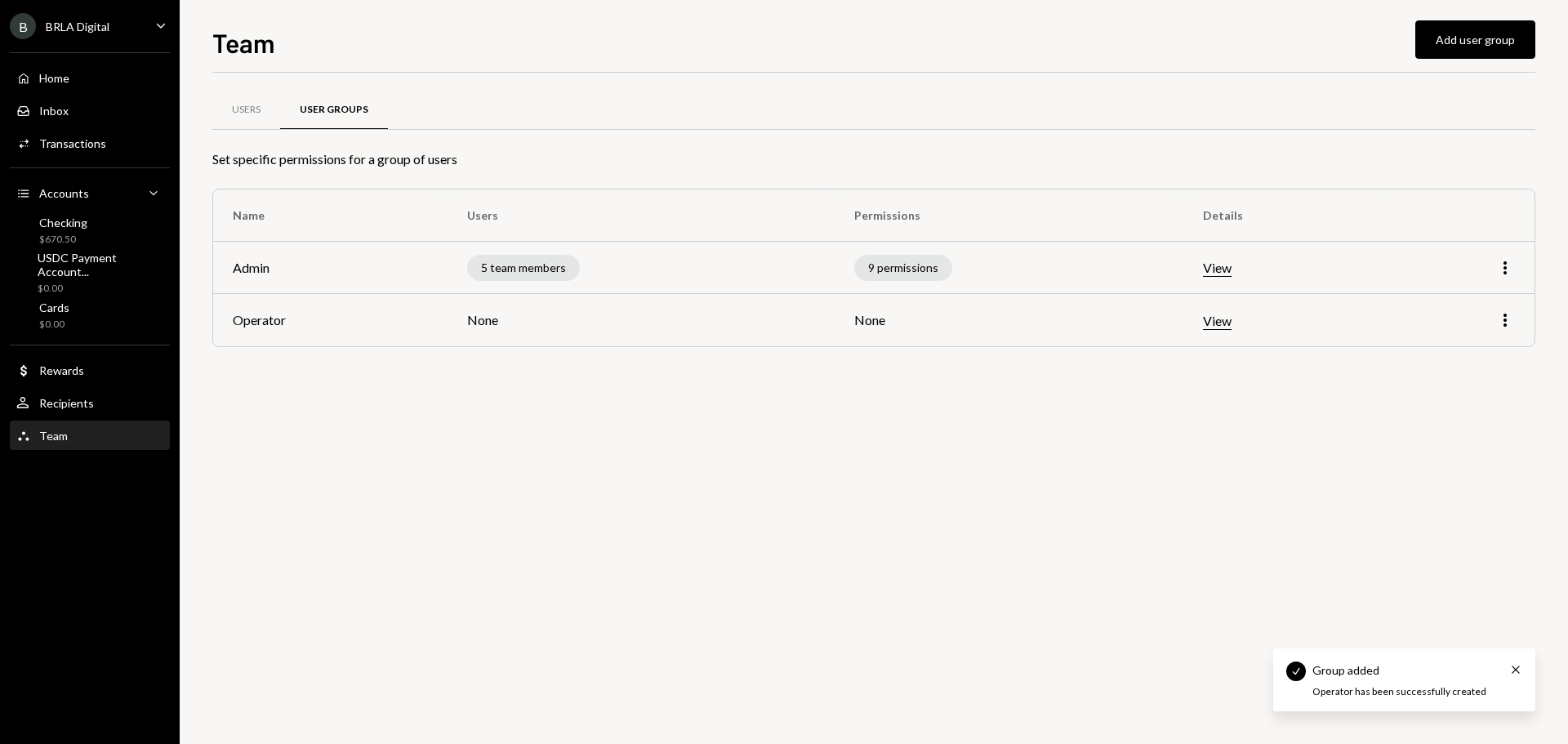
click at [971, 420] on div "Users User Groups Set specific permissions for a group of users Name Users Perm…" at bounding box center [873, 408] width 1323 height 671
click at [264, 105] on div "Users" at bounding box center [245, 109] width 67 height 39
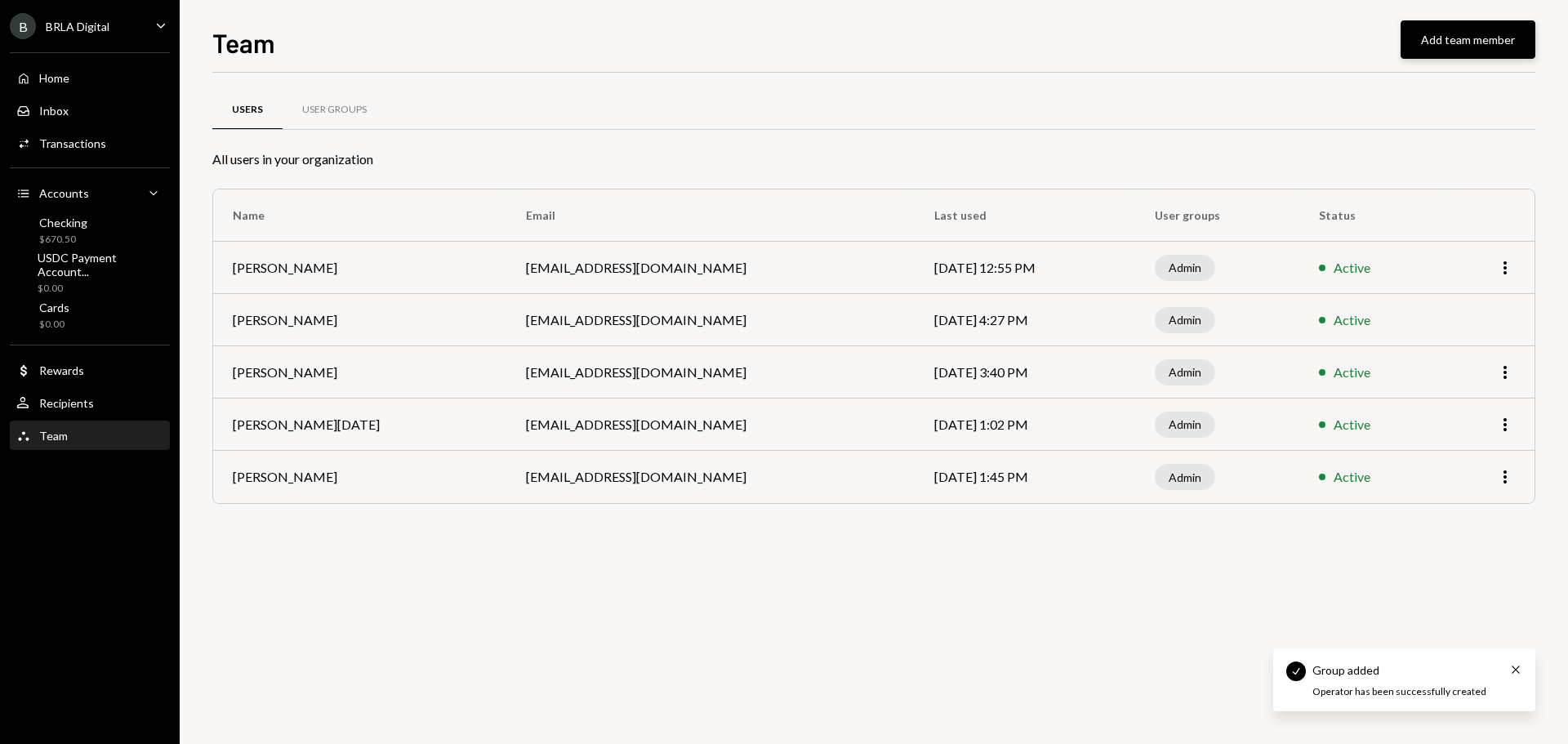
click at [1462, 47] on button "Add team member" at bounding box center [1467, 39] width 135 height 38
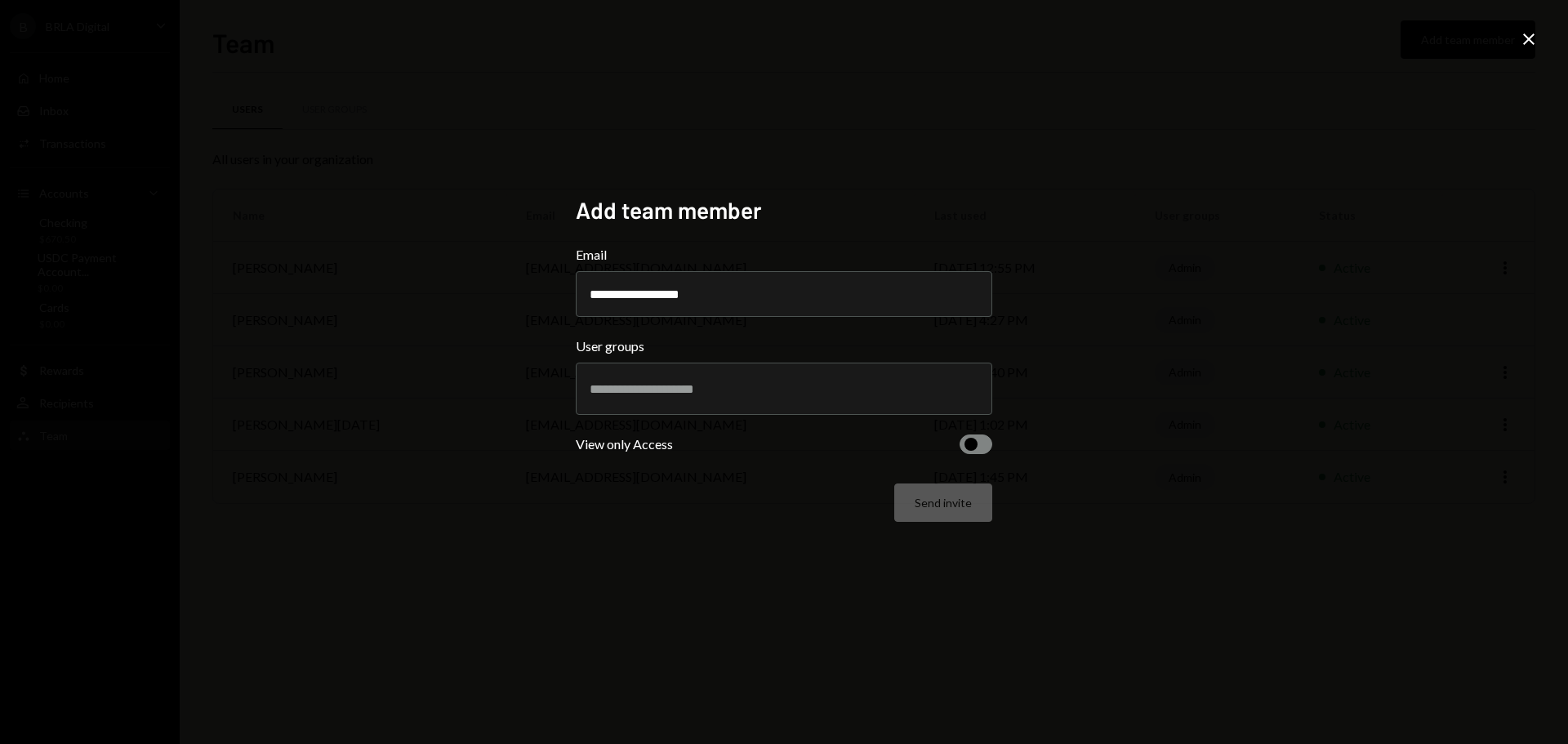
type input "**********"
click at [728, 396] on input "text" at bounding box center [783, 388] width 389 height 14
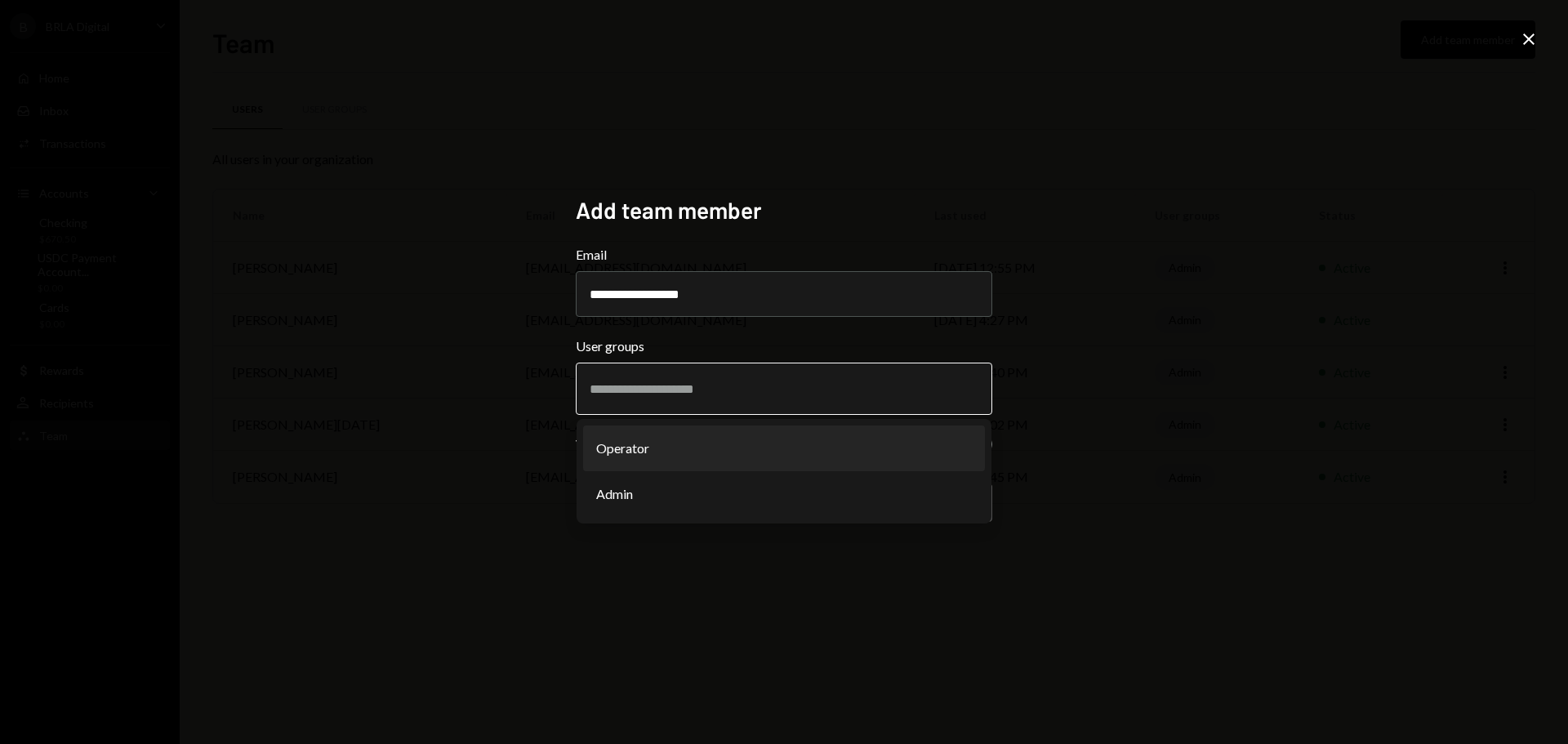
click at [706, 445] on li "Operator" at bounding box center [783, 448] width 402 height 46
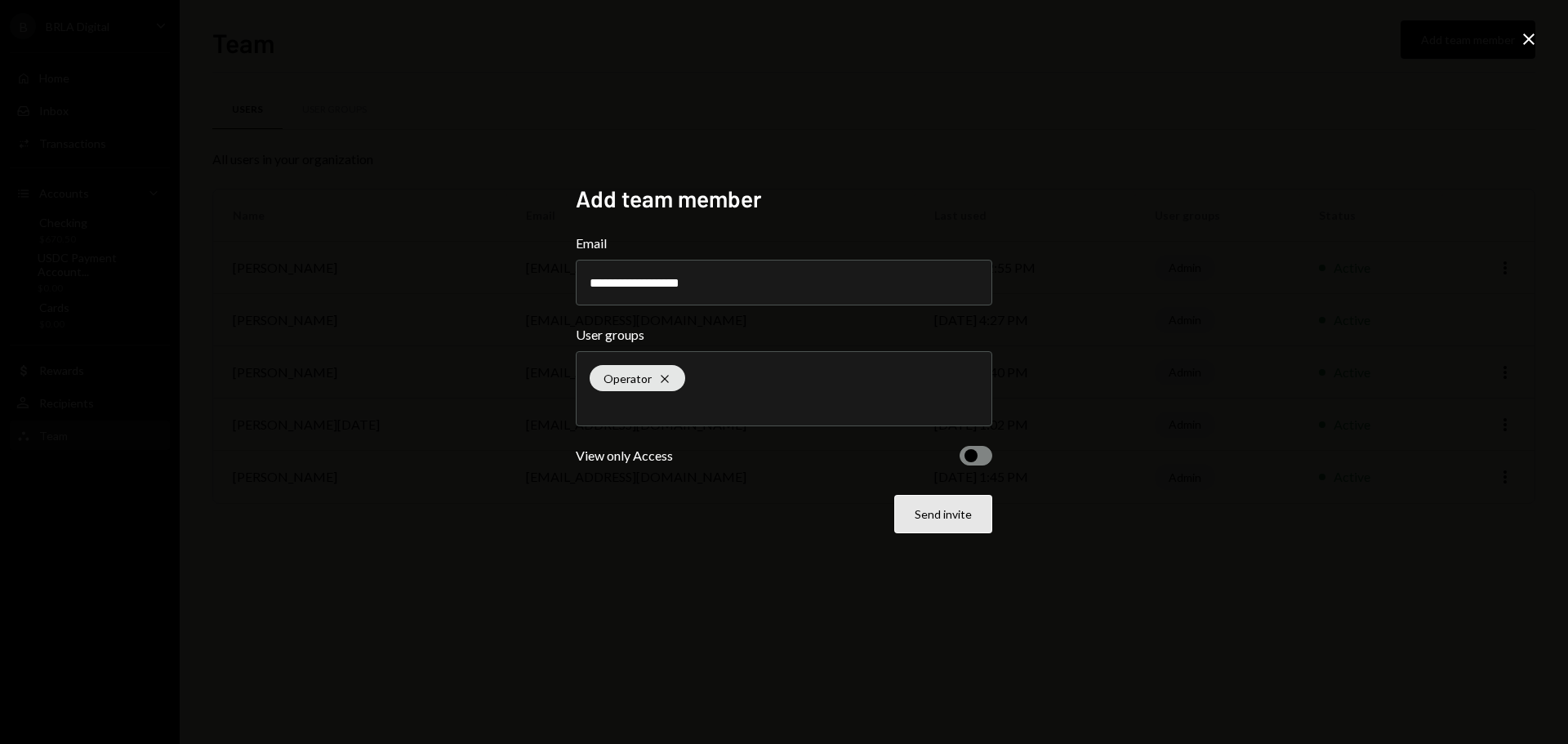
click at [946, 514] on button "Send invite" at bounding box center [943, 514] width 98 height 38
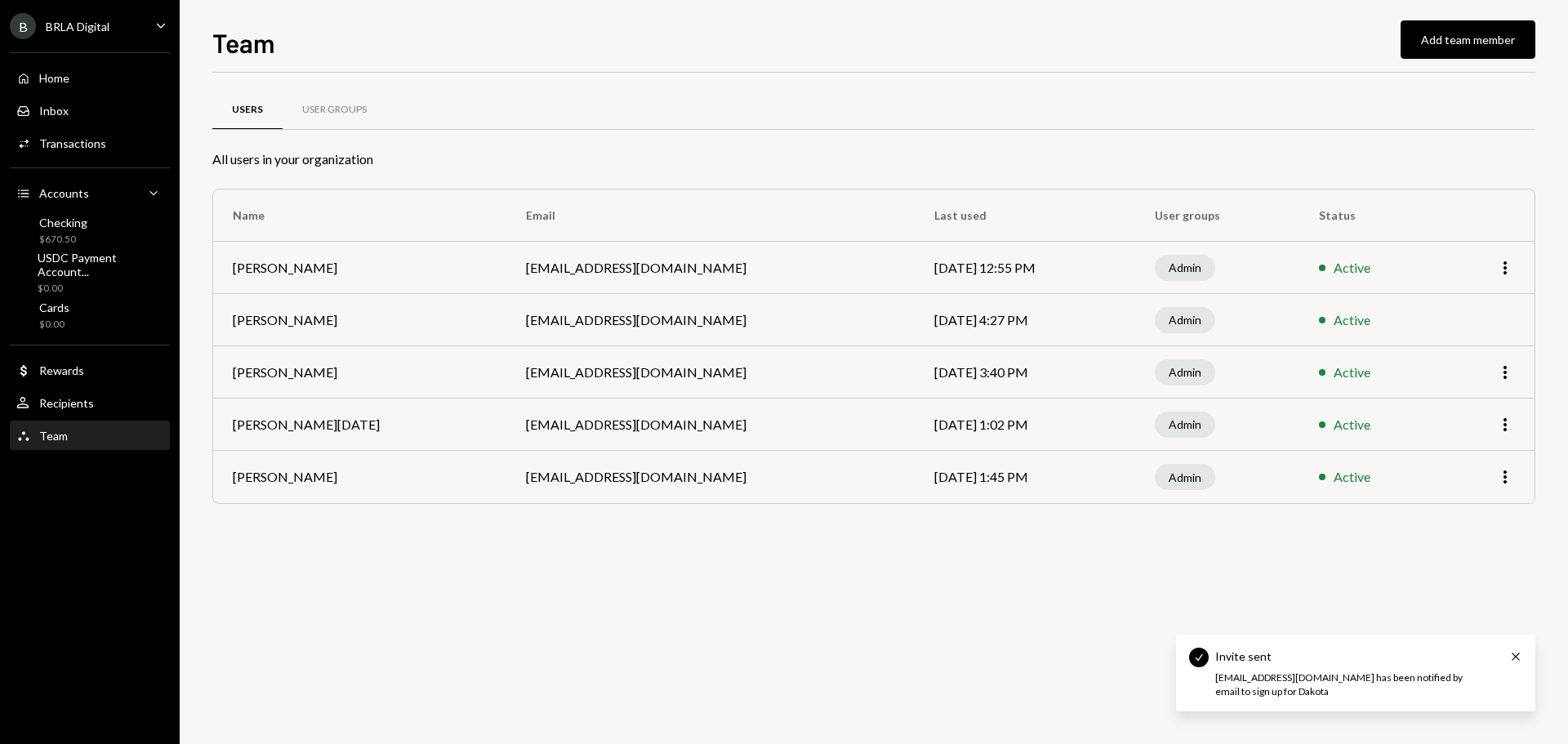
click at [853, 595] on div "Users User Groups All users in your organization Name Email Last used User grou…" at bounding box center [873, 408] width 1323 height 671
drag, startPoint x: 523, startPoint y: 616, endPoint x: 586, endPoint y: 596, distance: 66.1
click at [523, 616] on div "Users User Groups All users in your organization Name Email Last used User grou…" at bounding box center [873, 408] width 1323 height 671
click at [338, 99] on div "User Groups" at bounding box center [334, 109] width 104 height 39
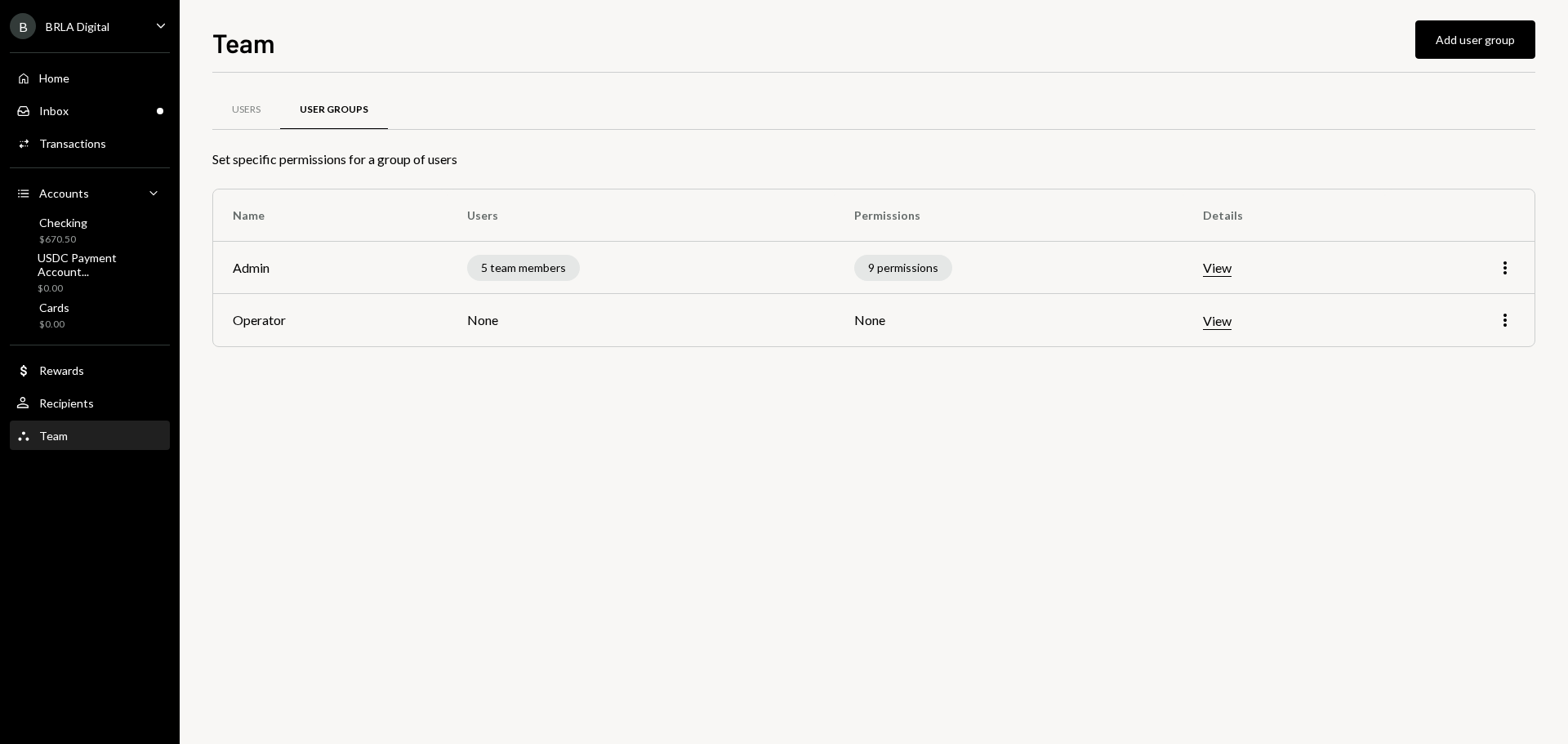
click at [386, 402] on div "Users User Groups Set specific permissions for a group of users Name Users Perm…" at bounding box center [873, 408] width 1323 height 671
click at [1216, 318] on button "View" at bounding box center [1217, 321] width 29 height 17
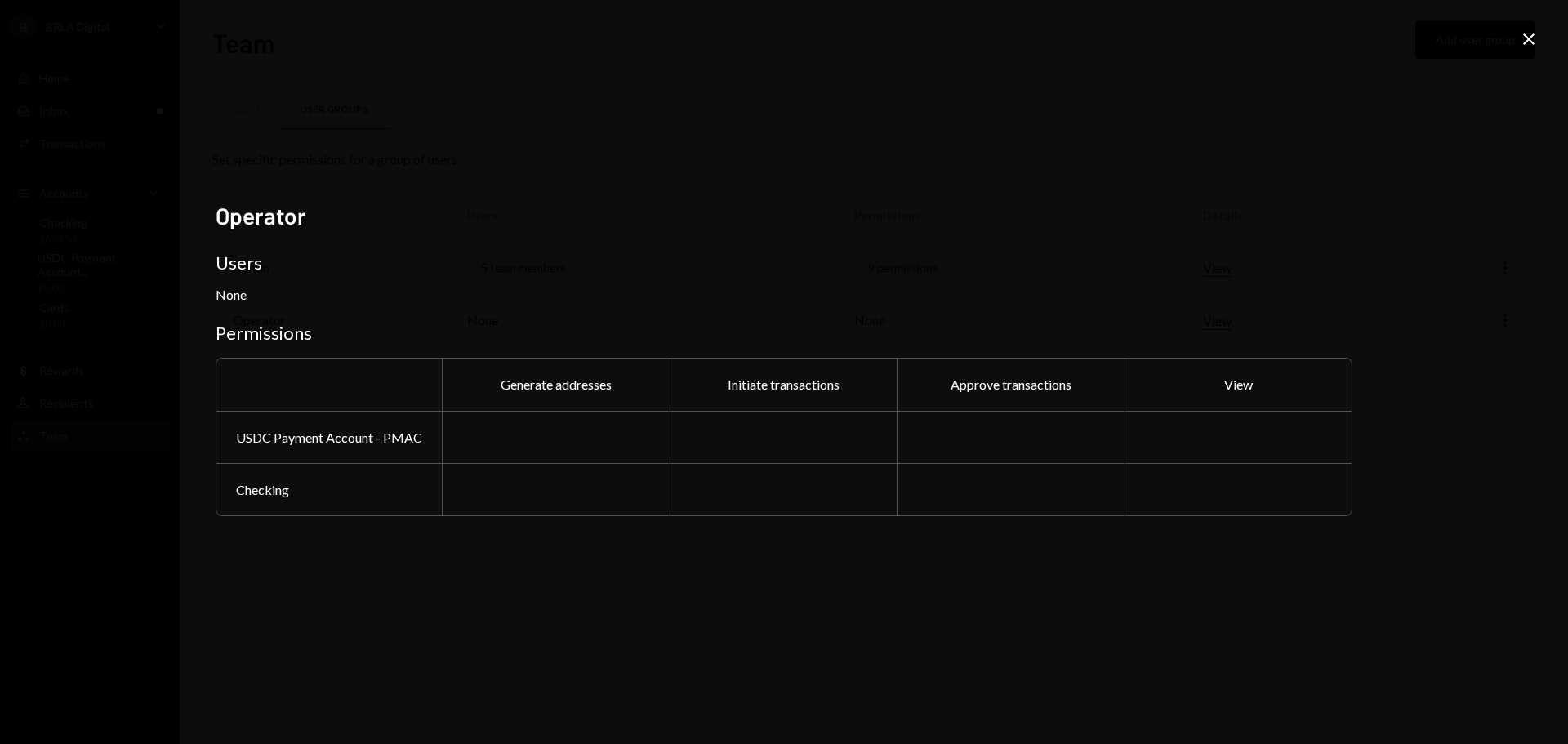
click at [882, 567] on div "Operator Users None Permissions Generate addresses Initiate transactions Approv…" at bounding box center [784, 372] width 1568 height 744
click at [1522, 38] on icon "Close" at bounding box center [1528, 39] width 20 height 20
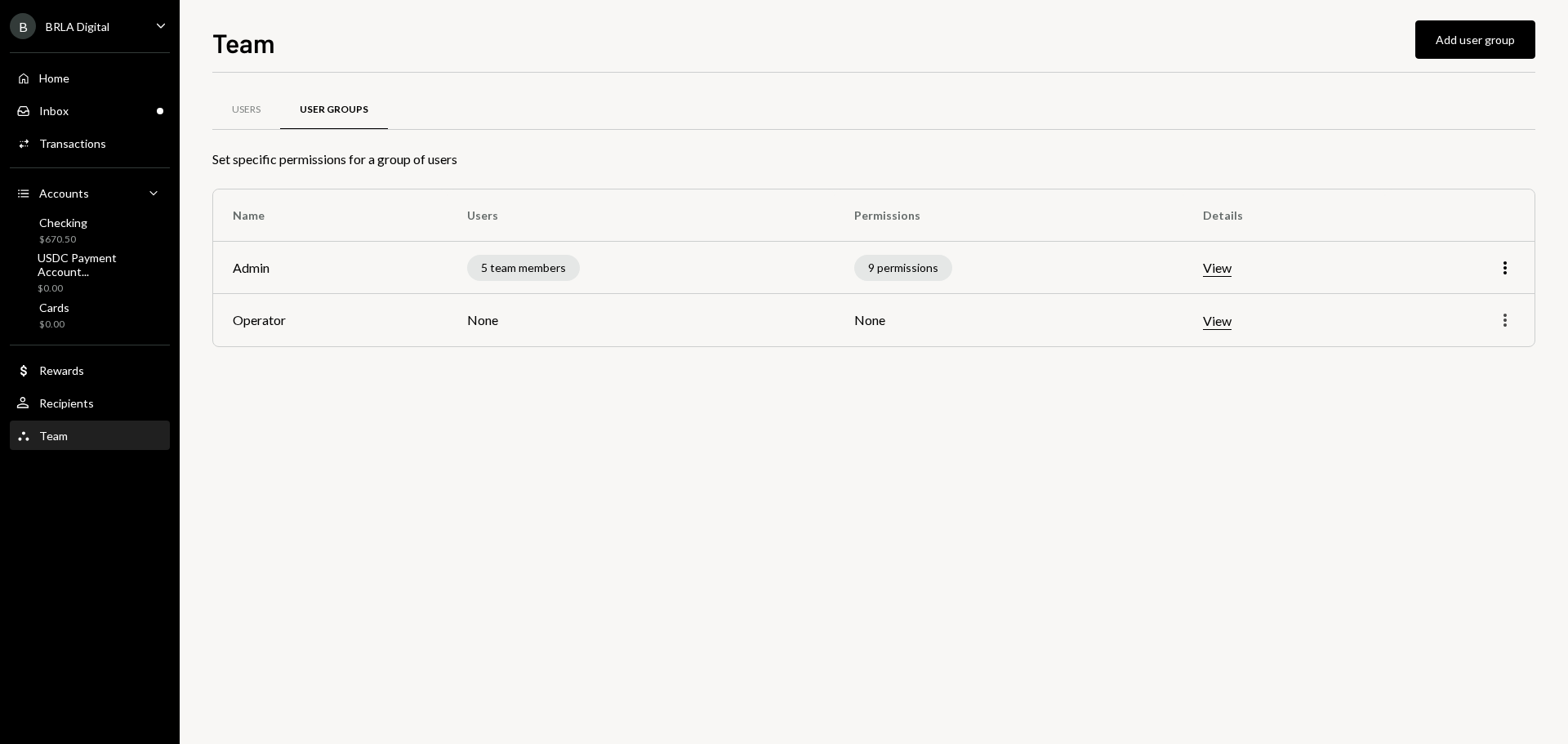
click at [1502, 321] on icon "More" at bounding box center [1504, 319] width 20 height 20
click at [1471, 358] on div "Edit" at bounding box center [1467, 354] width 82 height 29
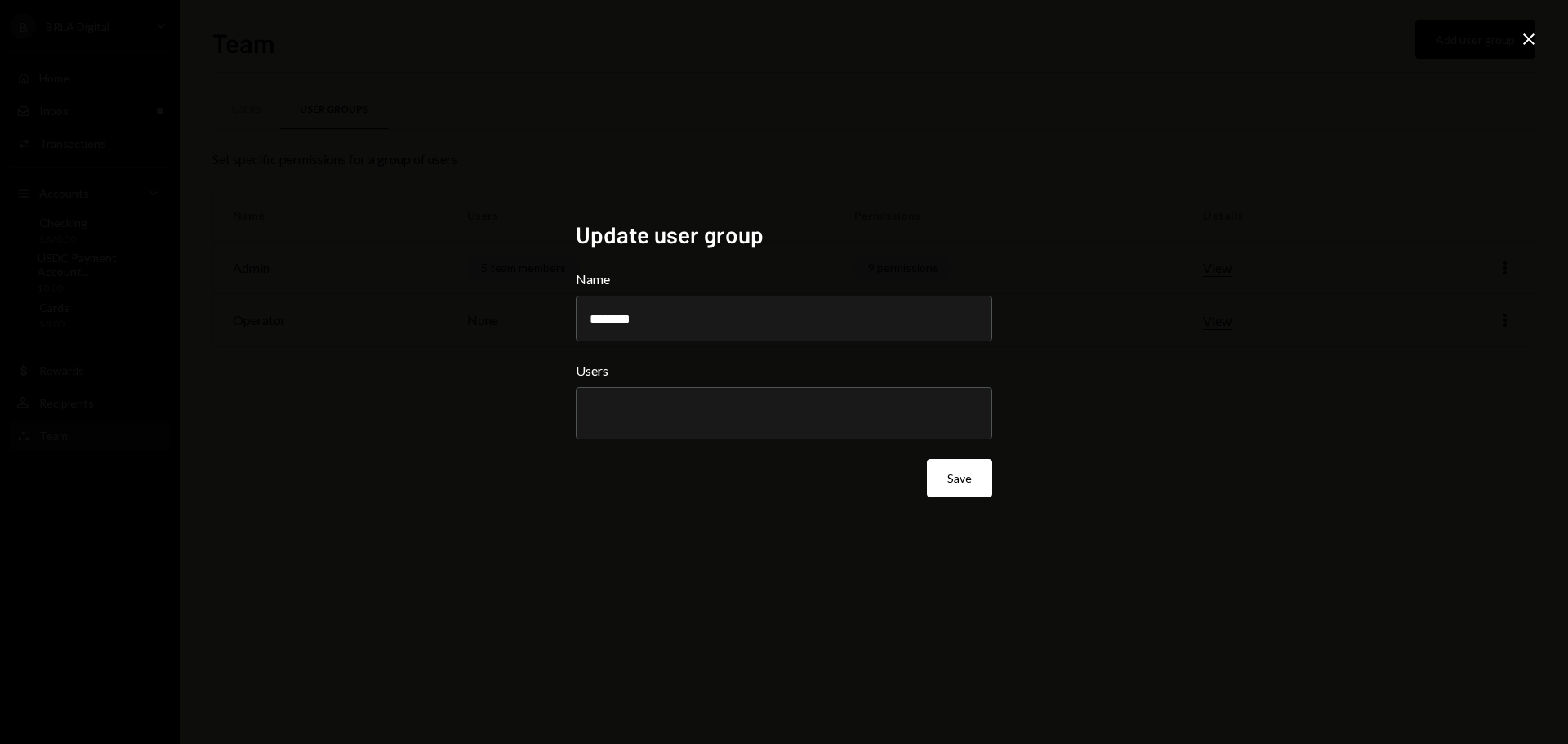
click at [1087, 435] on div "Update user group Name ******** Users Save Close" at bounding box center [784, 372] width 1568 height 744
click at [1196, 234] on div "Update user group Name ******** Users Save Close" at bounding box center [784, 372] width 1568 height 744
click at [1520, 36] on icon "Close" at bounding box center [1528, 39] width 20 height 20
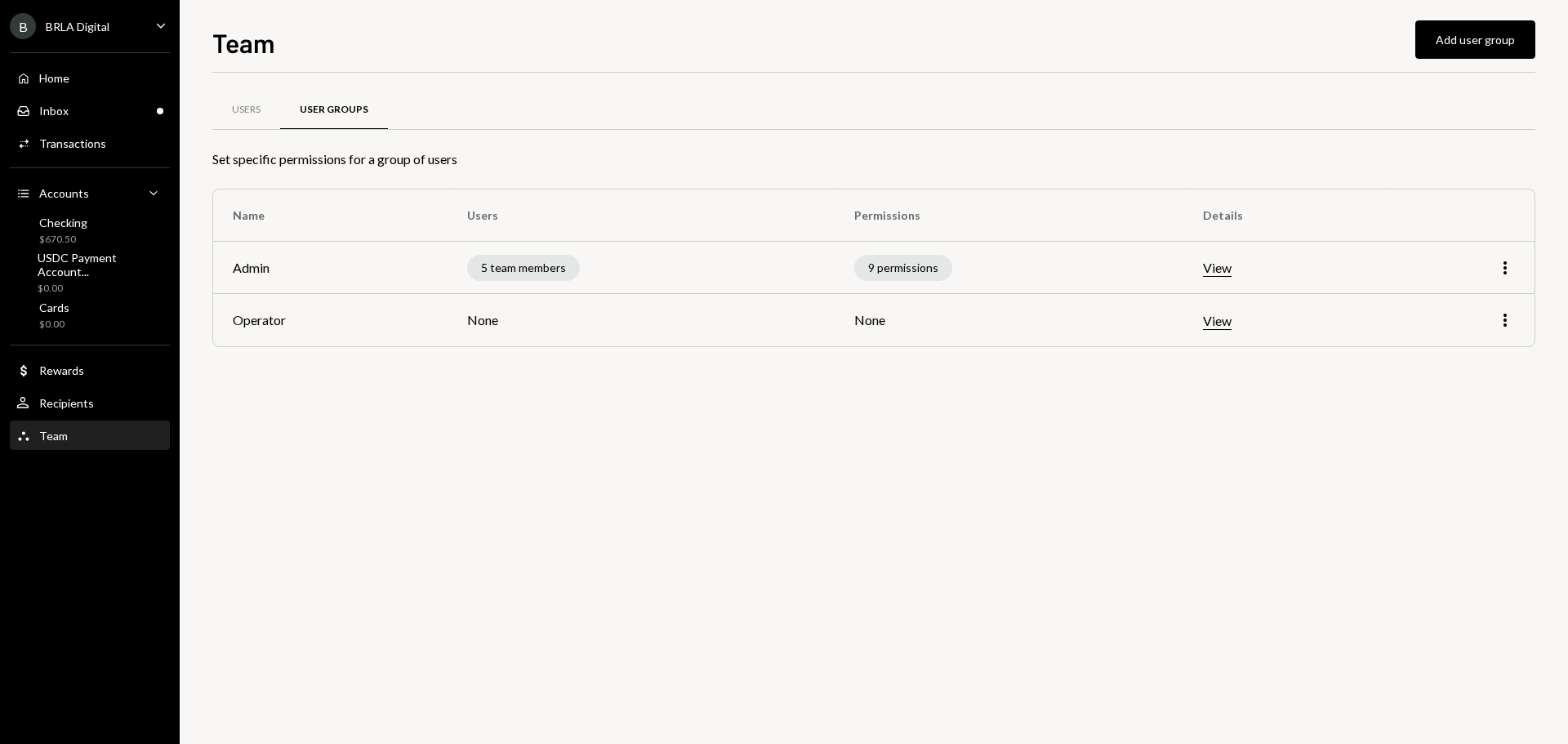
drag, startPoint x: 999, startPoint y: 538, endPoint x: 962, endPoint y: 525, distance: 39.2
click at [977, 532] on div "Users User Groups Set specific permissions for a group of users Name Users Perm…" at bounding box center [873, 408] width 1323 height 671
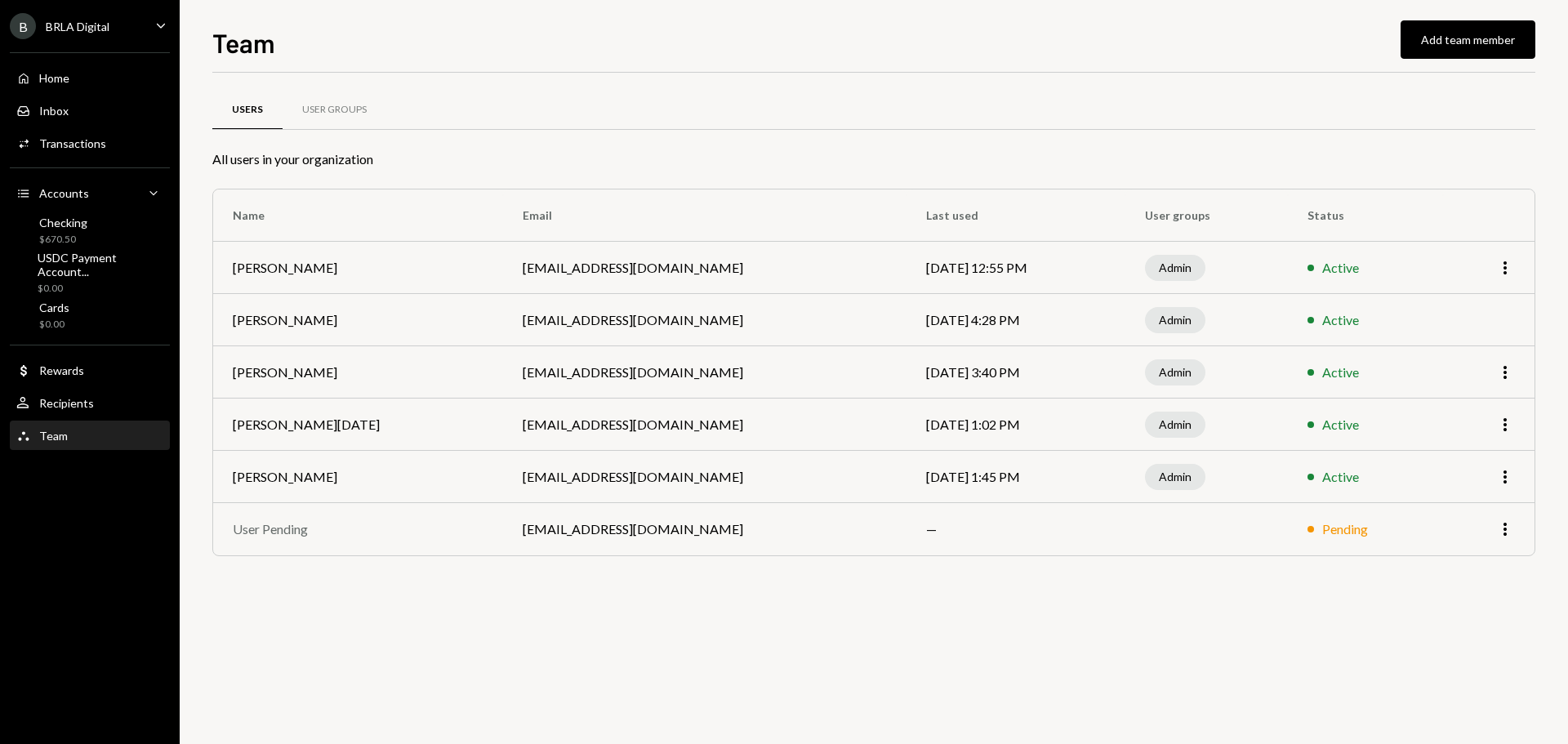
click at [507, 583] on div "Users User Groups All users in your organization Name Email Last used User grou…" at bounding box center [873, 343] width 1323 height 489
click at [536, 571] on div "Users User Groups All users in your organization Name Email Last used User grou…" at bounding box center [873, 343] width 1323 height 489
click at [1507, 530] on icon "More" at bounding box center [1504, 528] width 20 height 20
click at [1289, 602] on div "Users User Groups All users in your organization Name Email Last used User grou…" at bounding box center [873, 408] width 1323 height 671
click at [1088, 612] on div "Users User Groups All users in your organization Name Email Last used User grou…" at bounding box center [873, 408] width 1323 height 671
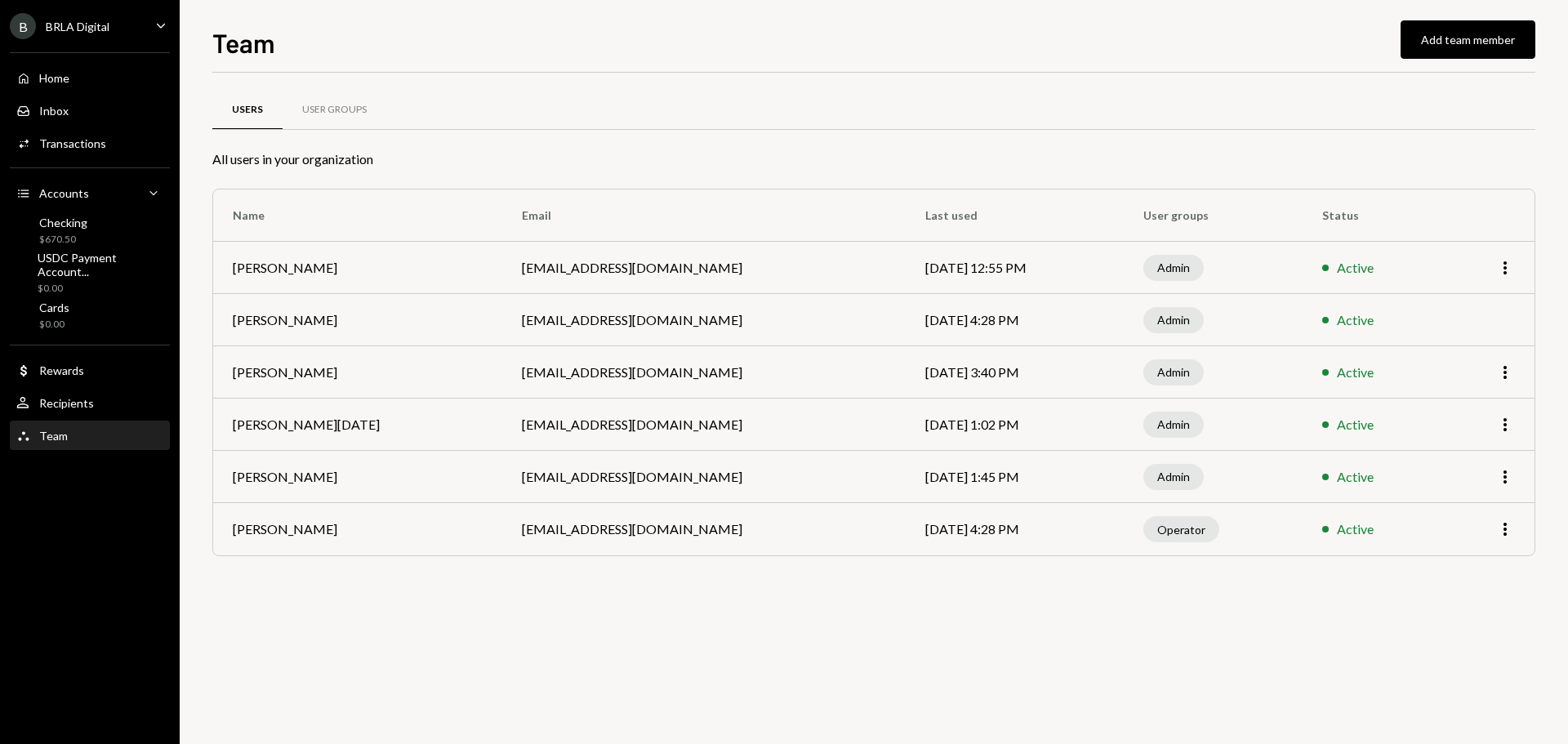
click at [989, 602] on div "Users User Groups All users in your organization Name Email Last used User grou…" at bounding box center [873, 408] width 1323 height 671
click at [985, 601] on div "Users User Groups All users in your organization Name Email Last used User grou…" at bounding box center [873, 408] width 1323 height 671
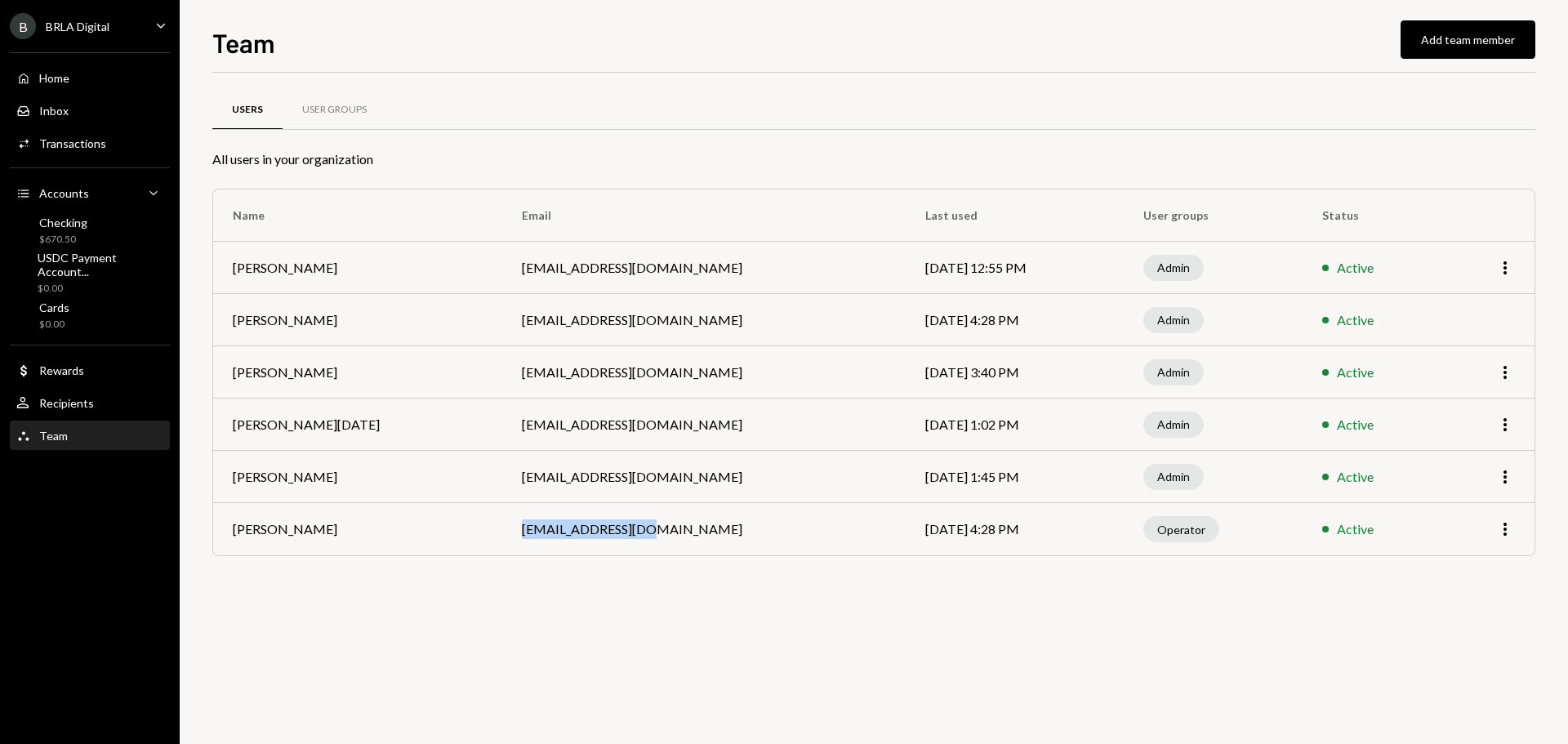
drag, startPoint x: 494, startPoint y: 530, endPoint x: 671, endPoint y: 530, distance: 177.0
click at [671, 530] on td "[EMAIL_ADDRESS][DOMAIN_NAME]" at bounding box center [703, 528] width 403 height 52
click at [675, 530] on td "[EMAIL_ADDRESS][DOMAIN_NAME]" at bounding box center [703, 528] width 403 height 52
drag, startPoint x: 238, startPoint y: 529, endPoint x: 351, endPoint y: 531, distance: 113.0
click at [322, 530] on td "Pedro Manzano" at bounding box center [357, 528] width 289 height 52
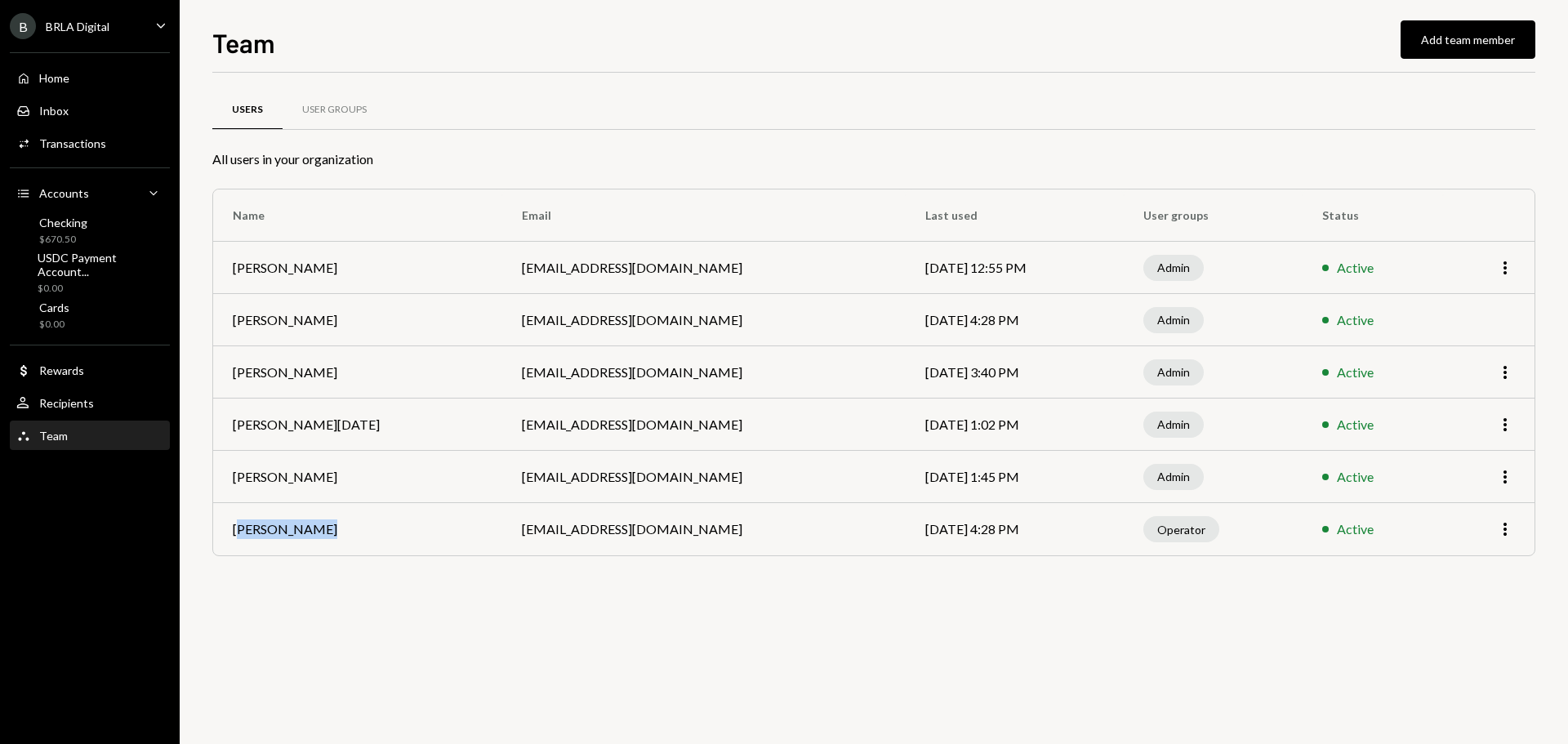
click at [352, 531] on td "Pedro Manzano" at bounding box center [357, 528] width 289 height 52
click at [369, 563] on div "Users User Groups All users in your organization Name Email Last used User grou…" at bounding box center [873, 343] width 1323 height 489
drag, startPoint x: 503, startPoint y: 541, endPoint x: 656, endPoint y: 530, distance: 153.4
click at [650, 531] on td "[EMAIL_ADDRESS][DOMAIN_NAME]" at bounding box center [703, 528] width 403 height 52
click at [657, 530] on td "[EMAIL_ADDRESS][DOMAIN_NAME]" at bounding box center [703, 528] width 403 height 52
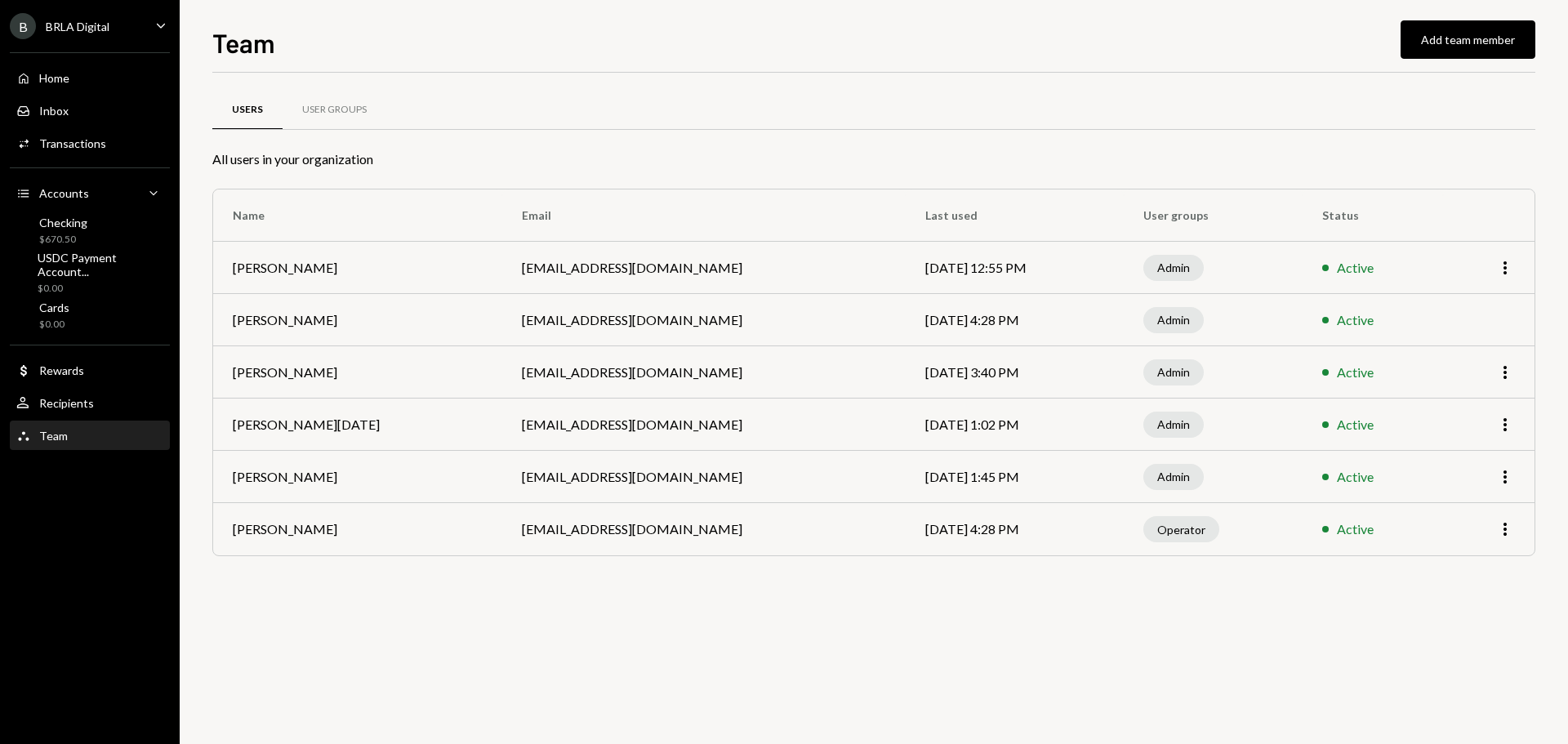
click at [657, 530] on td "[EMAIL_ADDRESS][DOMAIN_NAME]" at bounding box center [703, 528] width 403 height 52
drag, startPoint x: 483, startPoint y: 533, endPoint x: 654, endPoint y: 535, distance: 171.0
click at [650, 535] on td "[EMAIL_ADDRESS][DOMAIN_NAME]" at bounding box center [703, 528] width 403 height 52
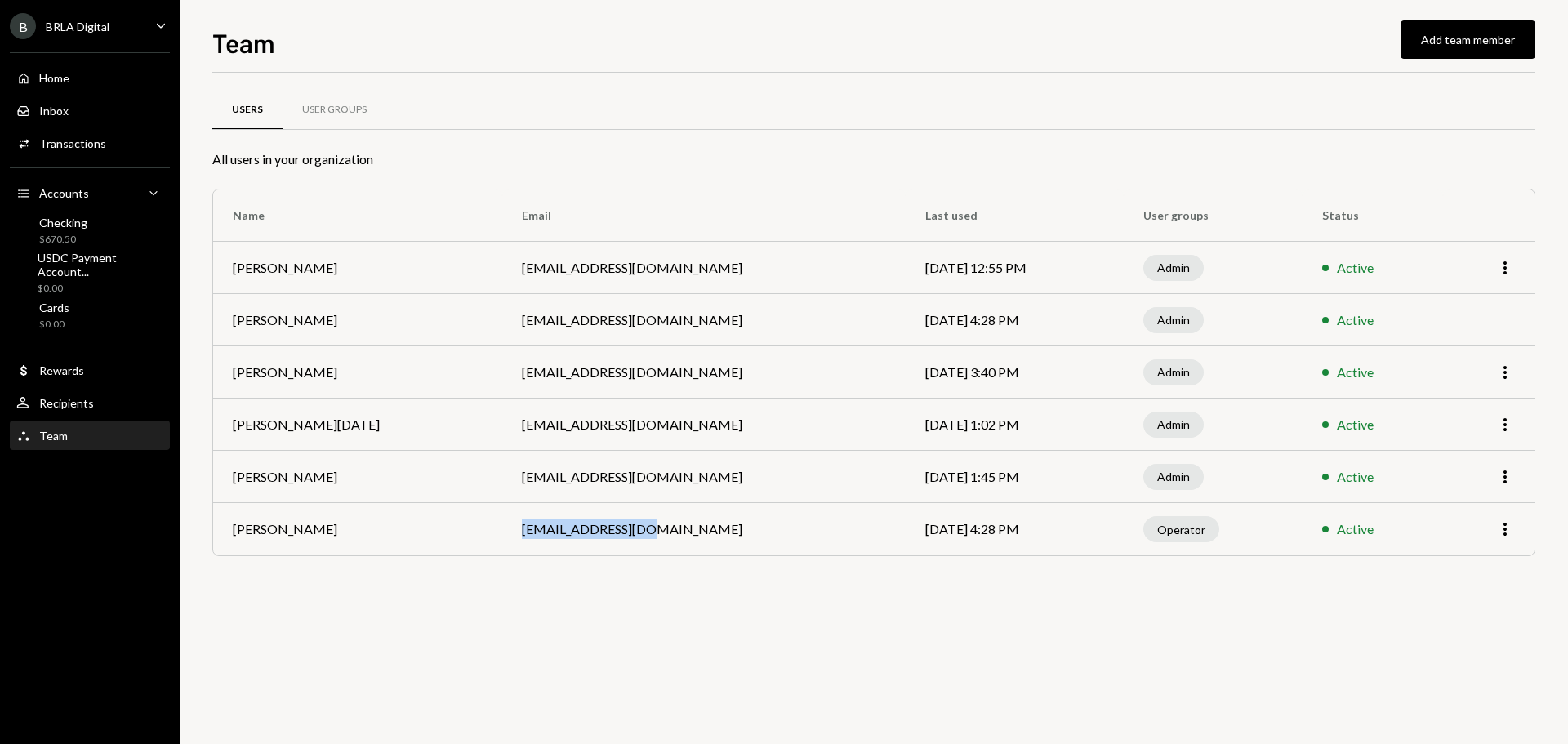
click at [671, 535] on td "[EMAIL_ADDRESS][DOMAIN_NAME]" at bounding box center [703, 528] width 403 height 52
drag, startPoint x: 230, startPoint y: 536, endPoint x: 395, endPoint y: 527, distance: 165.2
click at [383, 526] on td "Pedro Manzano" at bounding box center [357, 528] width 289 height 52
click at [395, 527] on td "Pedro Manzano" at bounding box center [357, 528] width 289 height 52
drag, startPoint x: 496, startPoint y: 533, endPoint x: 673, endPoint y: 534, distance: 177.0
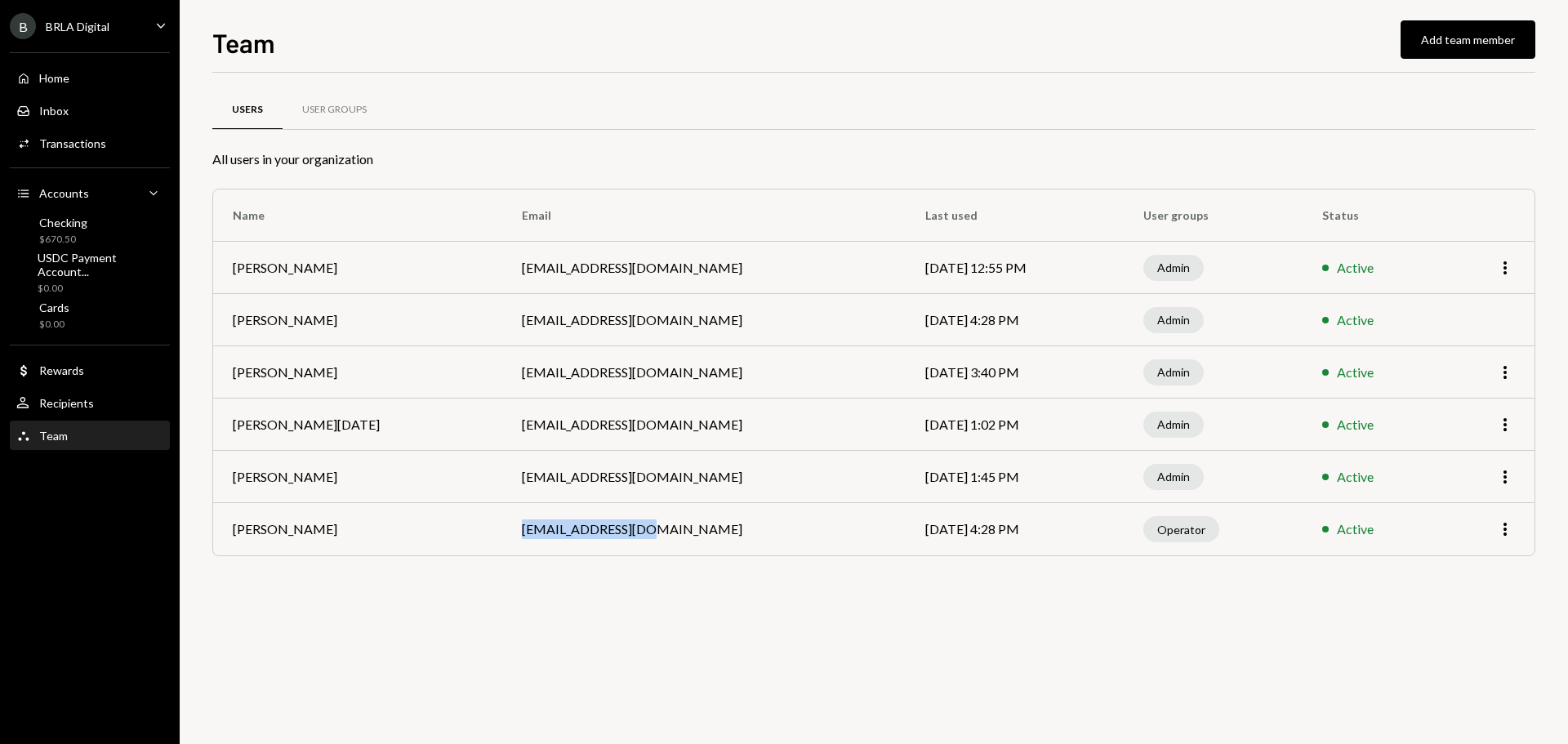
click at [670, 534] on td "[EMAIL_ADDRESS][DOMAIN_NAME]" at bounding box center [703, 528] width 403 height 52
click at [673, 534] on td "[EMAIL_ADDRESS][DOMAIN_NAME]" at bounding box center [703, 528] width 403 height 52
drag, startPoint x: 796, startPoint y: 540, endPoint x: 947, endPoint y: 535, distance: 151.1
click at [943, 536] on td "[DATE] 4:28 PM" at bounding box center [1014, 528] width 218 height 52
click at [948, 535] on td "[DATE] 4:28 PM" at bounding box center [1014, 528] width 218 height 52
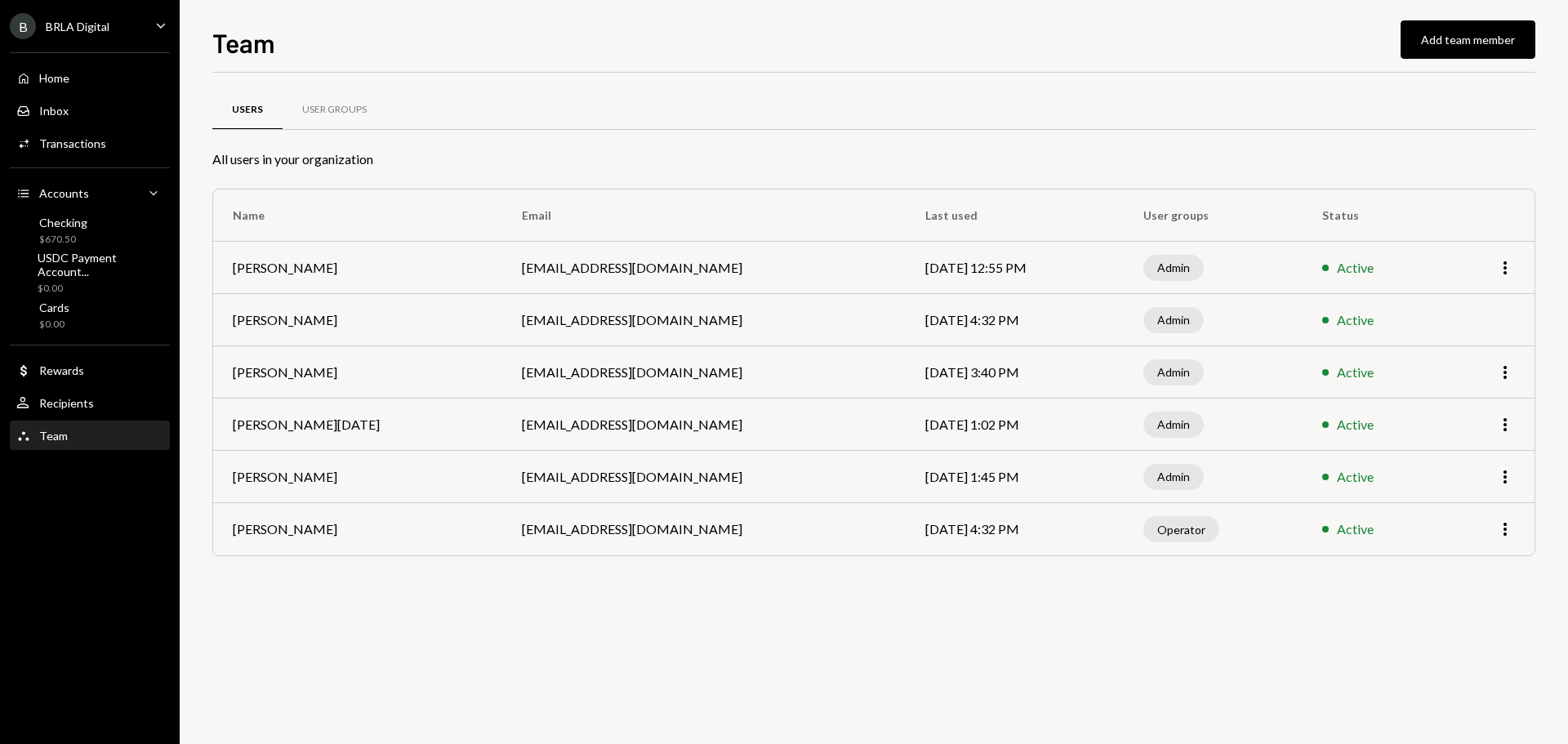
click at [1145, 606] on div "Users User Groups All users in your organization Name Email Last used User grou…" at bounding box center [873, 408] width 1323 height 671
drag, startPoint x: 821, startPoint y: 608, endPoint x: 860, endPoint y: 601, distance: 39.6
click at [821, 608] on div "Users User Groups All users in your organization Name Email Last used User grou…" at bounding box center [873, 408] width 1323 height 671
click at [1506, 527] on icon "More" at bounding box center [1504, 528] width 20 height 20
drag, startPoint x: 1324, startPoint y: 616, endPoint x: 1059, endPoint y: 587, distance: 266.6
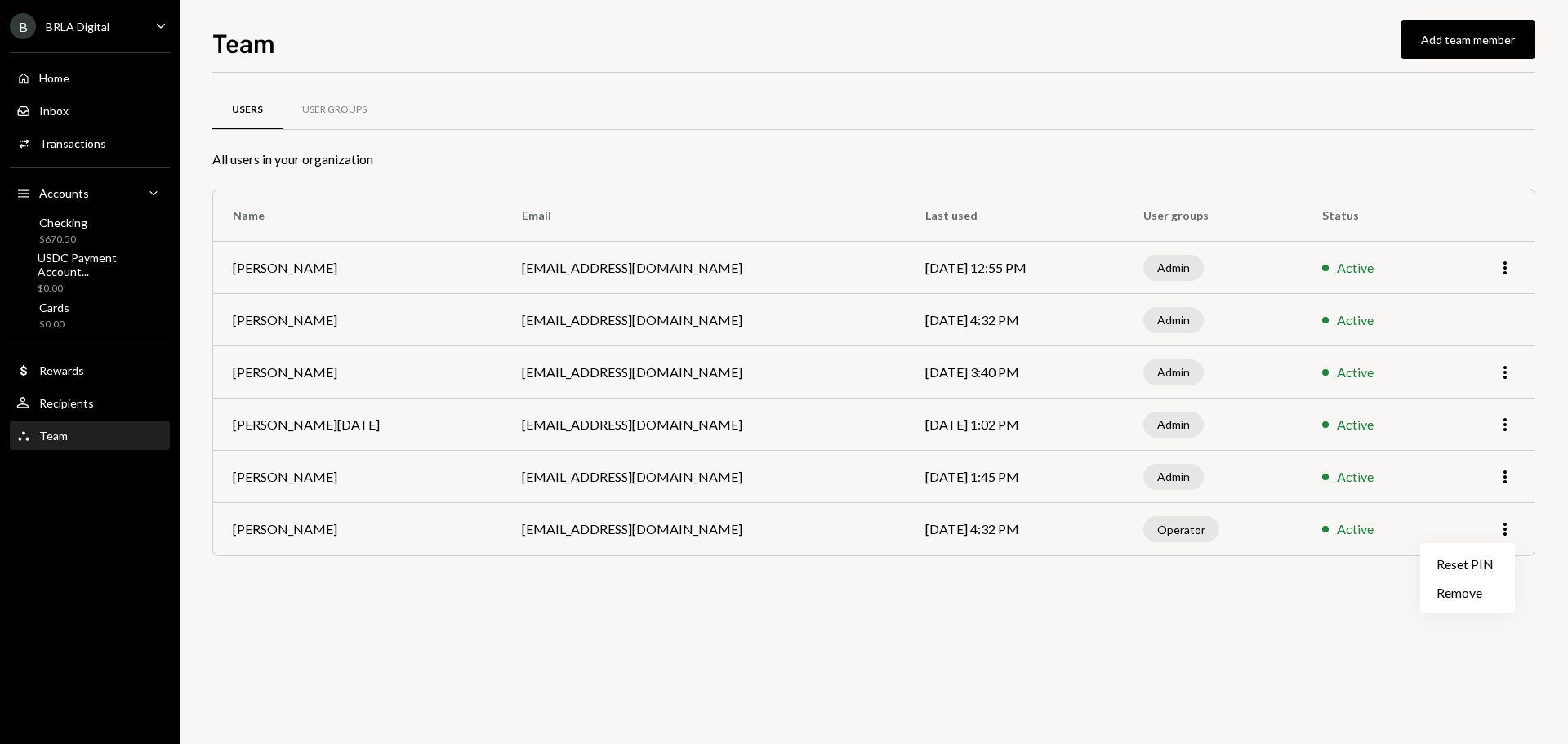
click at [1322, 616] on div "Users User Groups All users in your organization Name Email Last used User grou…" at bounding box center [873, 408] width 1323 height 671
click at [531, 536] on td "[EMAIL_ADDRESS][DOMAIN_NAME]" at bounding box center [703, 528] width 403 height 52
click at [355, 524] on td "[PERSON_NAME]" at bounding box center [357, 528] width 289 height 52
click at [318, 113] on div "User Groups" at bounding box center [335, 109] width 65 height 14
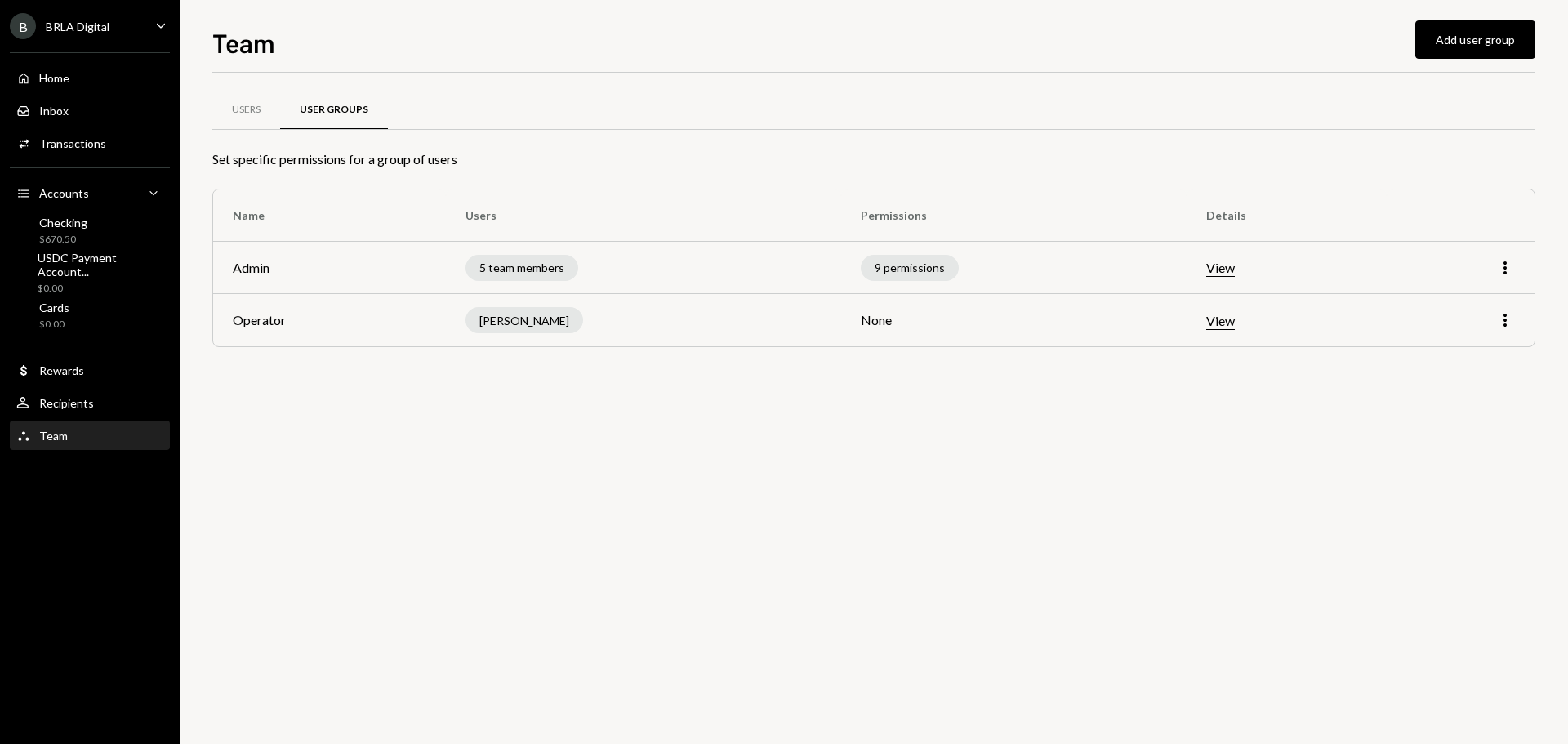
drag, startPoint x: 445, startPoint y: 403, endPoint x: 459, endPoint y: 399, distance: 14.6
click at [446, 403] on div "Users User Groups Set specific permissions for a group of users Name Users Perm…" at bounding box center [873, 408] width 1323 height 671
click at [1506, 321] on icon "More" at bounding box center [1504, 319] width 20 height 20
click at [1472, 356] on div "Edit" at bounding box center [1467, 354] width 82 height 29
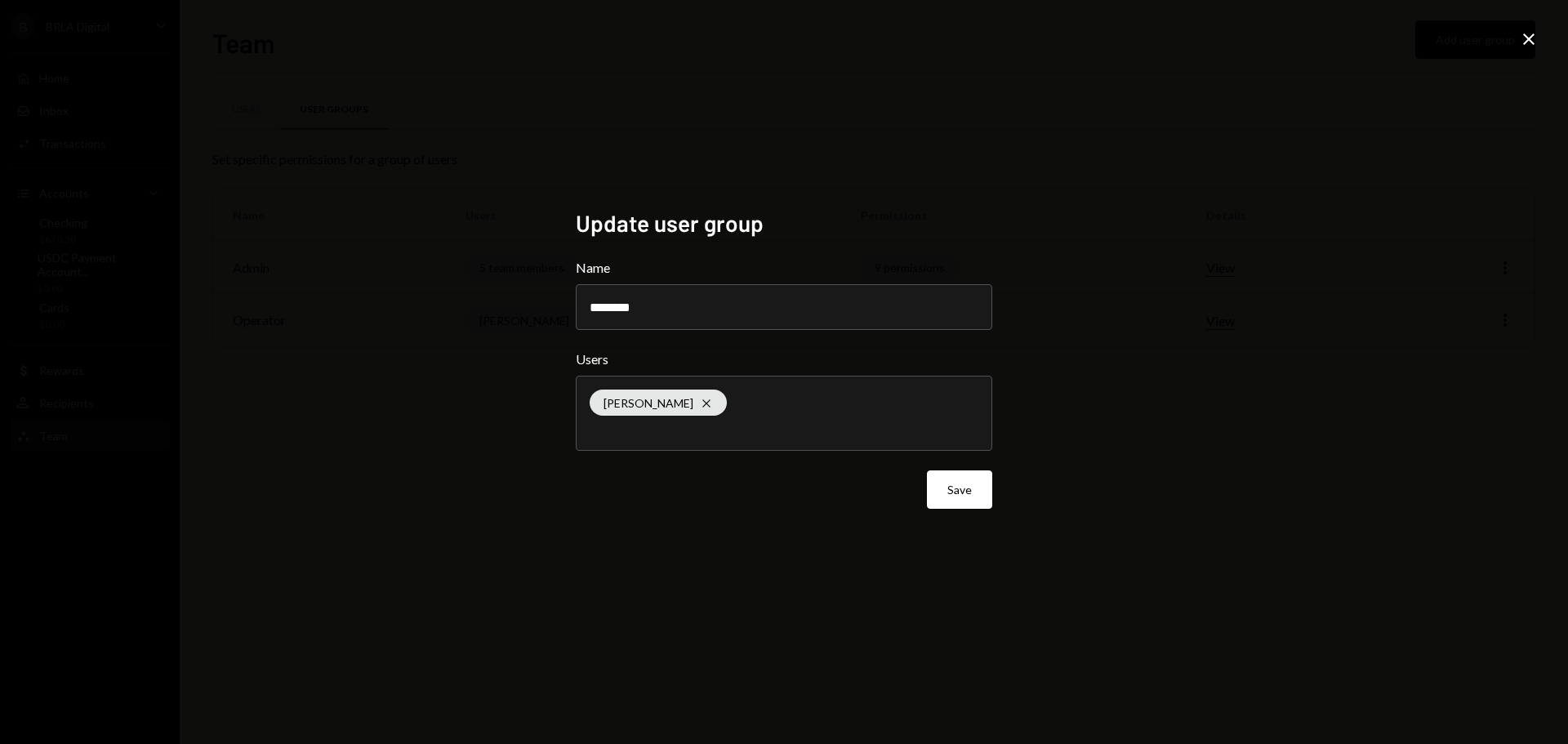
click at [1527, 41] on icon at bounding box center [1528, 39] width 11 height 11
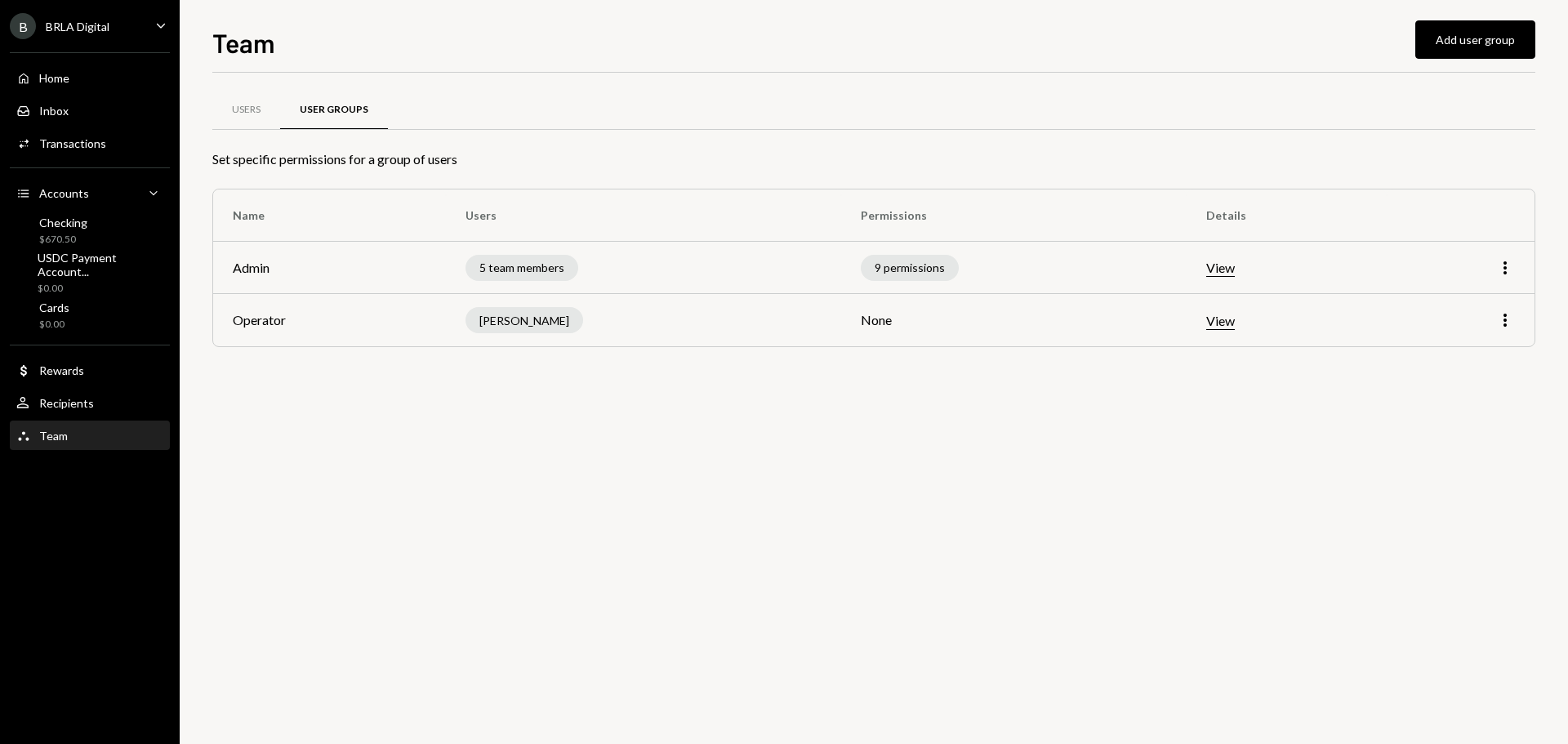
click at [1001, 463] on div "Users User Groups Set specific permissions for a group of users Name Users Perm…" at bounding box center [873, 408] width 1323 height 671
click at [727, 425] on div "Users User Groups Set specific permissions for a group of users Name Users Perm…" at bounding box center [873, 408] width 1323 height 671
click at [1501, 323] on icon "More" at bounding box center [1504, 319] width 20 height 20
click at [1457, 386] on div "Remove" at bounding box center [1467, 383] width 82 height 29
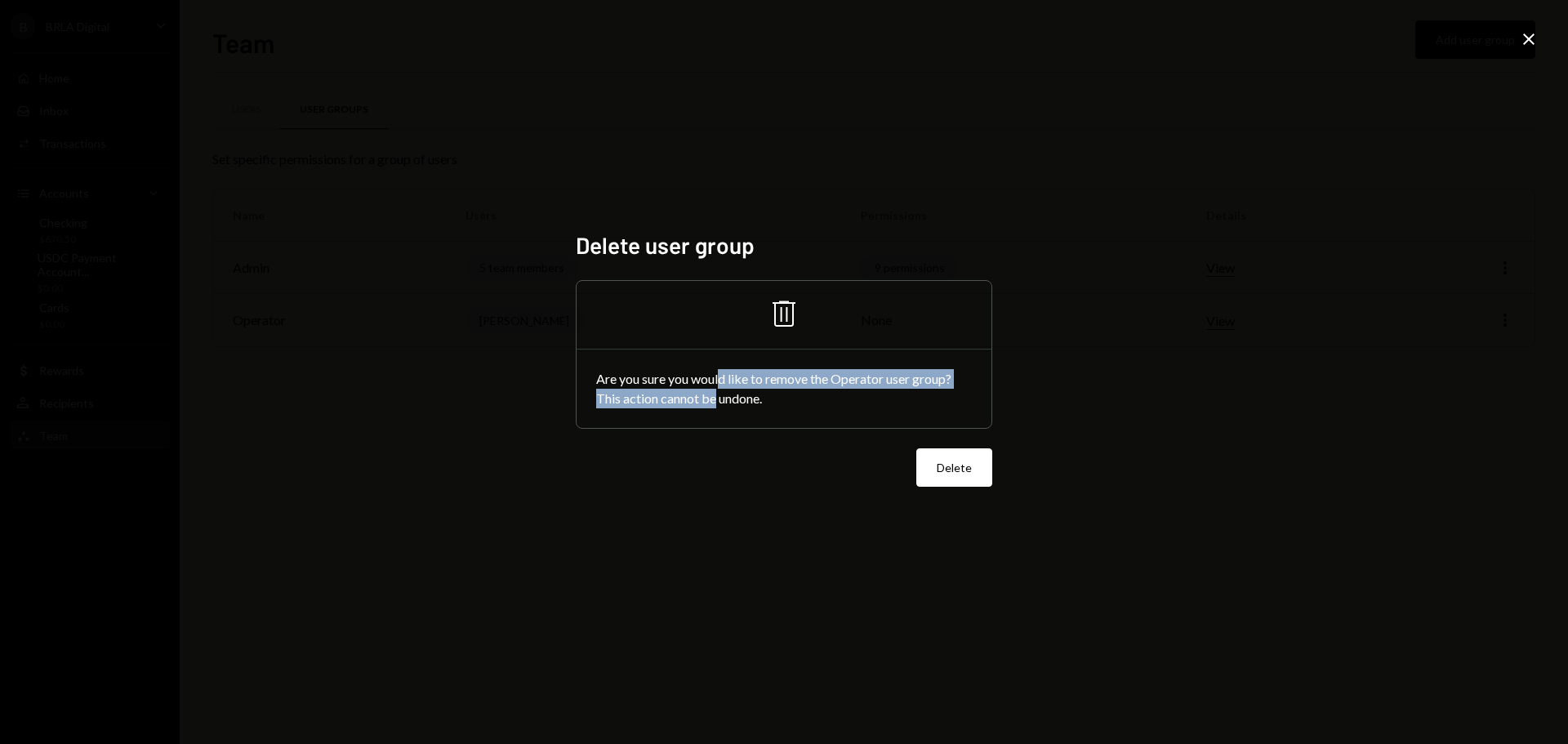
drag, startPoint x: 717, startPoint y: 394, endPoint x: 728, endPoint y: 376, distance: 21.1
click at [725, 377] on div "Are you sure you would like to remove the Operator user group? This action cann…" at bounding box center [784, 389] width 414 height 78
click at [784, 381] on div "Are you sure you would like to remove the Operator user group? This action cann…" at bounding box center [784, 389] width 414 height 78
drag, startPoint x: 803, startPoint y: 404, endPoint x: 683, endPoint y: 368, distance: 125.3
click at [683, 368] on div "Are you sure you would like to remove the Operator user group? This action cann…" at bounding box center [784, 389] width 414 height 78
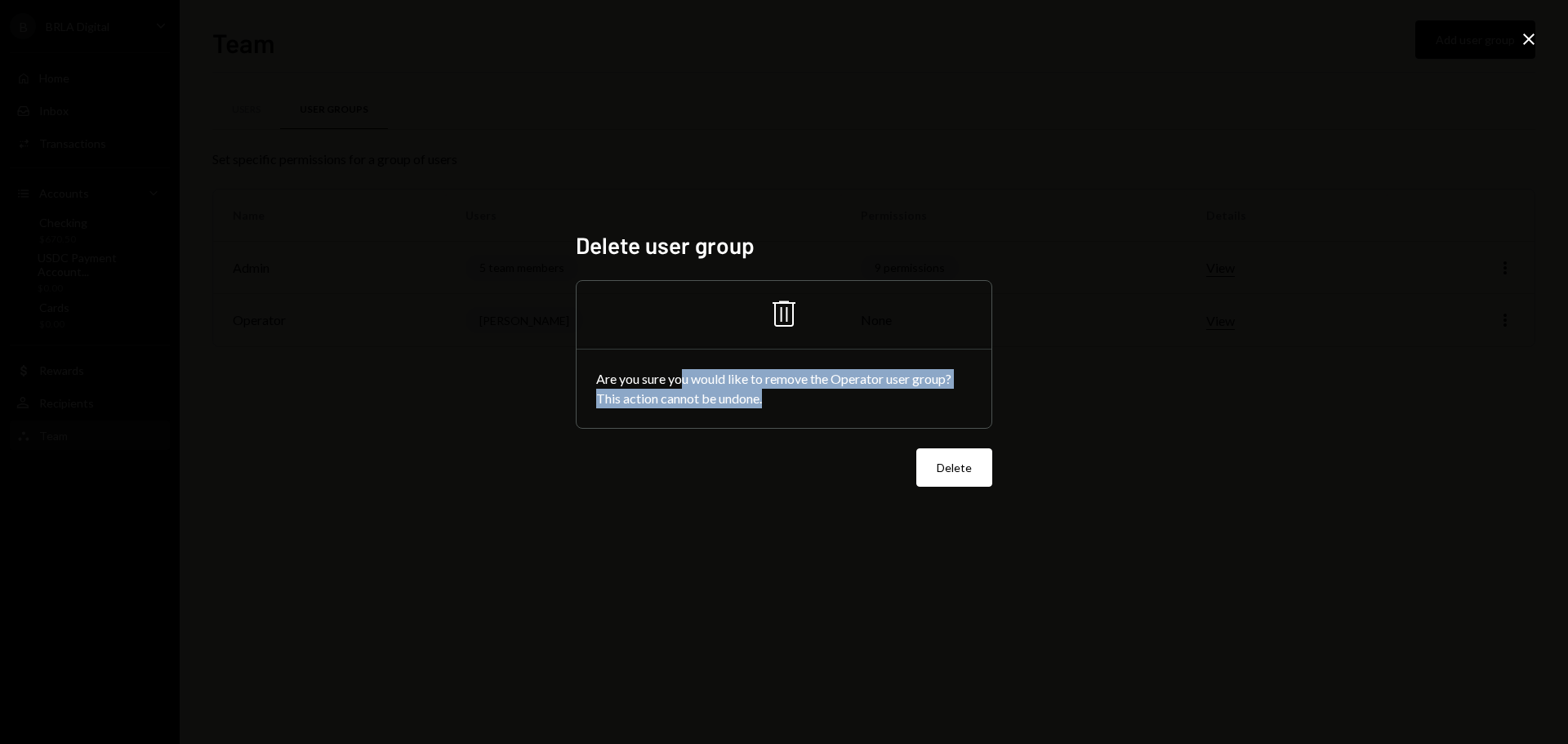
click at [687, 385] on div "Are you sure you would like to remove the Operator user group? This action cann…" at bounding box center [784, 389] width 414 height 78
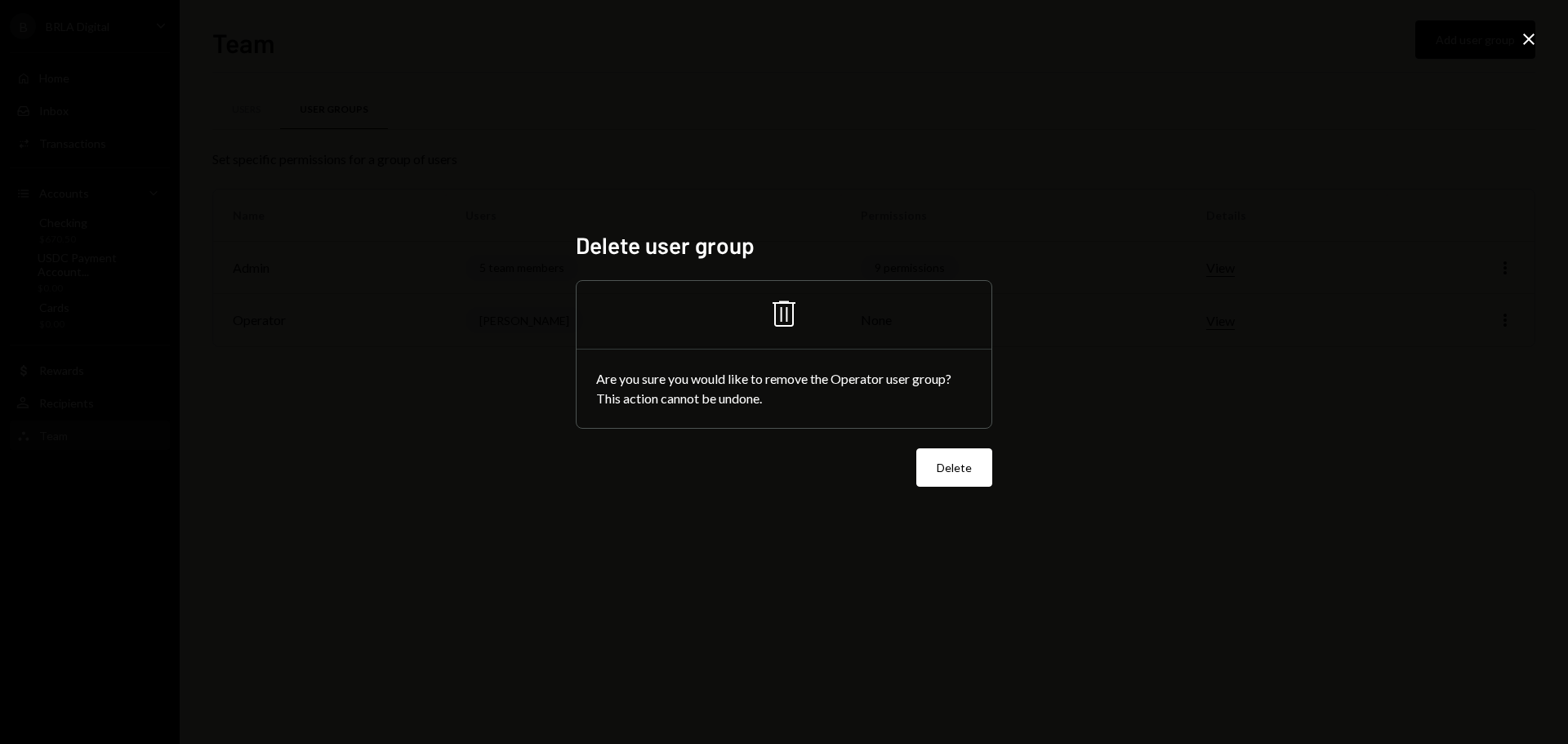
click at [1168, 431] on div "Delete user group Trash Are you sure you would like to remove the Operator user…" at bounding box center [784, 372] width 1568 height 744
click at [1524, 38] on icon "Close" at bounding box center [1528, 39] width 20 height 20
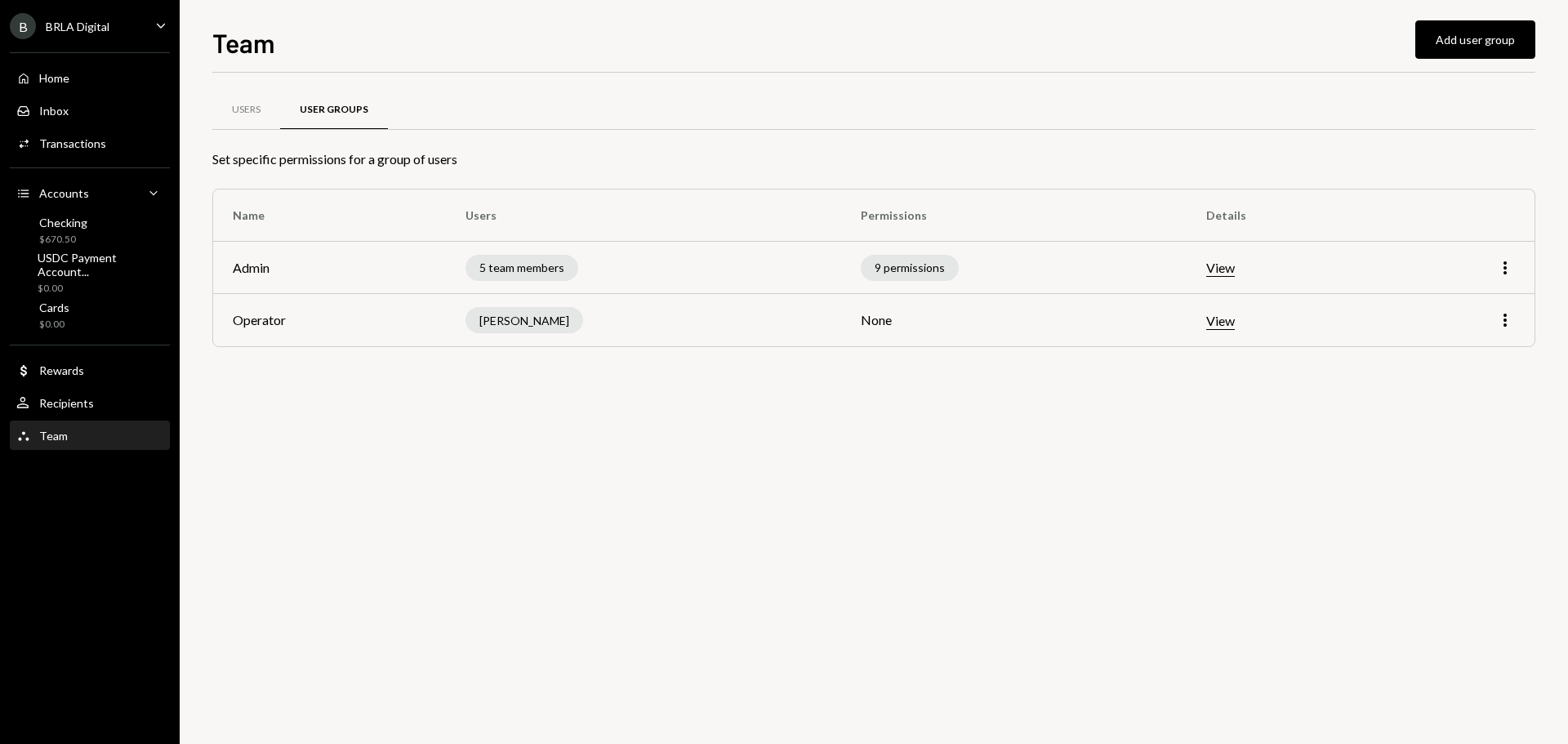
click at [1032, 418] on div "Users User Groups Set specific permissions for a group of users Name Users Perm…" at bounding box center [873, 408] width 1323 height 671
click at [242, 111] on div "Users" at bounding box center [246, 109] width 29 height 14
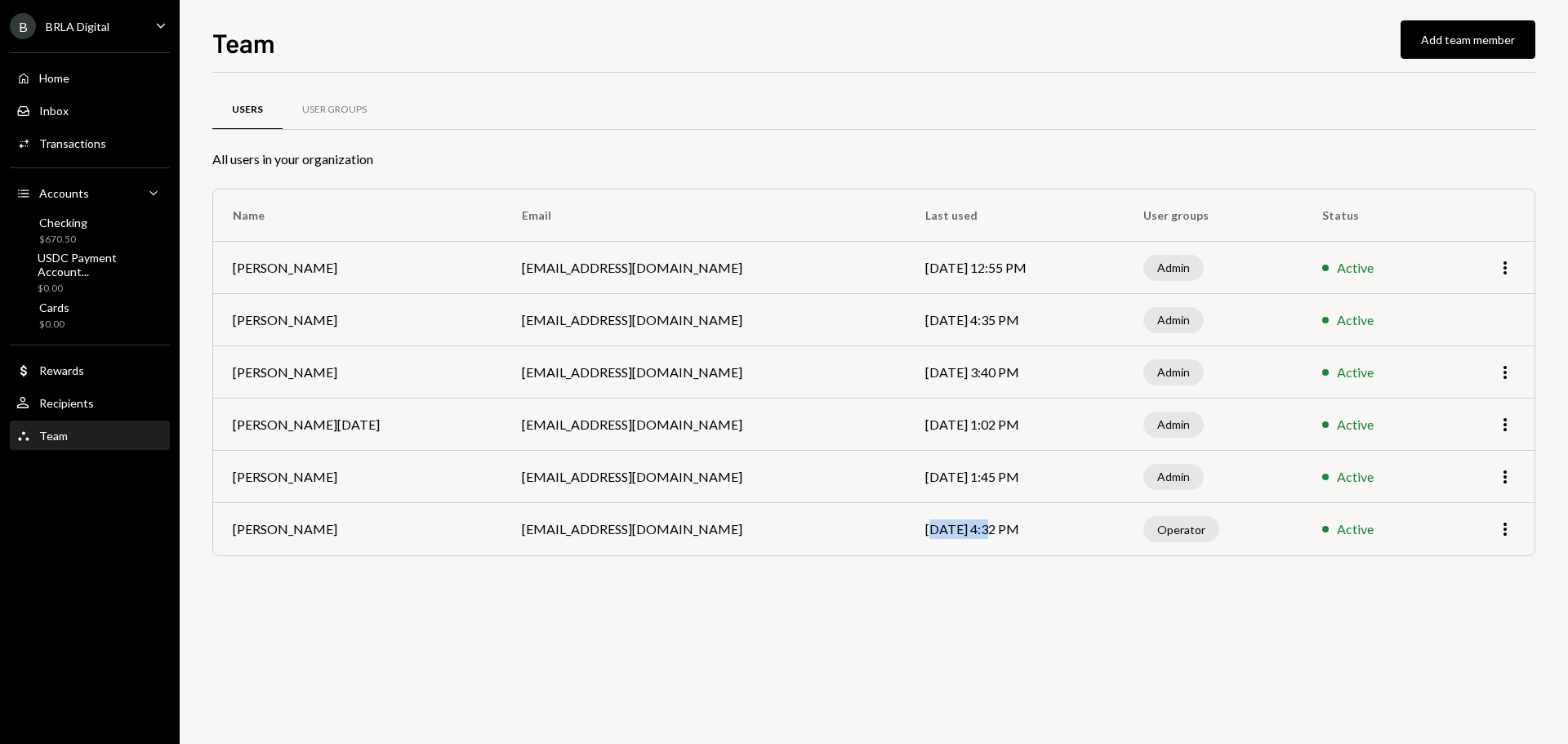
drag, startPoint x: 872, startPoint y: 533, endPoint x: 885, endPoint y: 533, distance: 13.0
click at [906, 533] on td "[DATE] 4:32 PM" at bounding box center [1014, 528] width 218 height 52
click at [974, 534] on td "[DATE] 4:32 PM" at bounding box center [1014, 528] width 218 height 52
drag, startPoint x: 1151, startPoint y: 537, endPoint x: 1063, endPoint y: 542, distance: 88.1
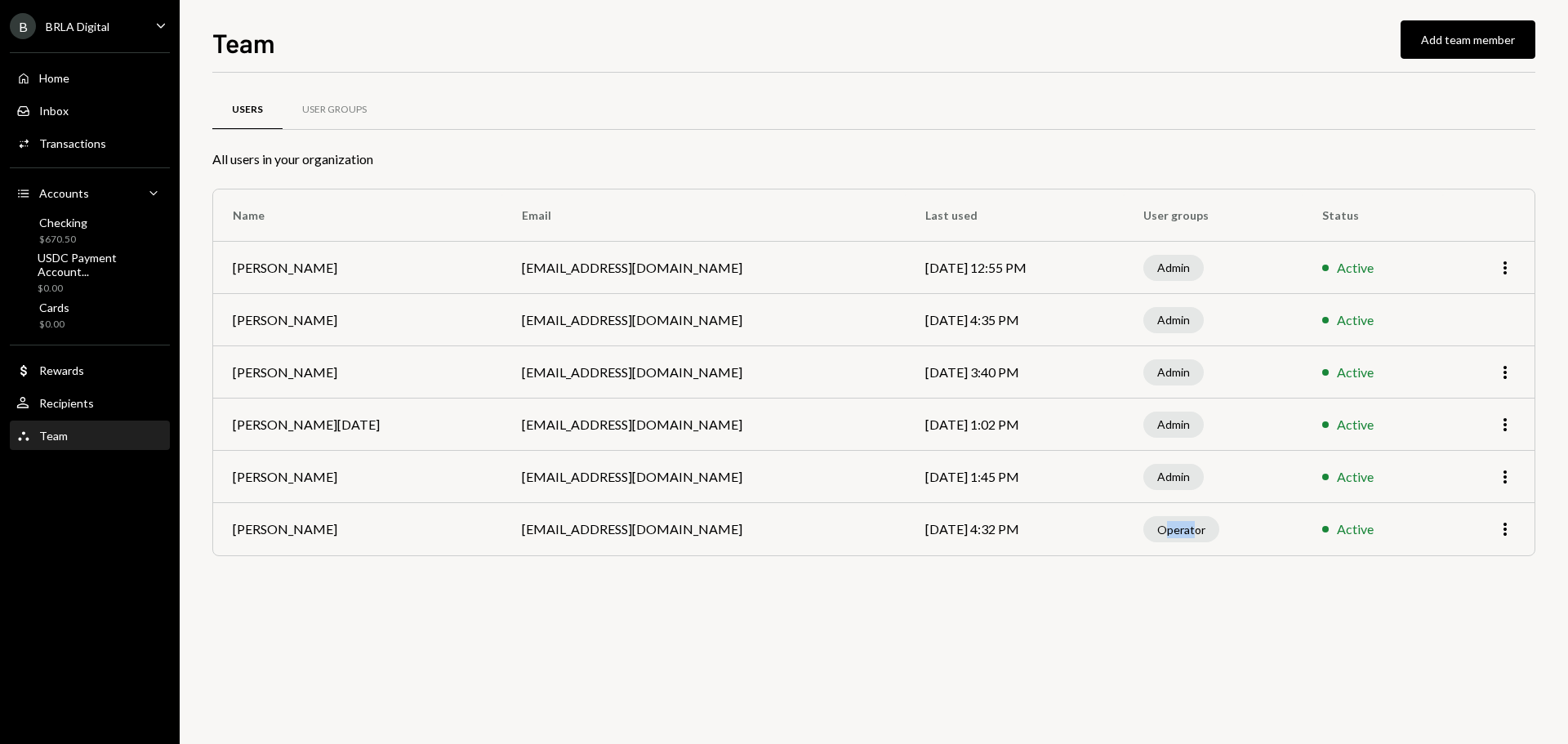
click at [1083, 537] on tr "[PERSON_NAME] [EMAIL_ADDRESS][DOMAIN_NAME] [DATE] 4:32 PM Operator Active More" at bounding box center [873, 528] width 1321 height 52
click at [1050, 549] on td "[DATE] 4:32 PM" at bounding box center [1014, 528] width 218 height 52
click at [86, 29] on div "BRLA Digital" at bounding box center [77, 27] width 64 height 14
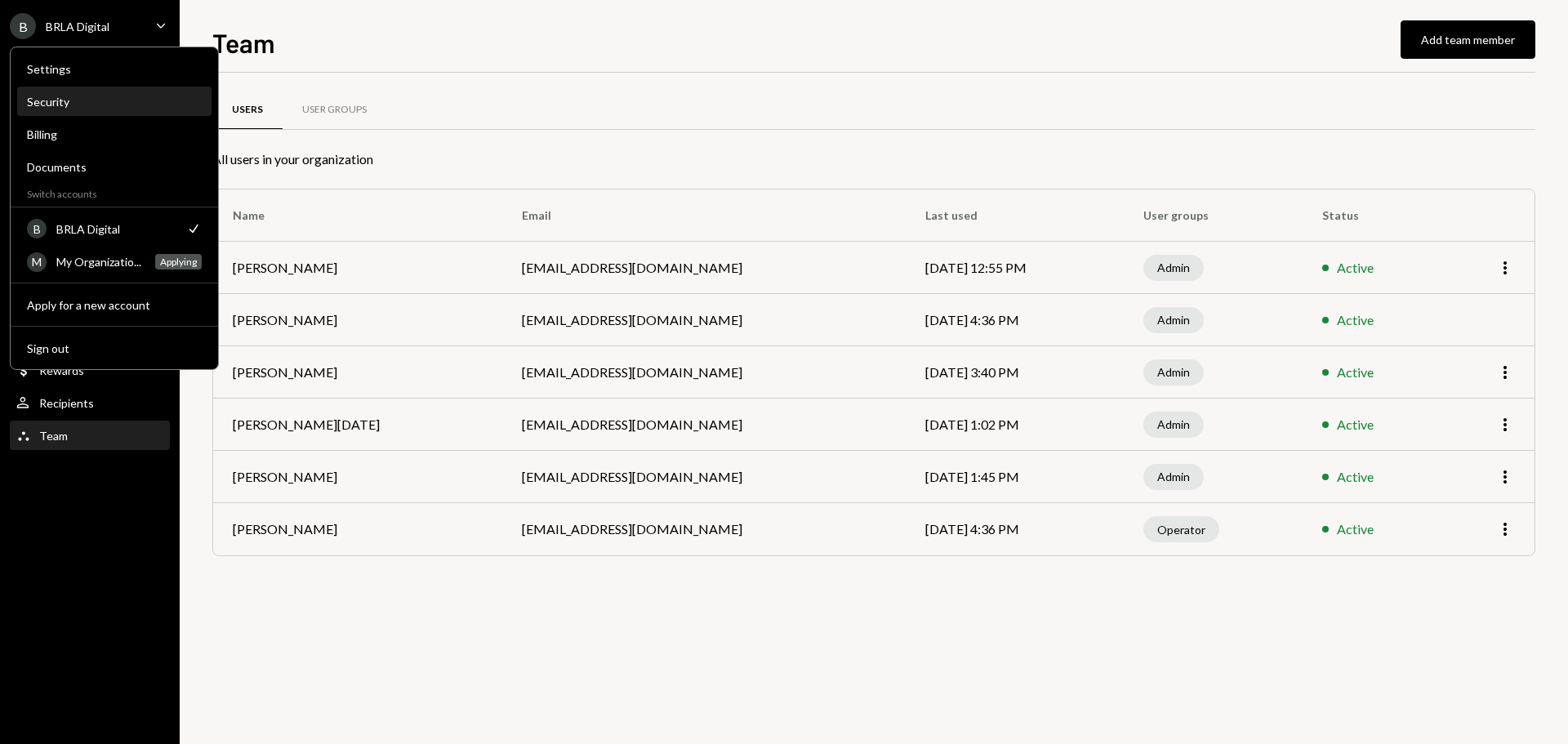
click at [67, 104] on div "Security" at bounding box center [114, 102] width 175 height 14
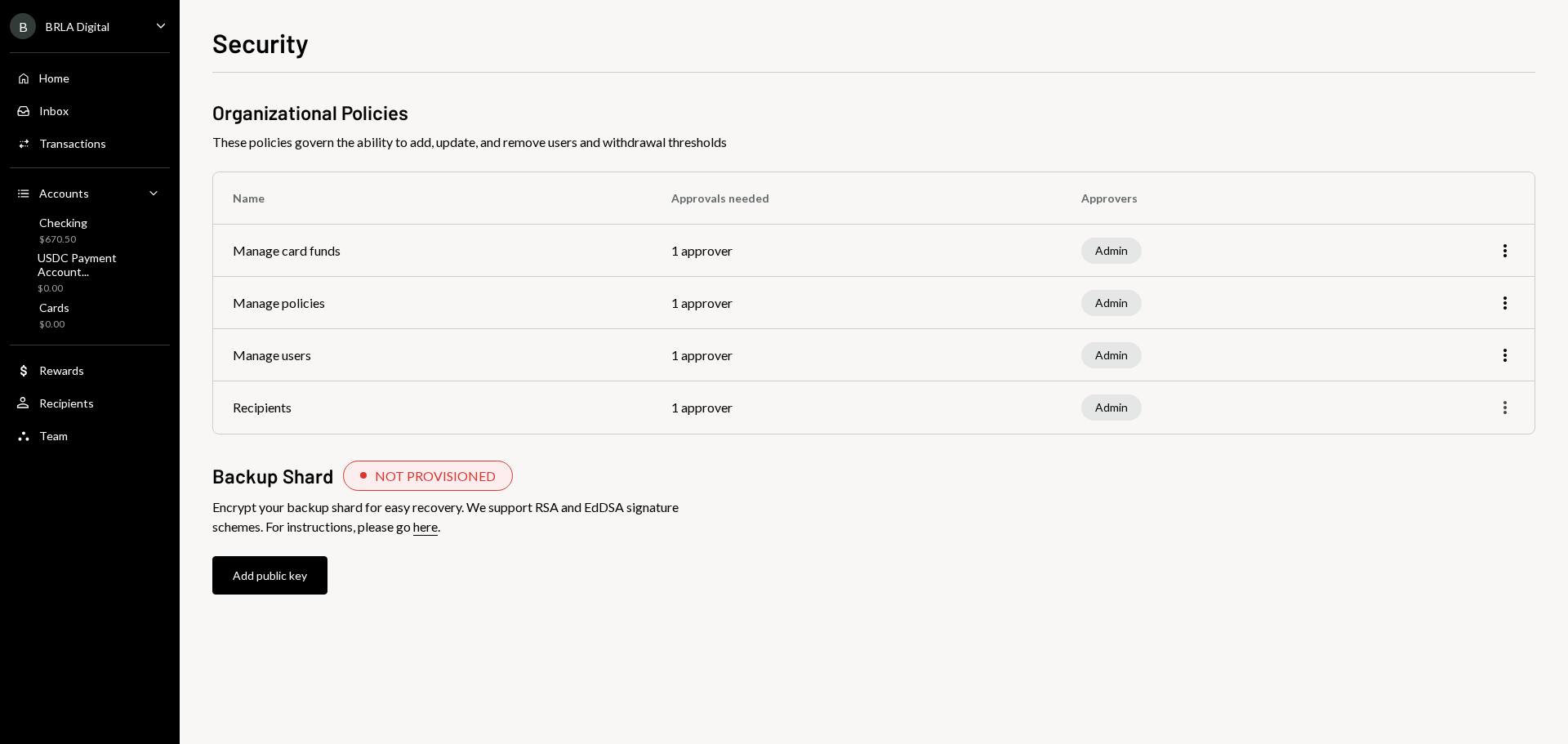
drag, startPoint x: 1504, startPoint y: 396, endPoint x: 1504, endPoint y: 405, distance: 9.0
click at [1504, 397] on td "More" at bounding box center [1446, 407] width 176 height 52
click at [1504, 407] on icon "button" at bounding box center [1504, 408] width 3 height 13
click at [64, 117] on div "Inbox" at bounding box center [53, 110] width 29 height 14
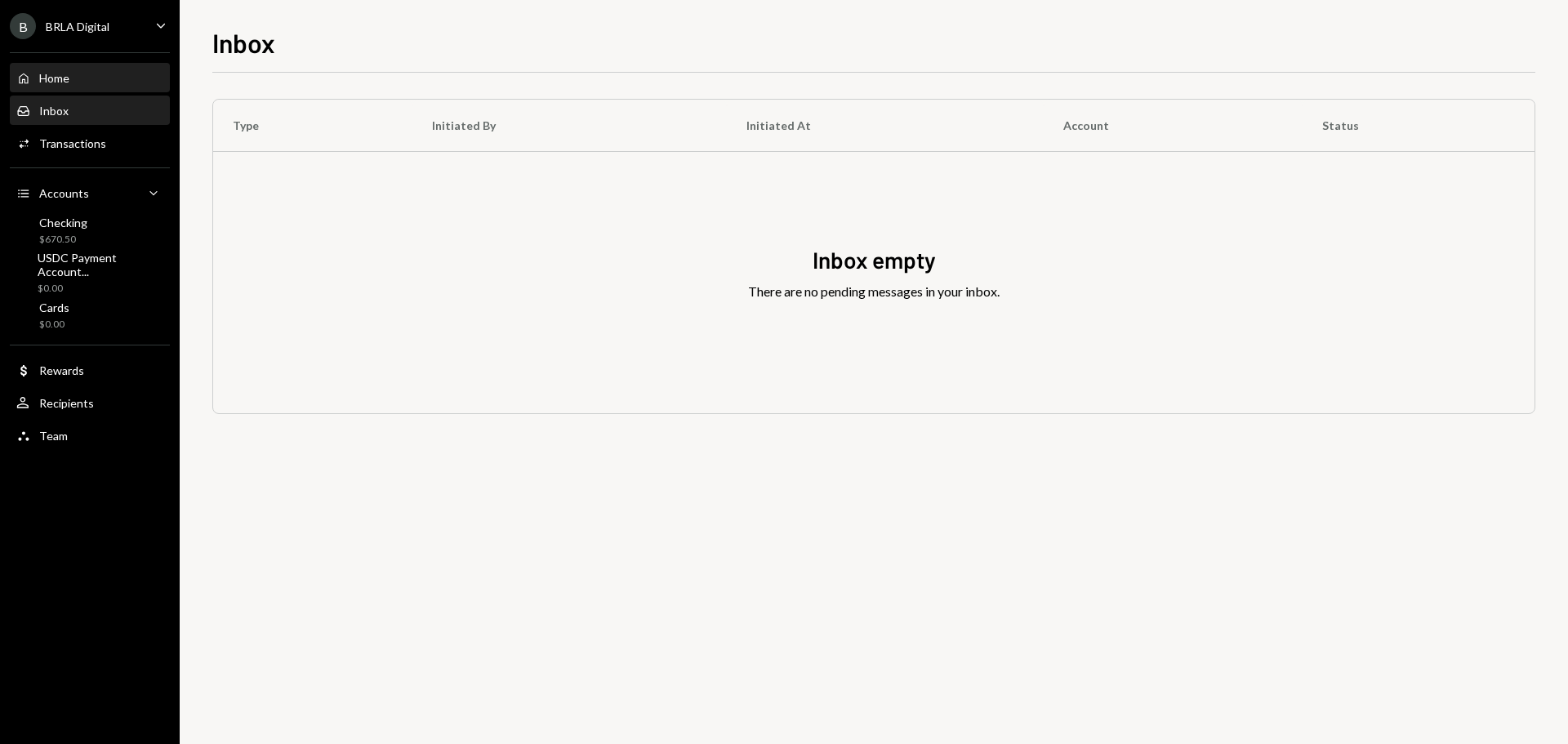
click at [52, 76] on div "Home" at bounding box center [54, 78] width 30 height 14
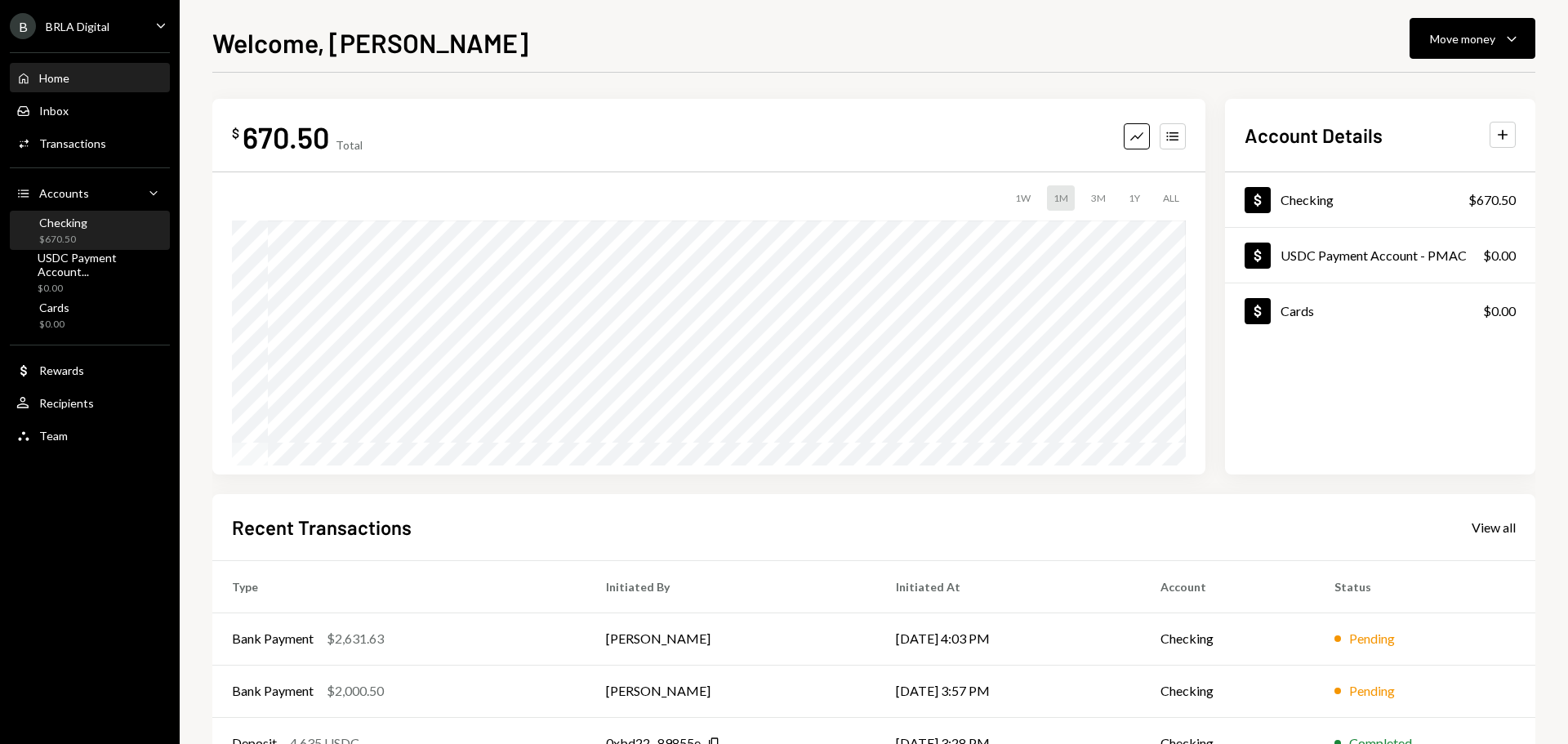
click at [87, 219] on div "Checking $670.50" at bounding box center [89, 231] width 147 height 31
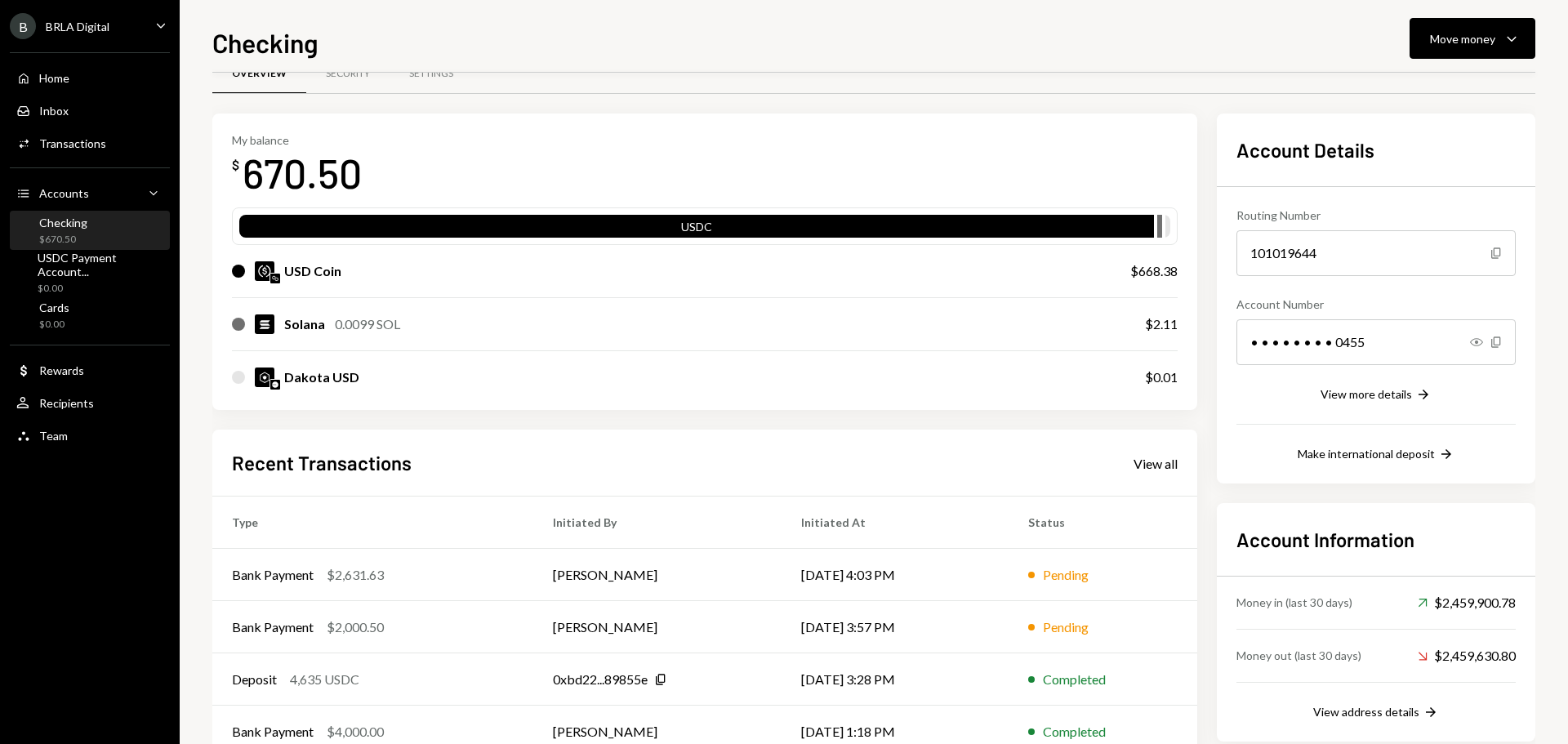
scroll to position [135, 0]
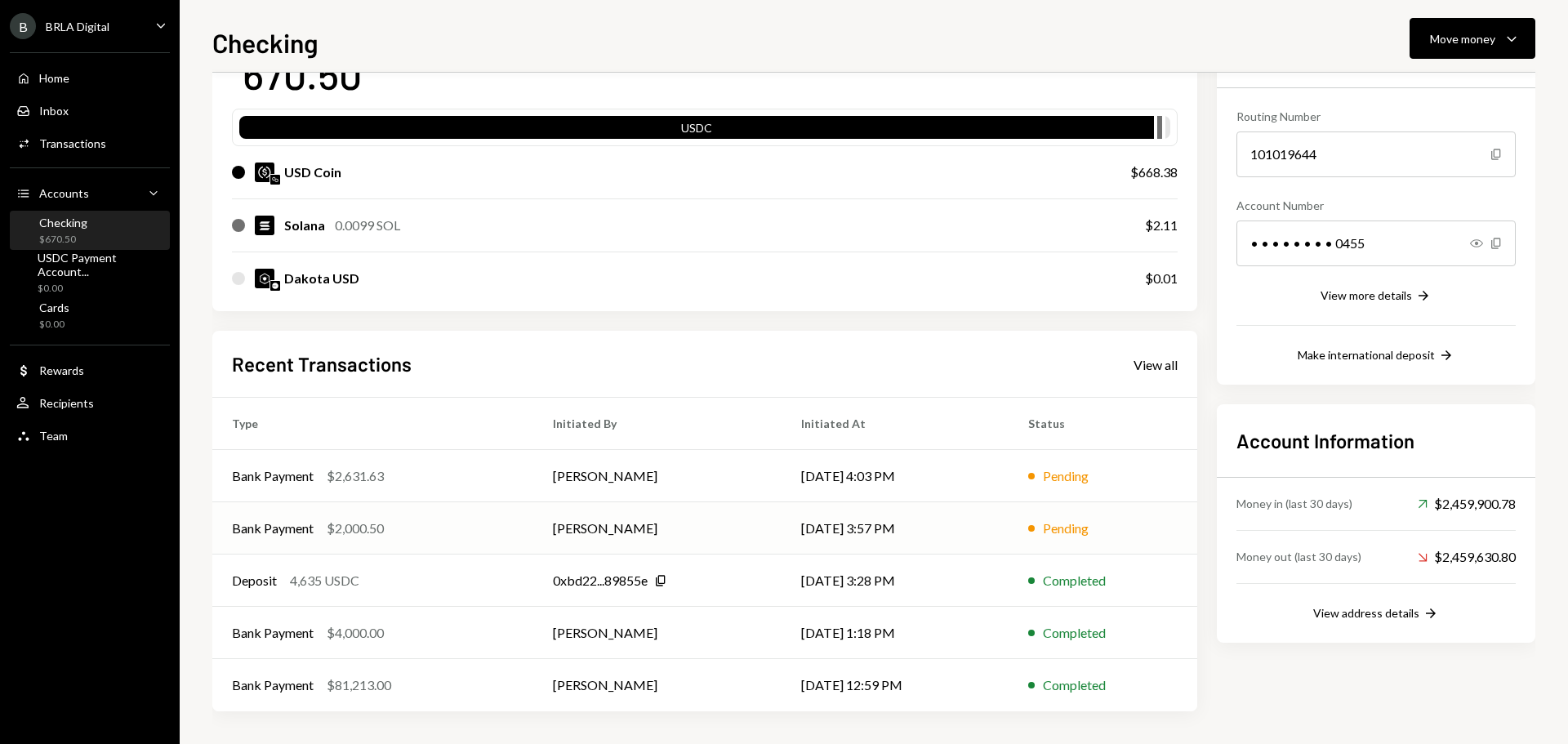
click at [561, 525] on td "[PERSON_NAME]" at bounding box center [657, 527] width 248 height 52
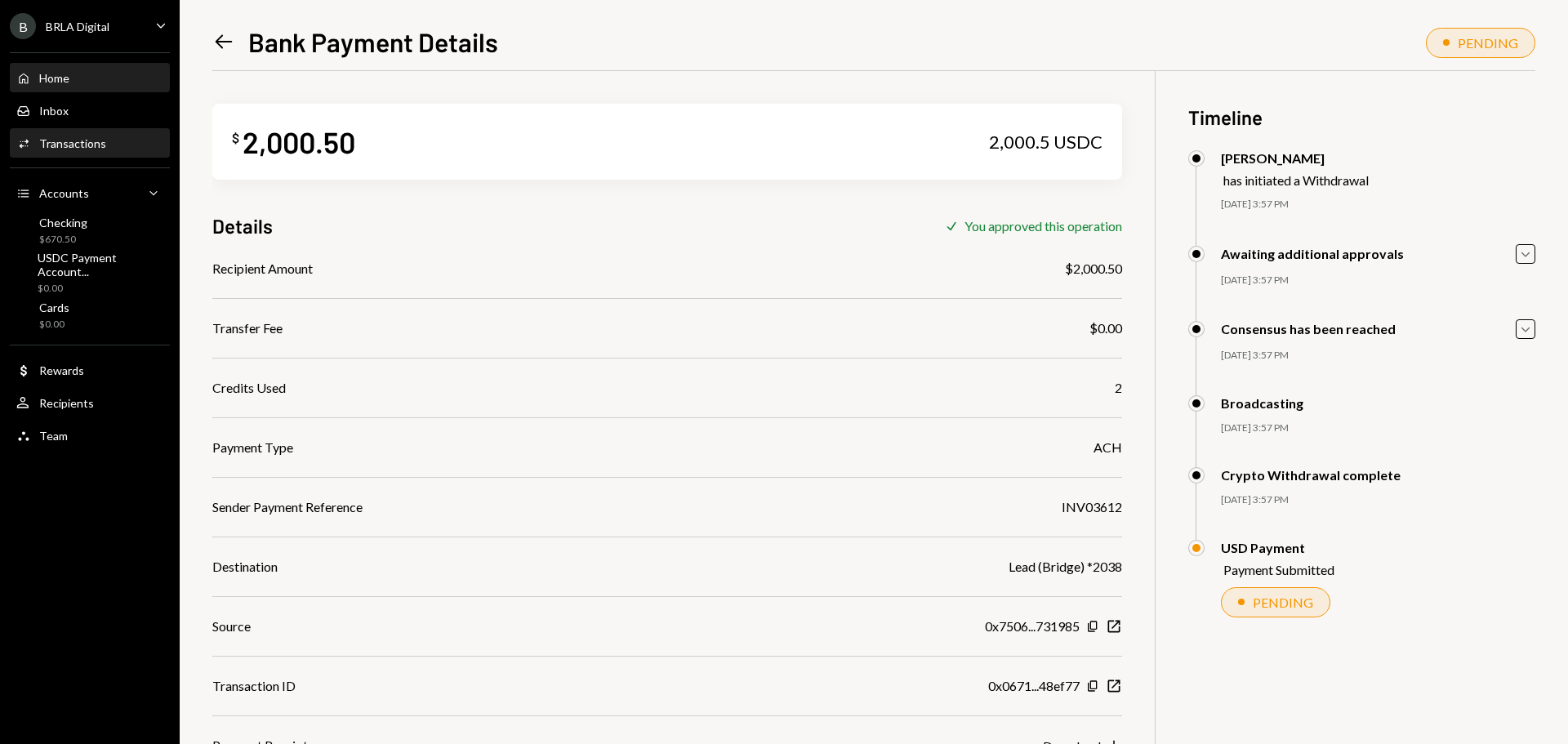
click at [50, 77] on div "Home" at bounding box center [54, 78] width 30 height 14
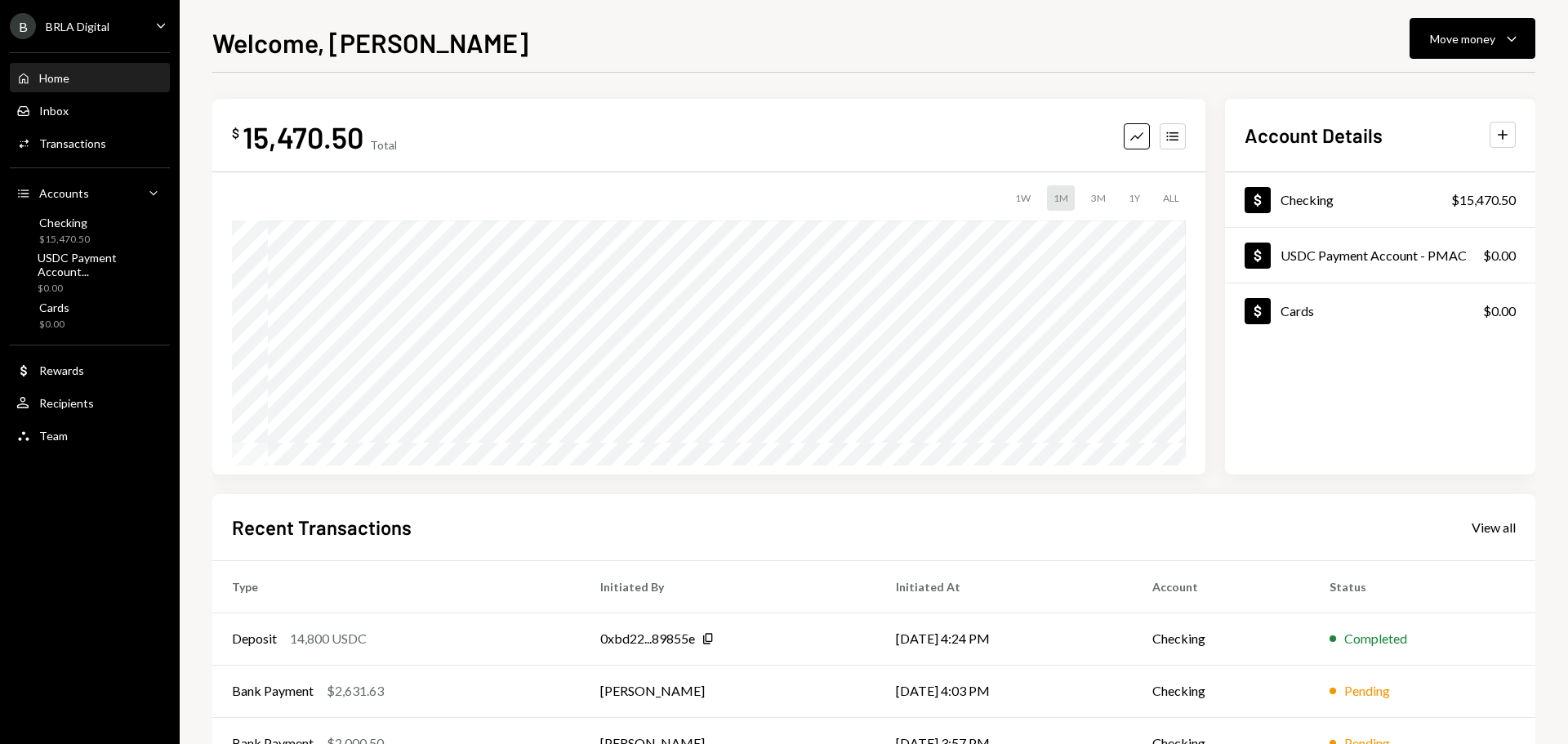
drag, startPoint x: 942, startPoint y: 29, endPoint x: 939, endPoint y: 41, distance: 12.4
click at [942, 29] on div "Welcome, [PERSON_NAME] Move money Caret Down" at bounding box center [873, 41] width 1323 height 36
click at [65, 23] on div "BRLA Digital" at bounding box center [77, 27] width 64 height 14
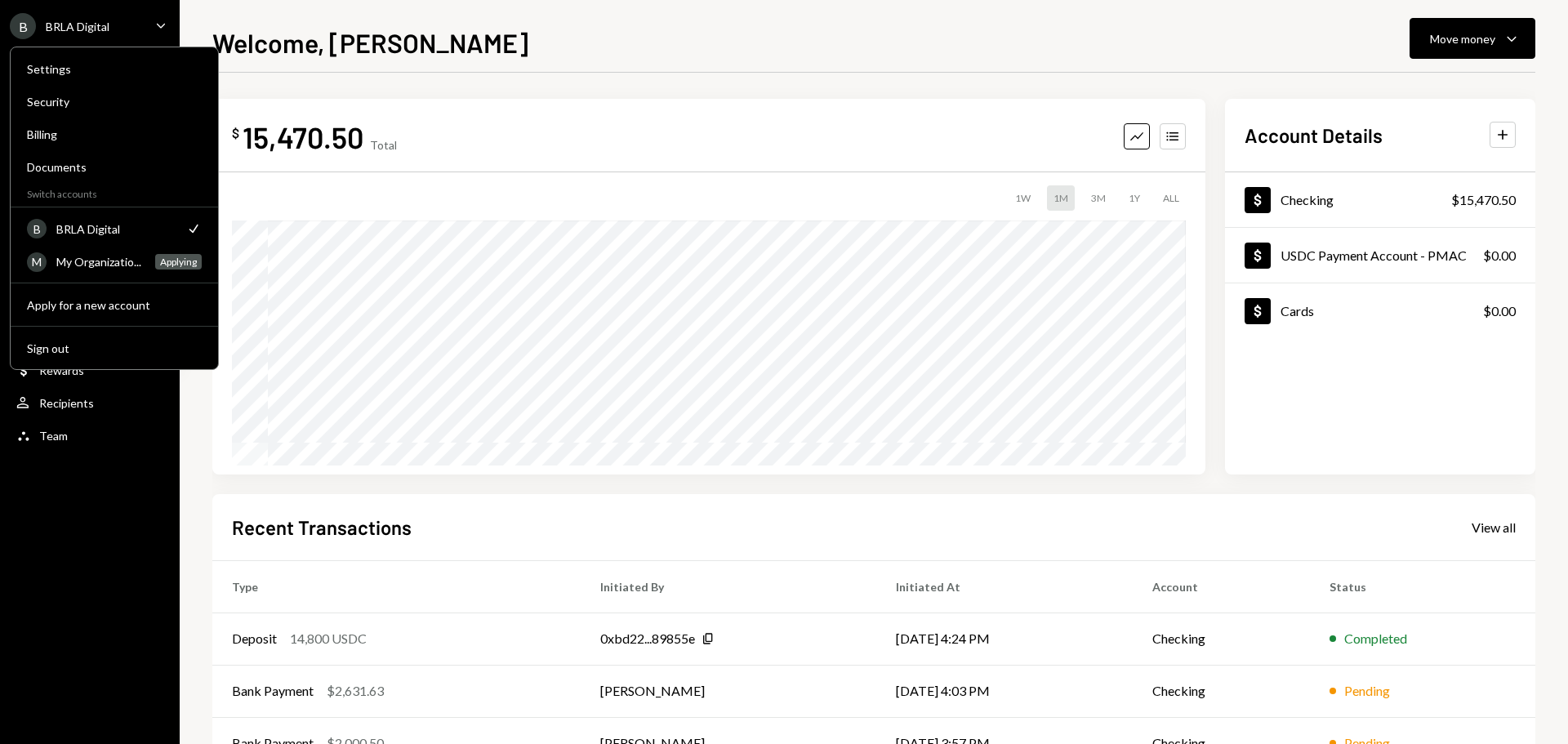
click at [81, 231] on div "BRLA Digital" at bounding box center [115, 229] width 119 height 14
click at [76, 227] on div "BRLA Digital" at bounding box center [115, 229] width 119 height 14
click at [72, 261] on div "My Organizatio..." at bounding box center [101, 261] width 89 height 14
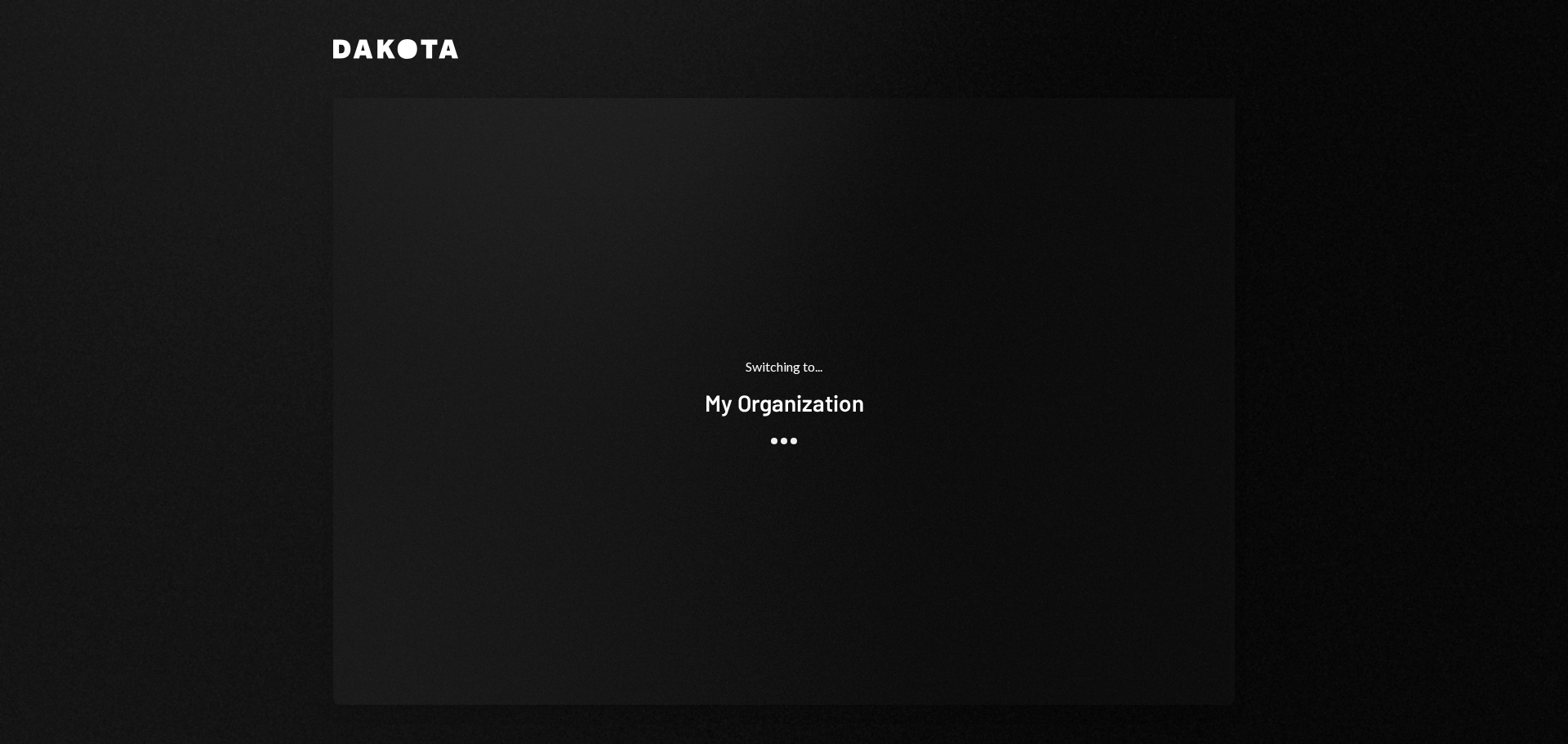
click at [256, 151] on div "Dakota Switching to... My Organization" at bounding box center [784, 372] width 1568 height 744
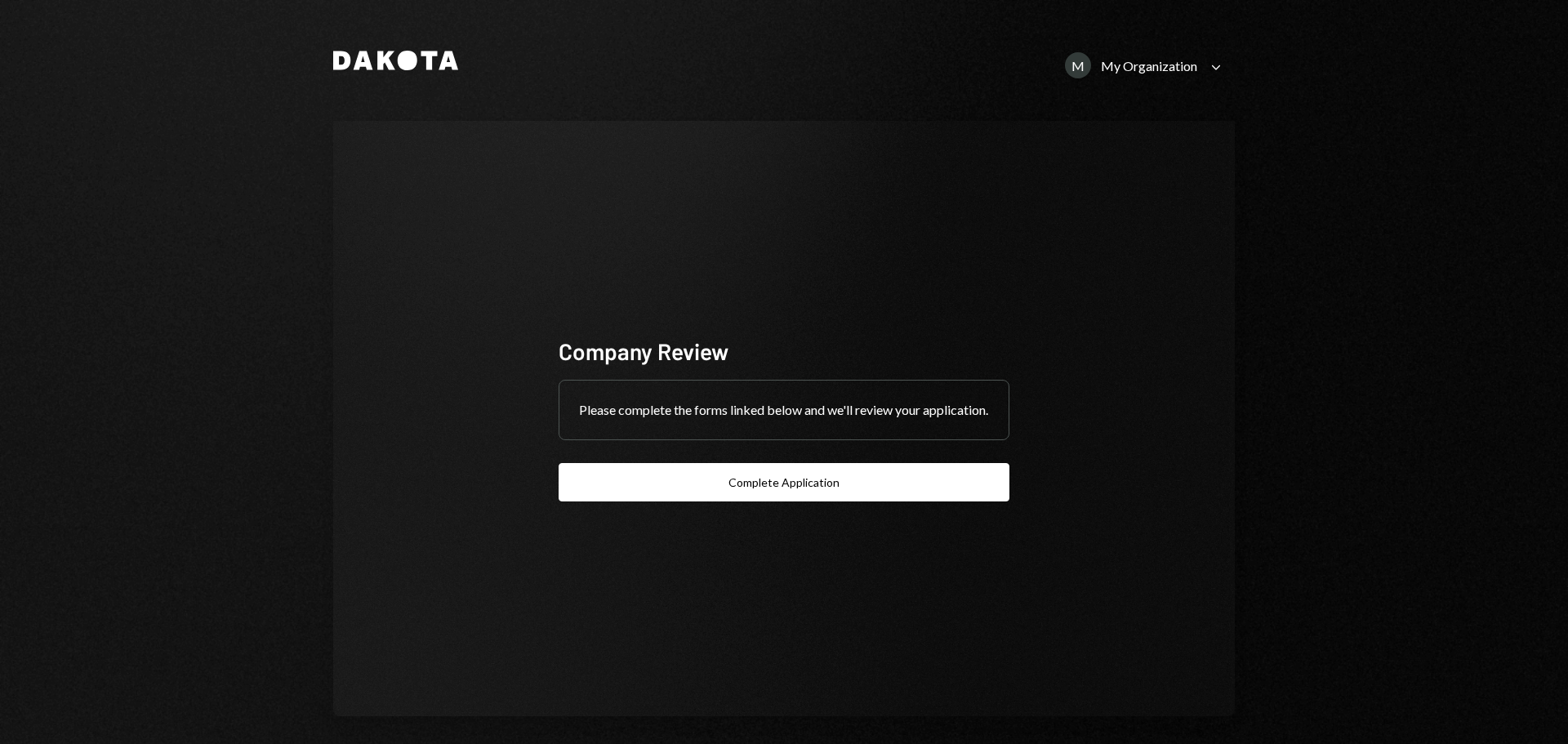
click at [1168, 67] on div "My Organization" at bounding box center [1148, 66] width 96 height 15
click at [1086, 176] on div "BRLA Digital" at bounding box center [1130, 170] width 165 height 14
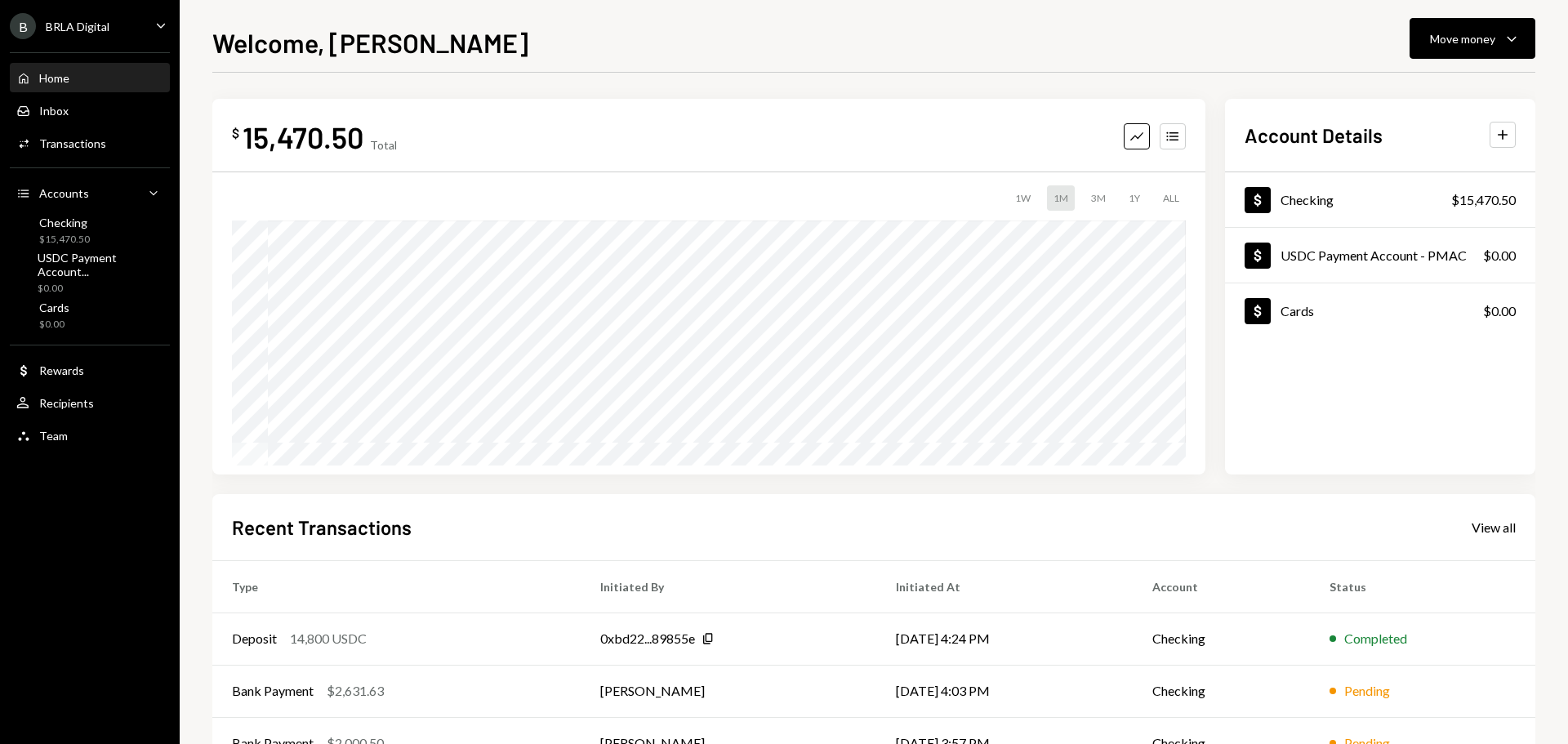
click at [93, 23] on div "BRLA Digital" at bounding box center [77, 27] width 64 height 14
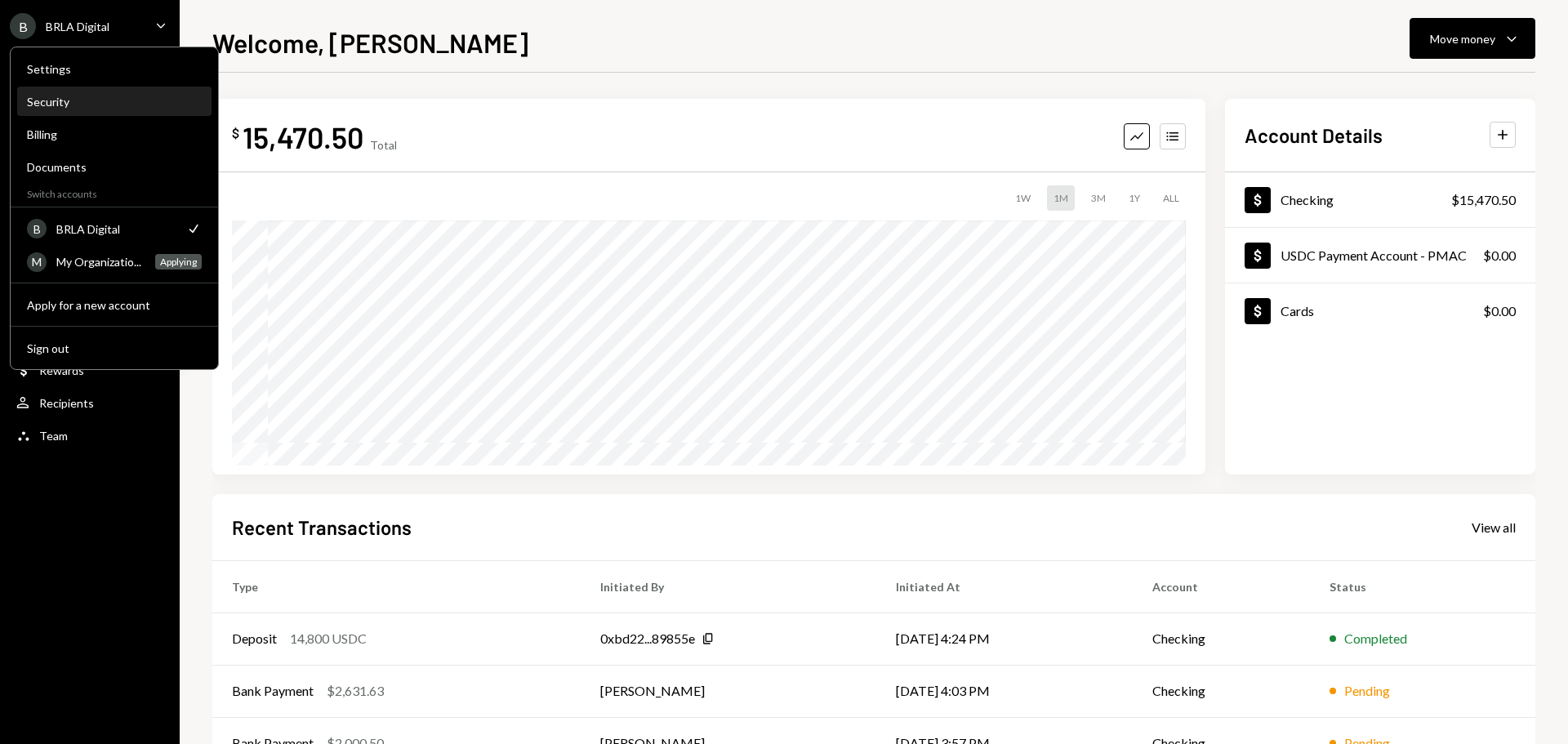
click at [73, 96] on div "Security" at bounding box center [114, 102] width 175 height 14
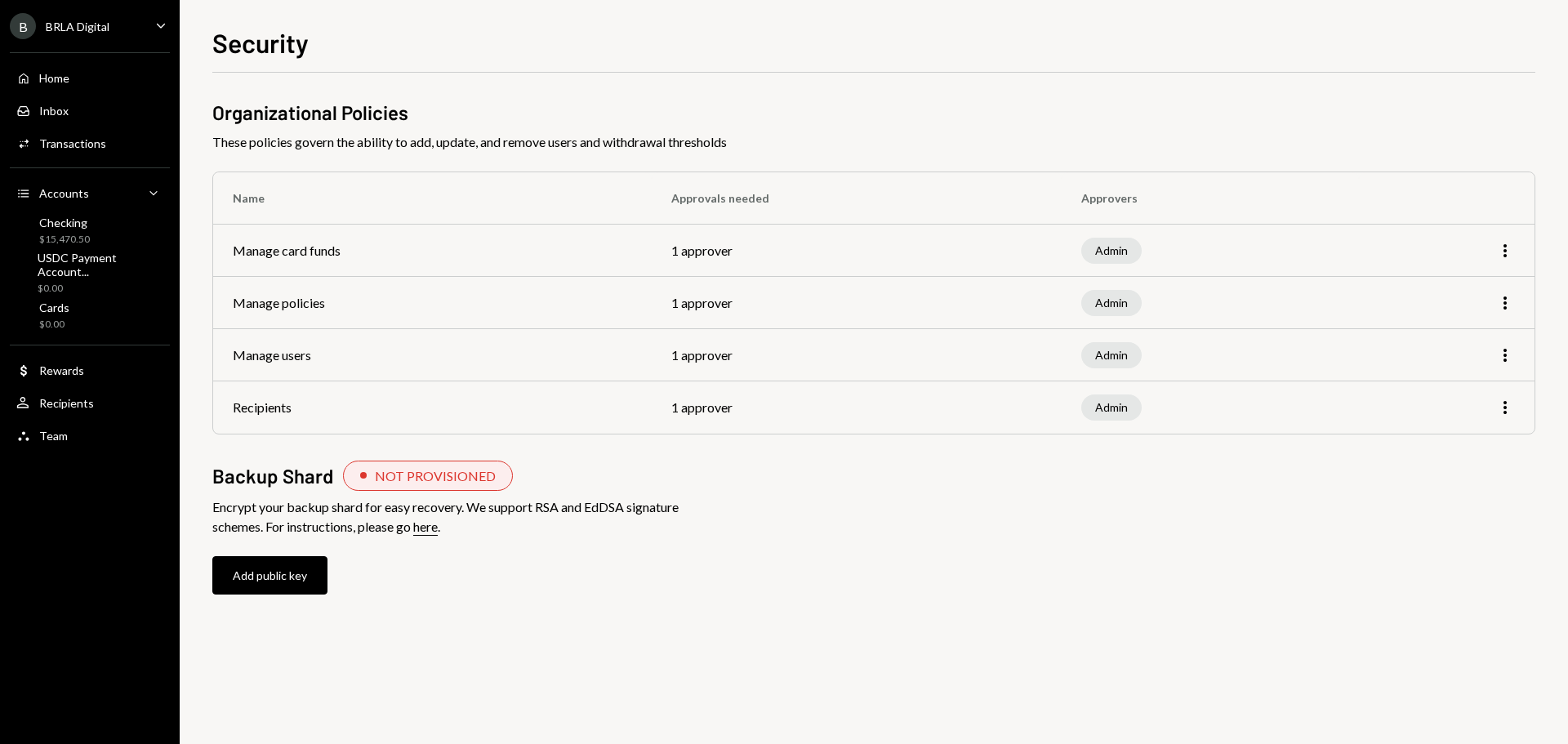
click at [86, 23] on div "BRLA Digital" at bounding box center [77, 27] width 64 height 14
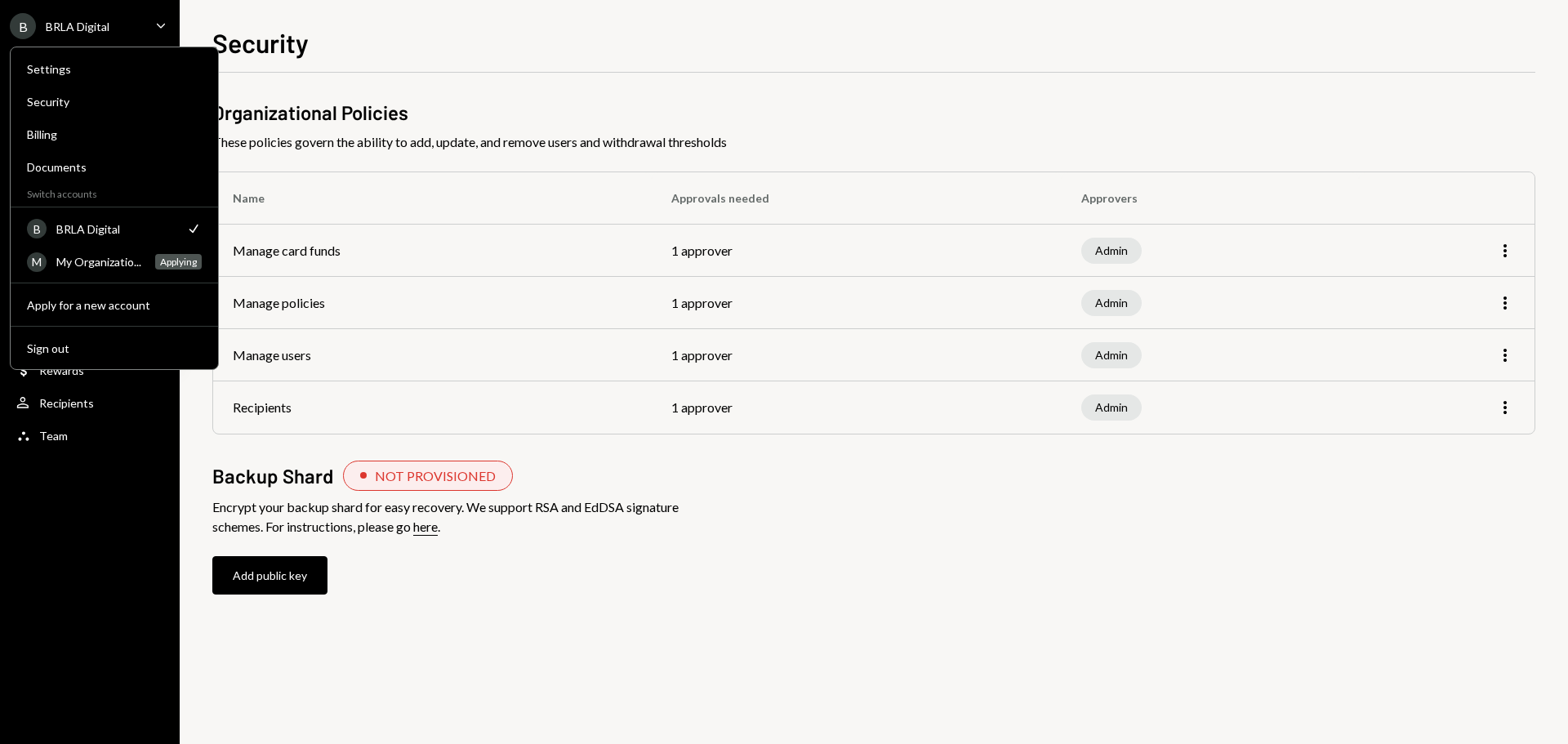
click at [86, 23] on div "BRLA Digital" at bounding box center [77, 27] width 64 height 14
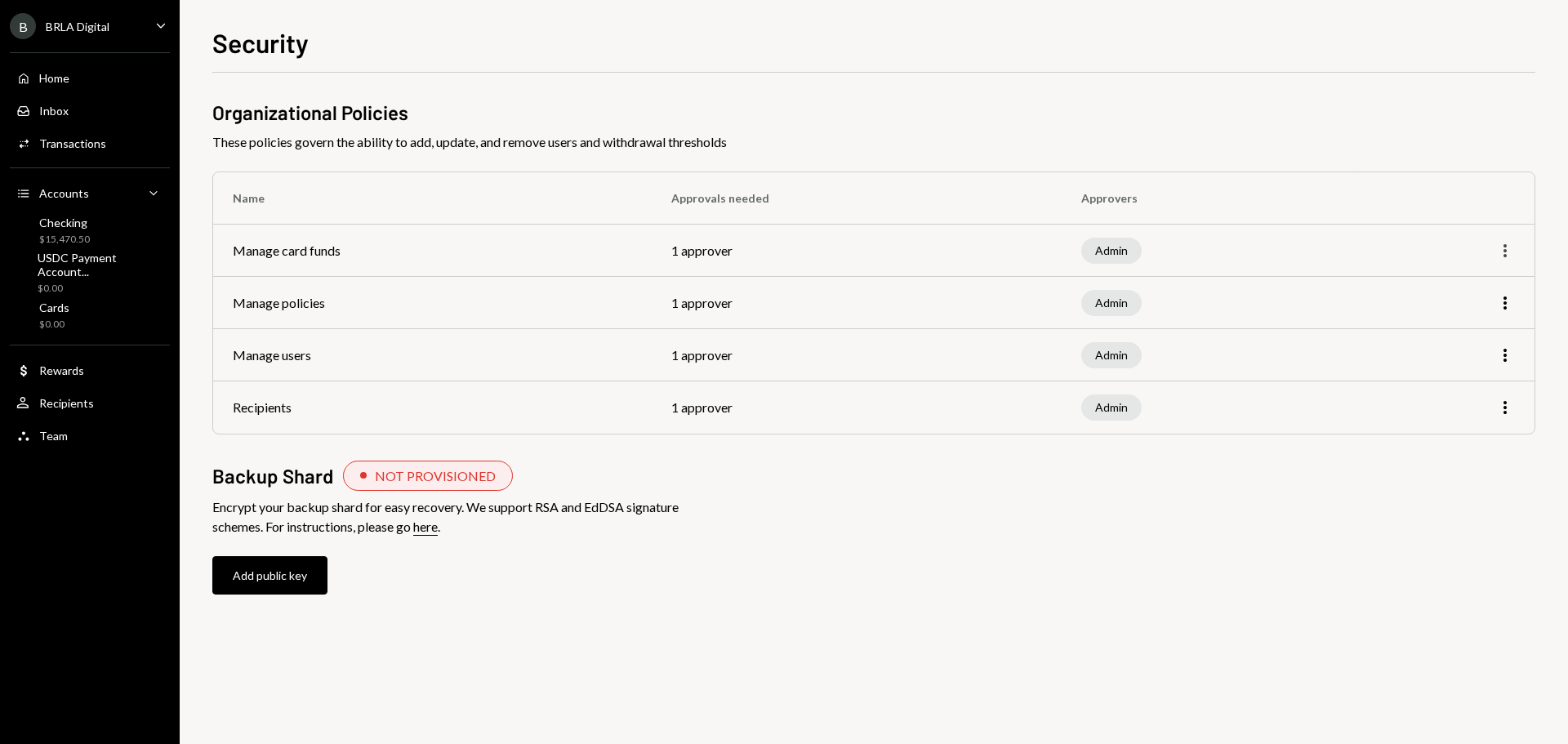
click at [1508, 255] on icon "More" at bounding box center [1504, 250] width 20 height 20
click at [87, 28] on div "BRLA Digital" at bounding box center [77, 27] width 64 height 14
click at [422, 80] on div "Organizational Policies These policies govern the ability to add, update, and r…" at bounding box center [873, 349] width 1323 height 554
click at [409, 353] on td "Manage users" at bounding box center [431, 354] width 438 height 52
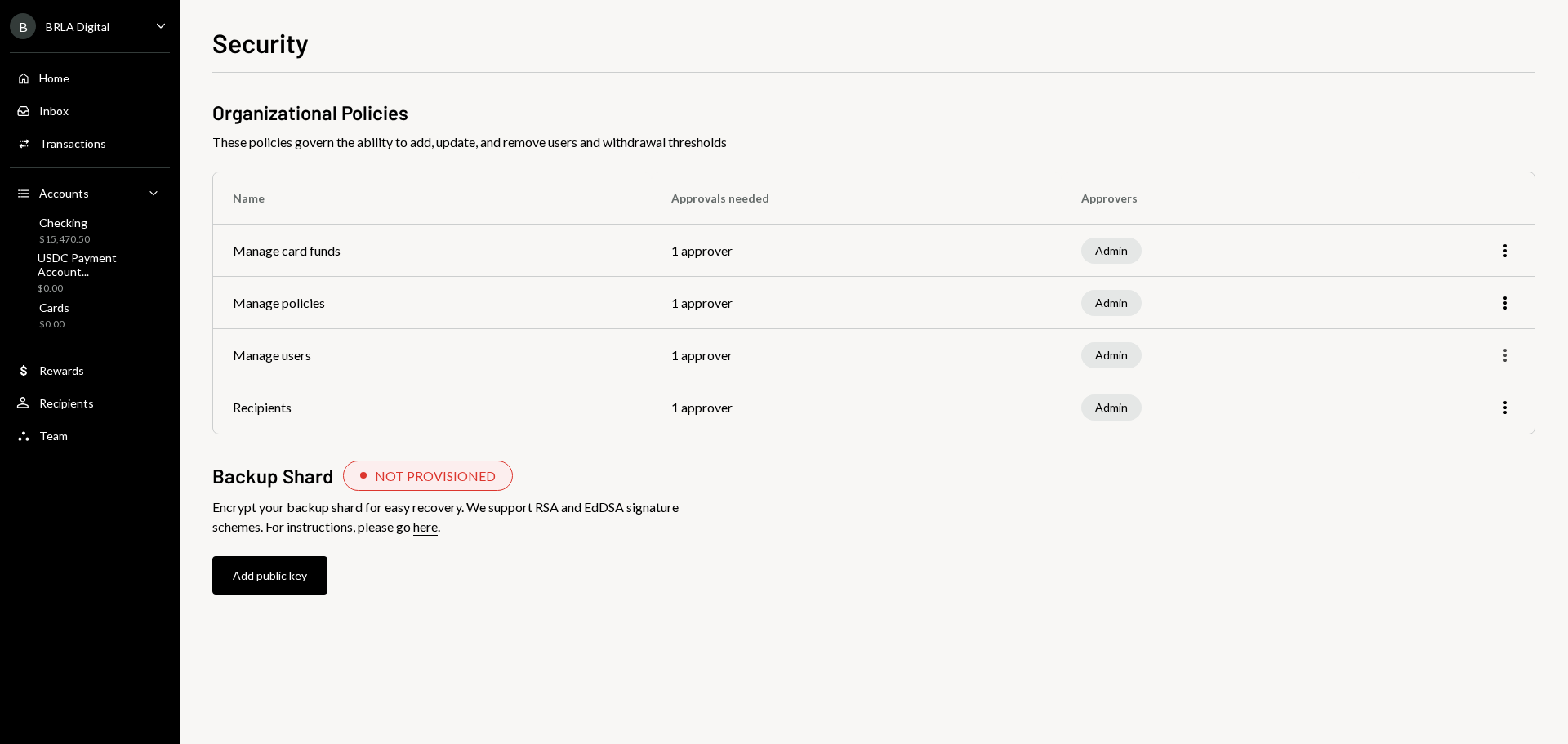
click at [1506, 353] on icon "More" at bounding box center [1504, 354] width 20 height 20
click at [1469, 391] on div "Edit" at bounding box center [1467, 390] width 82 height 29
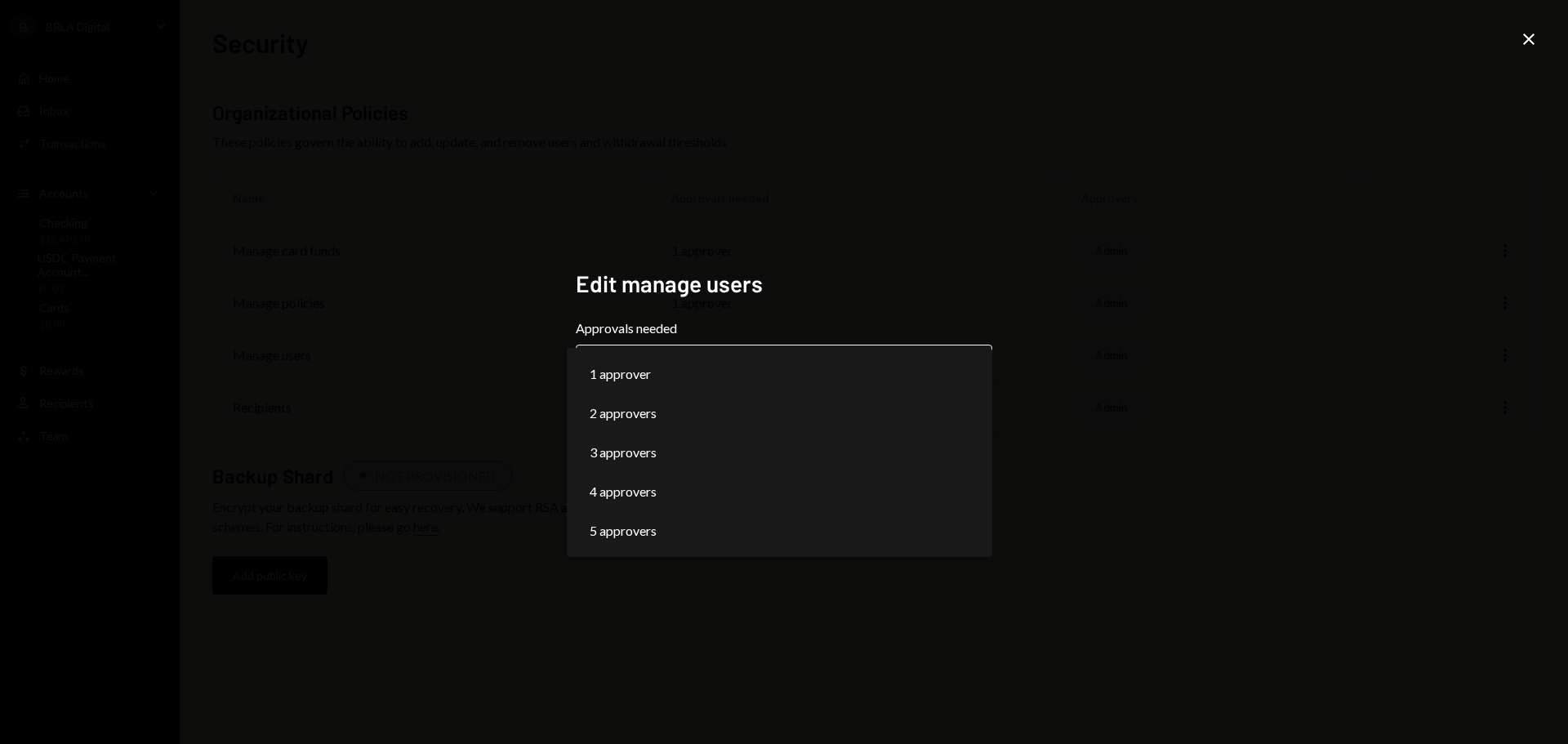
click at [735, 364] on body "**********" at bounding box center [784, 372] width 1568 height 744
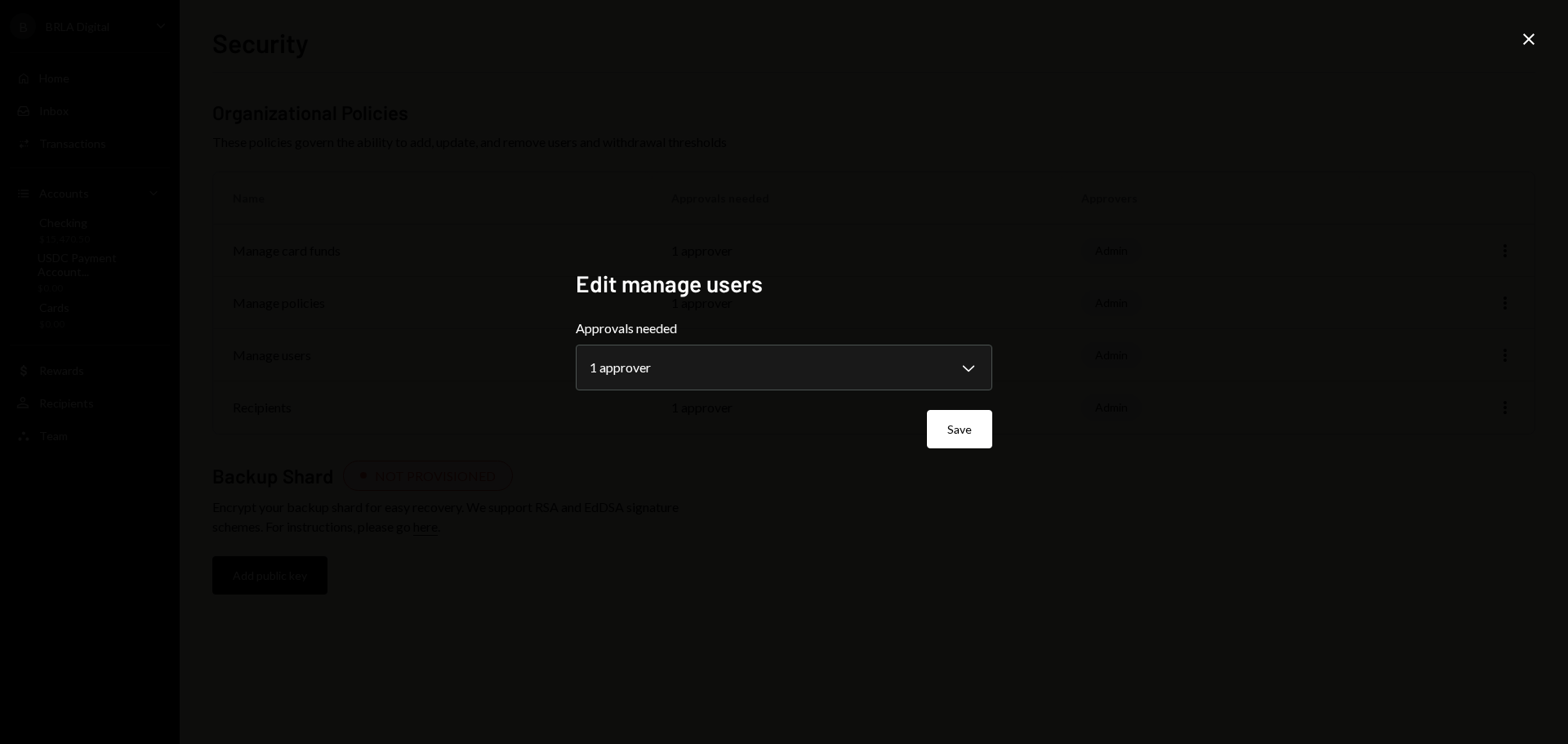
click at [951, 268] on h2 "Edit manage users" at bounding box center [784, 284] width 416 height 32
click at [1530, 34] on icon "Close" at bounding box center [1528, 39] width 20 height 20
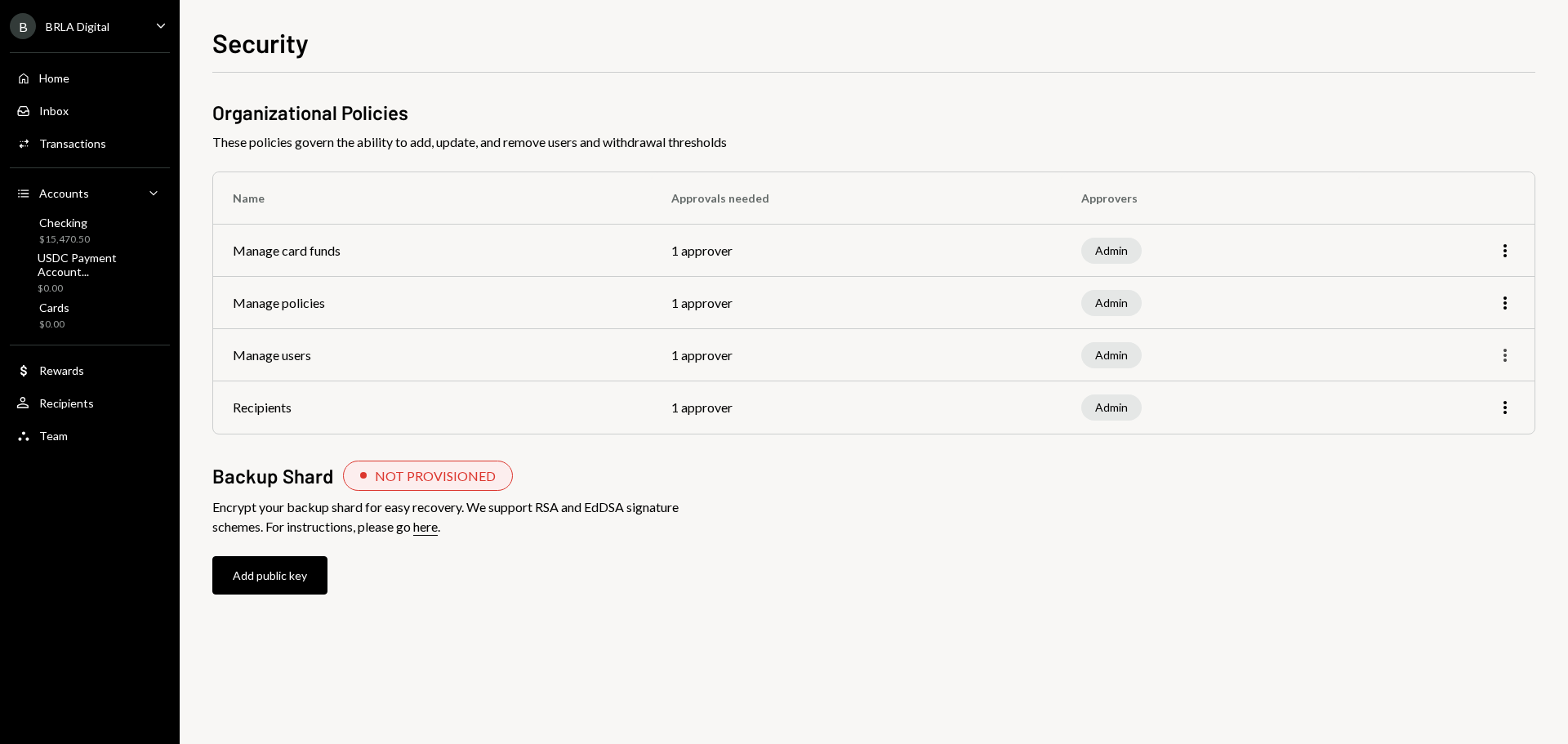
click at [1506, 361] on icon "More" at bounding box center [1504, 354] width 20 height 20
click at [140, 31] on div "B BRLA Digital Caret Down" at bounding box center [89, 26] width 180 height 26
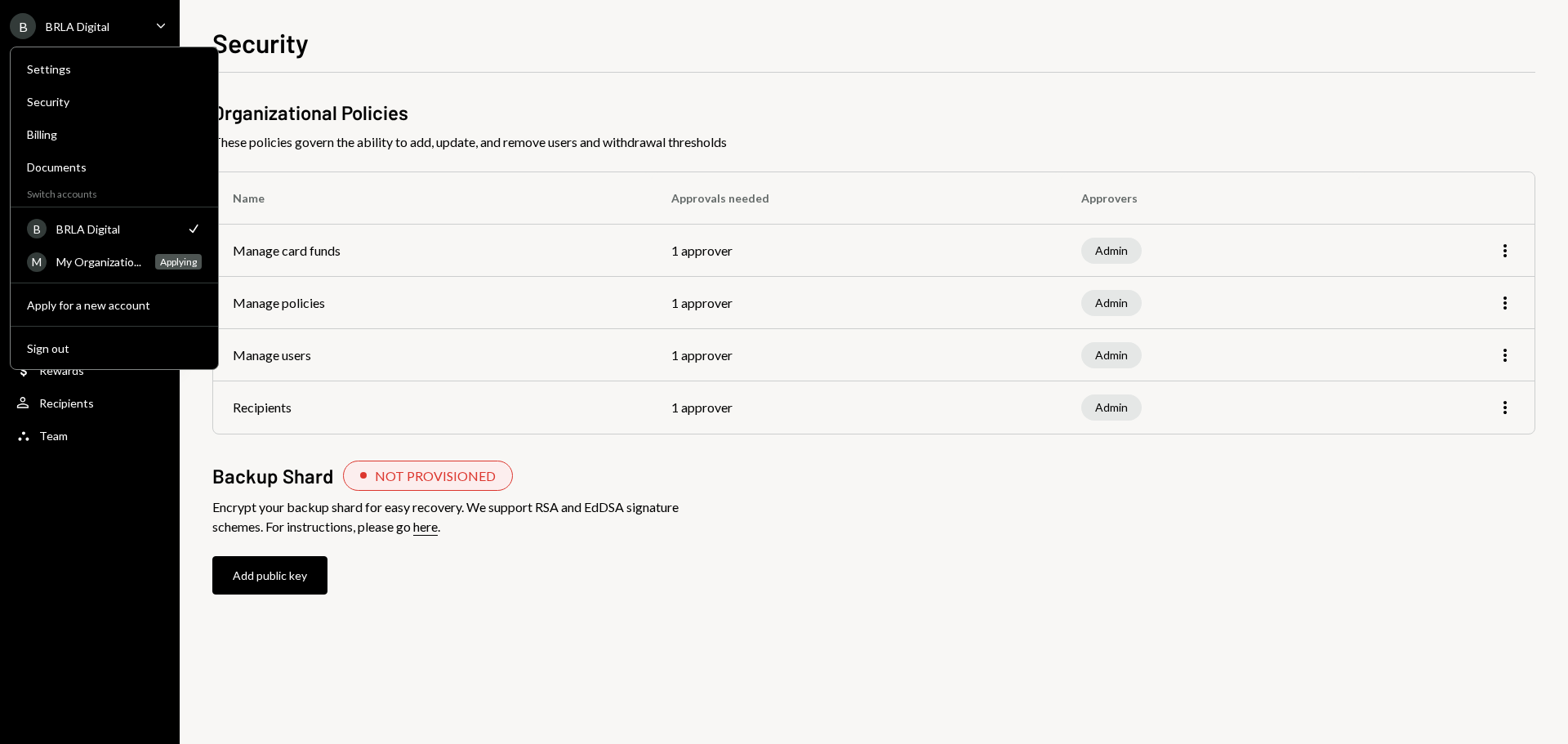
click at [923, 505] on div "Organizational Policies These policies govern the ability to add, update, and r…" at bounding box center [873, 363] width 1323 height 528
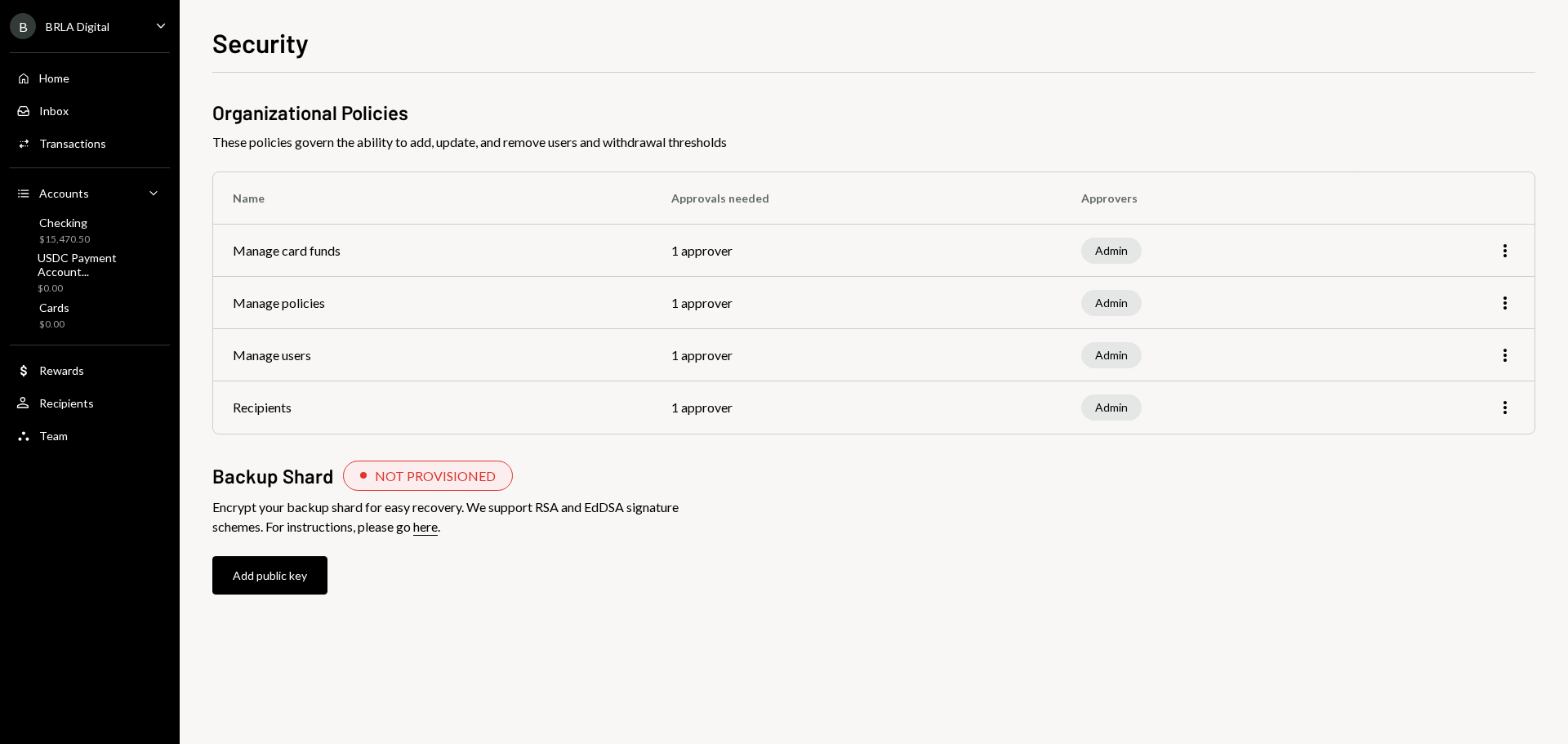
click at [74, 29] on div "BRLA Digital" at bounding box center [77, 27] width 64 height 14
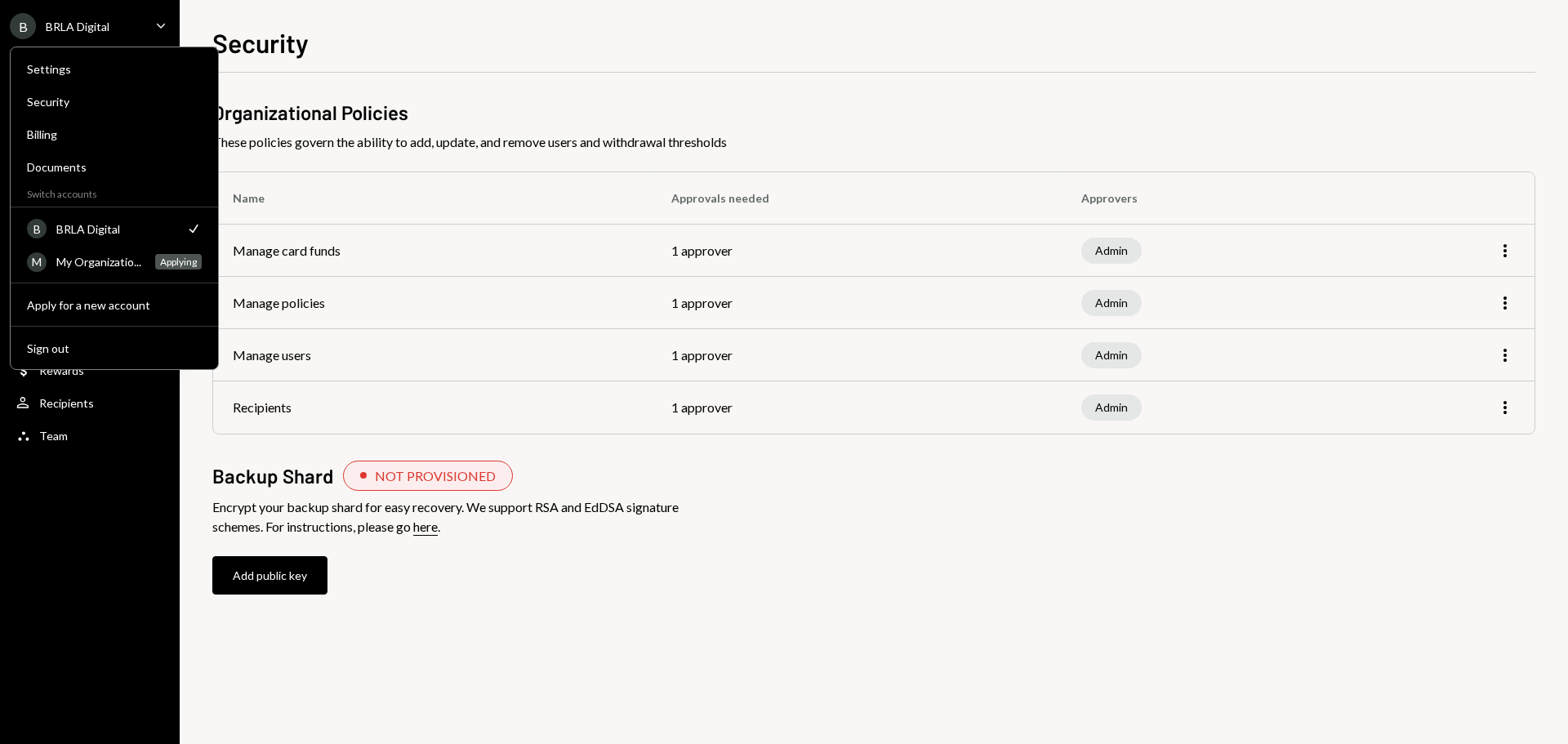
click at [74, 28] on div "BRLA Digital" at bounding box center [77, 27] width 64 height 14
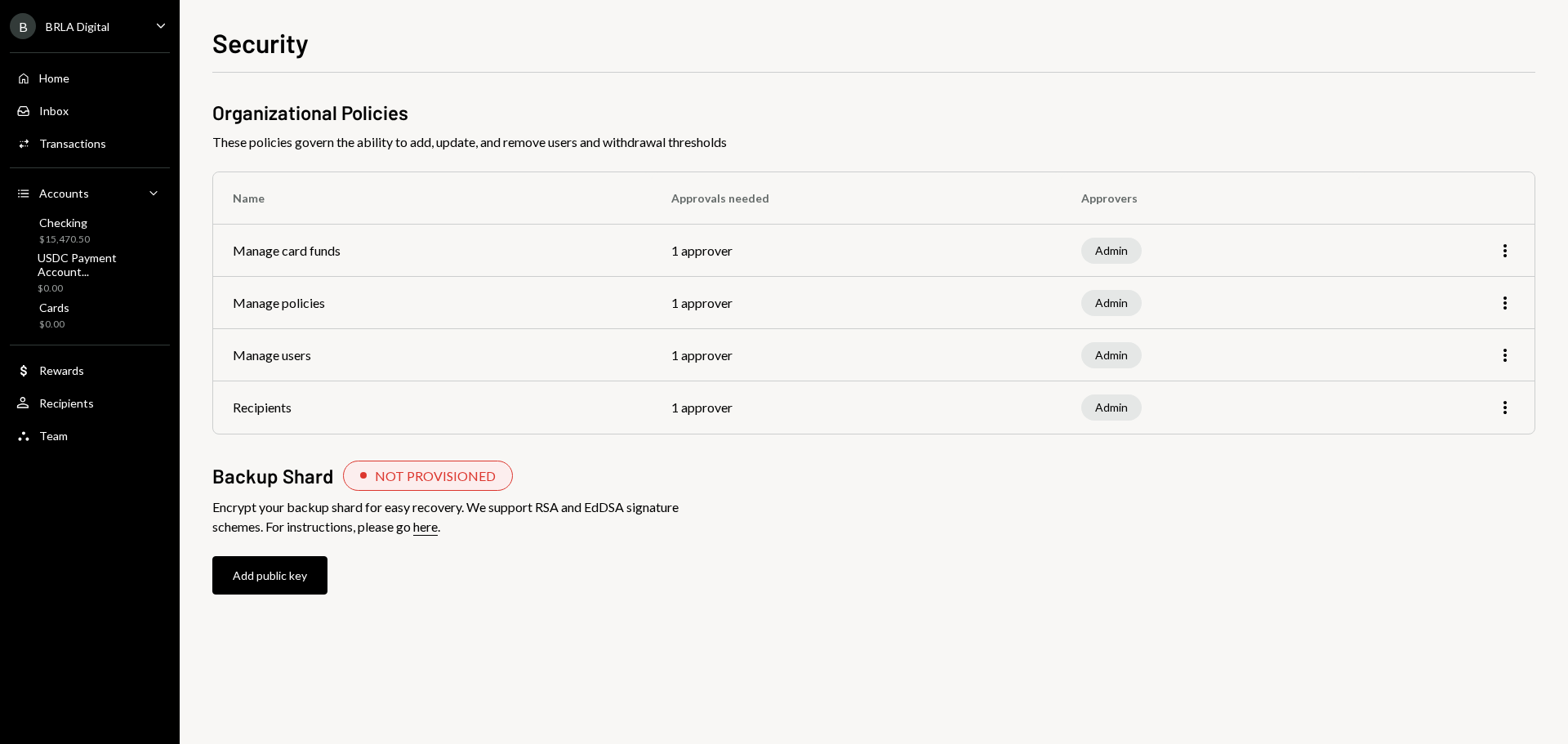
click at [762, 525] on div "Organizational Policies These policies govern the ability to add, update, and r…" at bounding box center [873, 363] width 1323 height 528
drag, startPoint x: 272, startPoint y: 411, endPoint x: 290, endPoint y: 410, distance: 18.0
click at [272, 411] on td "Recipients" at bounding box center [431, 407] width 438 height 52
click at [1502, 409] on icon "More" at bounding box center [1504, 407] width 20 height 20
click at [1469, 439] on div "Edit" at bounding box center [1467, 442] width 82 height 29
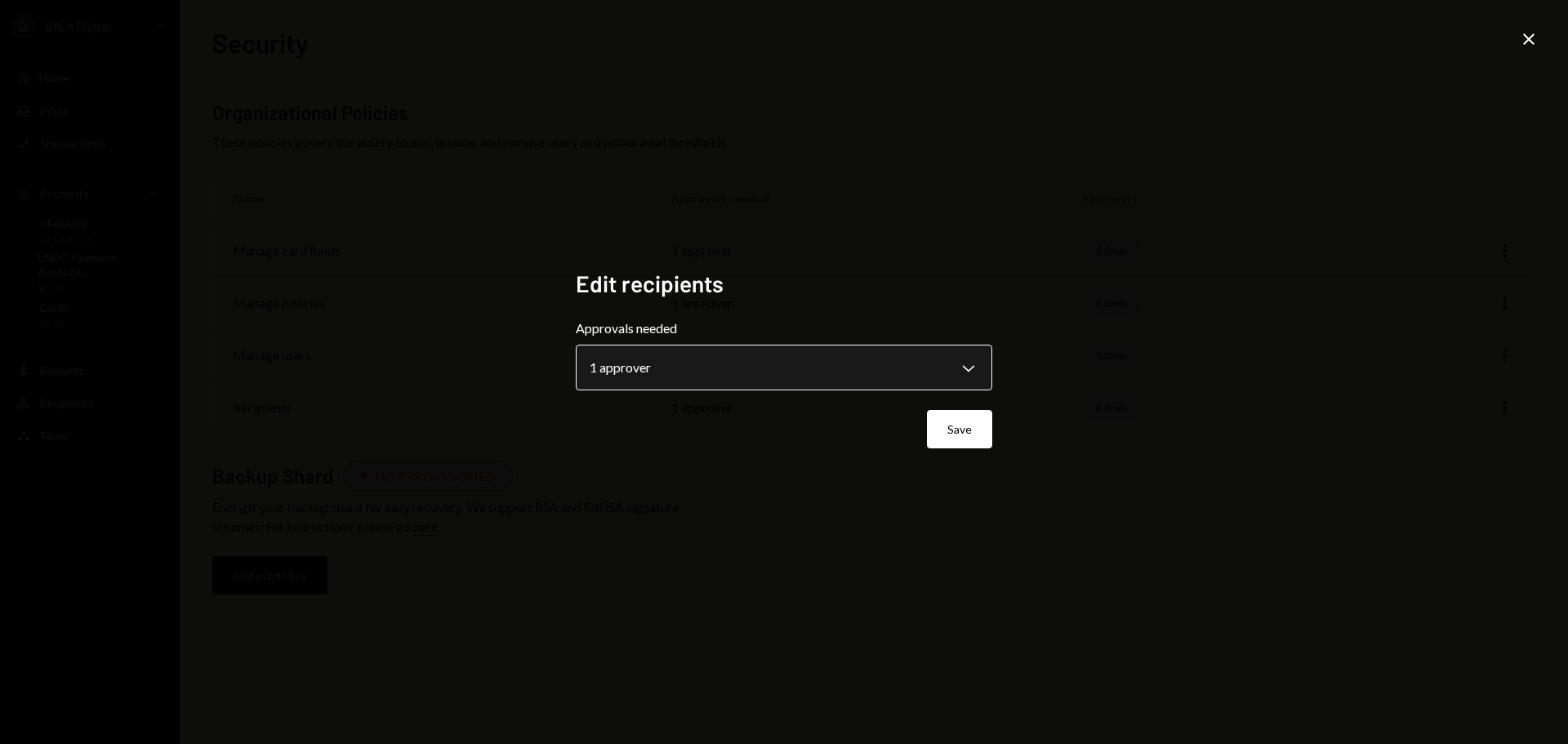
click at [849, 369] on body "**********" at bounding box center [784, 372] width 1568 height 744
click at [1254, 292] on div "**********" at bounding box center [784, 372] width 1568 height 744
click at [1527, 28] on div "**********" at bounding box center [784, 372] width 1568 height 744
click at [754, 372] on body "**********" at bounding box center [784, 372] width 1568 height 744
click at [953, 358] on body "**********" at bounding box center [784, 372] width 1568 height 744
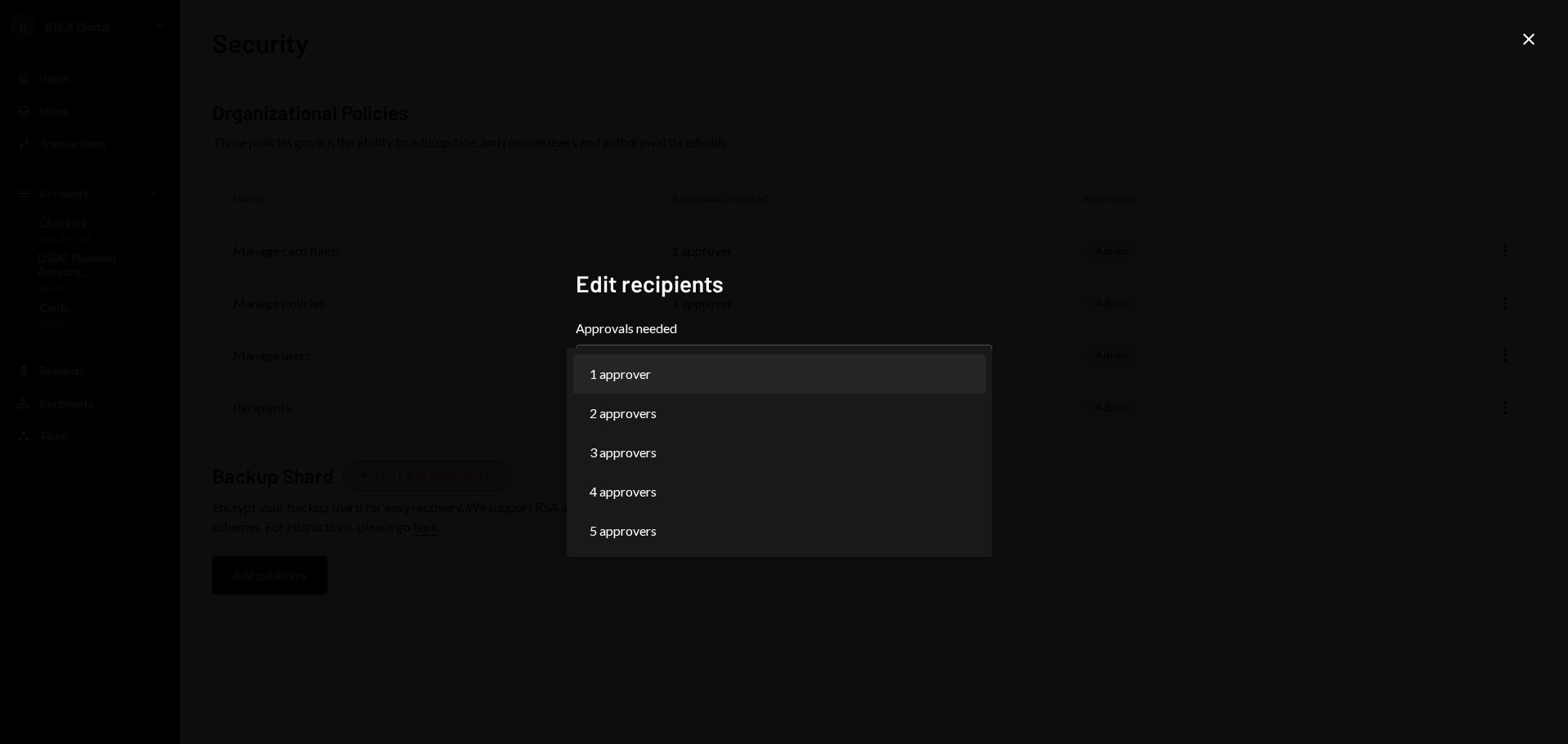
select select "*"
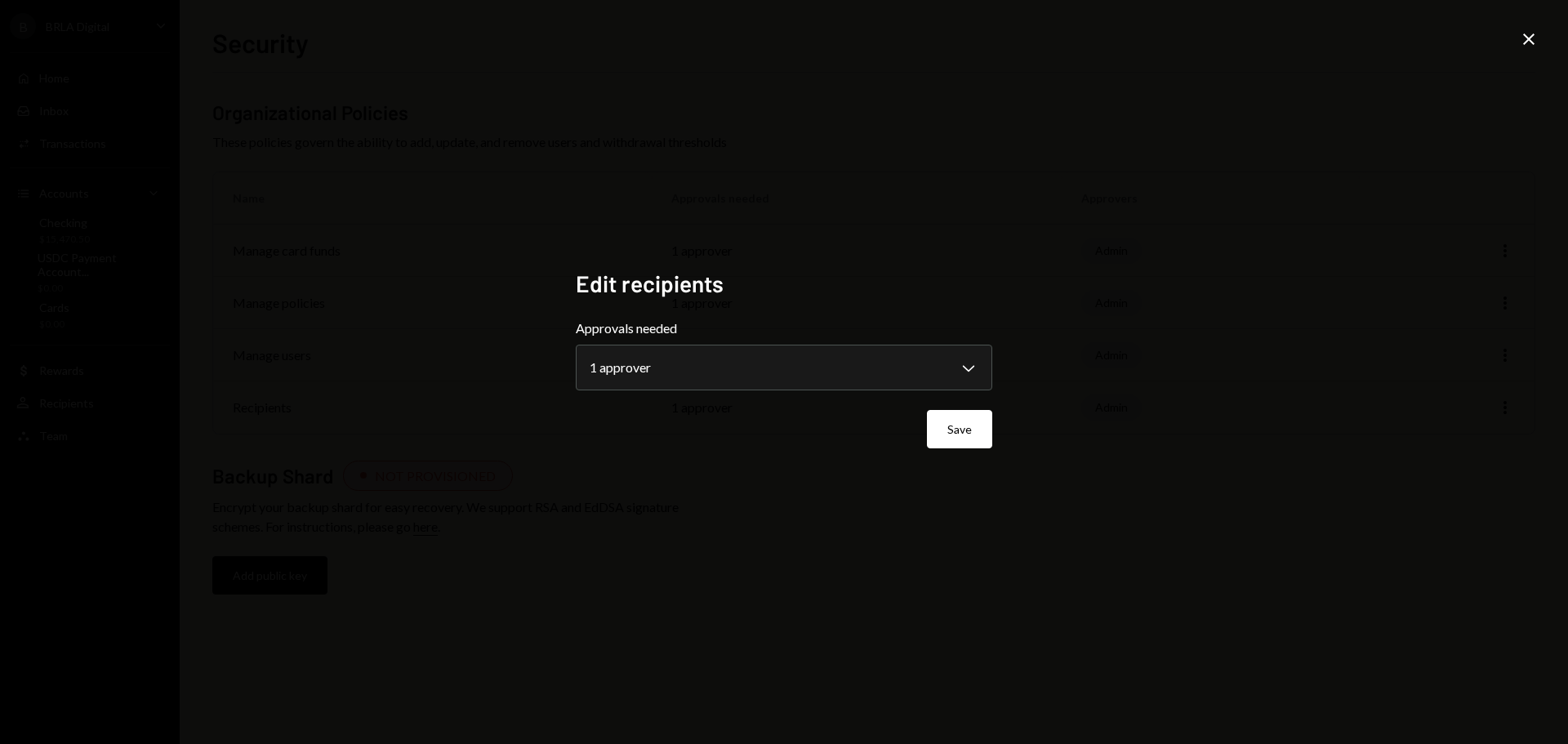
click at [1137, 267] on div "**********" at bounding box center [784, 372] width 1568 height 744
click at [1531, 37] on icon at bounding box center [1528, 39] width 11 height 11
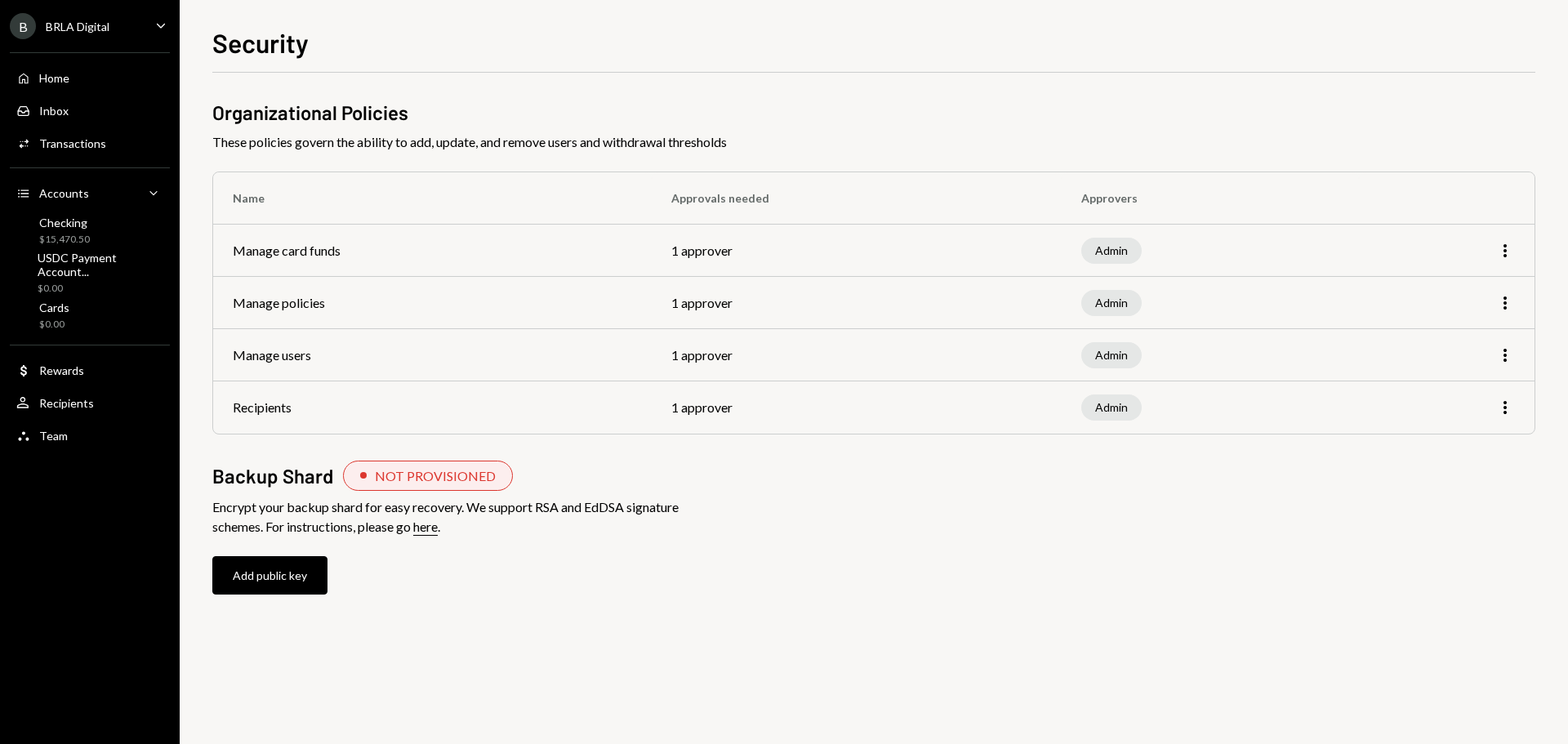
click at [998, 540] on div "Organizational Policies These policies govern the ability to add, update, and r…" at bounding box center [873, 363] width 1323 height 528
click at [832, 517] on div "Organizational Policies These policies govern the ability to add, update, and r…" at bounding box center [873, 363] width 1323 height 528
click at [1104, 398] on div "Admin" at bounding box center [1112, 407] width 61 height 26
click at [1307, 403] on td "Admin" at bounding box center [1210, 407] width 297 height 52
click at [1508, 410] on icon "More" at bounding box center [1504, 407] width 20 height 20
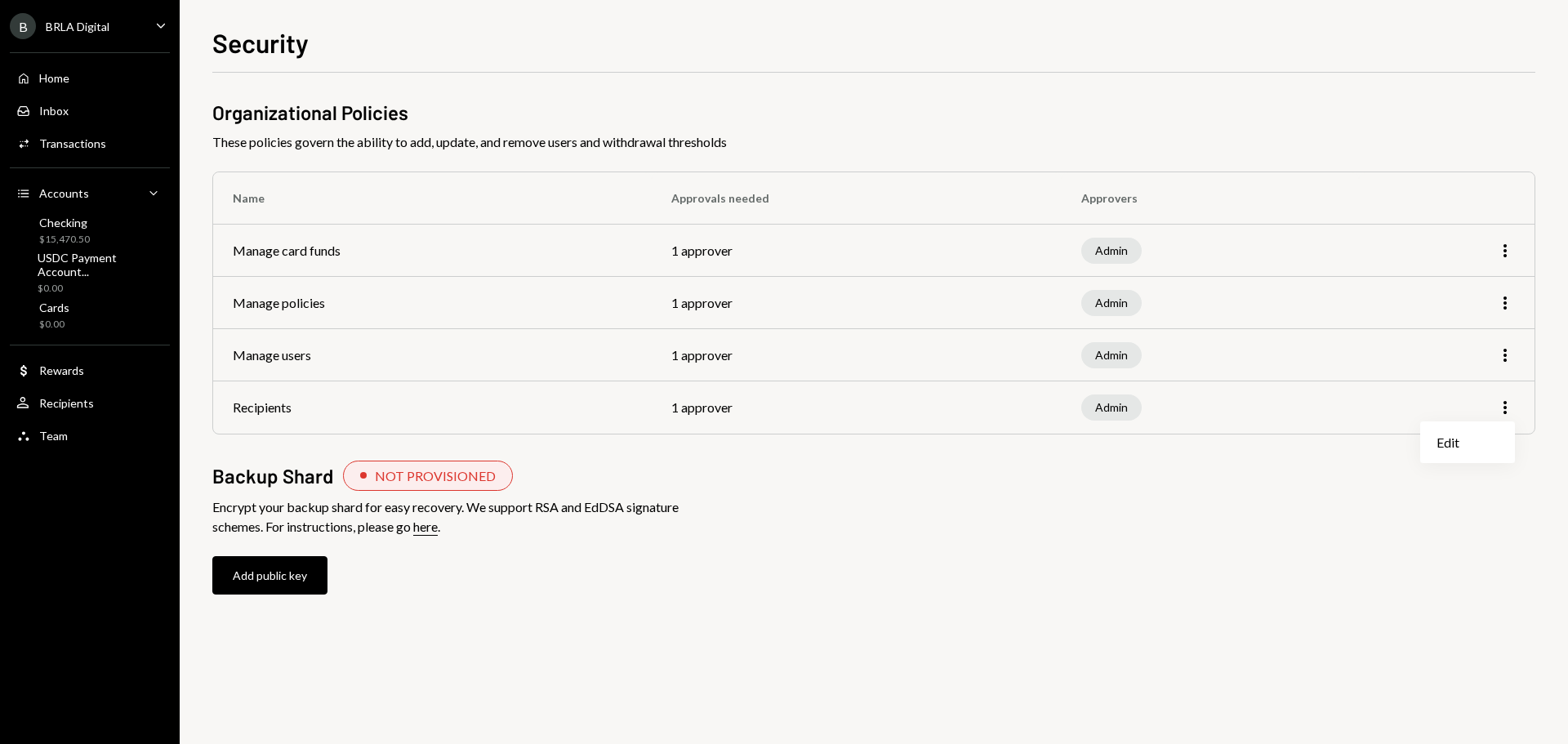
click at [1371, 496] on div "Organizational Policies These policies govern the ability to add, update, and r…" at bounding box center [873, 363] width 1323 height 528
click at [779, 526] on div "Organizational Policies These policies govern the ability to add, update, and r…" at bounding box center [873, 363] width 1323 height 528
click at [44, 433] on div "Team" at bounding box center [53, 435] width 29 height 14
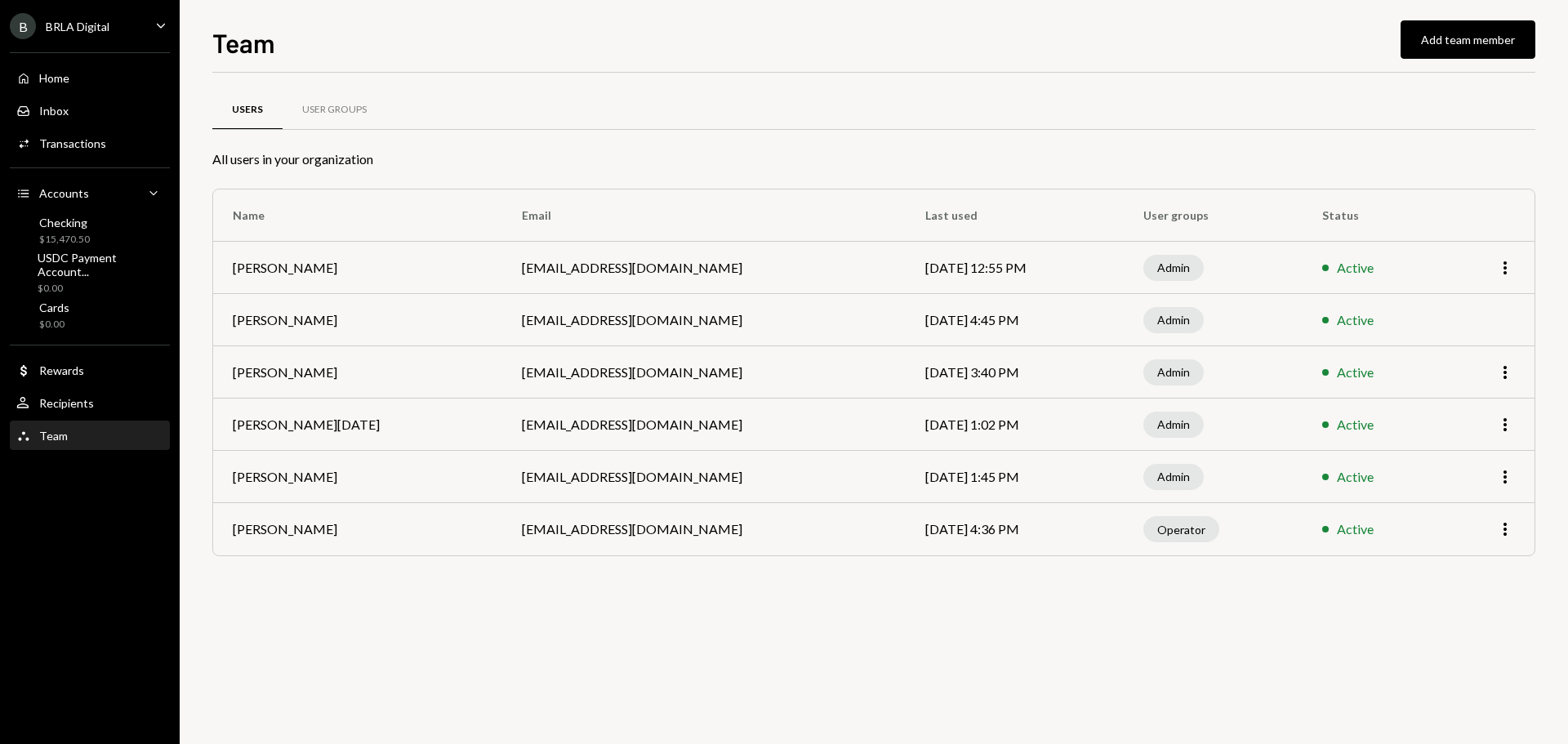
click at [679, 646] on div "Users User Groups All users in your organization Name Email Last used User grou…" at bounding box center [873, 408] width 1323 height 671
click at [762, 598] on div "Users User Groups All users in your organization Name Email Last used User grou…" at bounding box center [873, 408] width 1323 height 671
click at [748, 586] on div "Users User Groups All users in your organization Name Email Last used User grou…" at bounding box center [873, 343] width 1323 height 489
click at [120, 26] on div "B BRLA Digital Caret Down" at bounding box center [89, 26] width 180 height 26
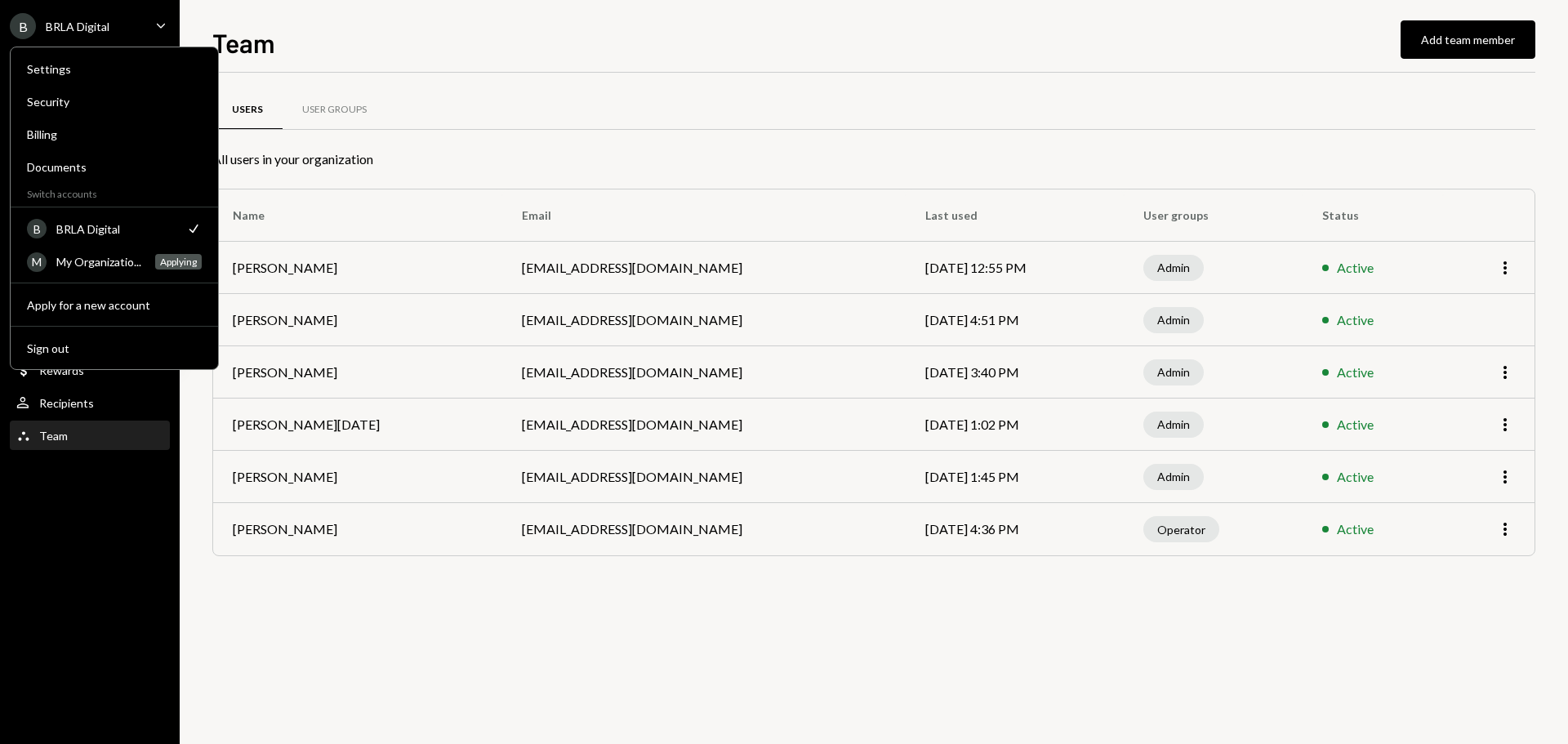
click at [34, 230] on div "B" at bounding box center [36, 228] width 20 height 20
click at [514, 597] on div "Users User Groups All users in your organization Name Email Last used User grou…" at bounding box center [873, 408] width 1323 height 671
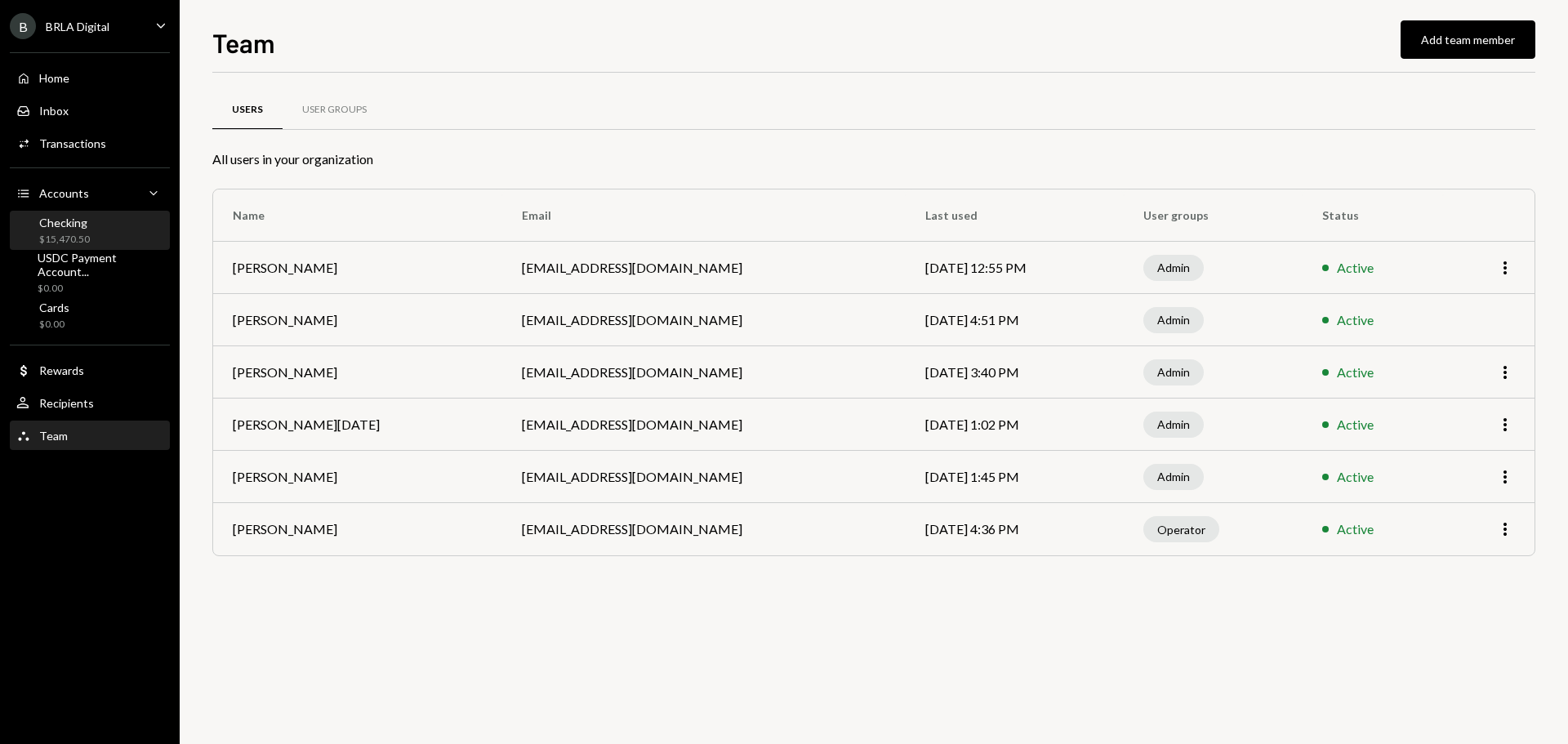
click at [64, 230] on div "Checking $15,470.50" at bounding box center [64, 231] width 50 height 31
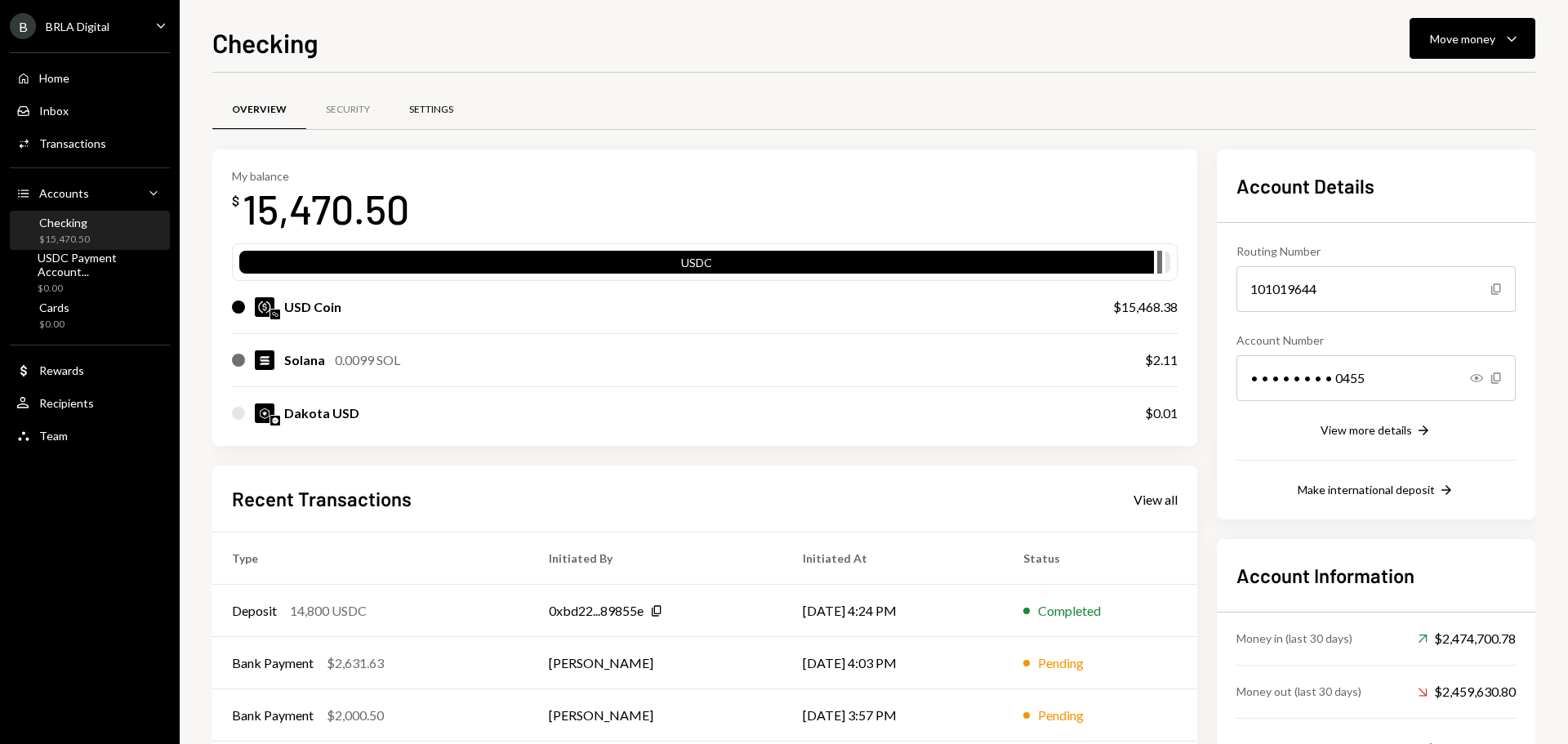
click at [427, 113] on div "Settings" at bounding box center [430, 109] width 44 height 14
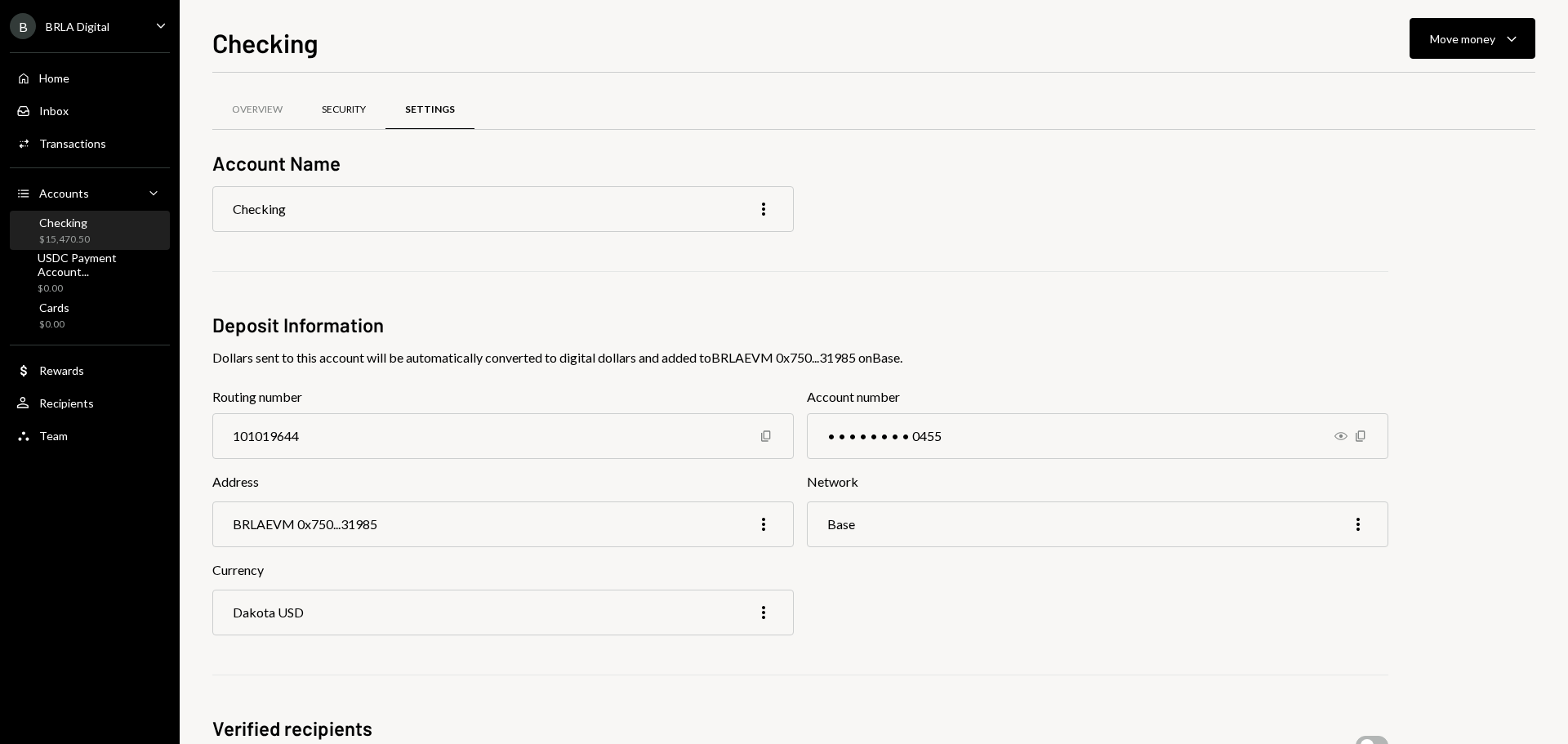
click at [348, 106] on div "Security" at bounding box center [344, 109] width 44 height 14
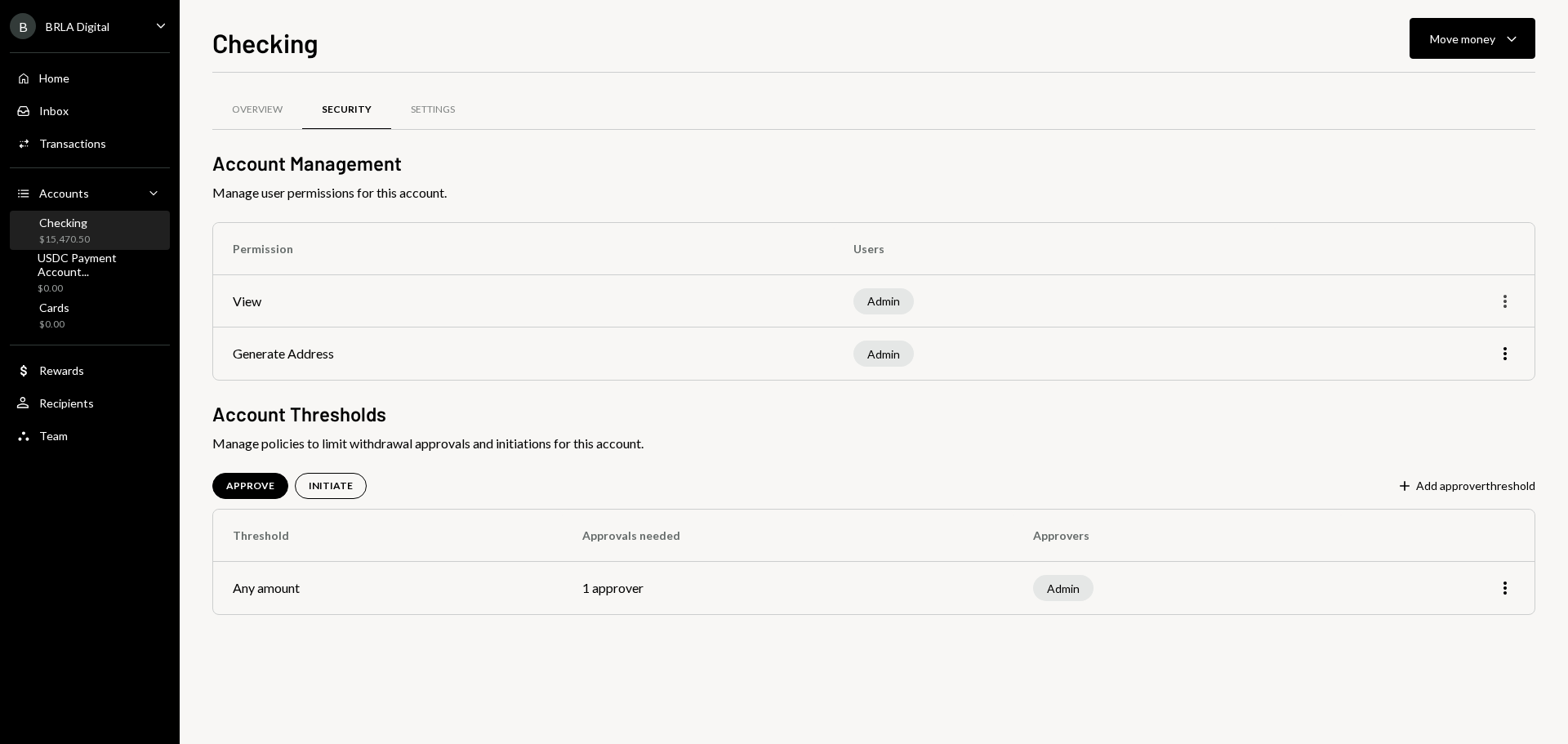
click at [1509, 304] on icon "More" at bounding box center [1504, 301] width 20 height 20
click at [1503, 301] on icon "More" at bounding box center [1504, 301] width 20 height 20
click at [1476, 486] on button "Plus Add approver threshold" at bounding box center [1465, 486] width 139 height 18
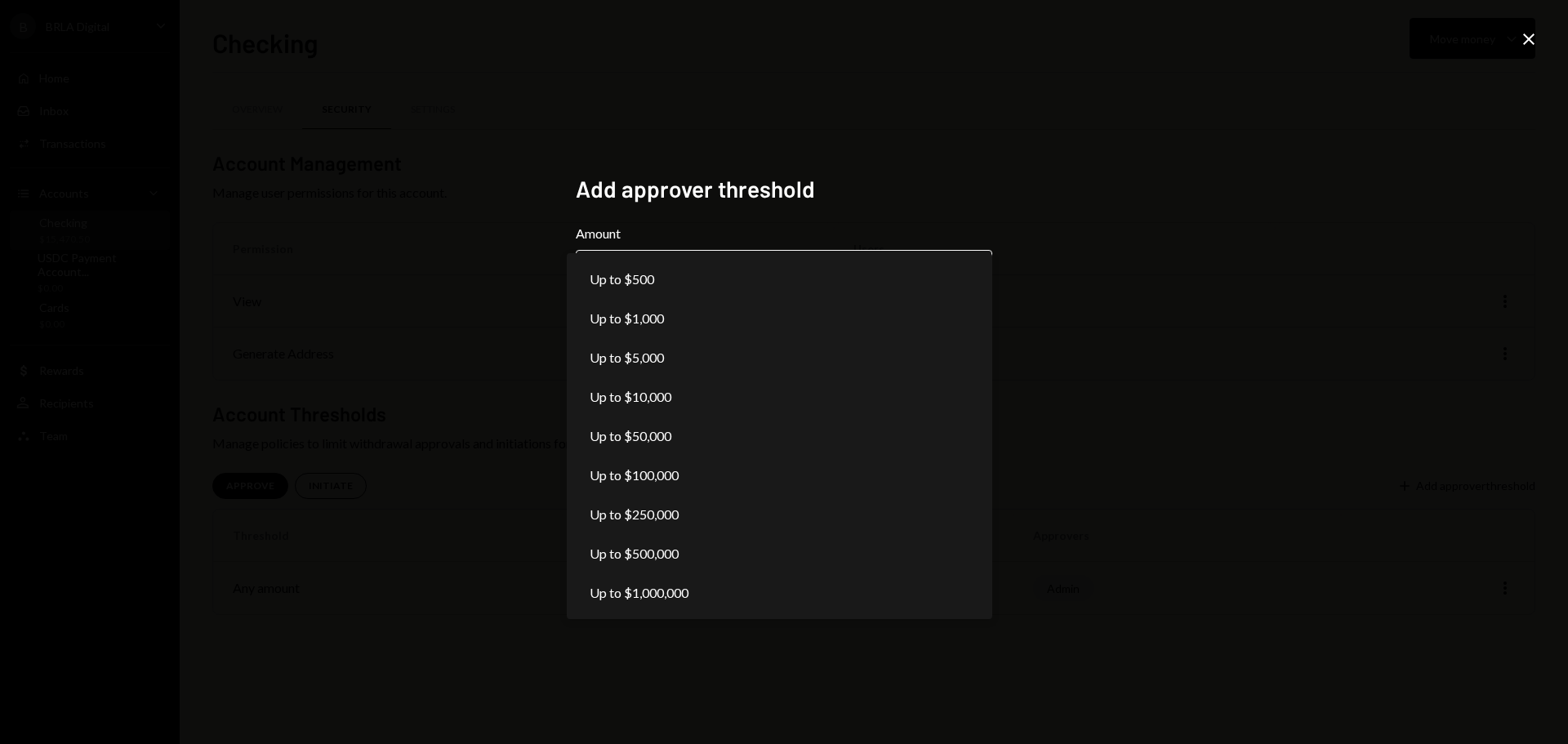
click at [667, 277] on body "**********" at bounding box center [784, 372] width 1568 height 744
click at [1093, 272] on div "**********" at bounding box center [784, 372] width 1568 height 744
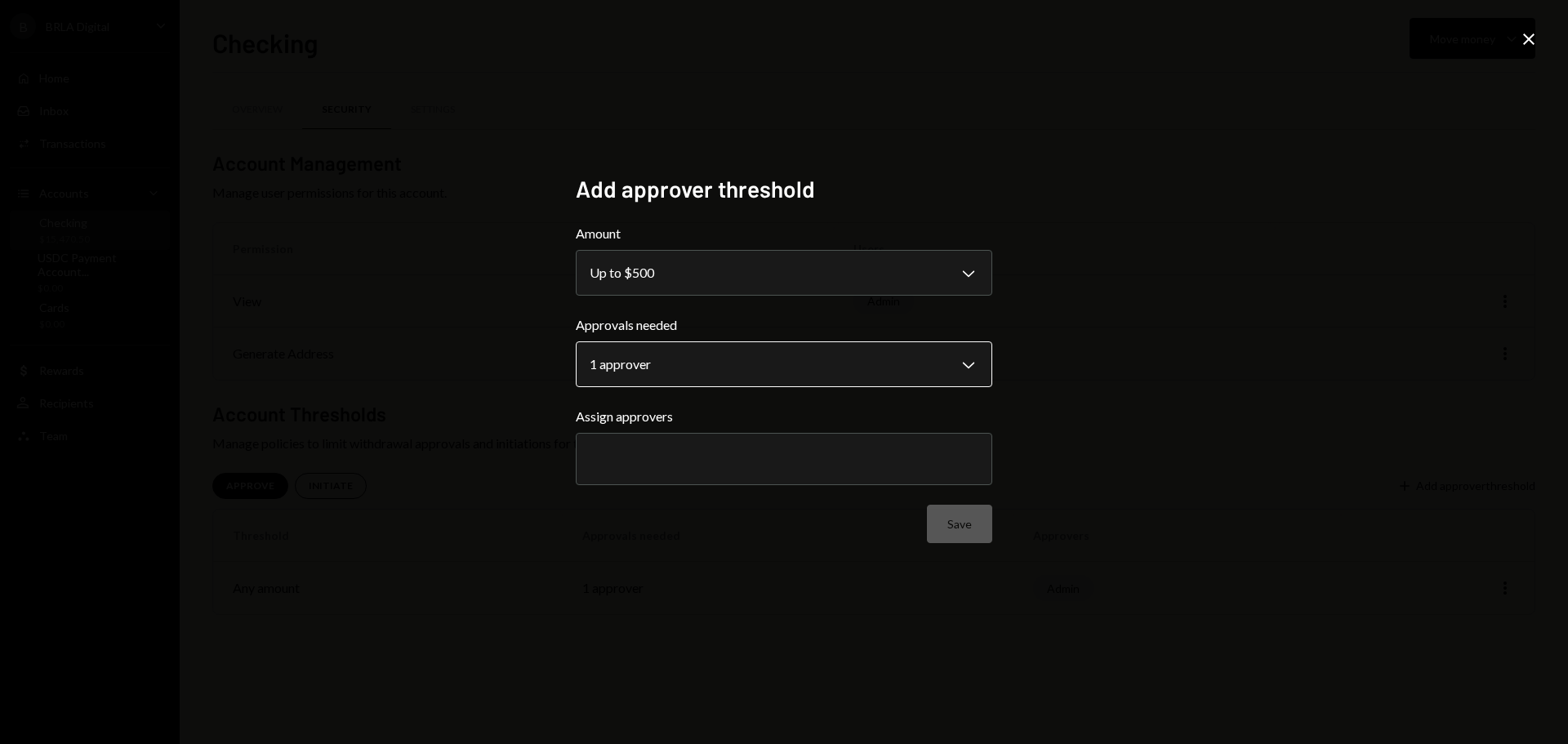
click at [730, 362] on body "**********" at bounding box center [784, 372] width 1568 height 744
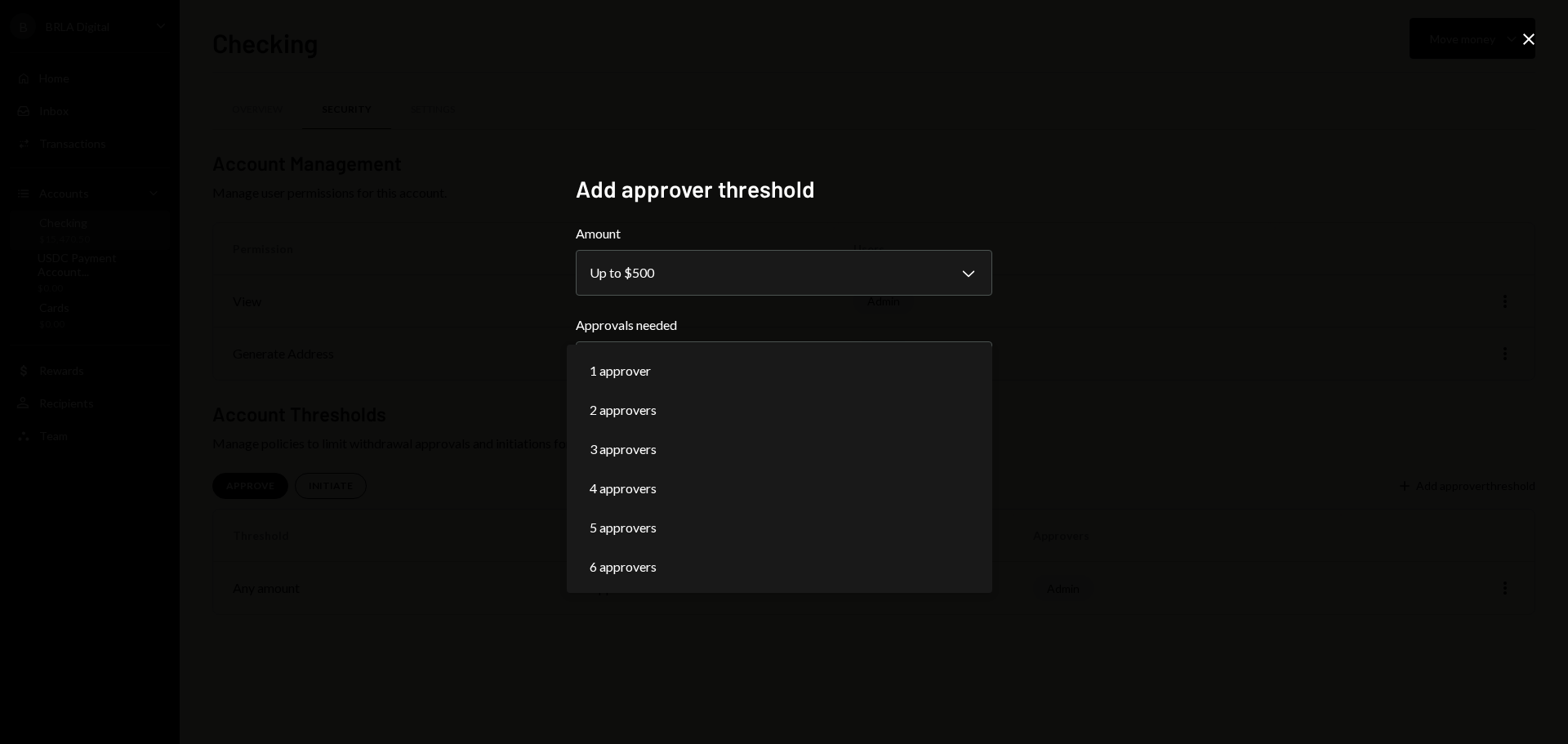
click at [1096, 334] on div "**********" at bounding box center [784, 372] width 1568 height 744
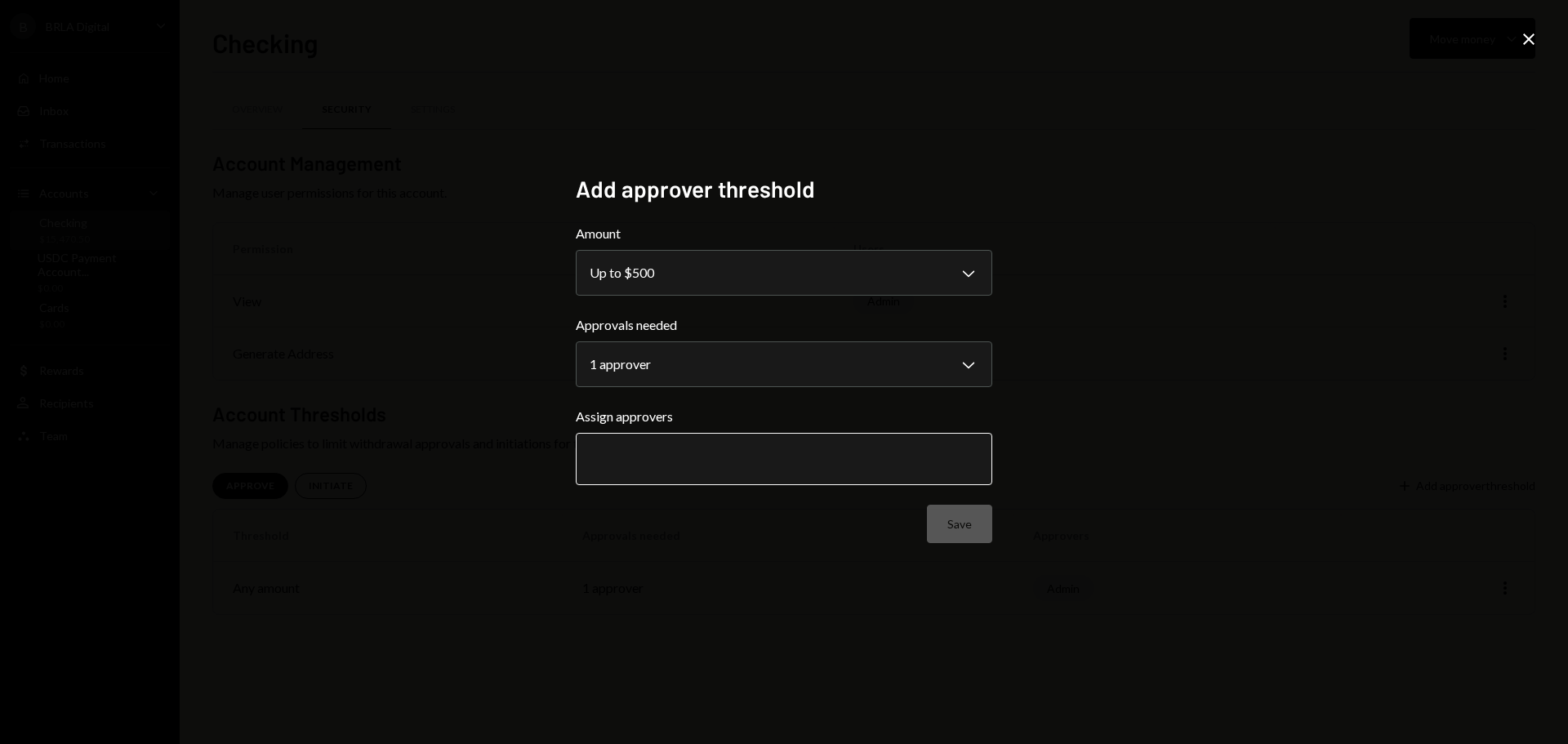
click at [709, 458] on input "text" at bounding box center [783, 458] width 389 height 14
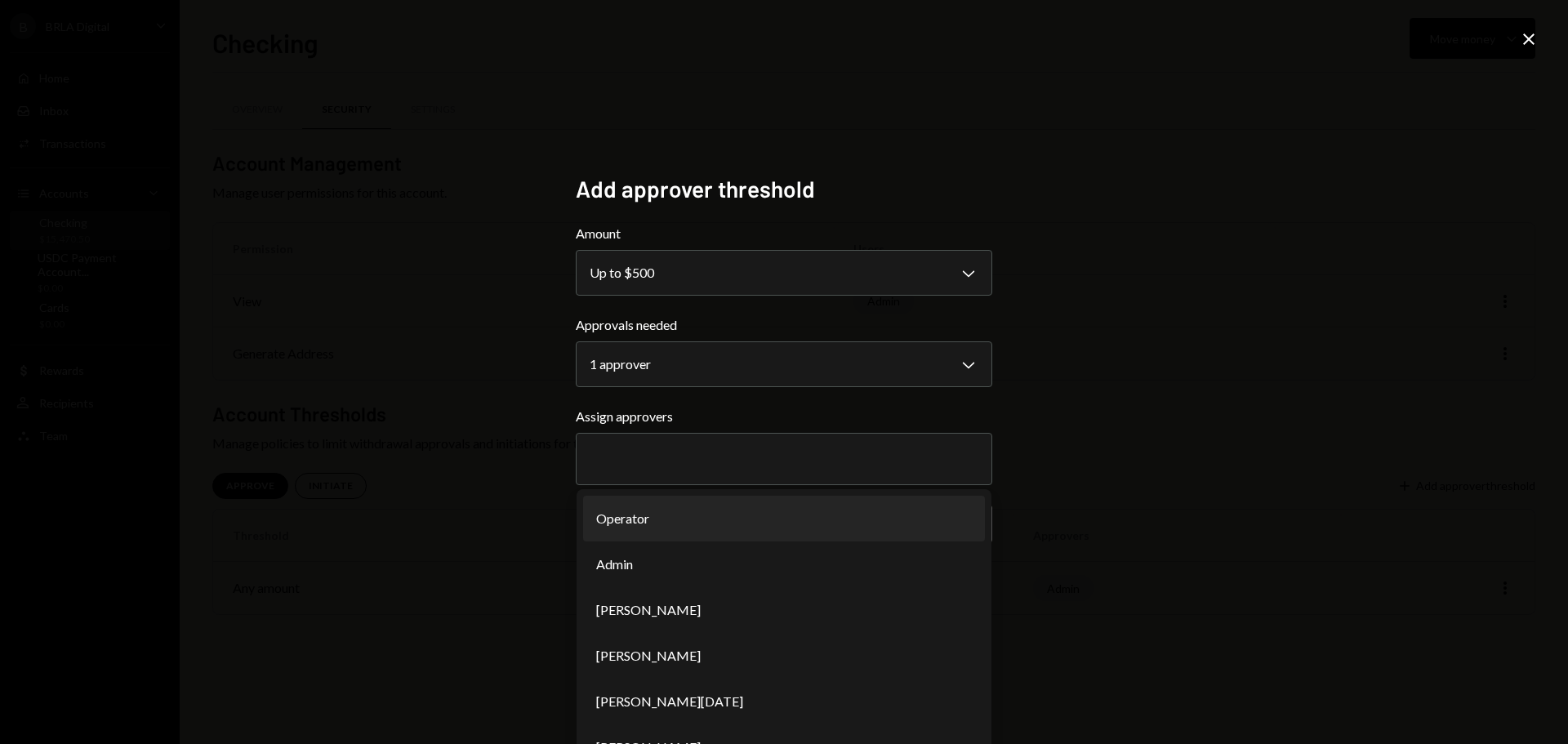
click at [1117, 276] on div "**********" at bounding box center [784, 372] width 1568 height 744
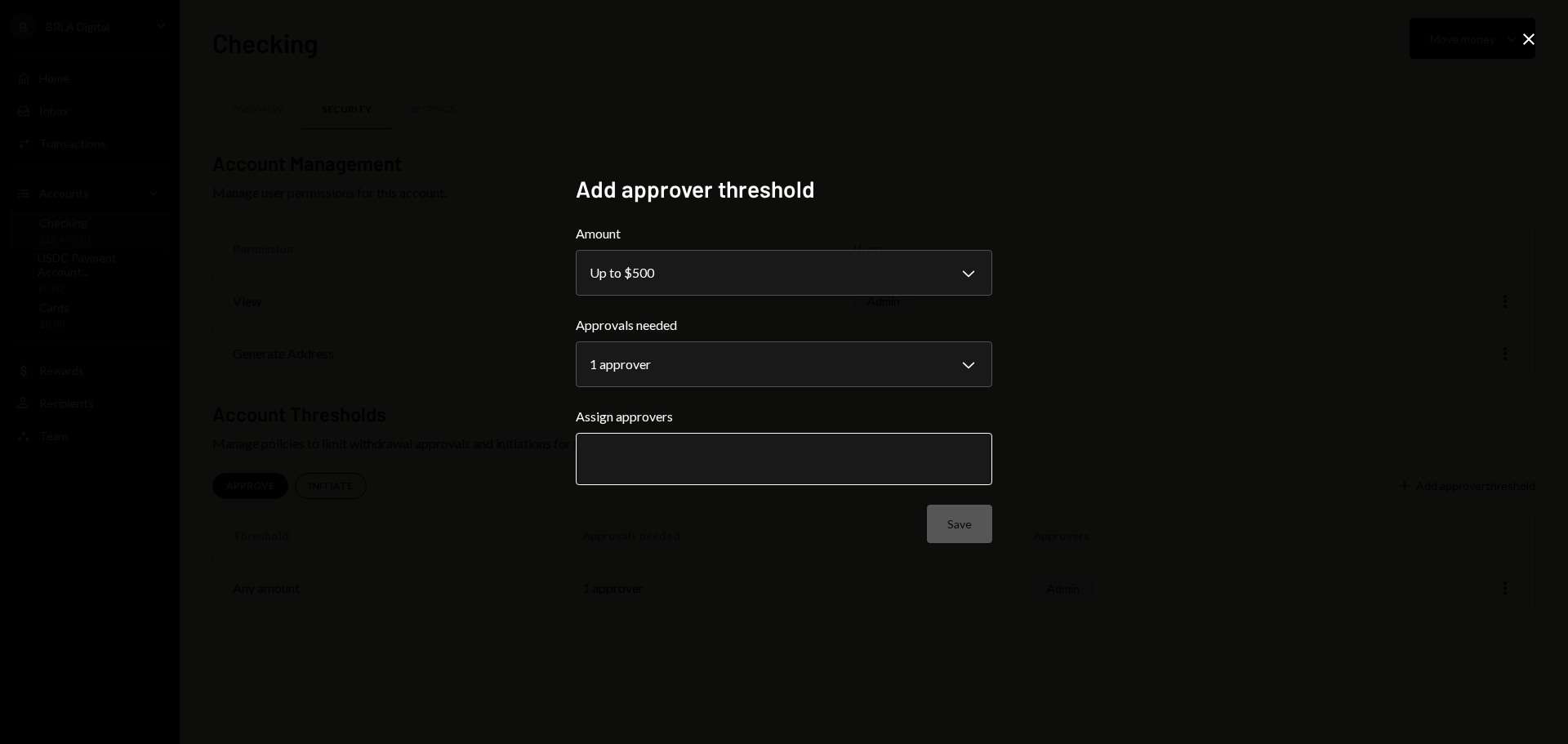
click at [796, 462] on input "text" at bounding box center [783, 458] width 389 height 14
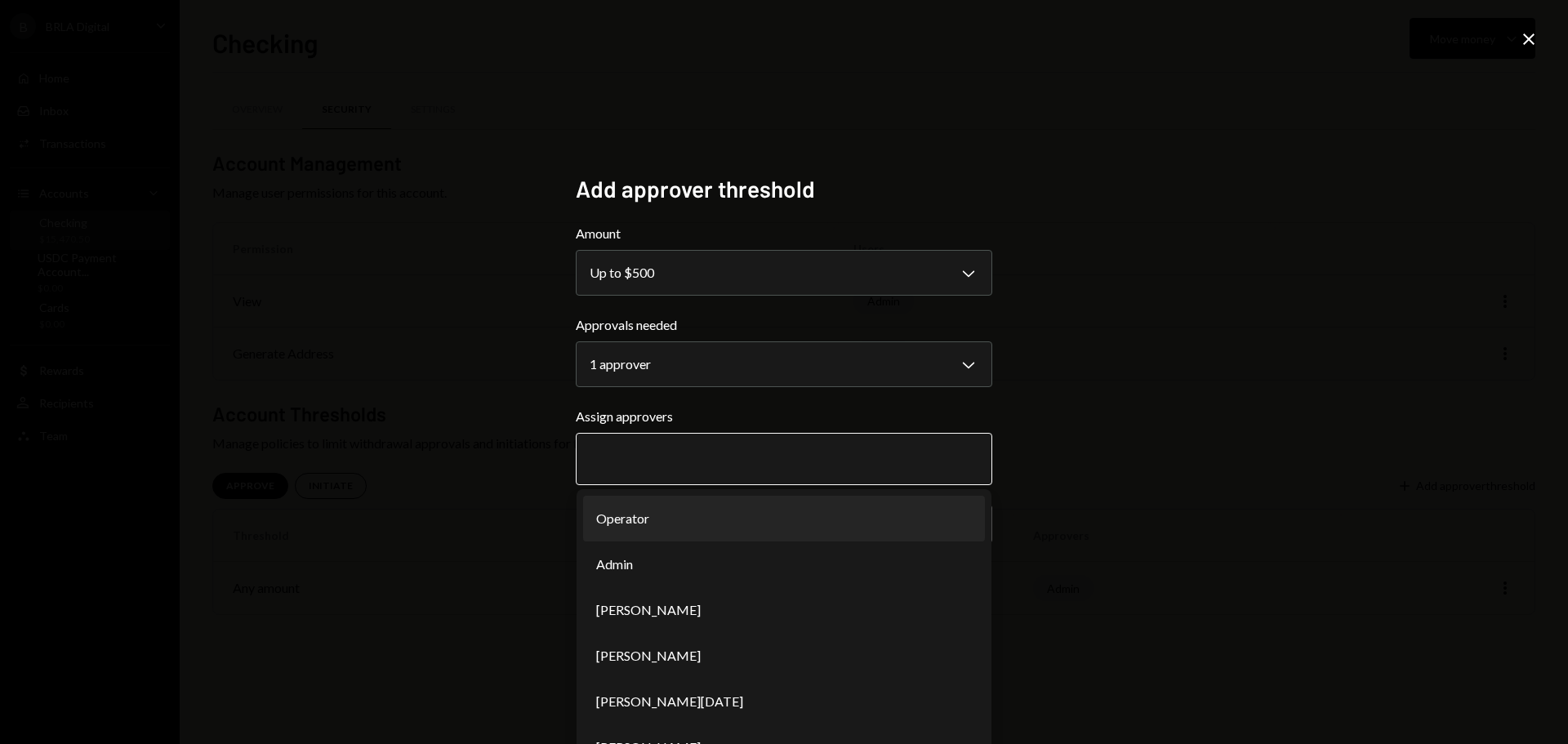
click at [796, 462] on input "text" at bounding box center [783, 458] width 389 height 14
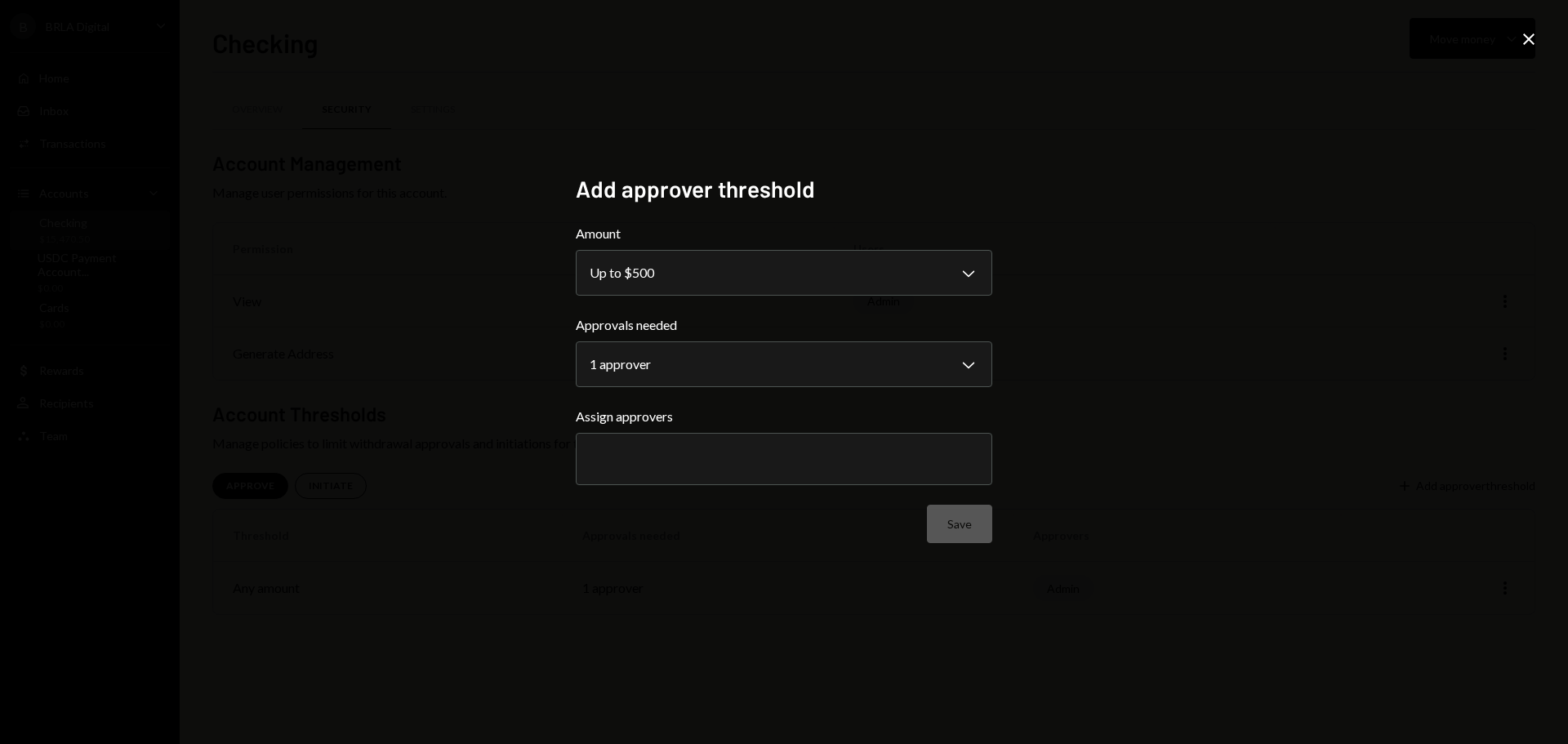
click at [1528, 31] on icon "Close" at bounding box center [1528, 39] width 20 height 20
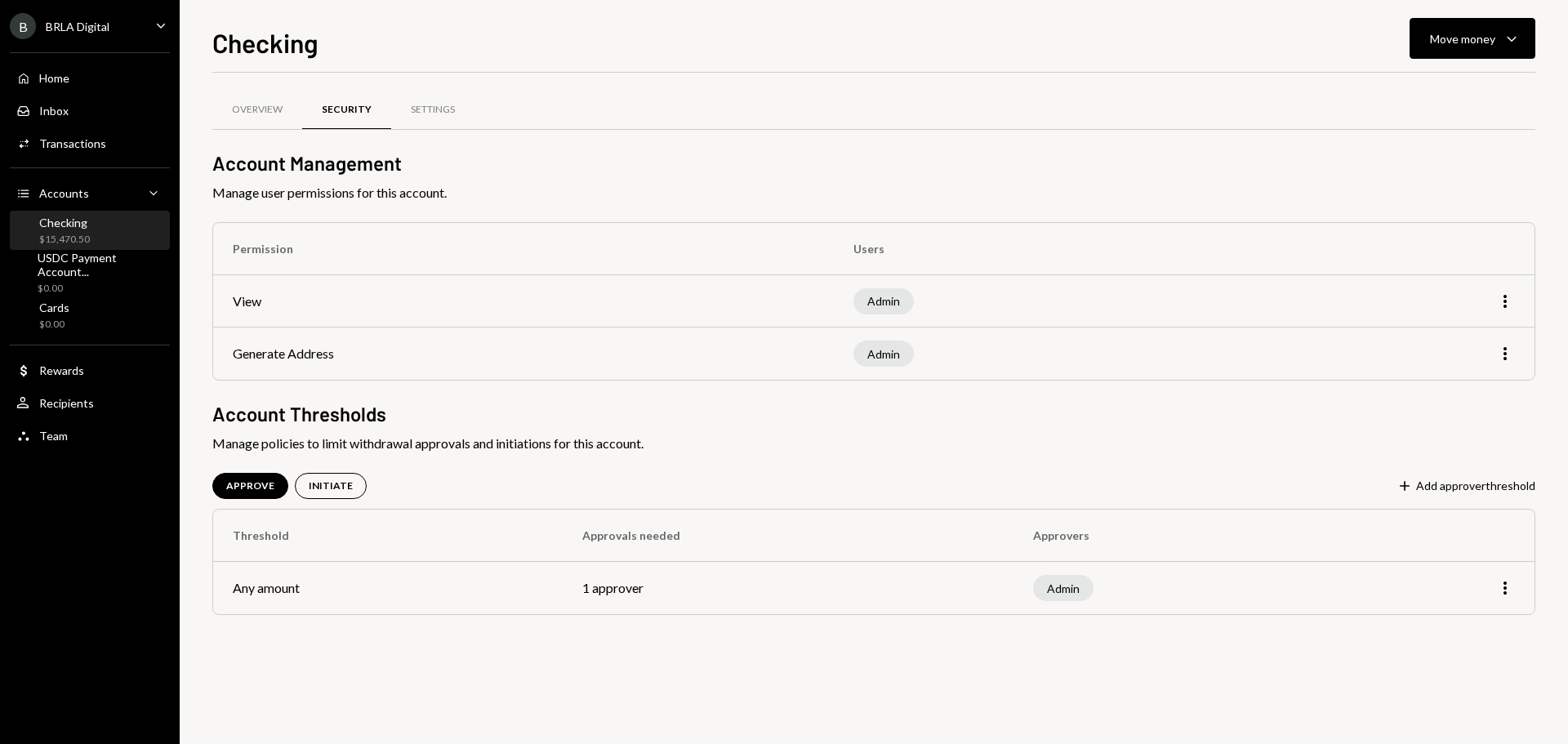
click at [257, 360] on td "Generate Address" at bounding box center [523, 353] width 621 height 52
click at [273, 425] on h2 "Account Thresholds" at bounding box center [873, 413] width 1323 height 27
click at [278, 112] on div "Overview" at bounding box center [257, 109] width 50 height 14
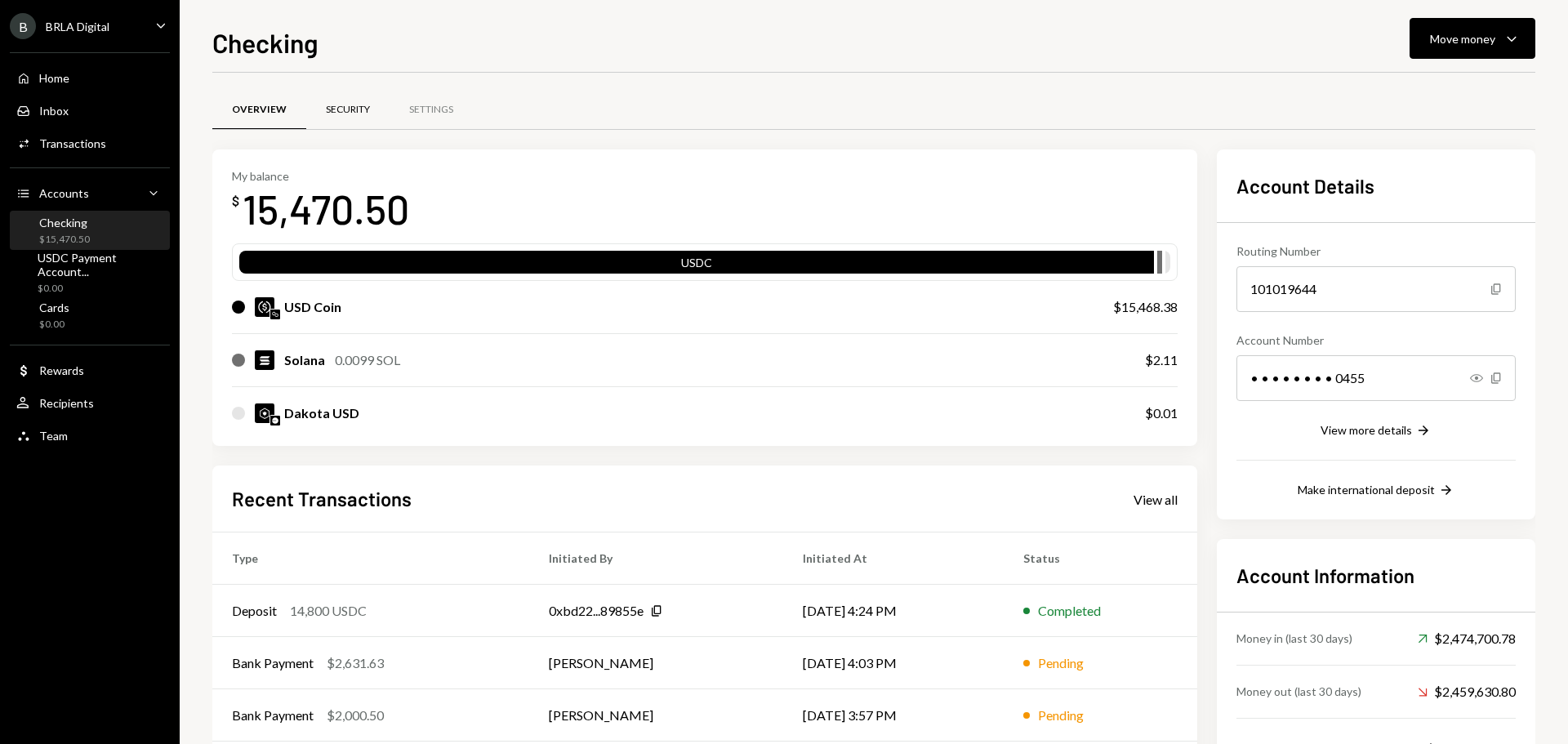
click at [336, 107] on div "Security" at bounding box center [348, 109] width 44 height 14
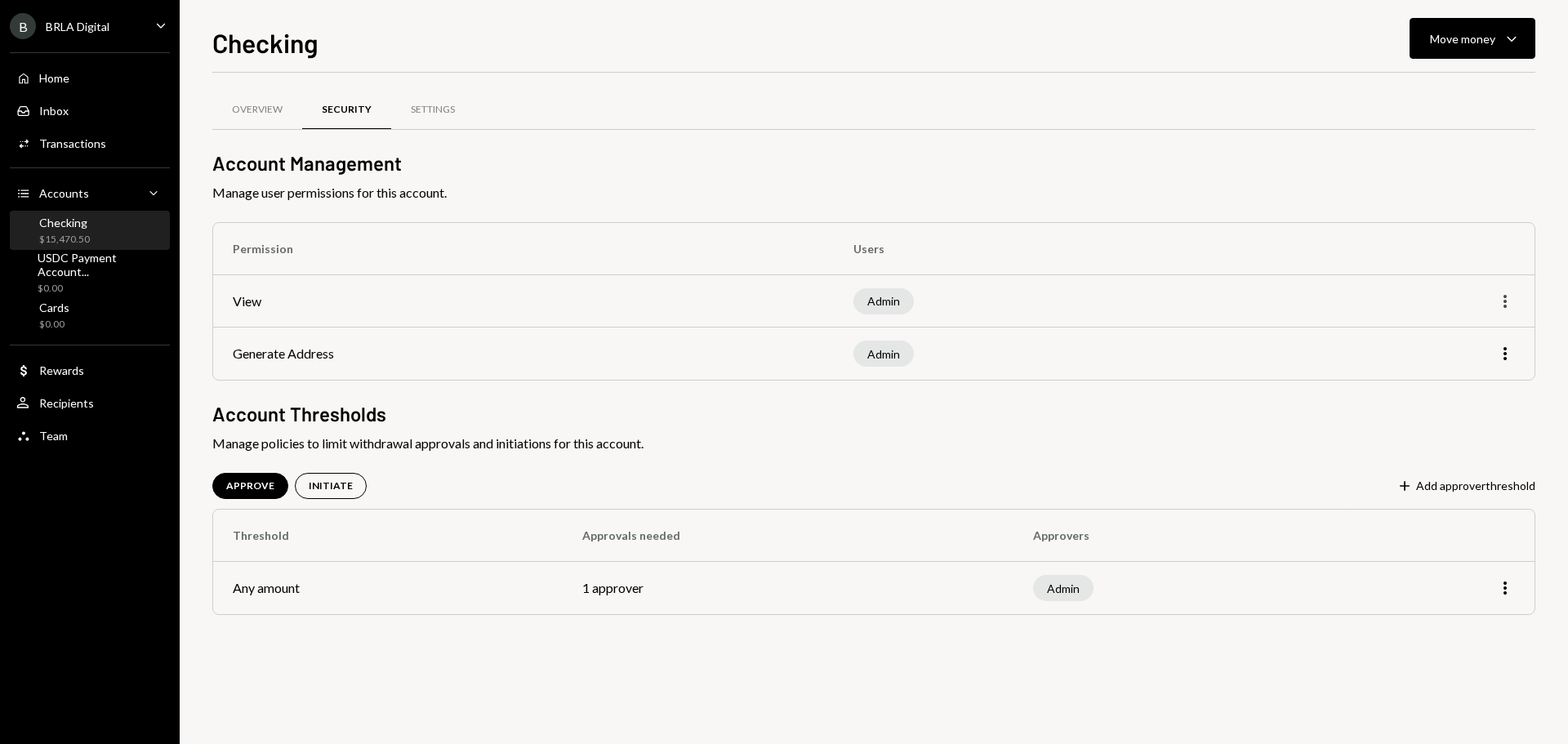
click at [1508, 301] on icon "More" at bounding box center [1504, 301] width 20 height 20
click at [1451, 333] on div "Edit" at bounding box center [1467, 336] width 82 height 29
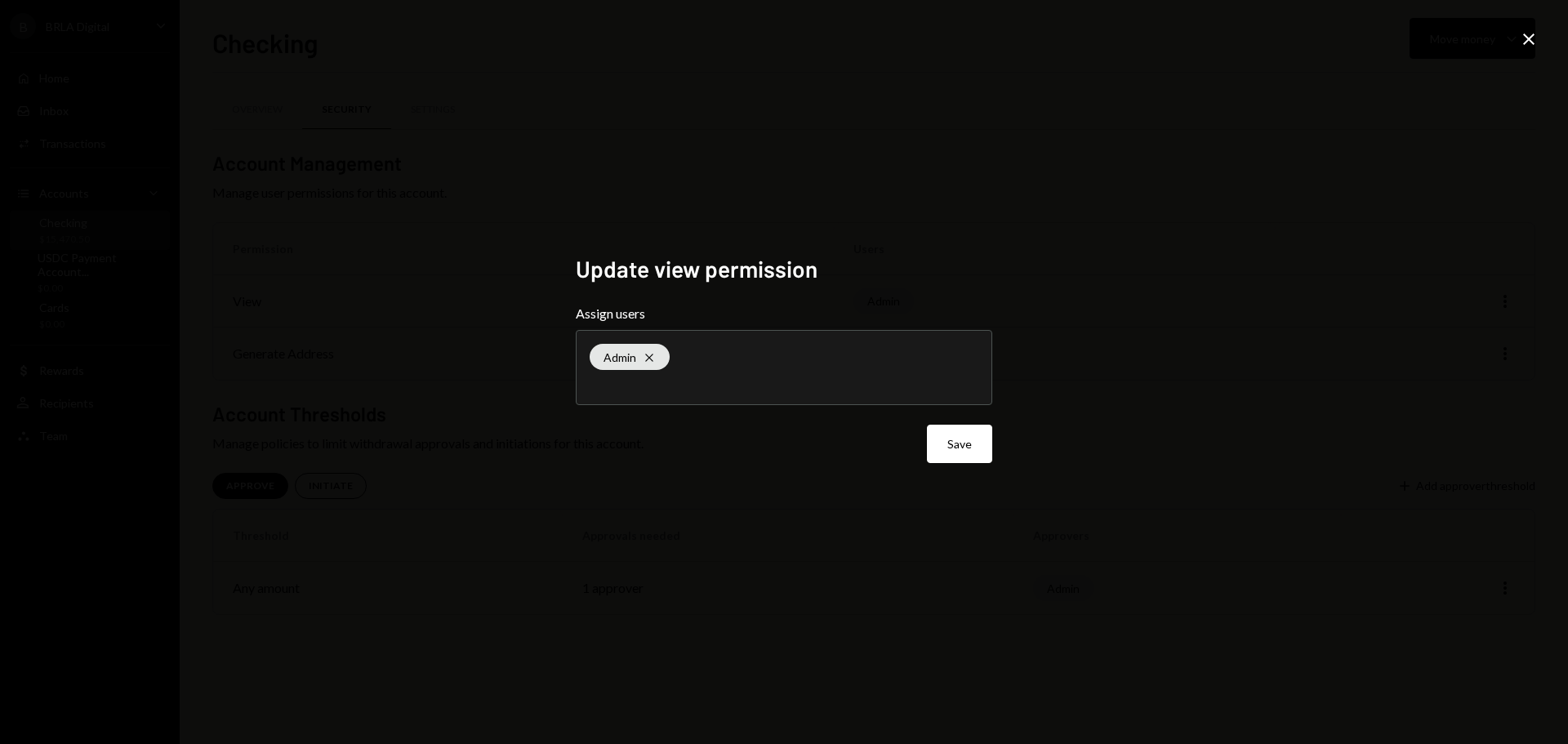
click at [725, 387] on input "text" at bounding box center [783, 383] width 389 height 14
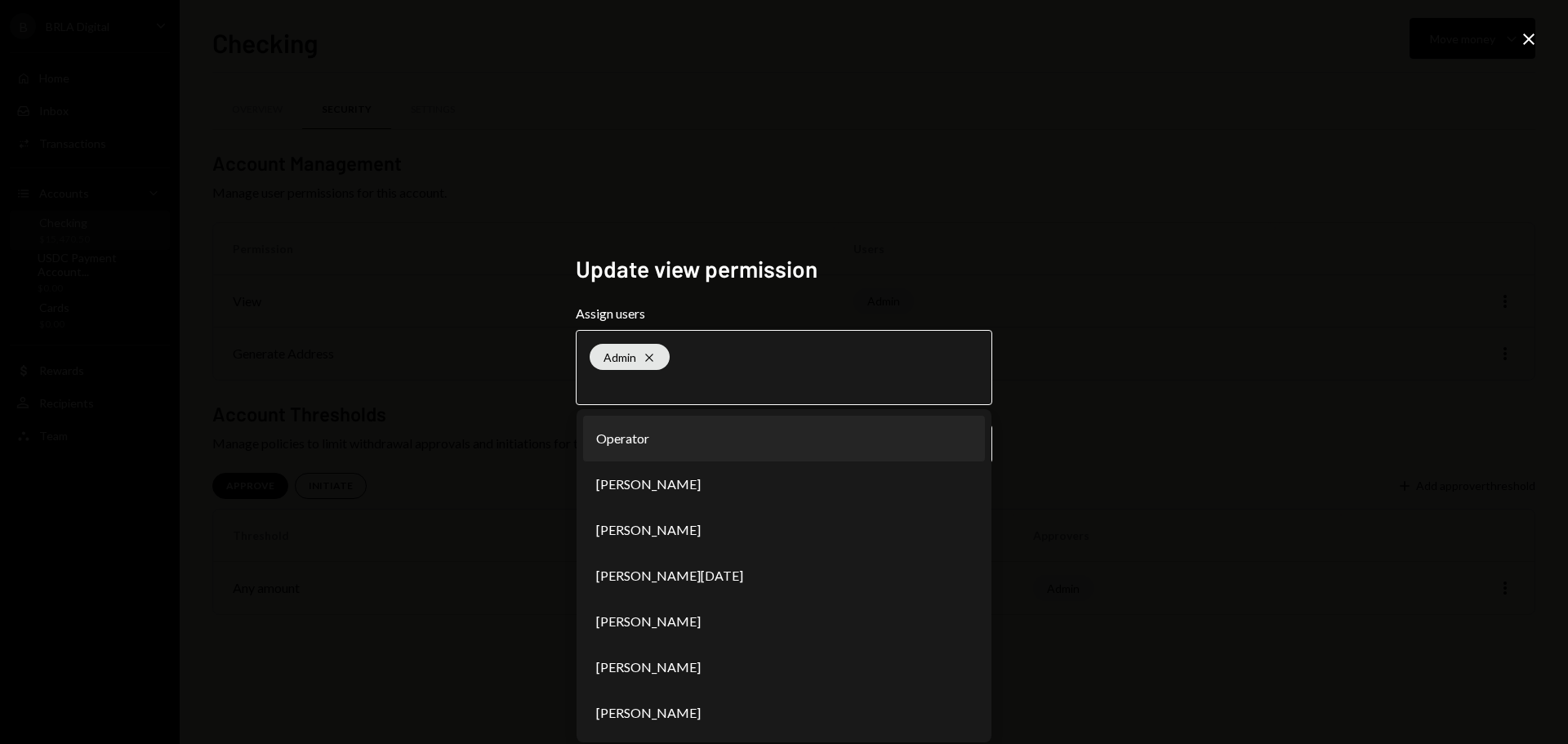
click at [721, 445] on li "Operator" at bounding box center [783, 438] width 402 height 46
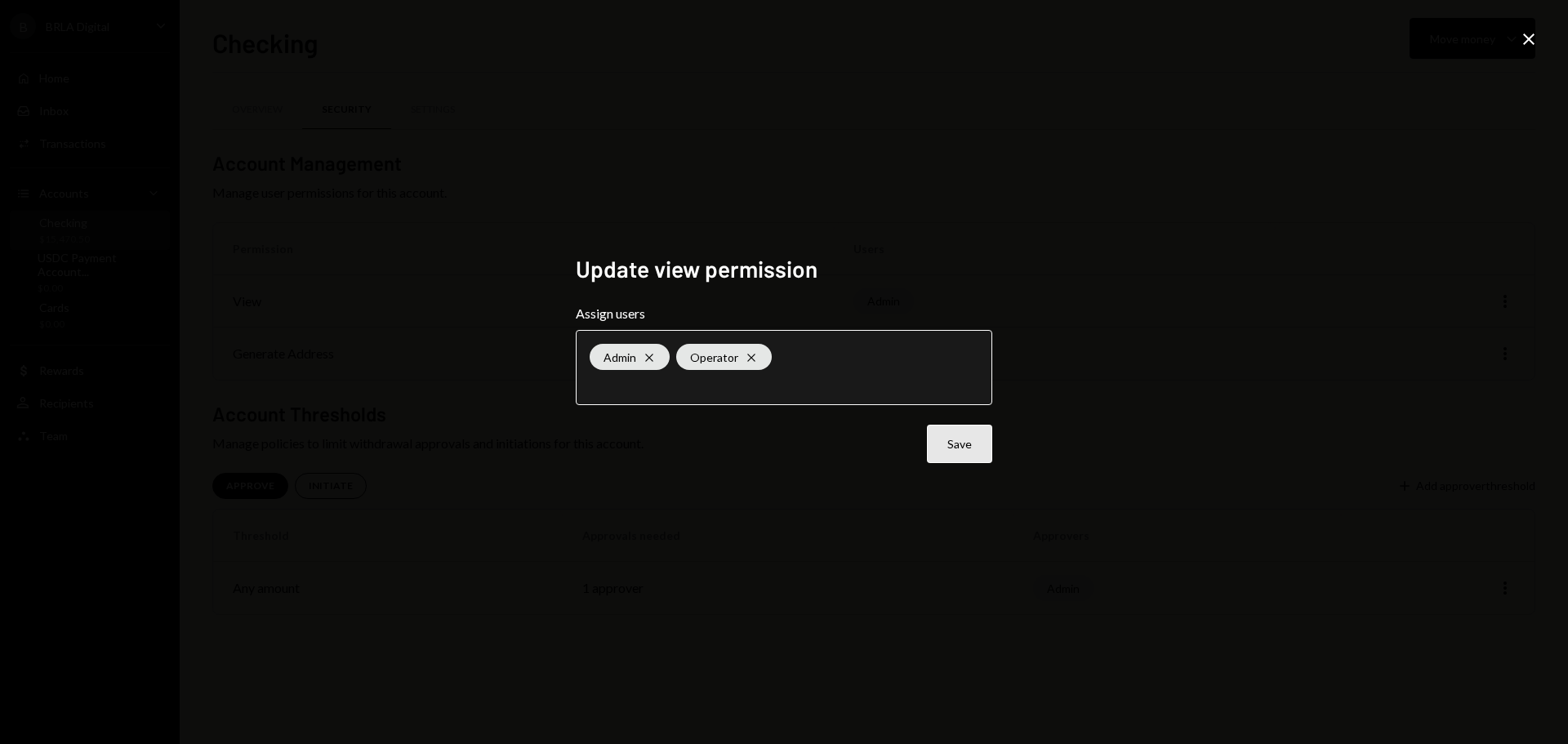
click at [966, 444] on button "Save" at bounding box center [959, 444] width 66 height 38
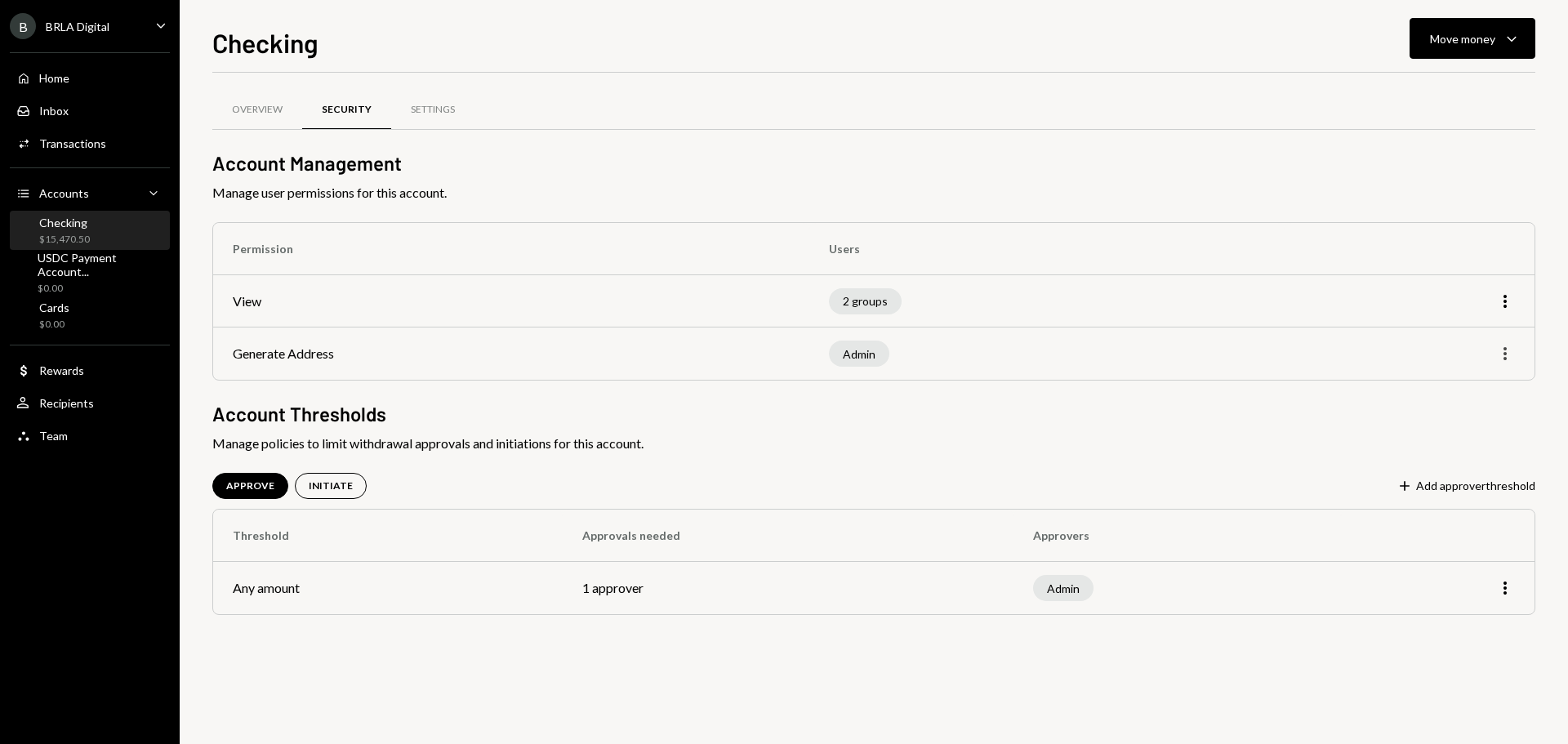
click at [1510, 354] on icon "More" at bounding box center [1504, 353] width 20 height 20
click at [1461, 389] on div "Edit" at bounding box center [1467, 388] width 82 height 29
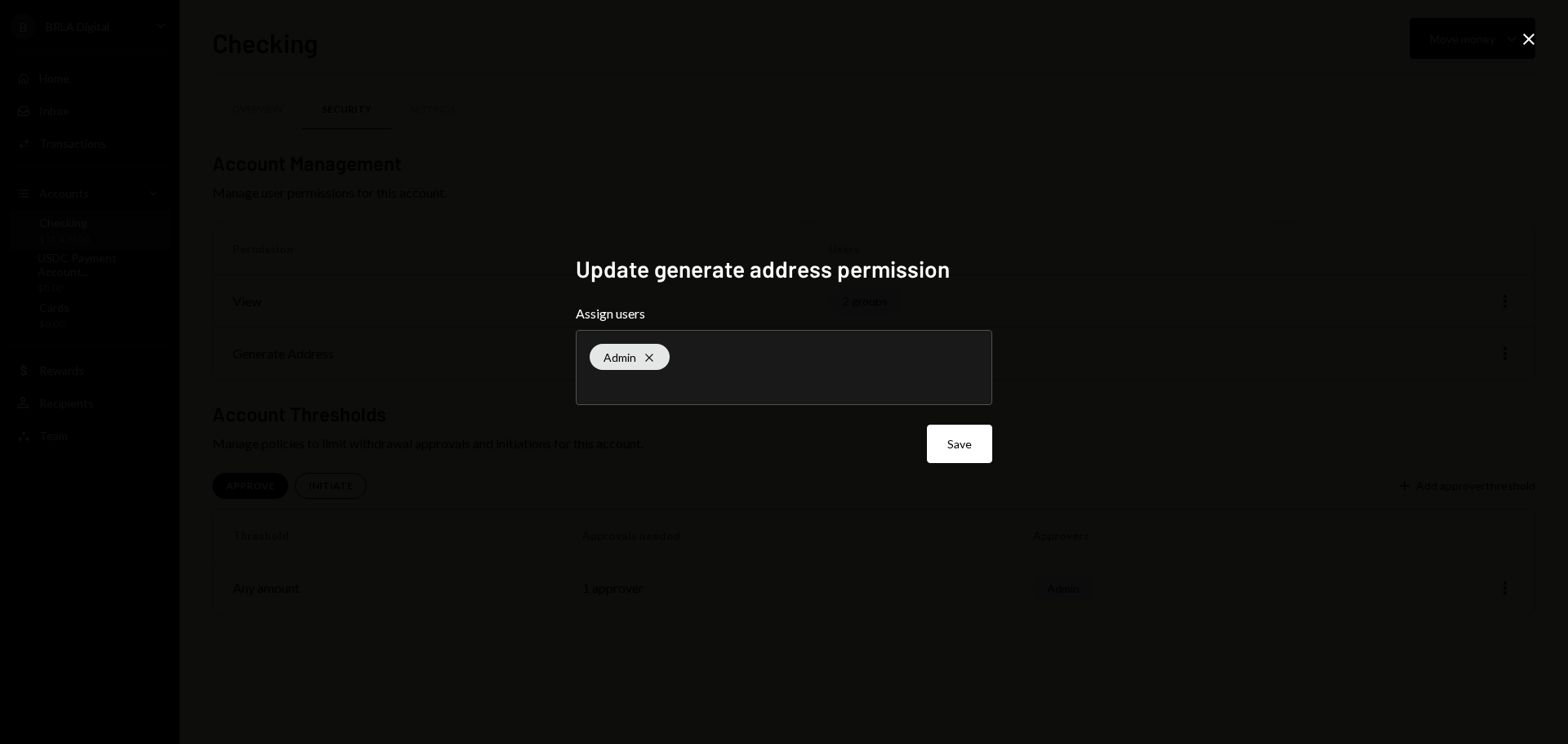
click at [615, 391] on input "text" at bounding box center [783, 383] width 389 height 14
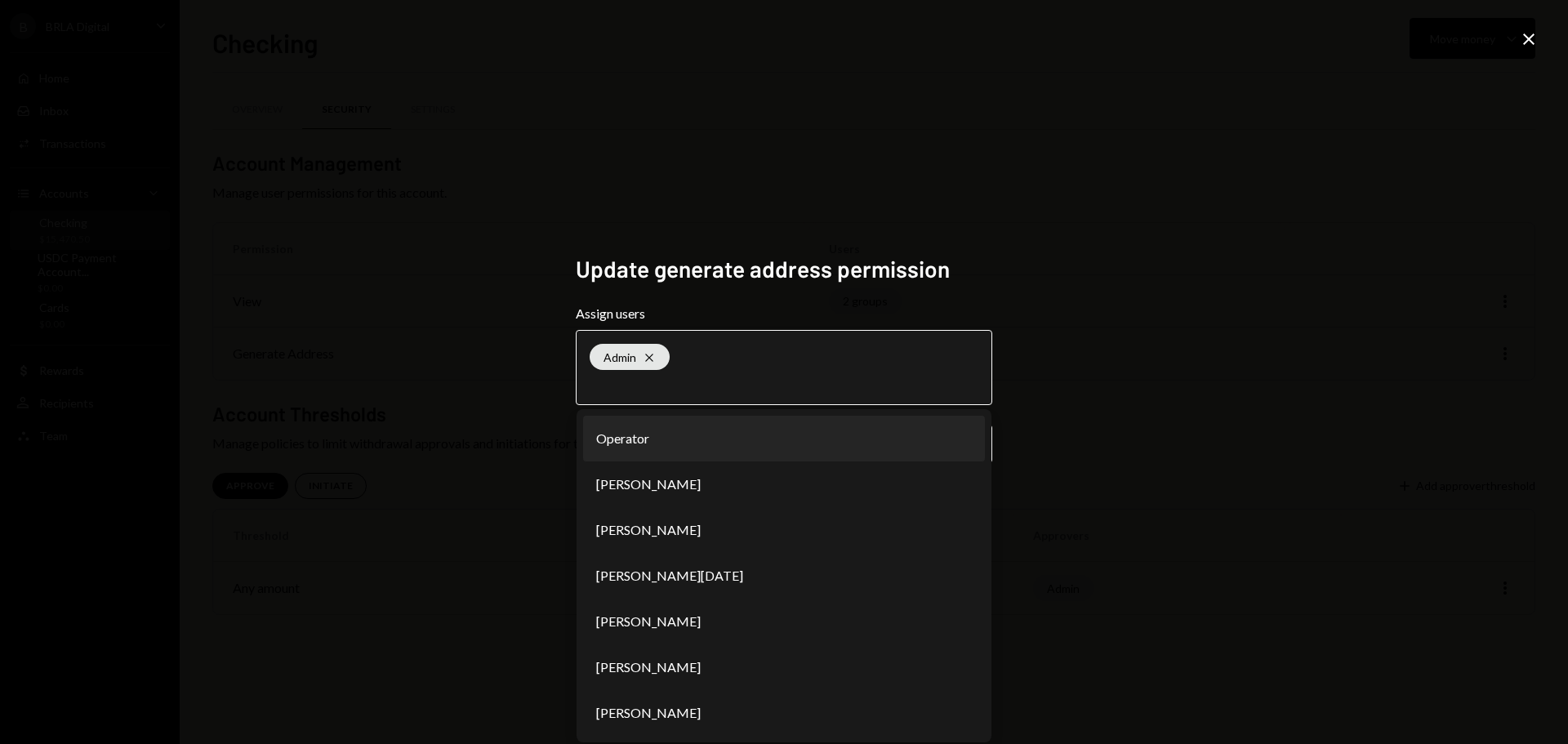
click at [623, 438] on li "Operator" at bounding box center [783, 438] width 402 height 46
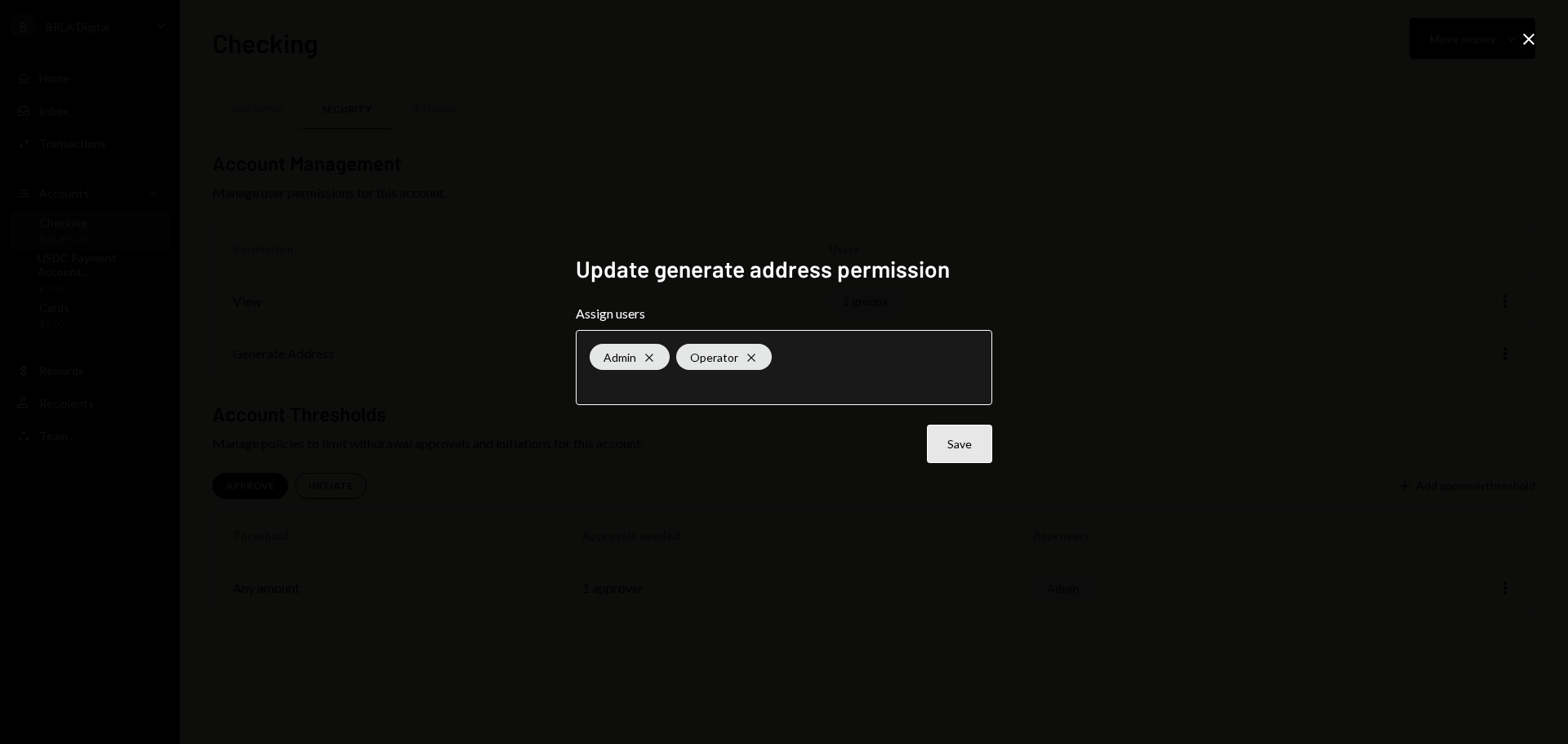
click at [960, 440] on button "Save" at bounding box center [959, 444] width 66 height 38
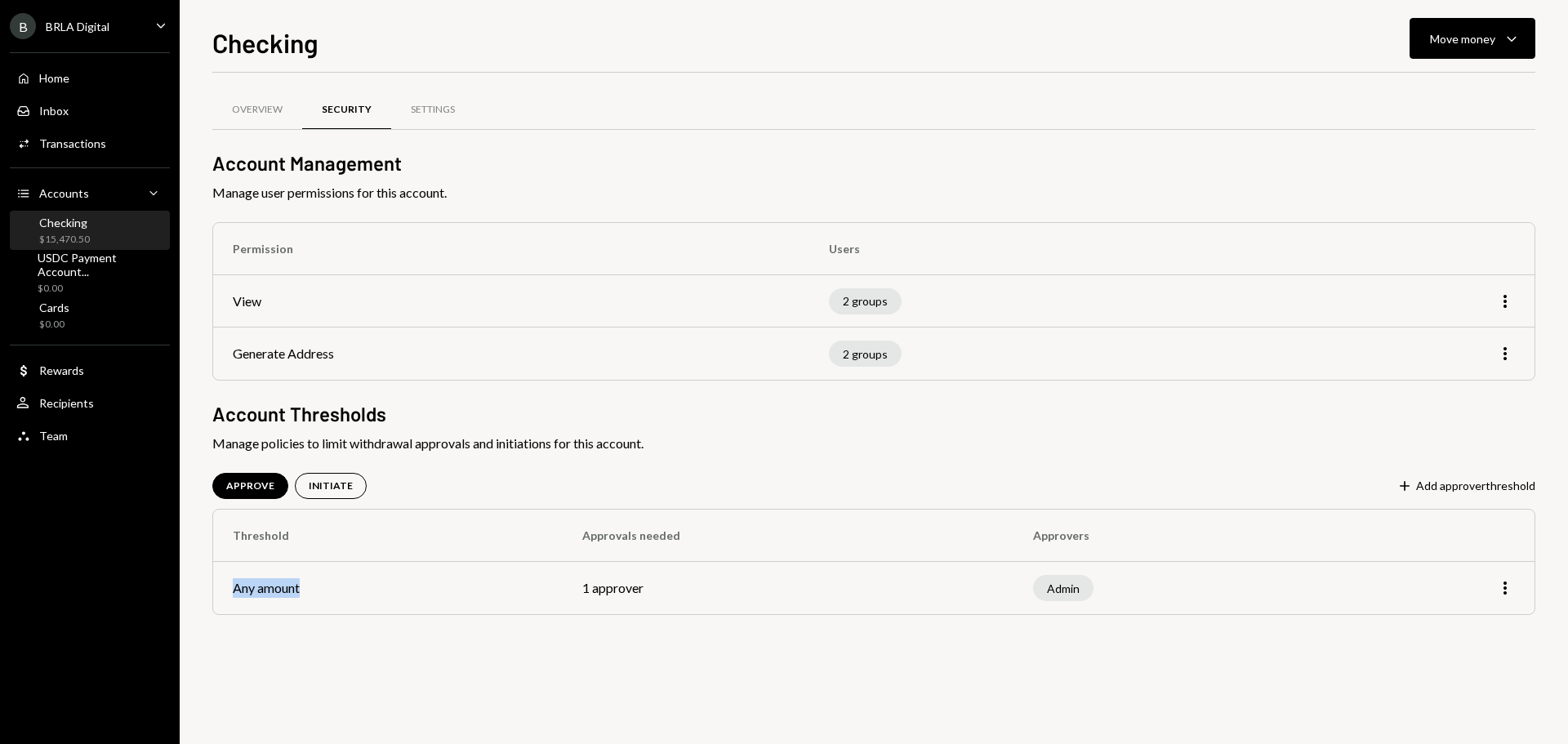
drag, startPoint x: 236, startPoint y: 592, endPoint x: 317, endPoint y: 590, distance: 81.0
click at [317, 590] on td "Any amount" at bounding box center [388, 587] width 350 height 52
click at [327, 481] on div "INITIATE" at bounding box center [331, 486] width 44 height 14
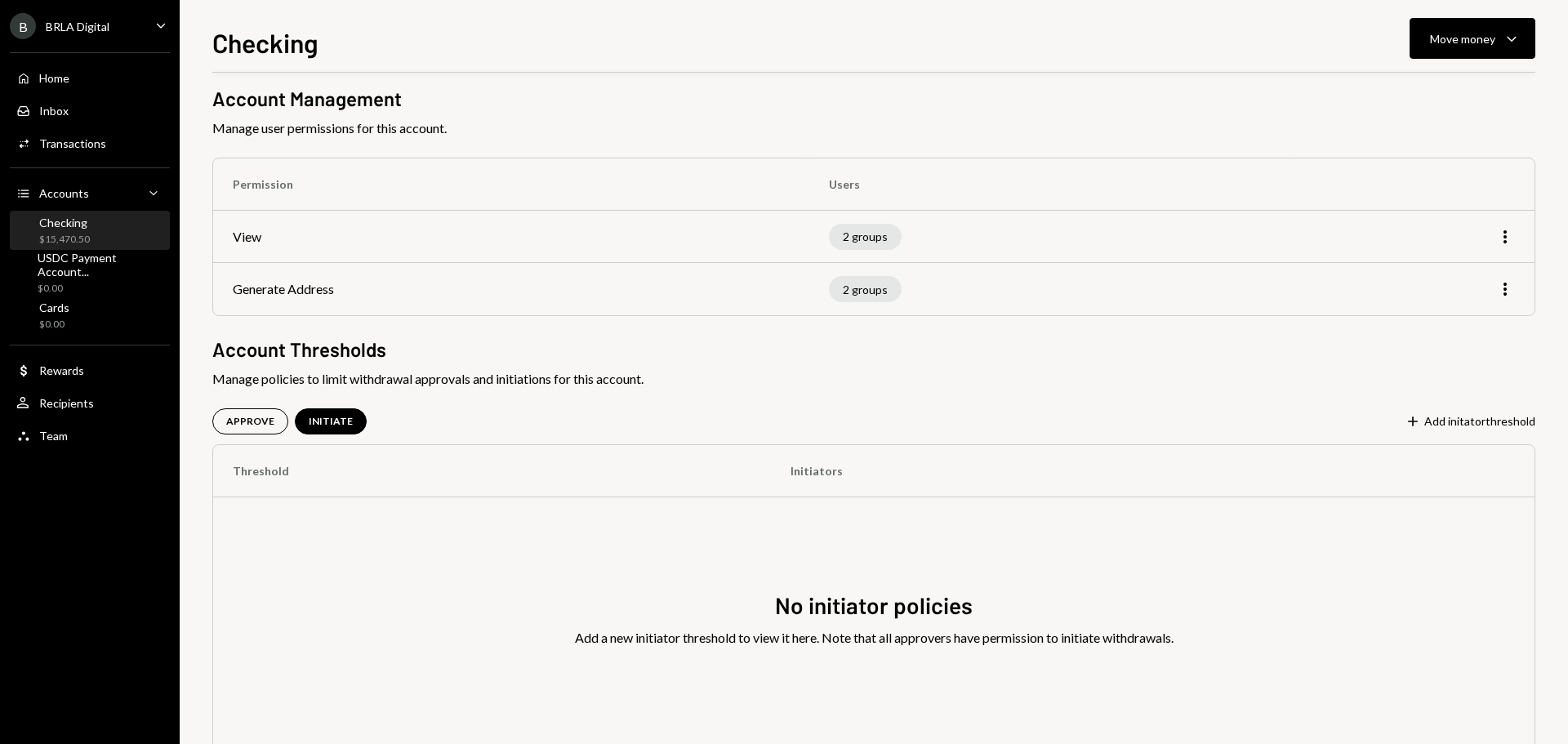
scroll to position [113, 0]
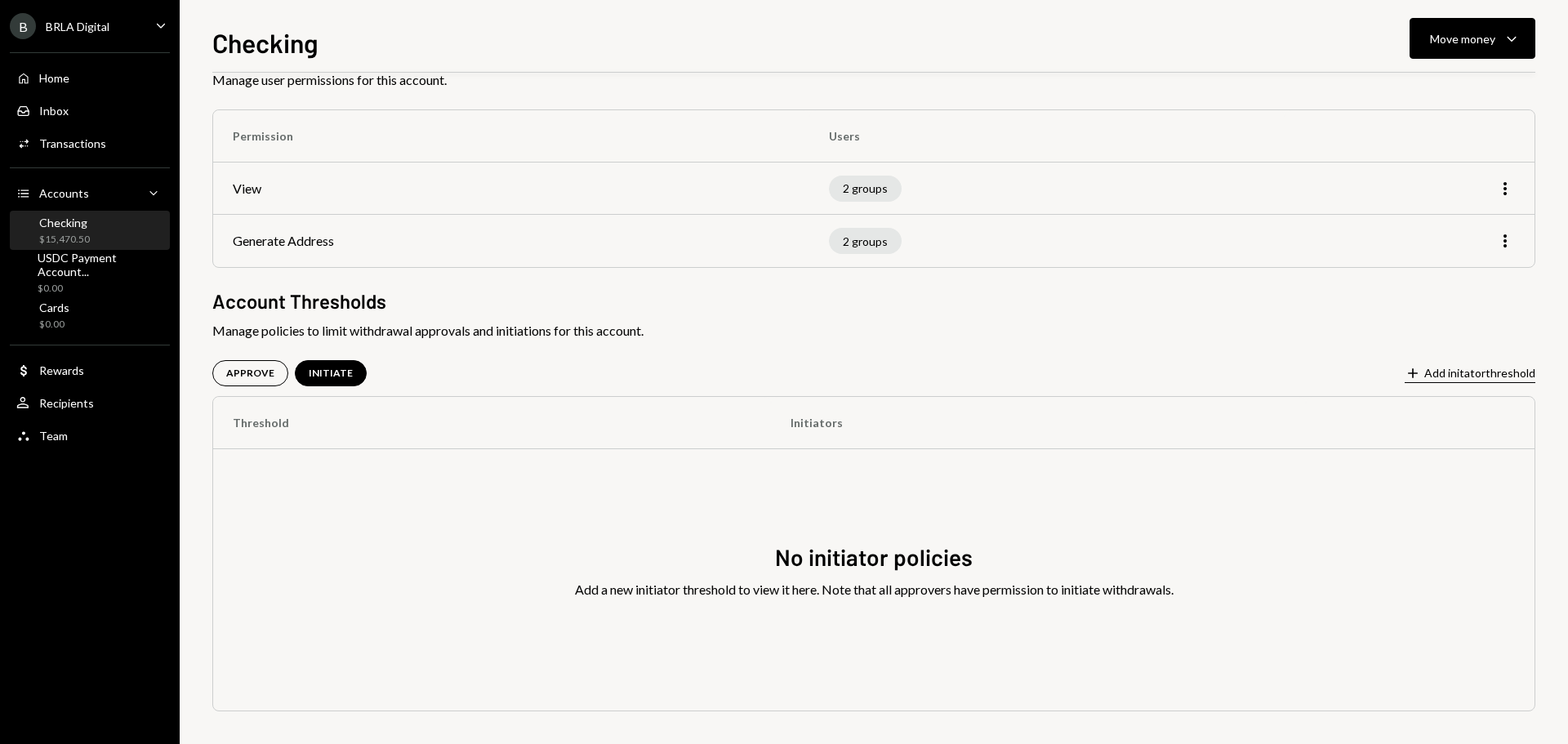
click at [1446, 373] on button "Plus Add initator threshold" at bounding box center [1469, 373] width 130 height 18
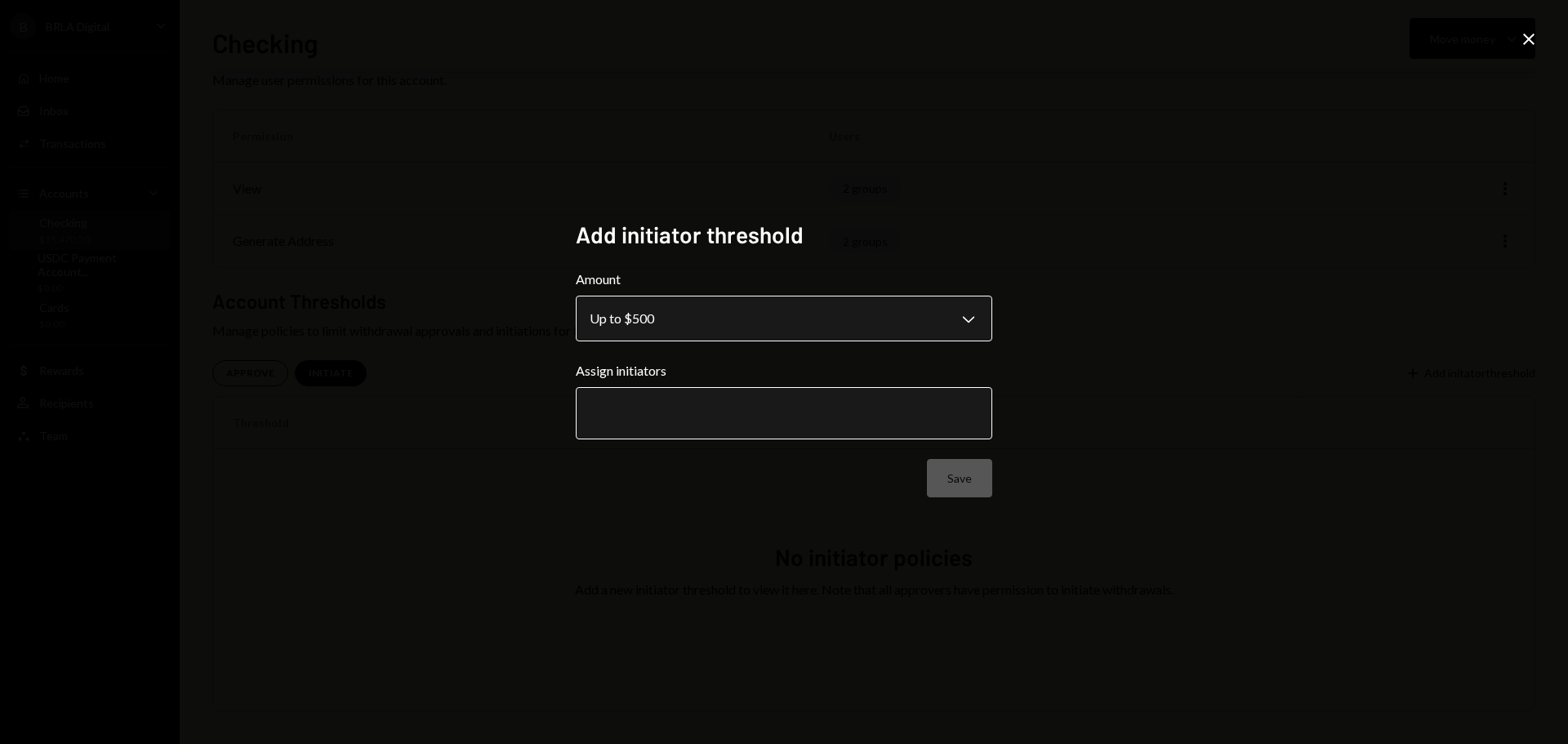
click at [664, 324] on body "**********" at bounding box center [784, 372] width 1568 height 744
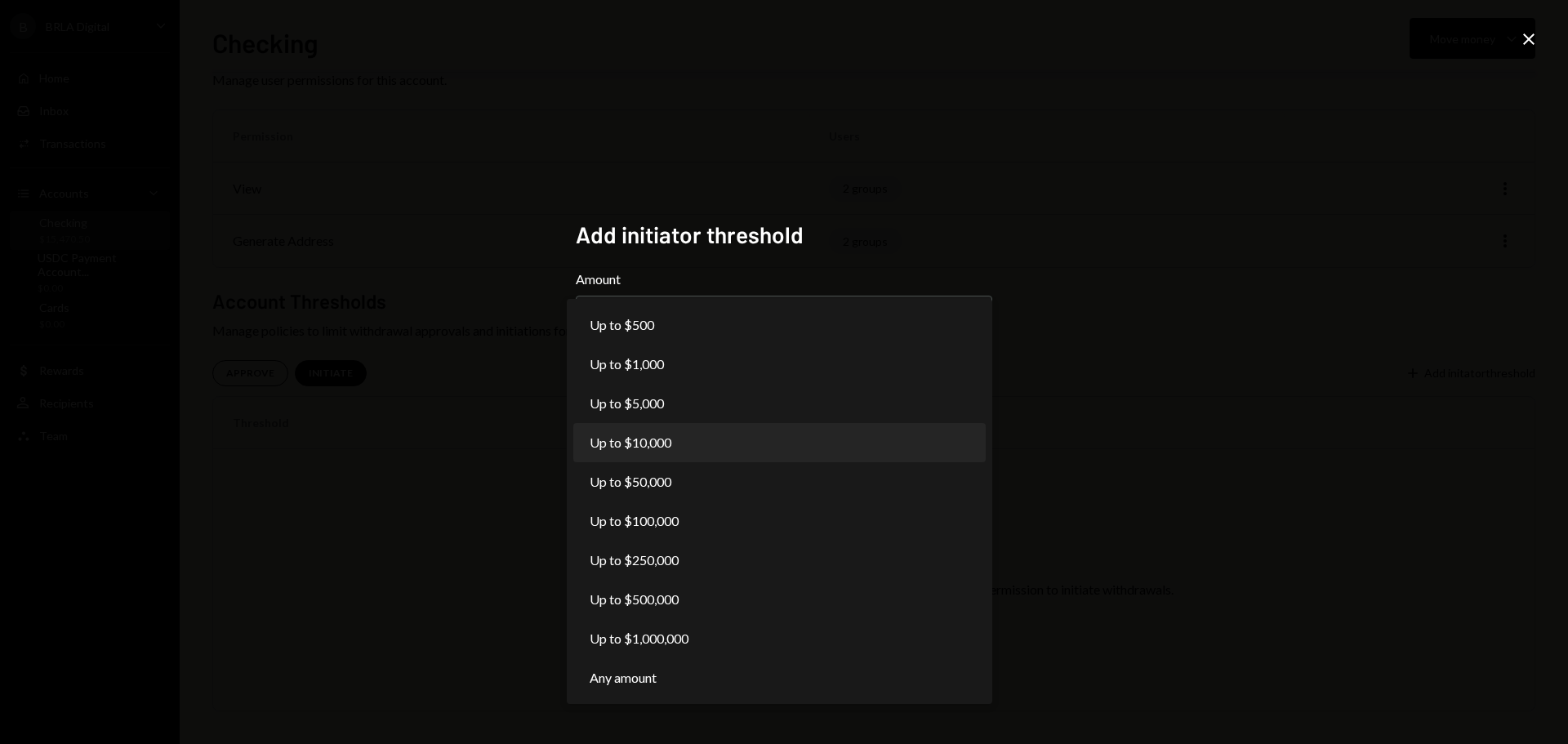
select select "*****"
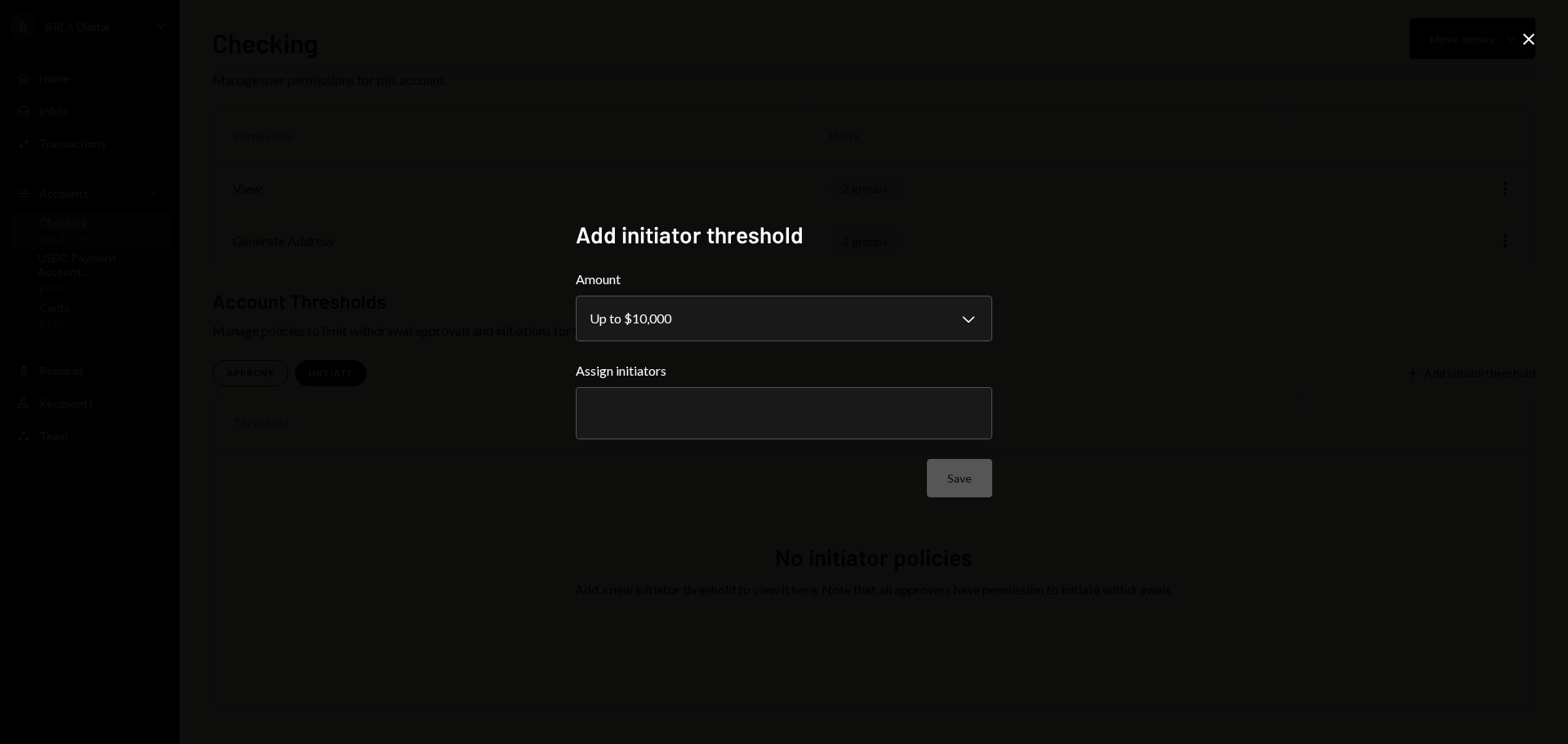
click at [686, 423] on div at bounding box center [783, 412] width 389 height 41
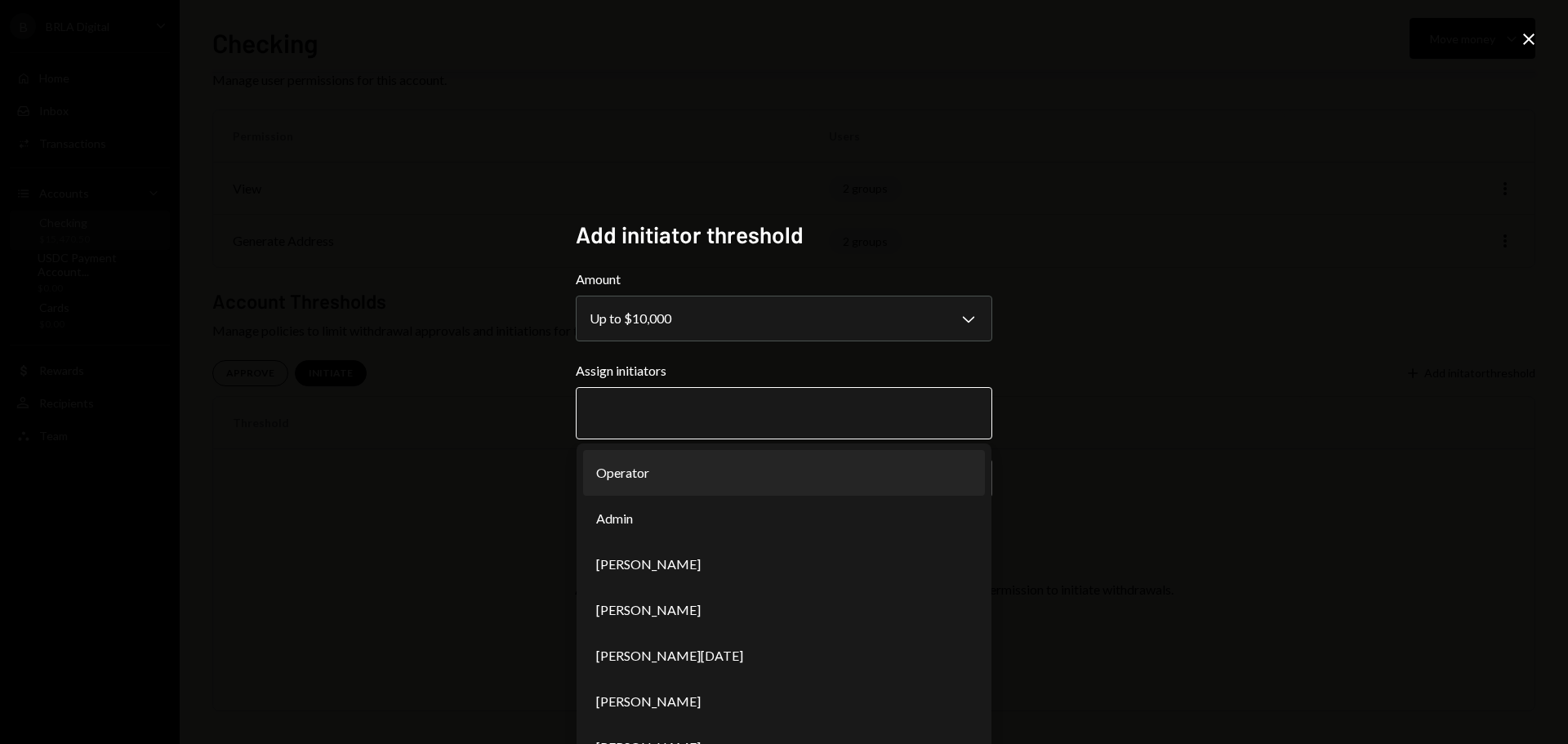
click at [667, 472] on li "Operator" at bounding box center [783, 472] width 402 height 46
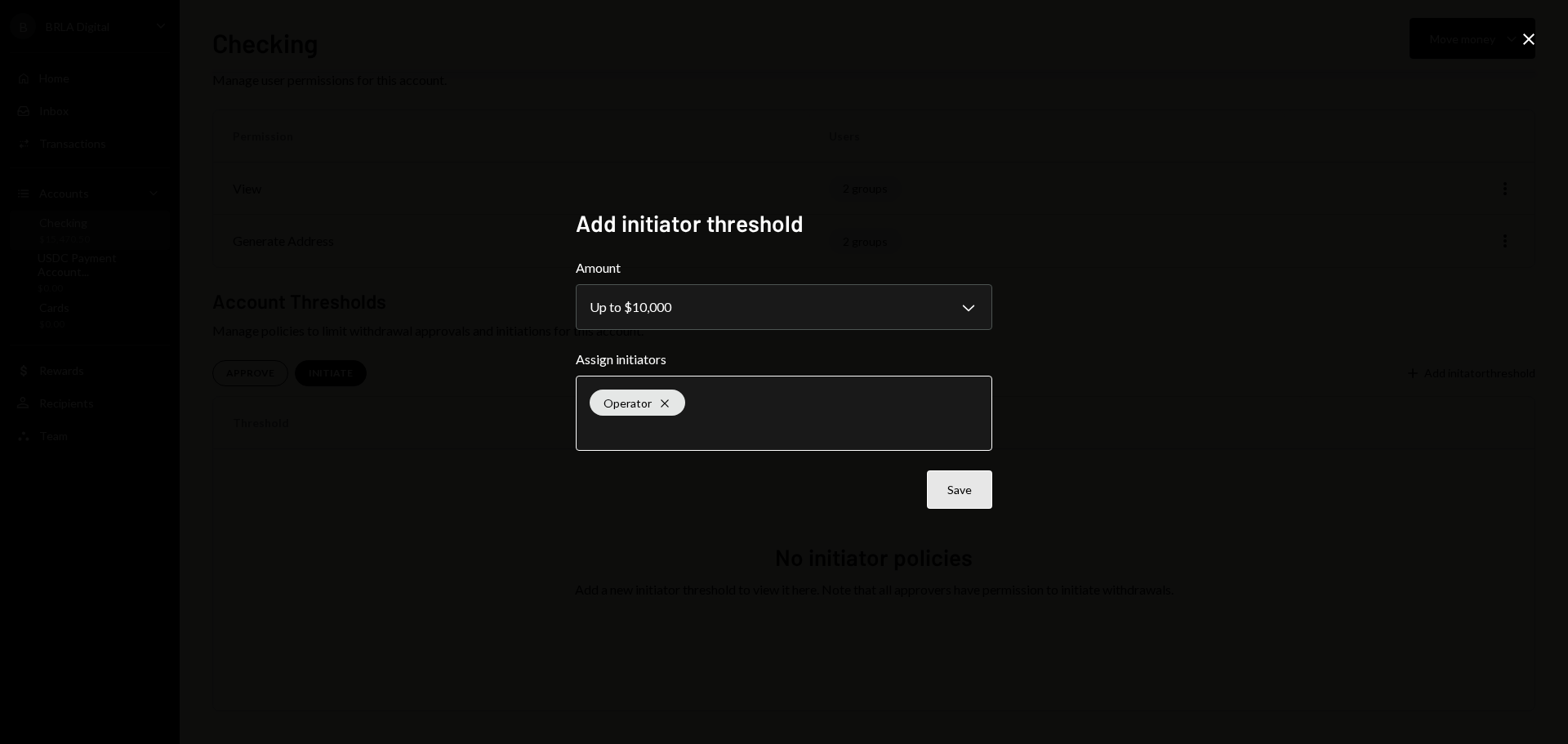
click at [959, 483] on button "Save" at bounding box center [959, 489] width 66 height 38
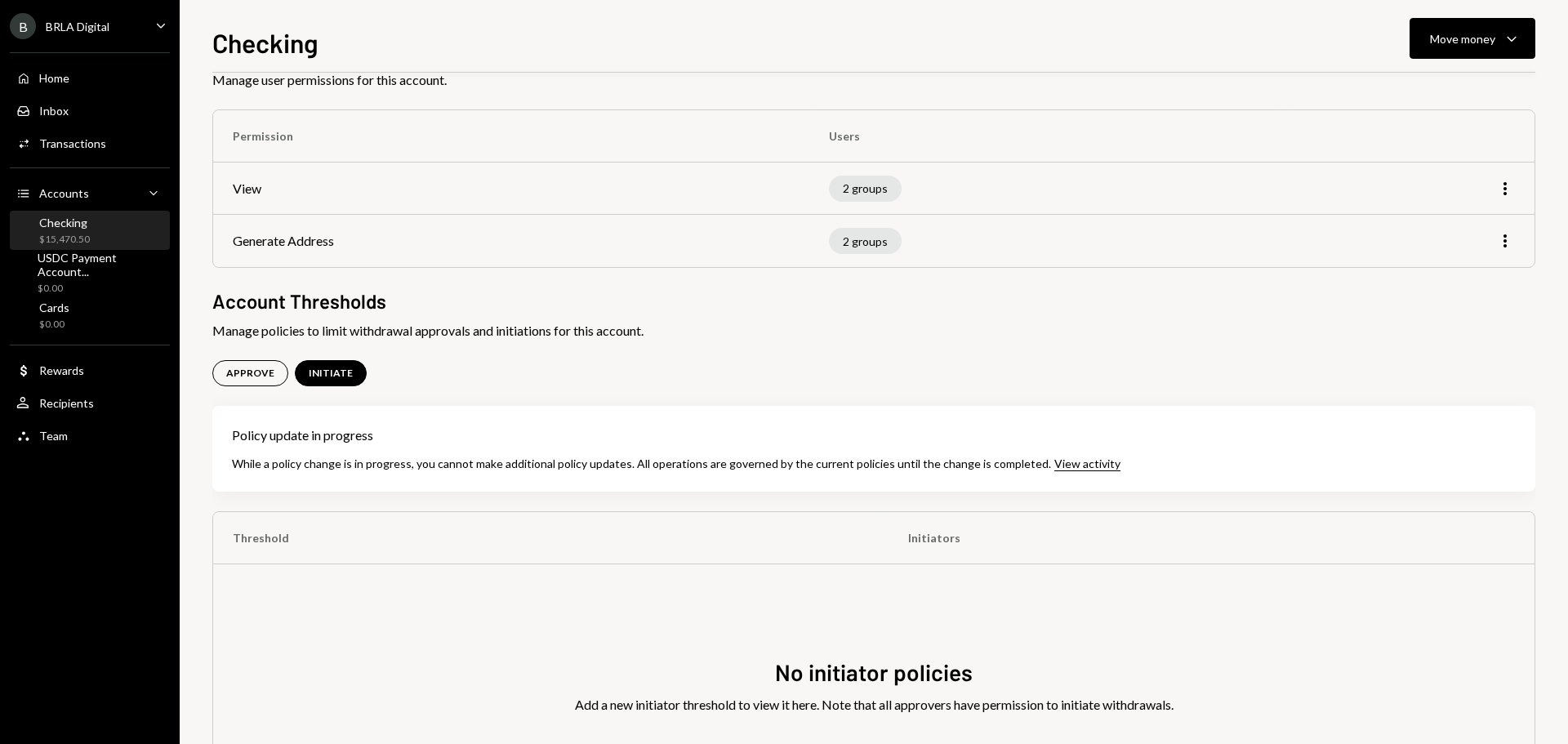
click at [697, 337] on span "Manage policies to limit withdrawal approvals and initiations for this account." at bounding box center [873, 331] width 1323 height 20
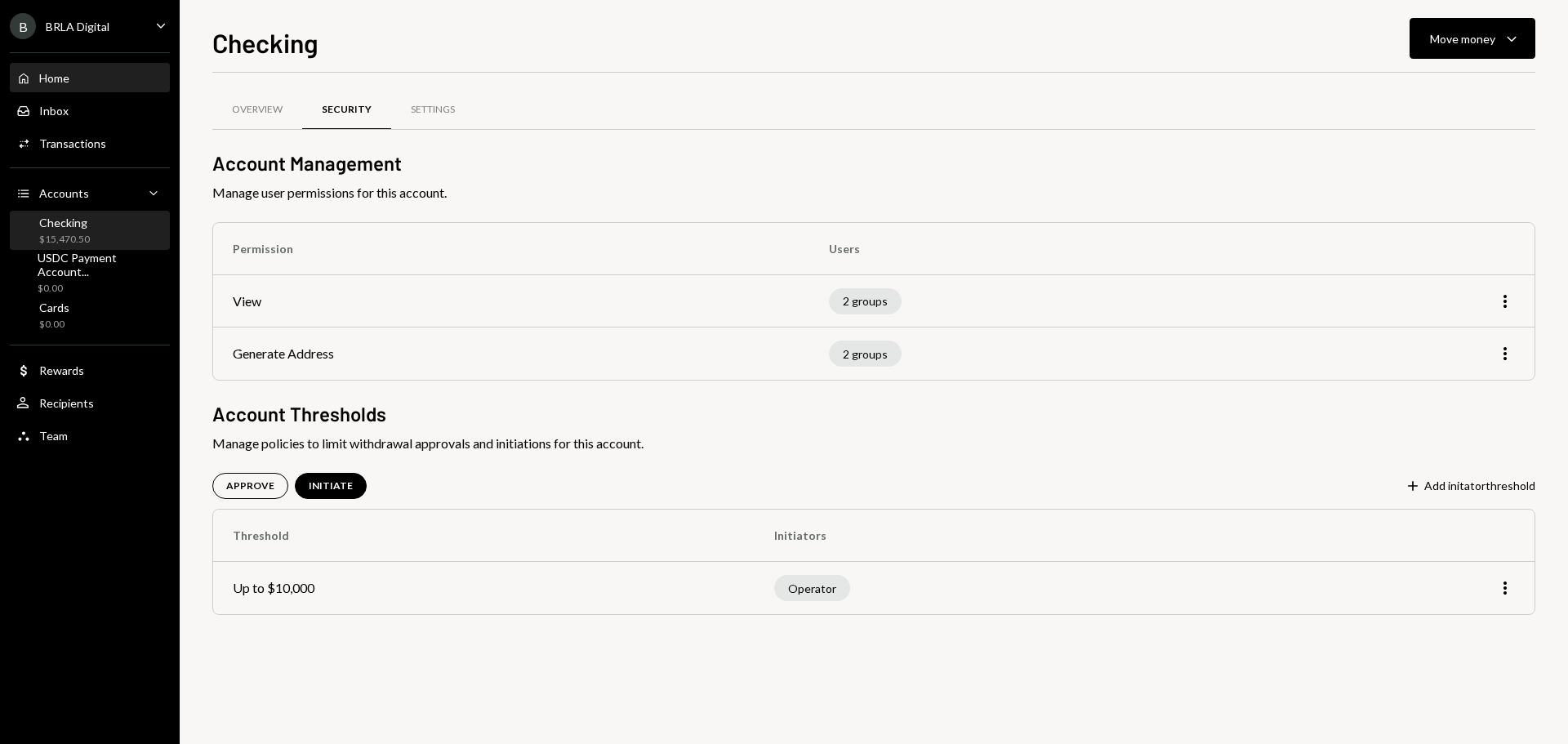
click at [61, 76] on div "Home" at bounding box center [54, 78] width 30 height 14
